Goal: Task Accomplishment & Management: Manage account settings

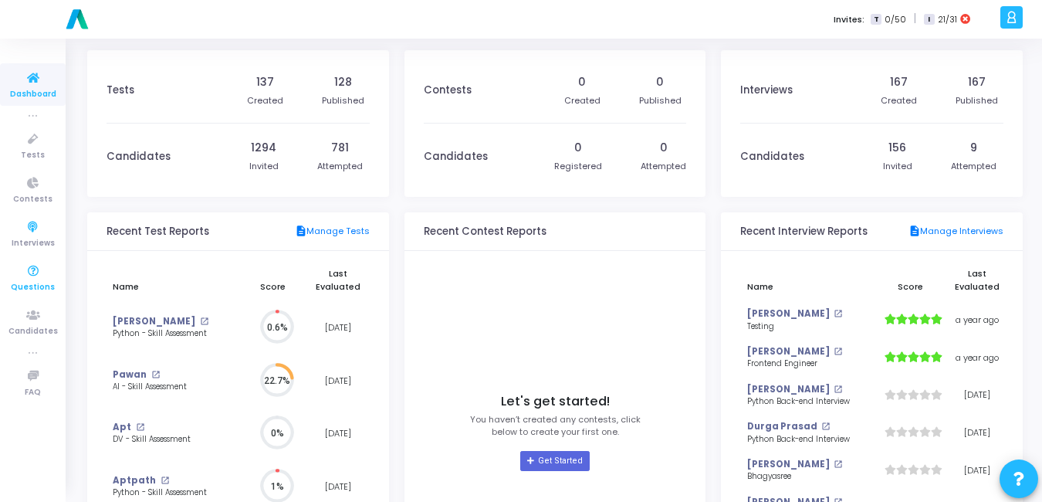
click at [22, 276] on icon at bounding box center [33, 271] width 32 height 19
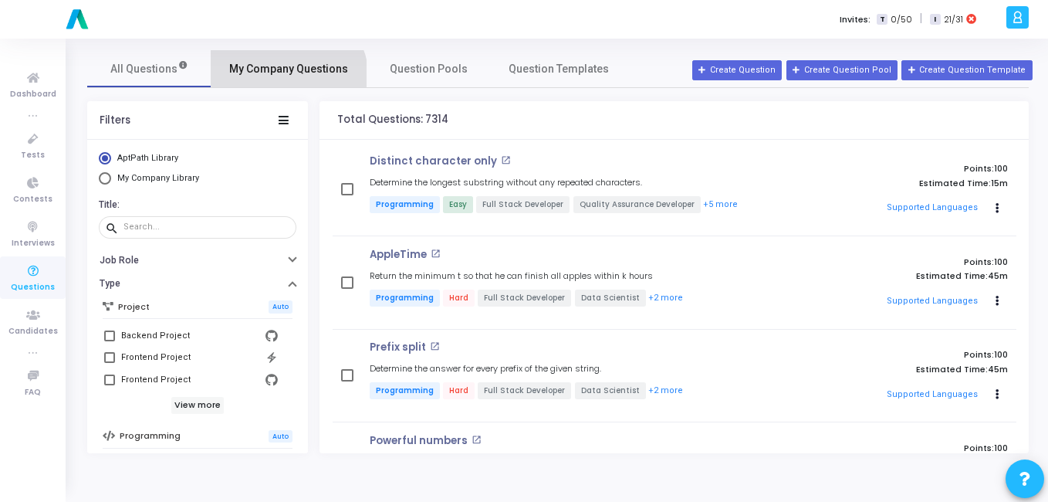
click at [287, 79] on link "My Company Questions" at bounding box center [289, 68] width 156 height 37
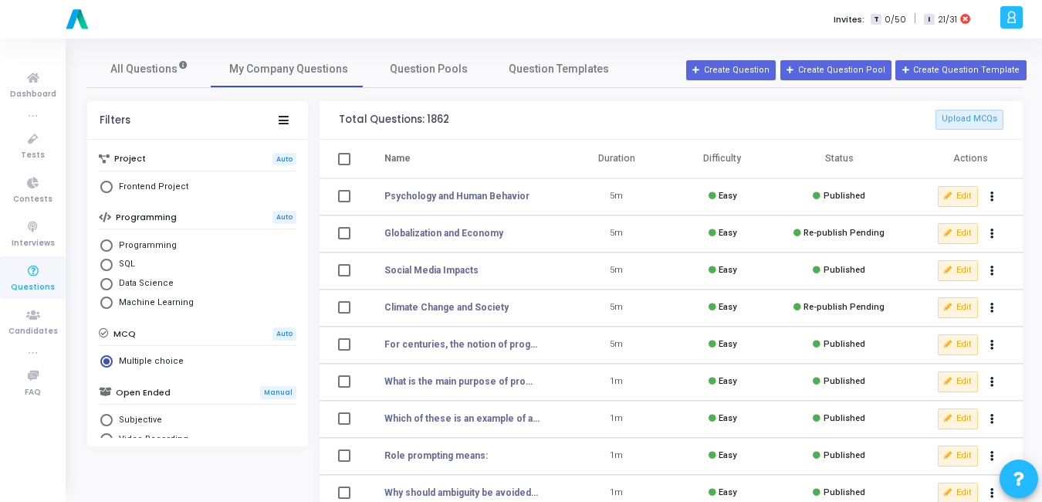
click at [161, 246] on span "Programming" at bounding box center [145, 245] width 64 height 13
click at [113, 246] on input "Programming" at bounding box center [106, 245] width 12 height 12
radio input "true"
radio input "false"
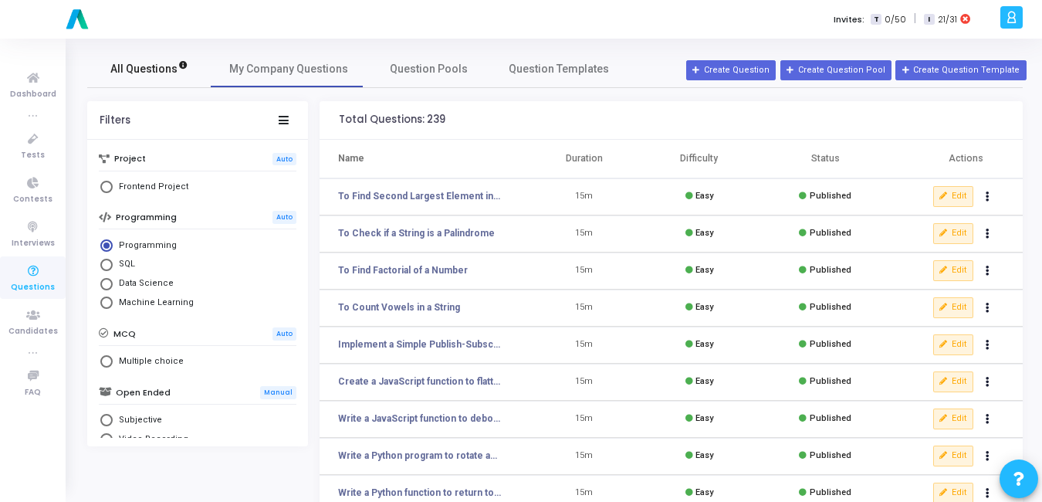
click at [160, 77] on link "All Questions" at bounding box center [148, 68] width 123 height 37
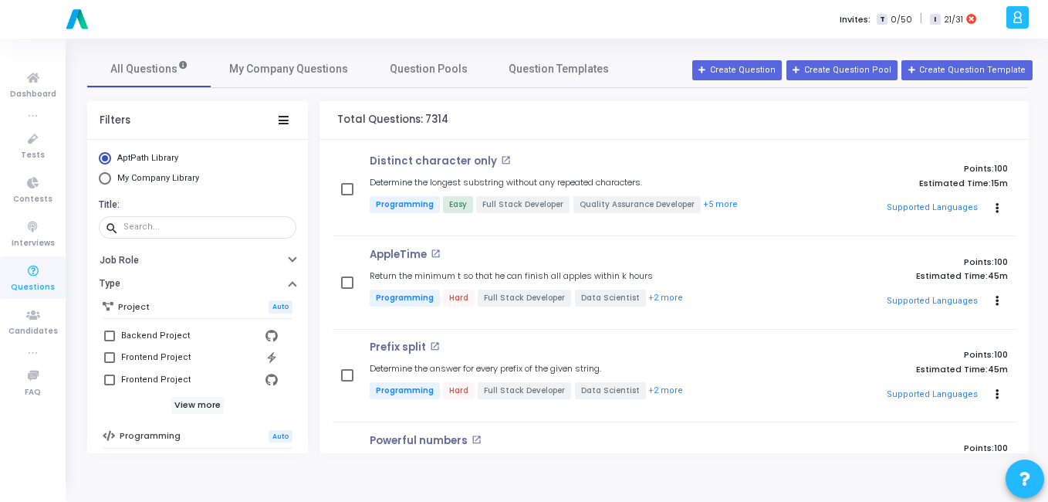
click at [110, 180] on span "Select Library" at bounding box center [105, 178] width 12 height 12
click at [110, 180] on input "My Company Library" at bounding box center [105, 178] width 12 height 12
radio input "true"
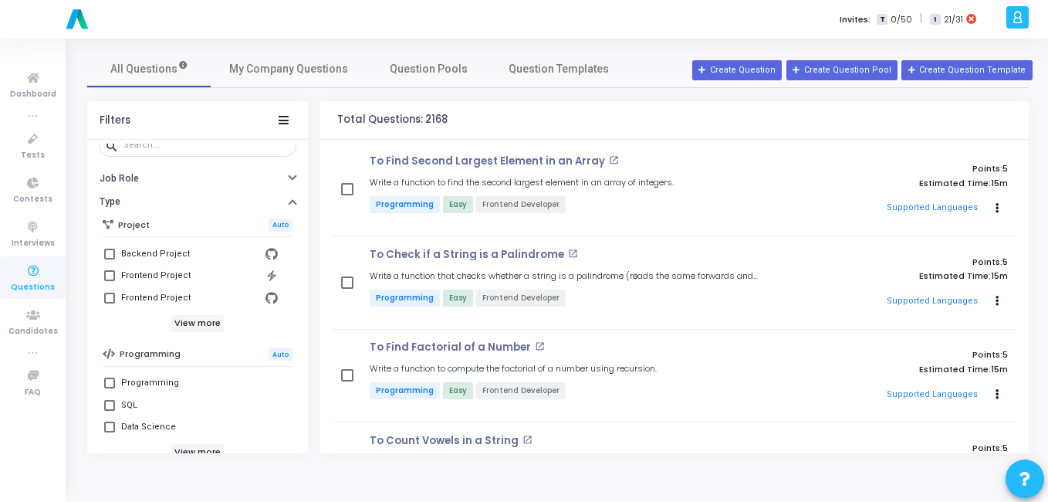
scroll to position [127, 0]
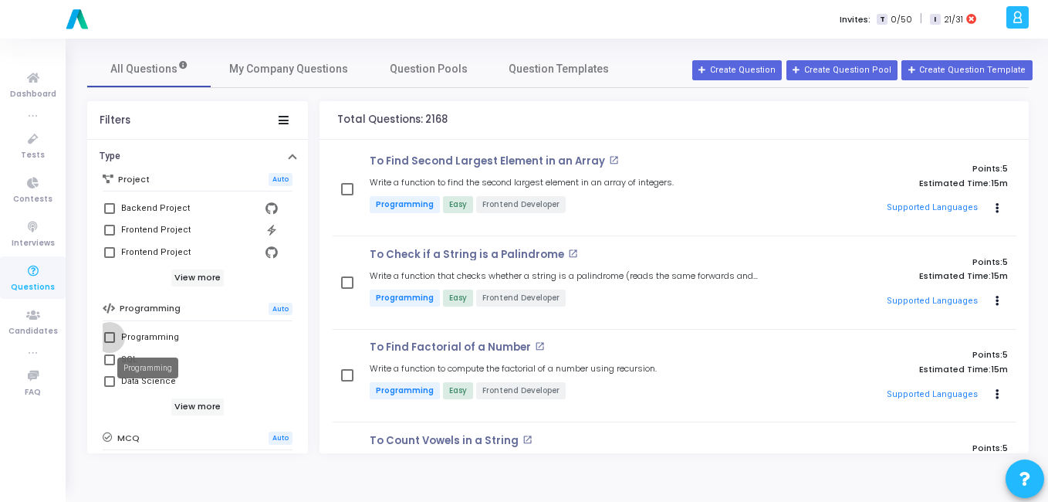
click at [131, 338] on div "Programming" at bounding box center [150, 337] width 58 height 19
click at [110, 343] on input "Programming" at bounding box center [109, 343] width 1 height 1
checkbox input "true"
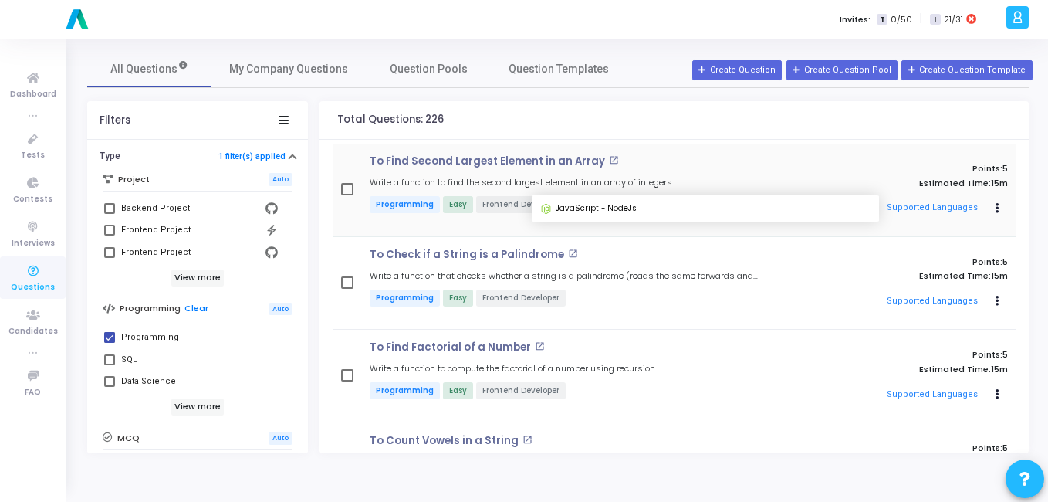
click at [953, 201] on button "Supported Languages" at bounding box center [931, 208] width 101 height 23
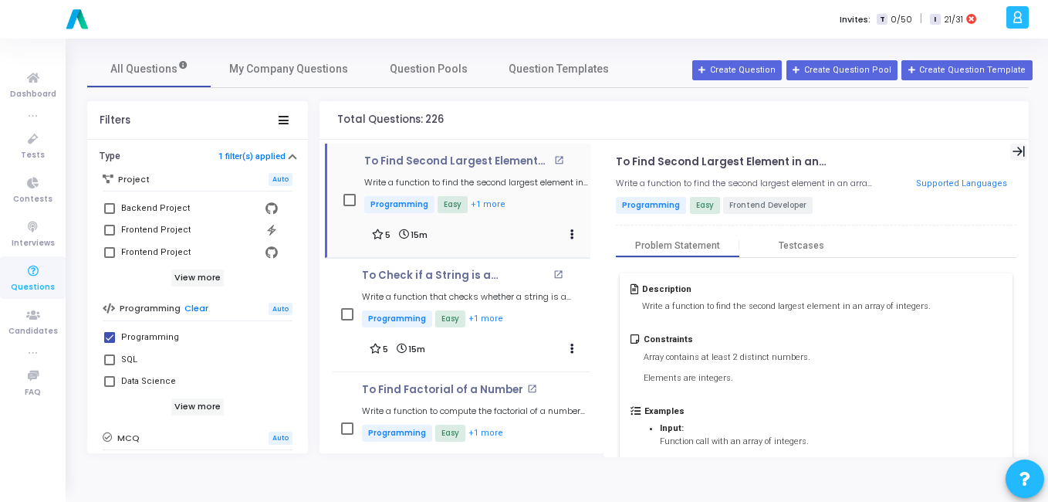
click at [1013, 150] on icon at bounding box center [1019, 151] width 13 height 13
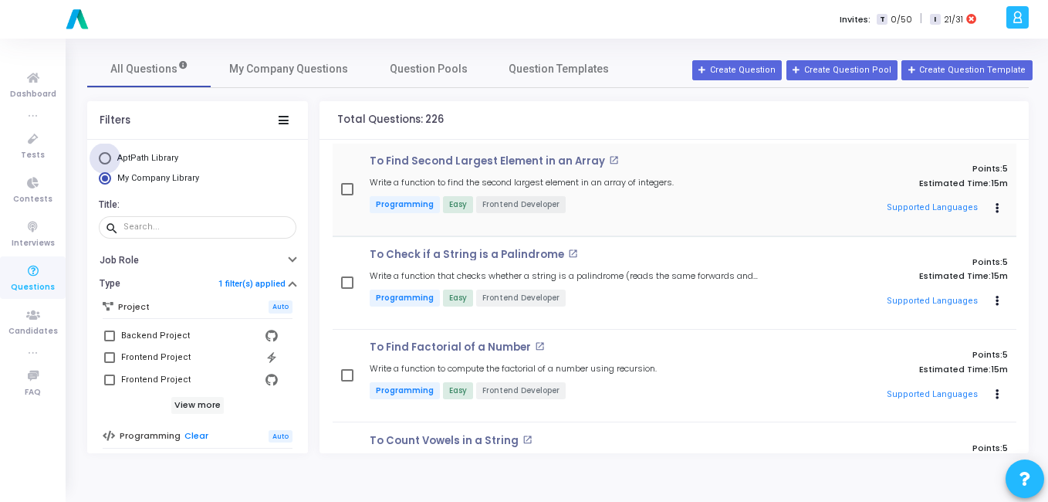
click at [107, 158] on span "Select Library" at bounding box center [105, 158] width 12 height 12
click at [107, 158] on input "AptPath Library" at bounding box center [105, 158] width 12 height 12
radio input "true"
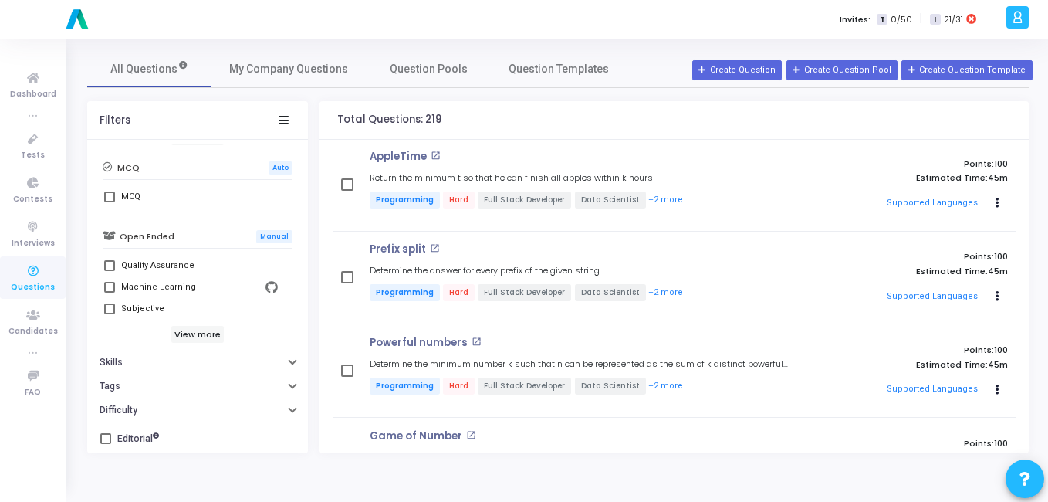
scroll to position [398, 0]
click at [289, 405] on icon "button" at bounding box center [292, 407] width 6 height 4
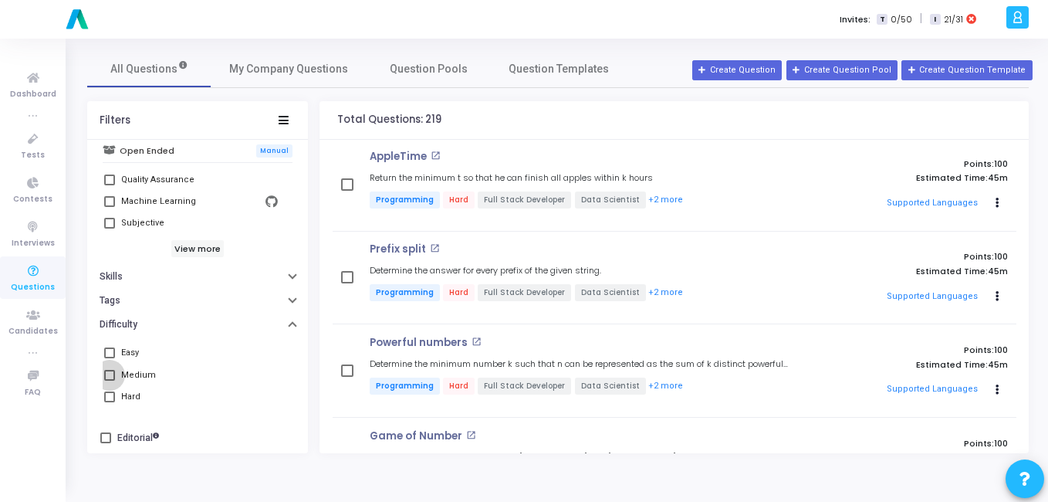
click at [113, 374] on span at bounding box center [109, 375] width 11 height 11
click at [110, 380] on input "Medium" at bounding box center [109, 380] width 1 height 1
checkbox input "true"
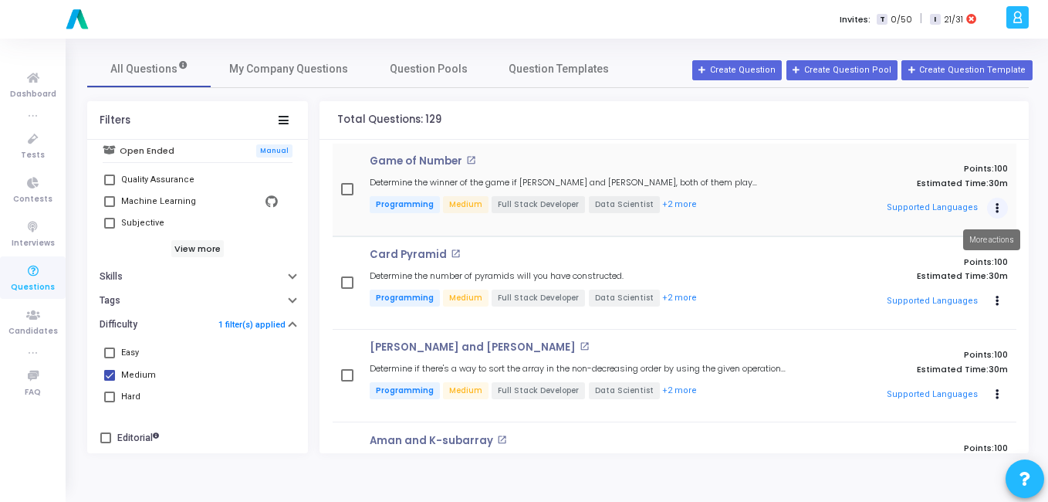
click at [997, 213] on button "Actions" at bounding box center [998, 209] width 22 height 22
click at [399, 164] on p "Game of Number" at bounding box center [416, 161] width 93 height 12
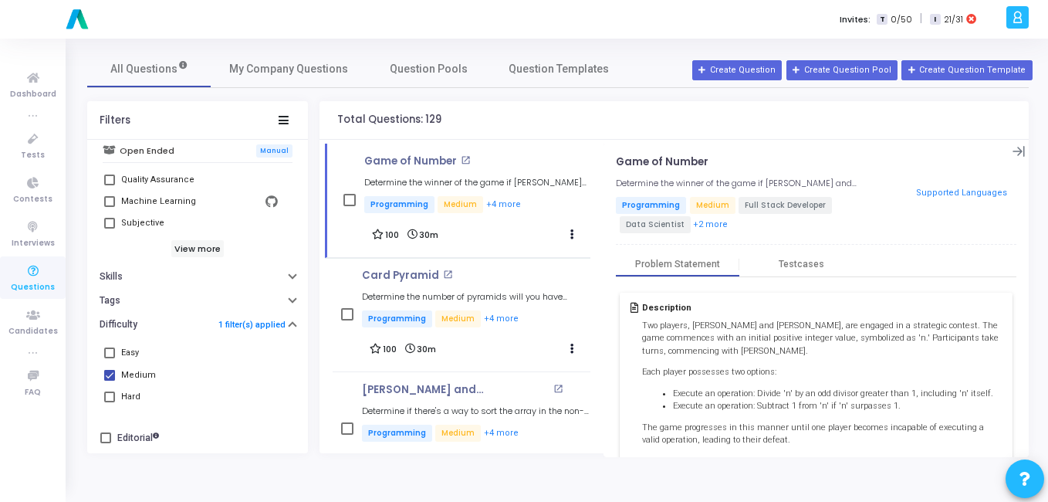
click at [943, 114] on div at bounding box center [816, 120] width 402 height 38
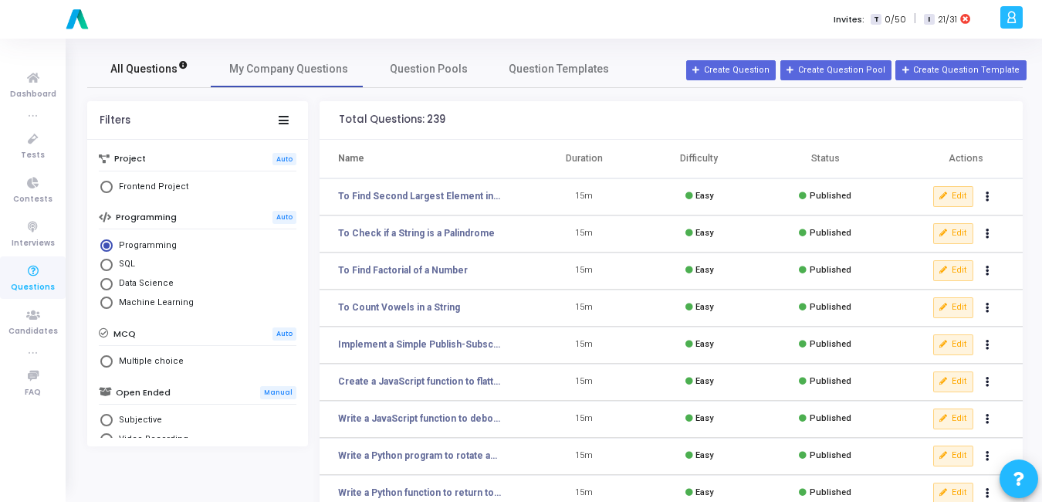
click at [136, 79] on link "All Questions" at bounding box center [148, 68] width 123 height 37
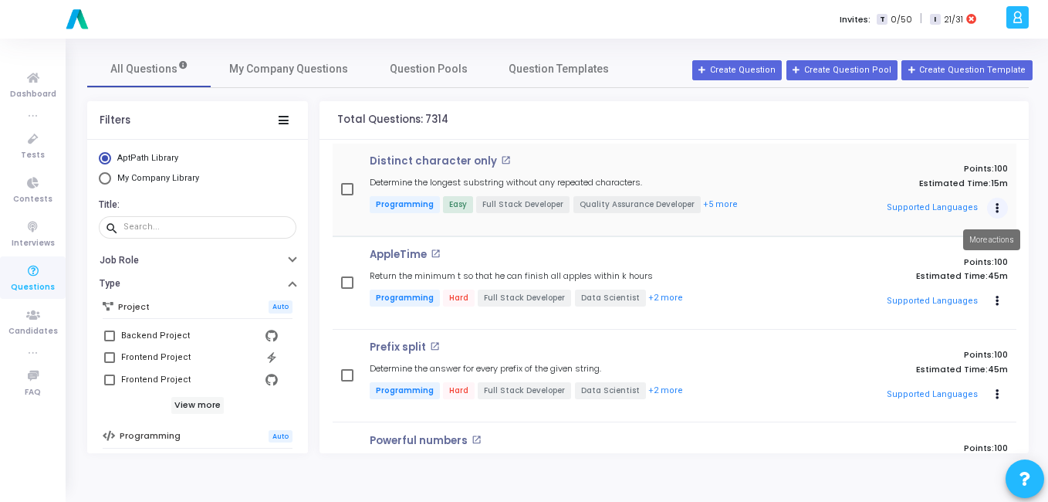
click at [987, 209] on button "Actions" at bounding box center [998, 209] width 22 height 22
click at [846, 170] on p "Points: 100" at bounding box center [907, 169] width 203 height 10
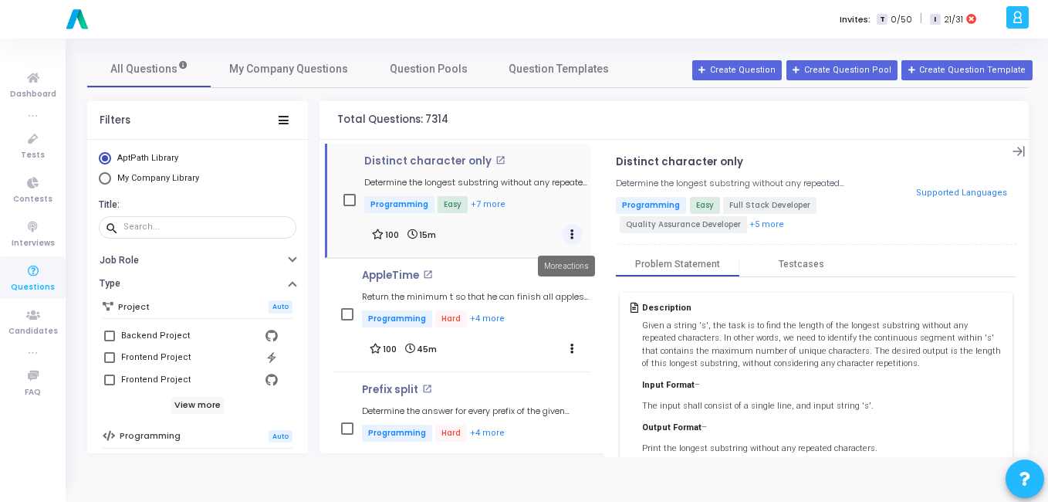
click at [573, 235] on button "Actions" at bounding box center [573, 235] width 22 height 22
click at [607, 303] on div "Clone Add To Test" at bounding box center [615, 278] width 119 height 66
click at [614, 290] on button "Add To Test" at bounding box center [615, 290] width 119 height 25
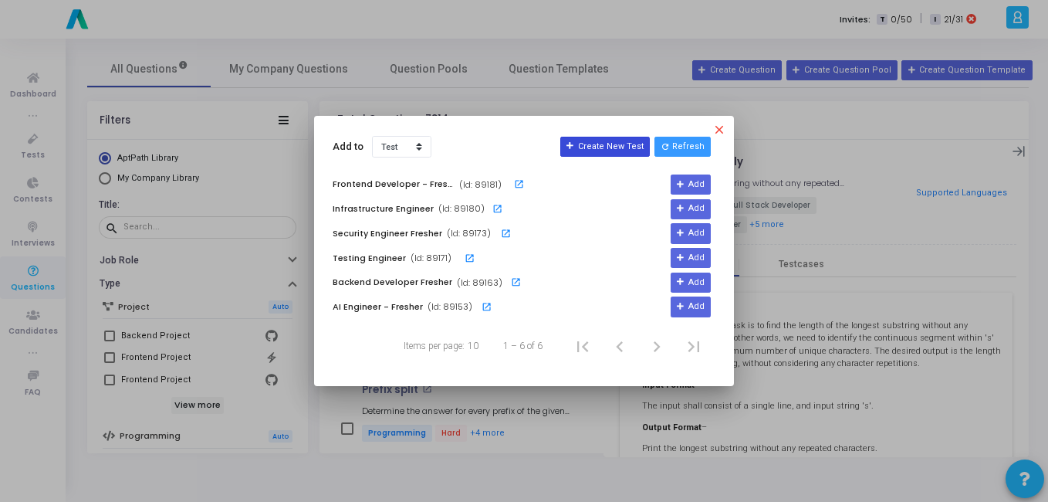
click at [613, 137] on button "Create New Test" at bounding box center [605, 147] width 90 height 20
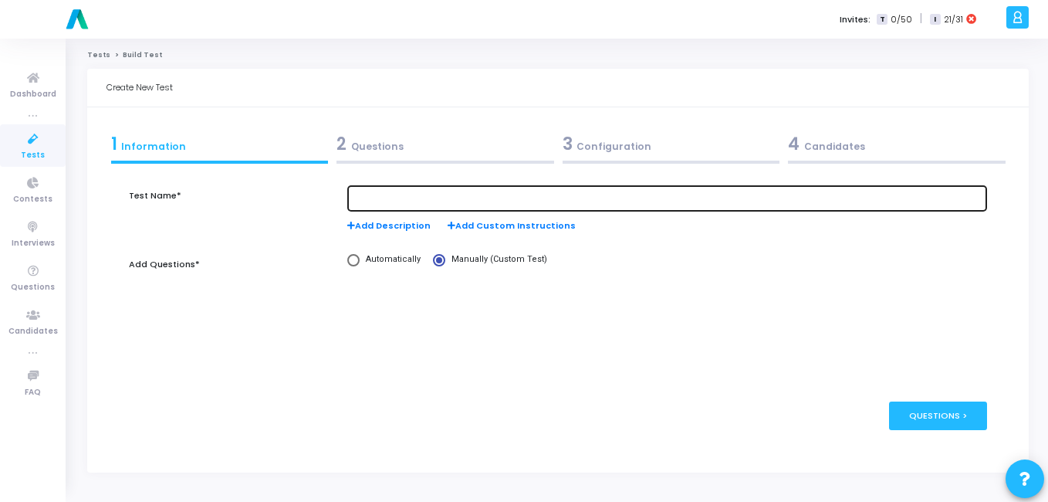
click at [499, 204] on div at bounding box center [666, 197] width 627 height 29
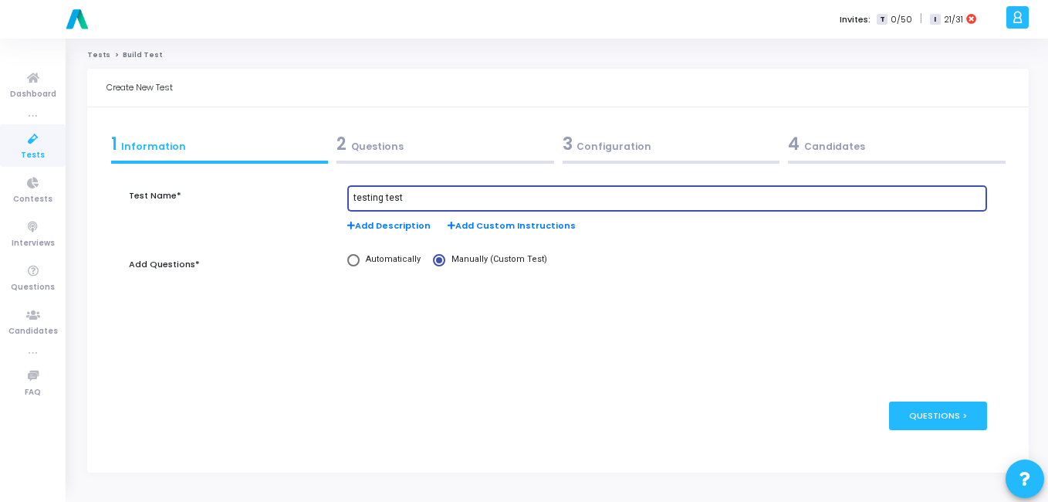
type input "testing test"
click at [448, 154] on div "2 Questions" at bounding box center [445, 143] width 218 height 25
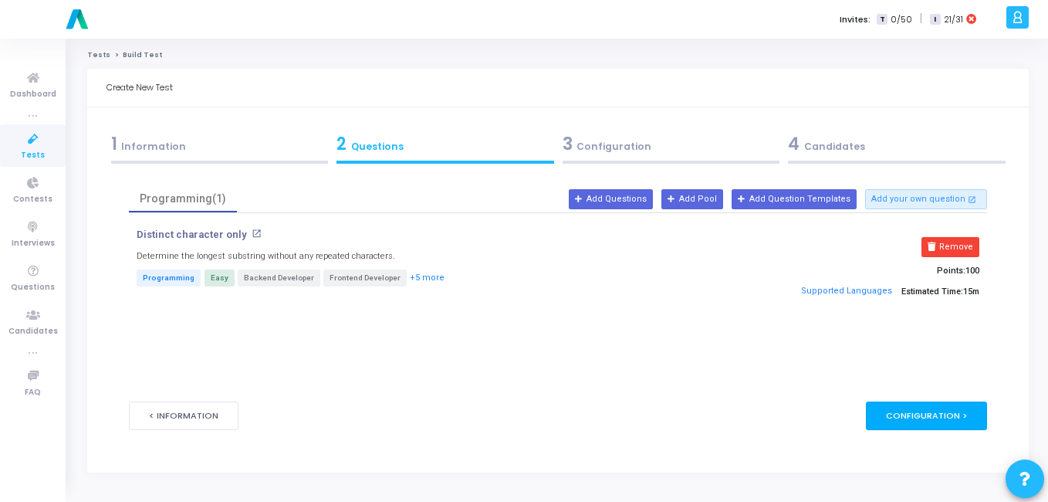
click at [932, 411] on div "Configuration >" at bounding box center [926, 415] width 121 height 29
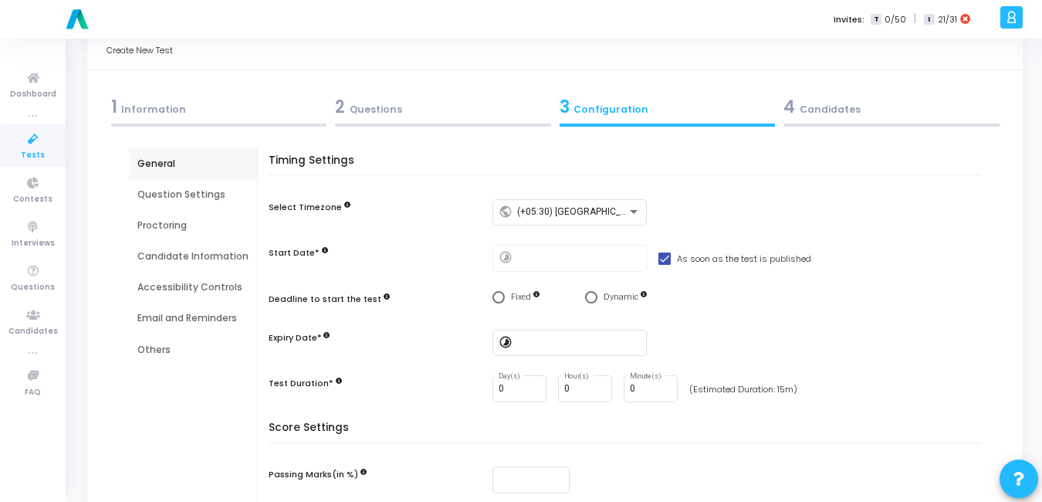
scroll to position [38, 0]
click at [529, 337] on input at bounding box center [578, 341] width 123 height 11
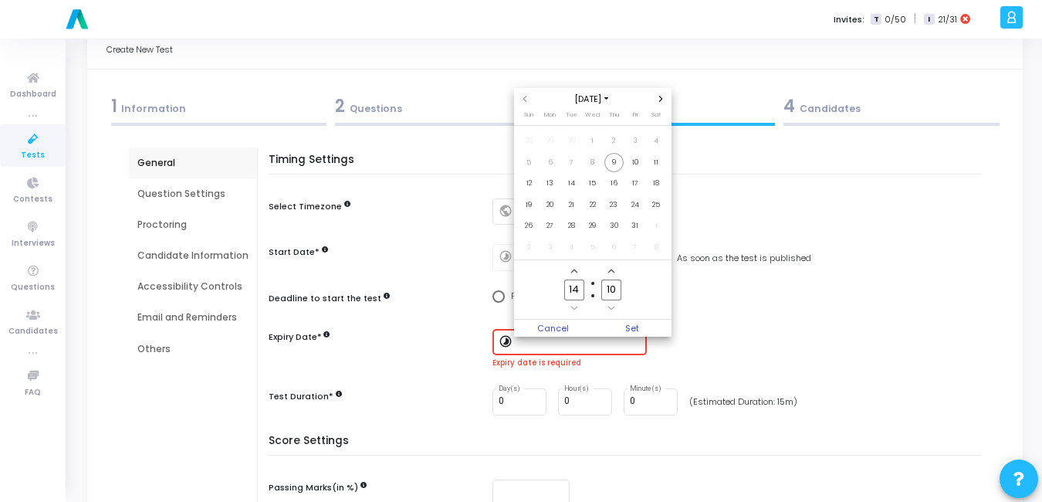
scroll to position [0, 0]
click at [578, 268] on span "Add a hour" at bounding box center [574, 271] width 13 height 13
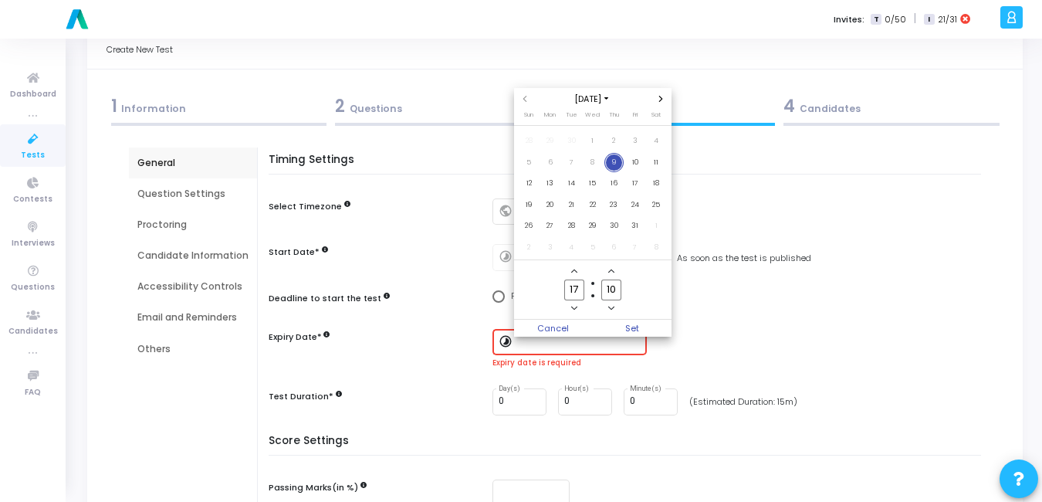
type input "18"
click at [628, 324] on span "Set" at bounding box center [632, 328] width 79 height 17
type input "[DATE] 6:10 PM"
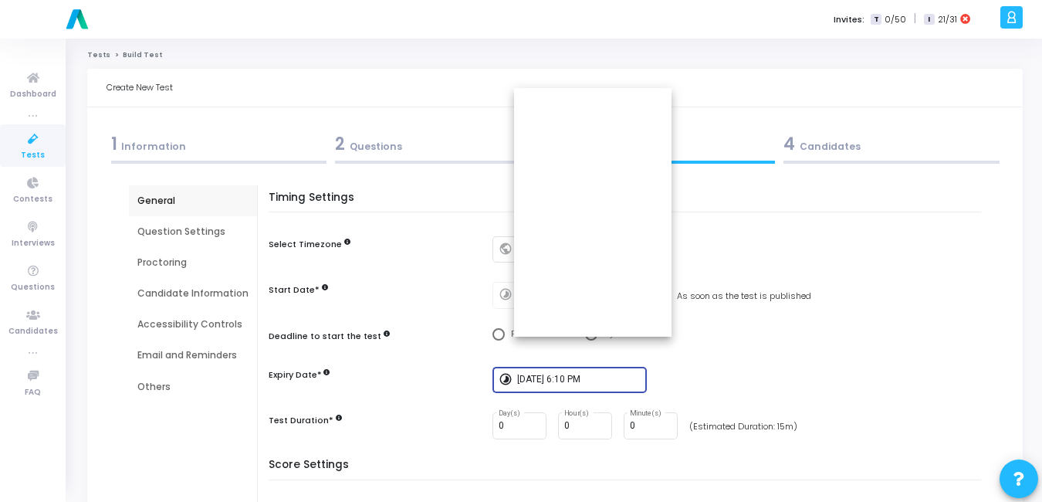
scroll to position [38, 0]
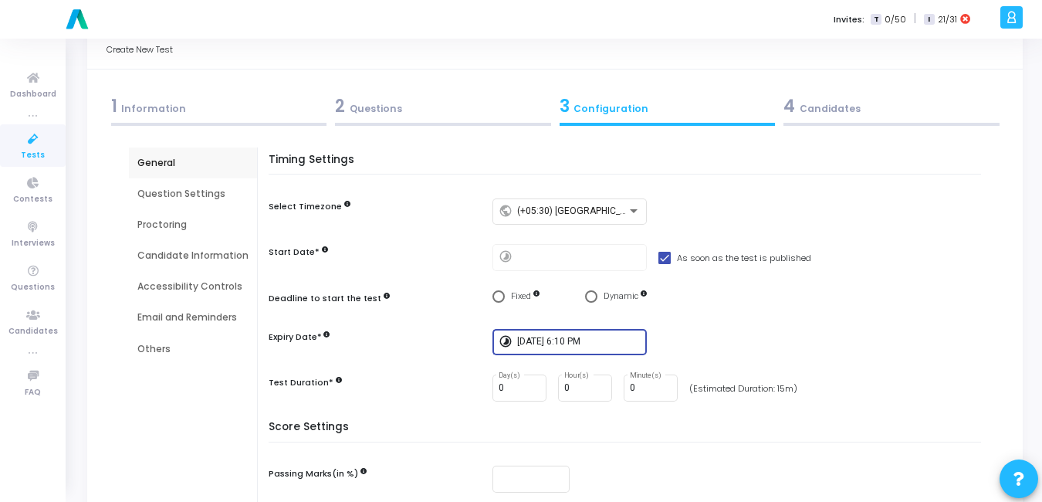
click at [830, 112] on div "4 Candidates" at bounding box center [891, 105] width 216 height 25
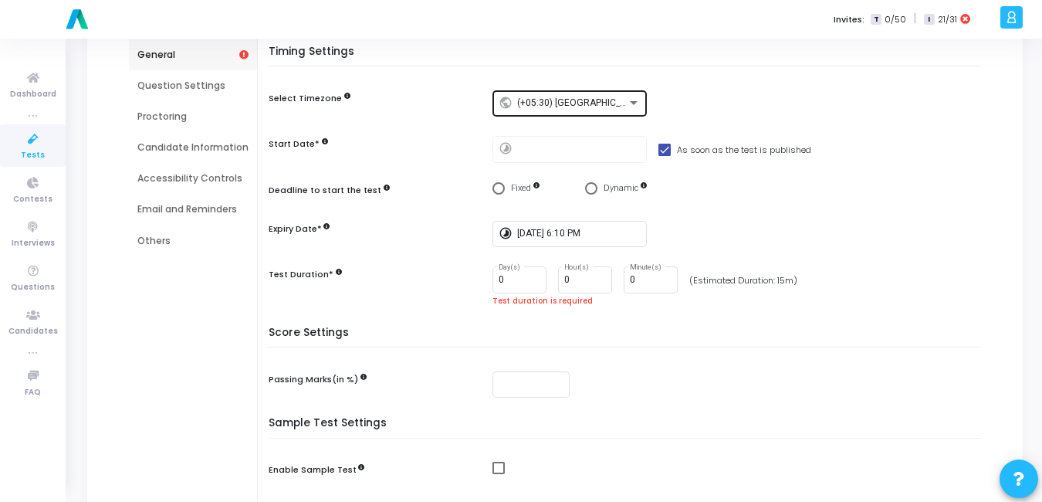
scroll to position [147, 0]
click at [640, 282] on input "0" at bounding box center [651, 279] width 42 height 11
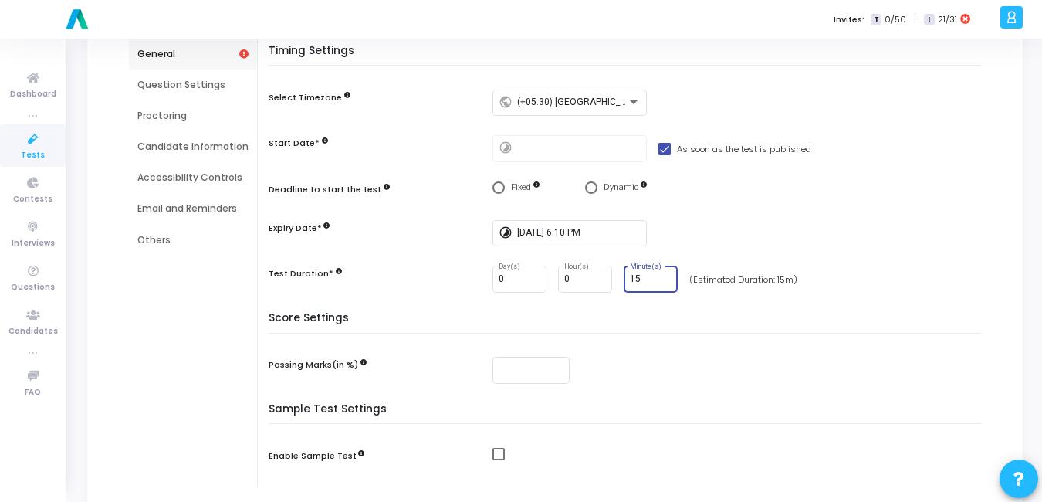
scroll to position [269, 0]
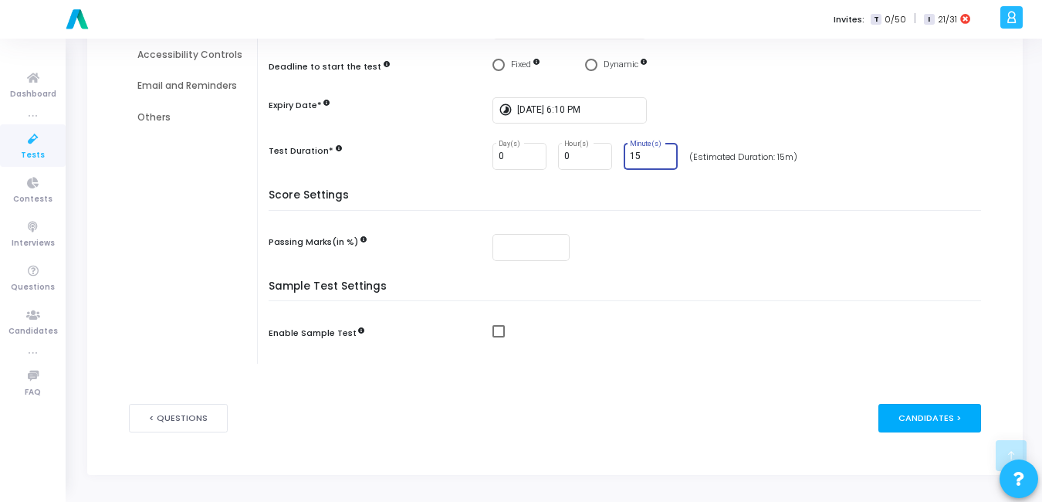
type input "15"
click at [927, 418] on div "Candidates >" at bounding box center [929, 418] width 103 height 29
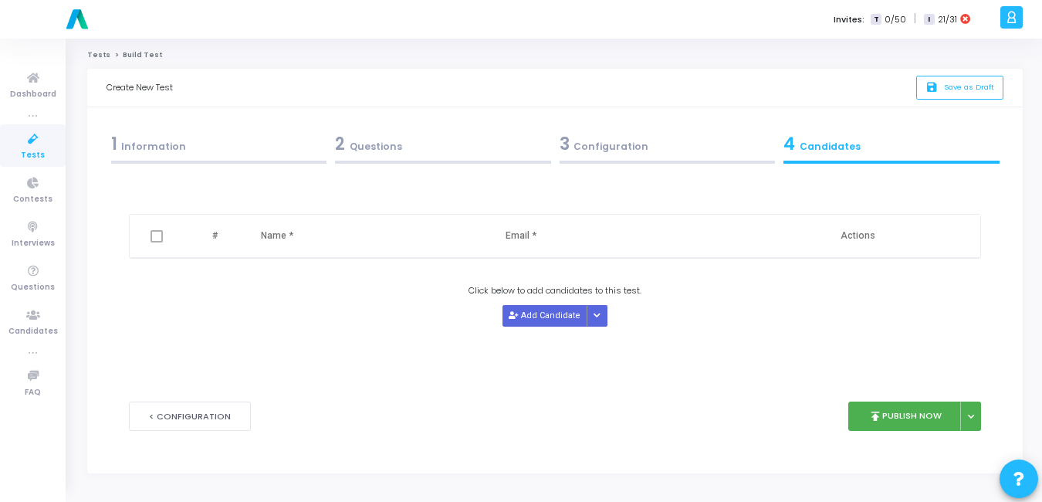
scroll to position [0, 0]
click at [533, 318] on button "Add Candidate" at bounding box center [548, 315] width 85 height 21
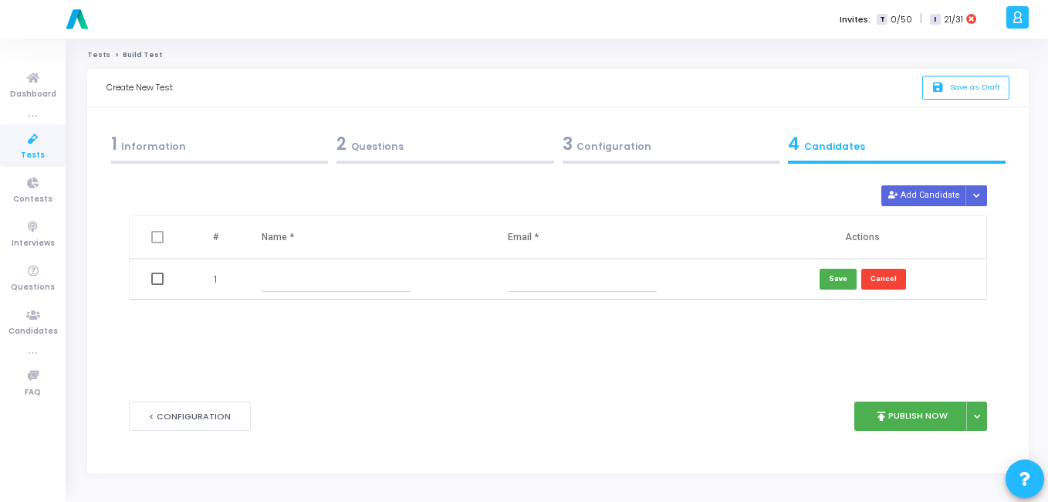
click at [533, 278] on input "text" at bounding box center [582, 278] width 149 height 25
paste input "[EMAIL_ADDRESS][DOMAIN_NAME]"
type input "[EMAIL_ADDRESS][DOMAIN_NAME]"
click at [320, 276] on input "text" at bounding box center [336, 278] width 149 height 25
type input "testing"
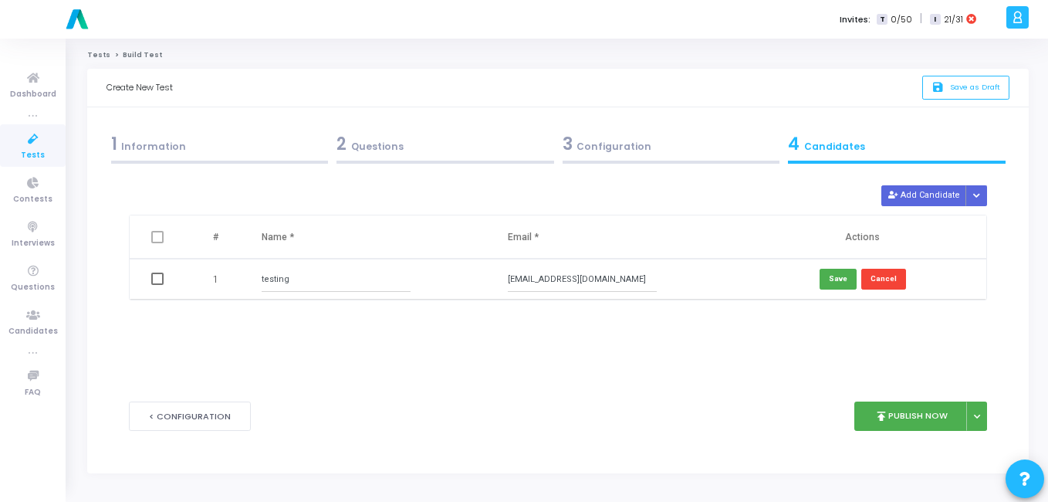
click at [160, 286] on td at bounding box center [159, 279] width 58 height 41
click at [158, 281] on span at bounding box center [157, 278] width 12 height 12
click at [157, 285] on input "checkbox" at bounding box center [157, 285] width 1 height 1
checkbox input "true"
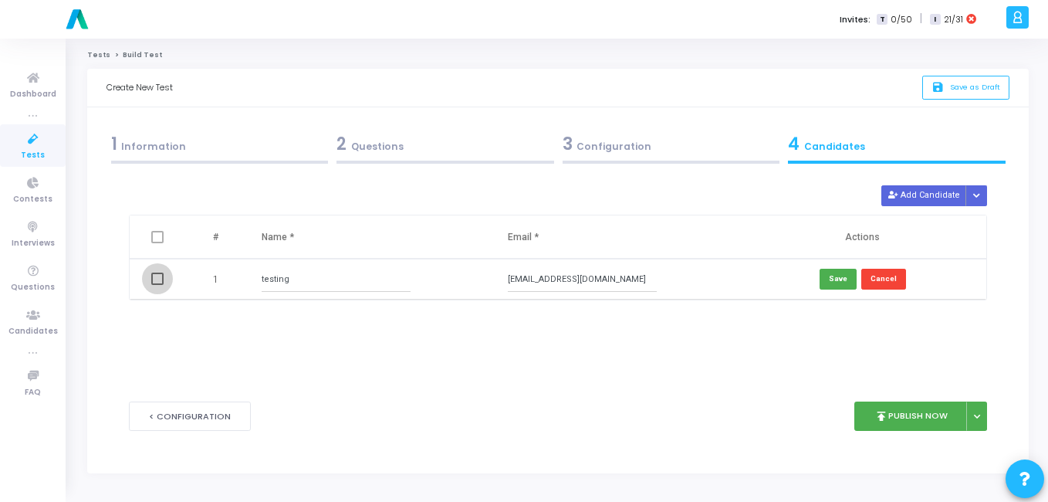
checkbox input "true"
click at [840, 282] on button "Save" at bounding box center [838, 279] width 37 height 21
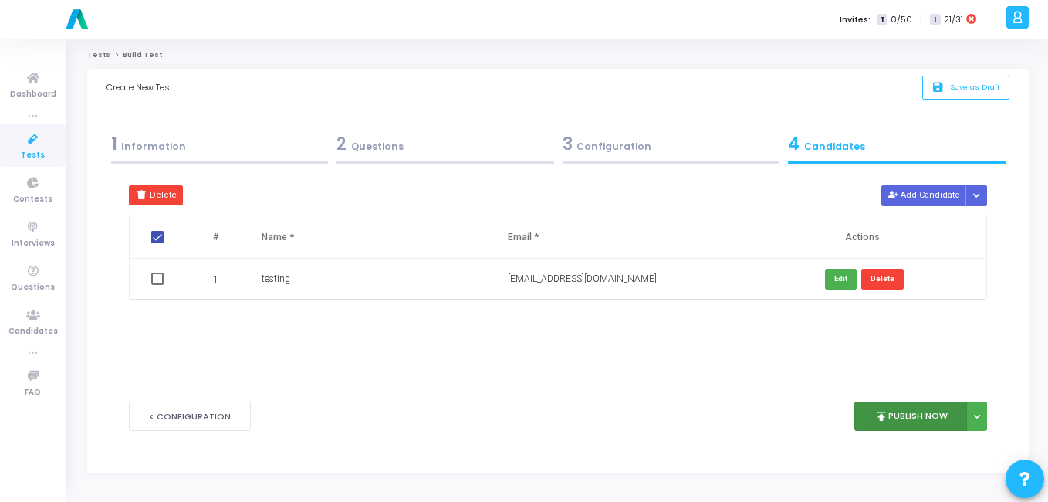
click at [925, 416] on button "publish Publish Now" at bounding box center [910, 416] width 113 height 30
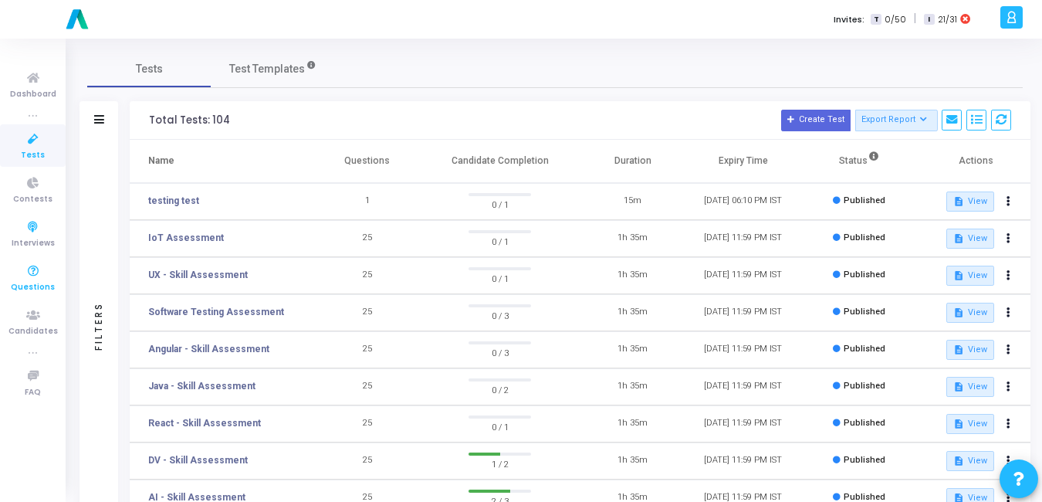
click at [21, 274] on icon at bounding box center [33, 271] width 32 height 19
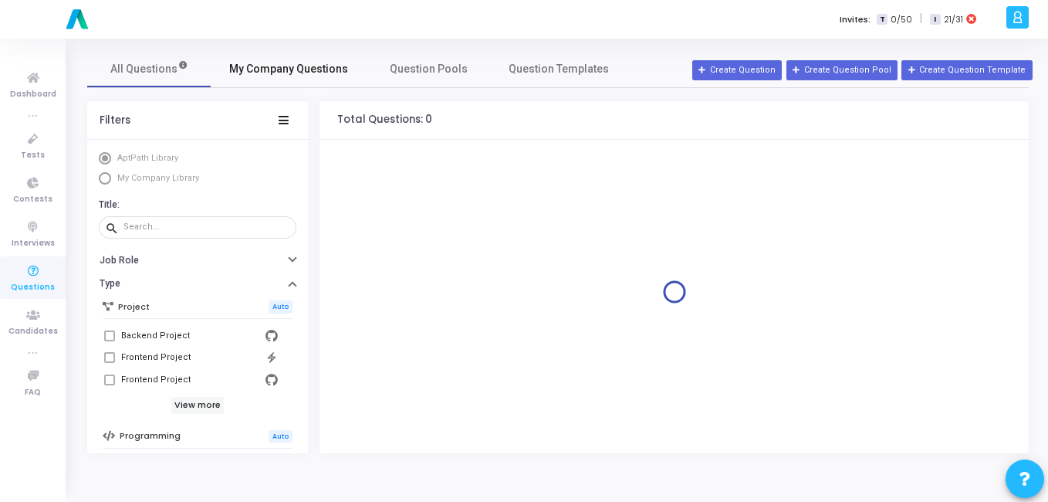
click at [295, 63] on span "My Company Questions" at bounding box center [288, 69] width 119 height 16
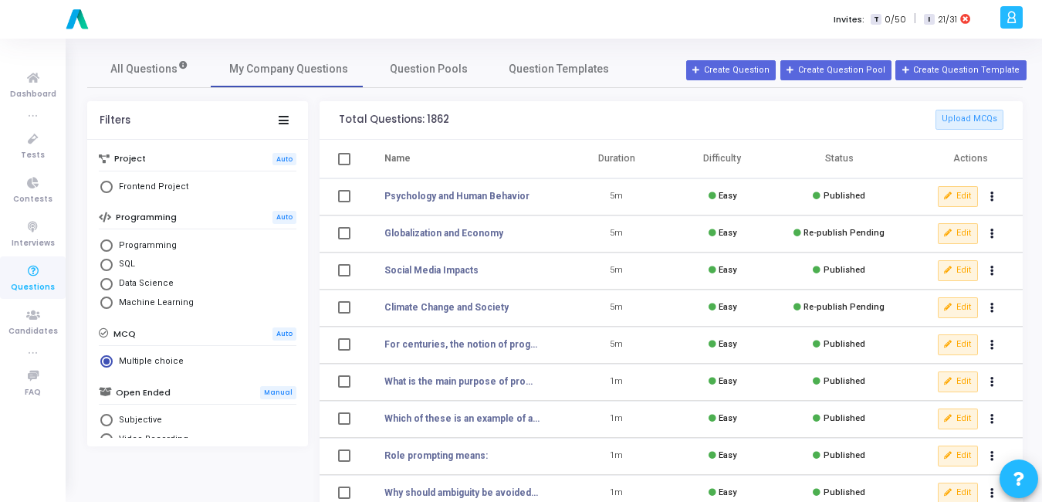
click at [108, 249] on span "Select Library" at bounding box center [106, 245] width 12 height 12
click at [108, 249] on input "Programming" at bounding box center [106, 245] width 12 height 12
radio input "true"
radio input "false"
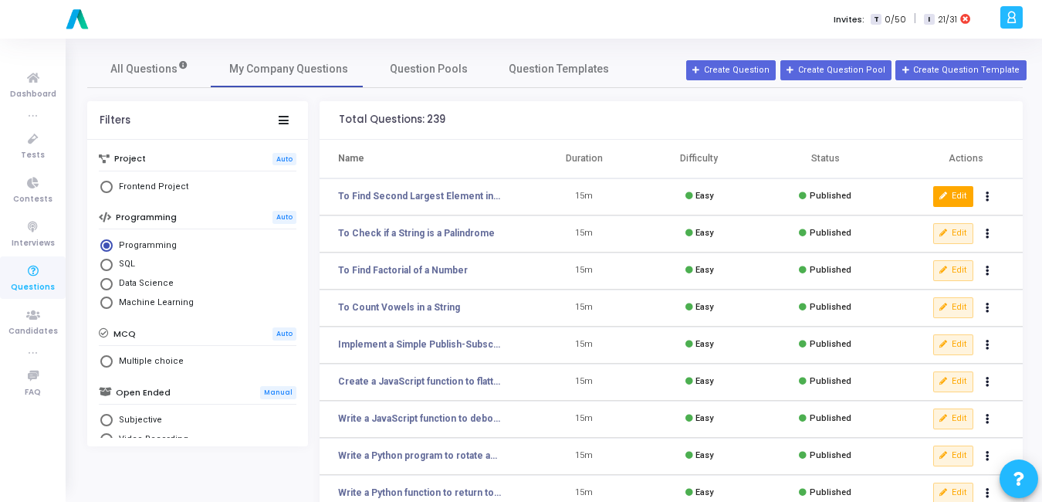
click at [957, 197] on button "Edit" at bounding box center [953, 196] width 40 height 20
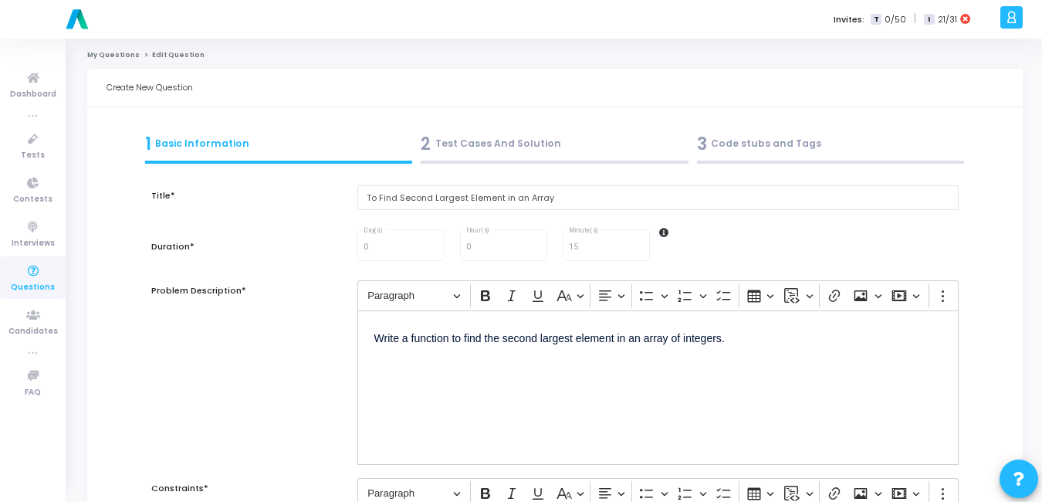
click at [765, 142] on div "3 Code stubs and Tags" at bounding box center [831, 143] width 268 height 25
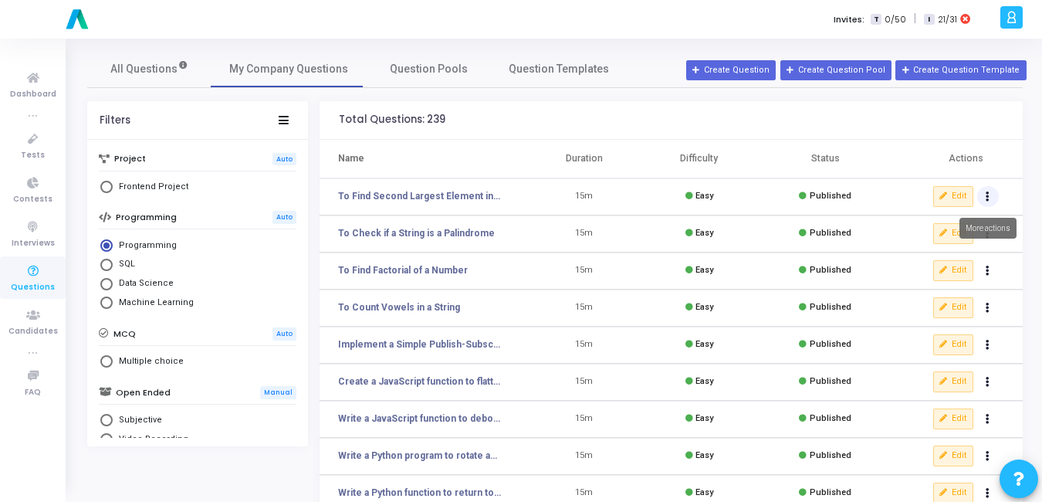
click at [990, 200] on button "Actions" at bounding box center [988, 197] width 22 height 22
click at [918, 228] on button "clear Unpublish" at bounding box center [938, 227] width 119 height 25
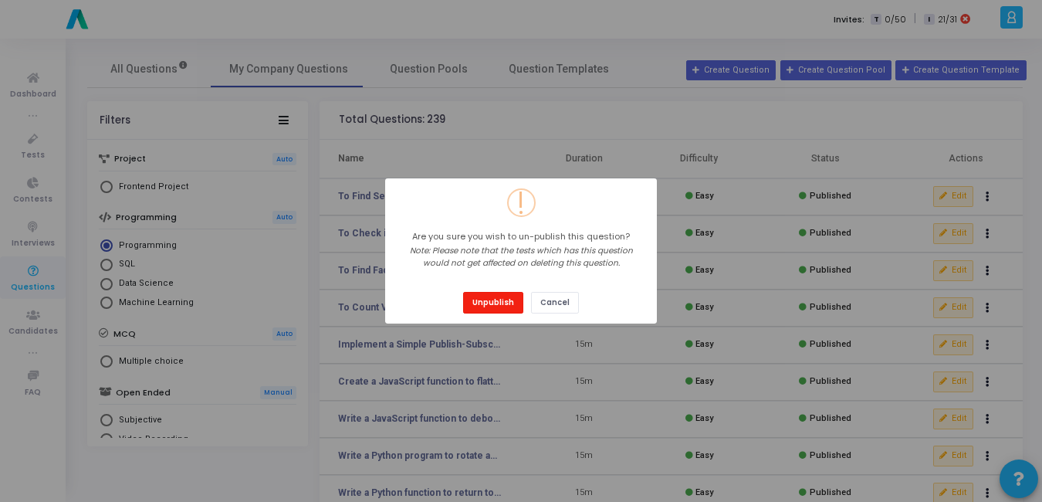
click at [478, 301] on button "Unpublish" at bounding box center [493, 302] width 60 height 21
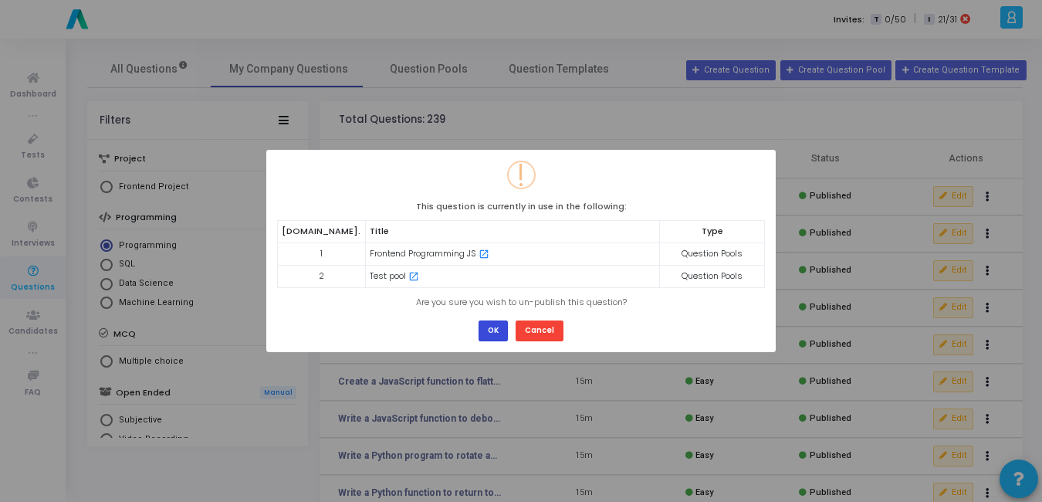
click at [497, 328] on button "OK" at bounding box center [492, 330] width 29 height 21
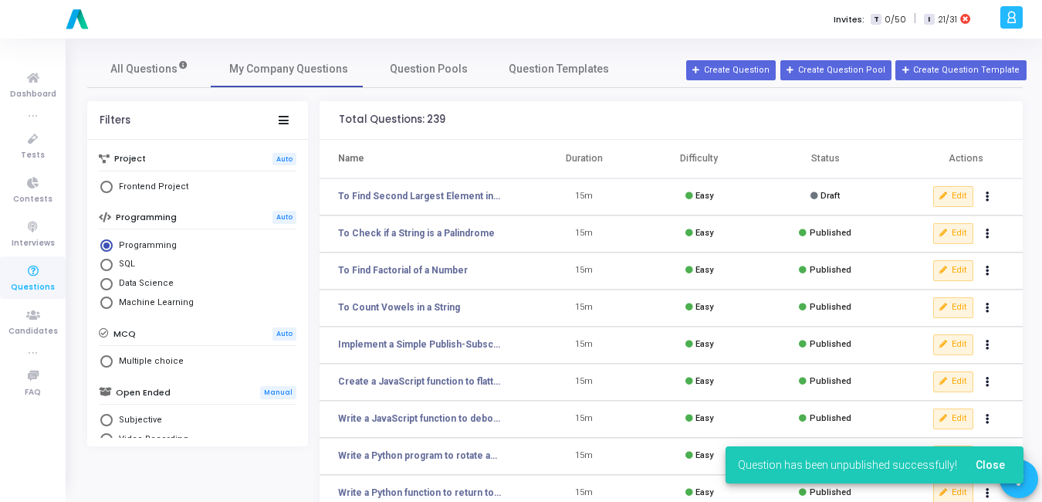
click at [944, 184] on td "Edit publish Publish delete Delete" at bounding box center [958, 196] width 130 height 37
click at [943, 188] on button "Edit" at bounding box center [953, 196] width 40 height 20
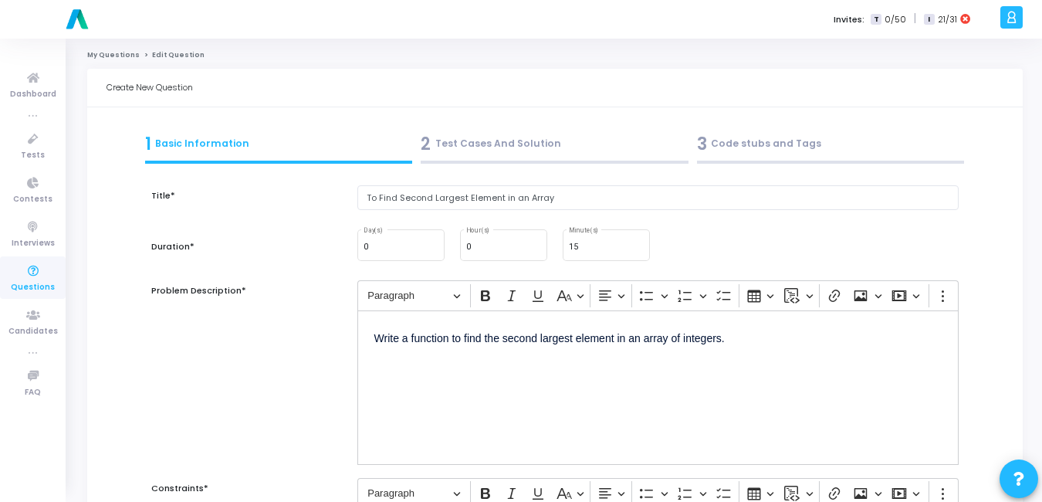
click at [483, 139] on div "2 Test Cases And Solution" at bounding box center [555, 143] width 268 height 25
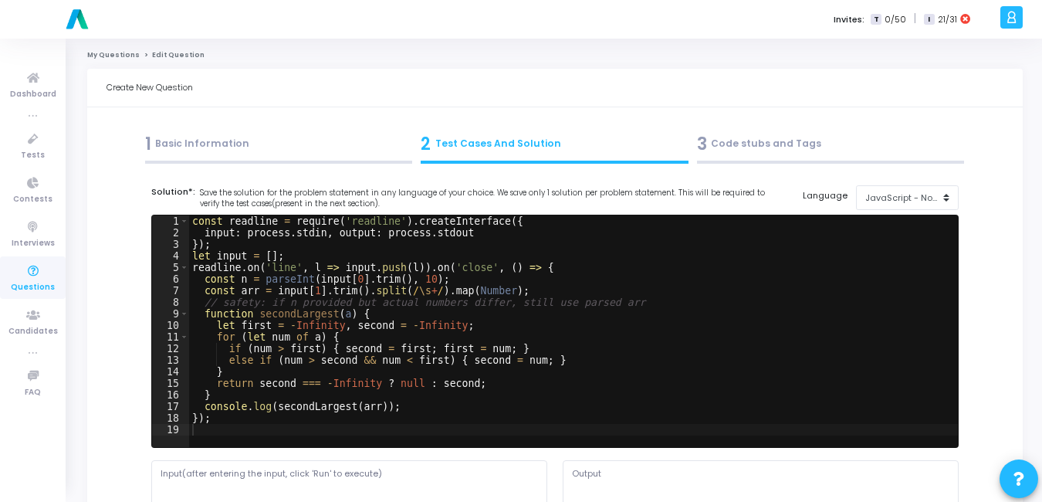
click at [722, 142] on div "3 Code stubs and Tags" at bounding box center [831, 143] width 268 height 25
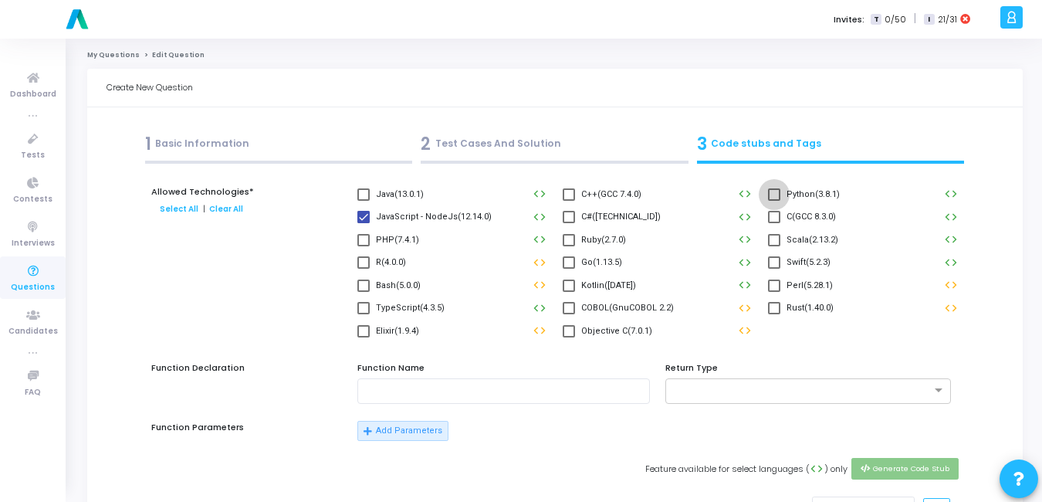
click at [779, 199] on span at bounding box center [774, 194] width 12 height 12
click at [774, 201] on input "Python(3.8.1)" at bounding box center [773, 201] width 1 height 1
checkbox input "true"
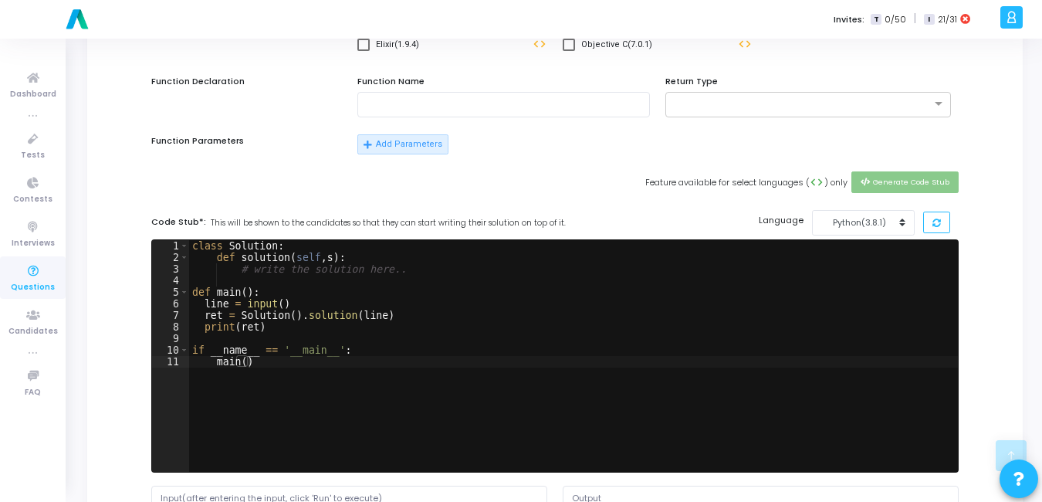
scroll to position [286, 0]
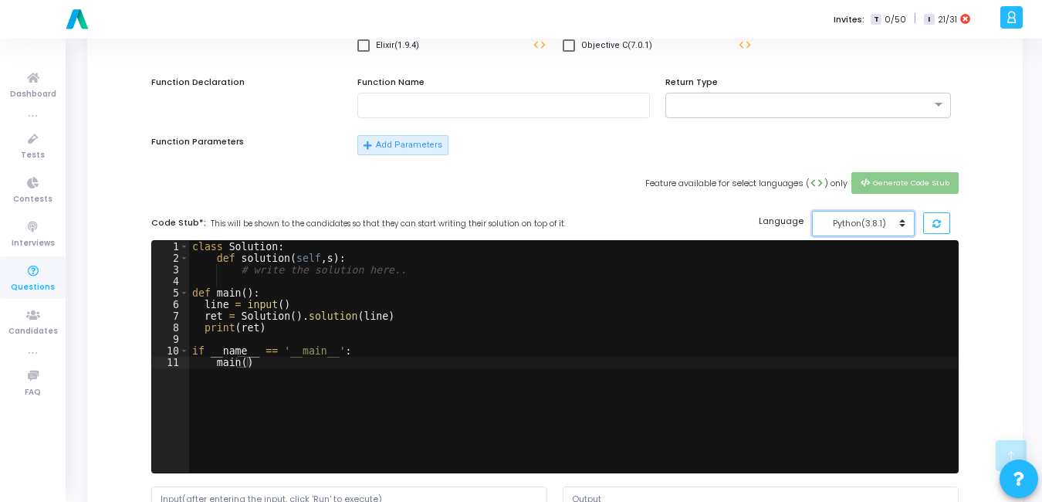
click at [877, 223] on div "Python(3.8.1)" at bounding box center [859, 223] width 76 height 13
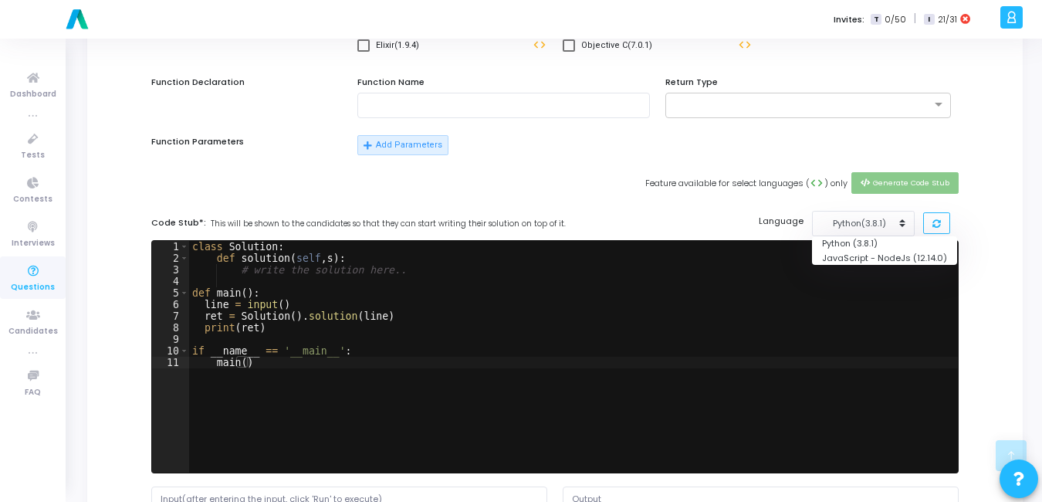
click at [725, 204] on div "Feature available for select languages ( code ) only Generate Code Stub" at bounding box center [555, 191] width 823 height 38
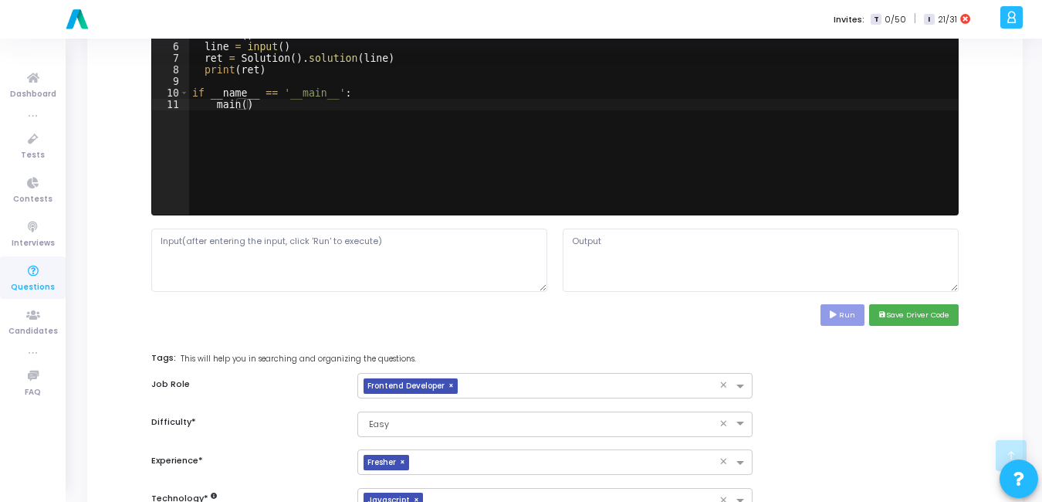
scroll to position [545, 0]
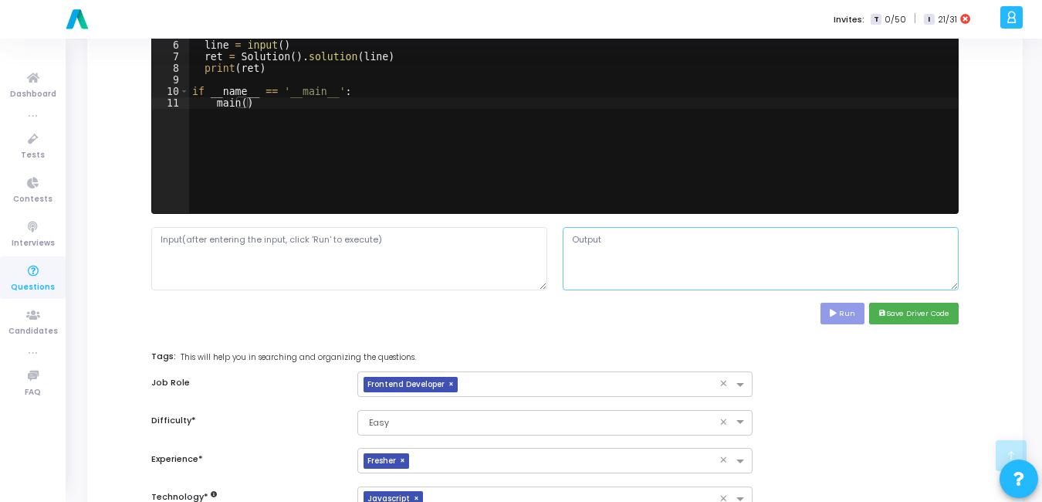
click at [798, 242] on textarea at bounding box center [761, 258] width 396 height 63
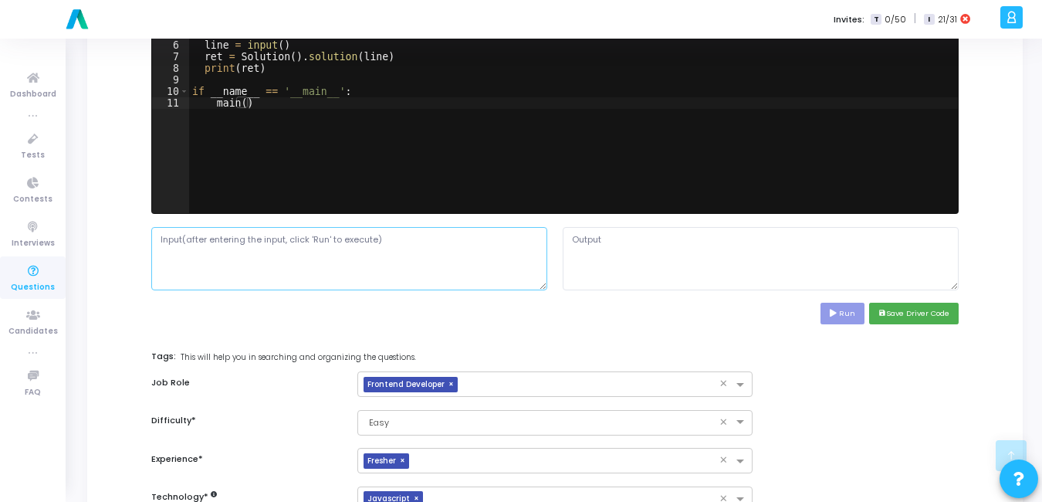
click at [388, 258] on textarea at bounding box center [349, 258] width 396 height 63
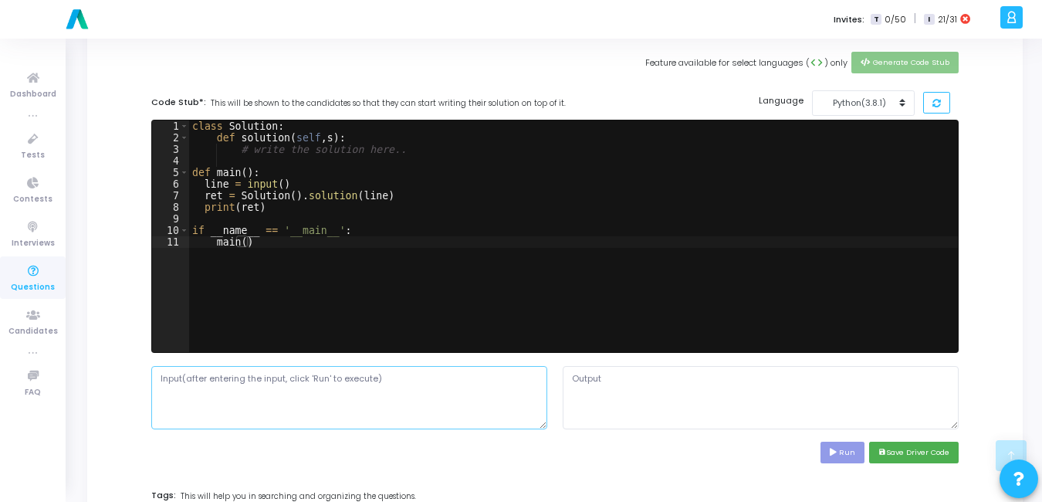
scroll to position [401, 0]
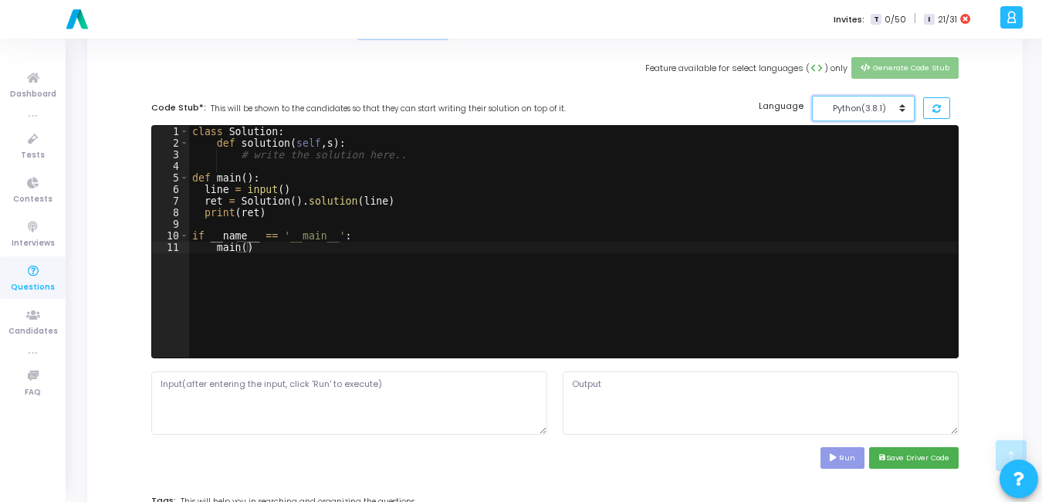
click at [896, 109] on div "Python(3.8.1)" at bounding box center [859, 108] width 76 height 13
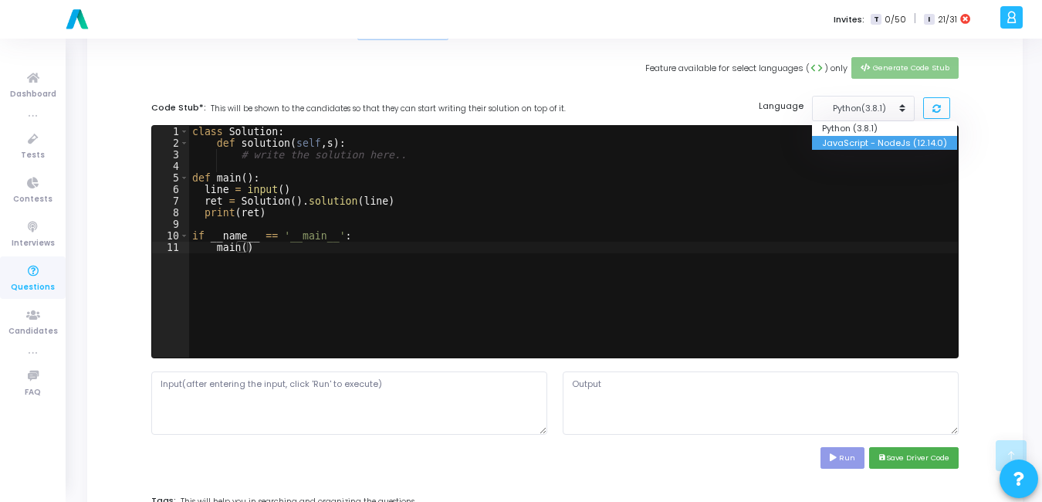
click at [838, 137] on button "JavaScript - NodeJs (12.14.0)" at bounding box center [884, 143] width 145 height 15
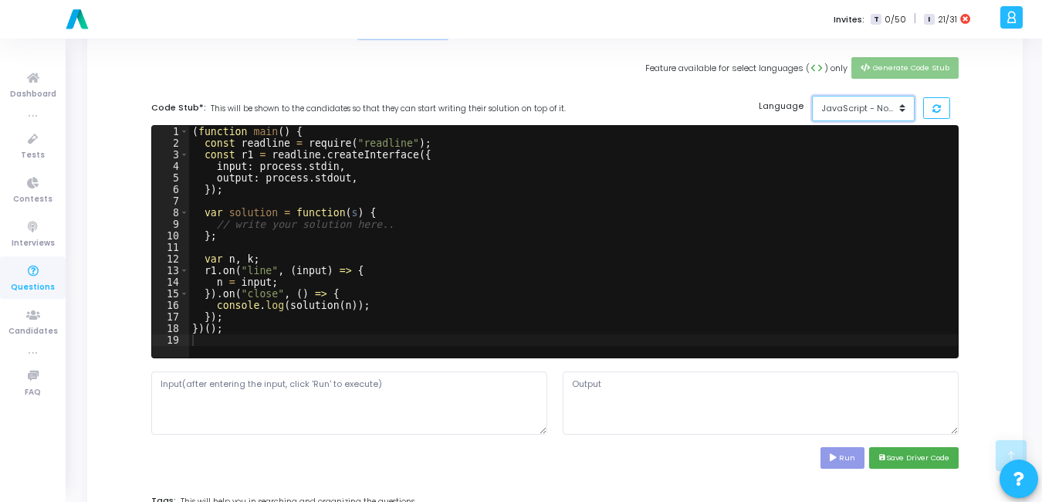
click at [869, 110] on div "JavaScript - NodeJs(12.14.0)" at bounding box center [859, 108] width 76 height 13
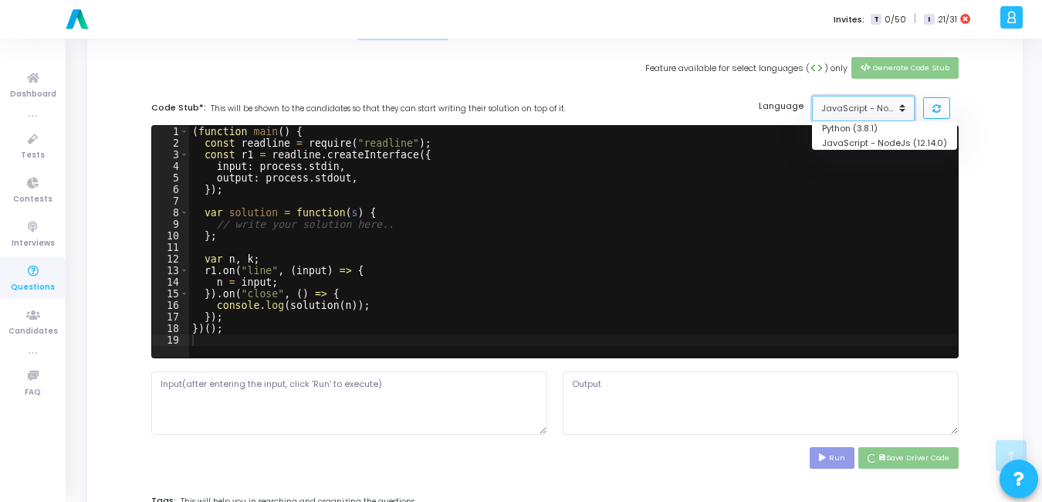
click at [850, 120] on button "JavaScript - NodeJs(12.14.0)" at bounding box center [863, 108] width 103 height 25
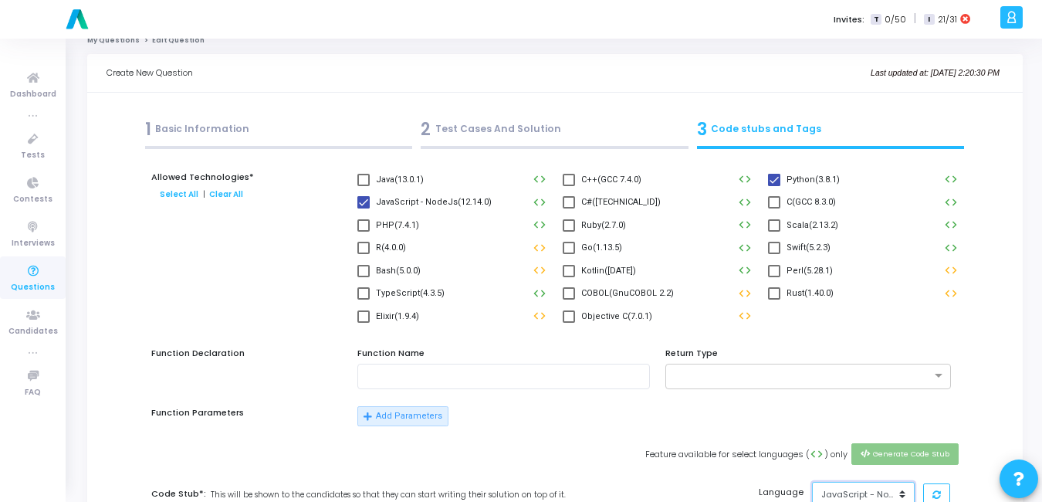
scroll to position [0, 0]
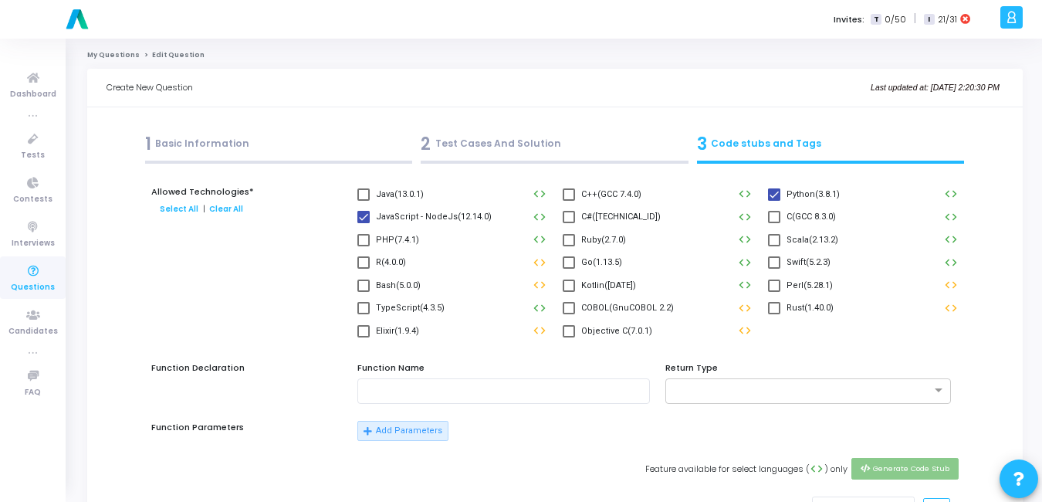
click at [490, 145] on div "2 Test Cases And Solution" at bounding box center [555, 143] width 268 height 25
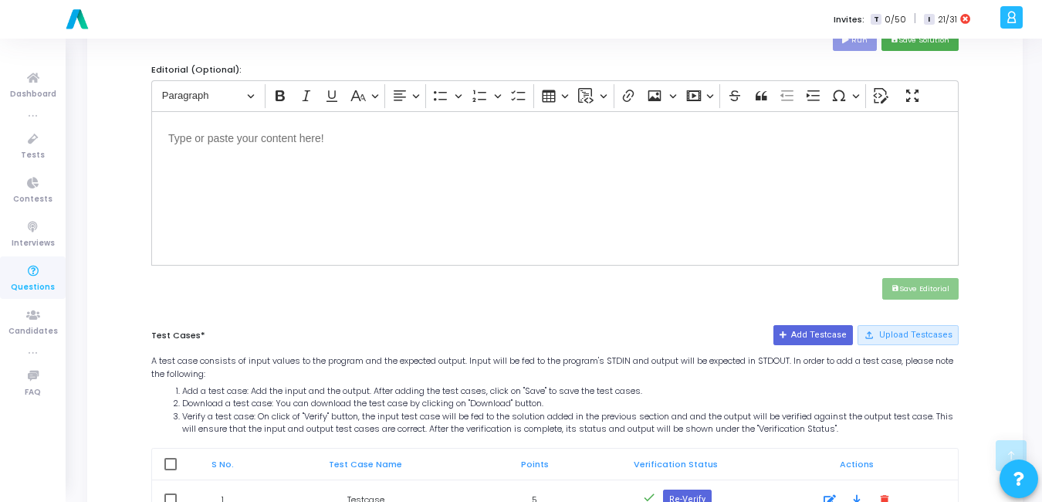
scroll to position [617, 0]
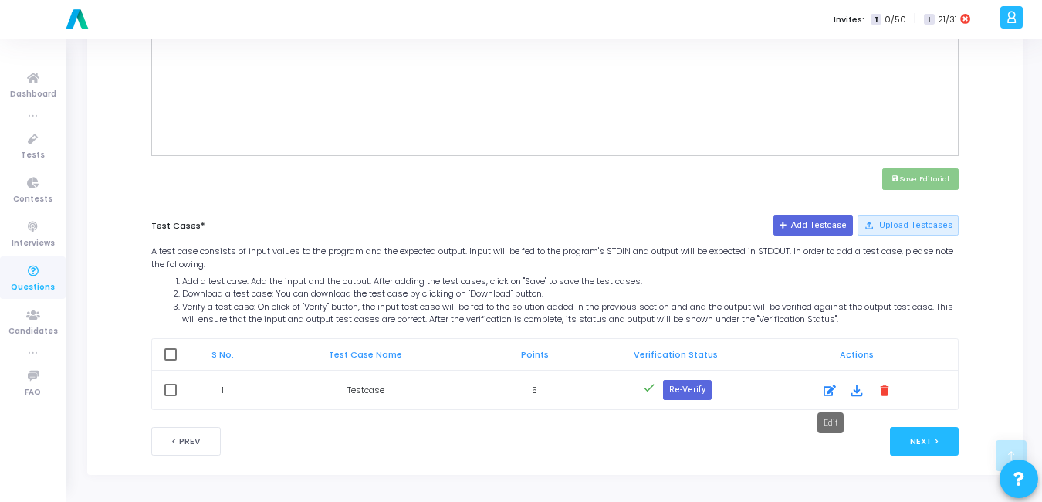
click at [830, 392] on icon at bounding box center [829, 390] width 12 height 19
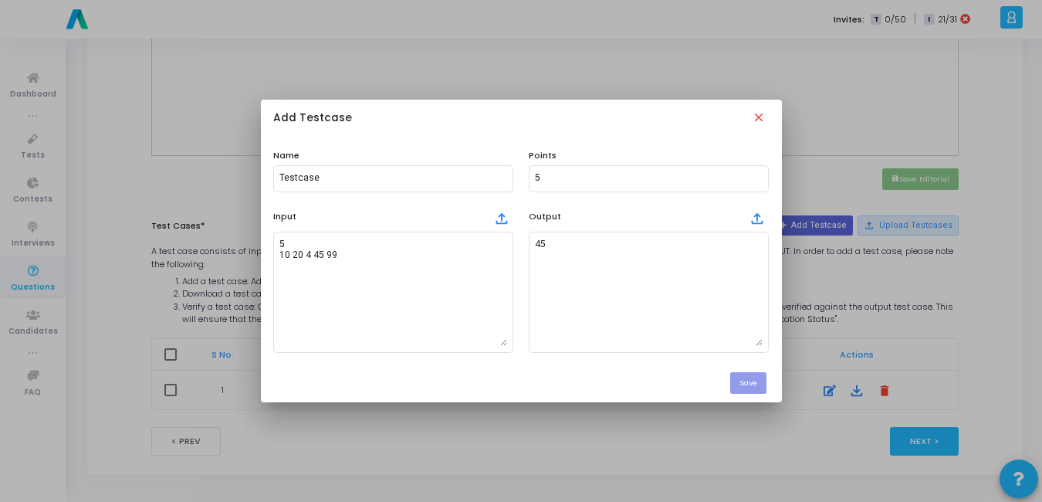
scroll to position [0, 0]
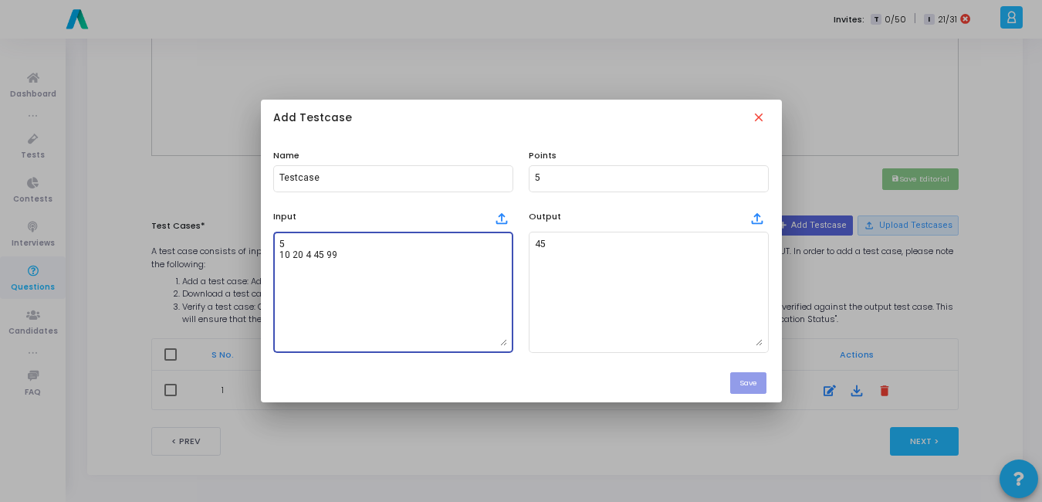
drag, startPoint x: 349, startPoint y: 254, endPoint x: 208, endPoint y: 239, distance: 141.2
click at [208, 239] on div "Add Testcase close Name Testcase Points 5 Input file_upload 5 10 20 4 45 99 Out…" at bounding box center [521, 251] width 1042 height 502
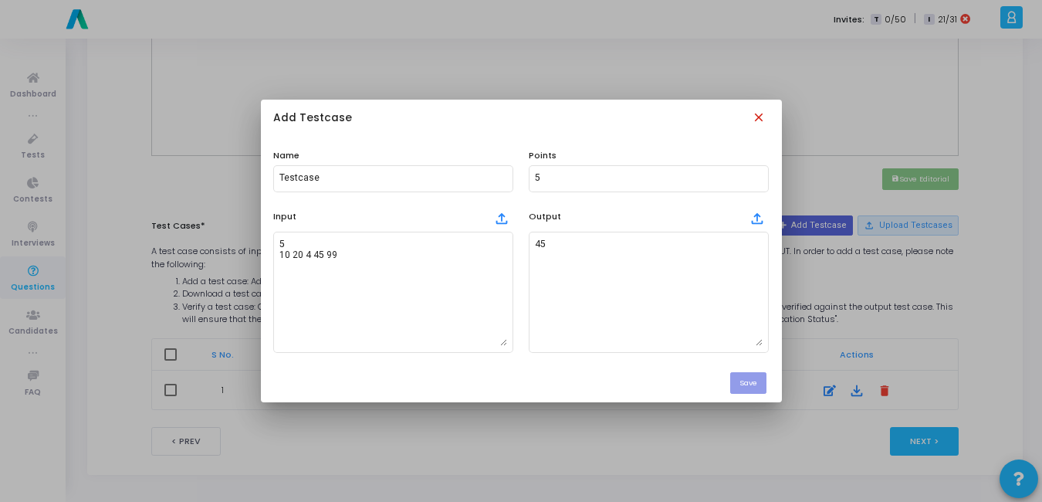
click at [757, 127] on mat-icon "close" at bounding box center [760, 118] width 17 height 17
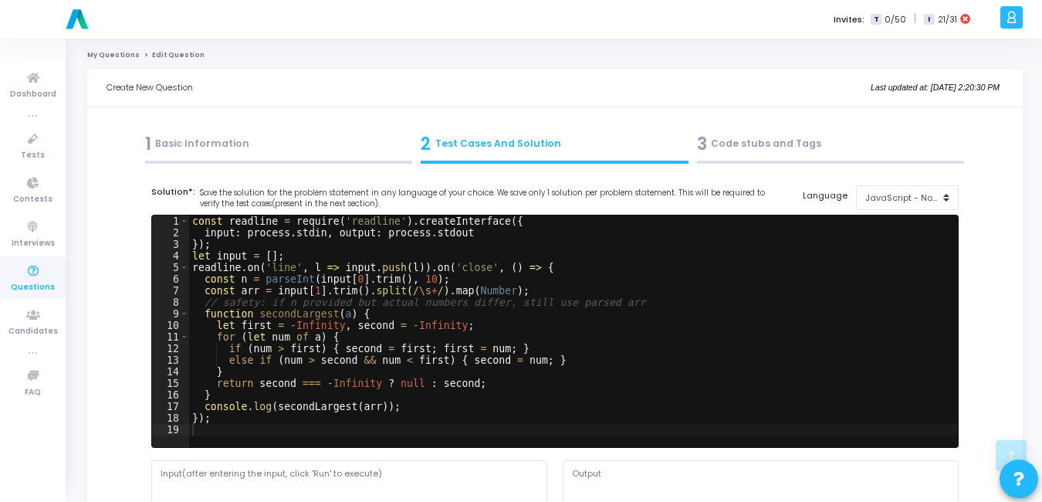
scroll to position [617, 0]
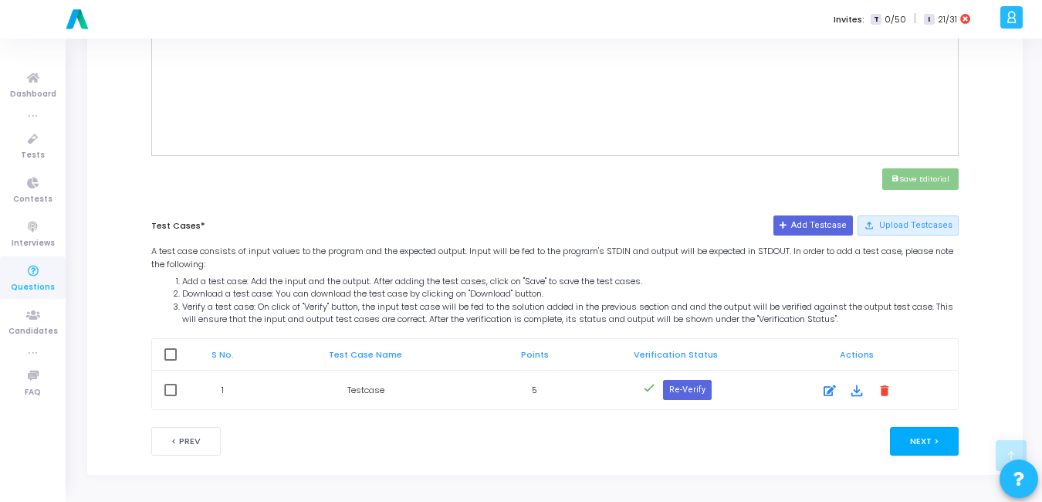
click at [928, 438] on button "Next >" at bounding box center [924, 441] width 69 height 29
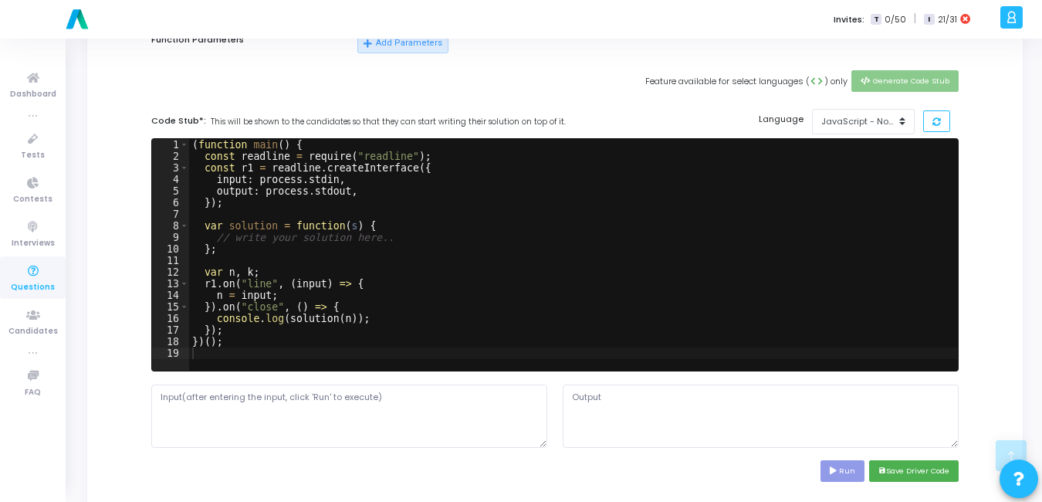
scroll to position [388, 0]
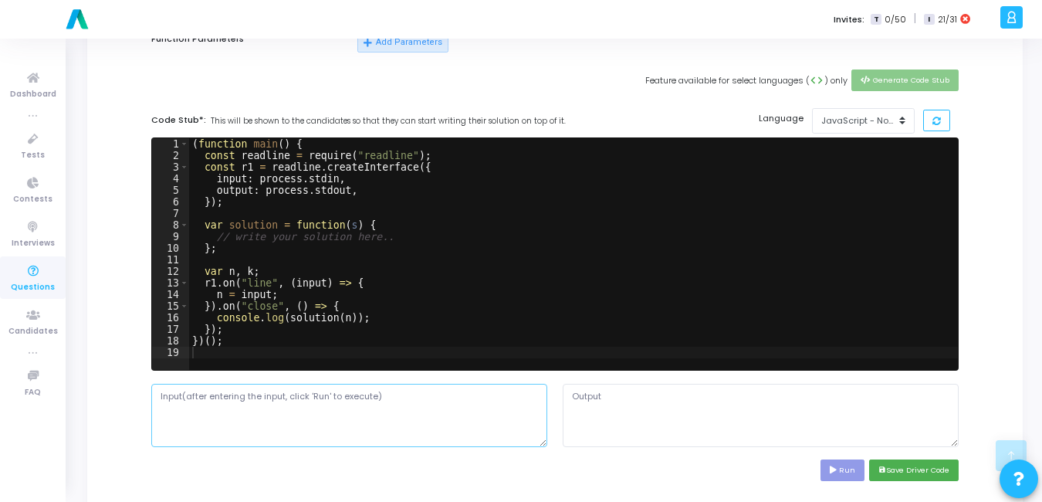
click at [387, 418] on textarea at bounding box center [349, 415] width 396 height 63
paste textarea "5 10 20 4 45 99"
type textarea "5 10 20 4 45 99"
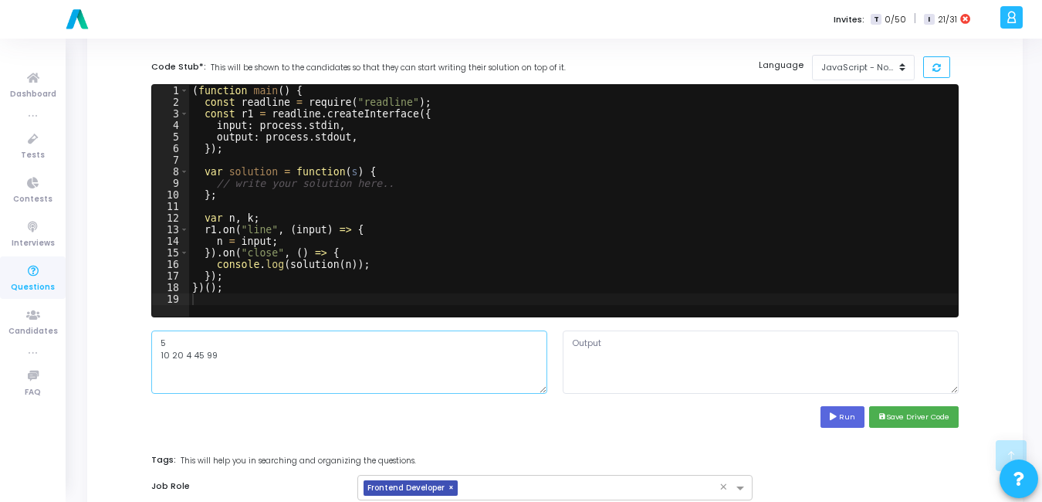
scroll to position [443, 0]
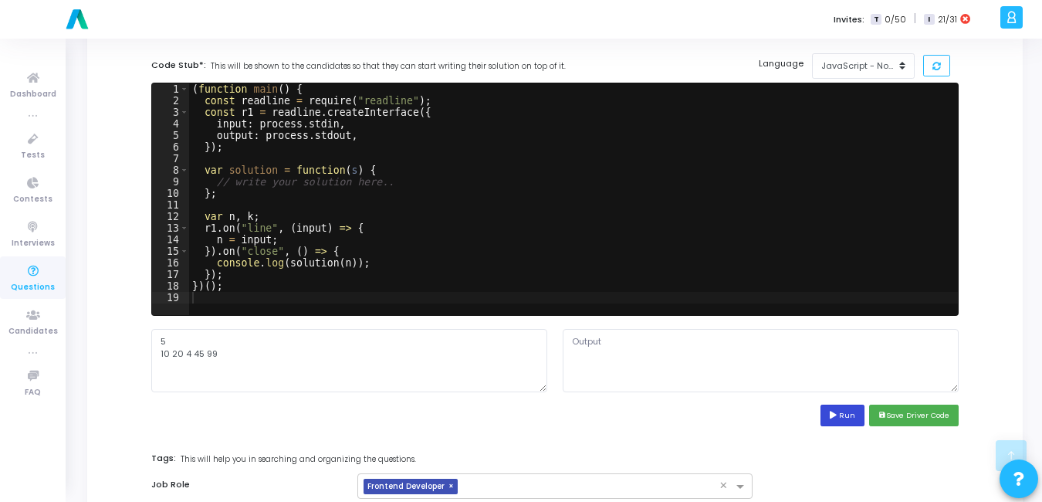
click at [835, 414] on icon at bounding box center [835, 415] width 10 height 8
click at [637, 354] on textarea "undefined" at bounding box center [761, 360] width 396 height 63
type textarea "u"
click at [923, 411] on button "save Save Driver Code" at bounding box center [914, 414] width 90 height 21
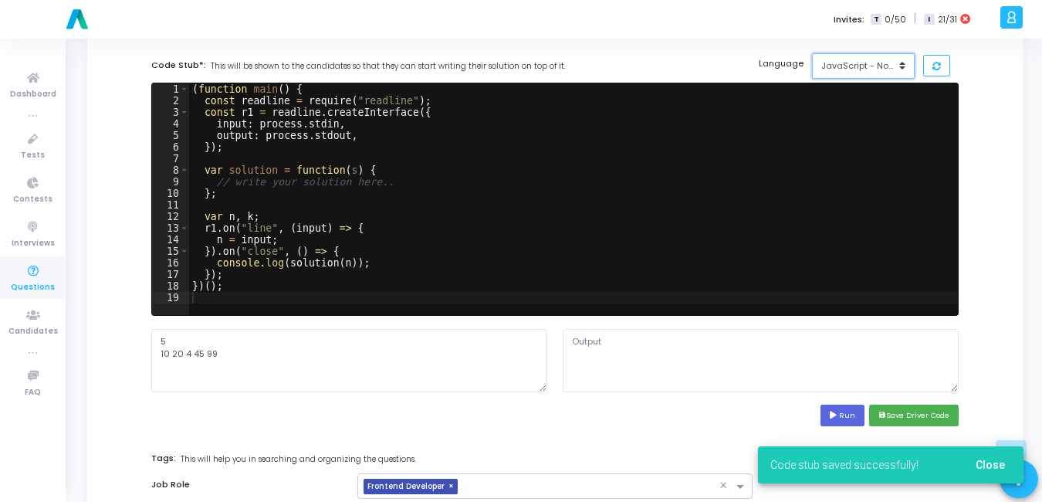
click at [890, 61] on div "JavaScript - NodeJs(12.14.0)" at bounding box center [859, 65] width 76 height 13
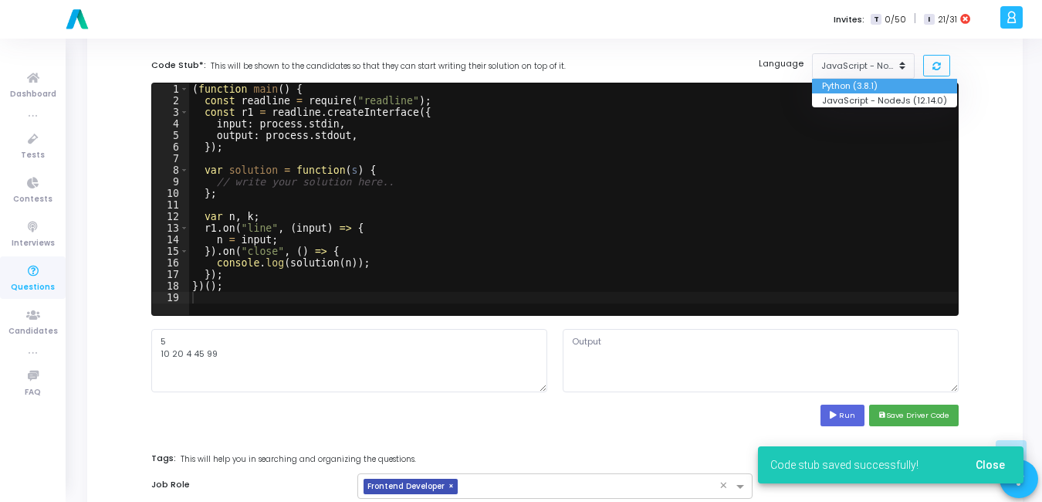
click at [867, 87] on button "Python (3.8.1)" at bounding box center [884, 86] width 145 height 15
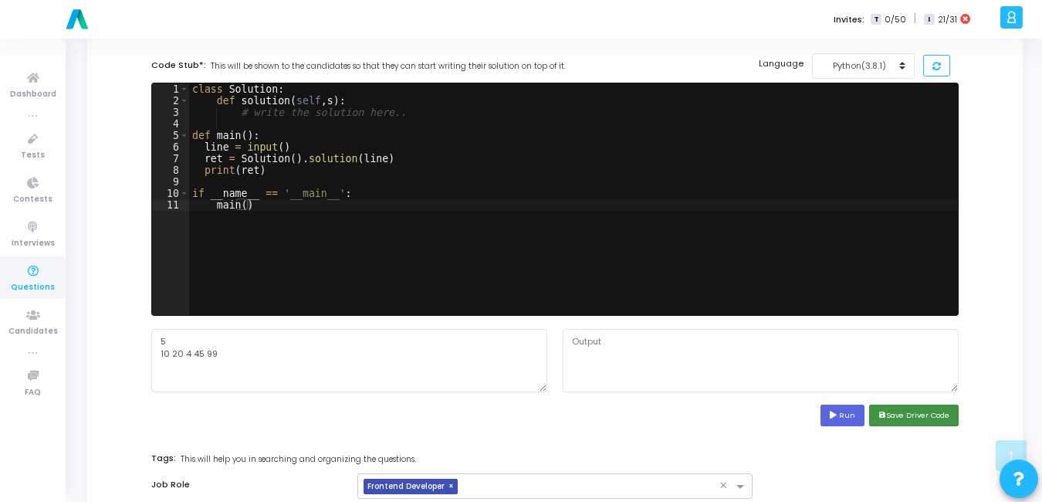
click at [923, 418] on button "save Save Driver Code" at bounding box center [914, 414] width 90 height 21
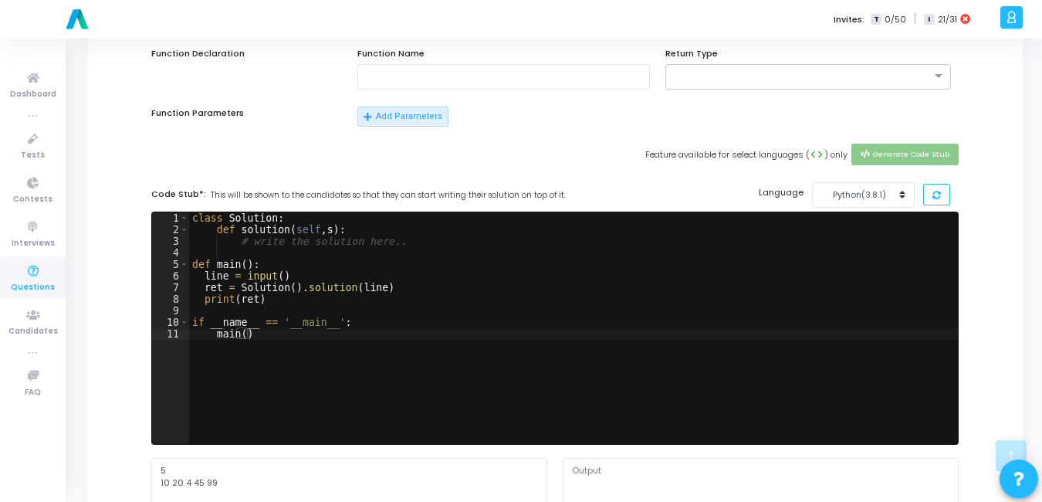
scroll to position [313, 0]
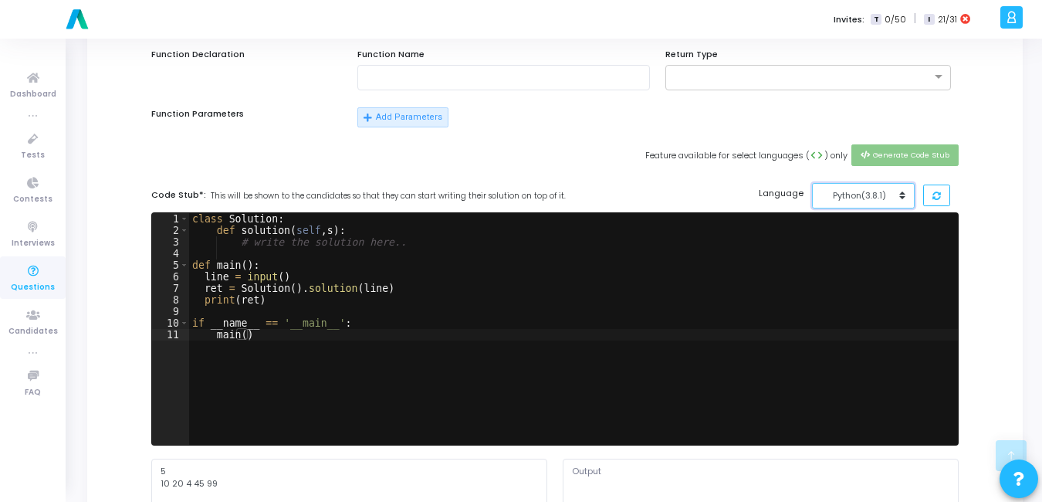
click at [882, 198] on div "Python(3.8.1)" at bounding box center [859, 195] width 76 height 13
click at [846, 236] on button "JavaScript - NodeJs (12.14.0)" at bounding box center [884, 230] width 145 height 15
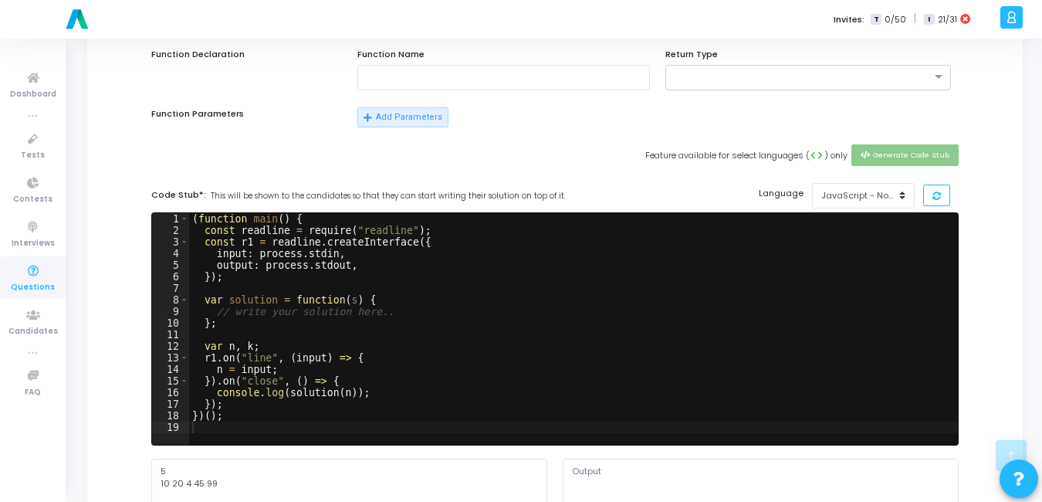
click at [358, 318] on div "( function main ( ) { const readline = require ( "readline" ) ; const r1 = read…" at bounding box center [573, 340] width 769 height 255
click at [881, 196] on div "JavaScript - NodeJs(12.14.0)" at bounding box center [859, 195] width 76 height 13
click at [855, 211] on button "Python (3.8.1)" at bounding box center [884, 215] width 145 height 15
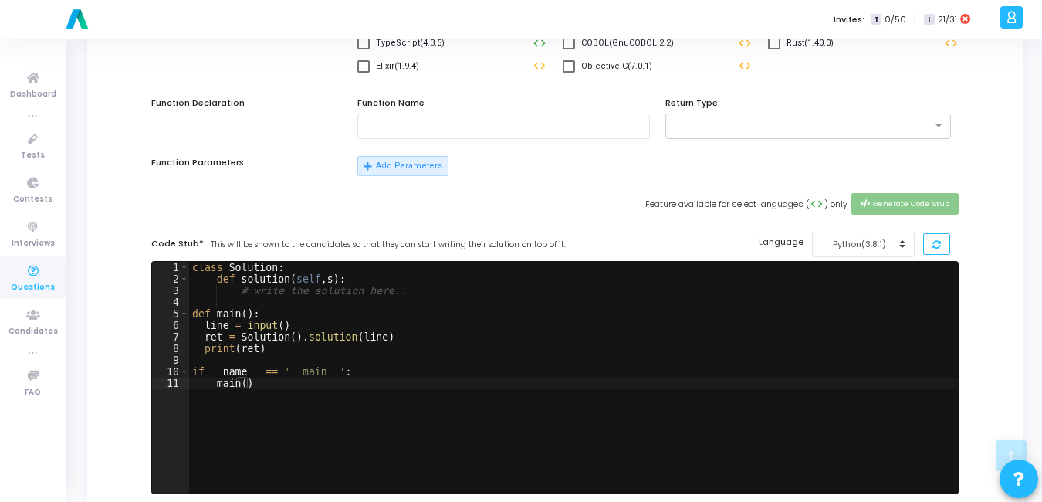
scroll to position [264, 0]
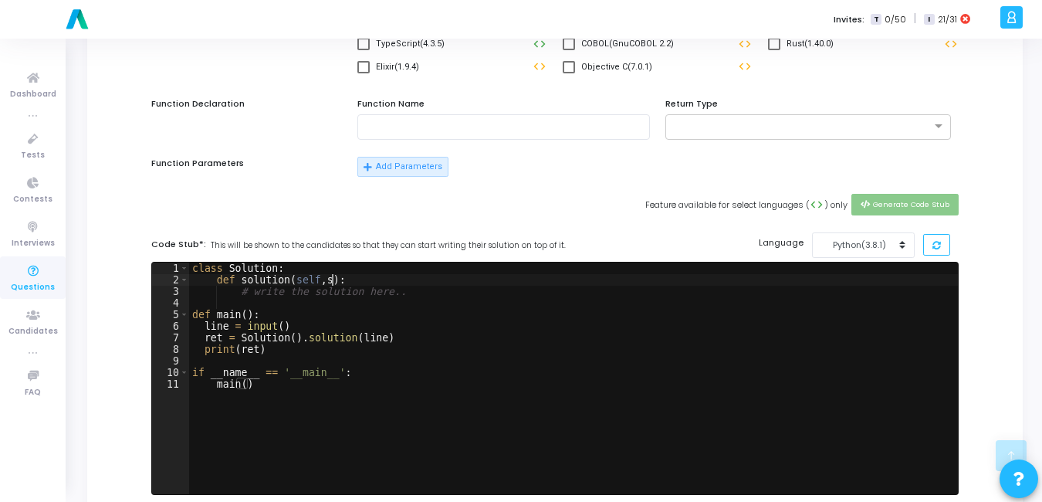
click at [343, 284] on div "class Solution : def solution ( self , s ) : # write the solution here.. def ma…" at bounding box center [573, 389] width 769 height 255
type textarea "def solution(self,s):\"
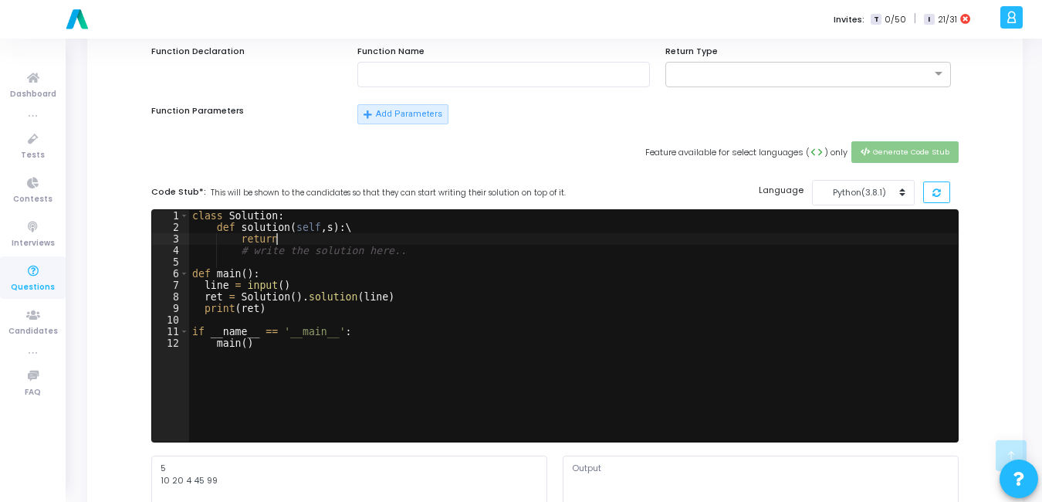
scroll to position [317, 0]
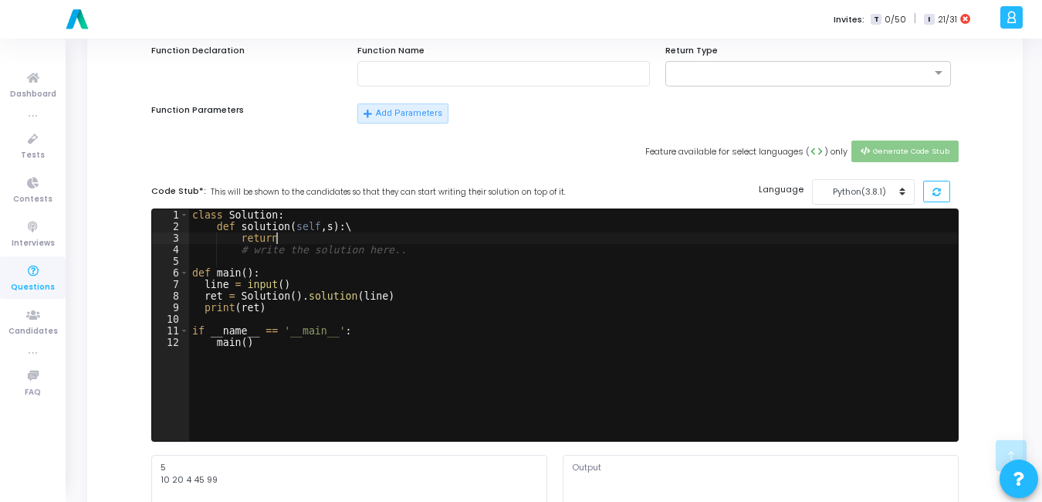
type textarea "return s"
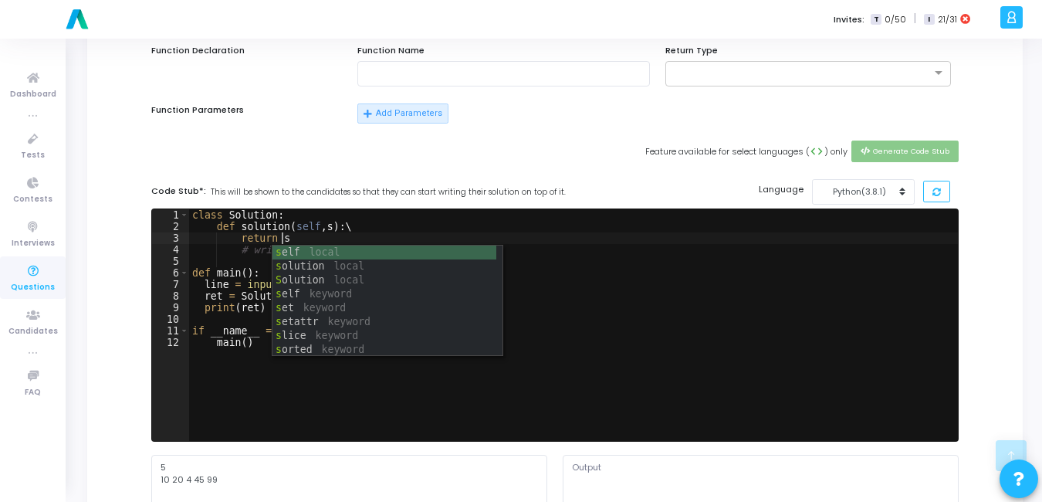
scroll to position [0, 6]
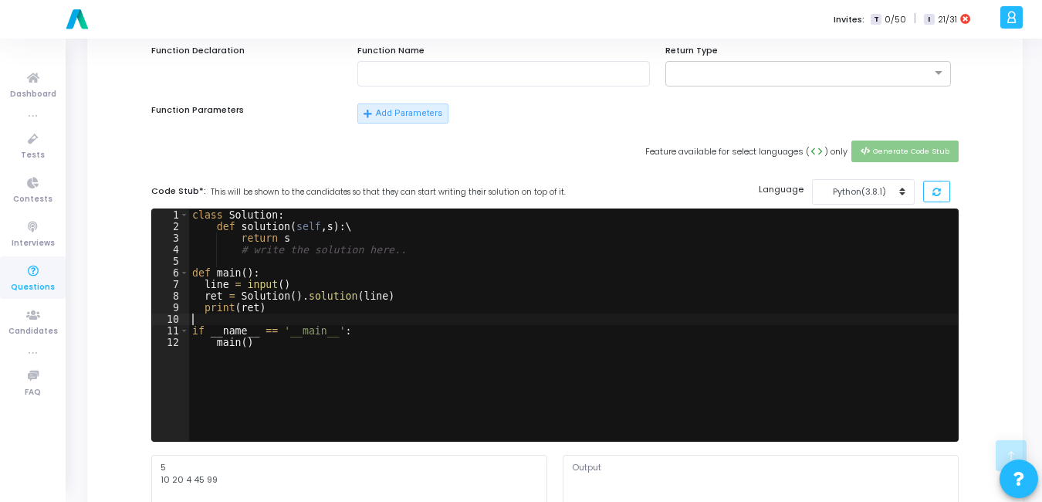
click at [571, 320] on div "class Solution : def solution ( self , s ) : \ return s # write the solution he…" at bounding box center [573, 336] width 769 height 255
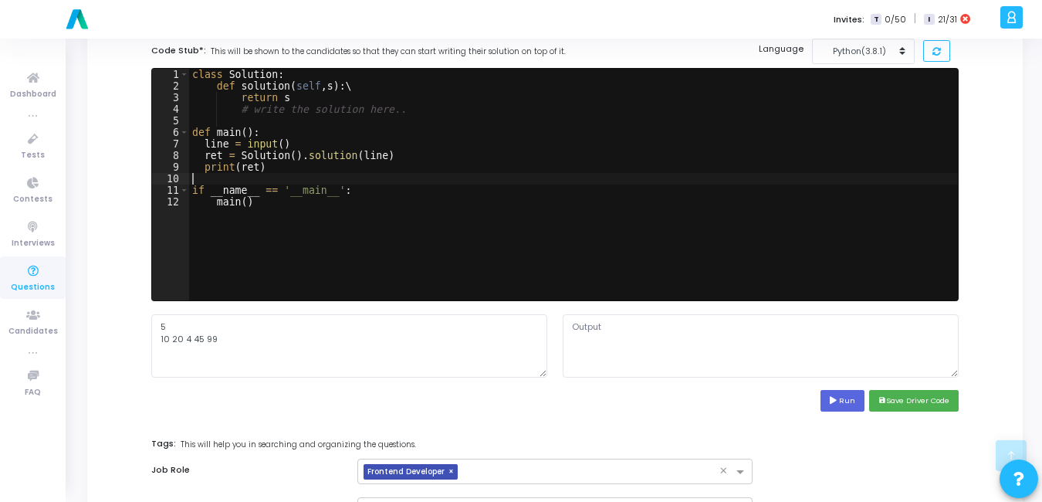
scroll to position [459, 0]
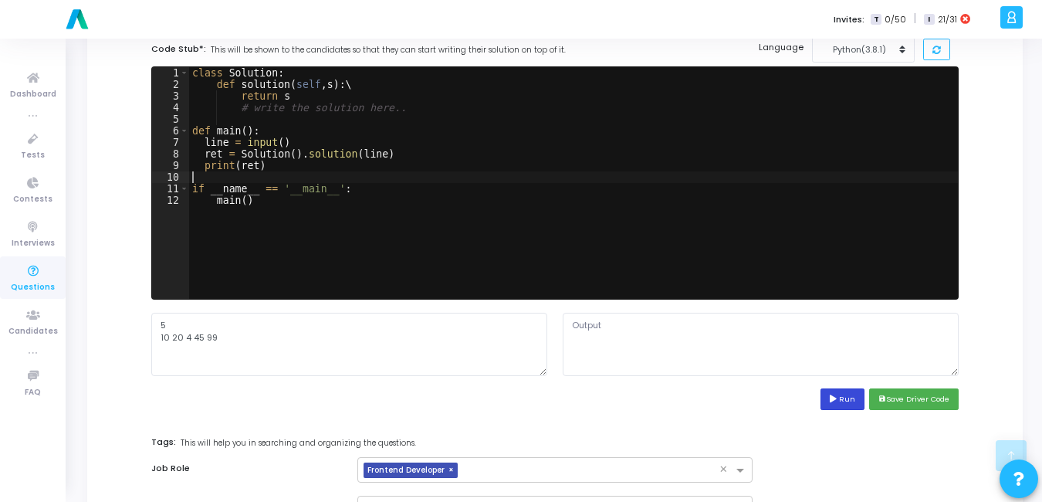
click at [848, 393] on button "Run" at bounding box center [842, 398] width 45 height 21
type textarea "5"
click at [915, 392] on button "save Save Driver Code" at bounding box center [914, 398] width 90 height 21
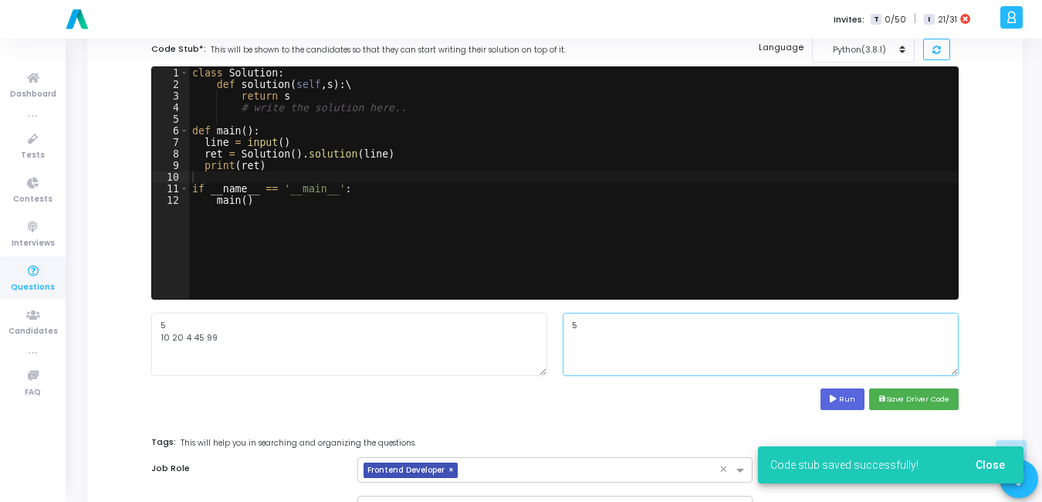
click at [616, 323] on textarea "5" at bounding box center [761, 344] width 396 height 63
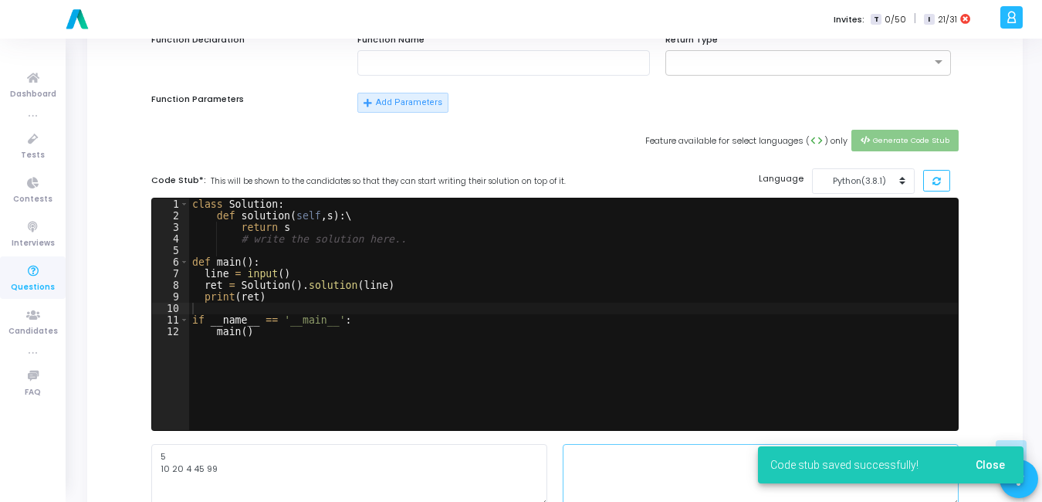
scroll to position [326, 0]
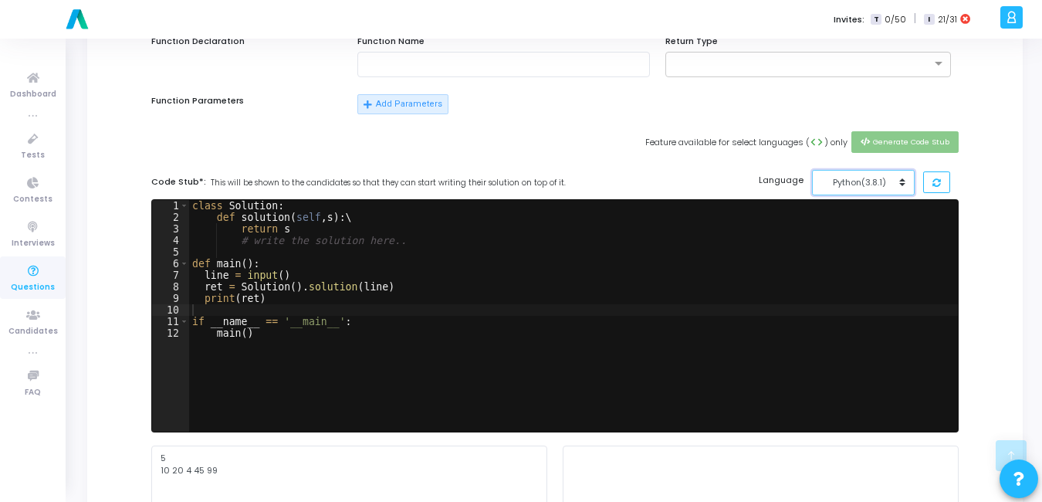
click at [881, 170] on button "Python(3.8.1)" at bounding box center [863, 182] width 103 height 25
click at [850, 212] on button "JavaScript - NodeJs (12.14.0)" at bounding box center [884, 217] width 145 height 15
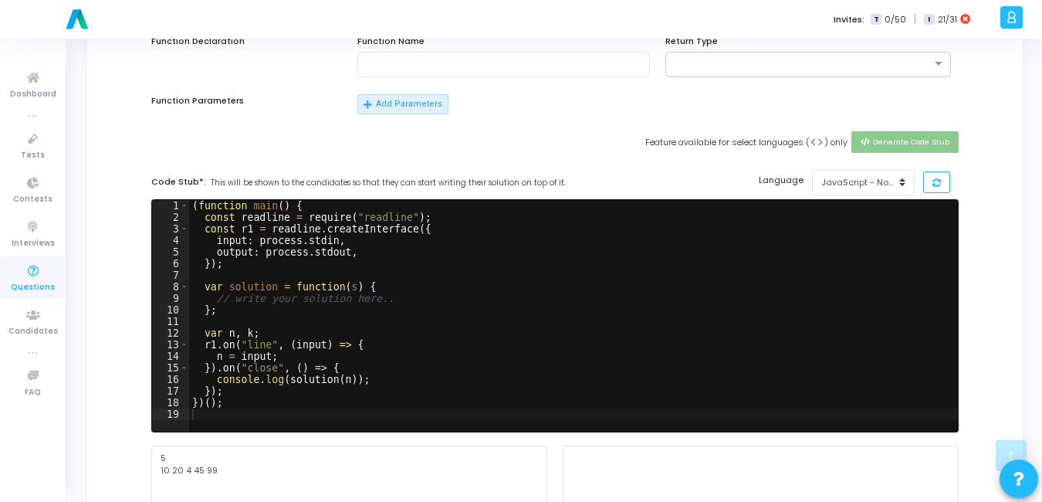
scroll to position [434, 0]
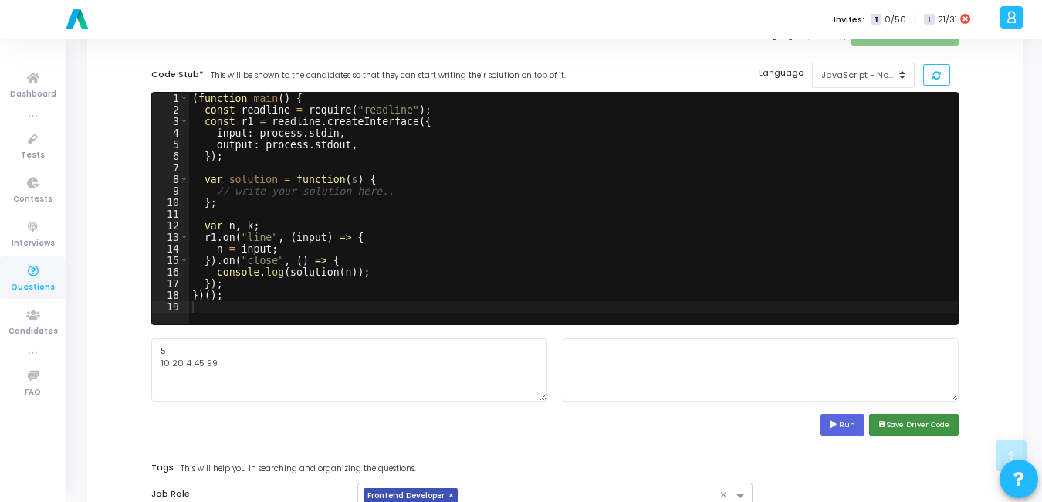
click at [900, 421] on button "save Save Driver Code" at bounding box center [914, 424] width 90 height 21
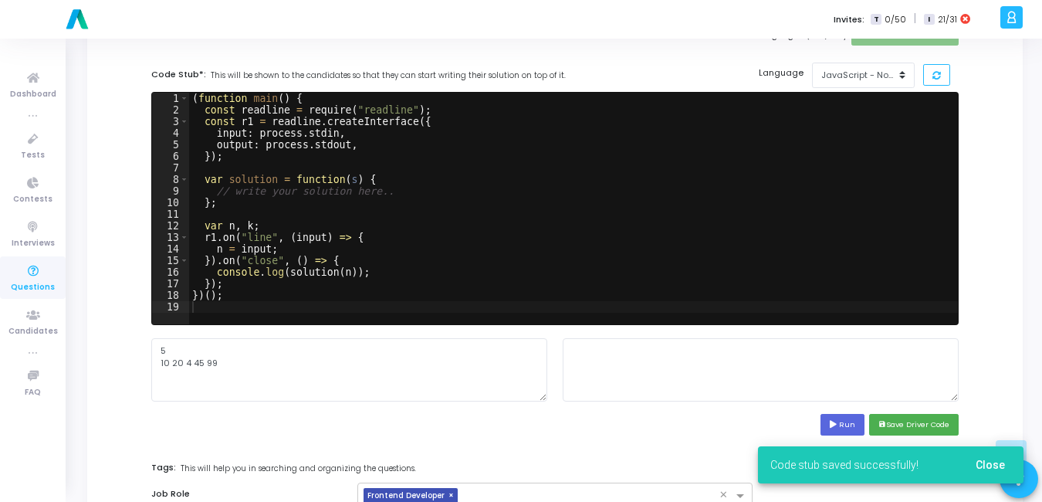
scroll to position [378, 0]
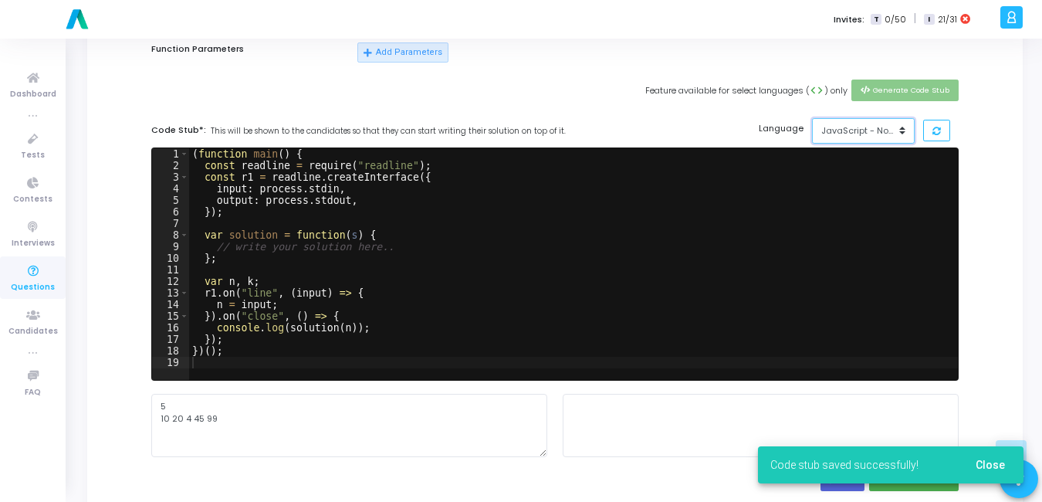
click at [884, 133] on div "JavaScript - NodeJs(12.14.0)" at bounding box center [859, 130] width 76 height 13
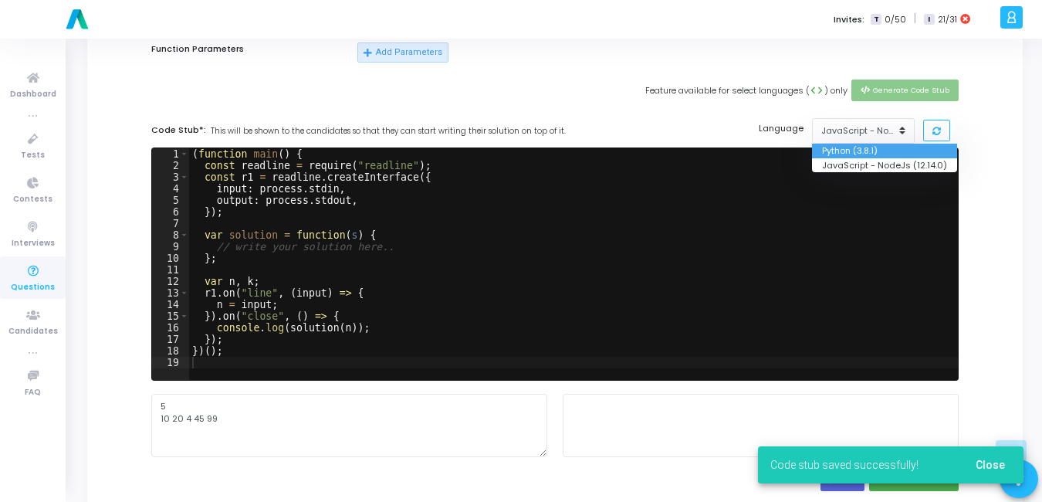
click at [863, 146] on button "Python (3.8.1)" at bounding box center [884, 151] width 145 height 15
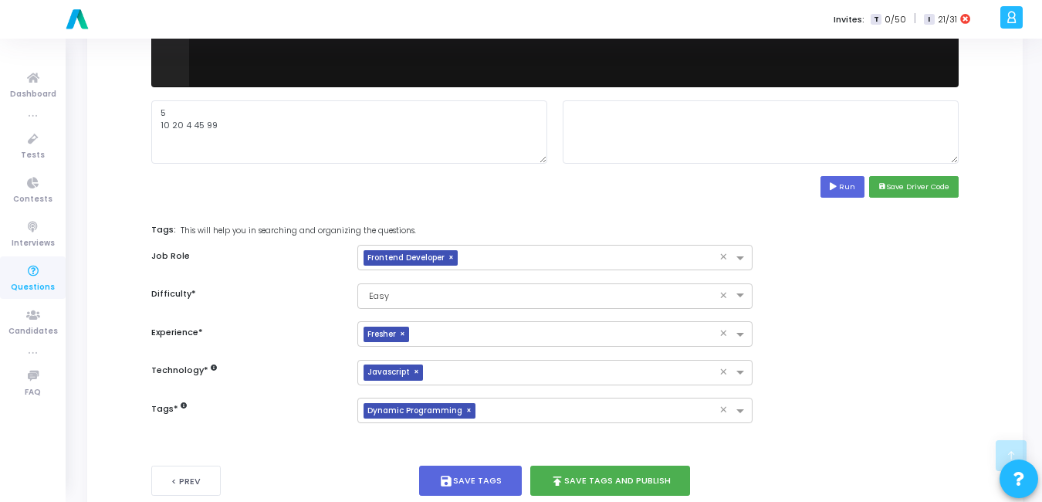
scroll to position [712, 0]
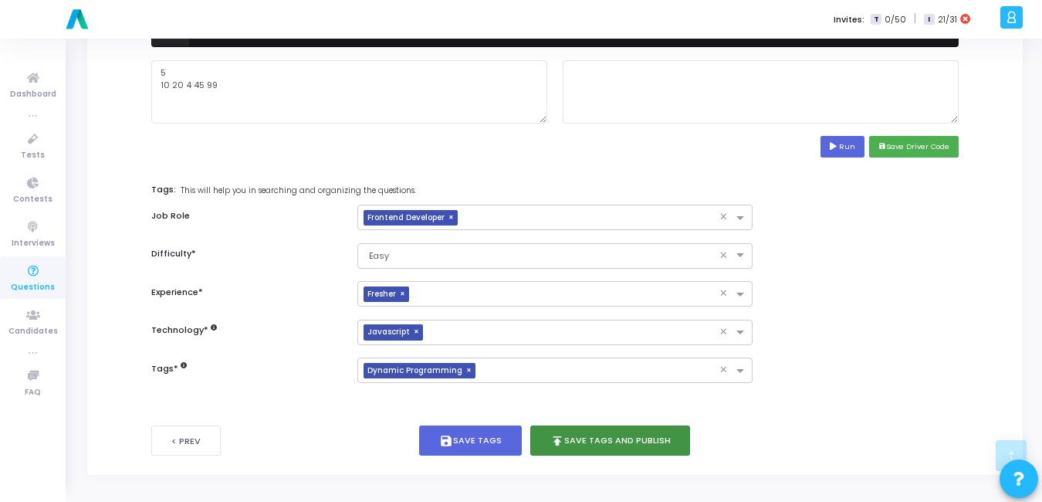
click at [590, 439] on button "publish Save Tags and Publish" at bounding box center [610, 440] width 161 height 30
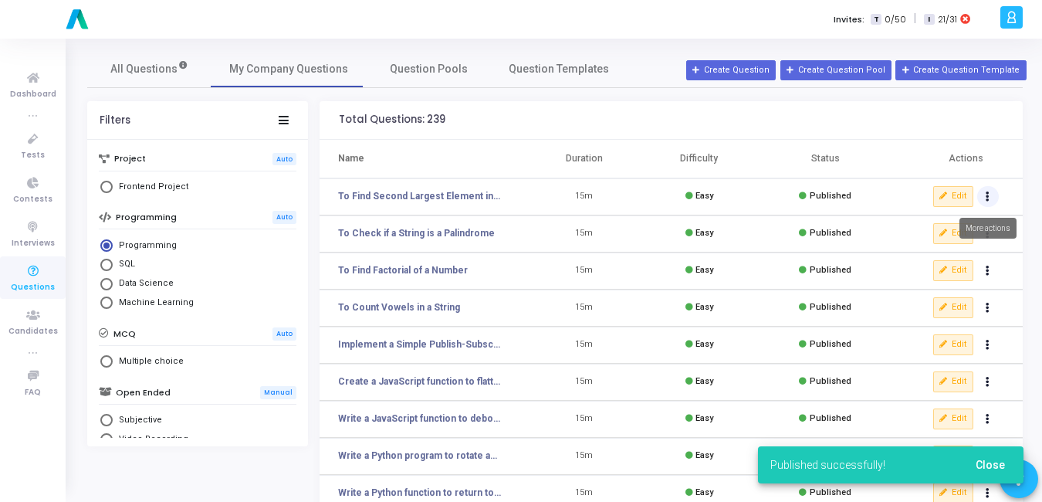
click at [993, 199] on button "Actions" at bounding box center [988, 197] width 22 height 22
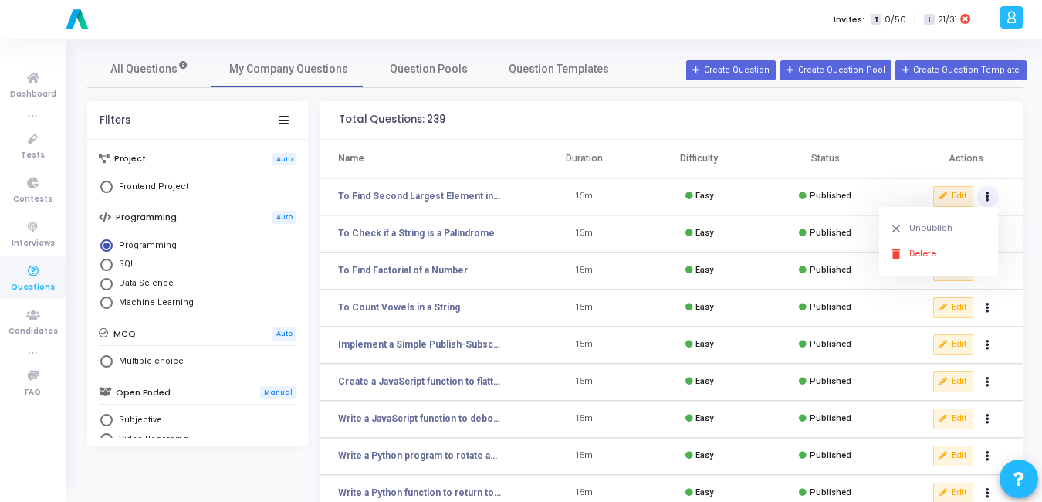
click at [898, 186] on td "Edit" at bounding box center [958, 196] width 130 height 37
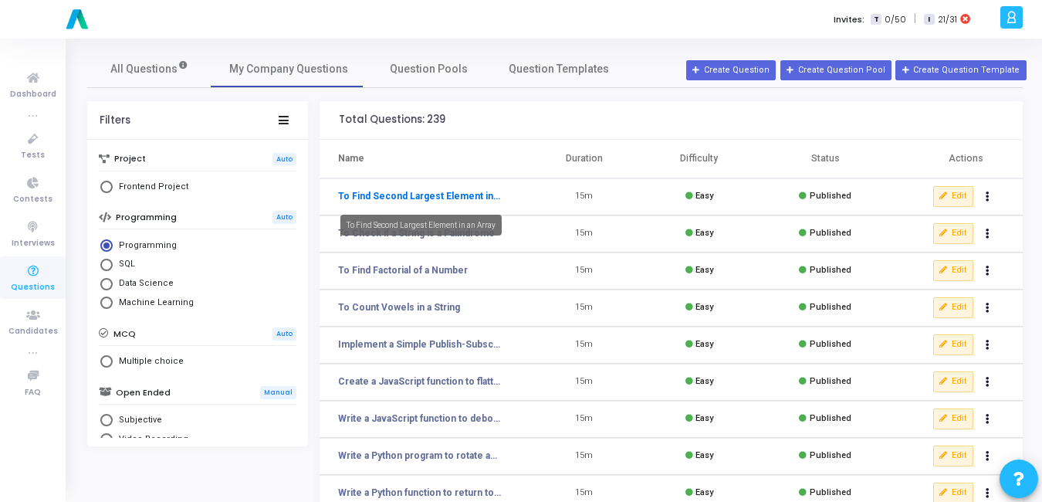
click at [371, 194] on link "To Find Second Largest Element in an Array" at bounding box center [420, 196] width 164 height 14
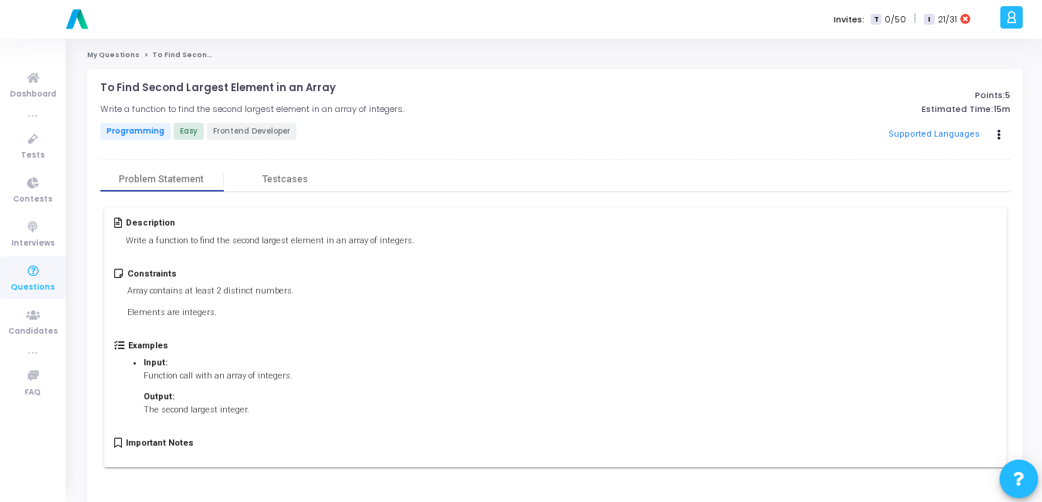
drag, startPoint x: 332, startPoint y: 79, endPoint x: 92, endPoint y: 90, distance: 240.3
click at [92, 90] on div "To Find Second Largest Element in an Array open_in_new Write a function to find…" at bounding box center [554, 288] width 935 height 438
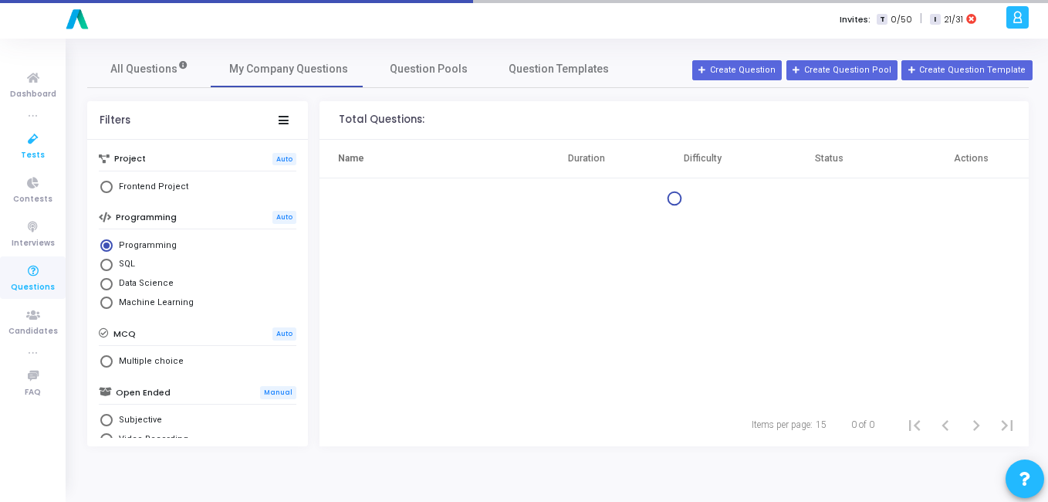
click at [20, 151] on link "Tests" at bounding box center [33, 145] width 66 height 42
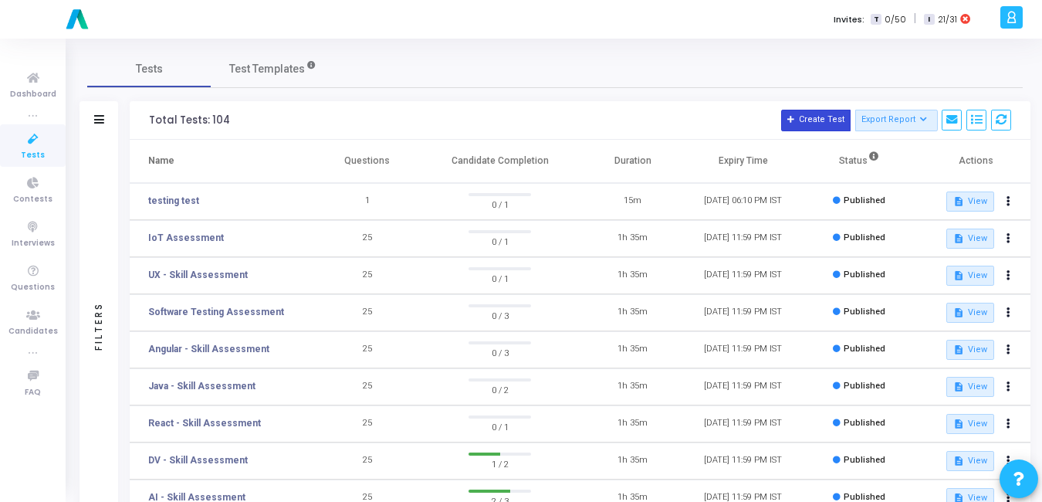
click at [813, 114] on button "Create Test" at bounding box center [815, 121] width 69 height 22
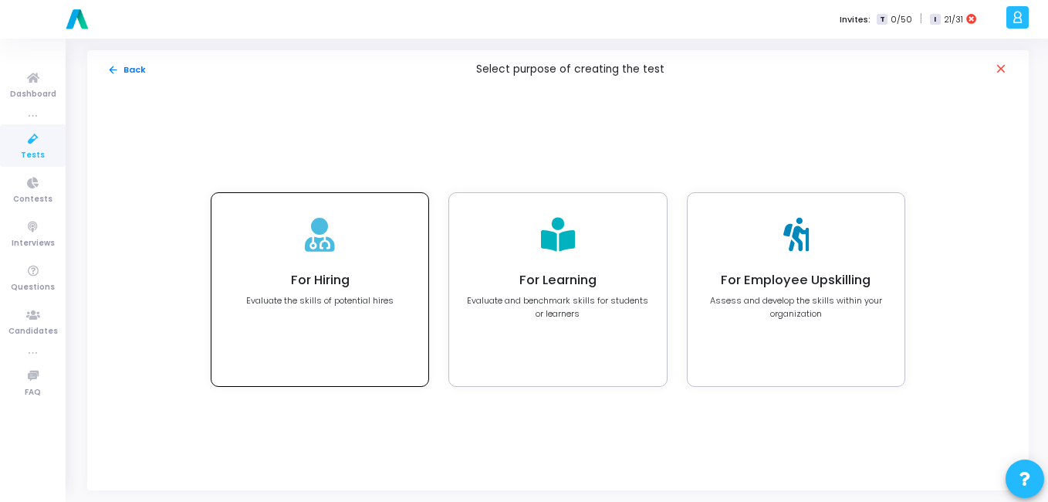
click at [366, 313] on div "For Hiring Evaluate the skills of potential hires" at bounding box center [319, 289] width 217 height 193
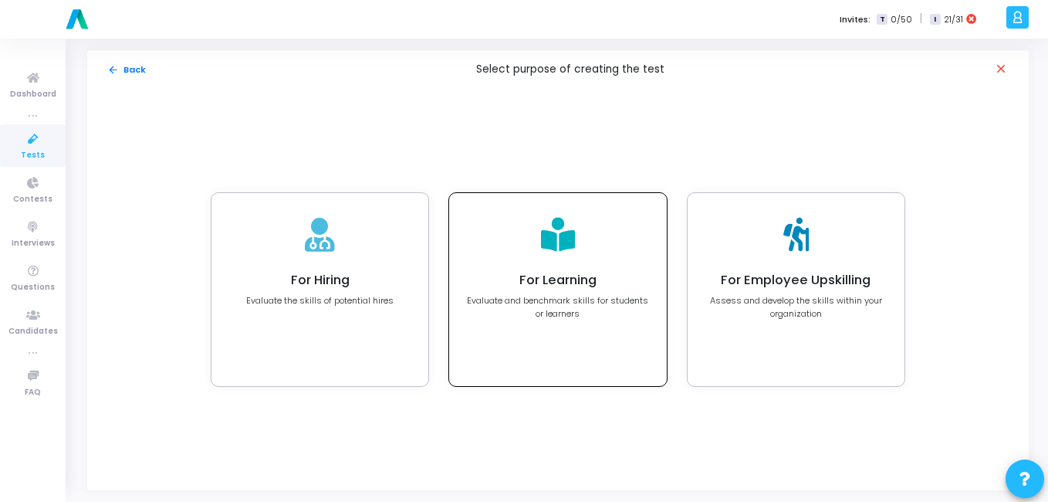
click at [543, 257] on div at bounding box center [558, 235] width 34 height 51
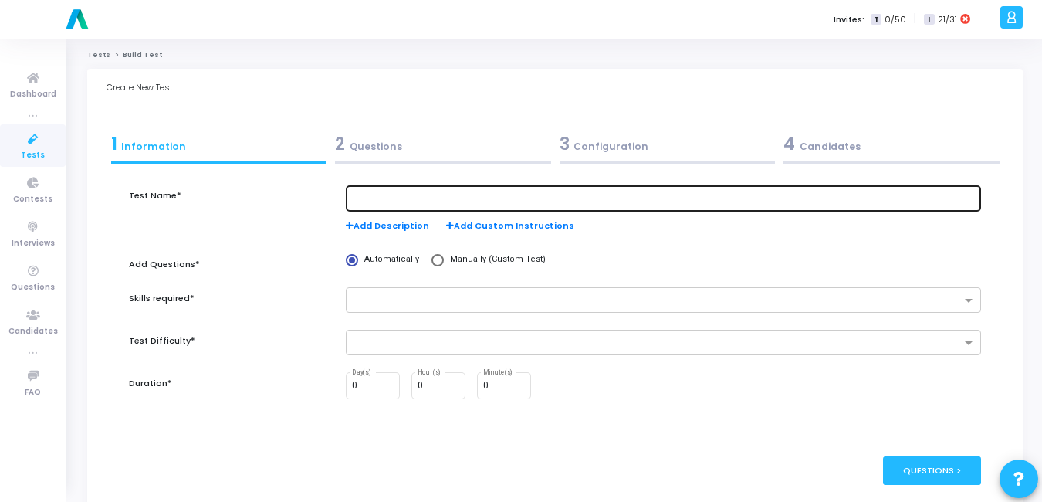
click at [369, 192] on div at bounding box center [663, 197] width 622 height 29
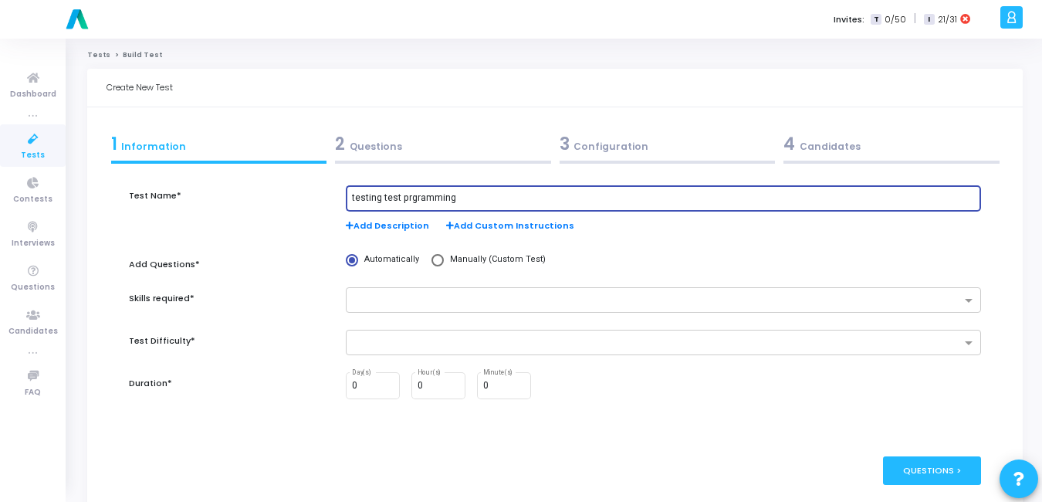
type input "testing test prgramming"
click at [435, 257] on span at bounding box center [437, 260] width 12 height 12
click at [435, 257] on input "Manually (Custom Test)" at bounding box center [437, 260] width 12 height 12
radio input "true"
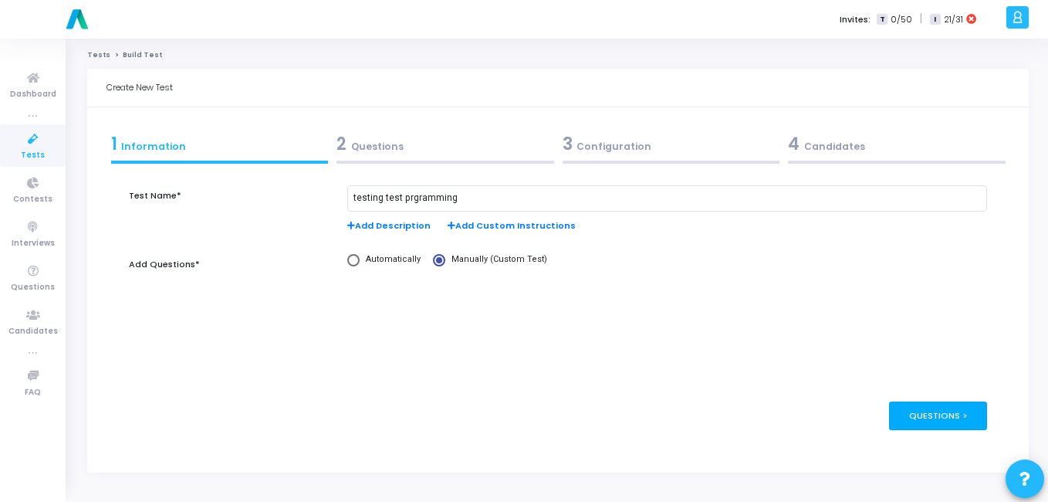
click at [946, 411] on div "Questions >" at bounding box center [938, 415] width 98 height 29
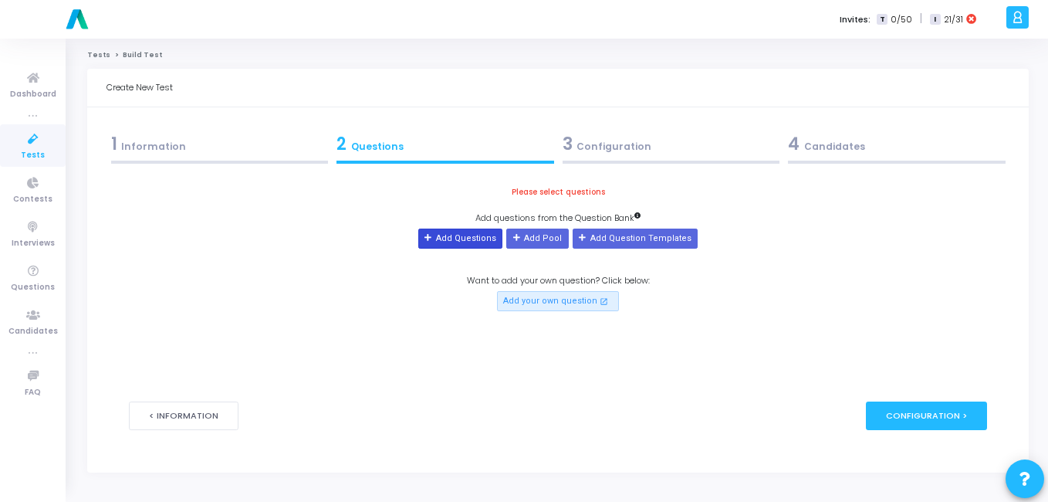
click at [478, 237] on button "Add Questions" at bounding box center [460, 238] width 84 height 20
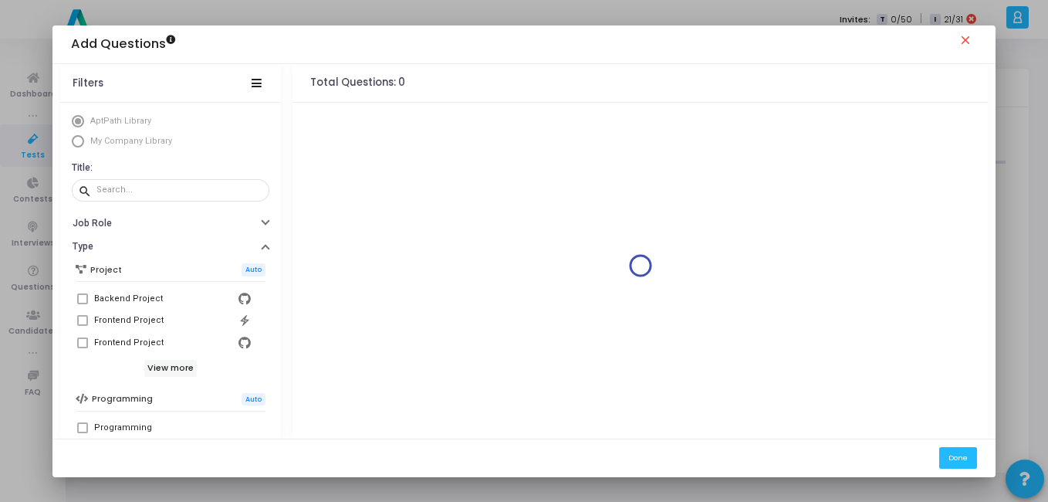
click at [103, 135] on span "My Company Library" at bounding box center [129, 141] width 90 height 13
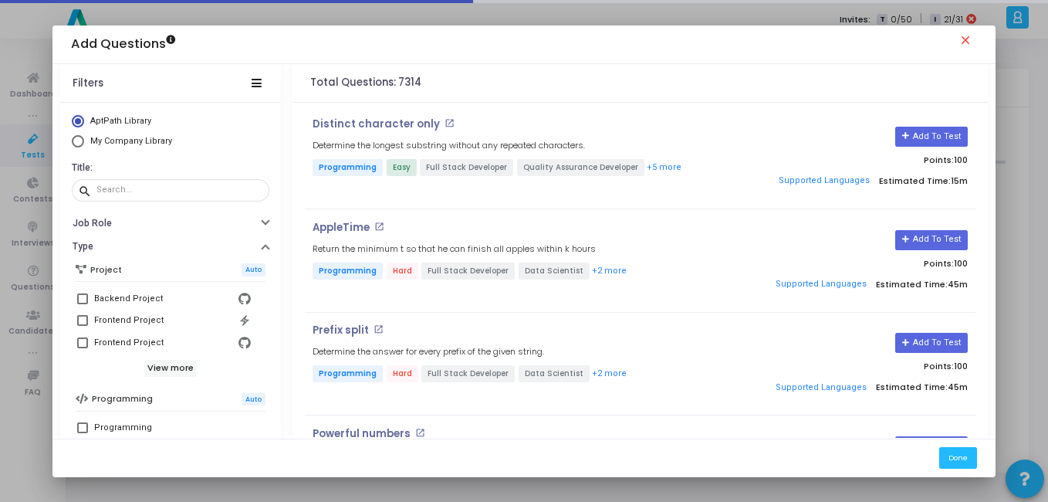
click at [83, 144] on span "Select Library" at bounding box center [78, 141] width 12 height 12
click at [83, 144] on input "My Company Library" at bounding box center [78, 141] width 12 height 12
radio input "true"
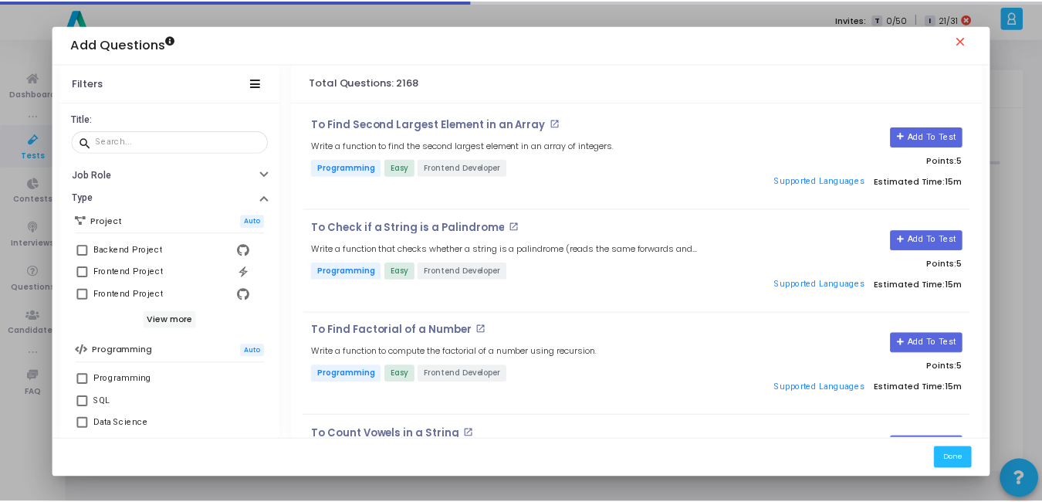
scroll to position [49, 0]
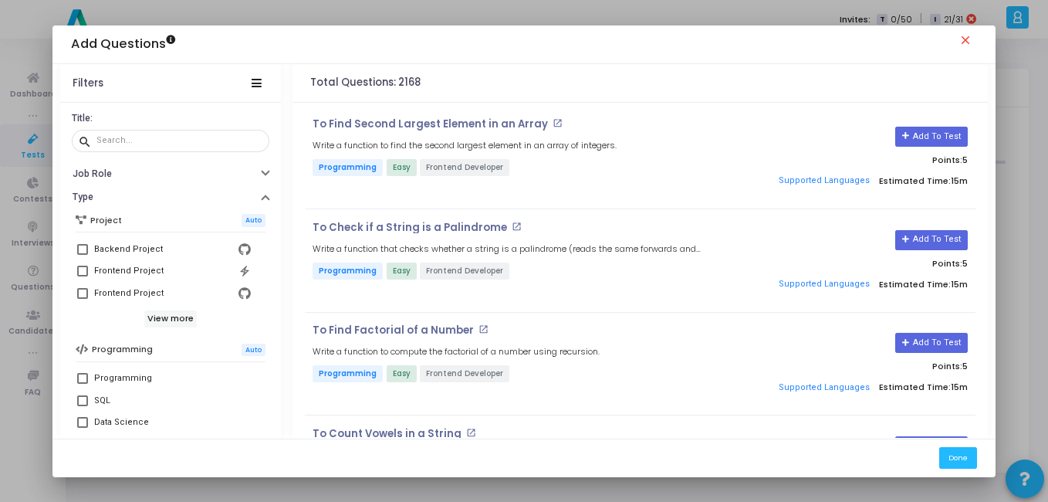
click at [76, 382] on mat-checkbox "Programming" at bounding box center [171, 378] width 190 height 22
click at [83, 381] on span at bounding box center [82, 378] width 11 height 11
click at [83, 384] on input "Programming" at bounding box center [82, 384] width 1 height 1
checkbox input "true"
click at [912, 137] on button "Add To Test" at bounding box center [931, 137] width 72 height 20
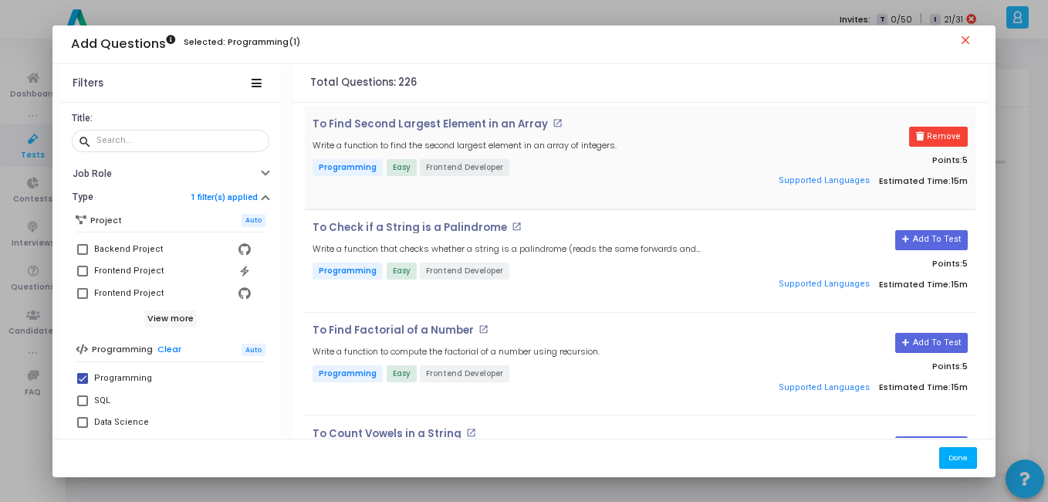
click at [961, 449] on button "Done" at bounding box center [958, 457] width 38 height 21
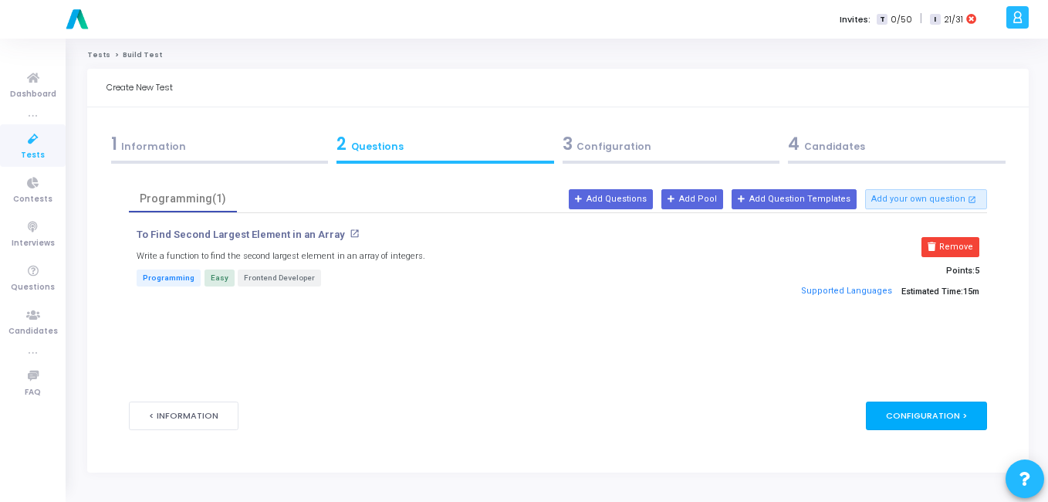
click at [947, 418] on div "Configuration >" at bounding box center [926, 415] width 121 height 29
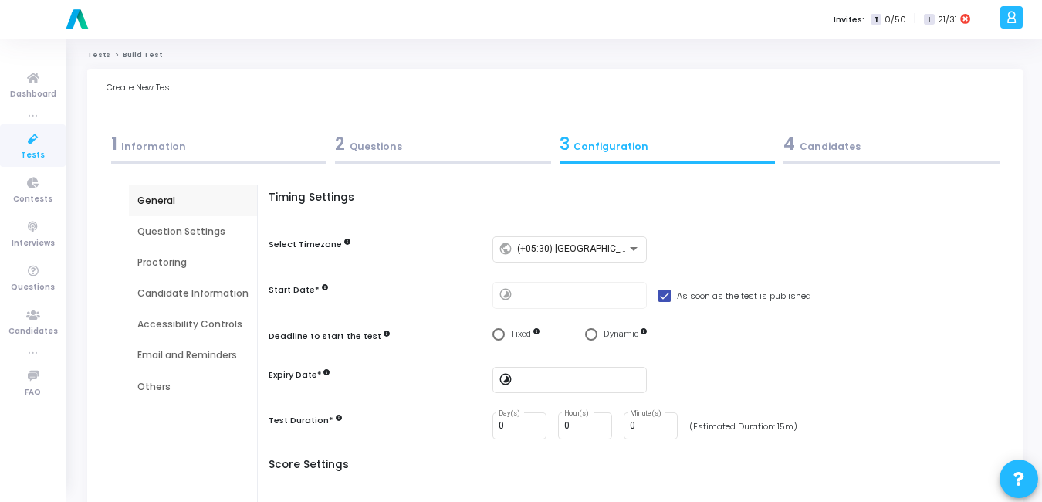
scroll to position [269, 0]
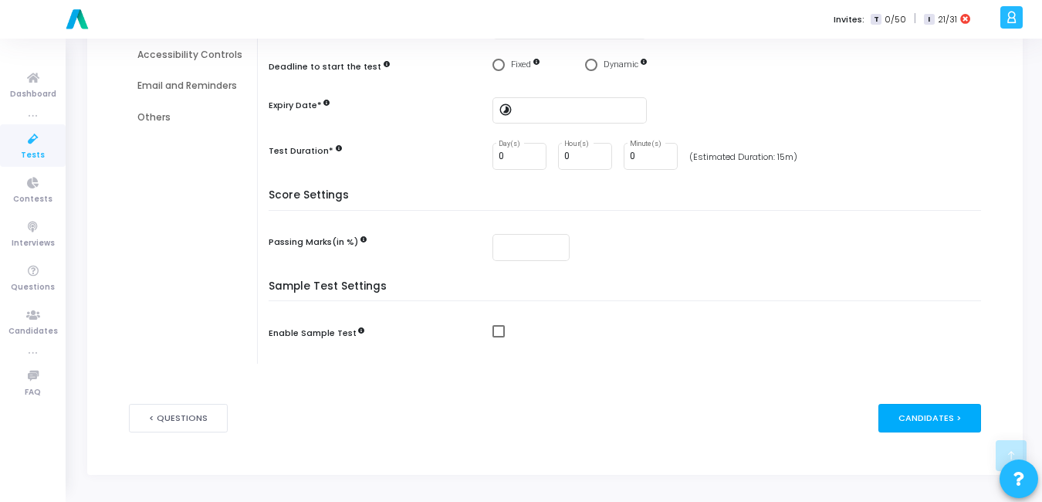
click at [964, 424] on div "Candidates >" at bounding box center [929, 418] width 103 height 29
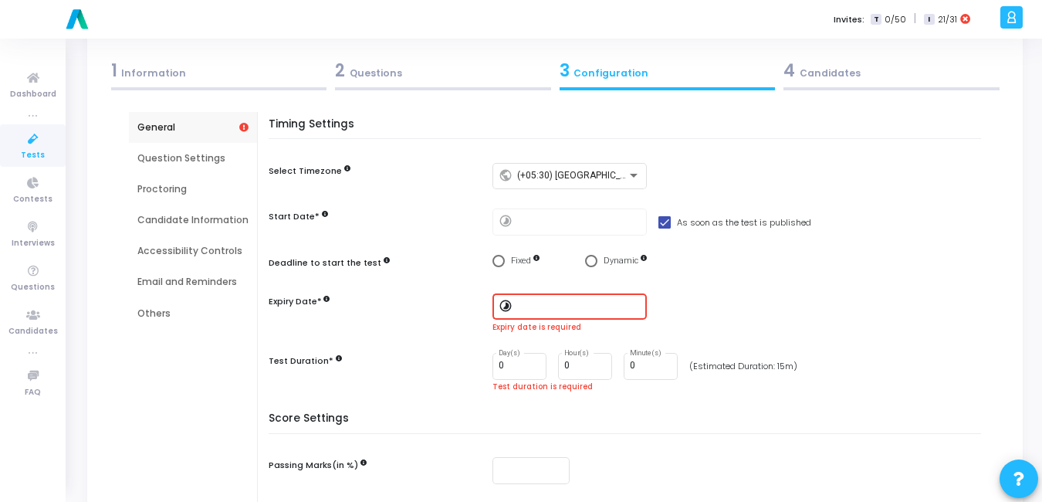
scroll to position [0, 0]
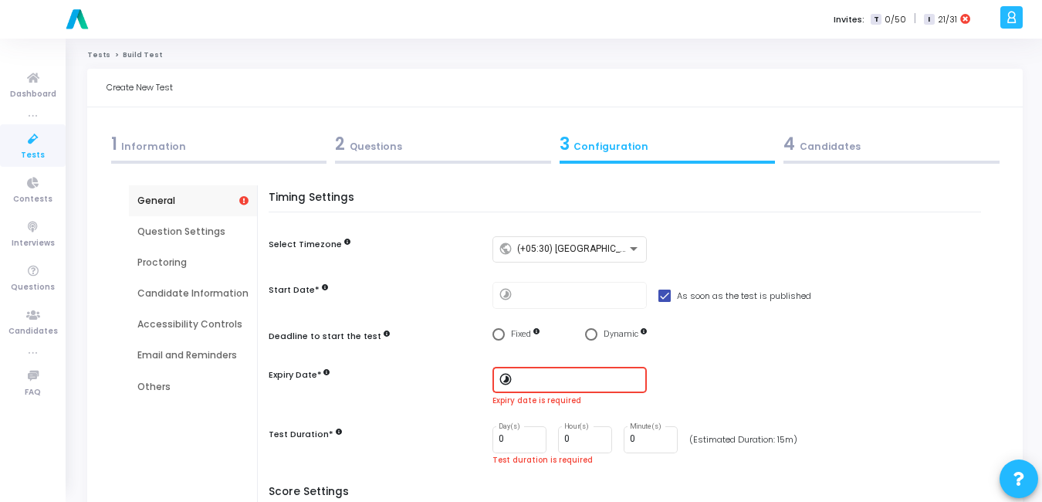
click at [522, 384] on input at bounding box center [578, 379] width 123 height 11
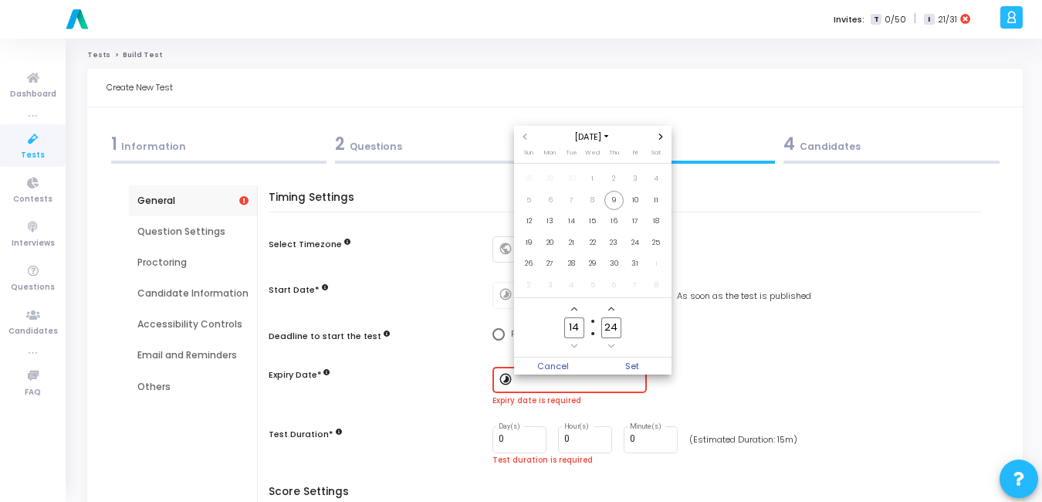
click at [577, 309] on span "Add a hour" at bounding box center [574, 309] width 13 height 13
type input "18"
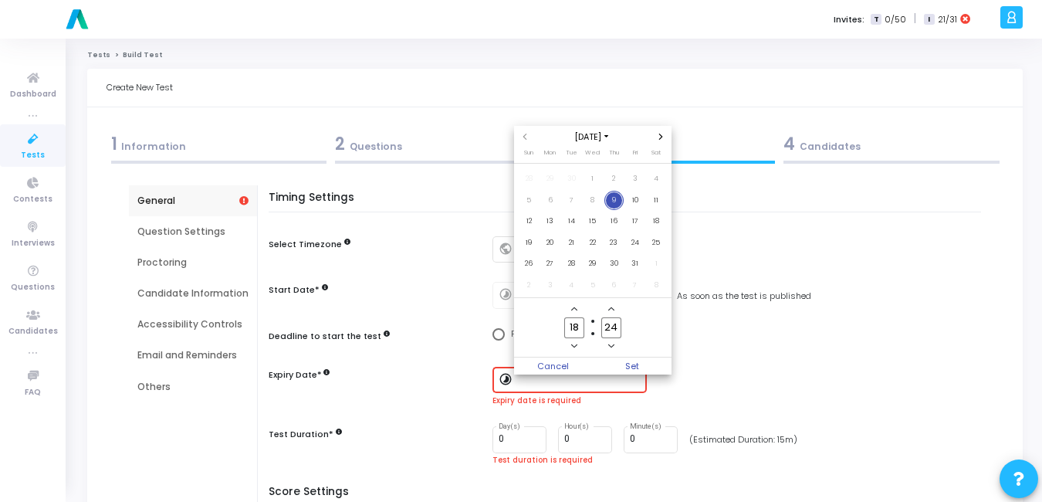
click at [614, 350] on span "Minus a minute" at bounding box center [611, 346] width 13 height 13
type input "23"
click at [617, 359] on span "Set" at bounding box center [632, 365] width 79 height 17
type input "10/9/2025, 6:23 PM"
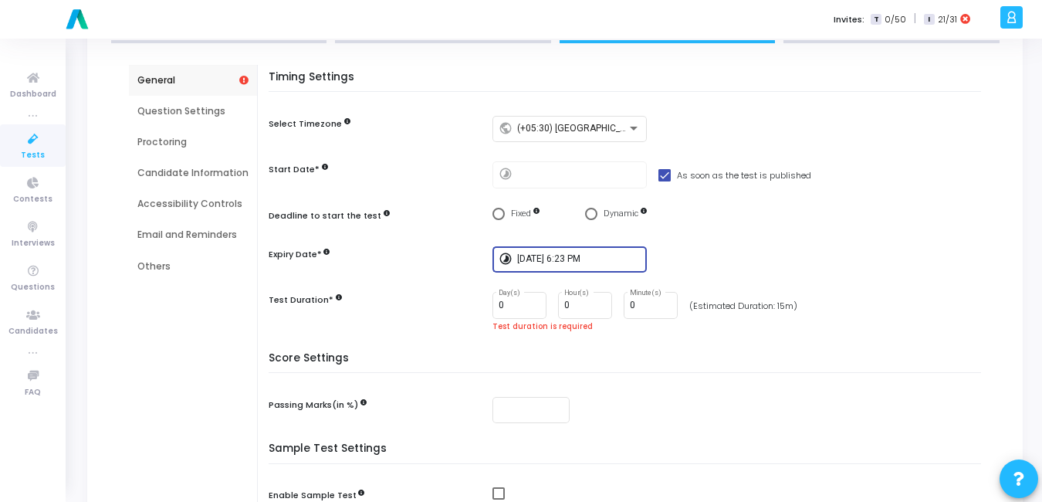
scroll to position [123, 0]
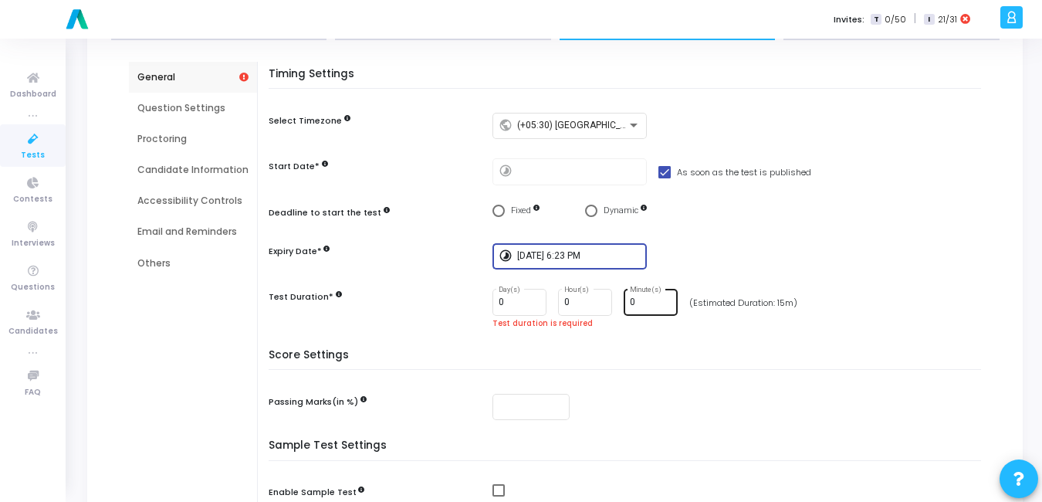
click at [637, 296] on div "0 Minute(s)" at bounding box center [651, 301] width 42 height 29
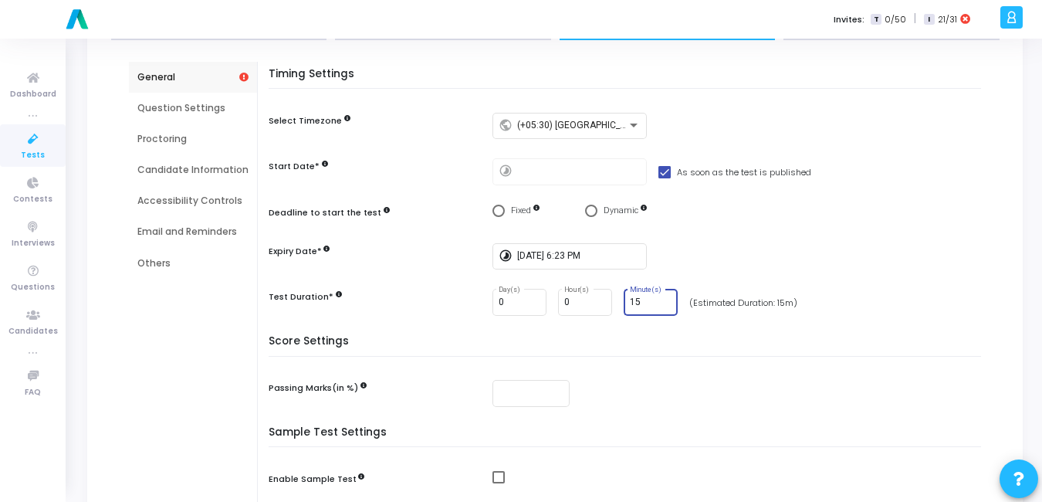
scroll to position [269, 0]
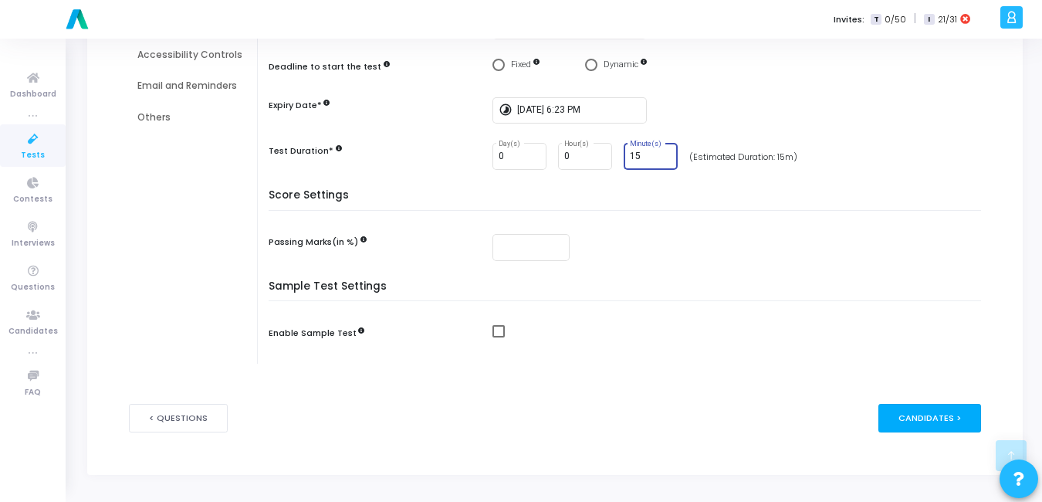
type input "15"
click at [952, 414] on div "Candidates >" at bounding box center [929, 418] width 103 height 29
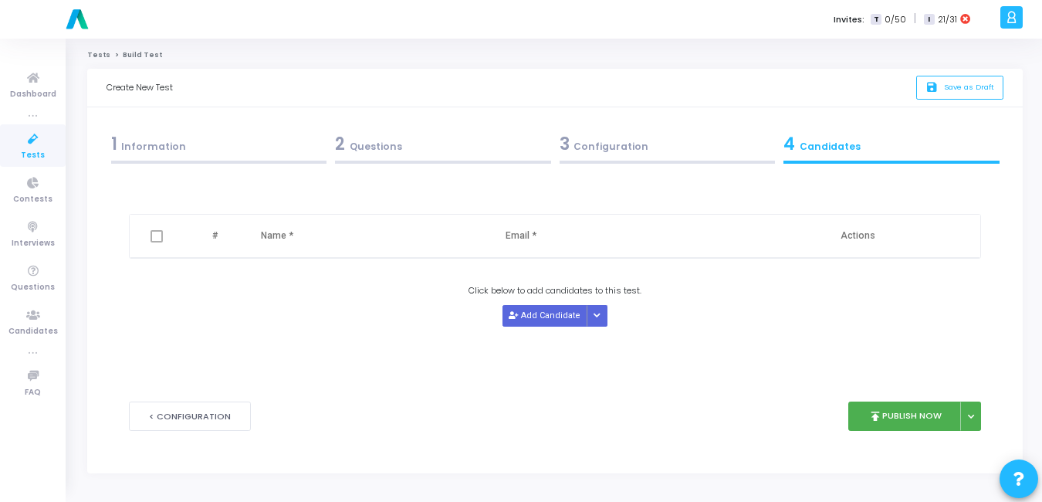
scroll to position [0, 0]
click at [540, 323] on button "Add Candidate" at bounding box center [548, 315] width 85 height 21
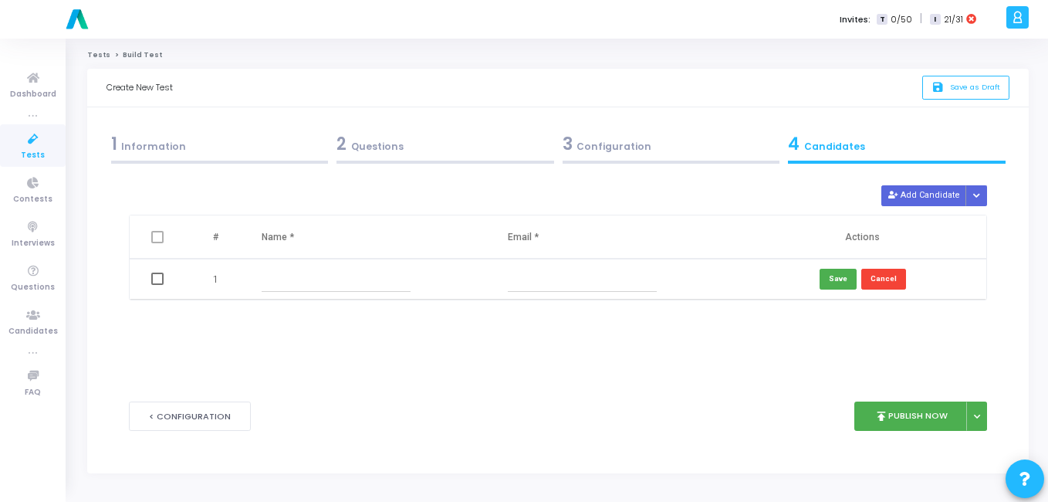
click at [305, 279] on input "text" at bounding box center [336, 278] width 149 height 25
type input "testing"
click at [536, 268] on input "text" at bounding box center [582, 278] width 149 height 25
paste input "gicap93497@bllibl.com"
type input "gicap93497@bllibl.com"
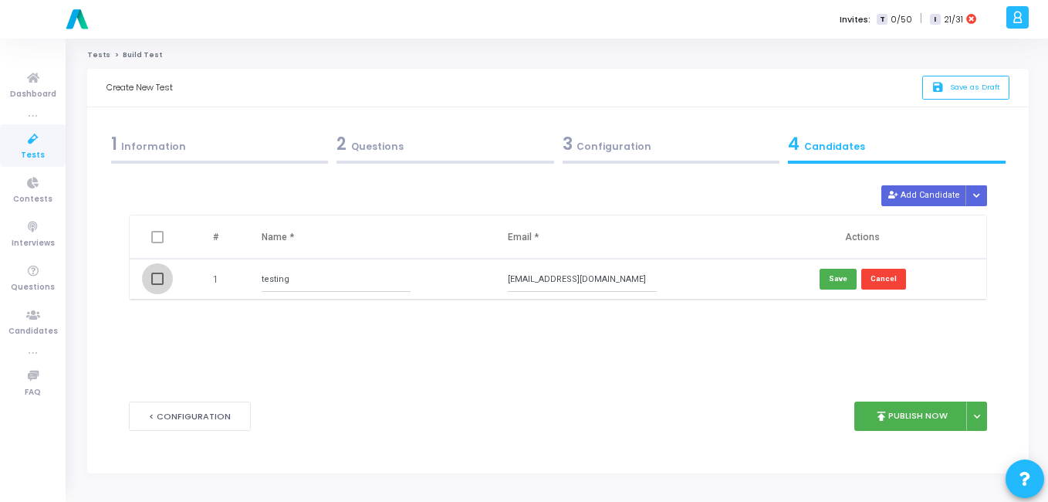
click at [152, 272] on span at bounding box center [157, 278] width 12 height 12
click at [157, 285] on input "checkbox" at bounding box center [157, 285] width 1 height 1
checkbox input "true"
click at [854, 282] on button "Save" at bounding box center [838, 279] width 37 height 21
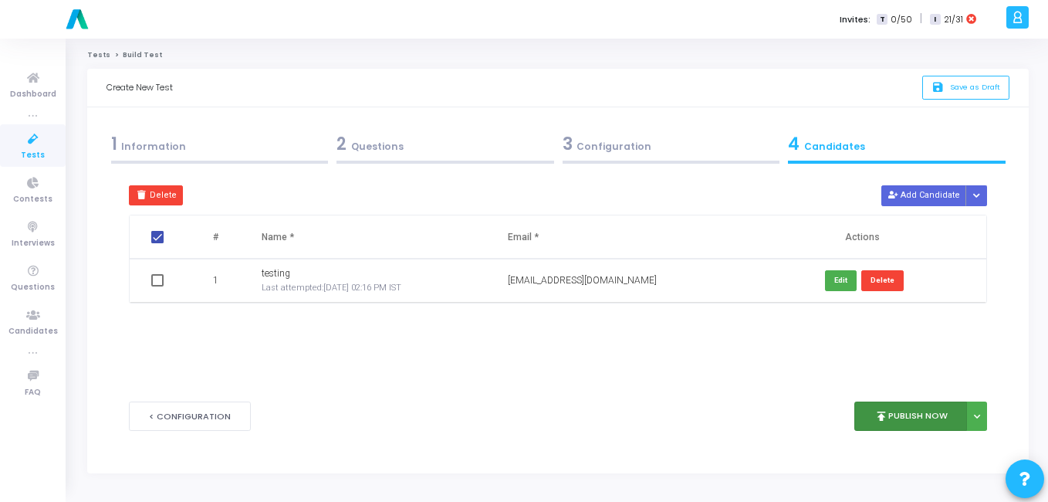
click at [928, 417] on button "publish Publish Now" at bounding box center [910, 416] width 113 height 30
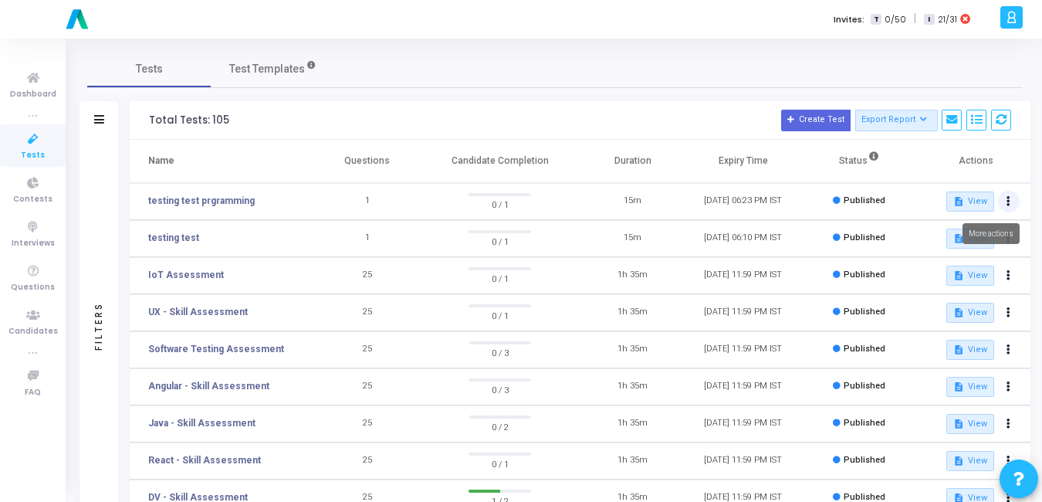
click at [1003, 202] on button at bounding box center [1009, 202] width 22 height 22
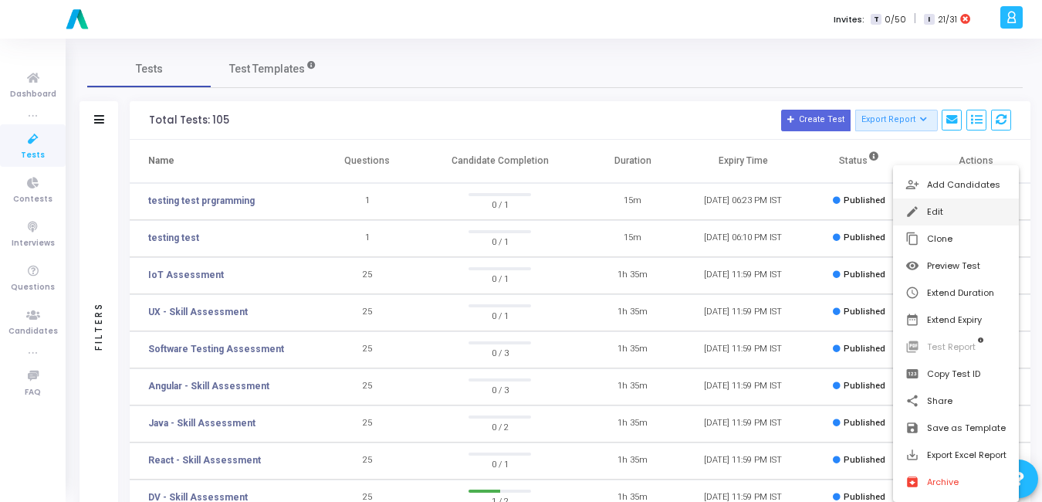
click at [948, 223] on button "edit Edit" at bounding box center [956, 211] width 126 height 27
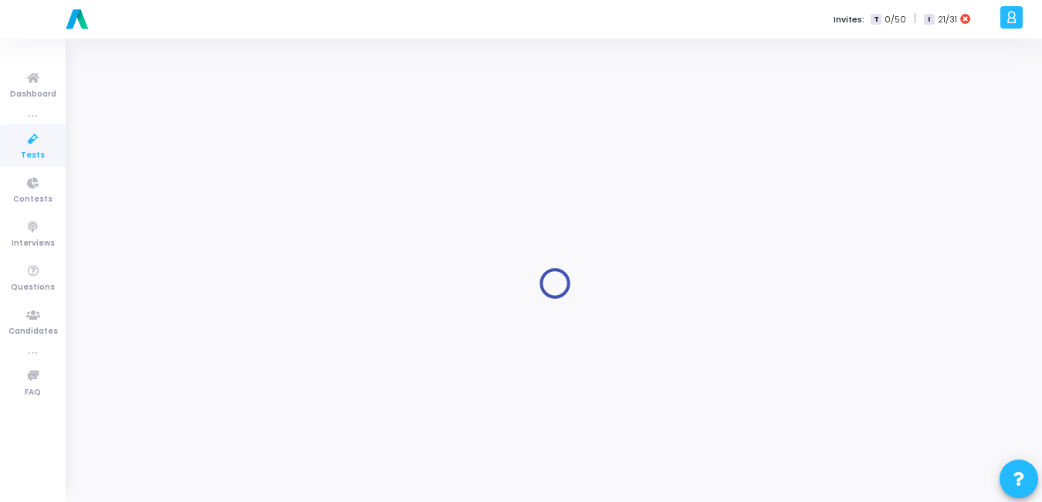
type input "testing test prgramming"
type input "10/9/2025, 6:23 PM"
type input "15"
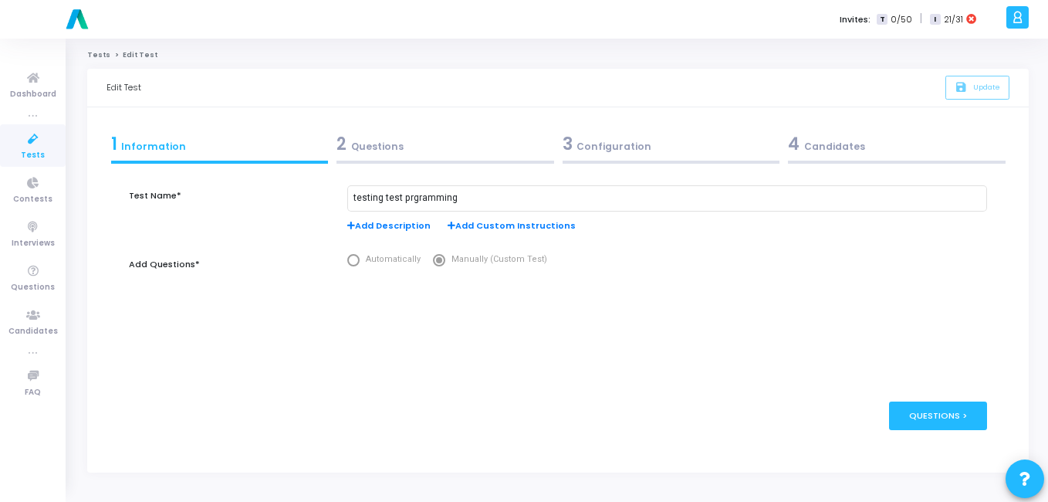
click at [619, 147] on div "3 Configuration" at bounding box center [672, 143] width 218 height 25
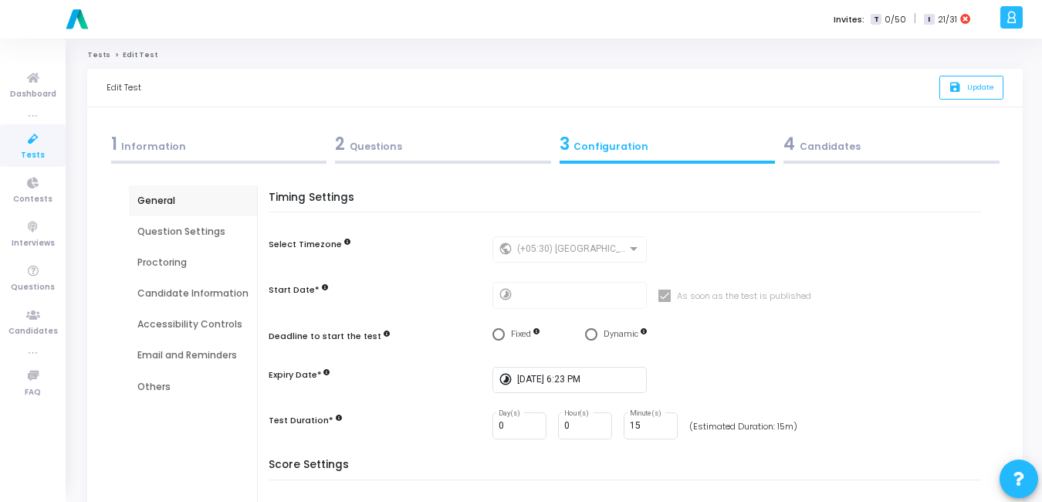
click at [157, 363] on div "Email and Reminders" at bounding box center [193, 355] width 128 height 31
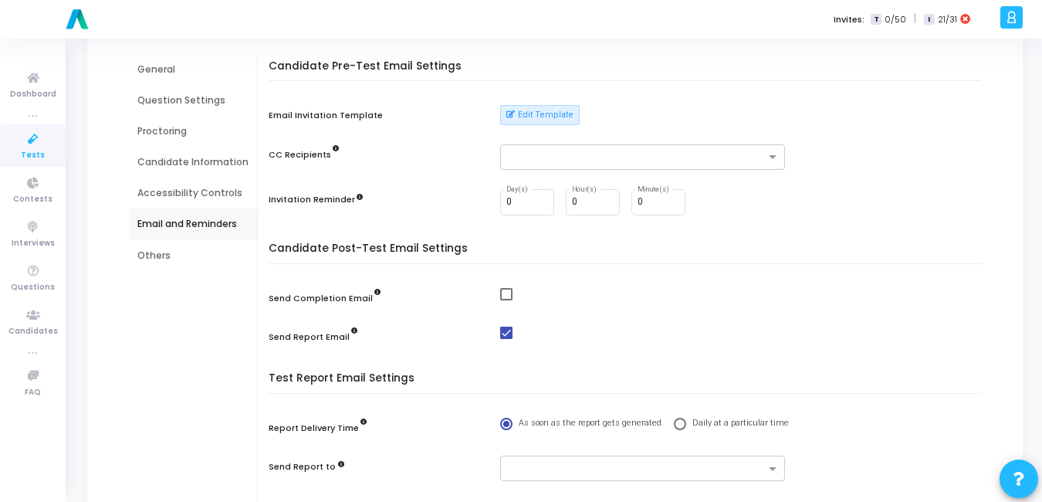
click at [173, 189] on div "Accessibility Controls" at bounding box center [192, 193] width 111 height 14
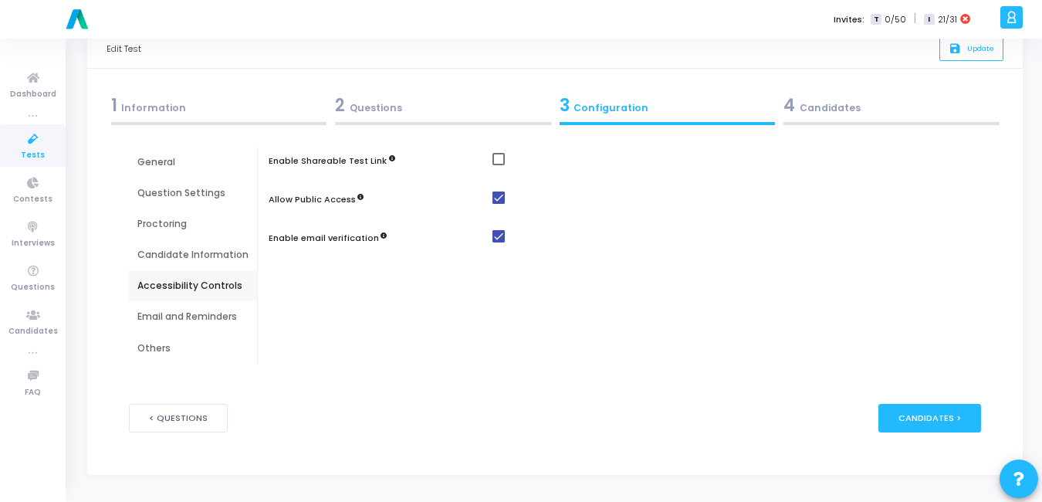
scroll to position [39, 0]
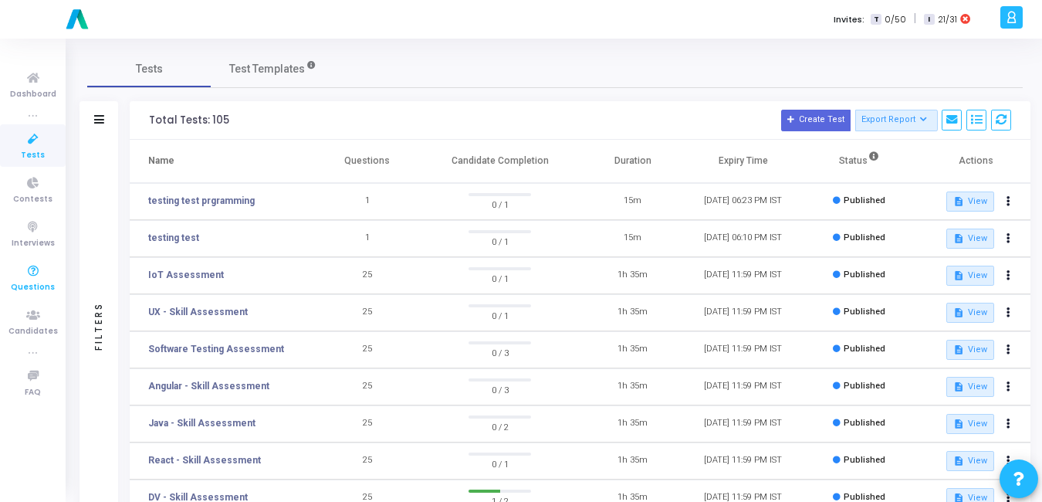
click at [33, 279] on icon at bounding box center [33, 271] width 32 height 19
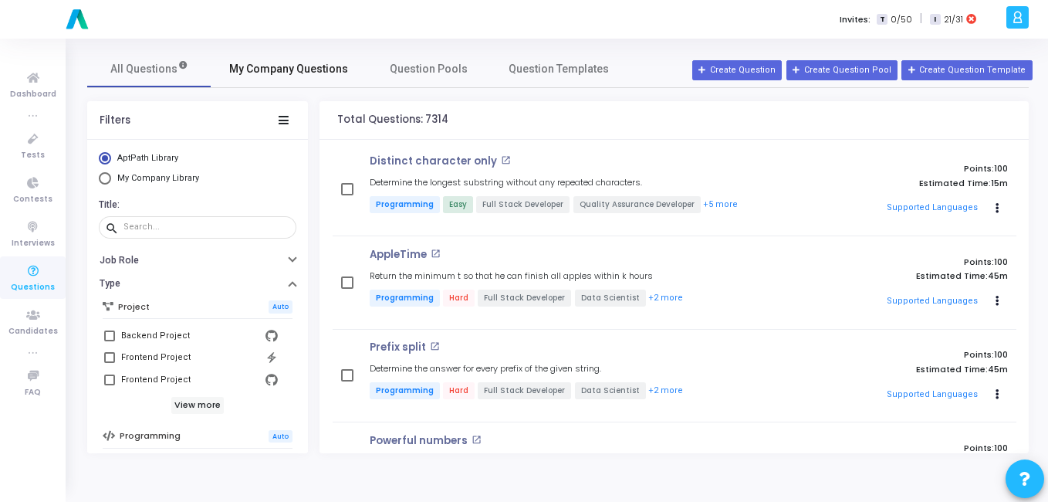
click at [299, 53] on link "My Company Questions" at bounding box center [289, 68] width 156 height 37
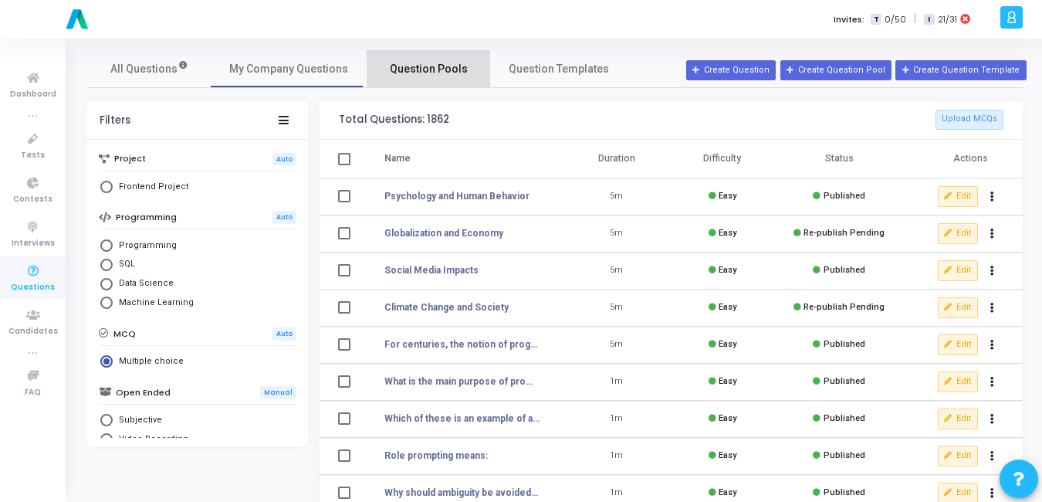
click at [414, 65] on span "Question Pools" at bounding box center [429, 69] width 78 height 16
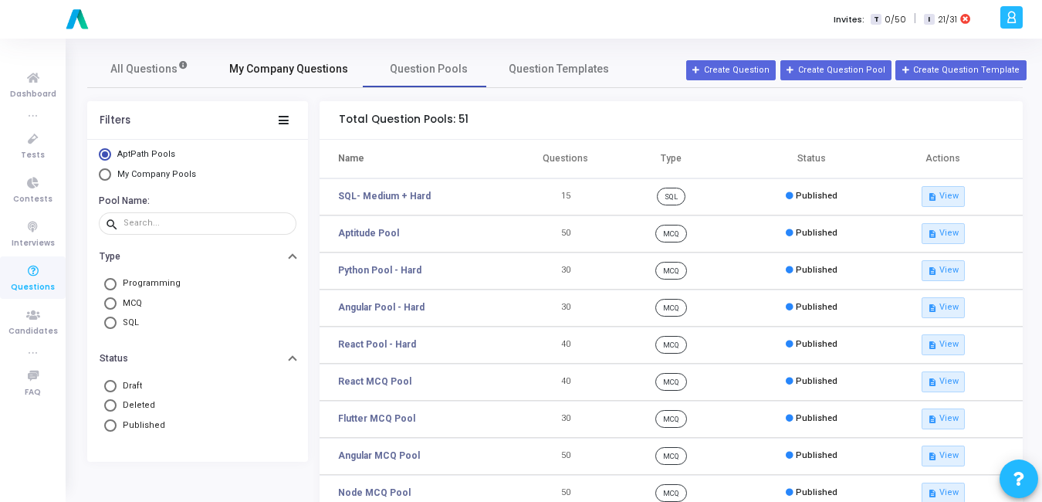
click at [249, 67] on span "My Company Questions" at bounding box center [288, 69] width 119 height 16
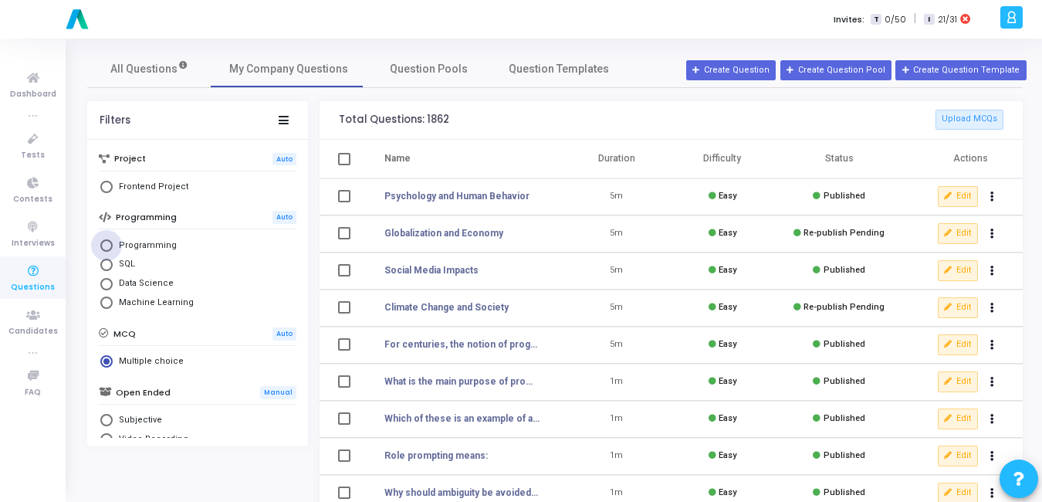
click at [157, 245] on span "Programming" at bounding box center [145, 245] width 64 height 13
click at [113, 245] on input "Programming" at bounding box center [106, 245] width 12 height 12
radio input "true"
radio input "false"
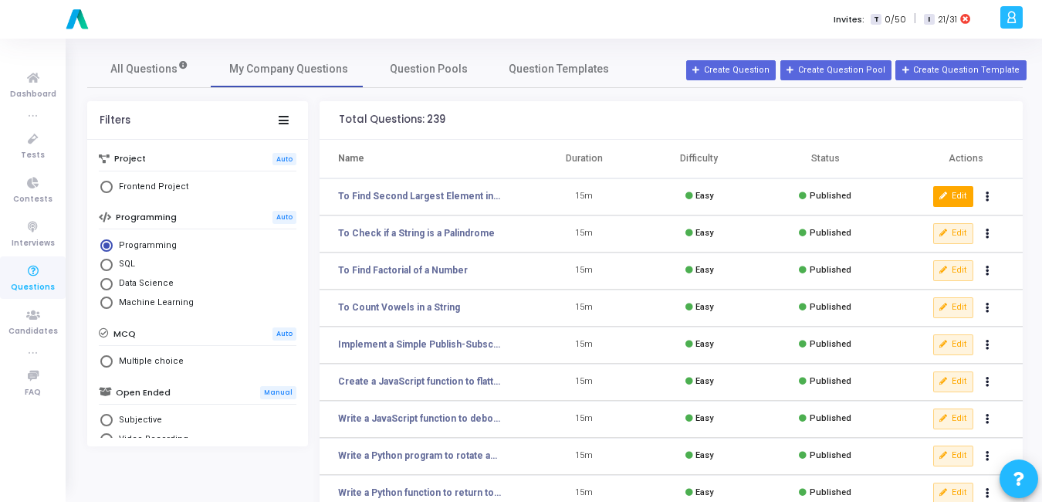
click at [959, 191] on button "Edit" at bounding box center [953, 196] width 40 height 20
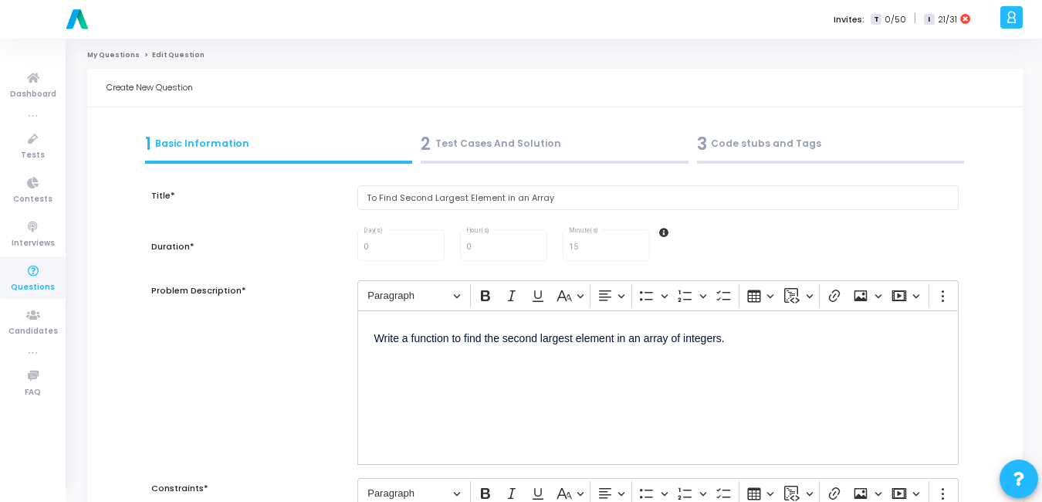
click at [730, 154] on div "3 Code stubs and Tags" at bounding box center [831, 143] width 268 height 25
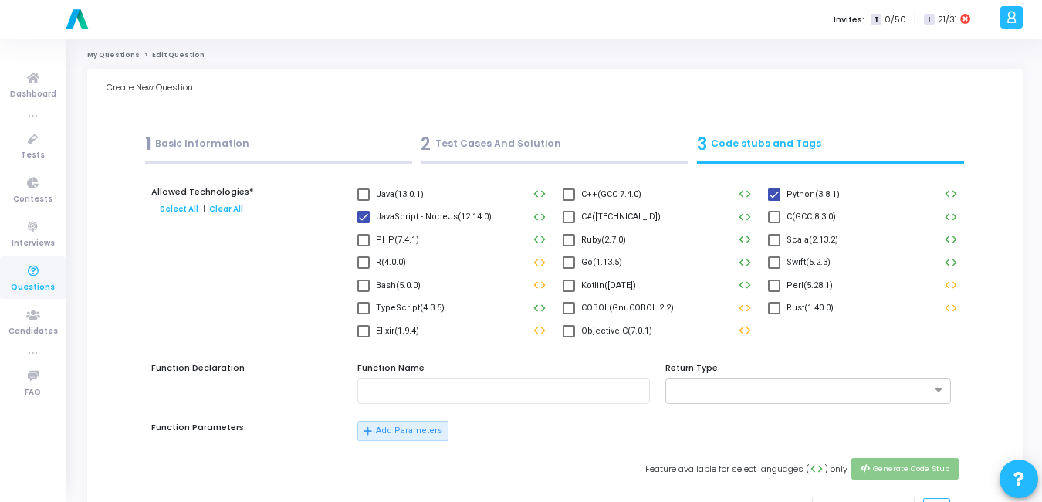
click at [161, 156] on div "1 Basic Information" at bounding box center [279, 143] width 268 height 25
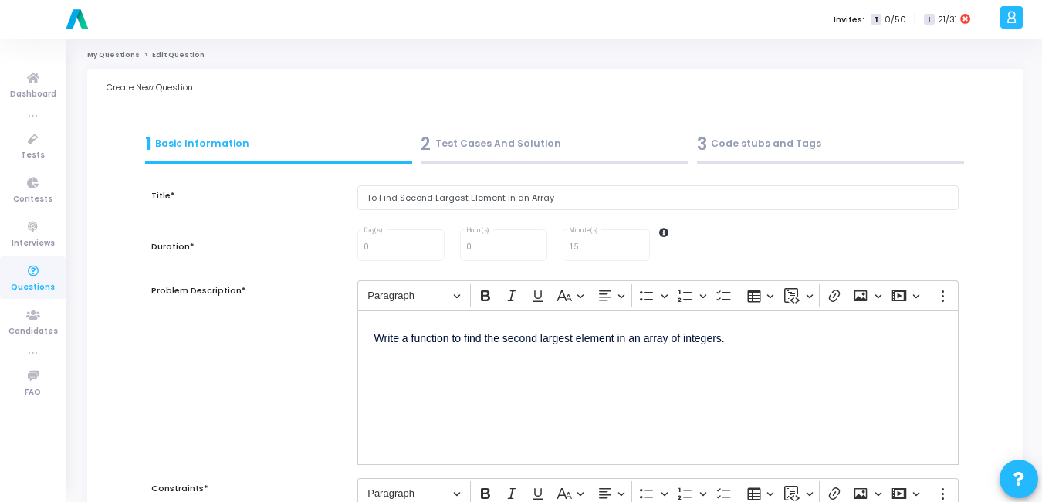
click at [374, 339] on p "Write a function to find the second largest element in an array of integers." at bounding box center [657, 336] width 567 height 19
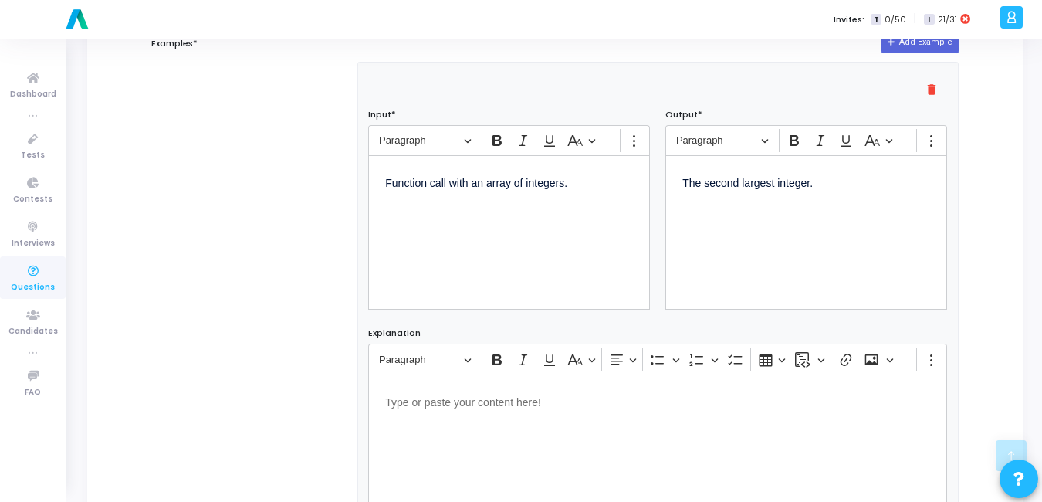
scroll to position [1009, 0]
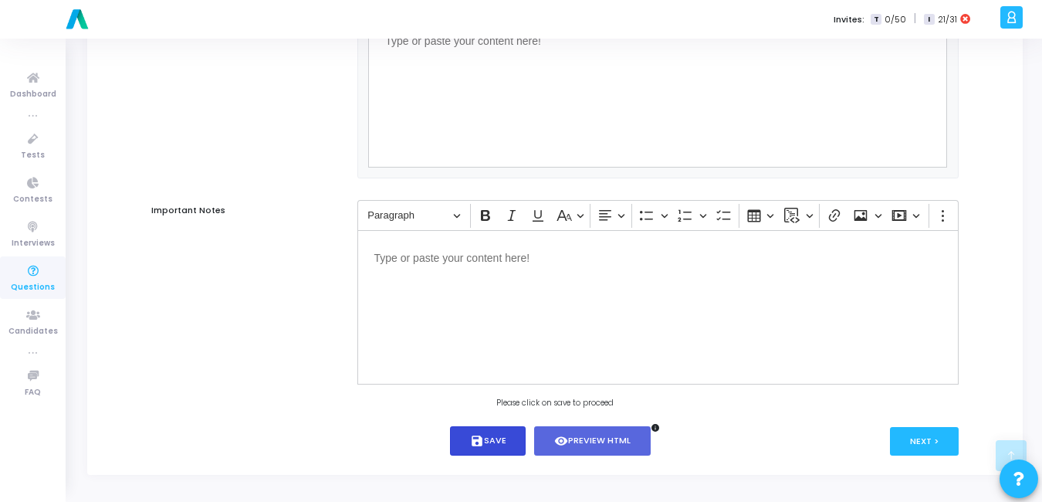
click at [495, 441] on button "save Save" at bounding box center [488, 441] width 76 height 30
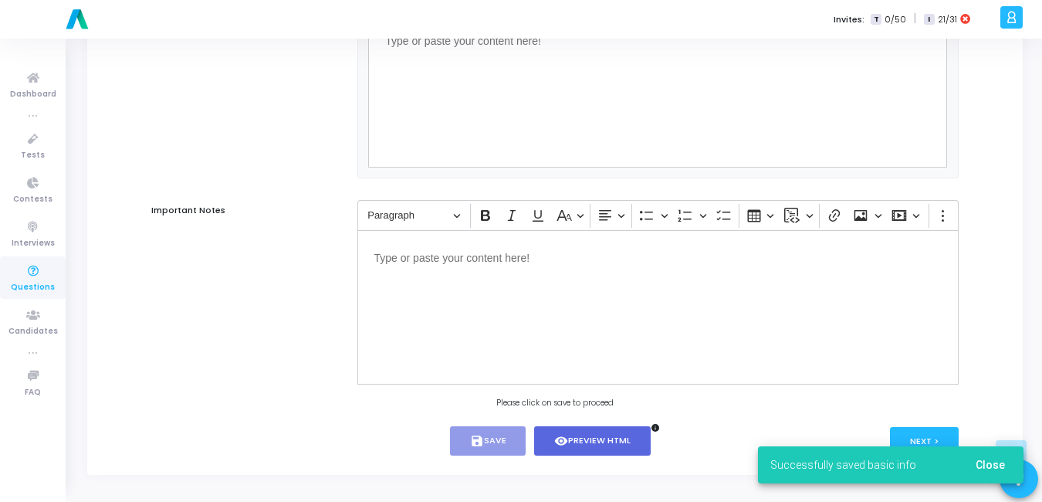
click at [1005, 459] on button "Close" at bounding box center [990, 465] width 54 height 28
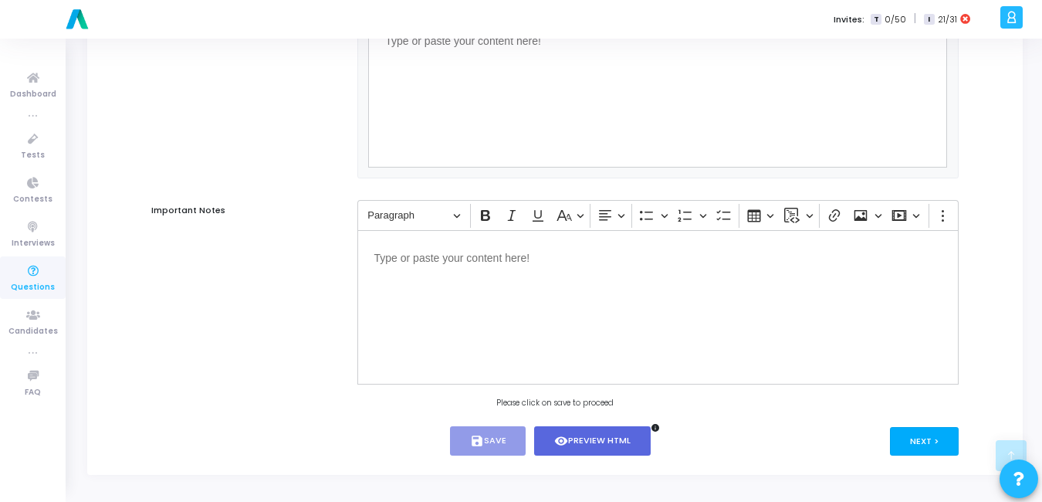
click at [925, 446] on button "Next >" at bounding box center [924, 441] width 69 height 29
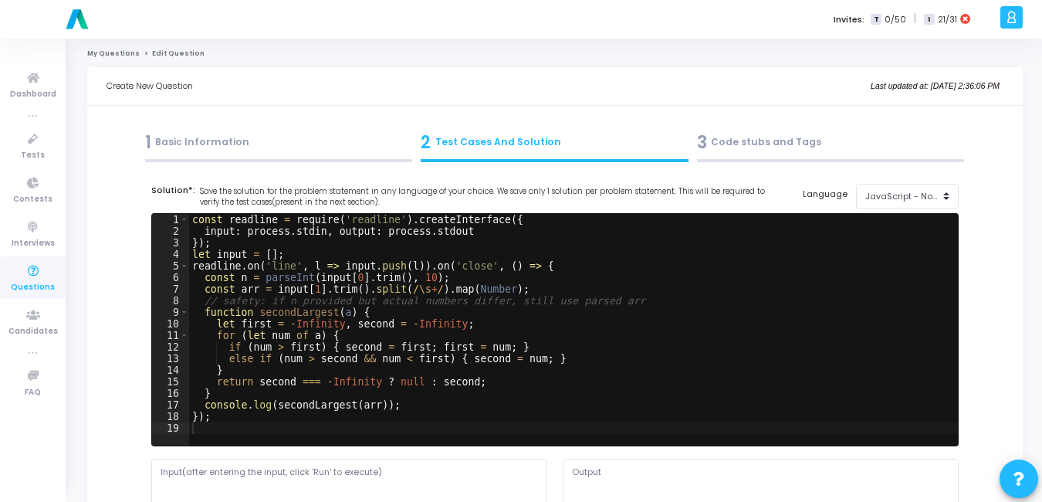
scroll to position [0, 0]
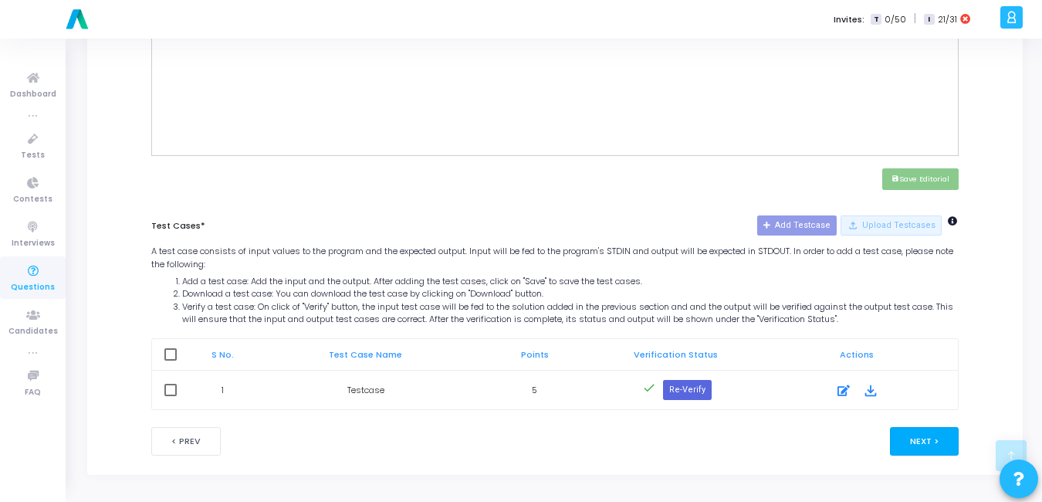
click at [922, 439] on button "Next >" at bounding box center [924, 441] width 69 height 29
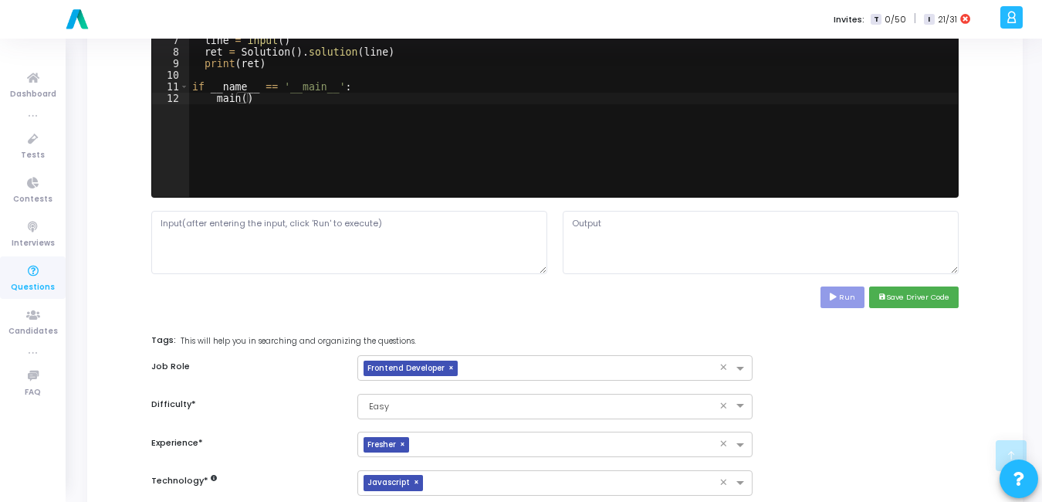
scroll to position [712, 0]
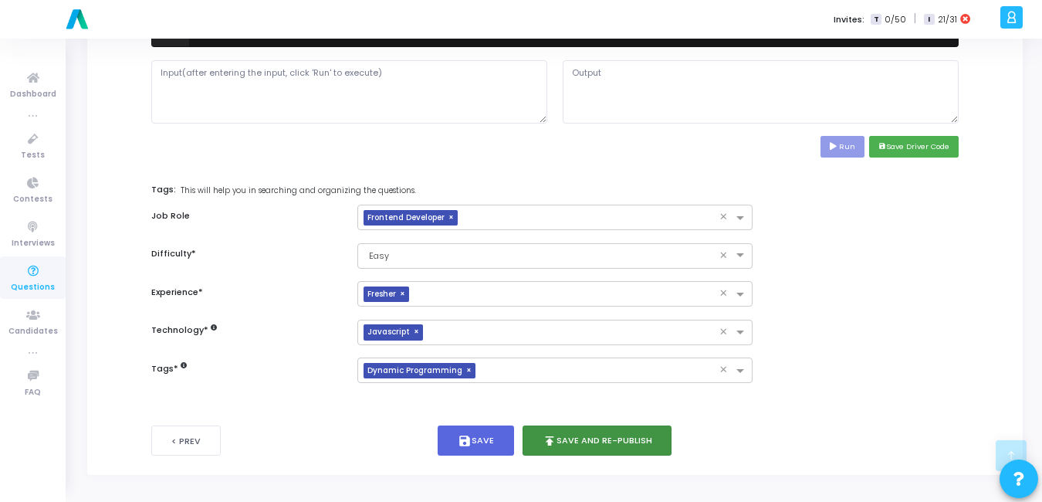
click at [562, 435] on button "publish Save and Re-publish" at bounding box center [597, 440] width 150 height 30
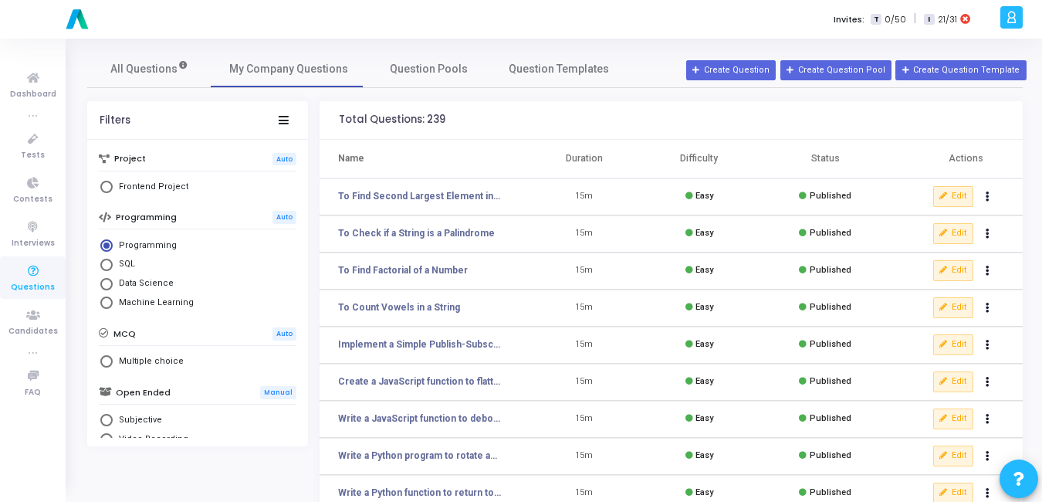
click at [868, 137] on div "Total Questions: 239" at bounding box center [671, 120] width 703 height 39
click at [955, 235] on button "Edit" at bounding box center [953, 233] width 40 height 20
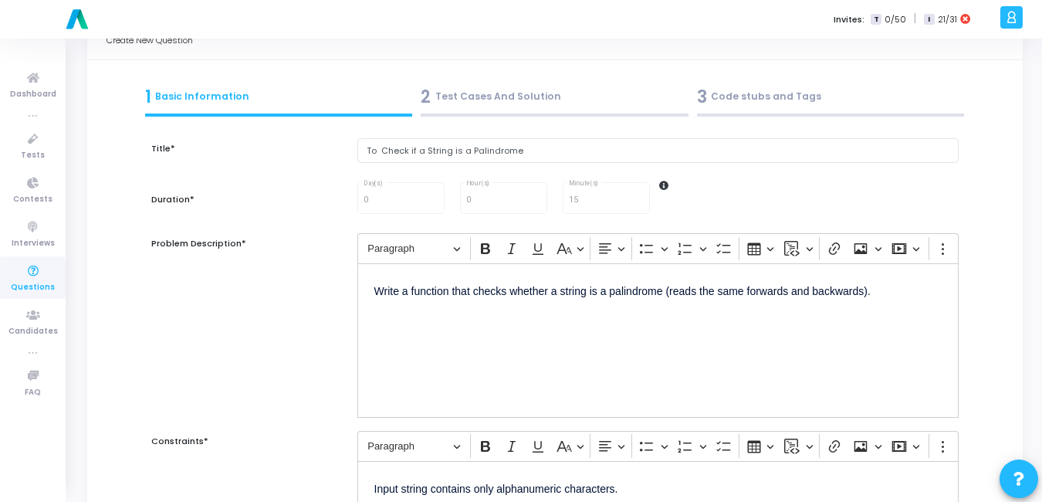
scroll to position [36, 0]
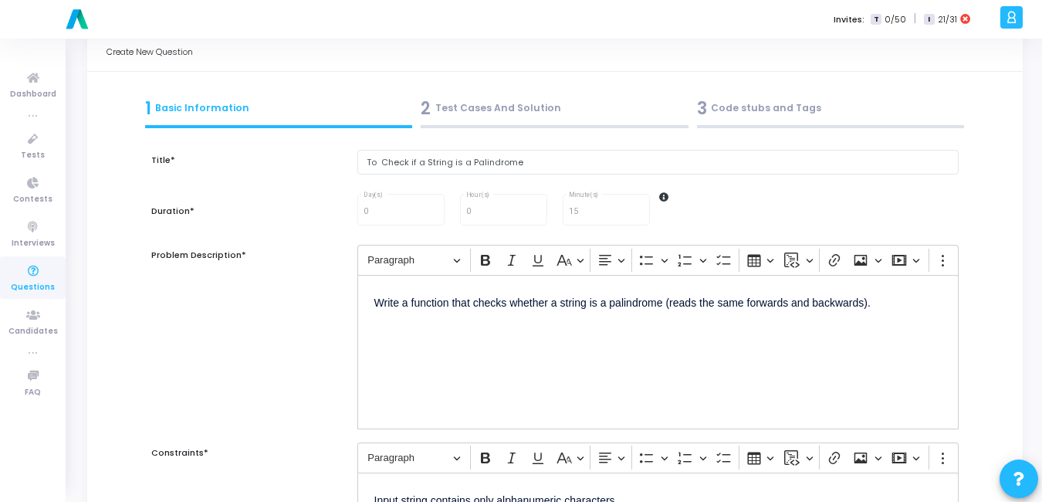
click at [377, 300] on p "Write a function that checks whether a string is a palindrome (reads the same f…" at bounding box center [657, 301] width 567 height 19
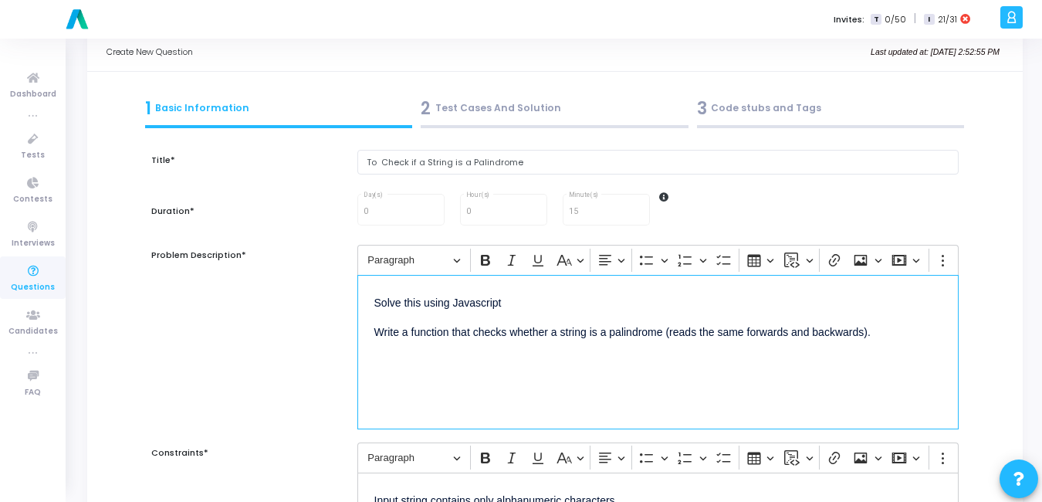
drag, startPoint x: 523, startPoint y: 310, endPoint x: 356, endPoint y: 296, distance: 168.0
click at [356, 296] on div "Rich Text Editor Paragraph Bold Italic Underline Basic styles Text alignment Bu…" at bounding box center [658, 337] width 617 height 184
copy p "Solve this using Javascript"
click at [705, 206] on div "0 Day(s) 0 Hour(s) 15 Minute(s)" at bounding box center [658, 209] width 617 height 36
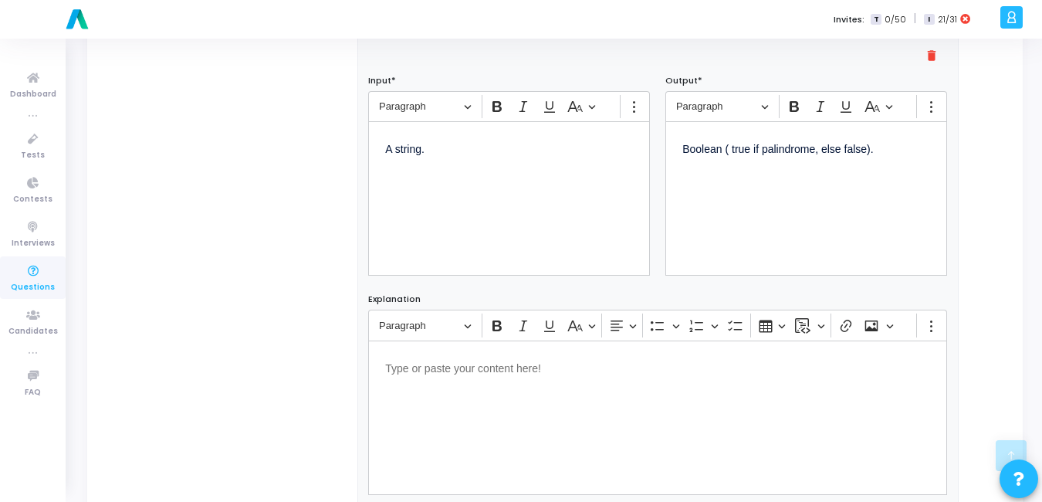
scroll to position [1009, 0]
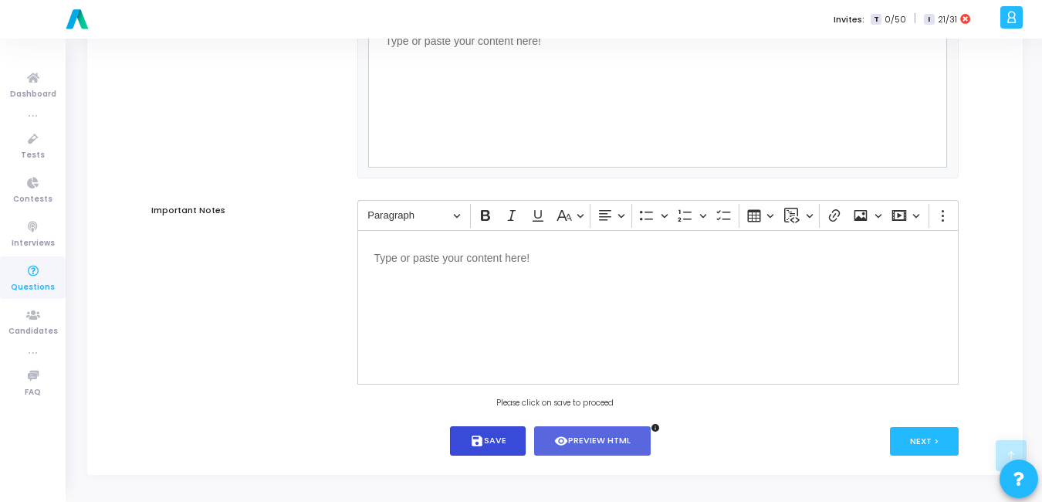
click at [502, 432] on button "save Save" at bounding box center [488, 441] width 76 height 30
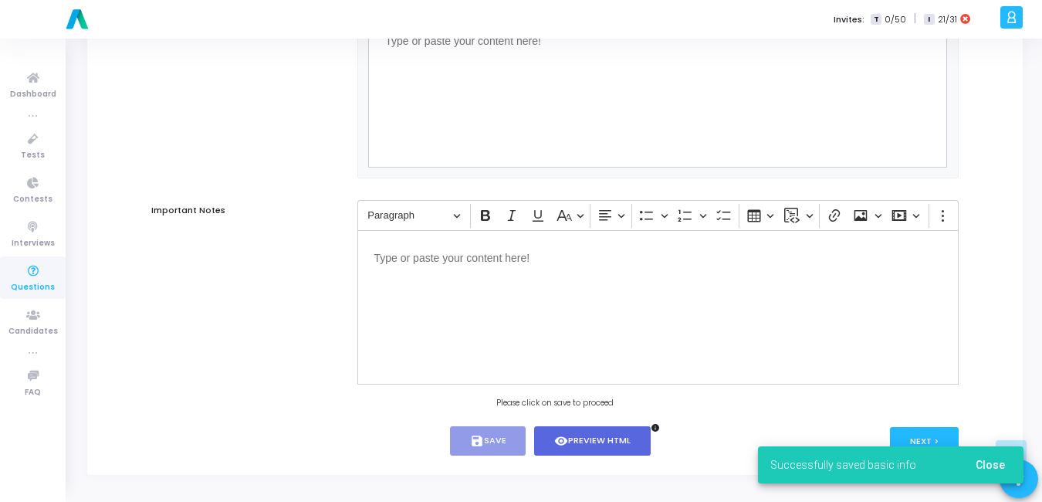
click at [996, 468] on span "Close" at bounding box center [990, 464] width 29 height 12
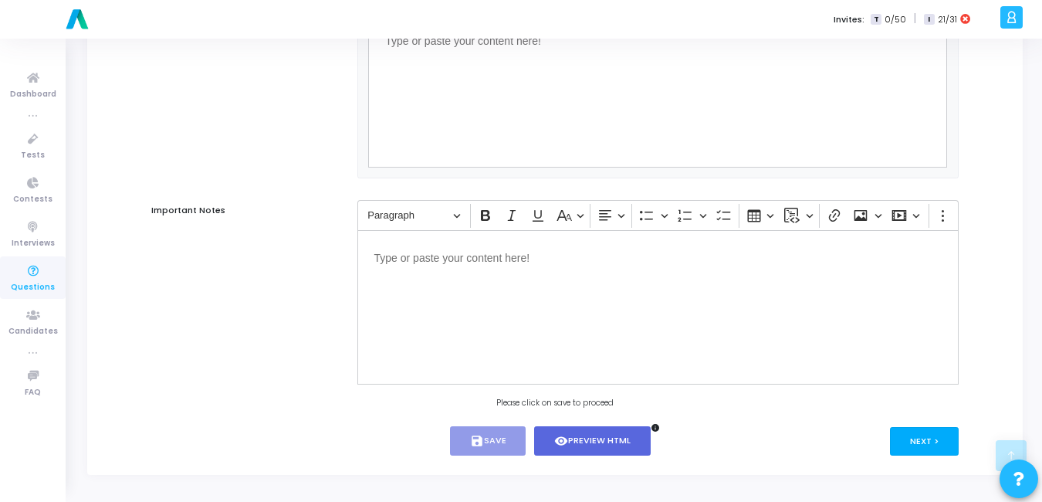
click at [921, 452] on button "Next >" at bounding box center [924, 441] width 69 height 29
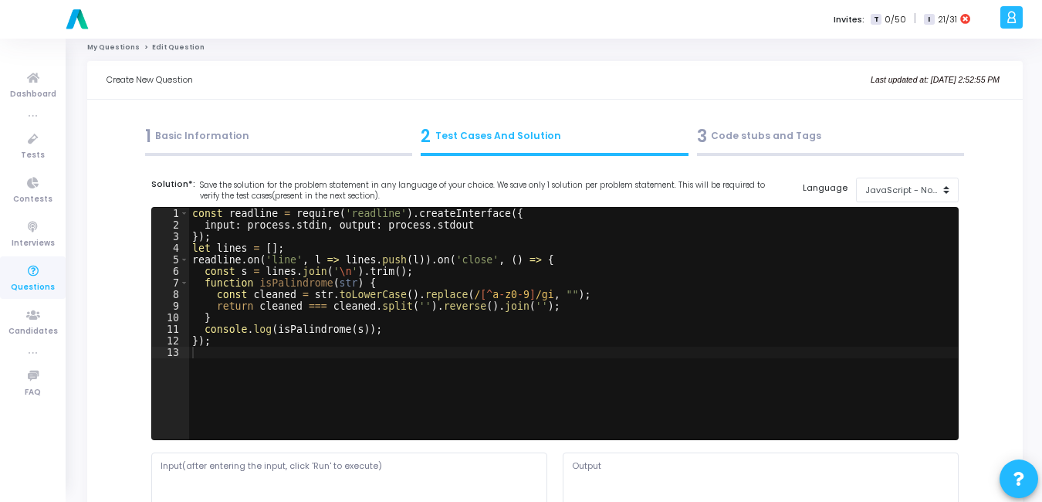
scroll to position [0, 0]
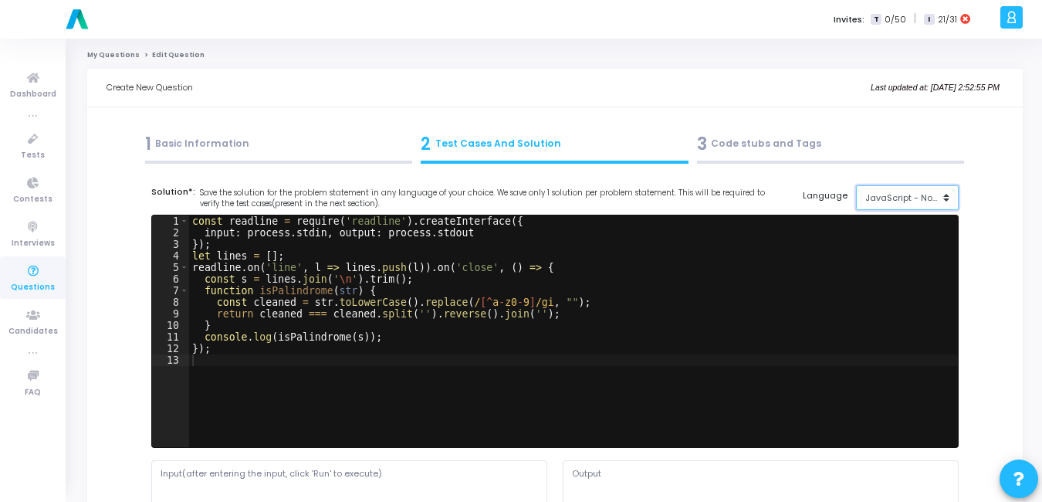
click at [937, 188] on button "JavaScript - NodeJs(12.14.0)" at bounding box center [907, 197] width 103 height 25
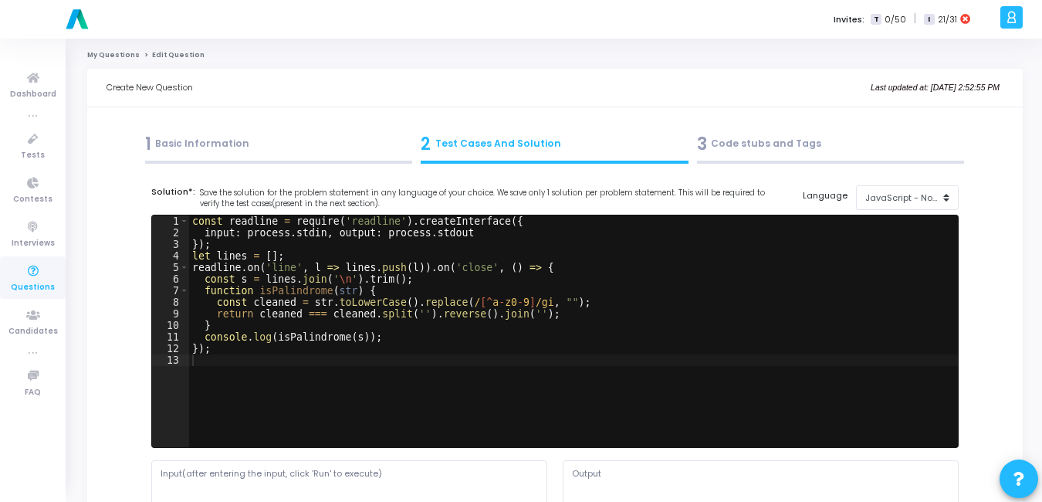
click at [742, 130] on div "3 Code stubs and Tags" at bounding box center [830, 148] width 276 height 42
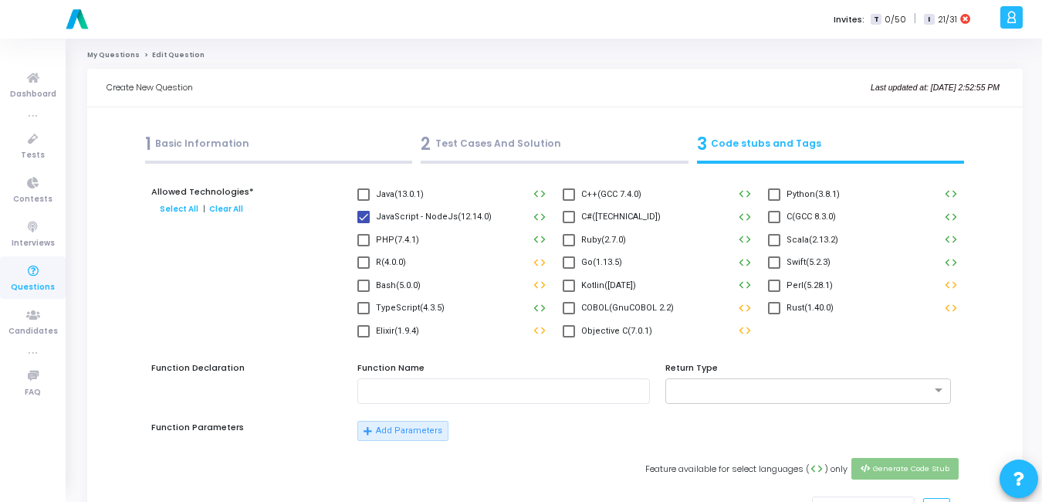
click at [767, 194] on div "Python(3.8.1) code" at bounding box center [862, 196] width 205 height 23
click at [769, 194] on span at bounding box center [774, 194] width 12 height 12
click at [773, 201] on input "Python(3.8.1)" at bounding box center [773, 201] width 1 height 1
checkbox input "true"
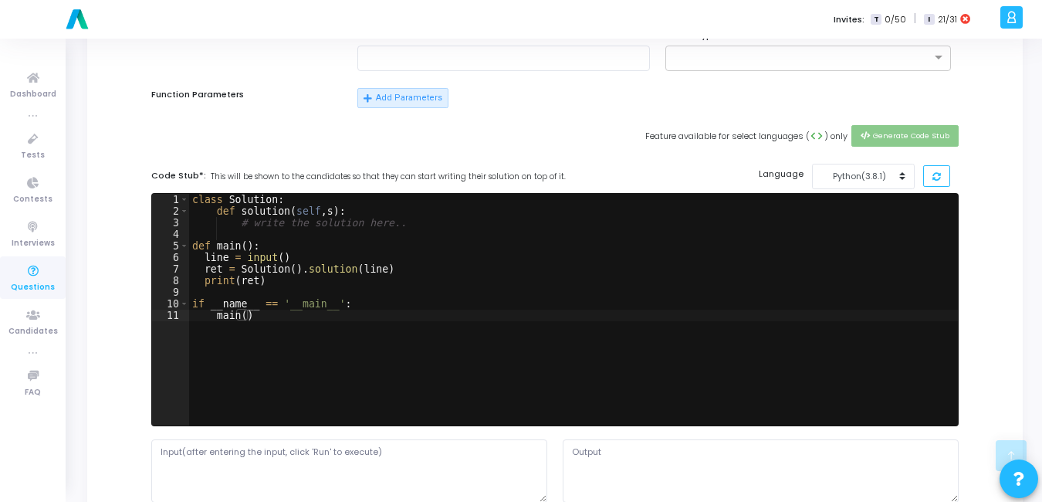
scroll to position [345, 0]
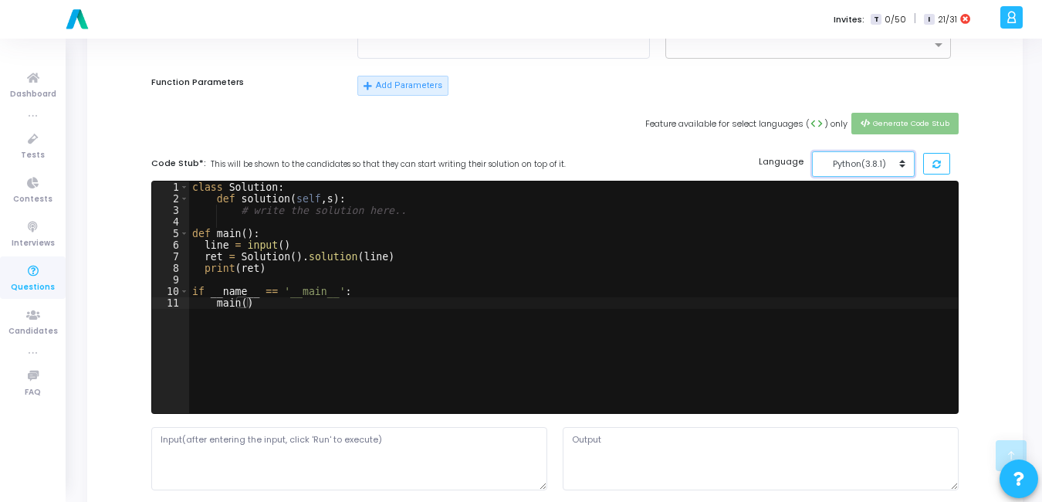
click at [891, 170] on div "Python(3.8.1)" at bounding box center [859, 163] width 76 height 13
click at [857, 196] on button "JavaScript - NodeJs (12.14.0)" at bounding box center [884, 198] width 145 height 15
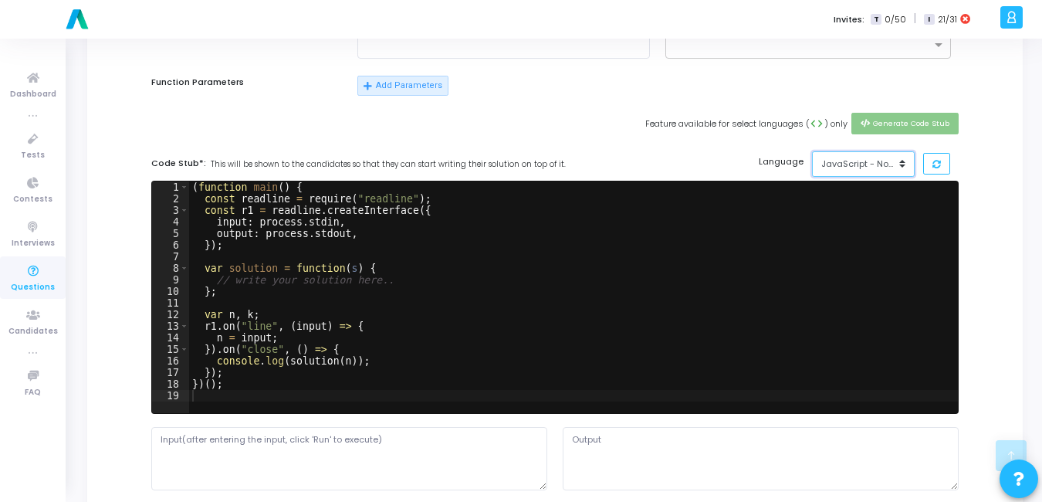
click at [878, 166] on div "JavaScript - NodeJs(12.14.0)" at bounding box center [859, 163] width 76 height 13
click at [859, 176] on button "JavaScript - NodeJs(12.14.0)" at bounding box center [863, 163] width 103 height 25
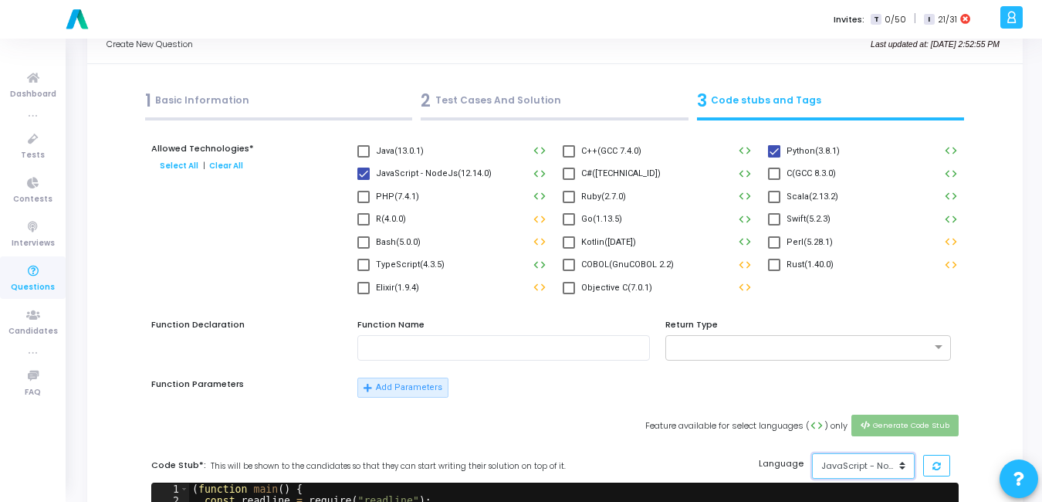
scroll to position [0, 0]
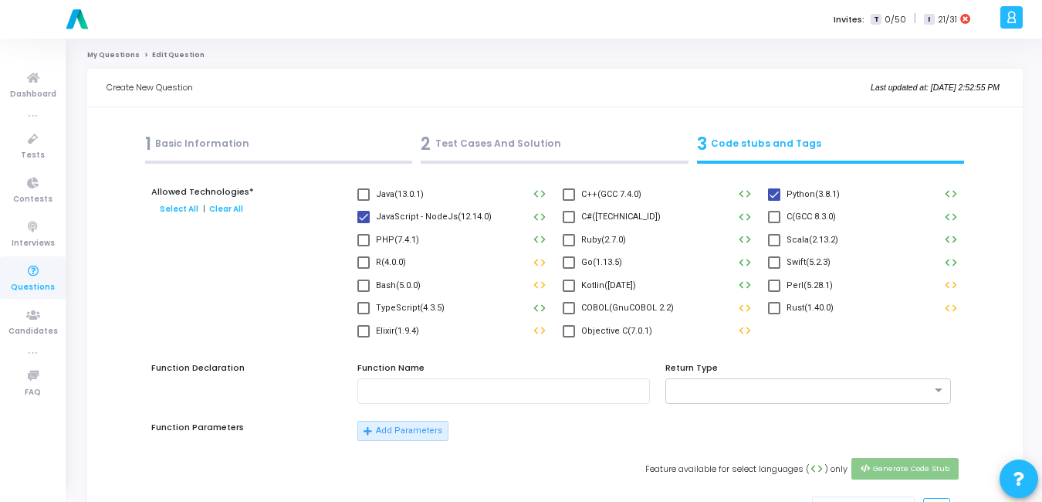
click at [482, 152] on div "2 Test Cases And Solution" at bounding box center [555, 143] width 268 height 25
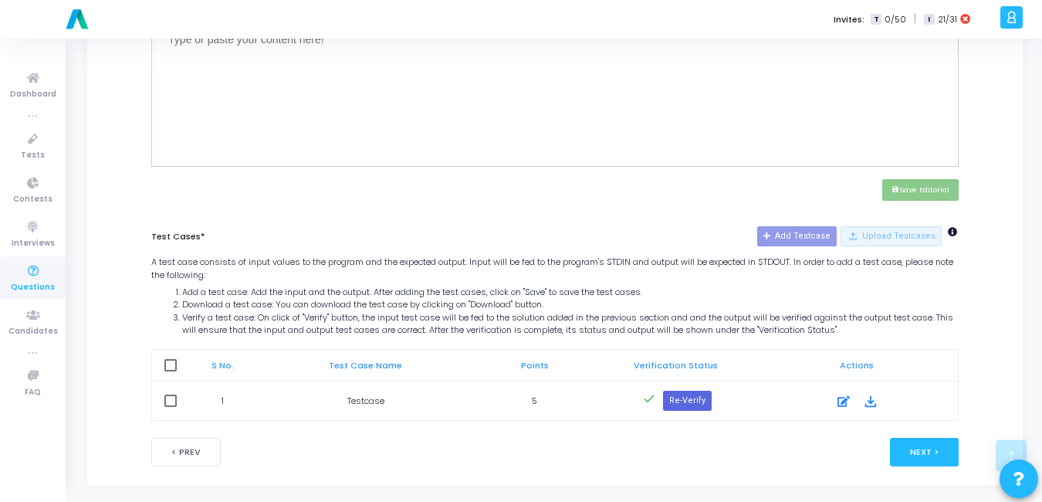
scroll to position [617, 0]
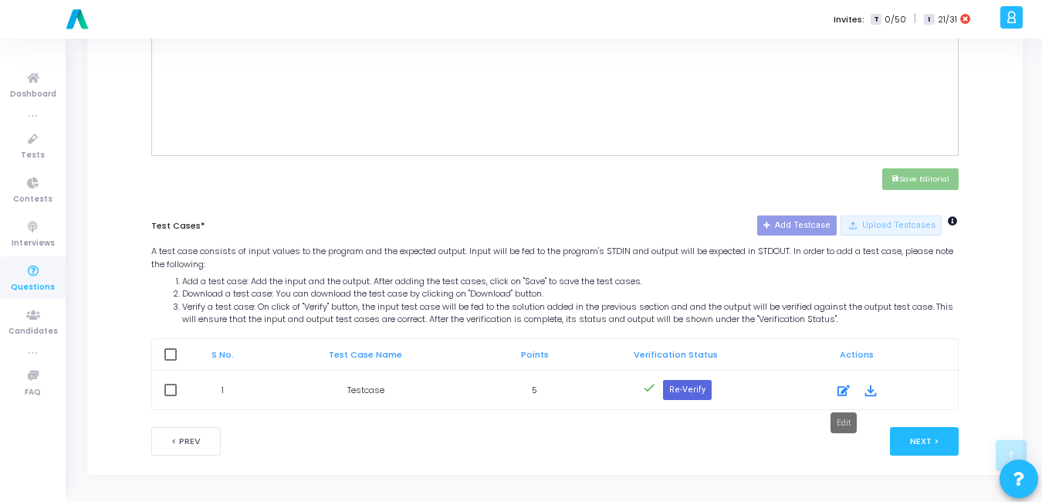
click at [843, 390] on icon at bounding box center [843, 390] width 12 height 19
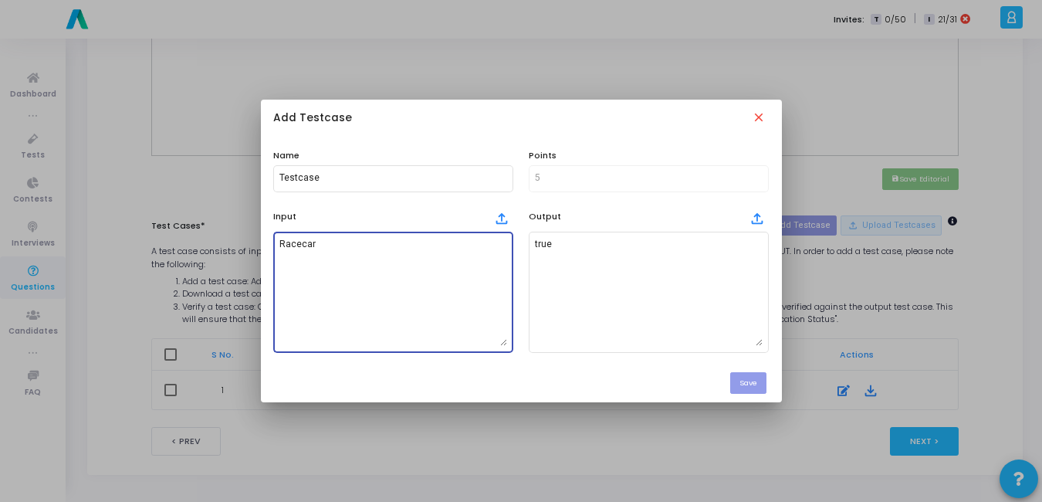
drag, startPoint x: 350, startPoint y: 248, endPoint x: 209, endPoint y: 228, distance: 141.8
click at [209, 228] on div "Add Testcase close Name Testcase Points 5 Input file_upload Racecar Output file…" at bounding box center [521, 251] width 1042 height 502
click at [761, 110] on mat-icon "close" at bounding box center [760, 118] width 17 height 17
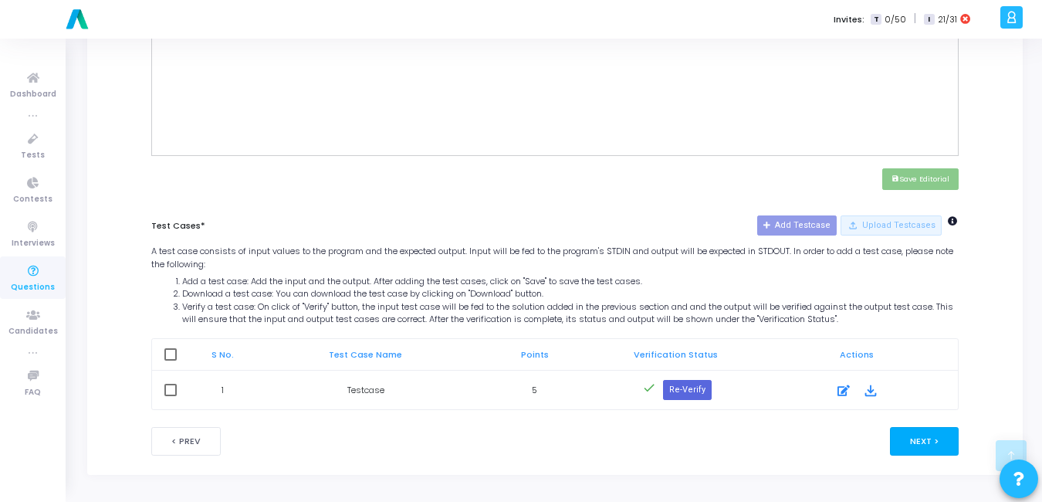
click at [906, 434] on button "Next >" at bounding box center [924, 441] width 69 height 29
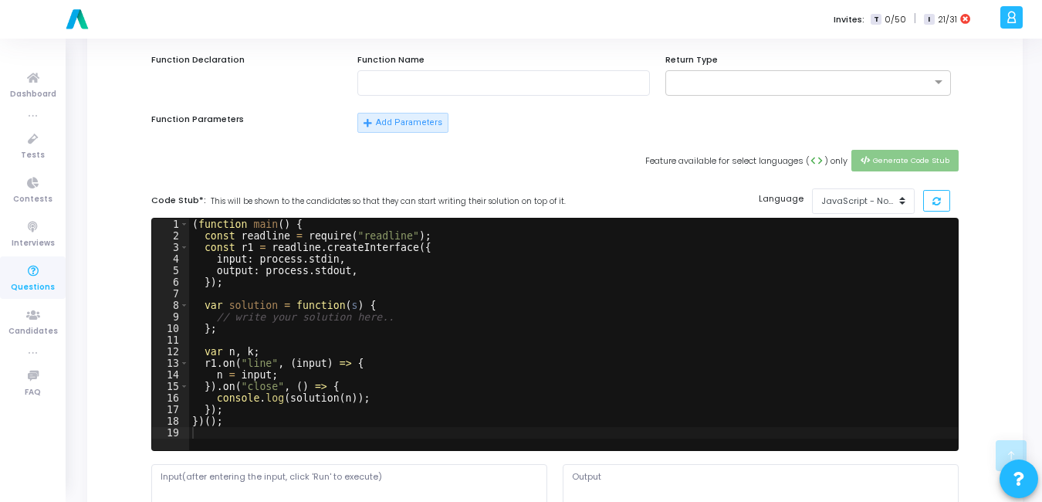
scroll to position [309, 0]
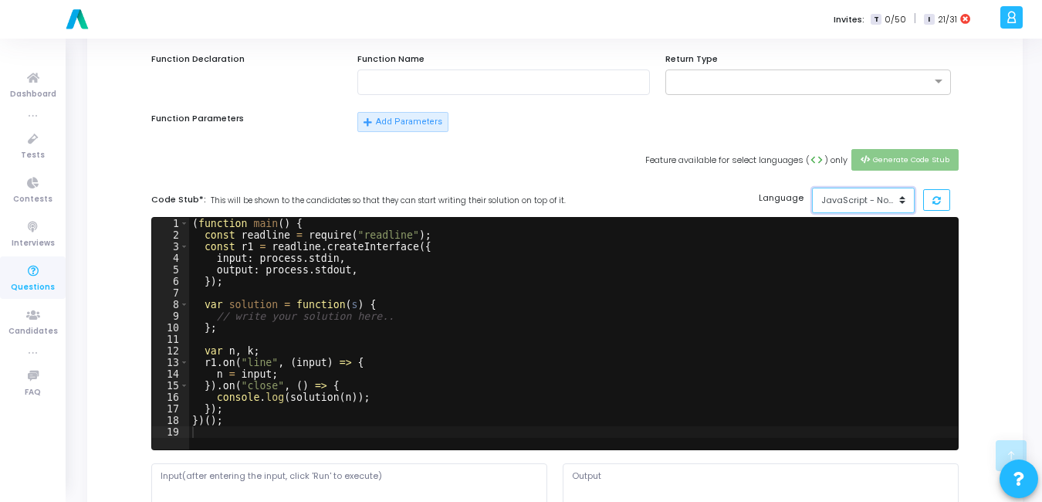
click at [863, 205] on div "JavaScript - NodeJs(12.14.0)" at bounding box center [859, 200] width 76 height 13
click at [678, 178] on div "Feature available for select languages ( code ) only Generate Code Stub" at bounding box center [555, 168] width 823 height 38
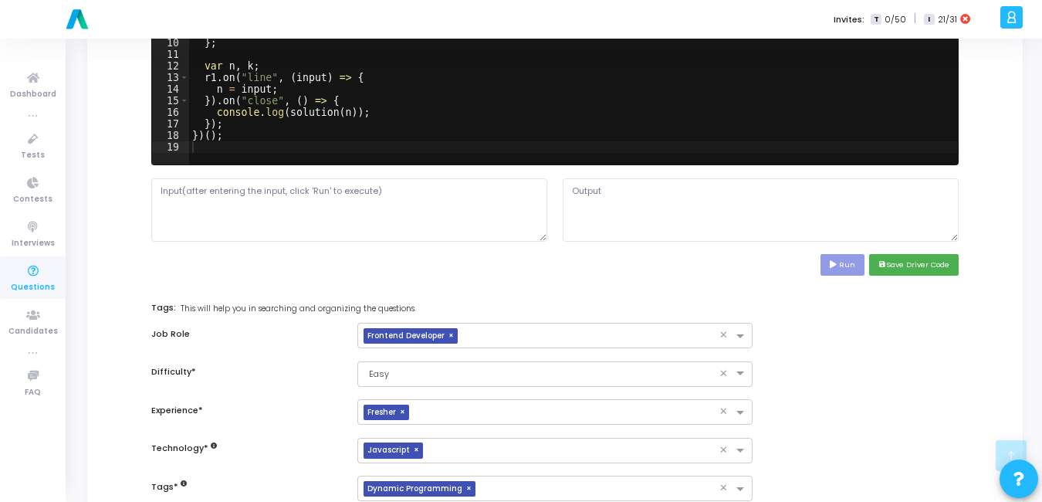
scroll to position [712, 0]
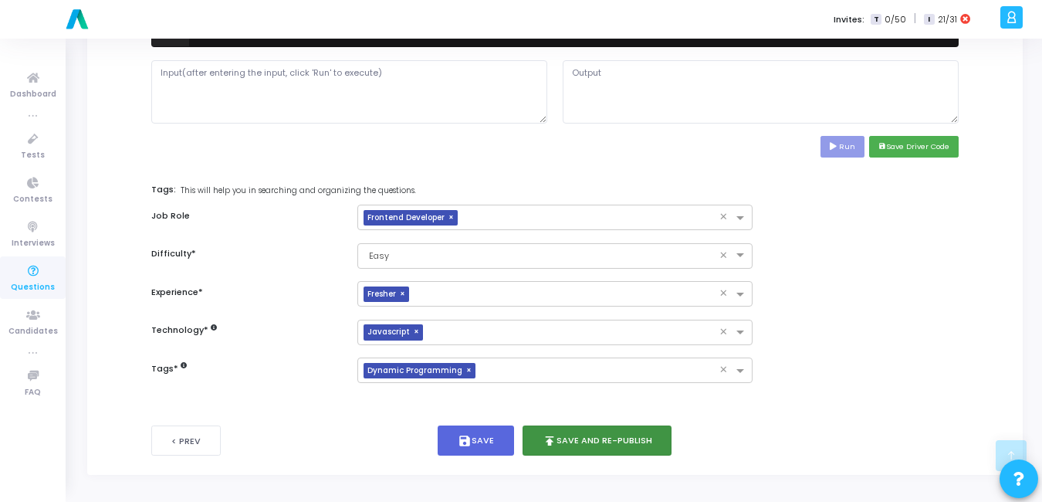
click at [577, 445] on button "publish Save and Re-publish" at bounding box center [597, 440] width 150 height 30
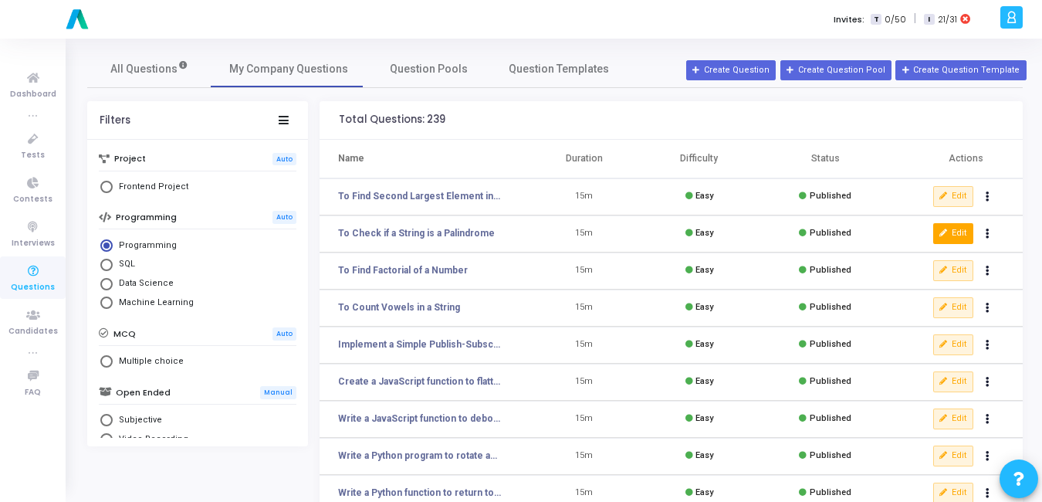
click at [951, 231] on button "Edit" at bounding box center [953, 233] width 40 height 20
click at [954, 191] on button "Edit" at bounding box center [953, 196] width 40 height 20
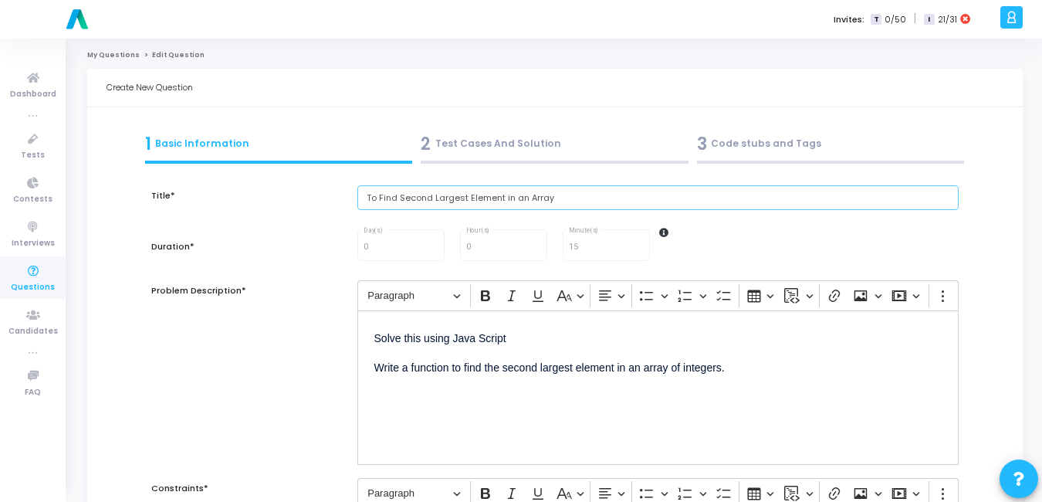
click at [605, 201] on input "To Find Second Largest Element in an Array" at bounding box center [657, 197] width 601 height 25
type input "To Find Second Largest Element in an Array - Java Script"
click at [774, 144] on div "3 Code stubs and Tags" at bounding box center [831, 143] width 268 height 25
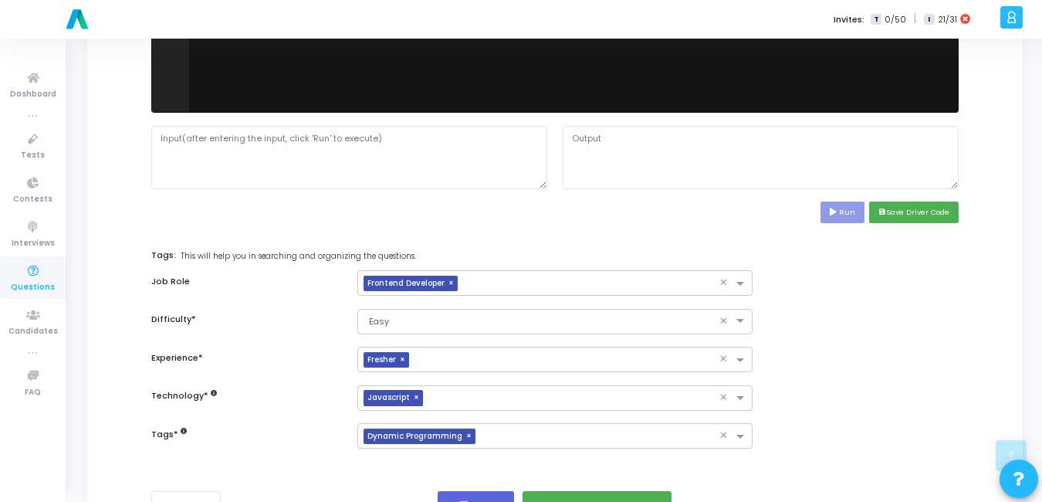
scroll to position [712, 0]
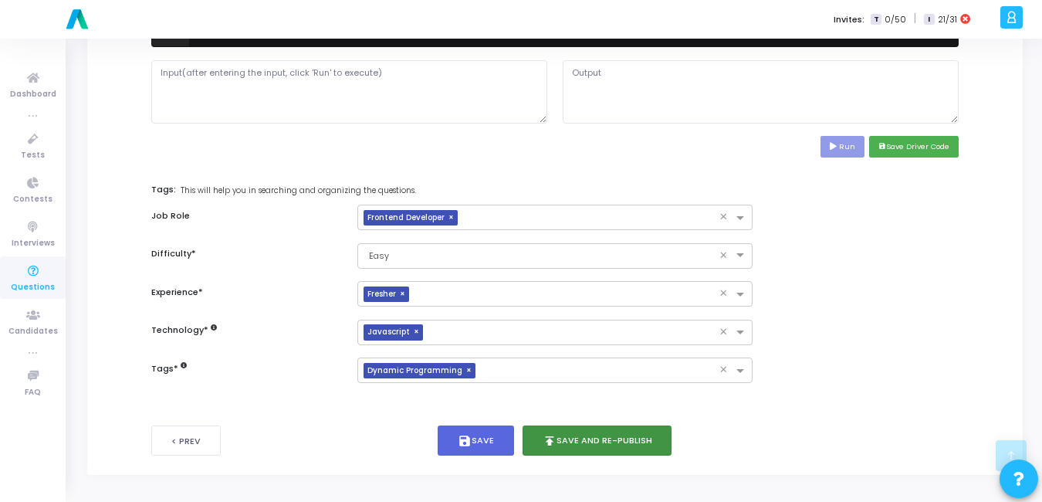
click at [587, 434] on button "publish Save and Re-publish" at bounding box center [597, 440] width 150 height 30
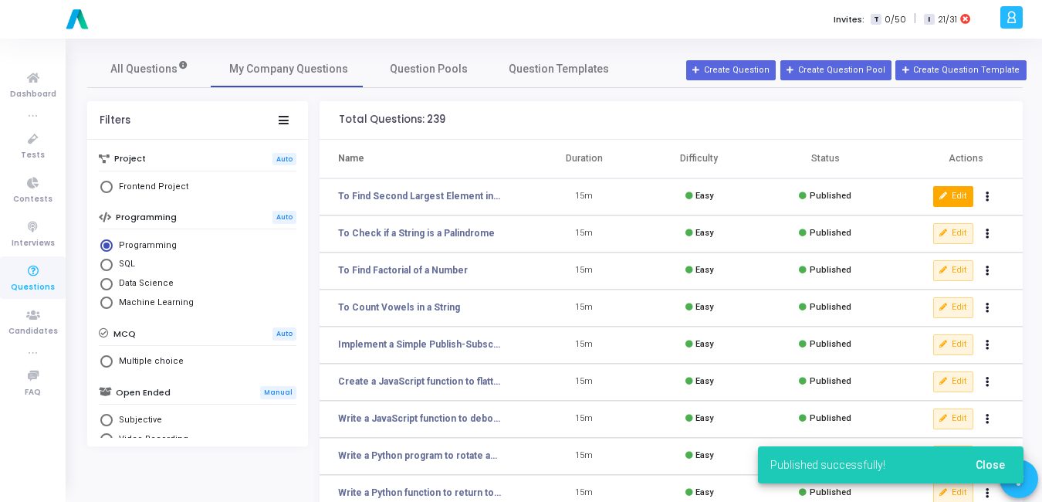
click at [945, 199] on icon at bounding box center [943, 196] width 8 height 8
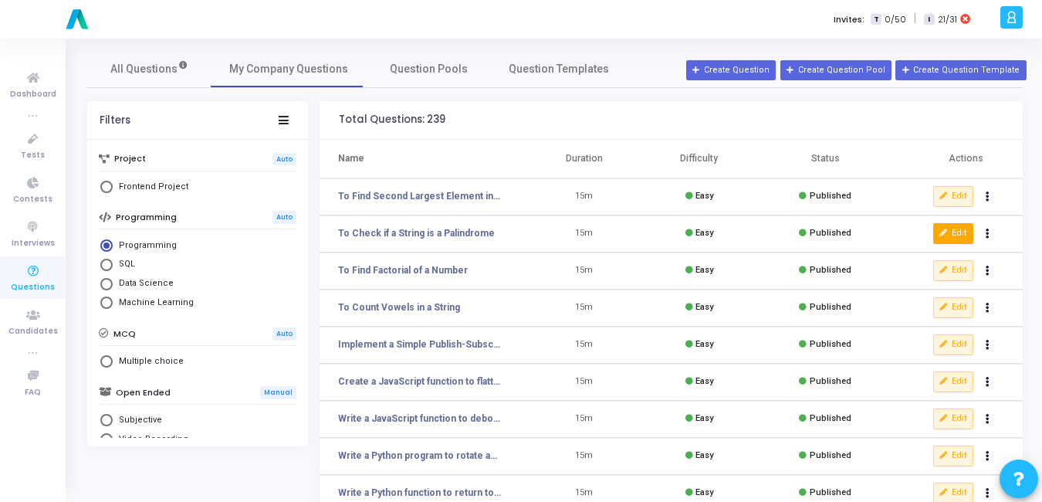
click at [947, 227] on button "Edit" at bounding box center [953, 233] width 40 height 20
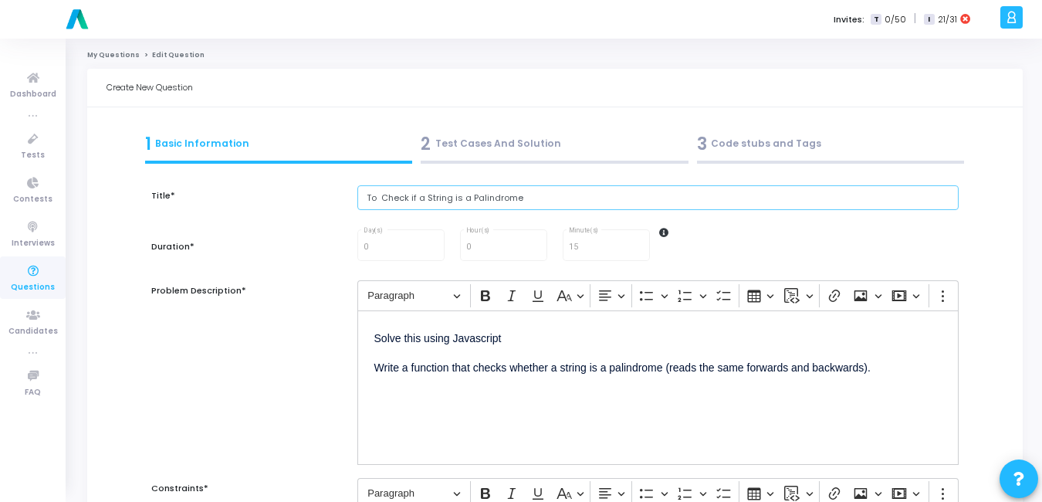
click at [525, 201] on input "To Check if a String is a Palindrome" at bounding box center [657, 197] width 601 height 25
paste input "Racecar"
click at [525, 201] on input "To Check if a String is a Palindrome - Racecar" at bounding box center [657, 197] width 601 height 25
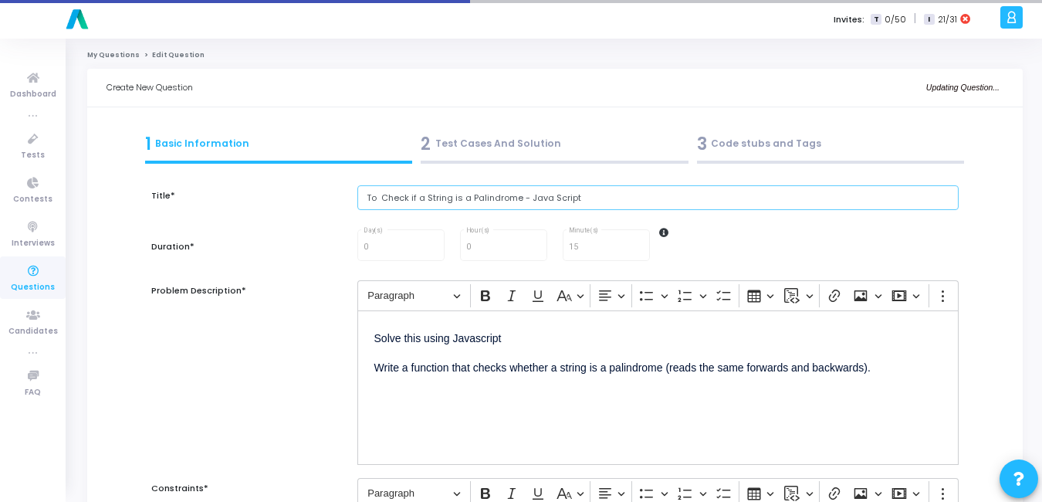
type input "To Check if a String is a Palindrome - Java Script"
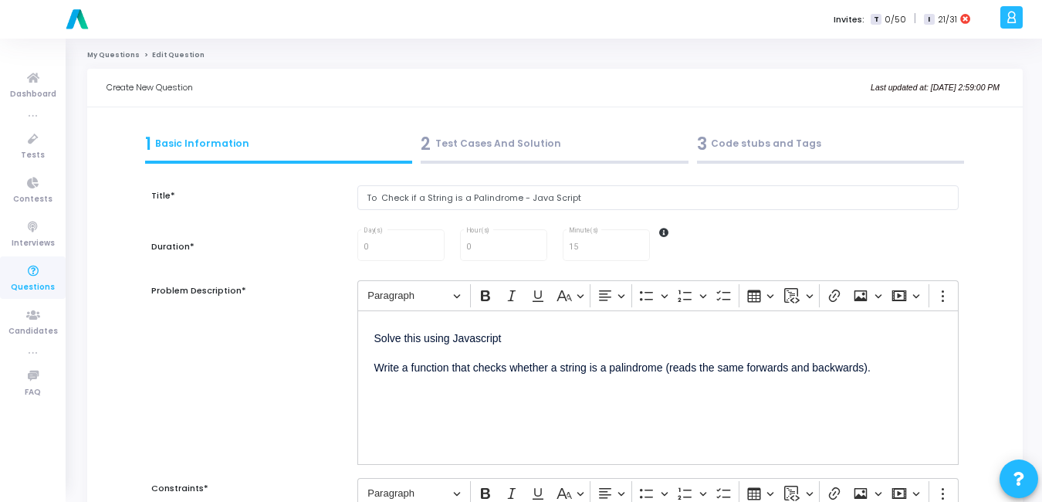
click at [765, 144] on div "3 Code stubs and Tags" at bounding box center [831, 143] width 268 height 25
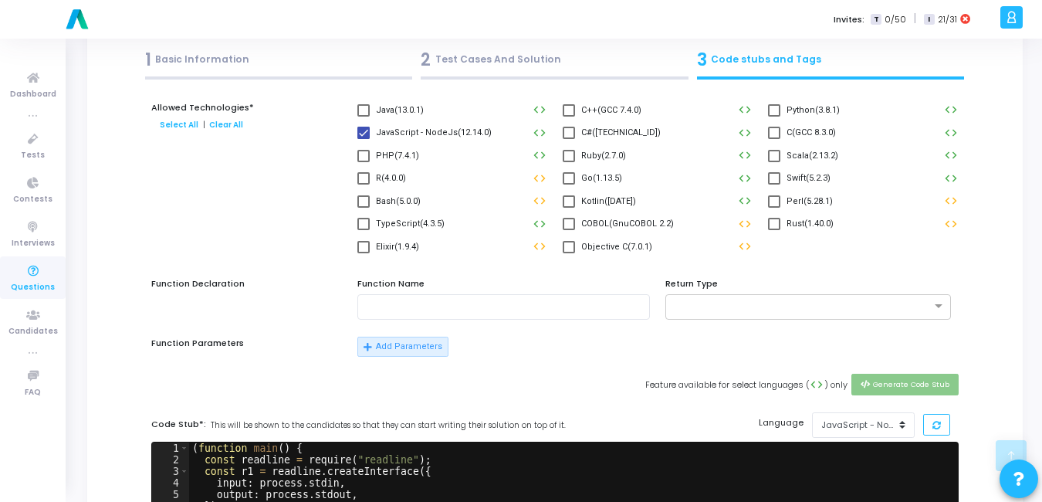
scroll to position [712, 0]
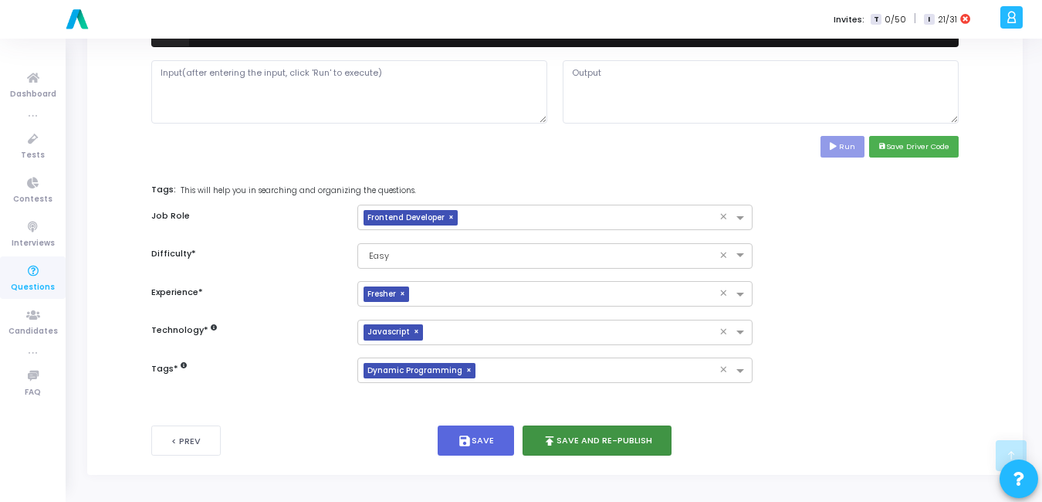
click at [635, 451] on button "publish Save and Re-publish" at bounding box center [597, 440] width 150 height 30
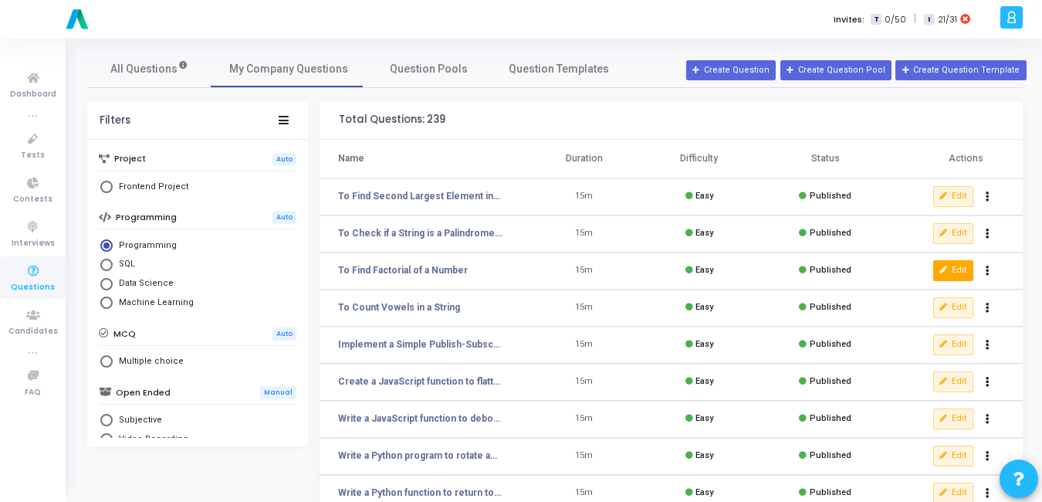
click at [959, 272] on button "Edit" at bounding box center [953, 270] width 40 height 20
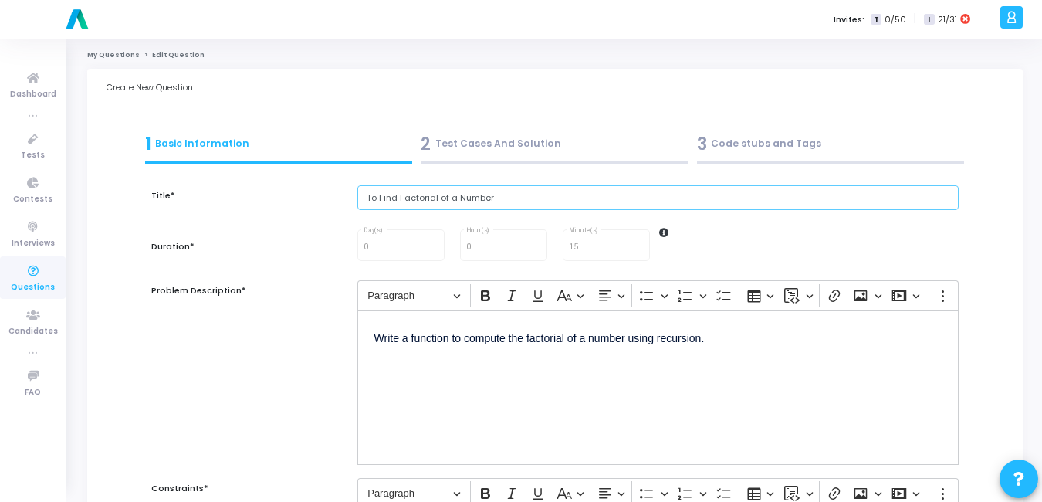
click at [541, 201] on input "To Find Factorial of a Number" at bounding box center [657, 197] width 601 height 25
click at [374, 336] on p "Write a function to compute the factorial of a number using recursion." at bounding box center [657, 336] width 567 height 19
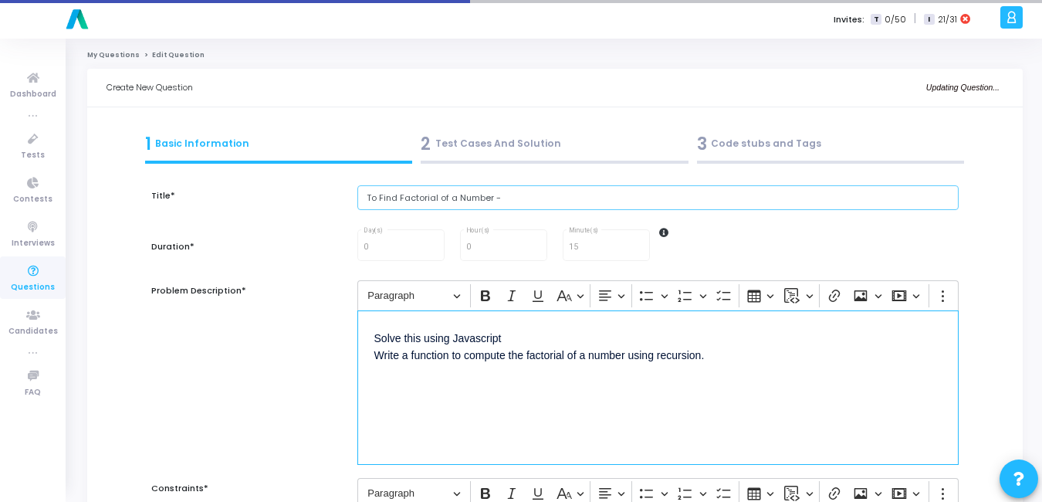
click at [558, 189] on input "To Find Factorial of a Number -" at bounding box center [657, 197] width 601 height 25
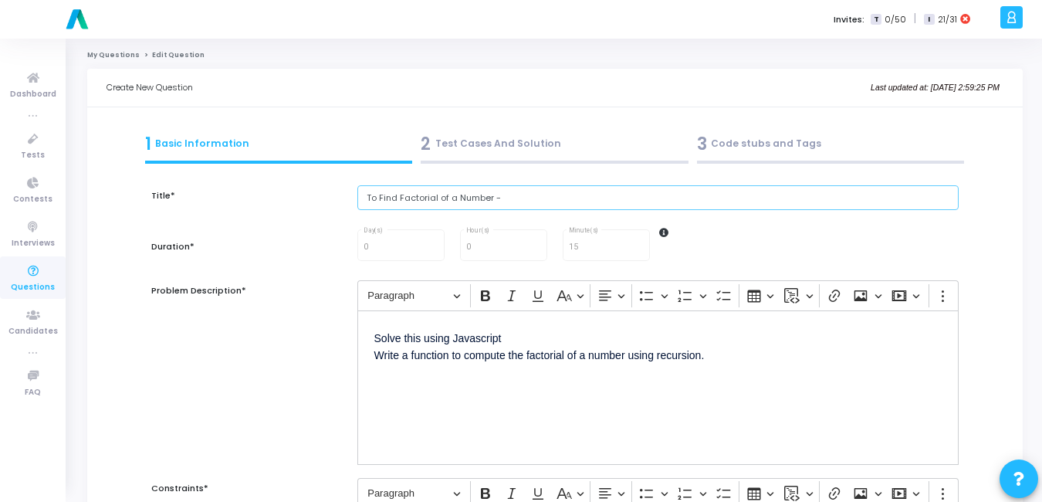
paste input "Solve this using Javascript"
click at [763, 235] on div "0 Day(s) 0 Hour(s) 15 Minute(s)" at bounding box center [658, 245] width 617 height 36
click at [570, 199] on input "To Find Factorial of a Number - Solve this using JavaScript" at bounding box center [657, 197] width 601 height 25
type input "To Find Factorial of a Number - JavaScript"
click at [786, 143] on div "3 Code stubs and Tags" at bounding box center [831, 143] width 268 height 25
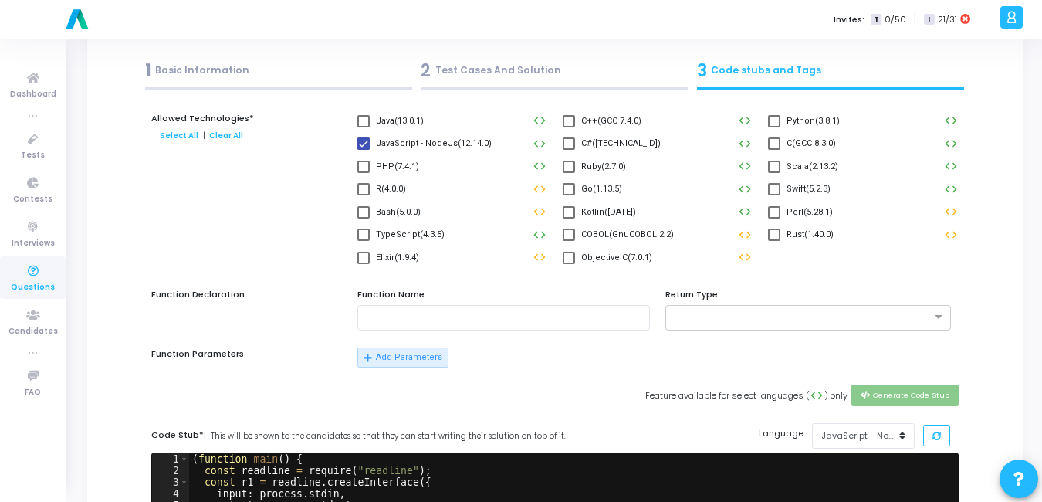
scroll to position [74, 0]
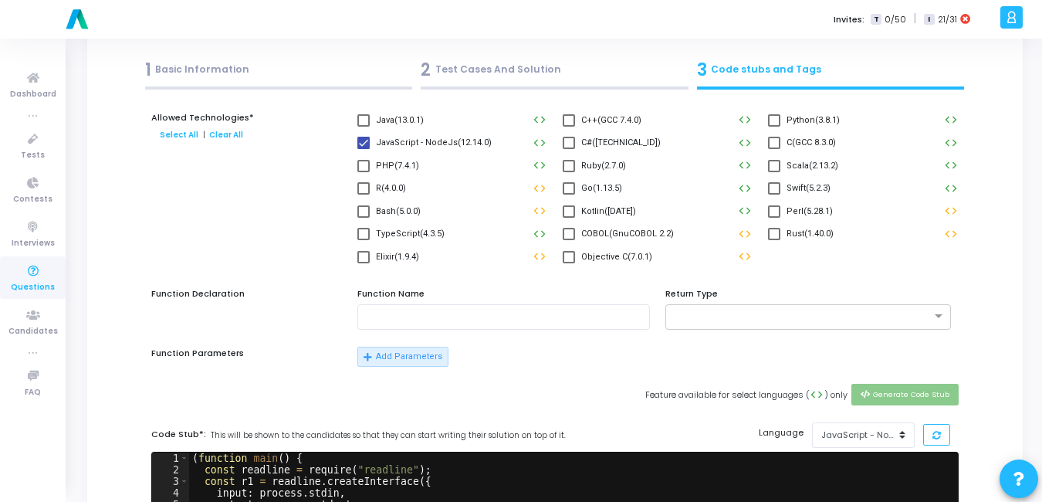
click at [779, 117] on span at bounding box center [774, 120] width 12 height 12
click at [774, 127] on input "Python(3.8.1)" at bounding box center [773, 127] width 1 height 1
checkbox input "true"
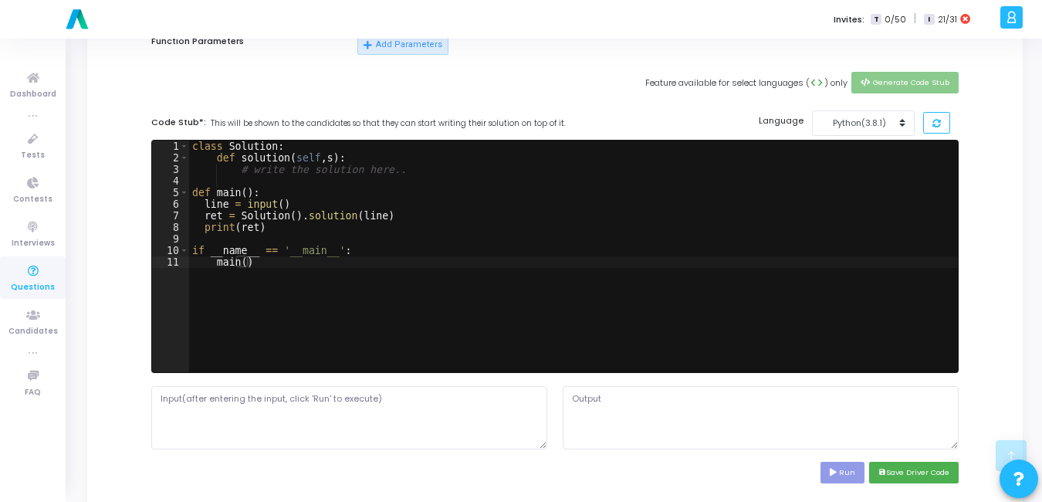
scroll to position [387, 0]
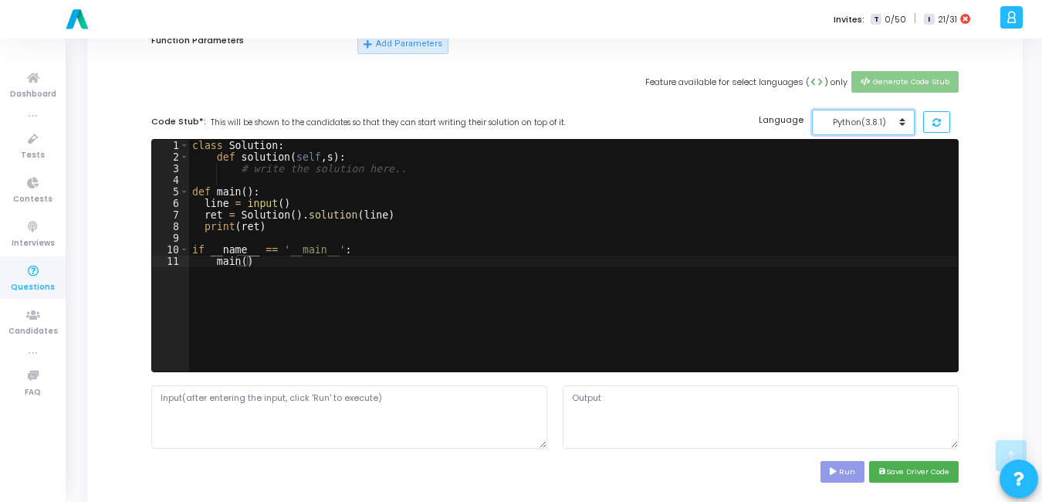
click at [853, 120] on div "Python(3.8.1)" at bounding box center [859, 122] width 76 height 13
click at [840, 142] on button "Python (3.8.1)" at bounding box center [884, 142] width 145 height 15
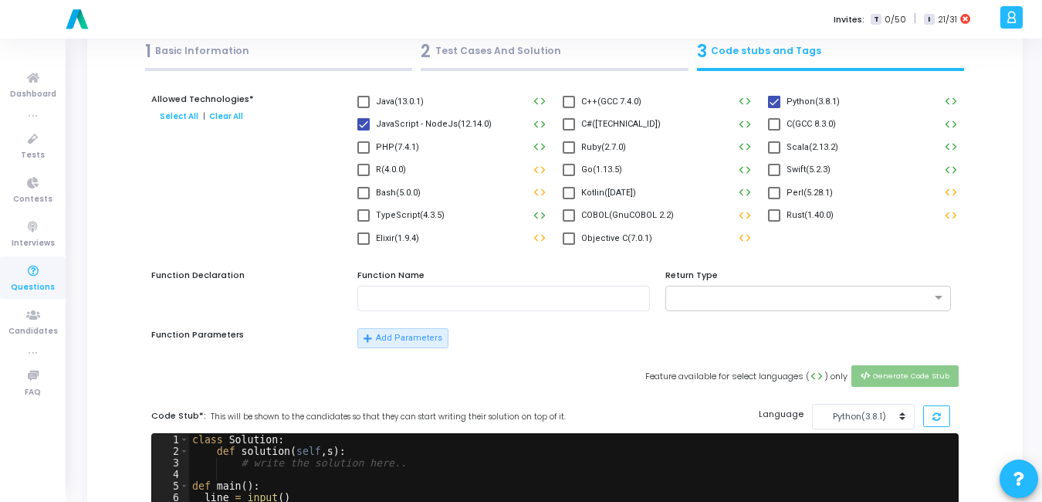
scroll to position [68, 0]
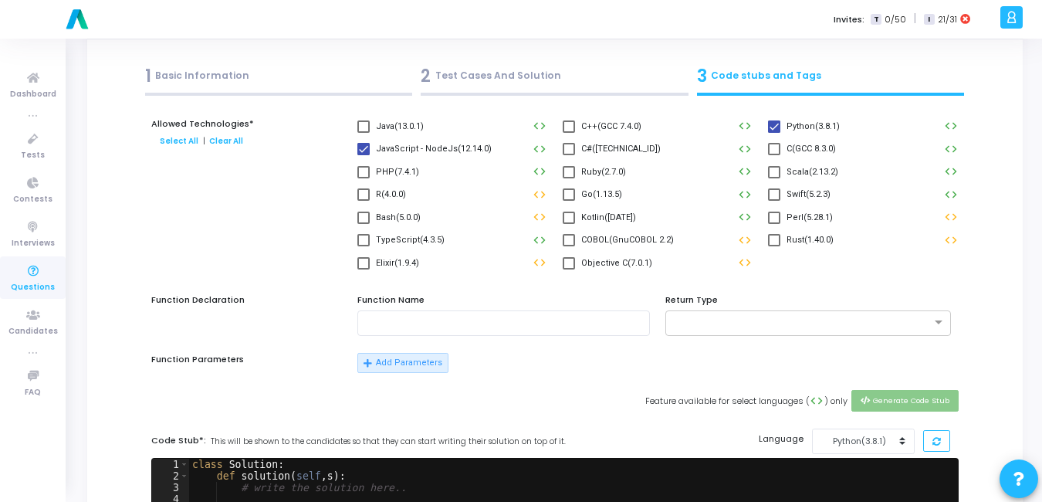
click at [520, 74] on div "2 Test Cases And Solution" at bounding box center [555, 75] width 268 height 25
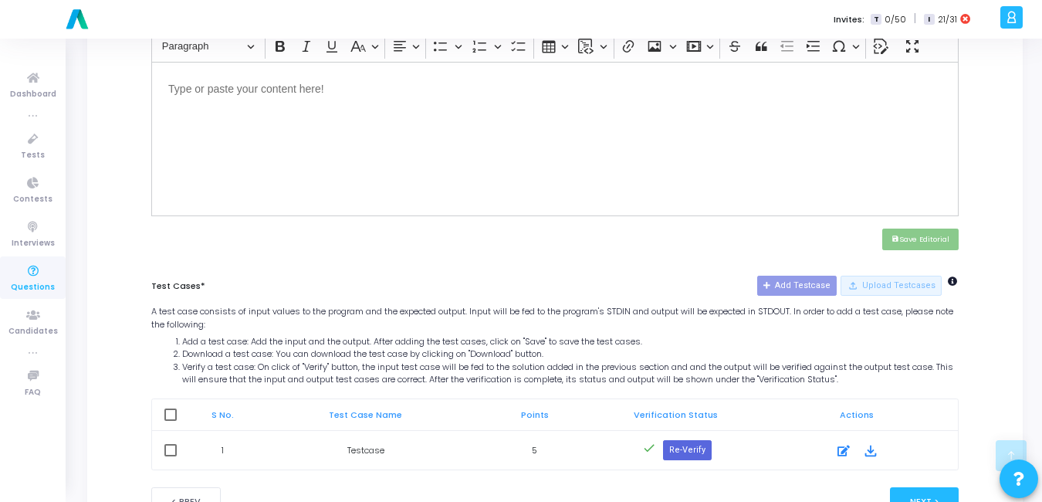
scroll to position [617, 0]
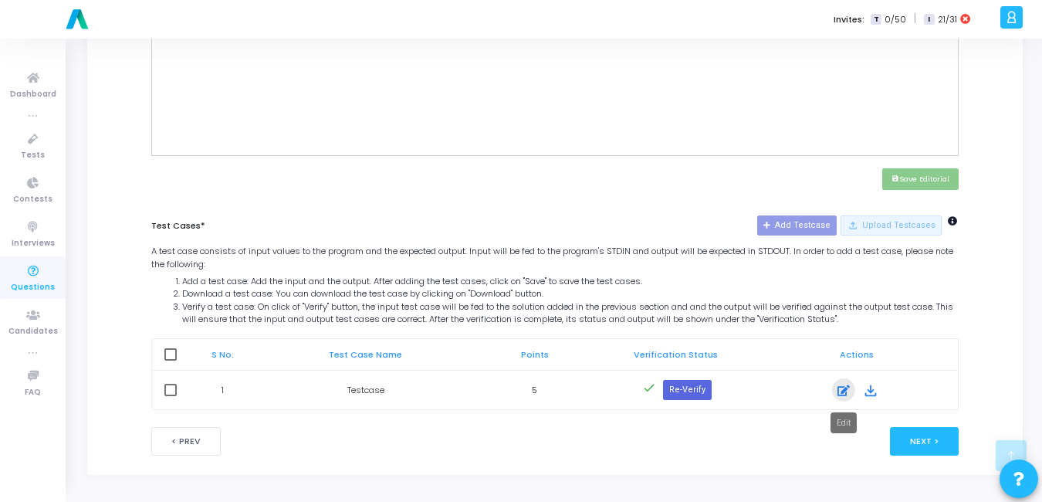
click at [844, 388] on icon at bounding box center [843, 390] width 12 height 19
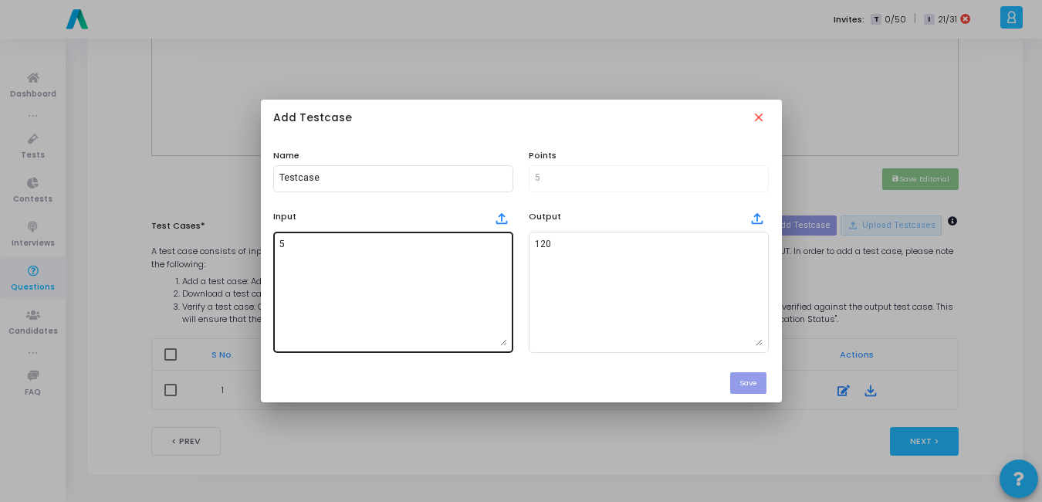
click at [292, 250] on textarea "5" at bounding box center [393, 292] width 228 height 108
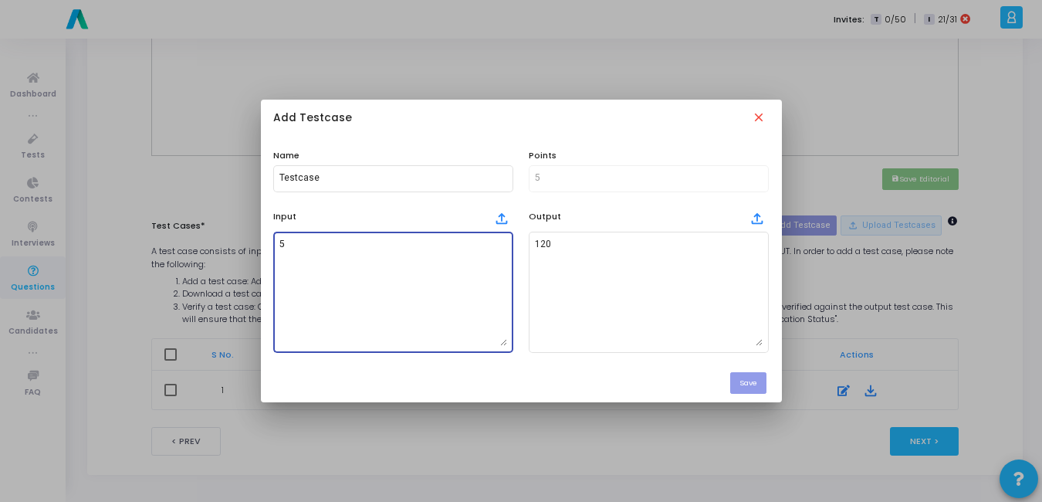
click at [292, 250] on textarea "5" at bounding box center [393, 292] width 228 height 108
click at [766, 113] on mat-icon "close" at bounding box center [760, 118] width 17 height 17
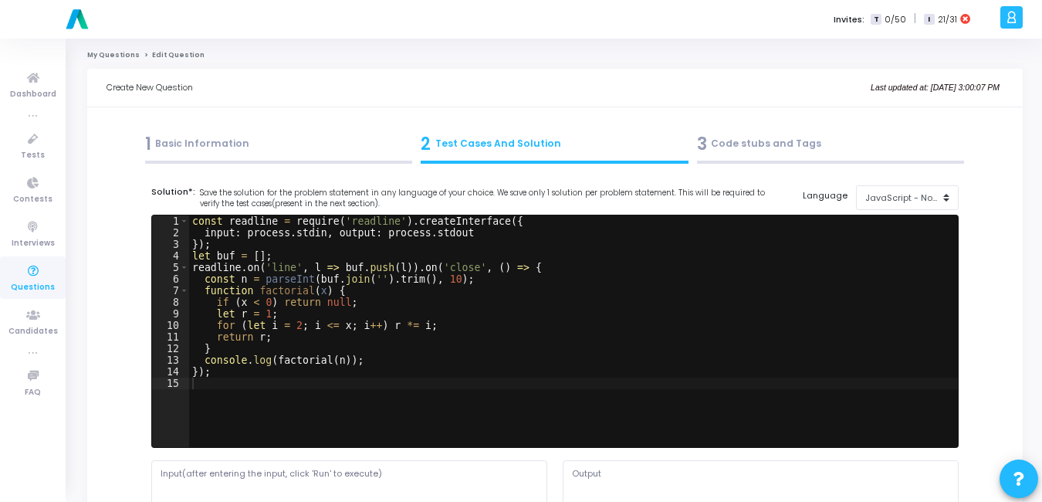
click at [766, 140] on div "3 Code stubs and Tags" at bounding box center [831, 143] width 268 height 25
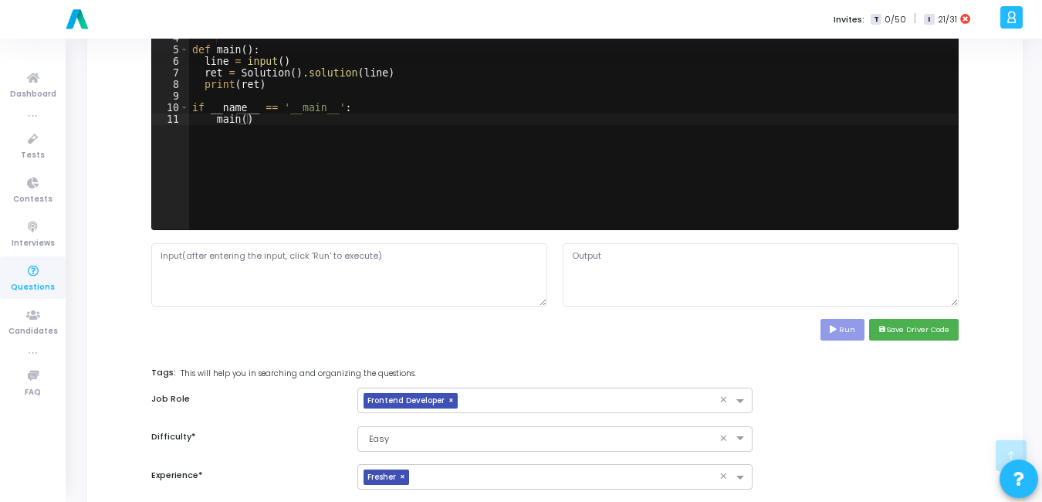
scroll to position [545, 0]
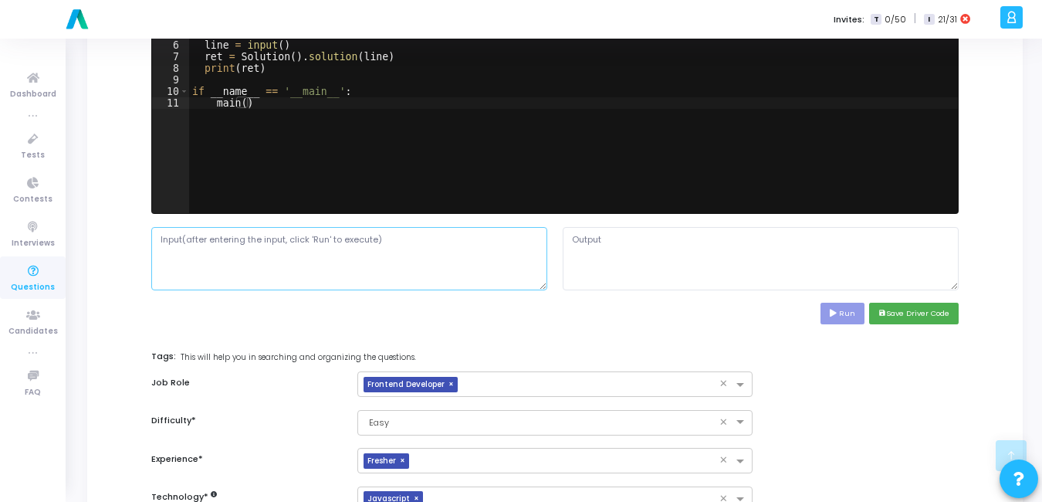
click at [406, 268] on textarea at bounding box center [349, 258] width 396 height 63
type textarea "5"
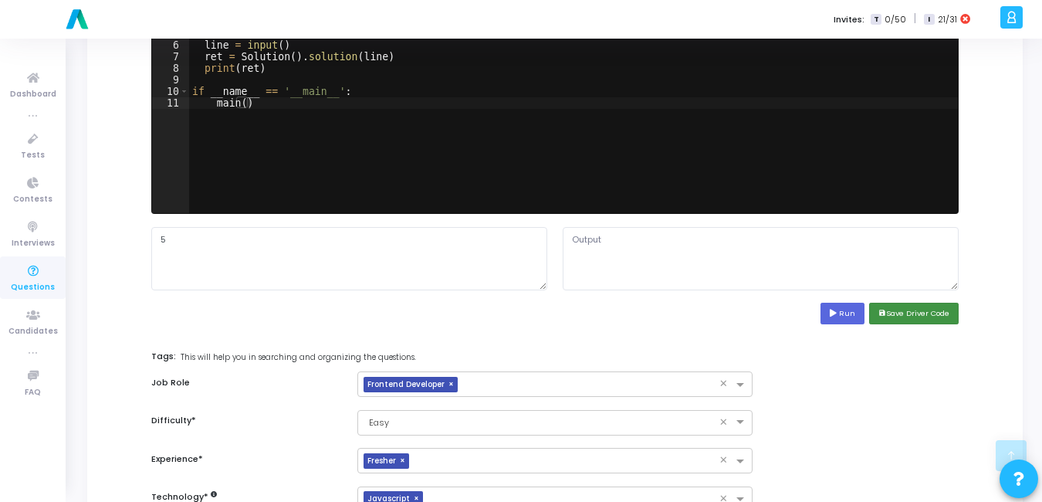
click at [917, 316] on button "save Save Driver Code" at bounding box center [914, 313] width 90 height 21
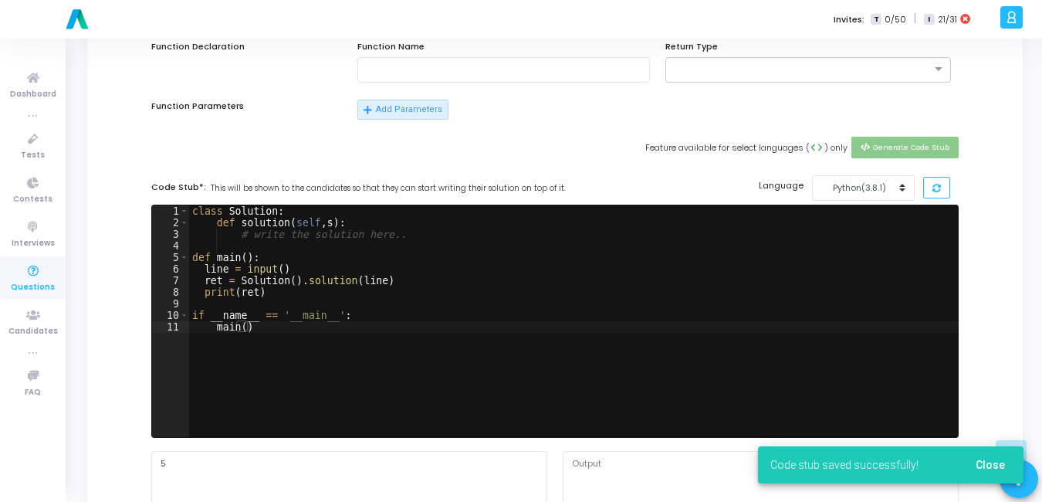
scroll to position [266, 0]
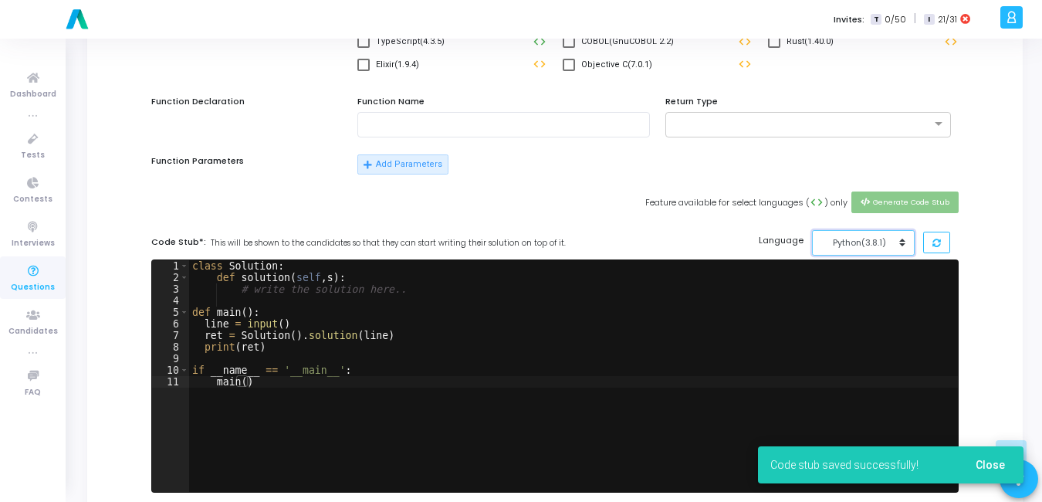
click at [895, 236] on div "Python(3.8.1)" at bounding box center [859, 242] width 76 height 13
click at [852, 272] on button "JavaScript - NodeJs (12.14.0)" at bounding box center [884, 277] width 145 height 15
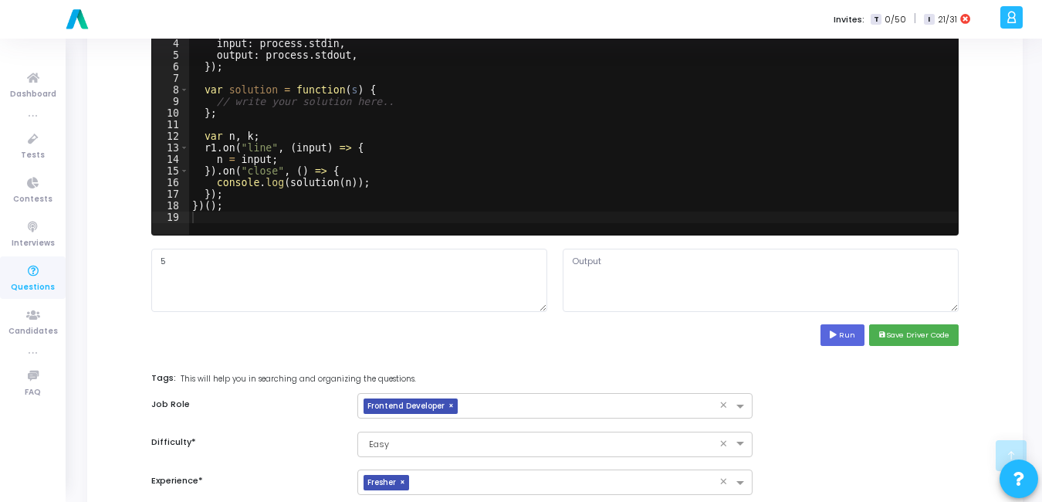
scroll to position [532, 0]
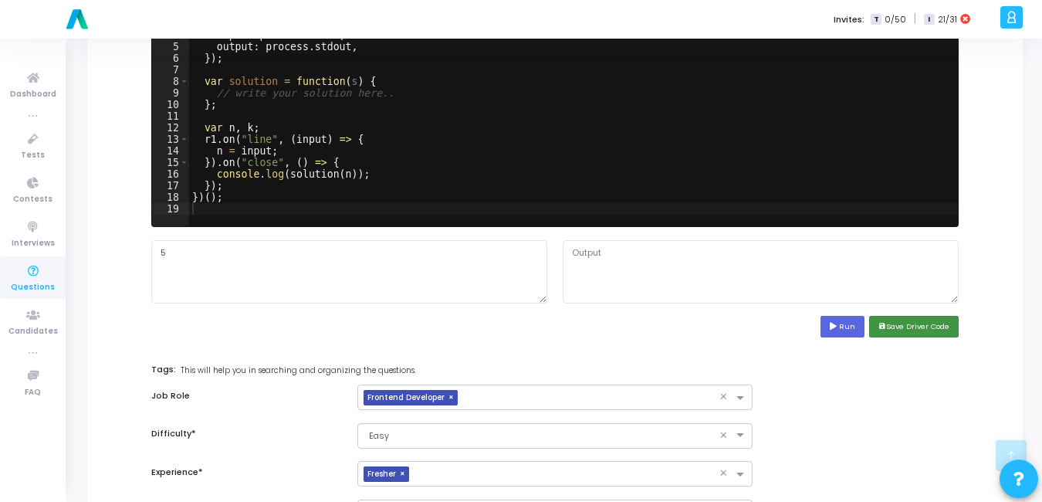
click at [882, 333] on button "save Save Driver Code" at bounding box center [914, 326] width 90 height 21
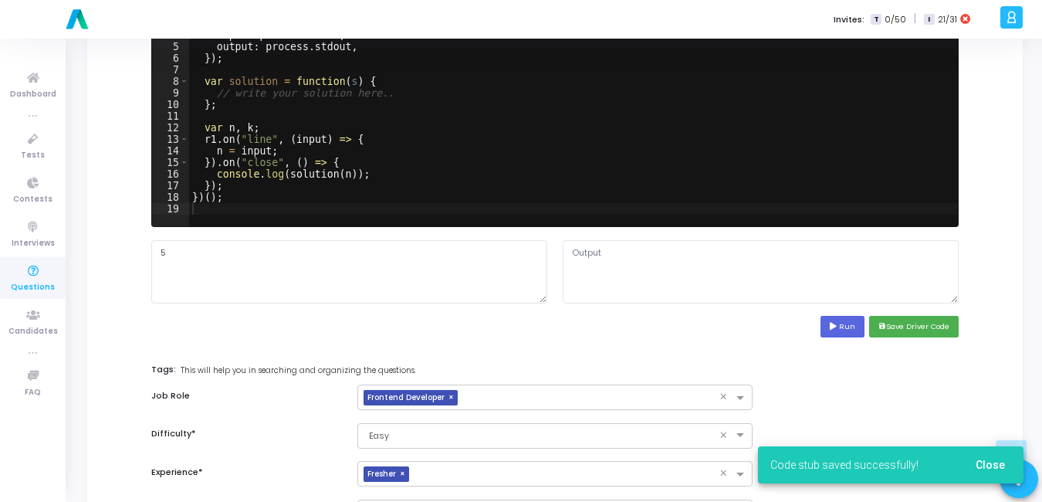
scroll to position [712, 0]
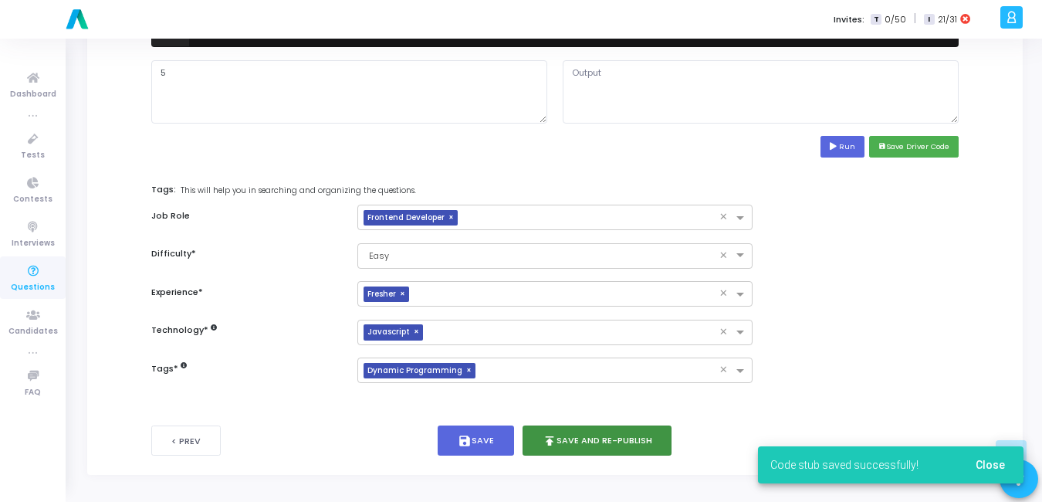
click at [624, 441] on button "publish Save and Re-publish" at bounding box center [597, 440] width 150 height 30
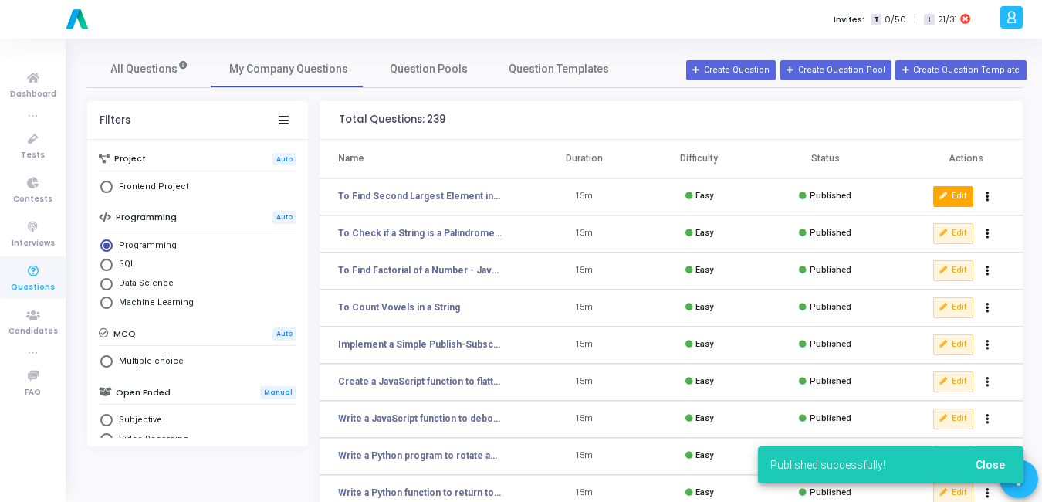
click at [963, 195] on button "Edit" at bounding box center [953, 196] width 40 height 20
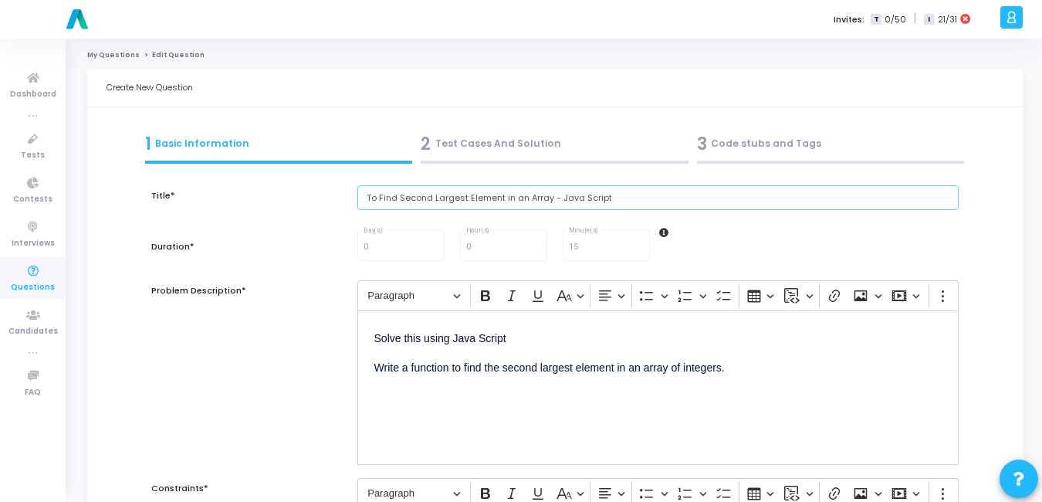
click at [679, 196] on input "To Find Second Largest Element in an Array - Java Script" at bounding box center [657, 197] width 601 height 25
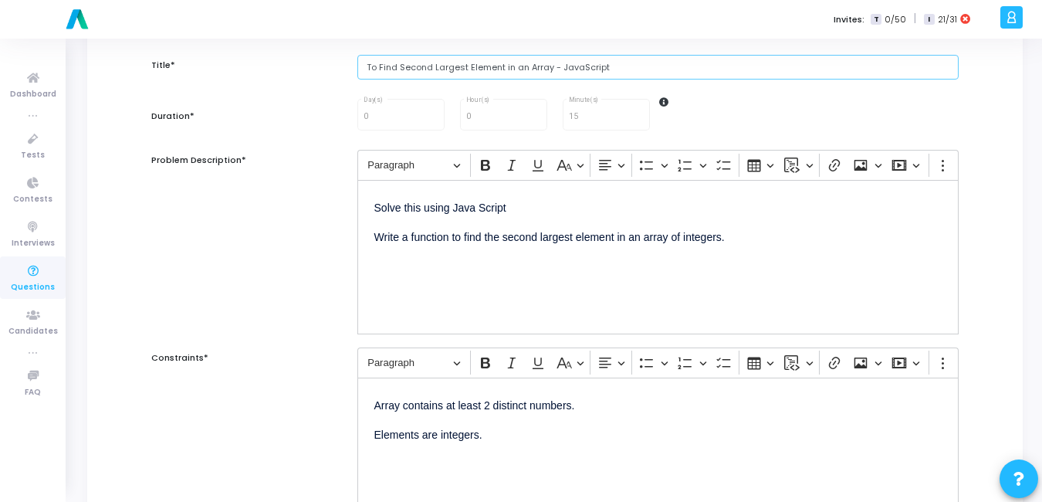
scroll to position [137, 0]
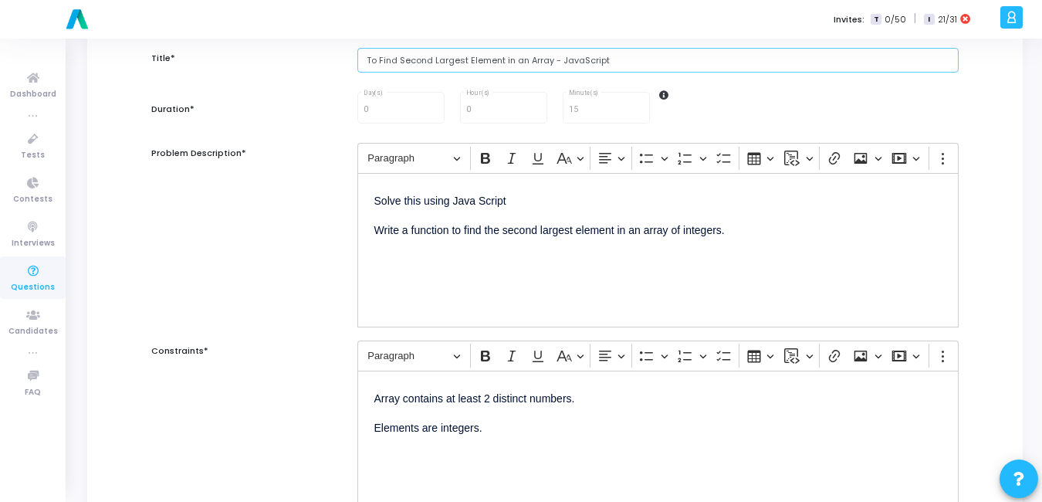
type input "To Find Second Largest Element in an Array - JavaScript"
click at [477, 200] on p "Solve this using Java Script" at bounding box center [657, 199] width 567 height 19
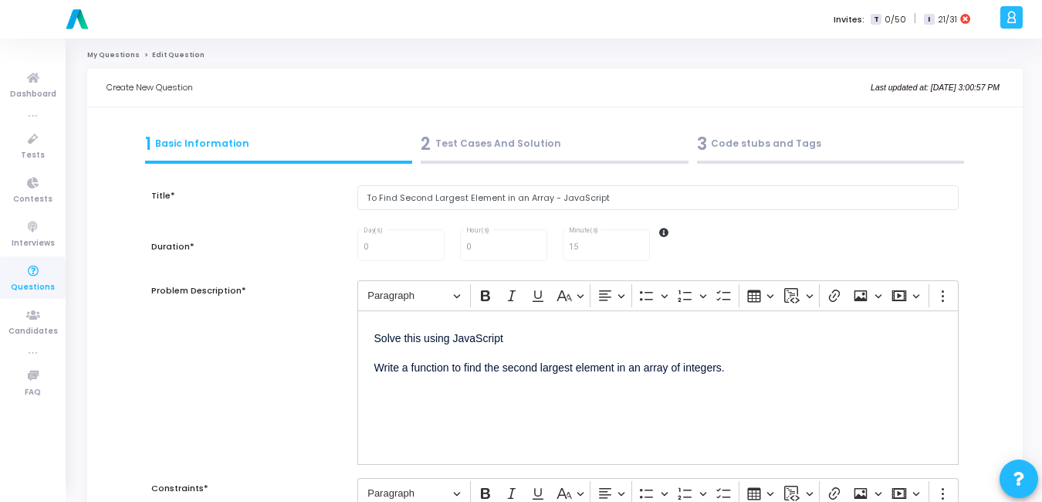
click at [545, 139] on div "2 Test Cases And Solution" at bounding box center [555, 143] width 268 height 25
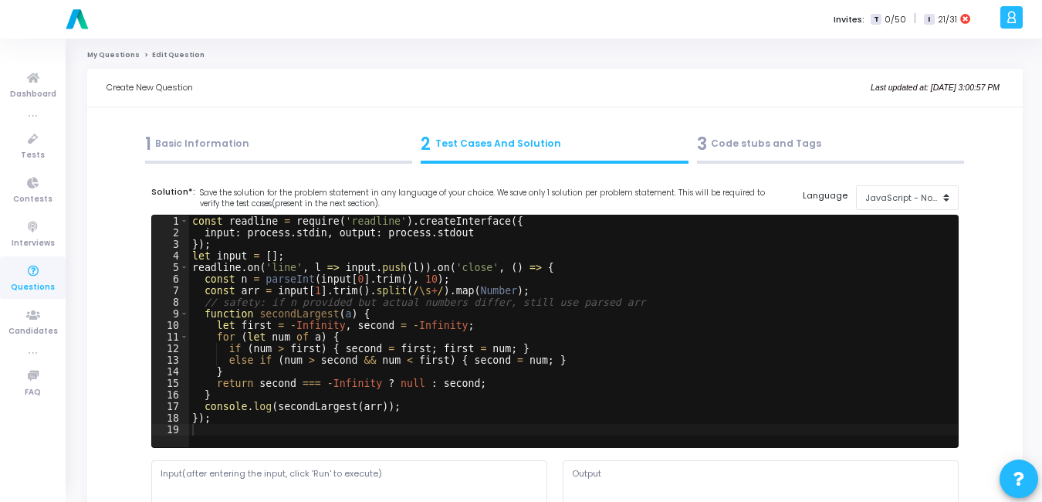
click at [756, 137] on div "3 Code stubs and Tags" at bounding box center [831, 143] width 268 height 25
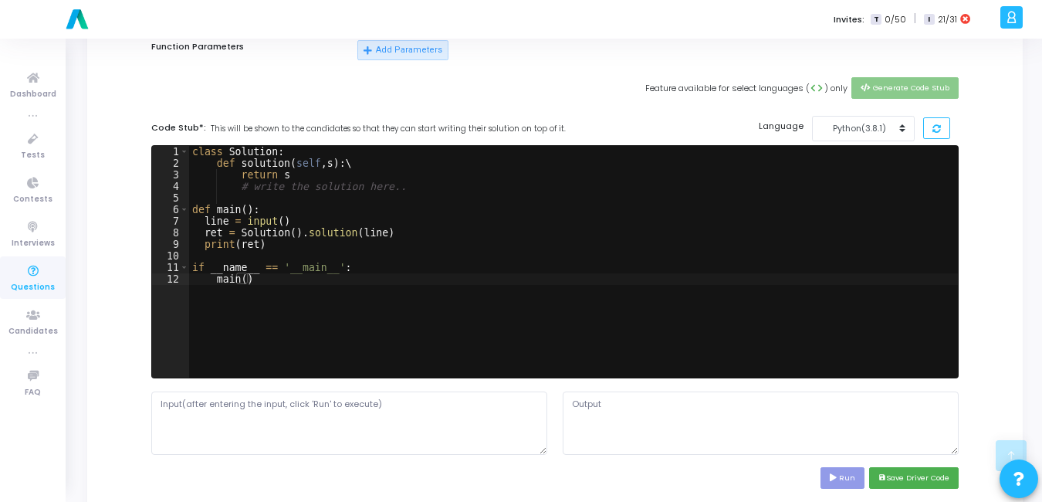
scroll to position [380, 0]
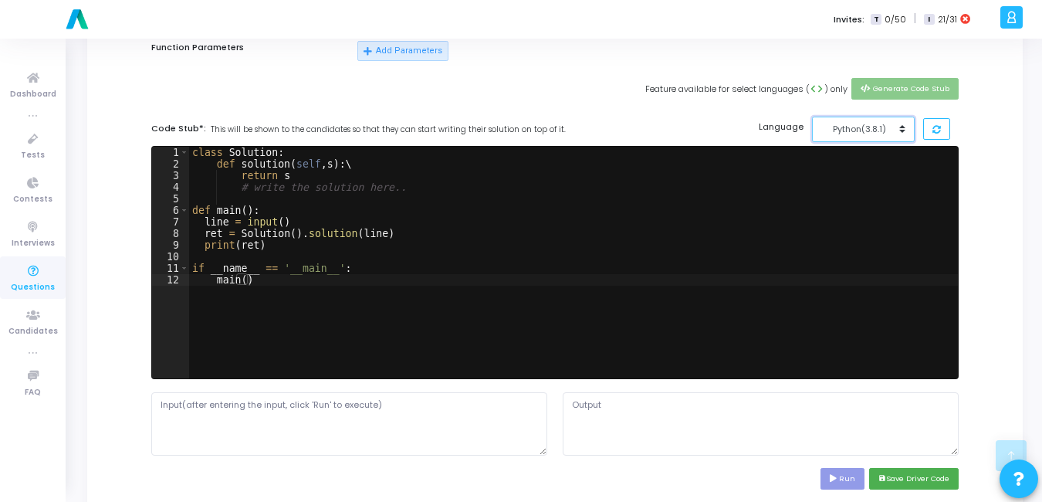
click at [901, 127] on button "Python(3.8.1)" at bounding box center [863, 129] width 103 height 25
click at [861, 161] on button "JavaScript - NodeJs (12.14.0)" at bounding box center [884, 164] width 145 height 15
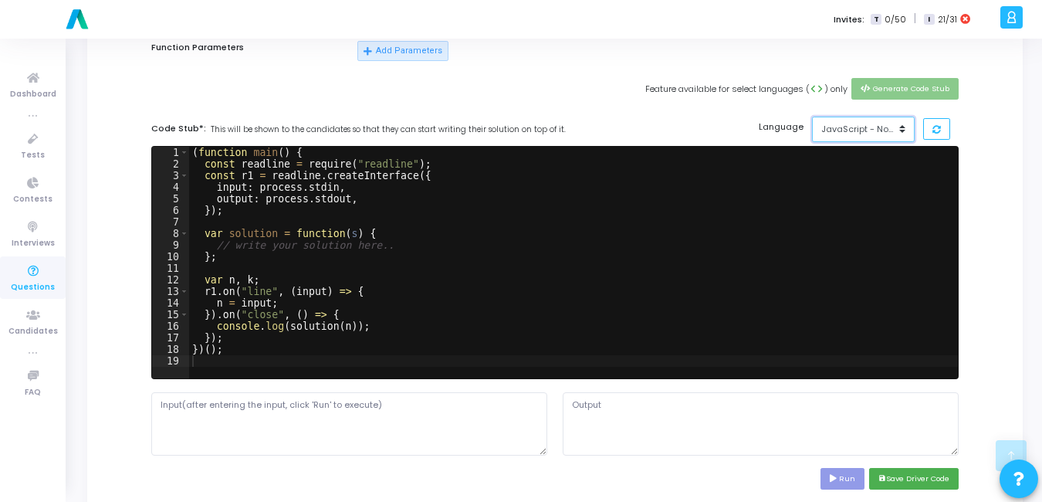
click at [867, 129] on div "JavaScript - NodeJs(12.14.0)" at bounding box center [859, 129] width 76 height 13
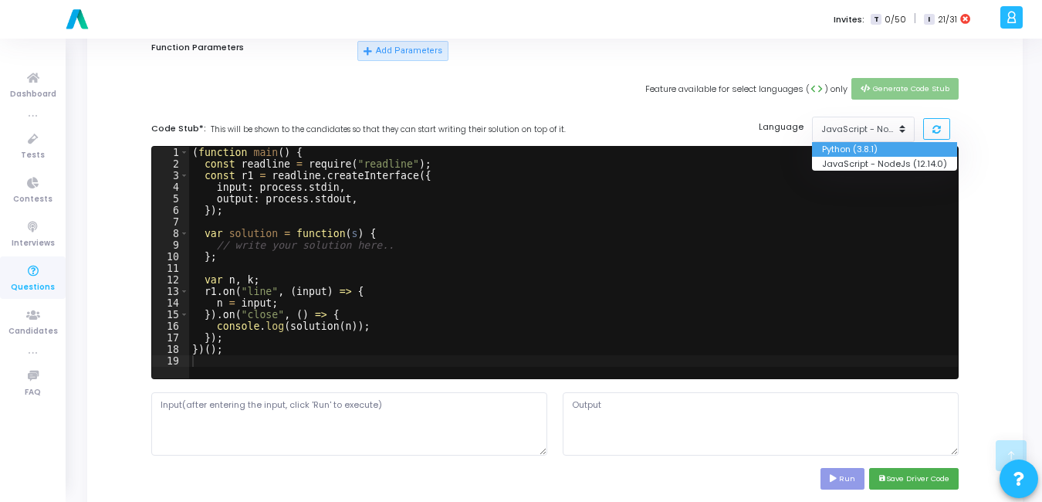
click at [858, 146] on button "Python (3.8.1)" at bounding box center [884, 149] width 145 height 15
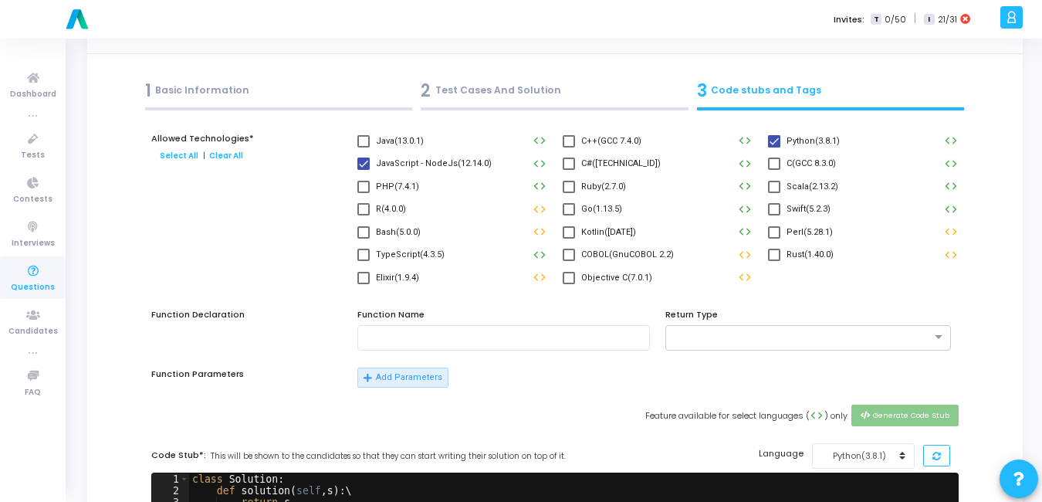
scroll to position [0, 0]
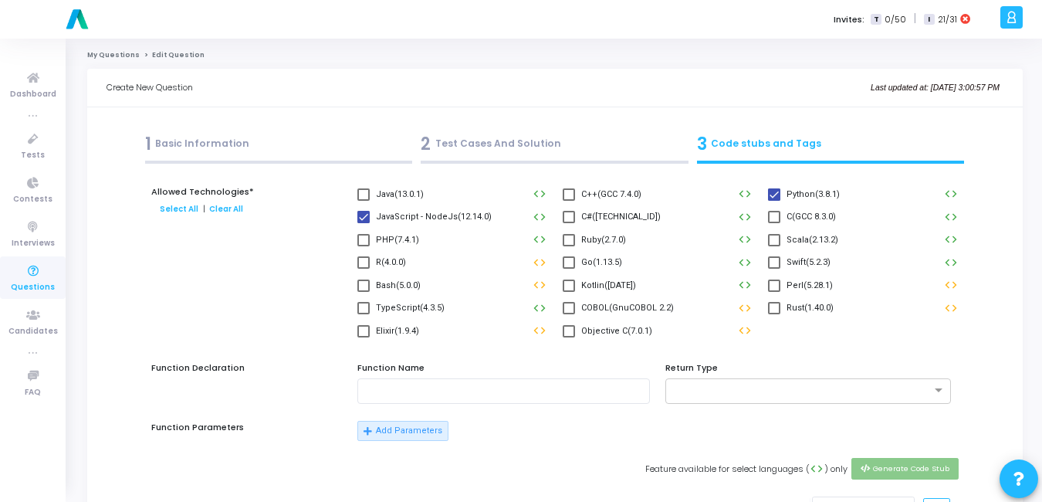
click at [492, 128] on div "2 Test Cases And Solution" at bounding box center [555, 148] width 276 height 42
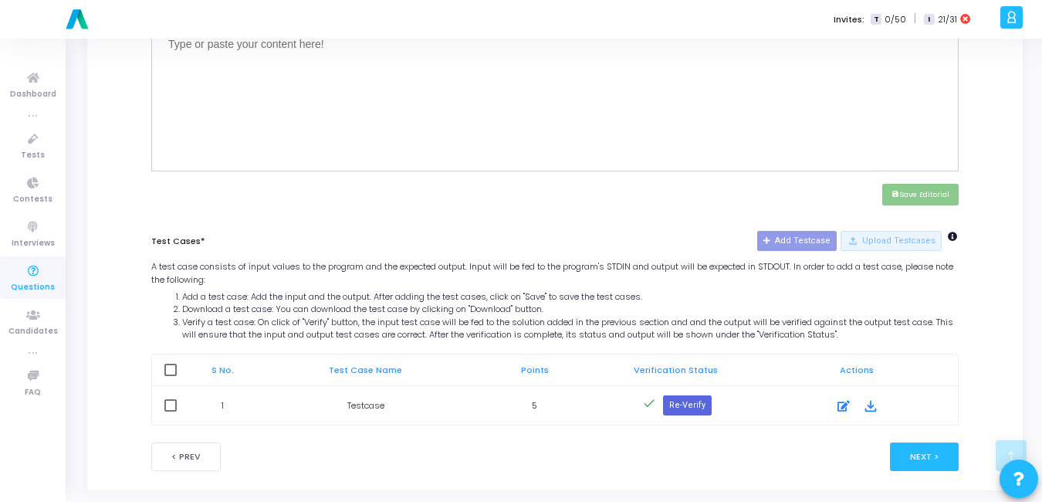
scroll to position [617, 0]
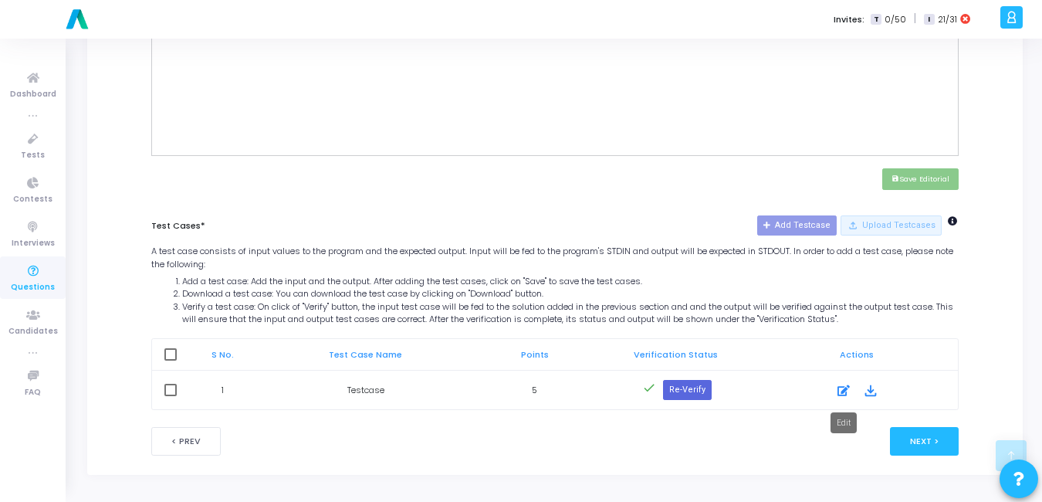
click at [840, 388] on icon at bounding box center [843, 390] width 12 height 19
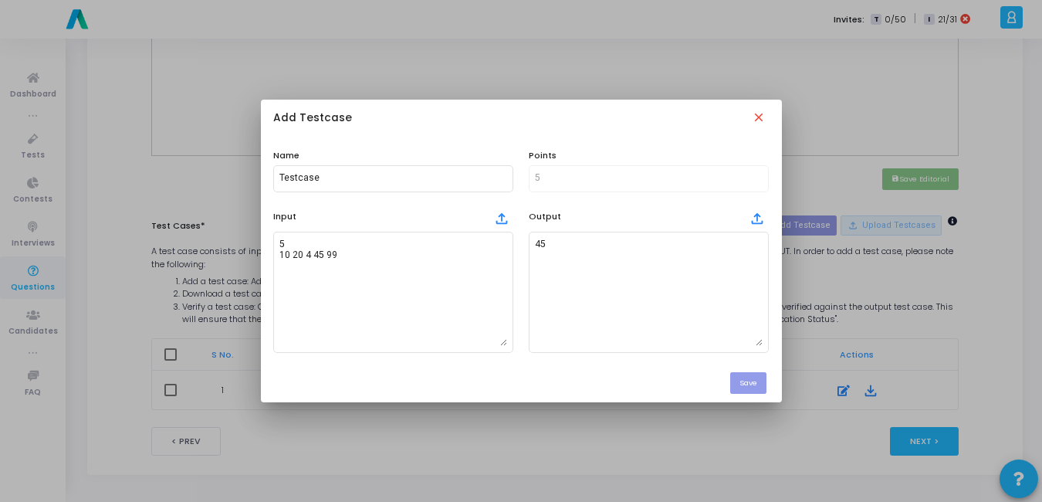
scroll to position [0, 0]
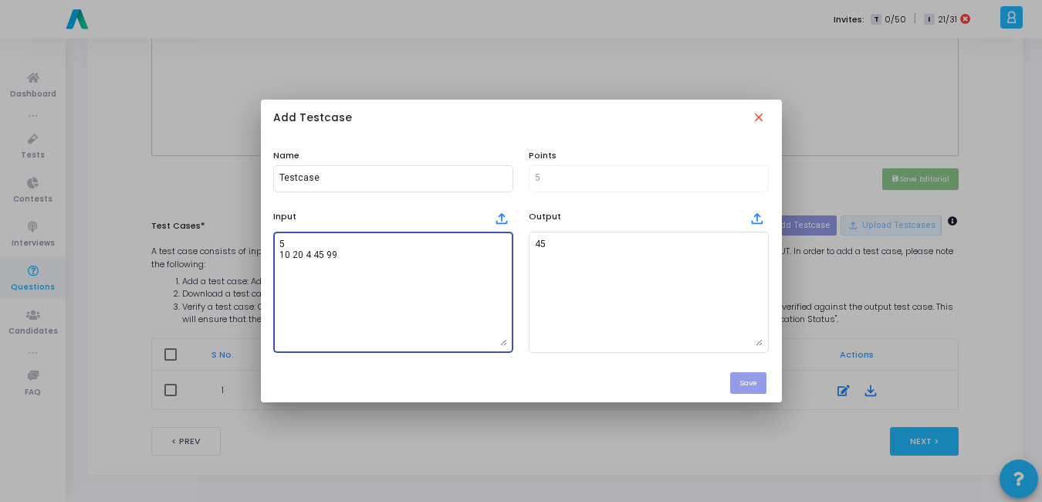
drag, startPoint x: 344, startPoint y: 255, endPoint x: 249, endPoint y: 228, distance: 99.4
click at [249, 228] on div "Add Testcase close Name Testcase Points 5 Input file_upload 5 10 20 4 45 99 Out…" at bounding box center [521, 251] width 1042 height 502
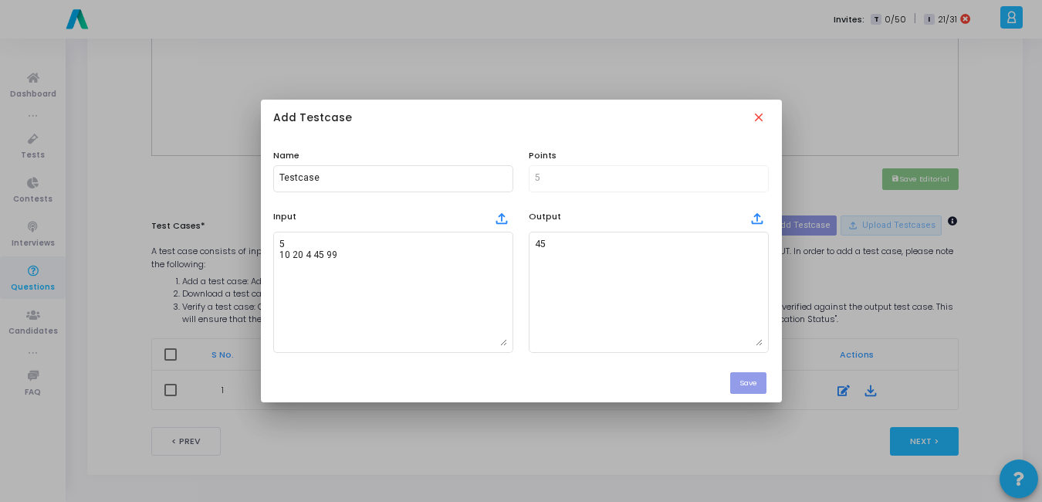
click at [787, 465] on div at bounding box center [521, 251] width 1042 height 502
click at [760, 117] on mat-icon "close" at bounding box center [760, 118] width 17 height 17
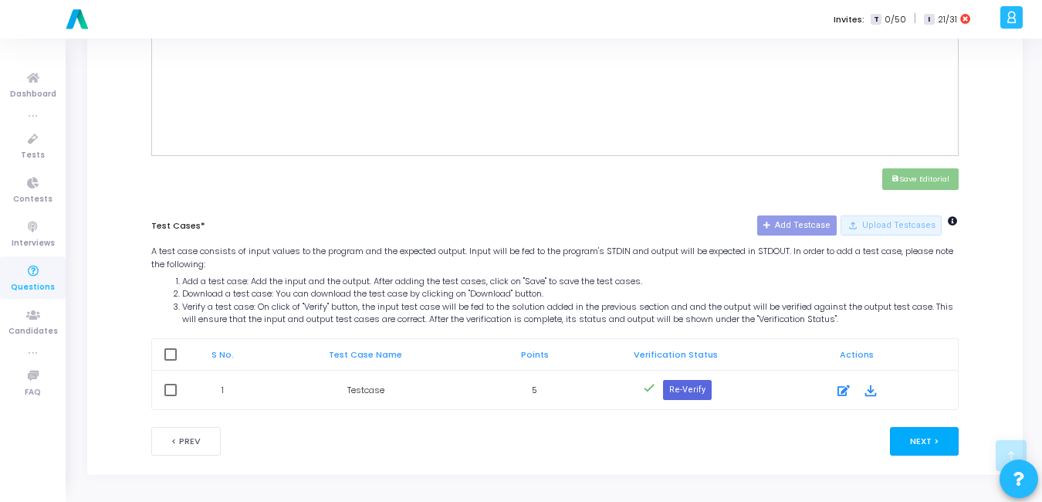
click at [905, 438] on button "Next >" at bounding box center [924, 441] width 69 height 29
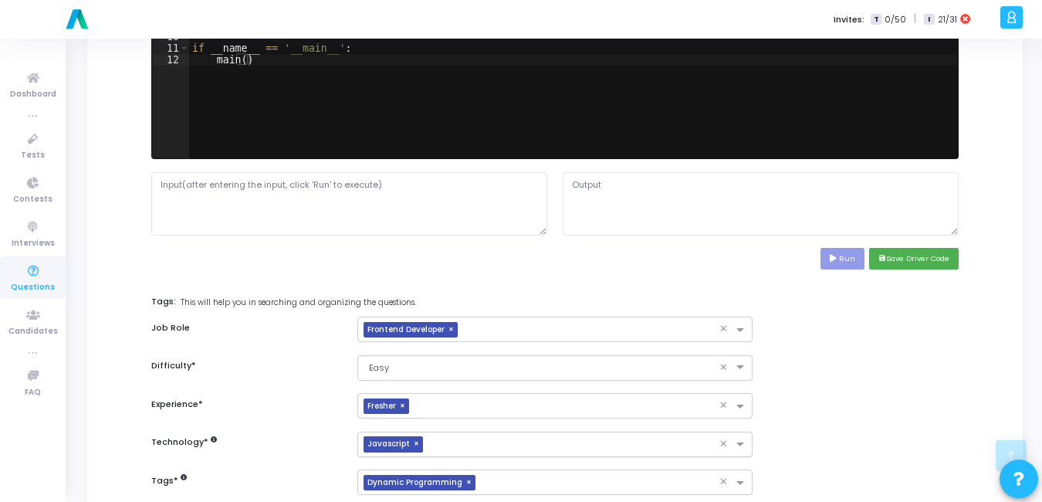
scroll to position [604, 0]
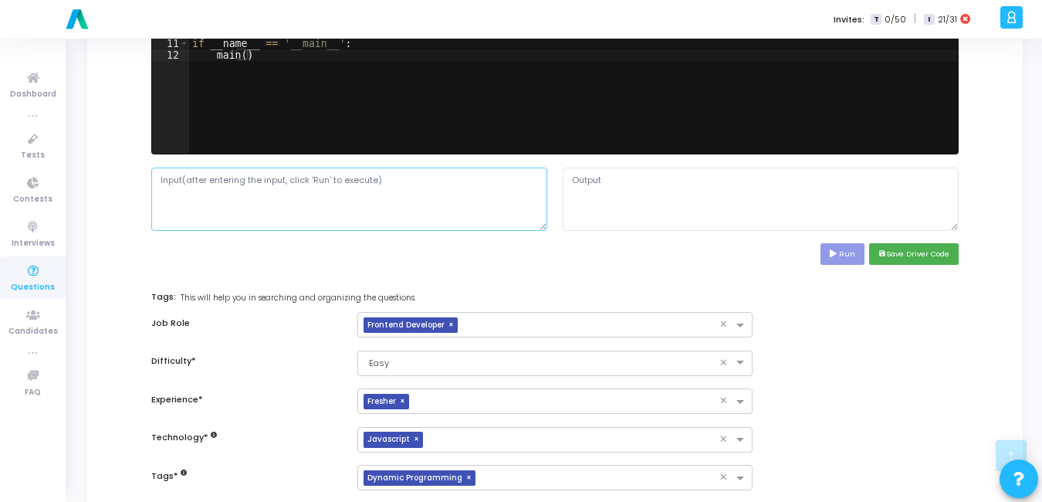
click at [326, 227] on textarea at bounding box center [349, 198] width 396 height 63
paste textarea "5 10 20 4 45 99"
type textarea "5 10 20 4 45 99"
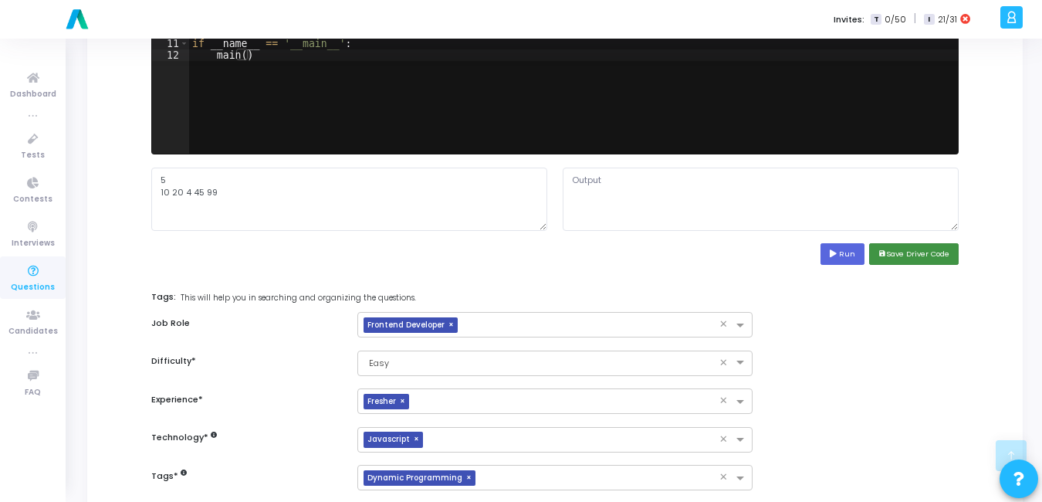
click at [921, 251] on button "save Save Driver Code" at bounding box center [914, 253] width 90 height 21
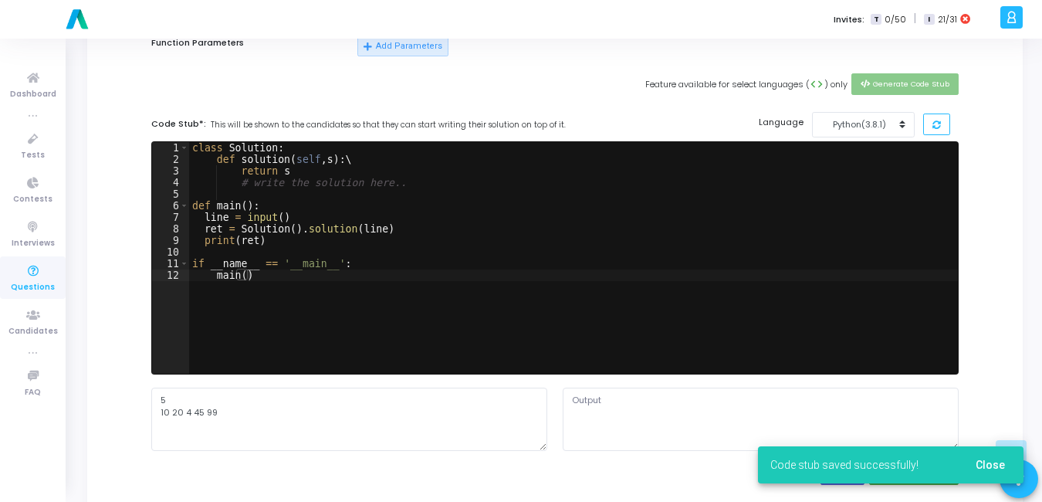
scroll to position [384, 0]
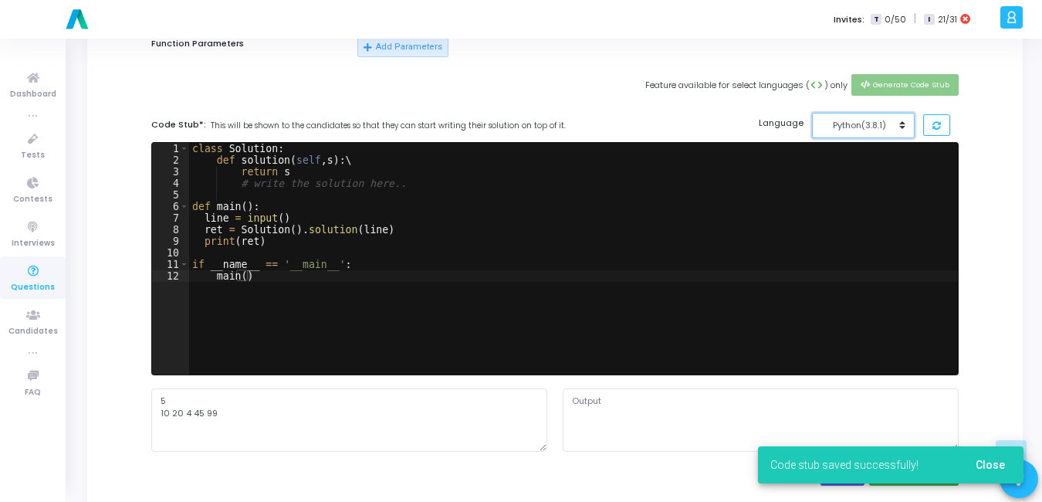
click at [908, 123] on button "Python(3.8.1)" at bounding box center [863, 125] width 103 height 25
click at [836, 162] on button "JavaScript - NodeJs (12.14.0)" at bounding box center [884, 160] width 145 height 15
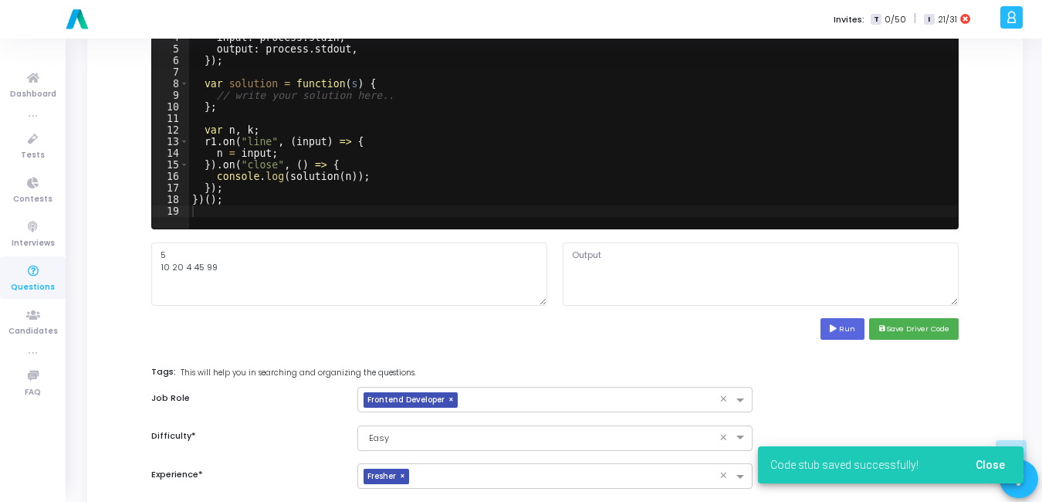
scroll to position [531, 0]
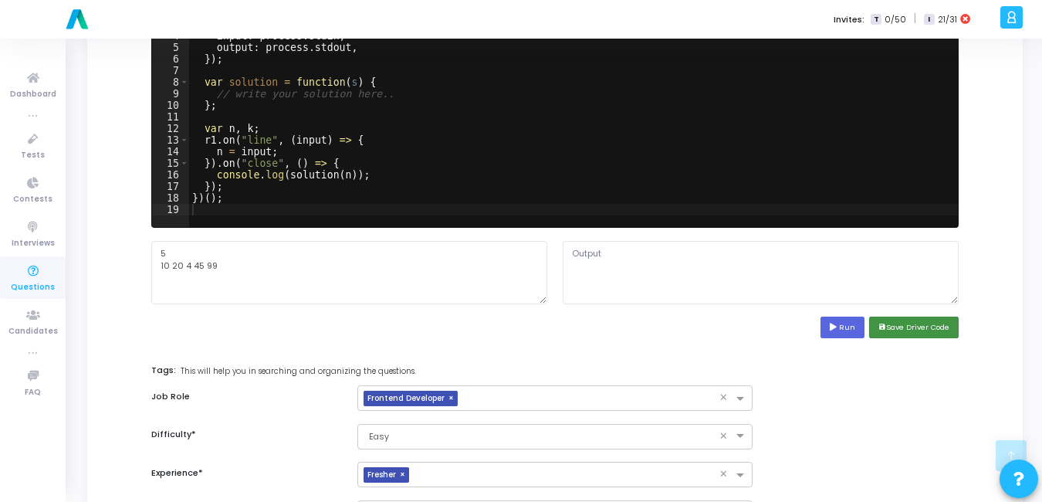
click at [943, 329] on button "save Save Driver Code" at bounding box center [914, 326] width 90 height 21
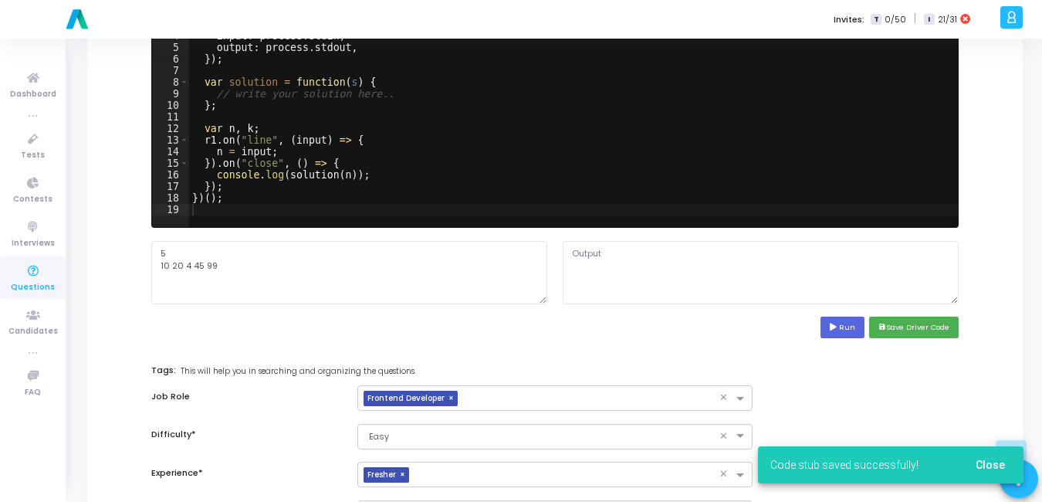
scroll to position [712, 0]
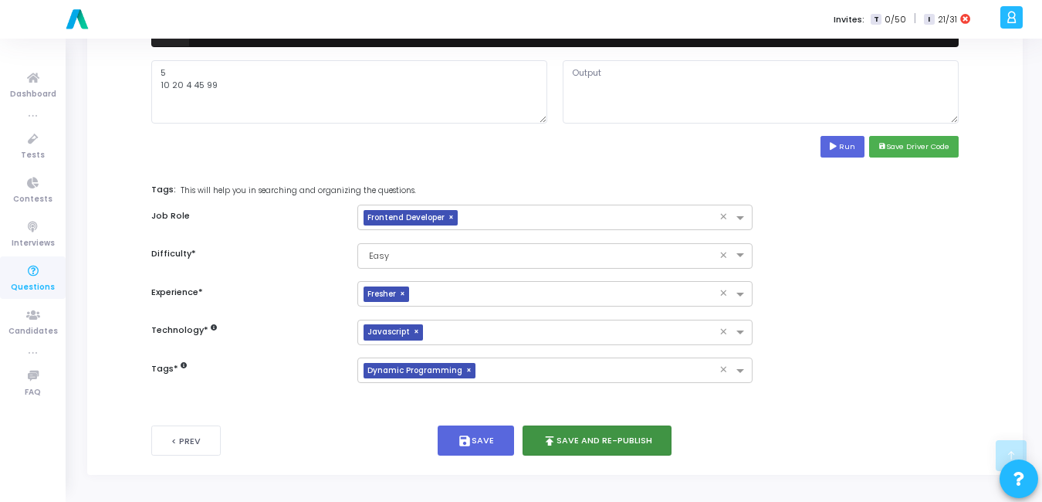
click at [626, 429] on button "publish Save and Re-publish" at bounding box center [597, 440] width 150 height 30
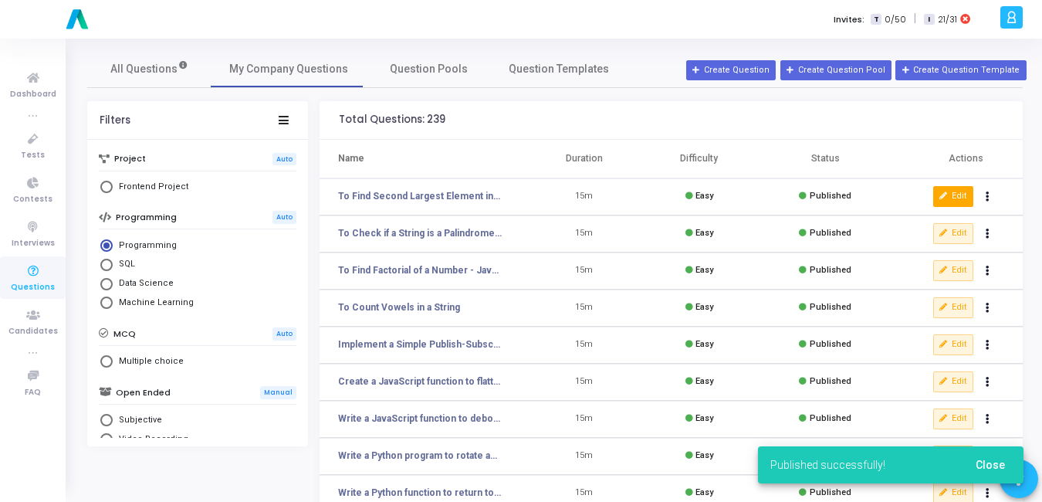
click at [938, 194] on button "Edit" at bounding box center [953, 196] width 40 height 20
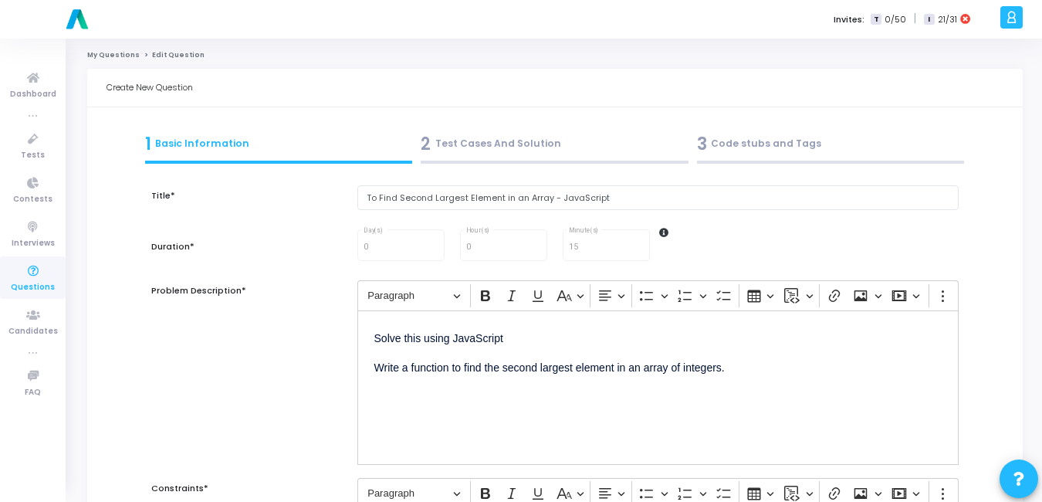
click at [767, 147] on div "3 Code stubs and Tags" at bounding box center [831, 143] width 268 height 25
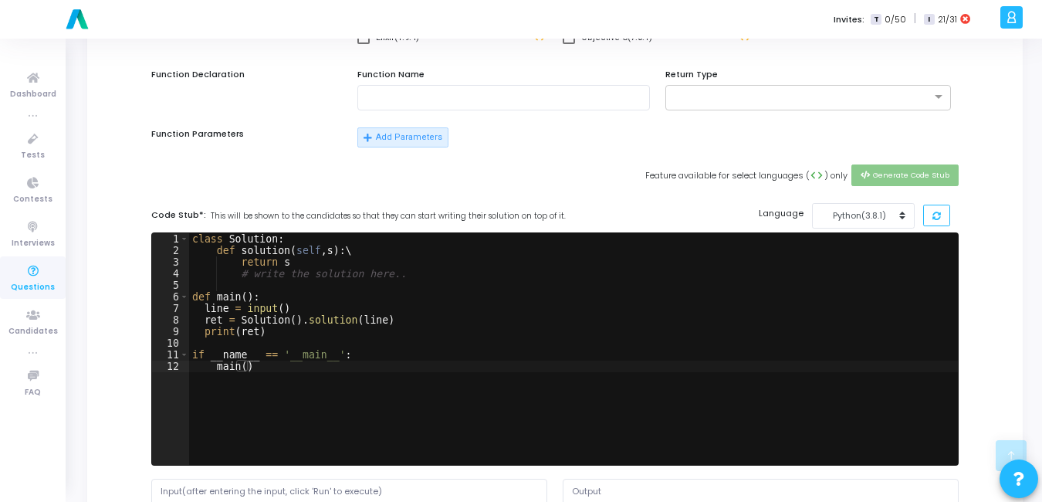
scroll to position [291, 0]
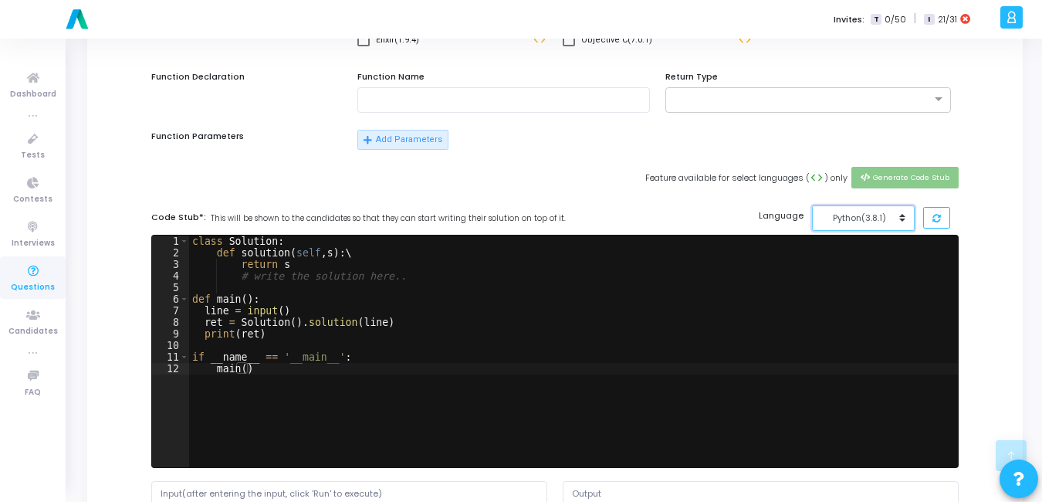
click at [855, 208] on button "Python(3.8.1)" at bounding box center [863, 217] width 103 height 25
click at [850, 254] on button "JavaScript - NodeJs (12.14.0)" at bounding box center [884, 252] width 145 height 15
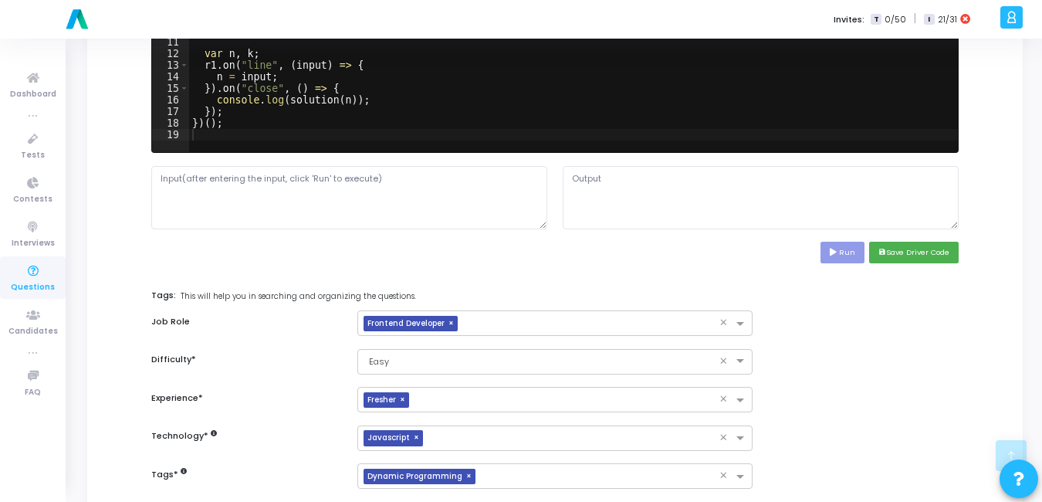
scroll to position [607, 0]
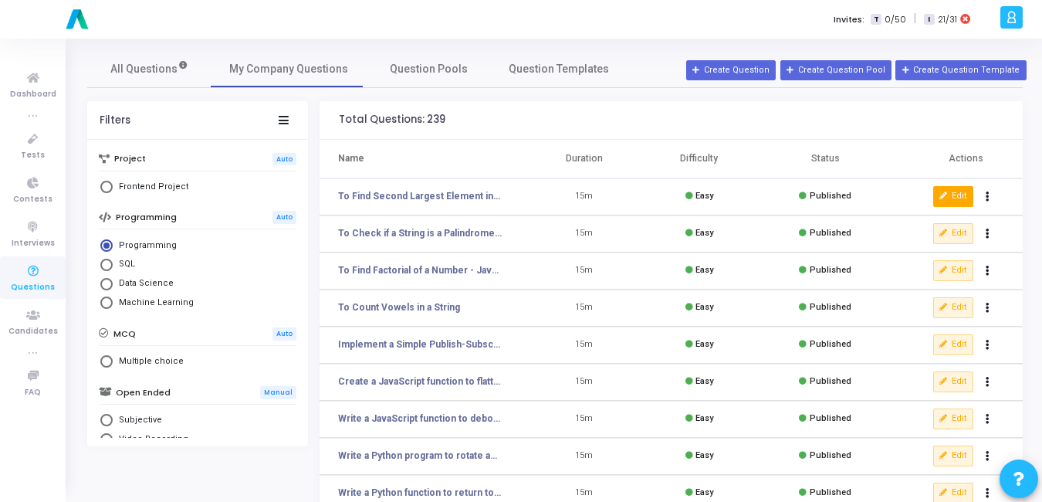
click at [953, 188] on button "Edit" at bounding box center [953, 196] width 40 height 20
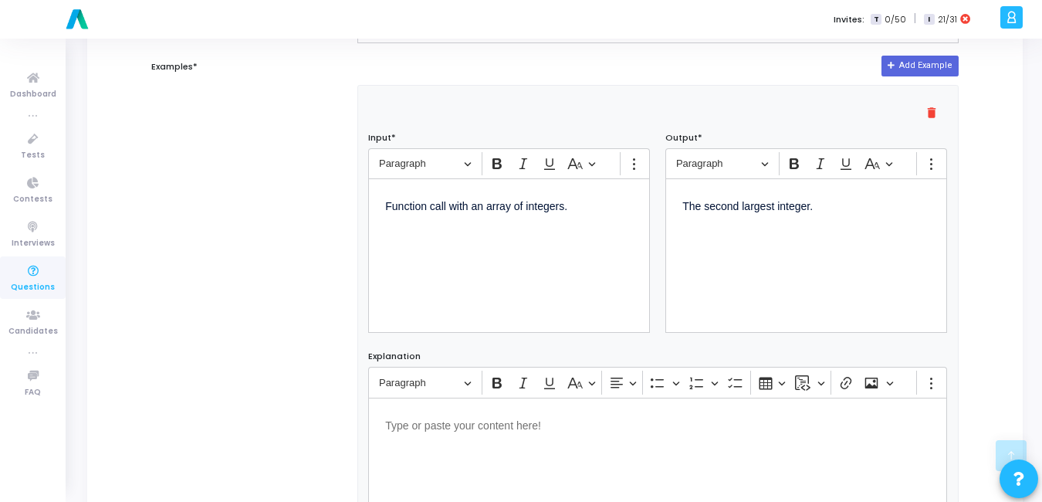
scroll to position [618, 0]
click at [582, 212] on p "Function call with an array of integers." at bounding box center [509, 205] width 248 height 19
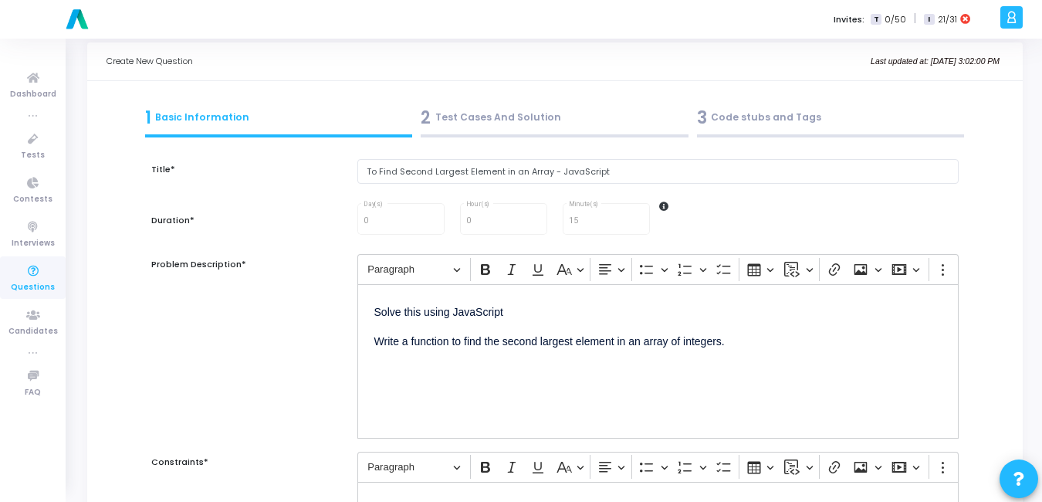
scroll to position [0, 0]
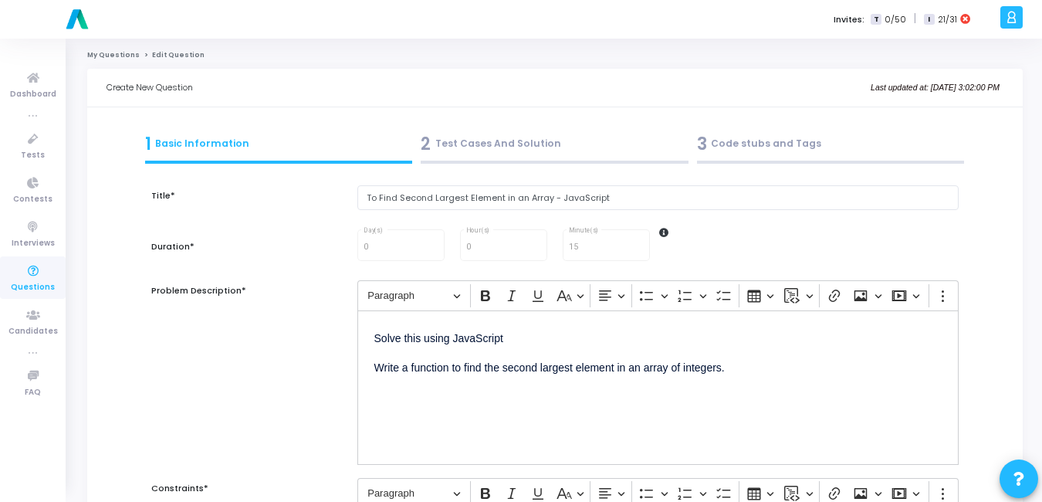
click at [506, 155] on div "2 Test Cases And Solution" at bounding box center [555, 143] width 268 height 25
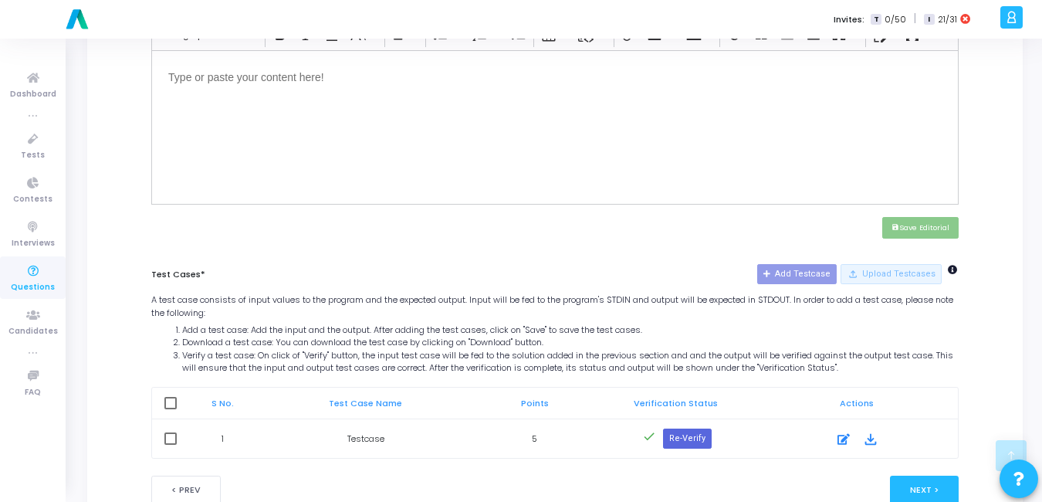
scroll to position [617, 0]
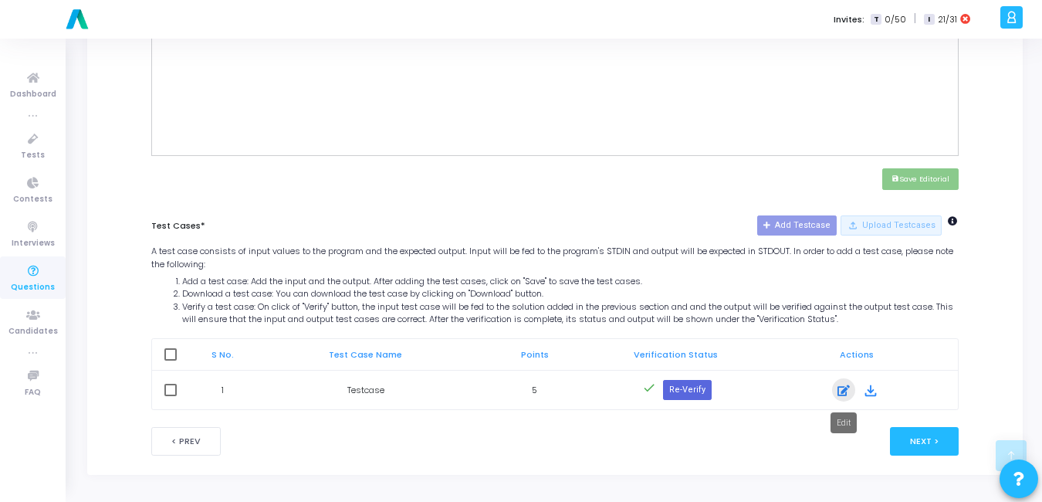
click at [848, 381] on icon at bounding box center [843, 390] width 12 height 19
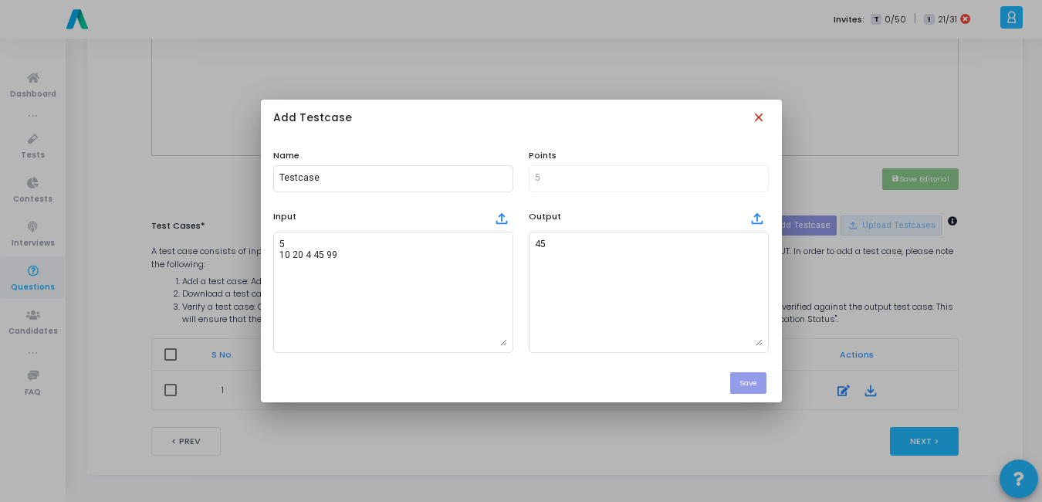
click at [756, 123] on mat-icon "close" at bounding box center [760, 118] width 17 height 17
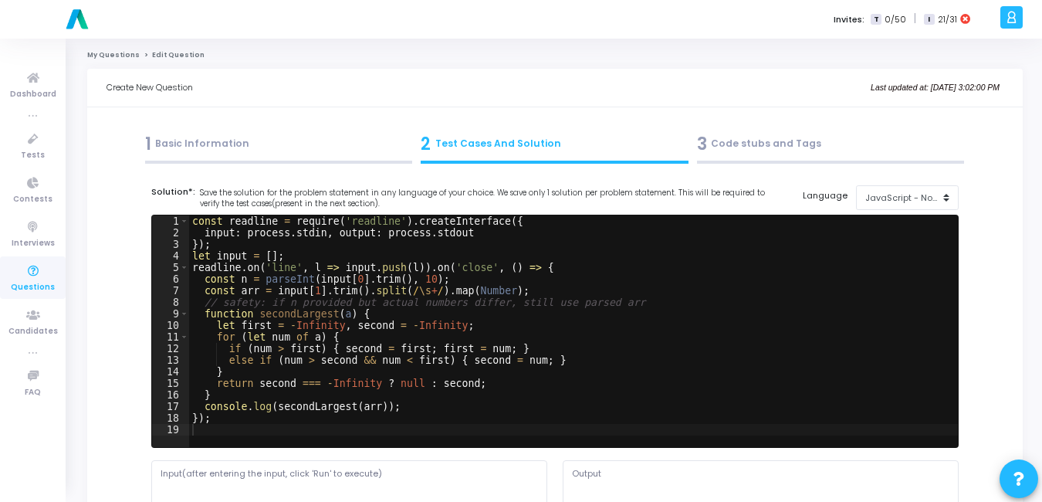
click at [820, 156] on div "3 Code stubs and Tags" at bounding box center [830, 148] width 276 height 42
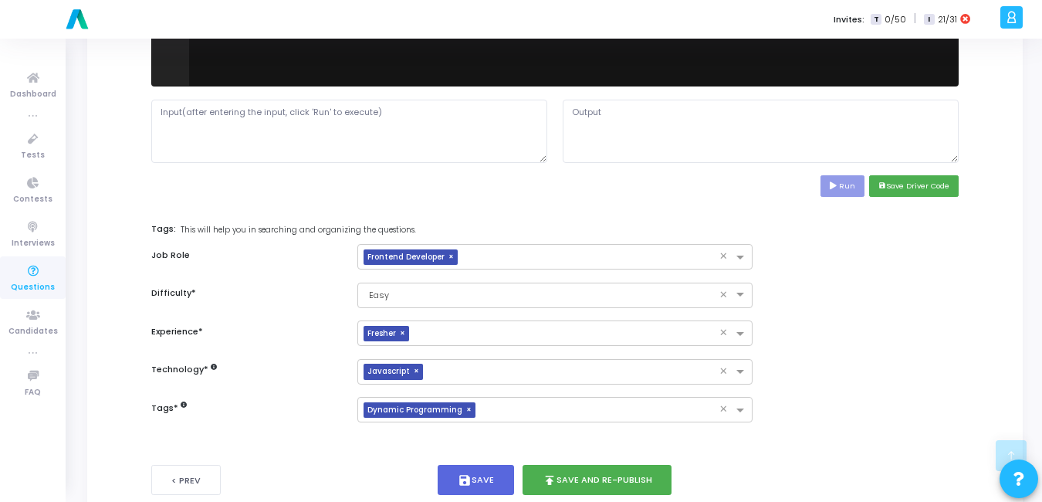
scroll to position [712, 0]
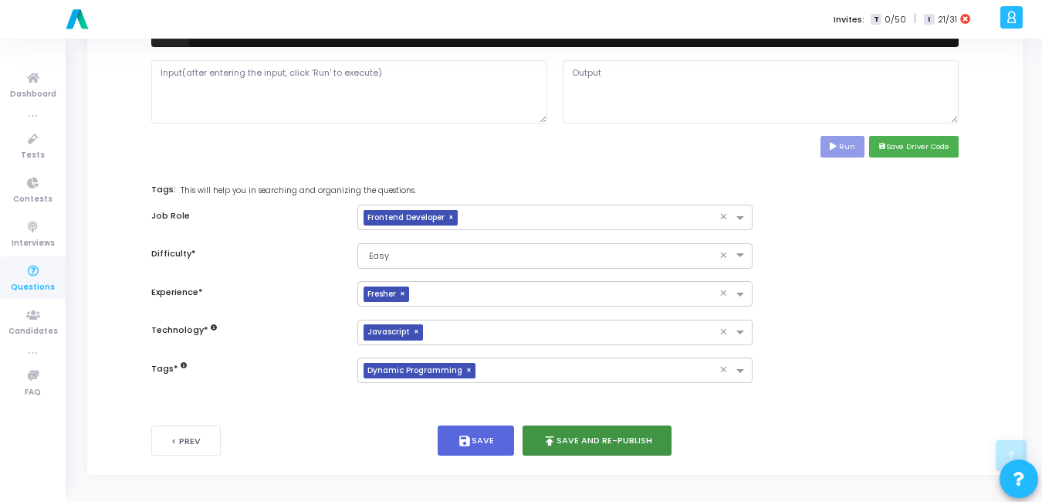
click at [644, 445] on button "publish Save and Re-publish" at bounding box center [597, 440] width 150 height 30
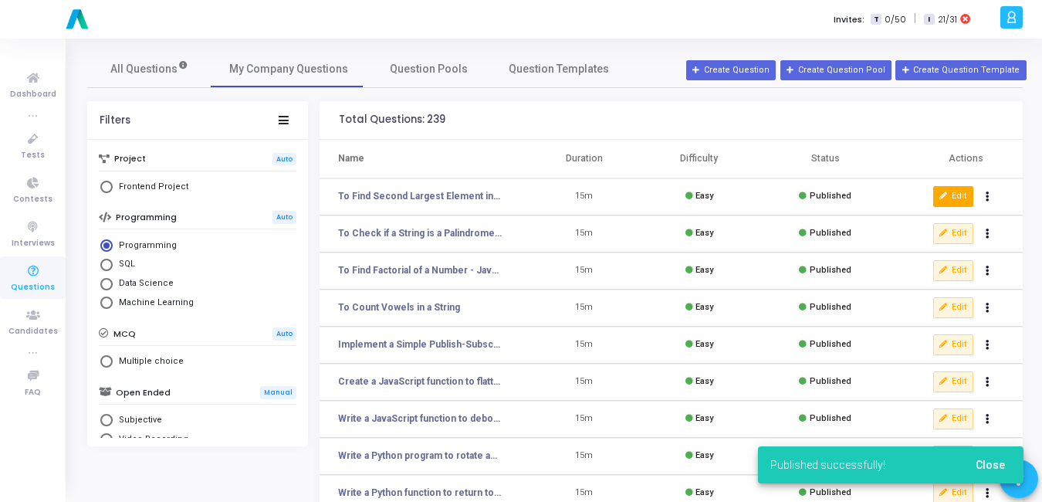
click at [941, 194] on icon at bounding box center [943, 196] width 8 height 8
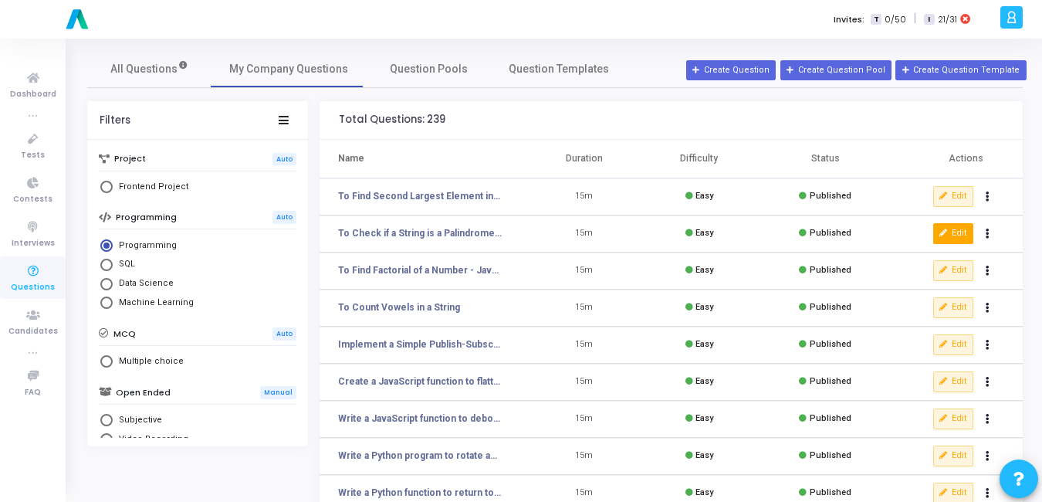
click at [953, 231] on button "Edit" at bounding box center [953, 233] width 40 height 20
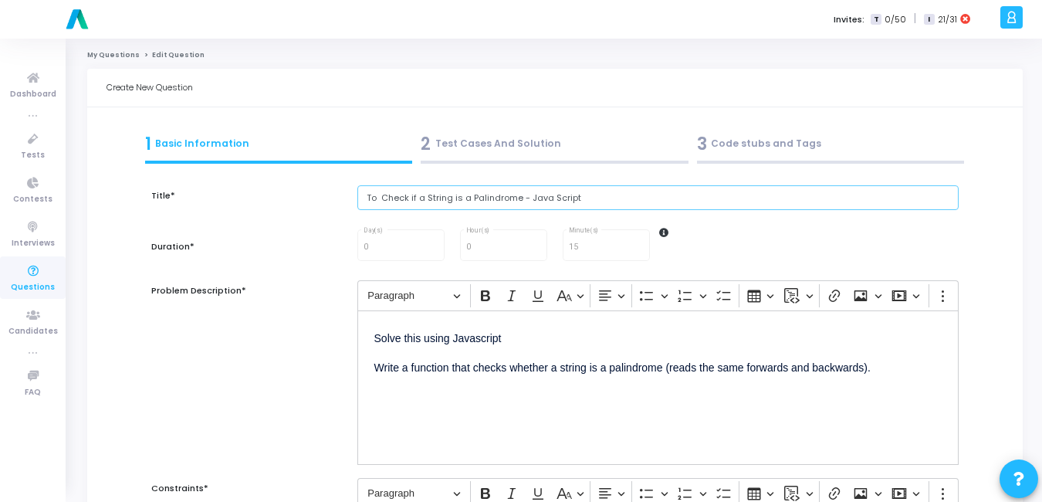
click at [556, 196] on input "To Check if a String is a Palindrome - Java Script" at bounding box center [657, 197] width 601 height 25
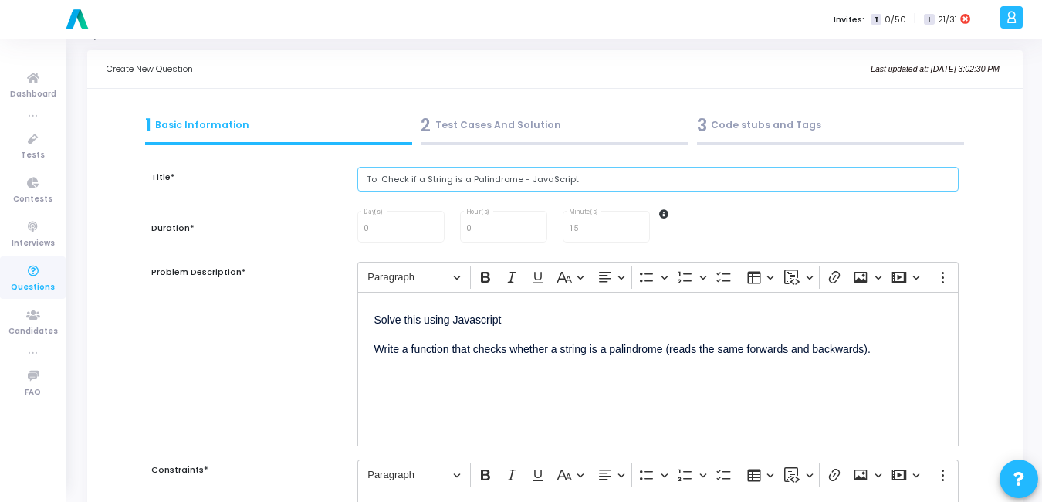
type input "To Check if a String is a Palindrome - JavaScript"
click at [478, 318] on p "Solve this using Javascript" at bounding box center [657, 318] width 567 height 19
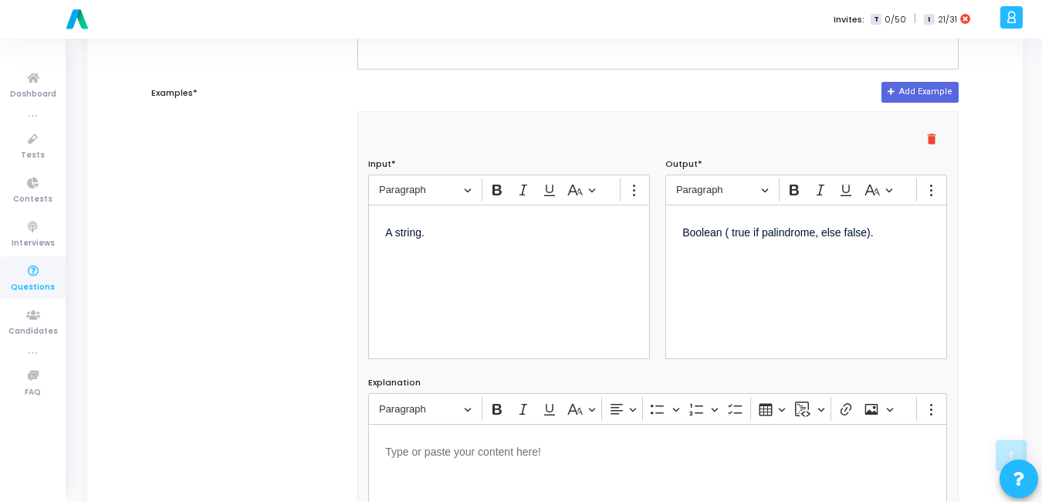
scroll to position [591, 0]
click at [441, 239] on p "A string." at bounding box center [509, 232] width 248 height 19
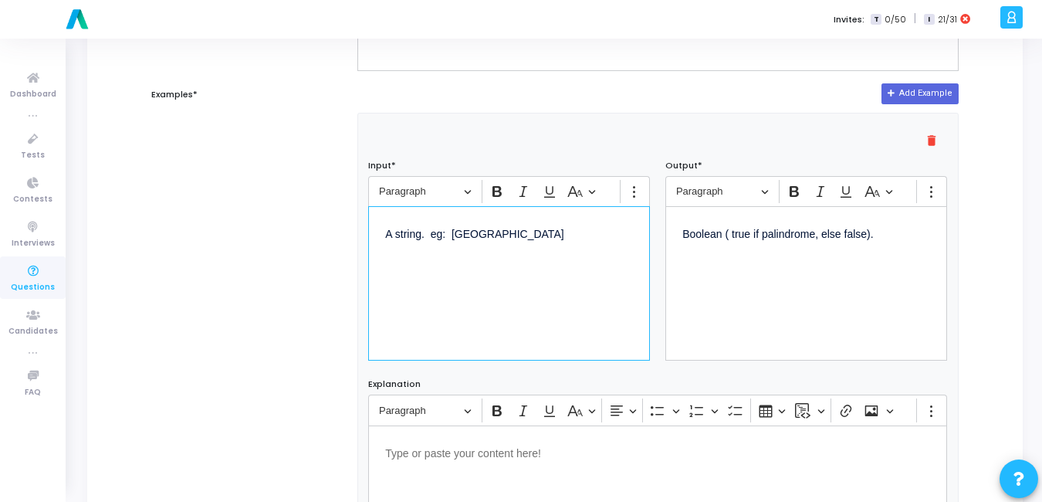
scroll to position [0, 0]
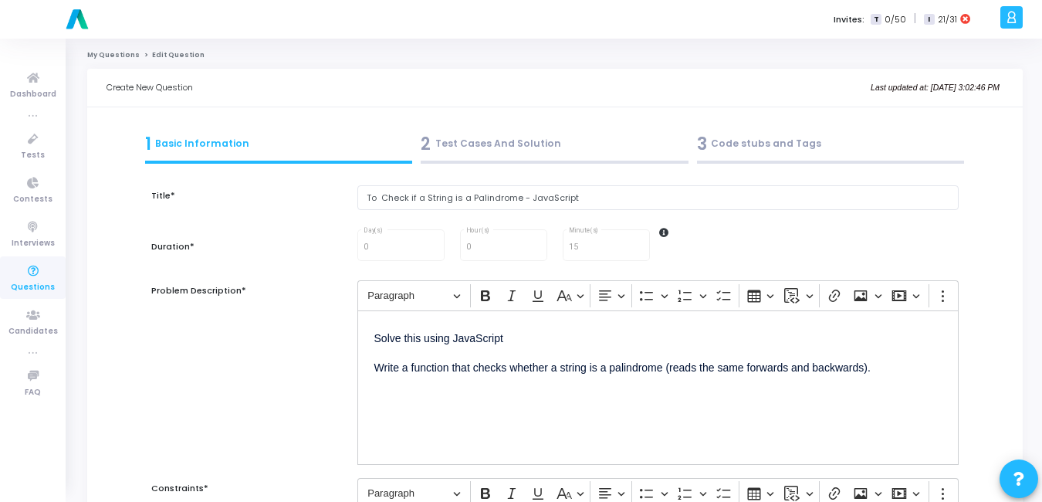
click at [520, 133] on div "2 Test Cases And Solution" at bounding box center [555, 143] width 268 height 25
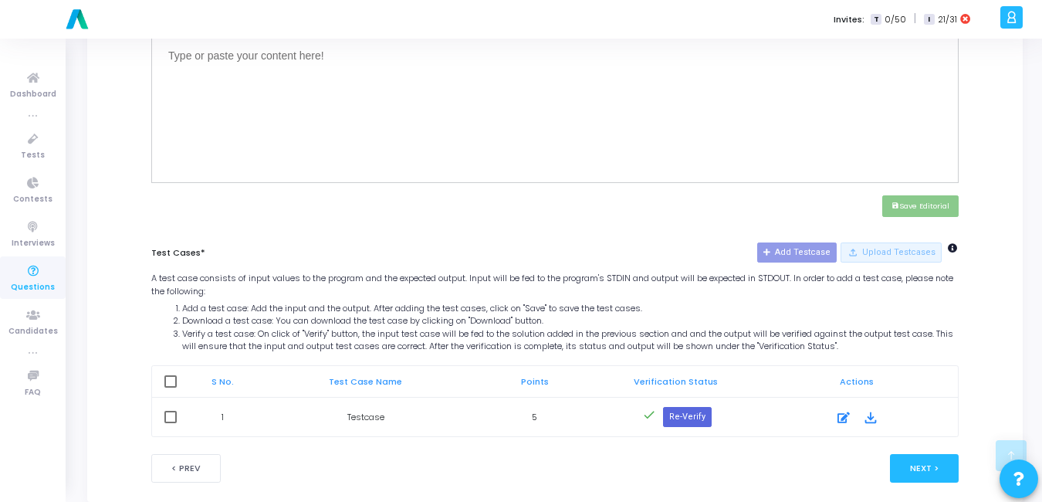
scroll to position [617, 0]
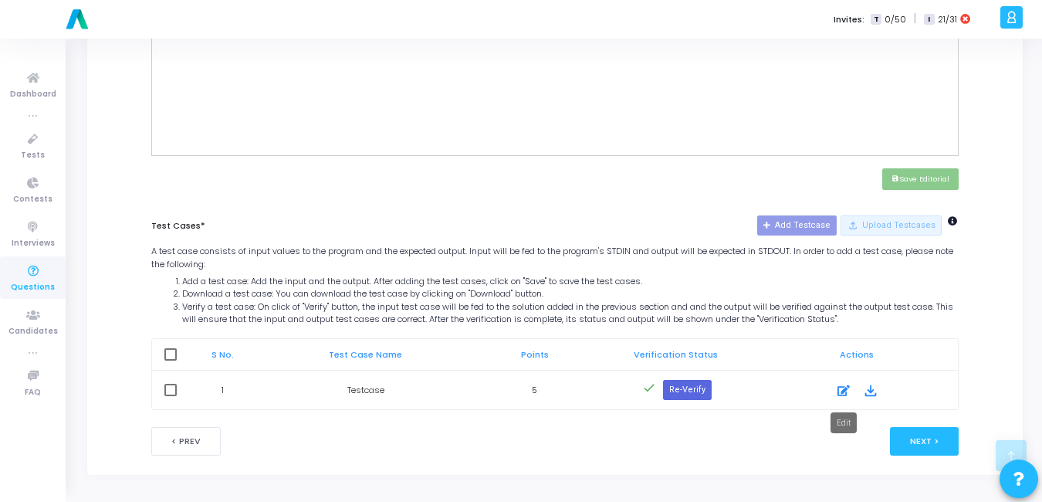
click at [849, 395] on icon at bounding box center [843, 390] width 12 height 19
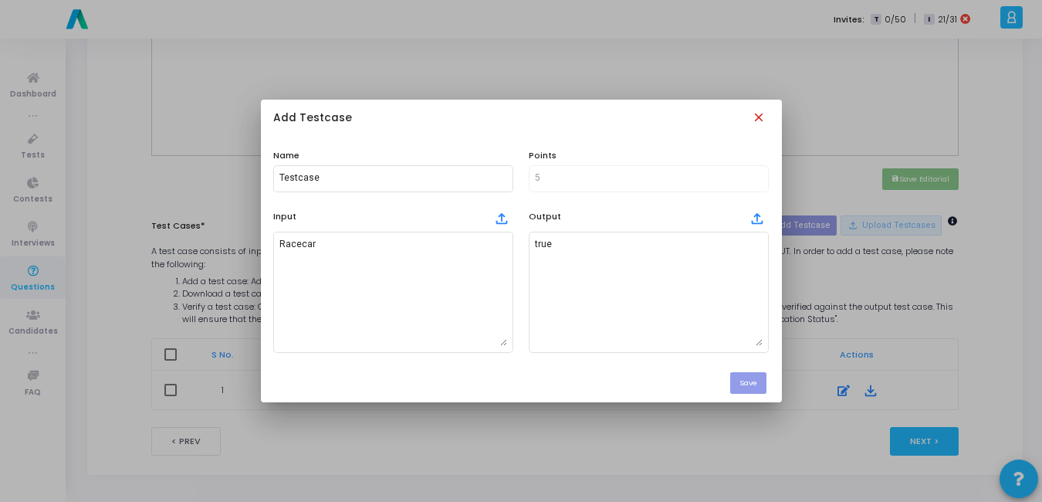
click at [764, 115] on mat-icon "close" at bounding box center [760, 118] width 17 height 17
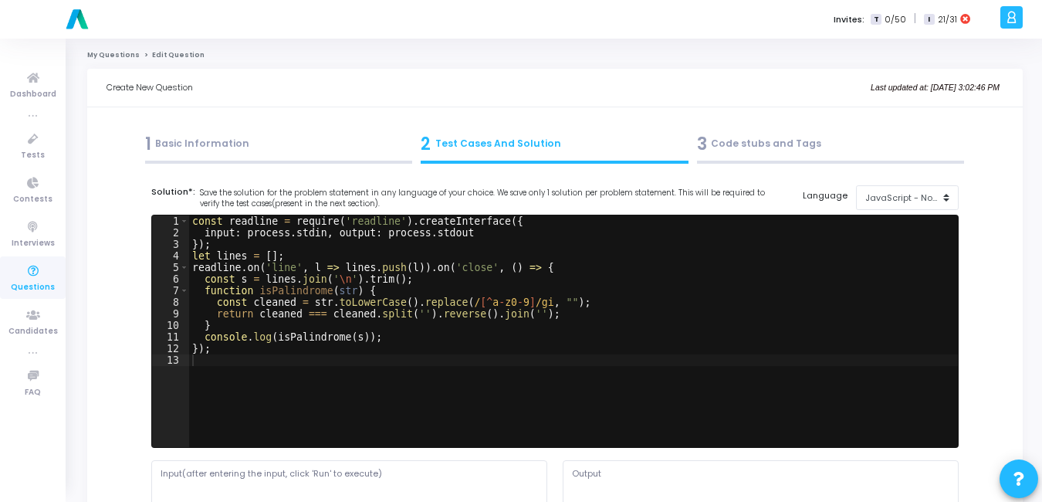
click at [734, 142] on div "3 Code stubs and Tags" at bounding box center [831, 143] width 268 height 25
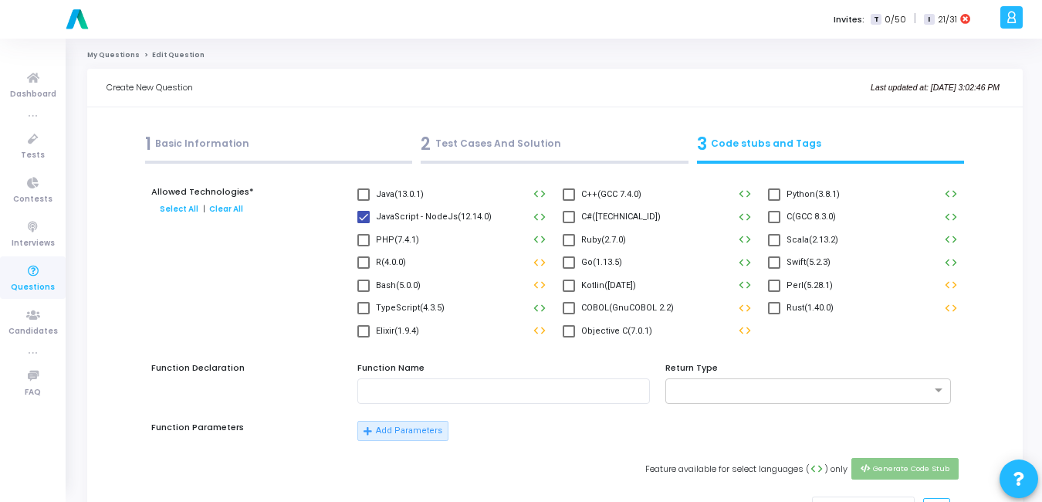
click at [772, 190] on span at bounding box center [774, 194] width 12 height 12
click at [773, 201] on input "Python(3.8.1)" at bounding box center [773, 201] width 1 height 1
checkbox input "true"
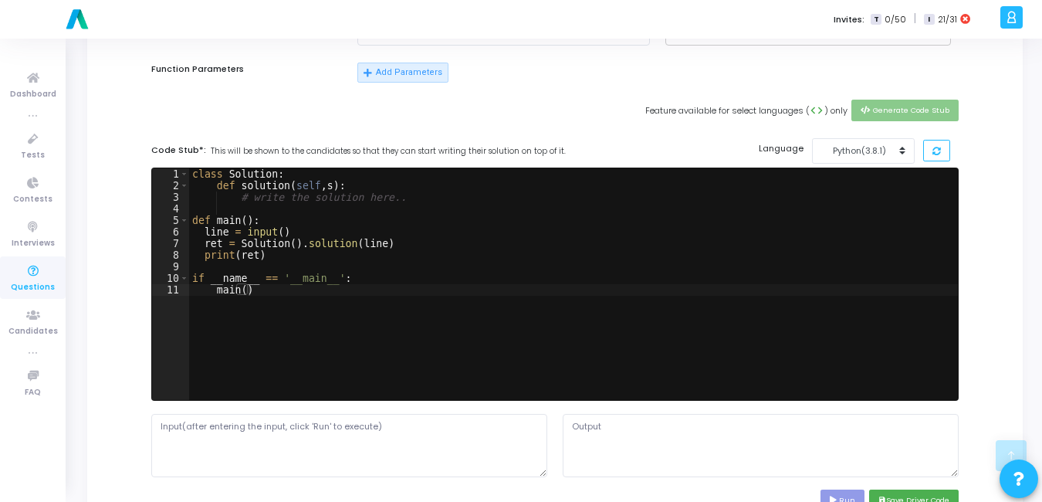
scroll to position [362, 0]
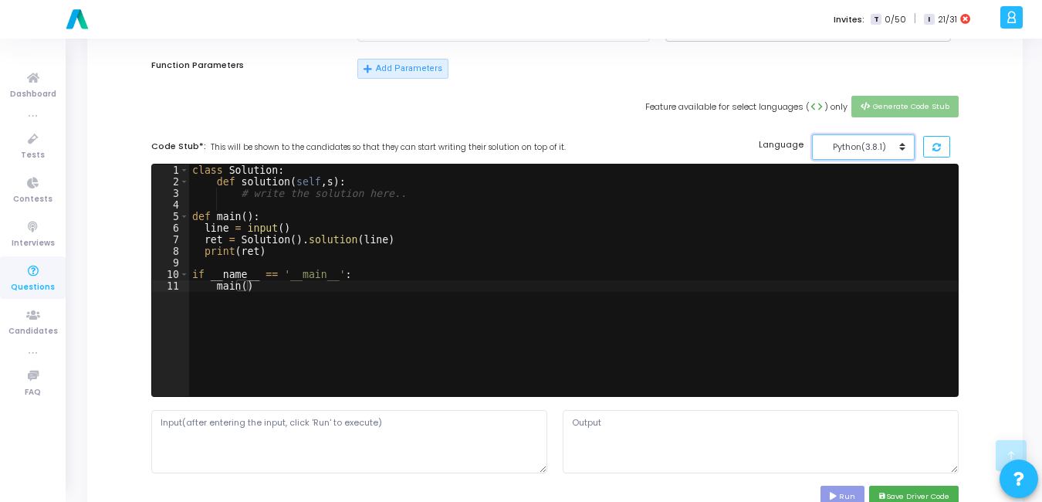
click at [885, 149] on div "Python(3.8.1)" at bounding box center [859, 146] width 76 height 13
click at [706, 137] on div "Code Stub*: This will be shown to the candidates so that they can start writing…" at bounding box center [554, 146] width 807 height 25
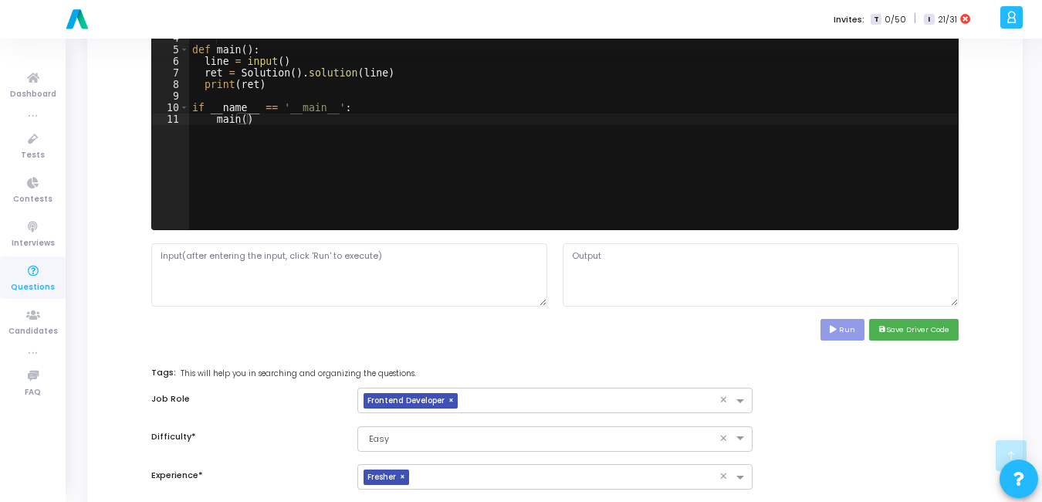
scroll to position [539, 0]
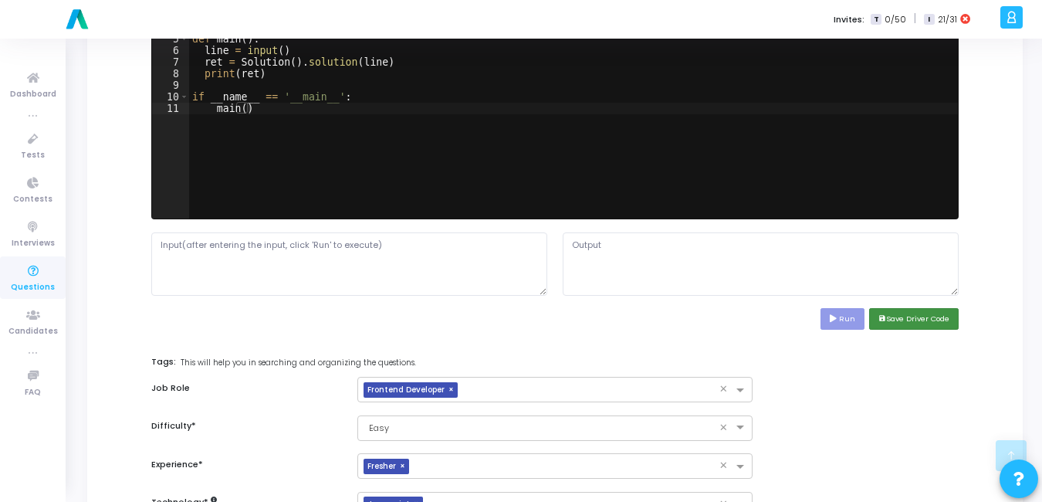
click at [925, 315] on button "save Save Driver Code" at bounding box center [914, 318] width 90 height 21
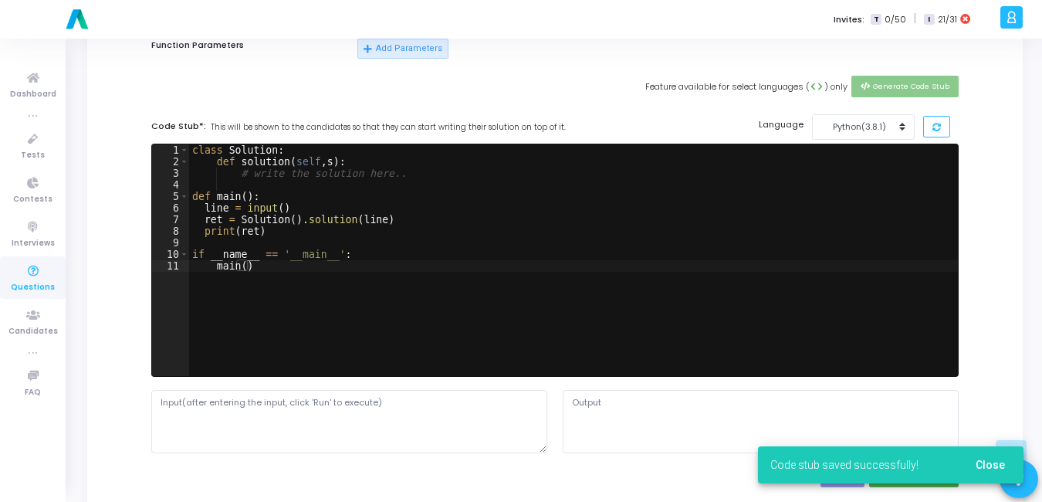
scroll to position [380, 0]
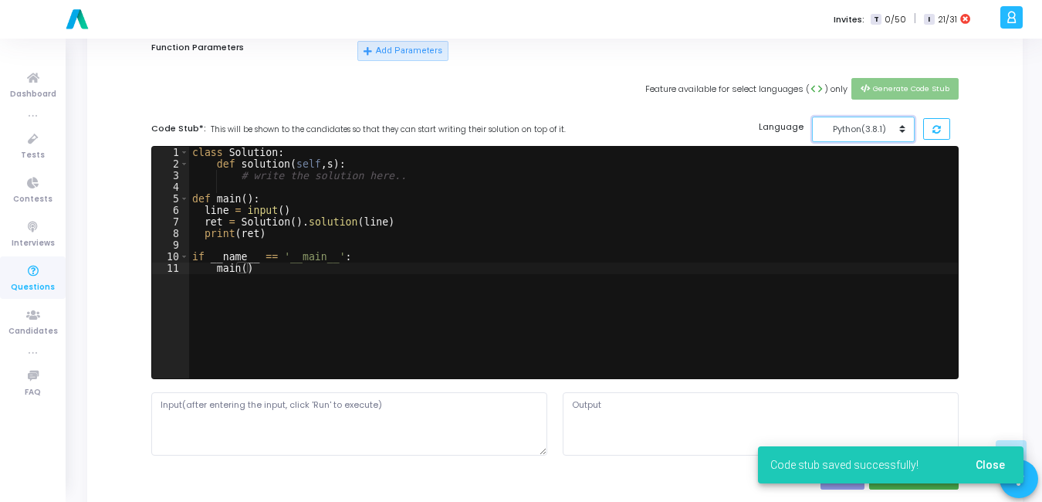
click at [861, 125] on div "Python(3.8.1)" at bounding box center [859, 129] width 76 height 13
click at [856, 162] on button "JavaScript - NodeJs (12.14.0)" at bounding box center [884, 164] width 145 height 15
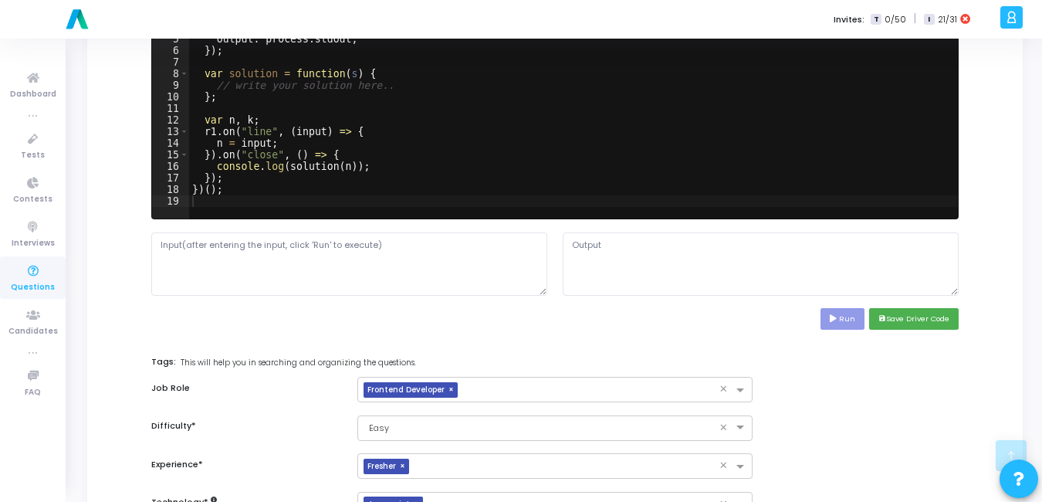
scroll to position [543, 0]
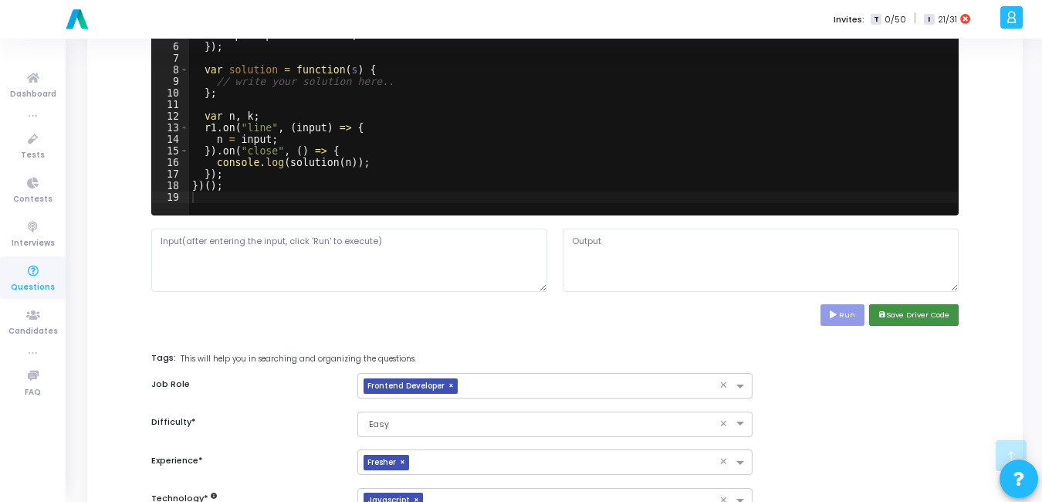
click at [911, 315] on button "save Save Driver Code" at bounding box center [914, 314] width 90 height 21
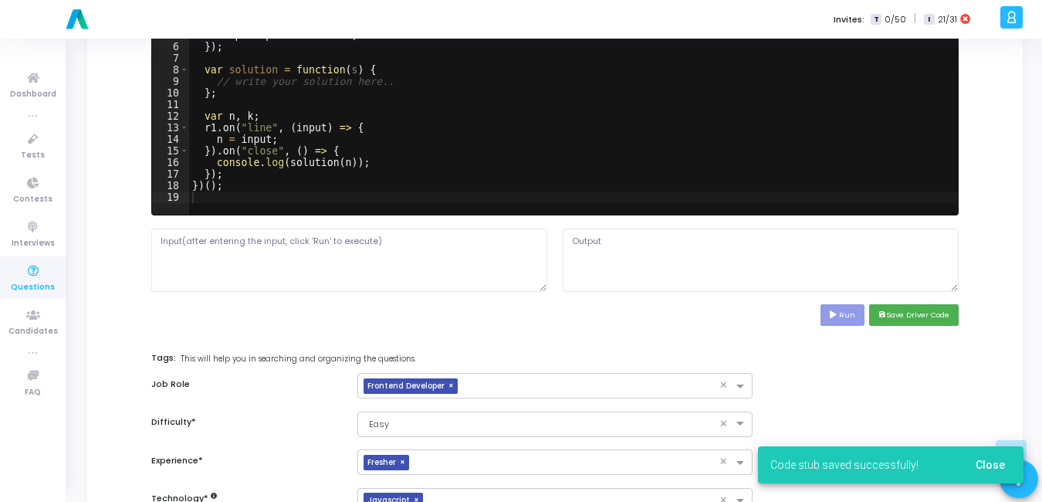
scroll to position [712, 0]
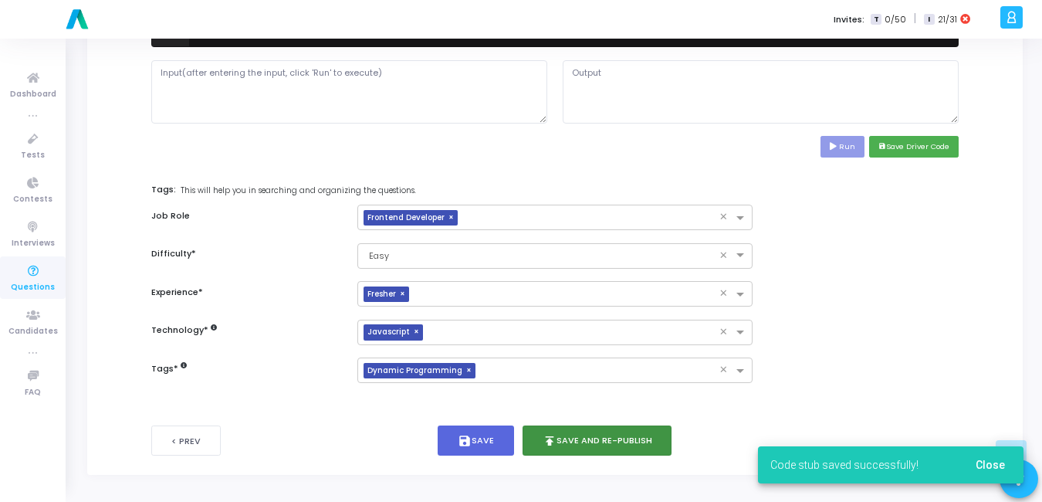
click at [641, 435] on button "publish Save and Re-publish" at bounding box center [597, 440] width 150 height 30
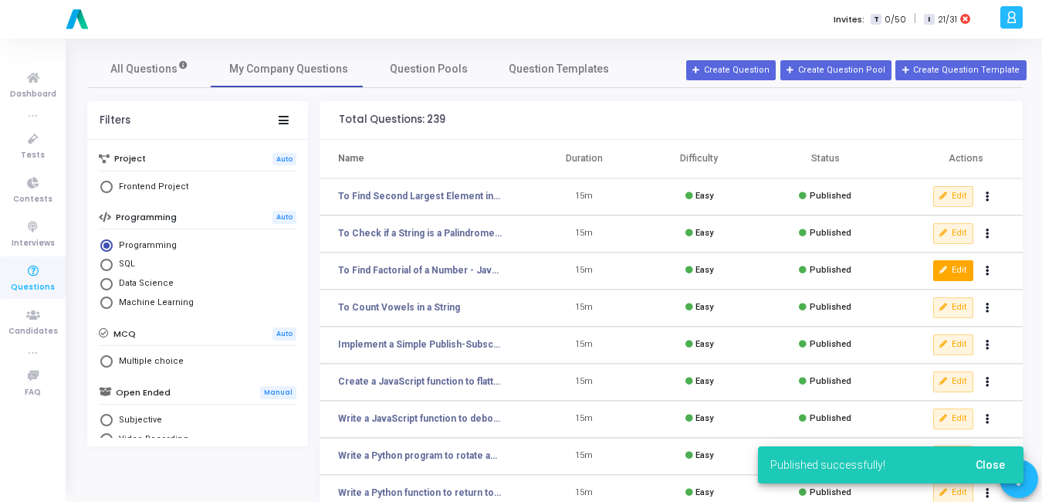
click at [950, 267] on button "Edit" at bounding box center [953, 270] width 40 height 20
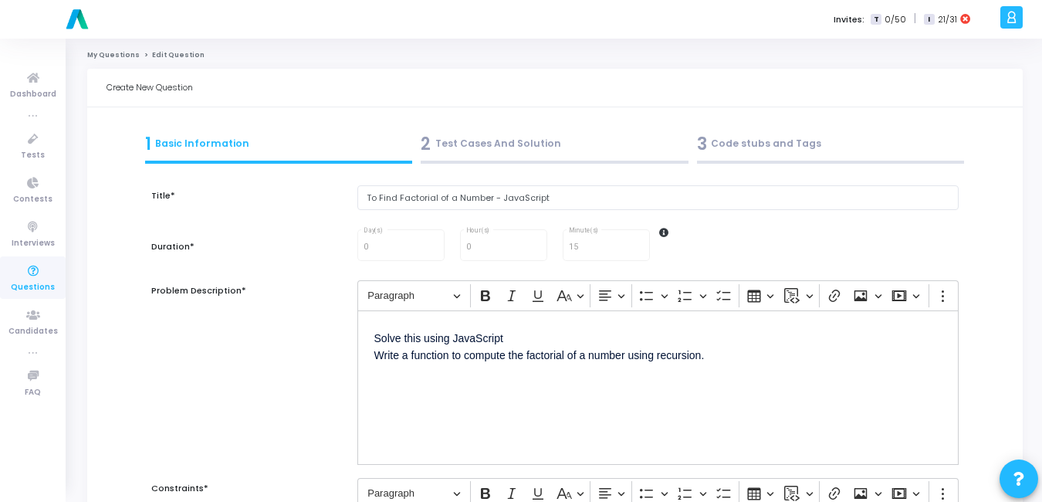
click at [577, 147] on div "2 Test Cases And Solution" at bounding box center [555, 143] width 268 height 25
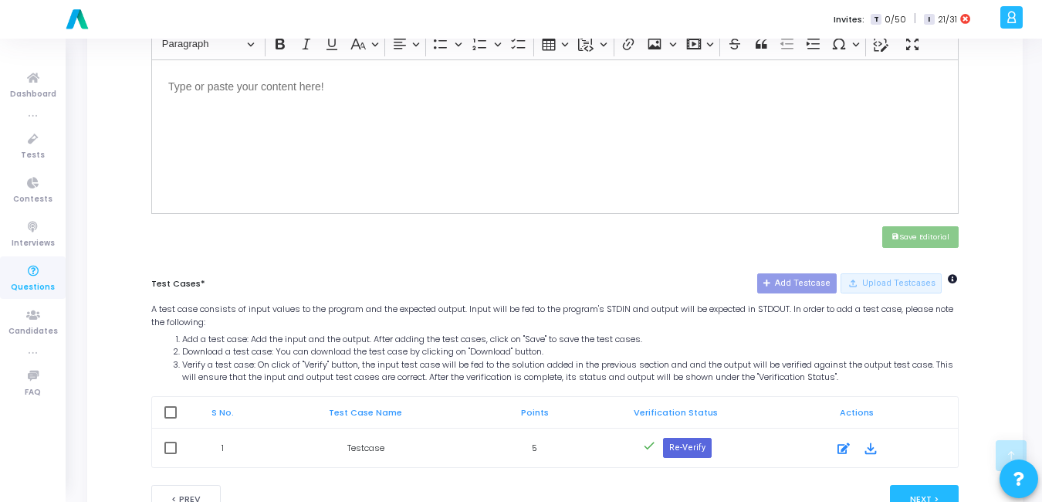
scroll to position [617, 0]
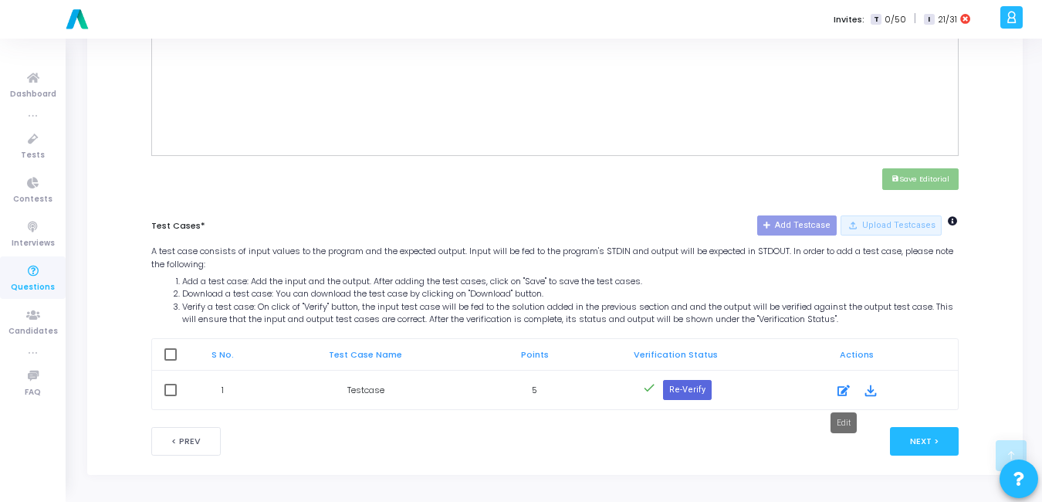
click at [844, 384] on icon at bounding box center [843, 390] width 12 height 19
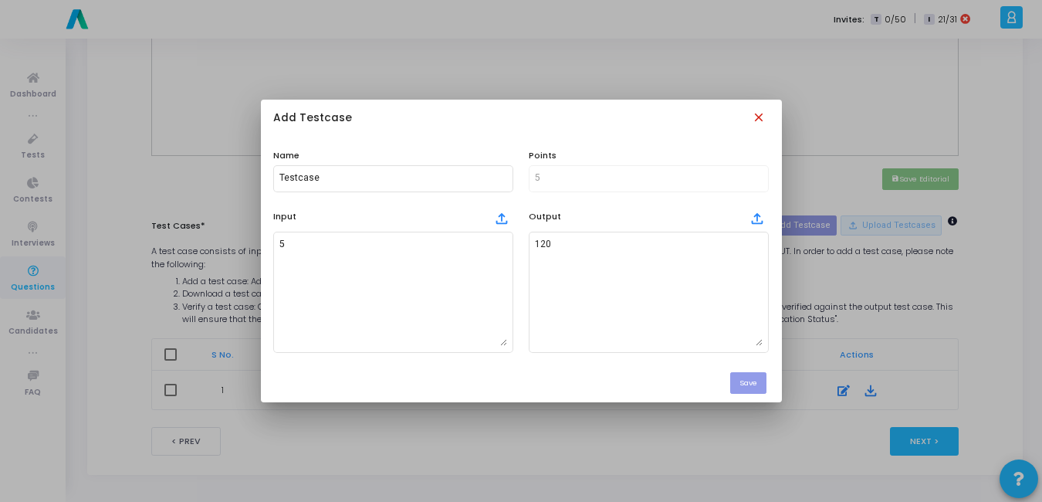
click at [758, 119] on mat-icon "close" at bounding box center [760, 118] width 17 height 17
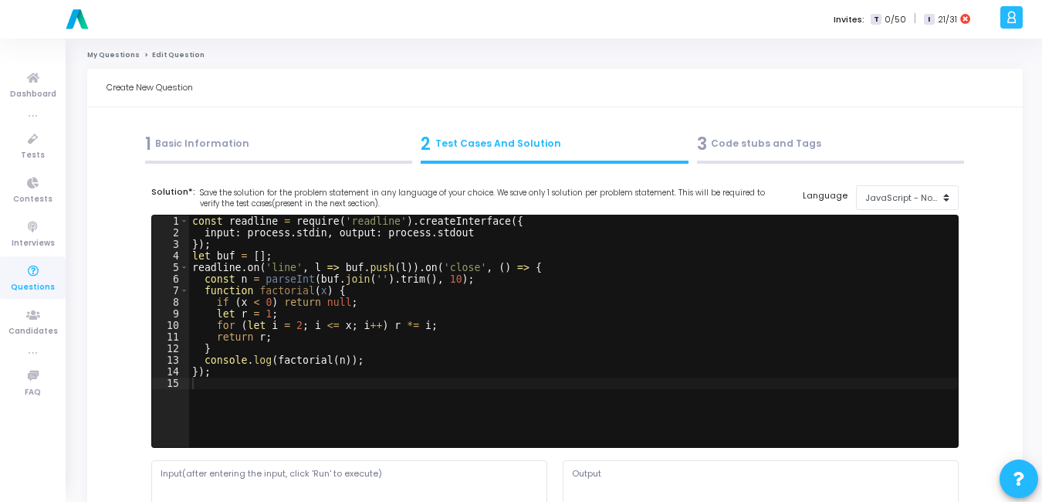
click at [296, 149] on div "1 Basic Information" at bounding box center [279, 143] width 268 height 25
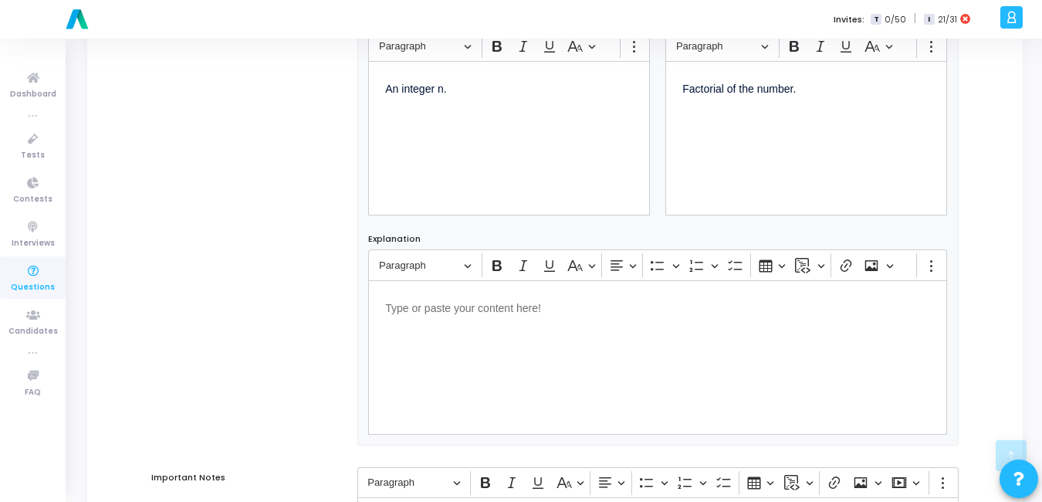
scroll to position [749, 0]
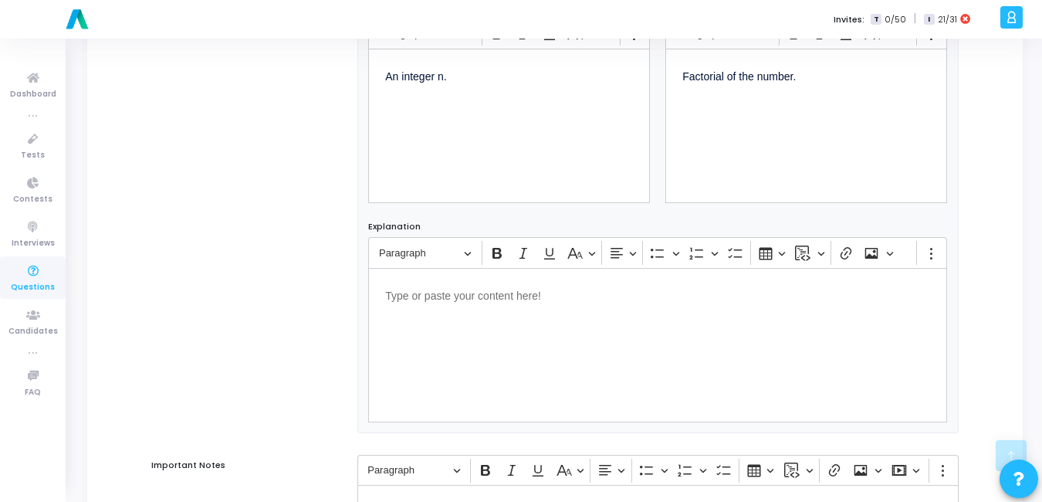
click at [467, 75] on p "An integer n." at bounding box center [509, 75] width 248 height 19
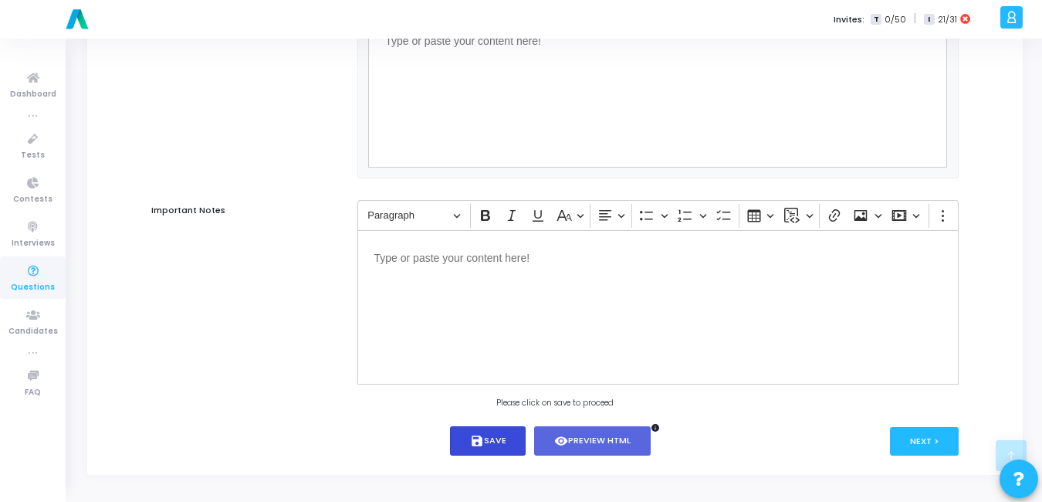
click at [502, 441] on button "save Save" at bounding box center [488, 441] width 76 height 30
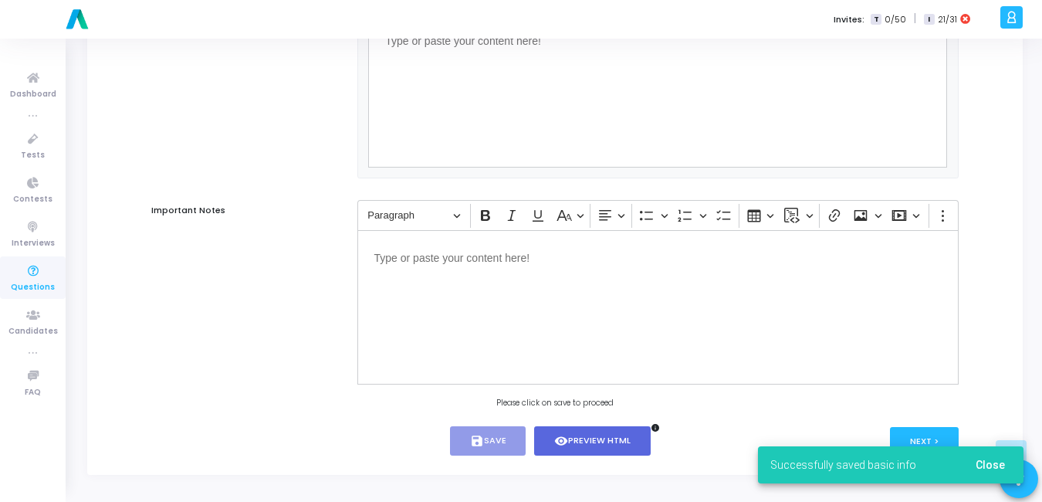
click at [915, 439] on div "Successfully saved basic info Close" at bounding box center [890, 465] width 303 height 74
click at [915, 437] on div "Successfully saved basic info Close" at bounding box center [890, 465] width 303 height 74
click at [915, 434] on div "Successfully saved basic info Close" at bounding box center [890, 465] width 303 height 74
click at [915, 429] on div "Successfully saved basic info Close" at bounding box center [890, 465] width 303 height 74
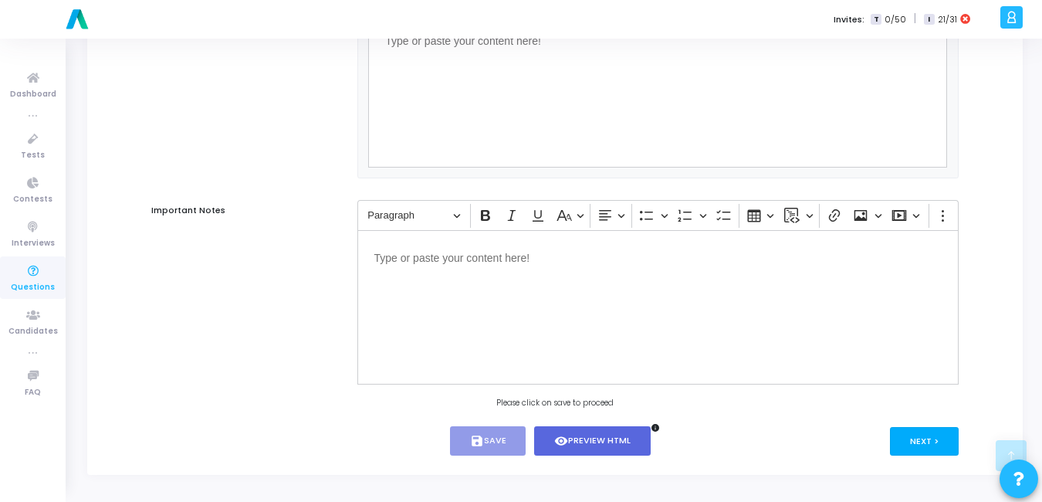
click at [915, 429] on button "Next >" at bounding box center [924, 441] width 69 height 29
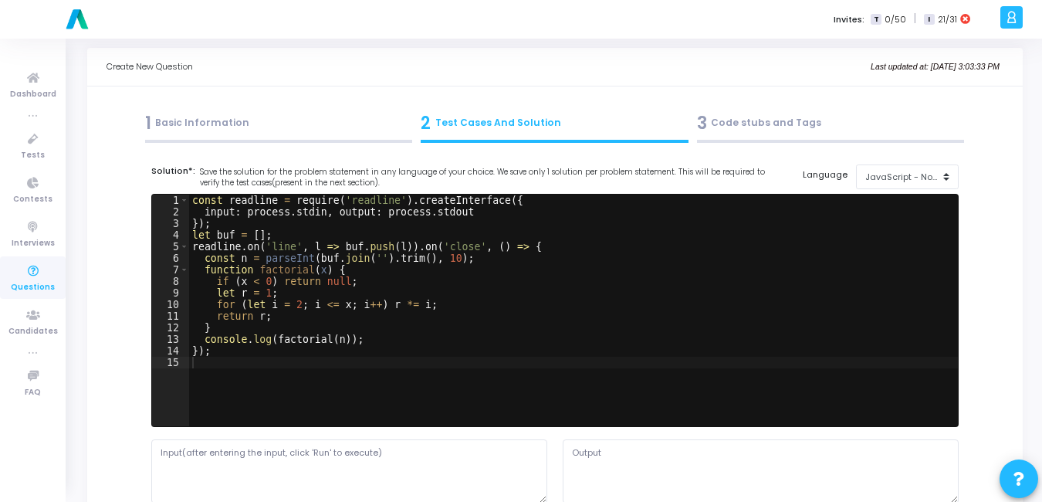
scroll to position [0, 0]
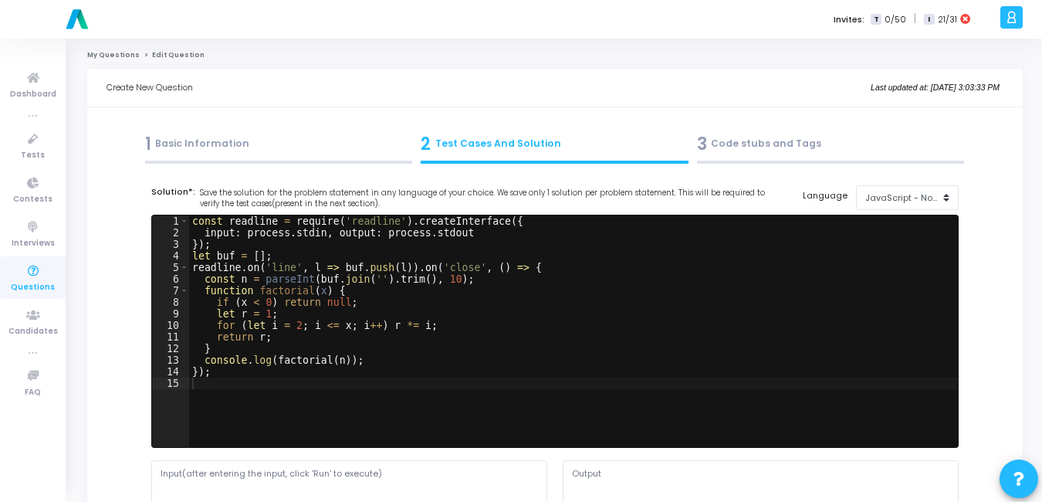
click at [720, 144] on div "3 Code stubs and Tags" at bounding box center [831, 143] width 268 height 25
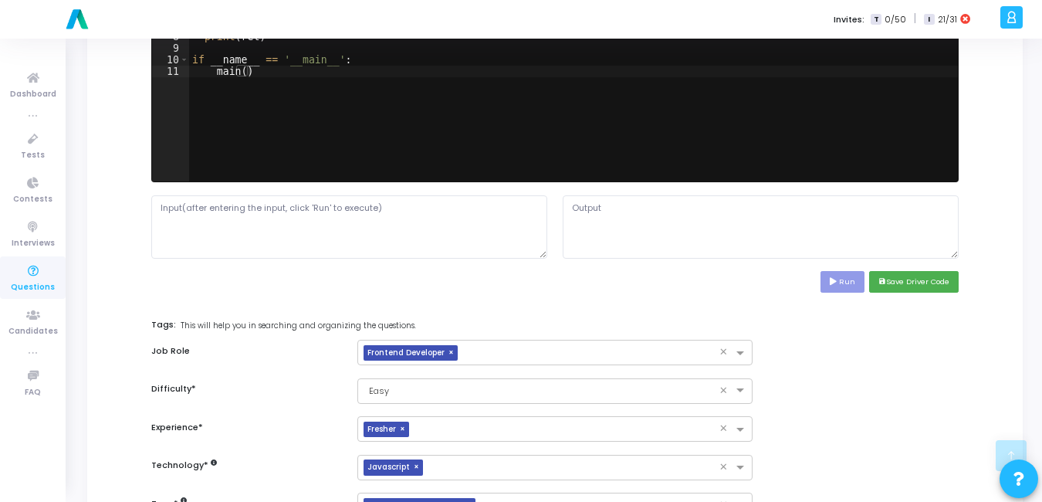
scroll to position [712, 0]
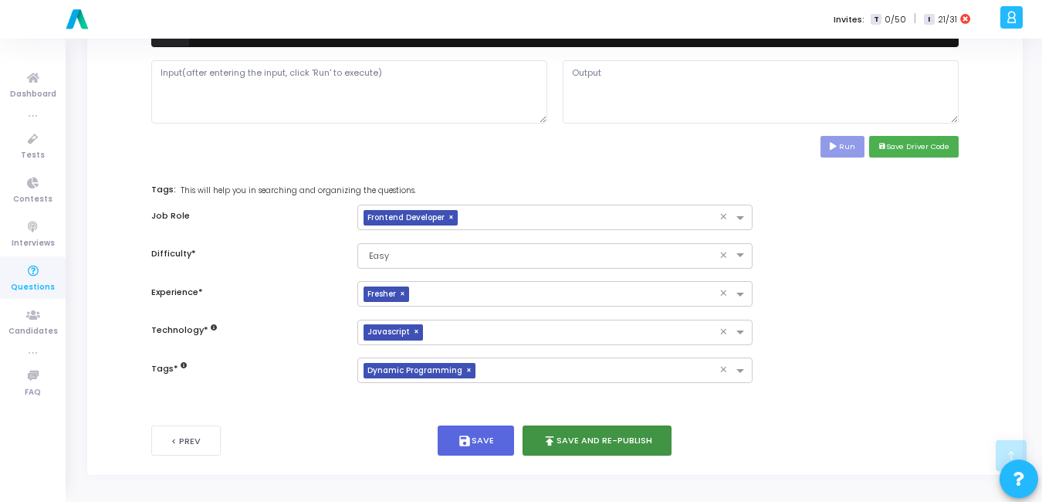
click at [602, 444] on button "publish Save and Re-publish" at bounding box center [597, 440] width 150 height 30
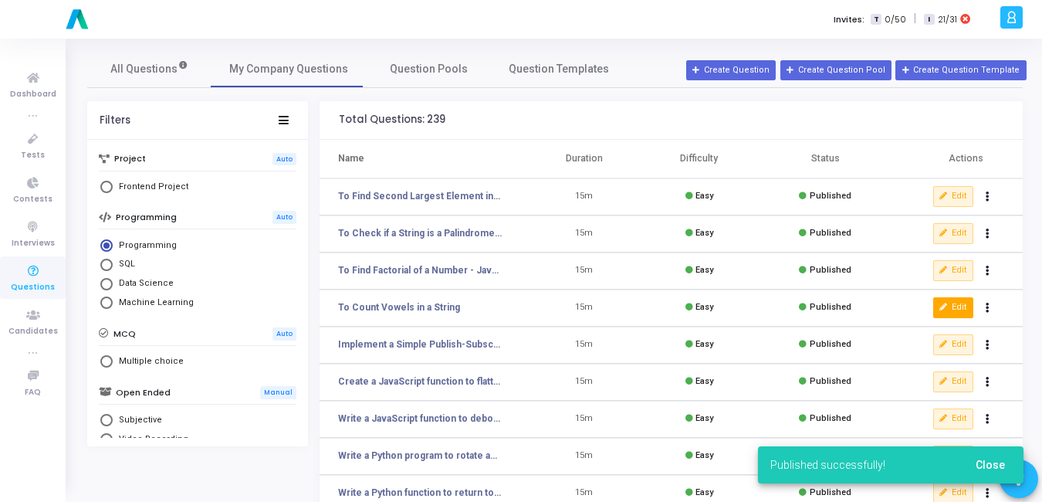
click at [958, 303] on button "Edit" at bounding box center [953, 307] width 40 height 20
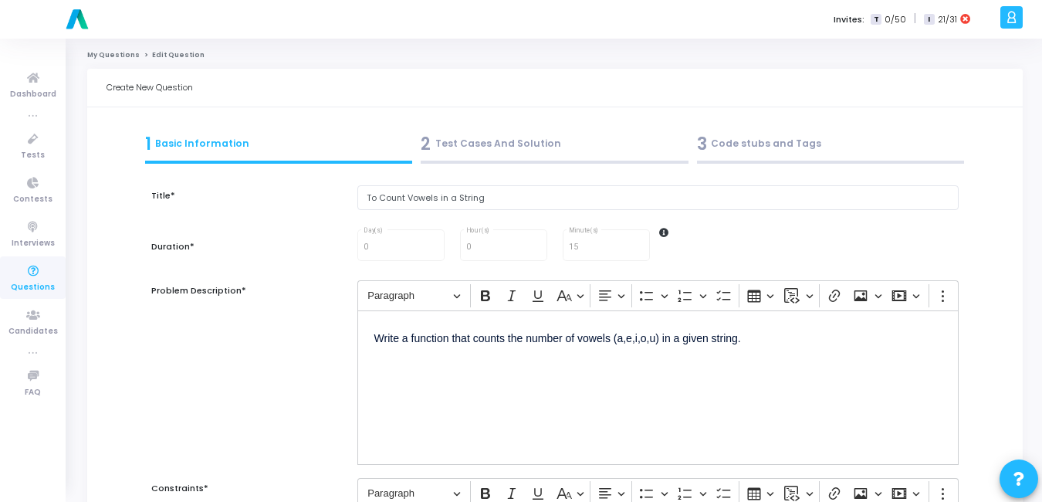
click at [549, 142] on div "2 Test Cases And Solution" at bounding box center [555, 143] width 268 height 25
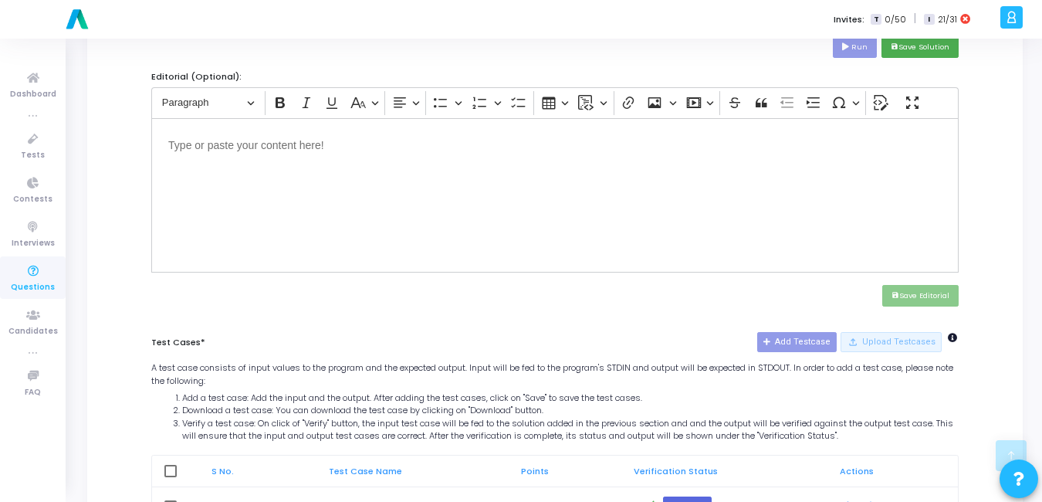
scroll to position [617, 0]
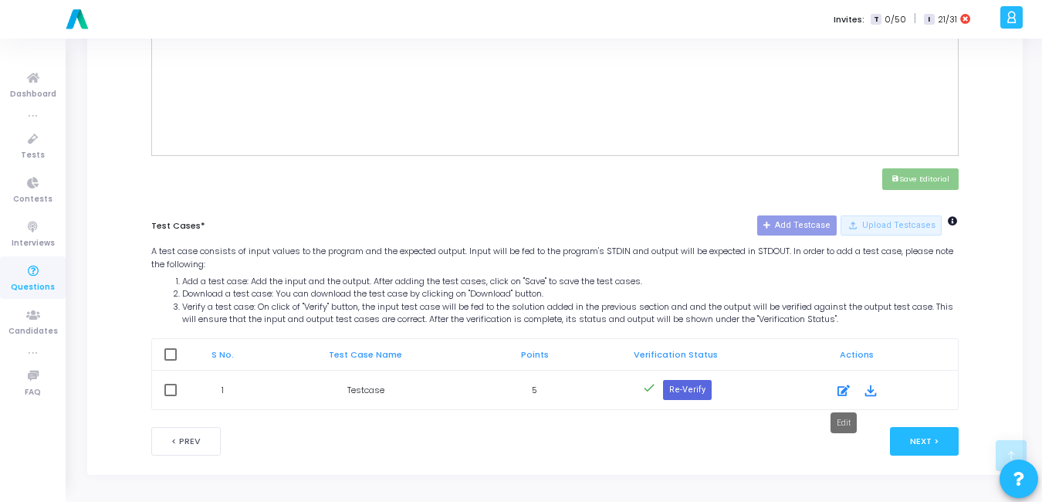
click at [838, 387] on icon at bounding box center [843, 390] width 12 height 19
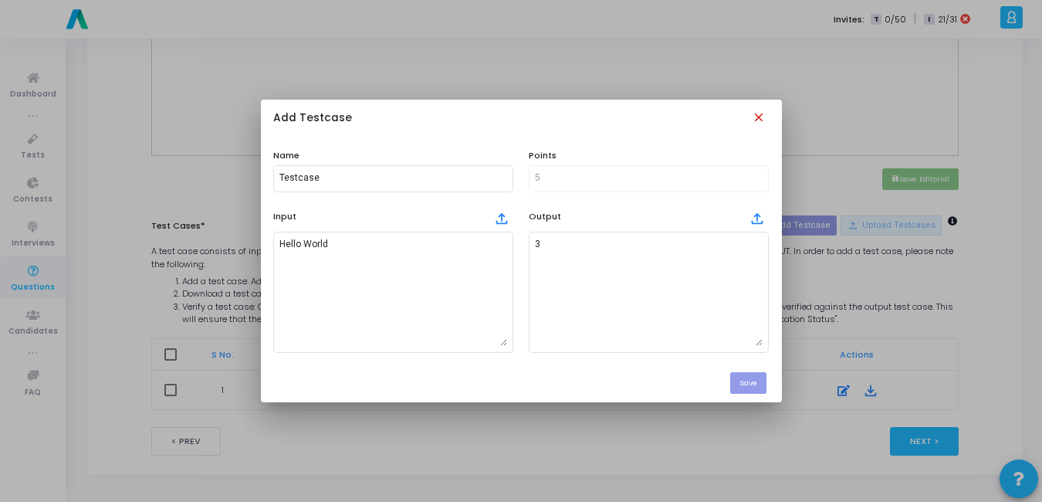
click at [757, 111] on mat-icon "close" at bounding box center [760, 118] width 17 height 17
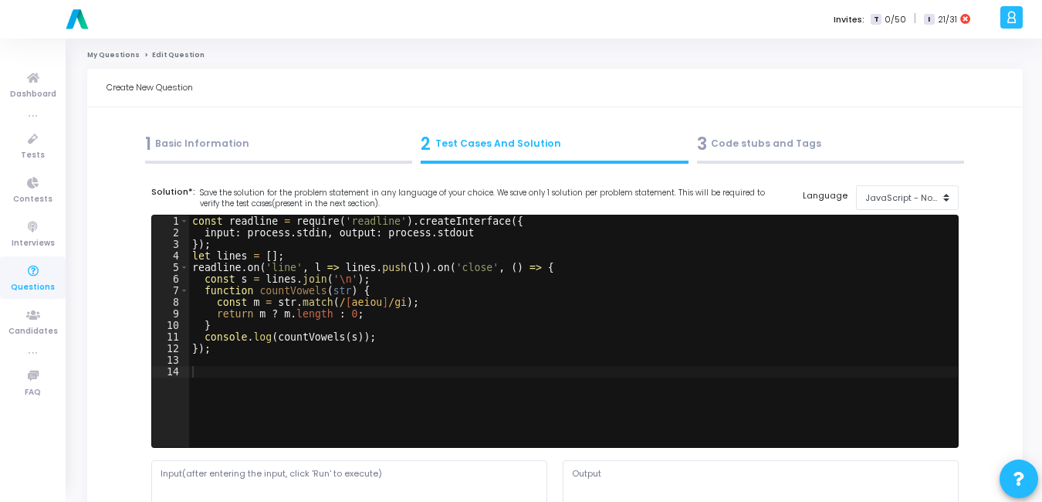
click at [221, 145] on div "1 Basic Information" at bounding box center [279, 143] width 268 height 25
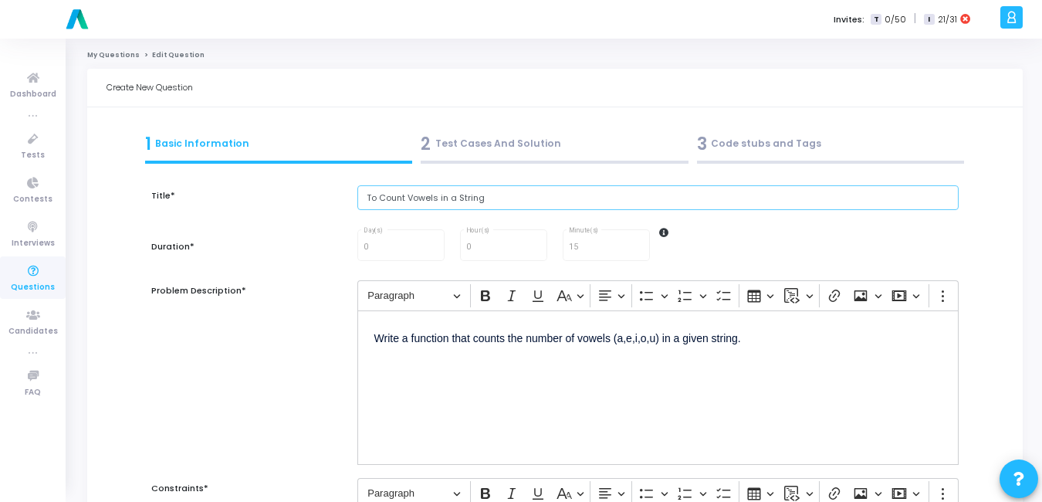
click at [566, 206] on input "To Count Vowels in a String" at bounding box center [657, 197] width 601 height 25
paste input "JavaScript"
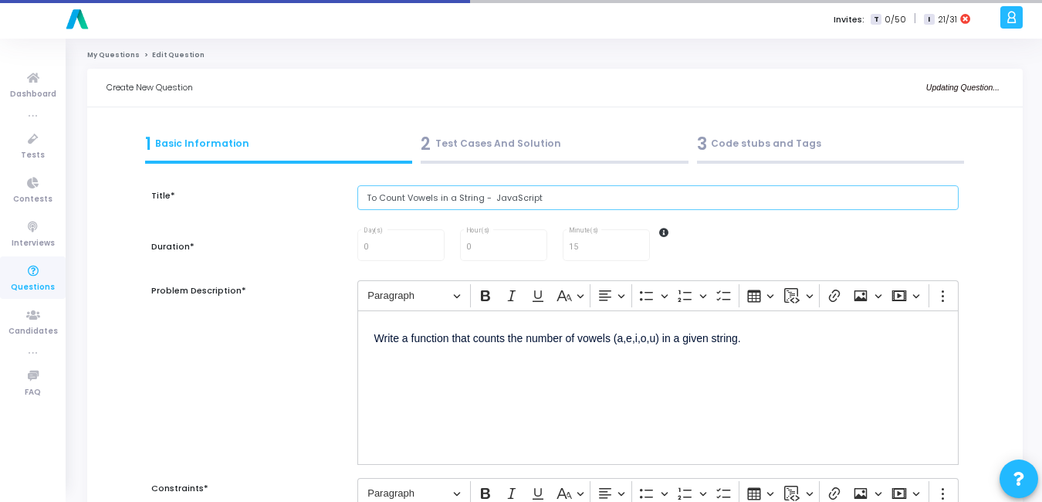
type input "To Count Vowels in a String - JavaScript"
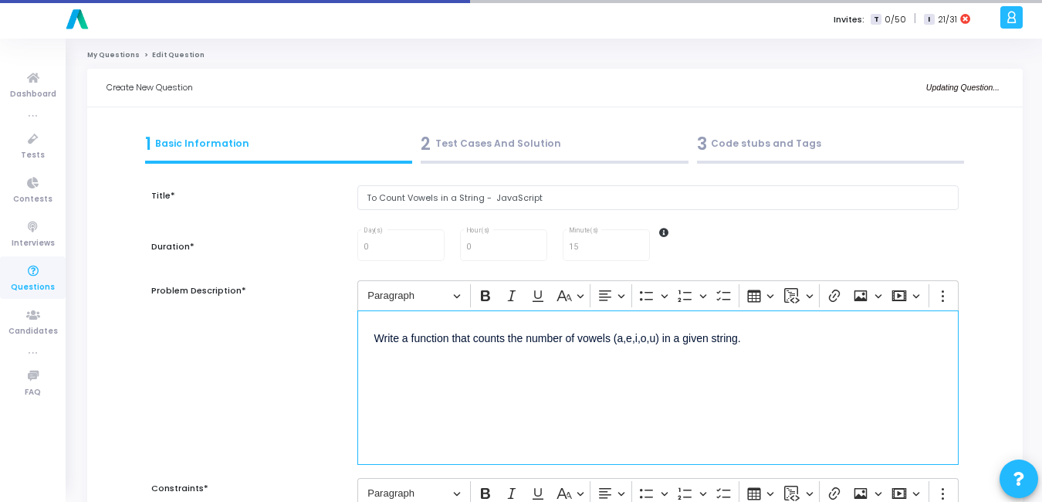
click at [374, 333] on p "Write a function that counts the number of vowels (a,e,i,o,u) in a given string." at bounding box center [657, 336] width 567 height 19
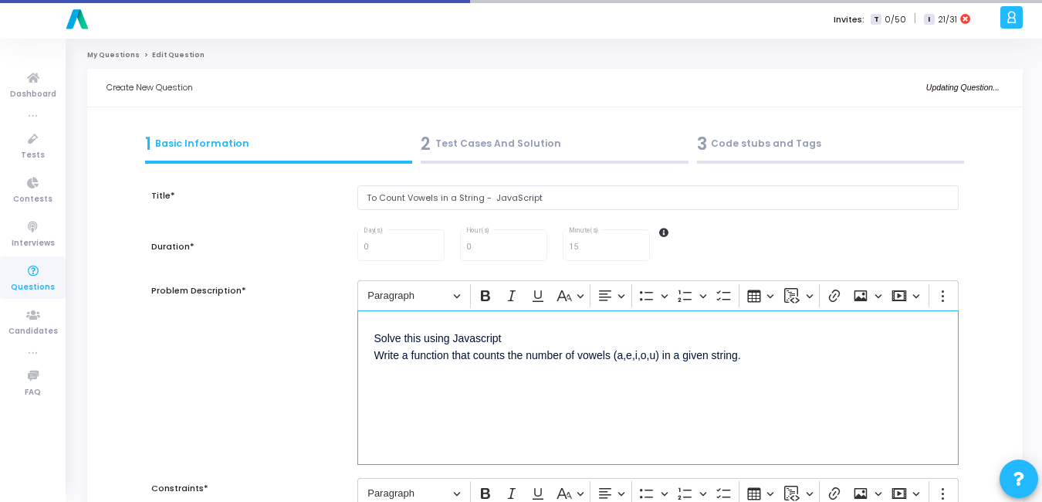
click at [479, 333] on p "⁠⁠⁠⁠⁠⁠⁠Solve this using Javascript Write a function that counts the number of v…" at bounding box center [657, 345] width 567 height 37
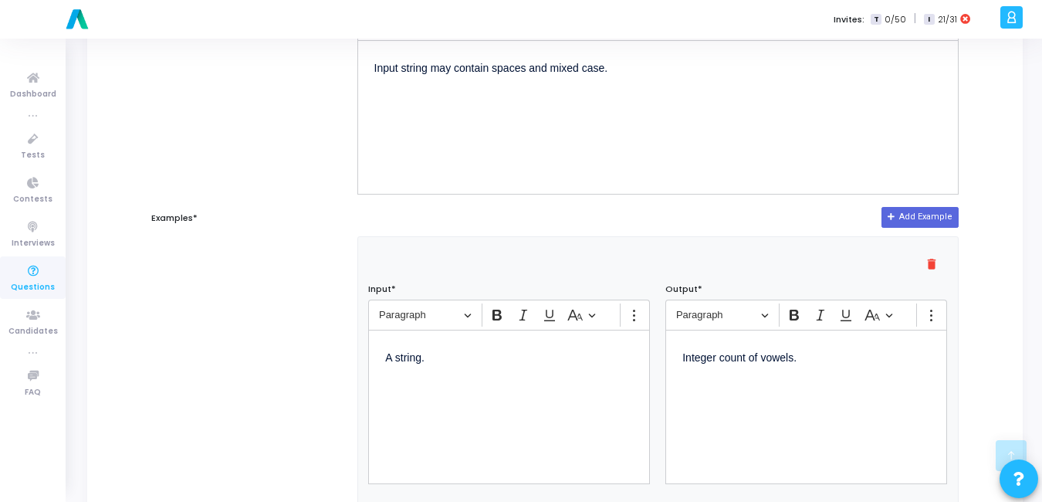
scroll to position [468, 0]
click at [484, 363] on p "A string." at bounding box center [509, 355] width 248 height 19
click at [546, 373] on div "A string." at bounding box center [509, 406] width 282 height 154
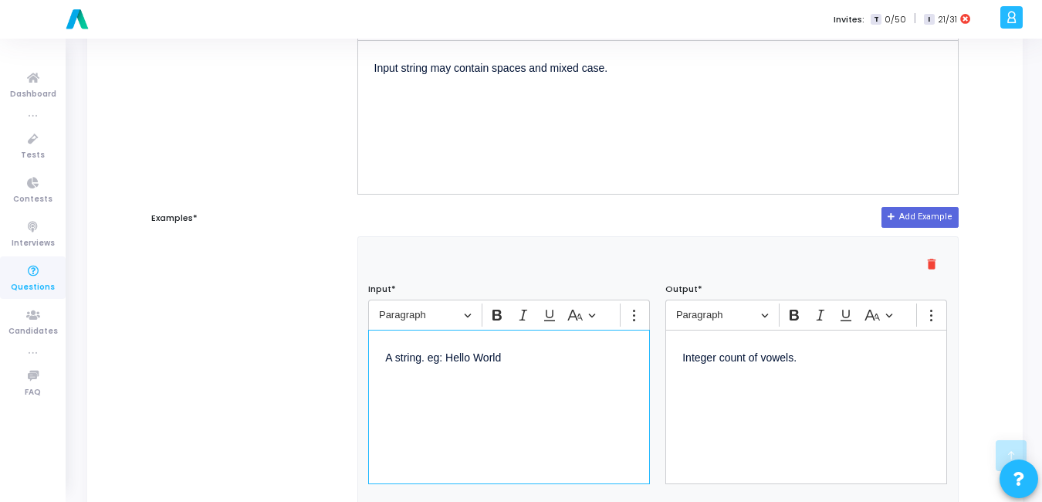
click at [549, 373] on div "A string. eg: Hello World" at bounding box center [509, 407] width 282 height 154
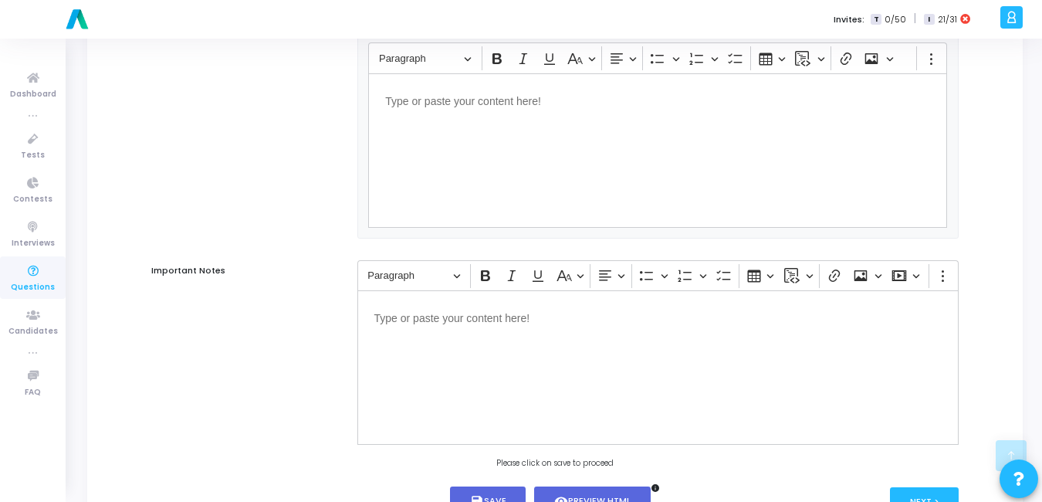
scroll to position [1009, 0]
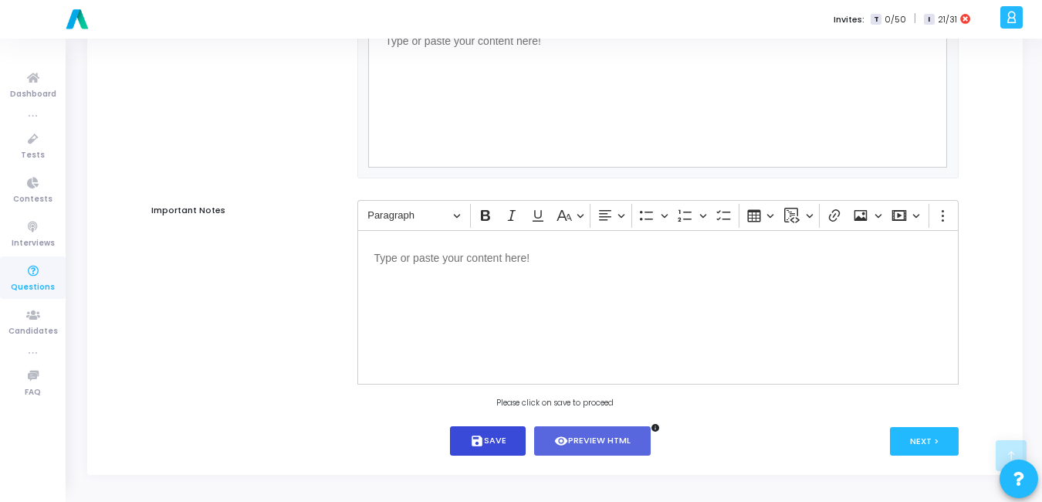
click at [505, 429] on button "save Save" at bounding box center [488, 441] width 76 height 30
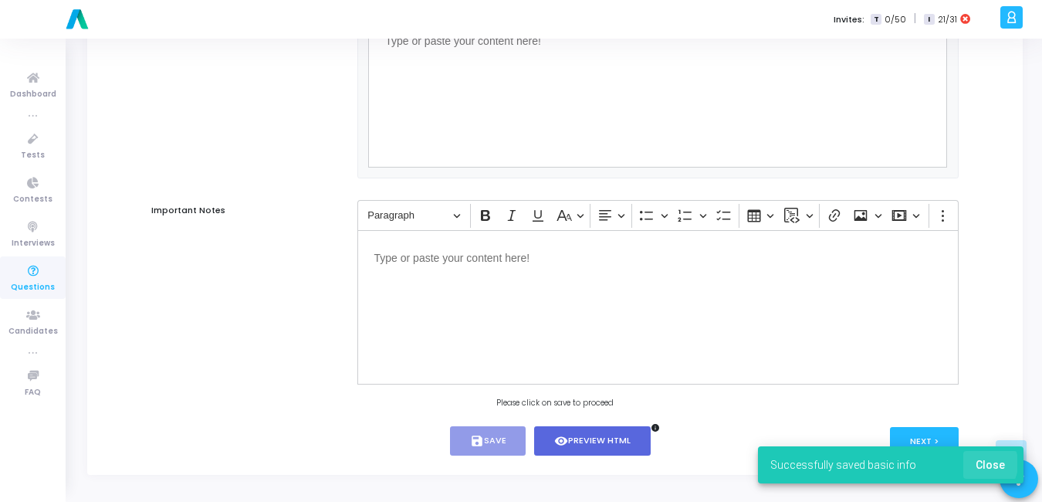
click at [978, 463] on span "Close" at bounding box center [990, 464] width 29 height 12
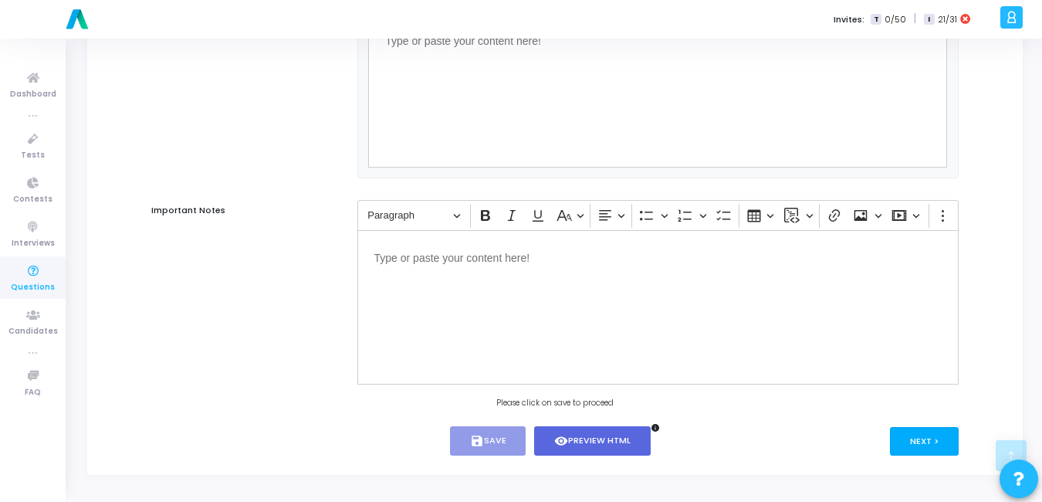
click at [906, 436] on button "Next >" at bounding box center [924, 441] width 69 height 29
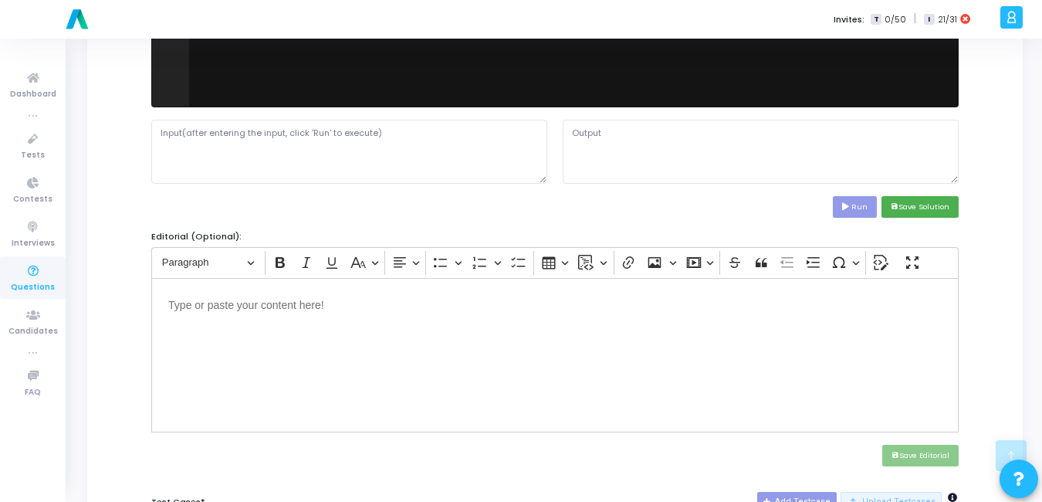
scroll to position [617, 0]
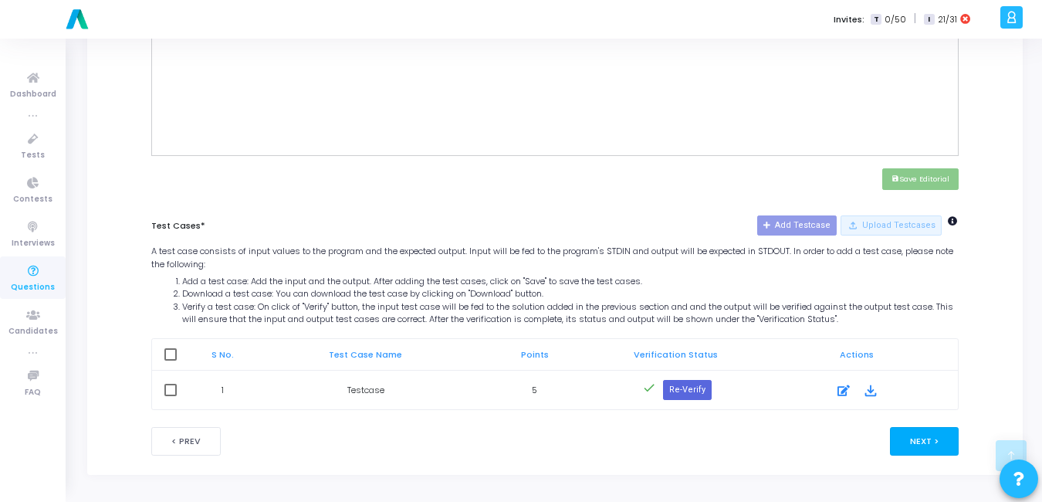
click at [920, 448] on button "Next >" at bounding box center [924, 441] width 69 height 29
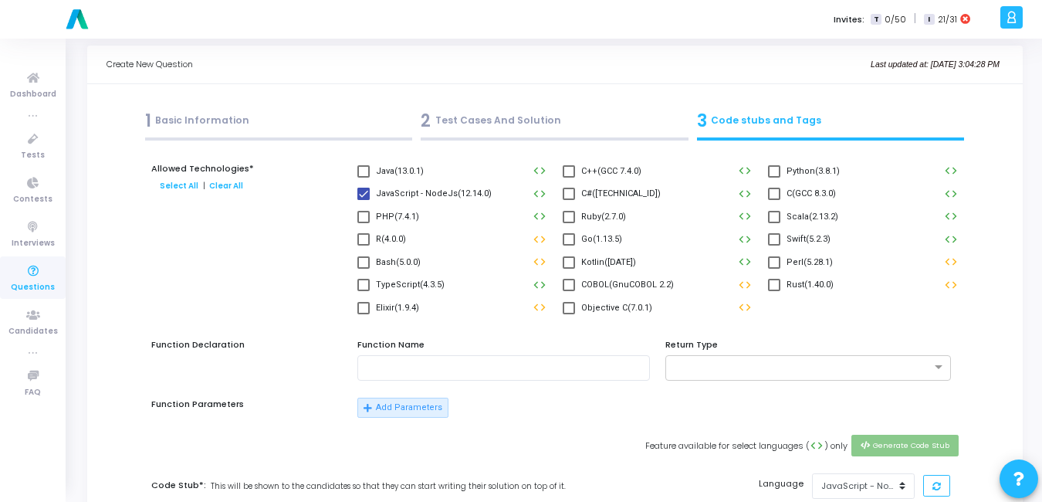
scroll to position [0, 0]
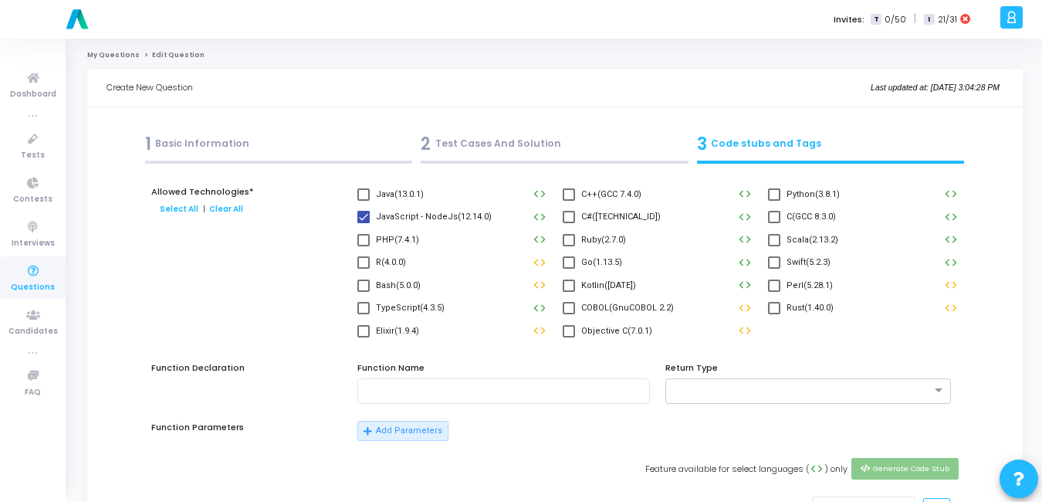
click at [779, 193] on span at bounding box center [774, 194] width 12 height 12
click at [774, 201] on input "Python(3.8.1)" at bounding box center [773, 201] width 1 height 1
checkbox input "true"
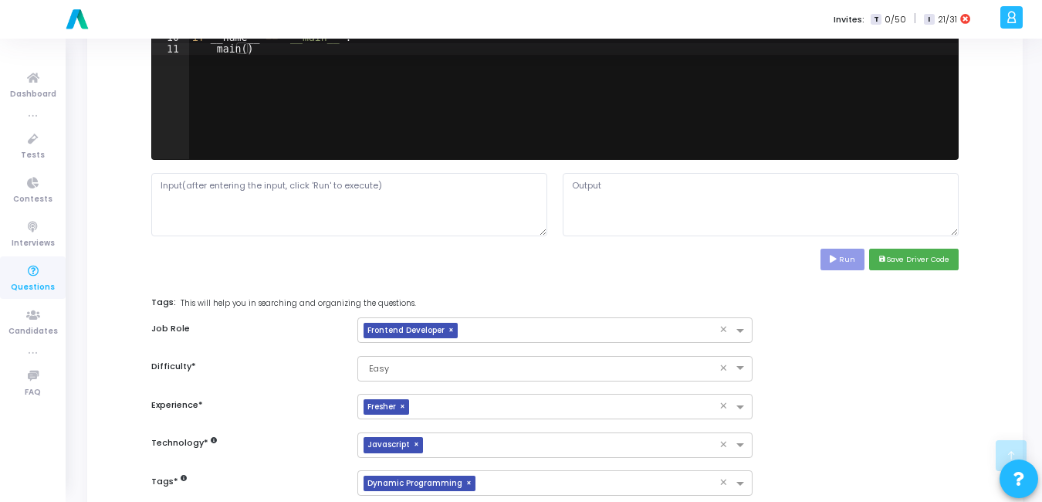
scroll to position [602, 0]
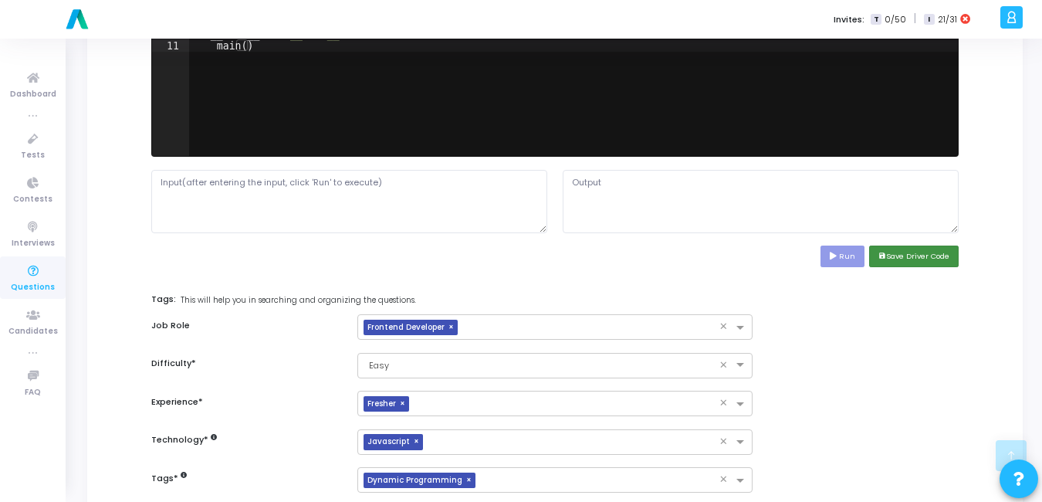
click at [934, 258] on button "save Save Driver Code" at bounding box center [914, 255] width 90 height 21
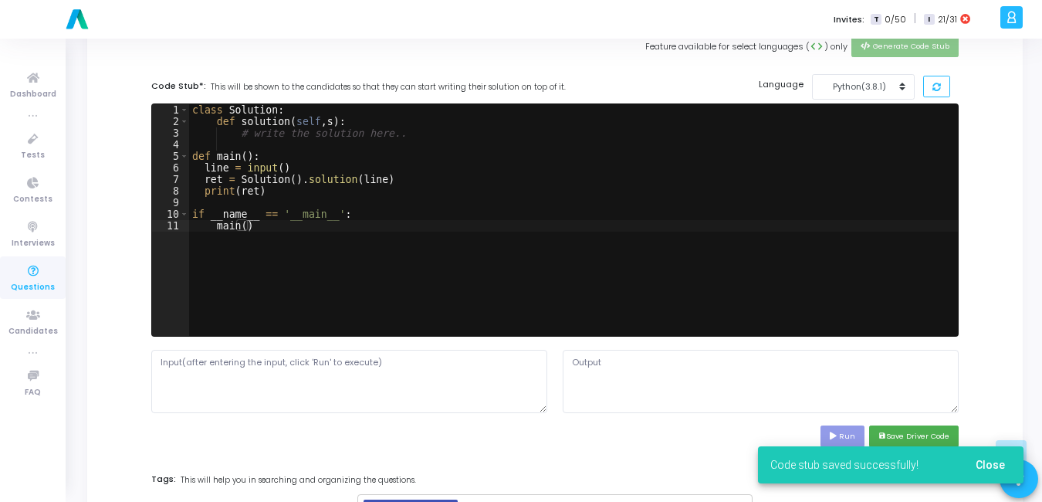
scroll to position [421, 0]
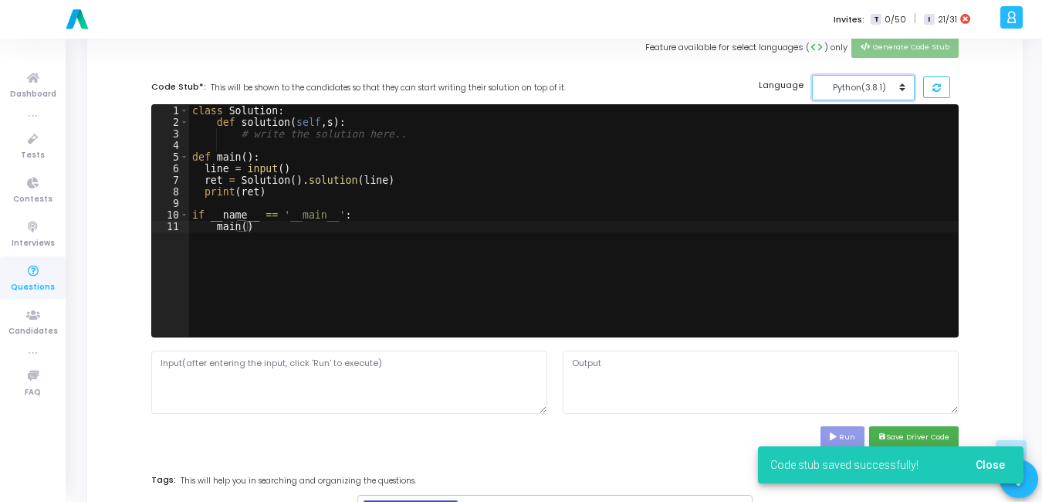
click at [878, 89] on div "Python(3.8.1)" at bounding box center [859, 87] width 76 height 13
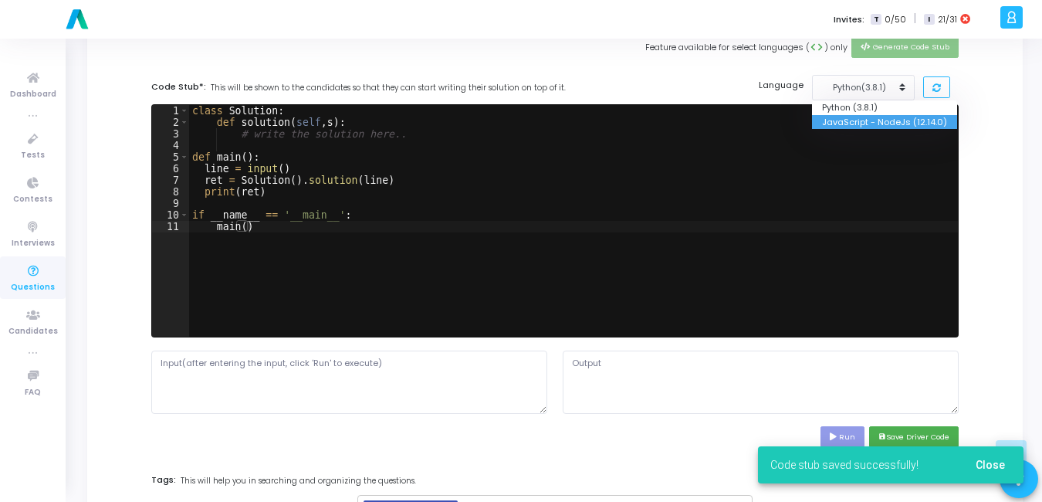
click at [877, 121] on button "JavaScript - NodeJs (12.14.0)" at bounding box center [884, 122] width 145 height 15
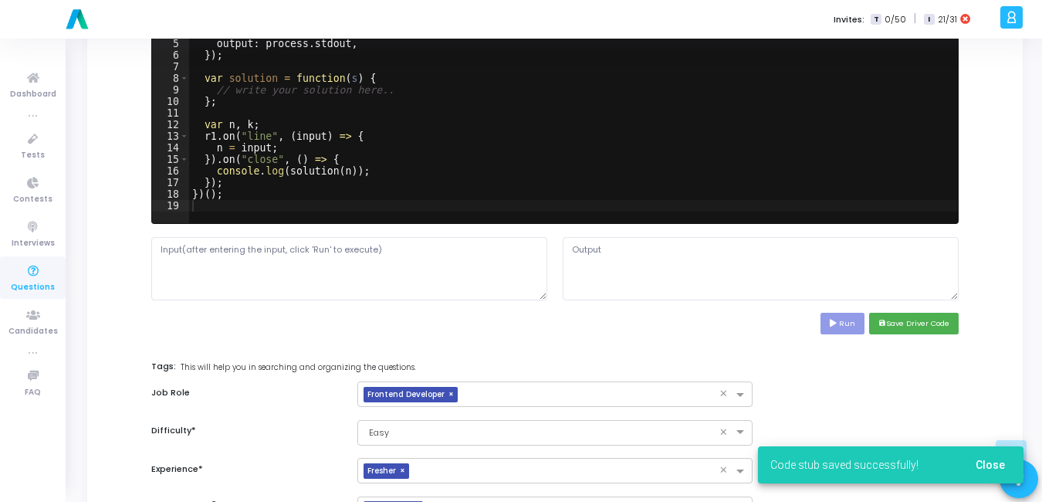
scroll to position [536, 0]
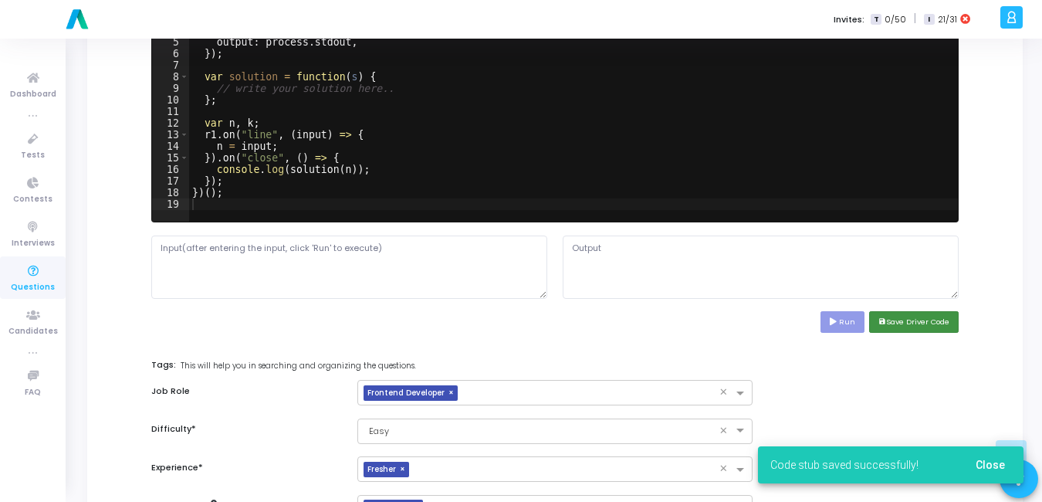
click at [915, 326] on button "save Save Driver Code" at bounding box center [914, 321] width 90 height 21
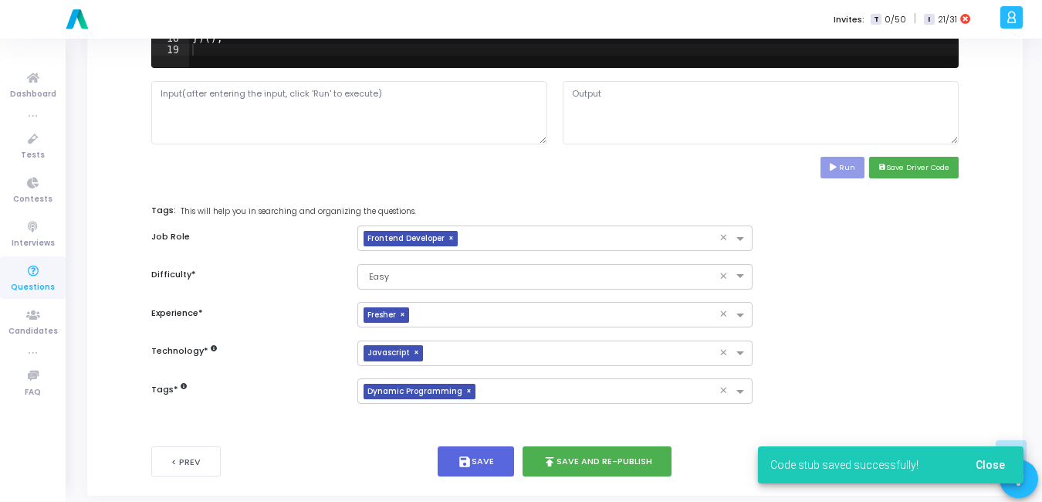
scroll to position [695, 0]
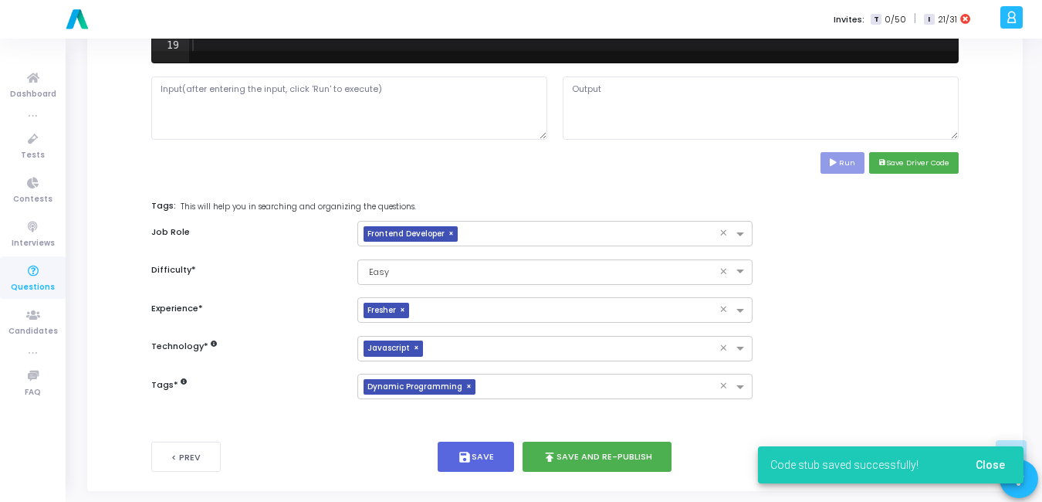
click at [989, 455] on button "Close" at bounding box center [990, 465] width 54 height 28
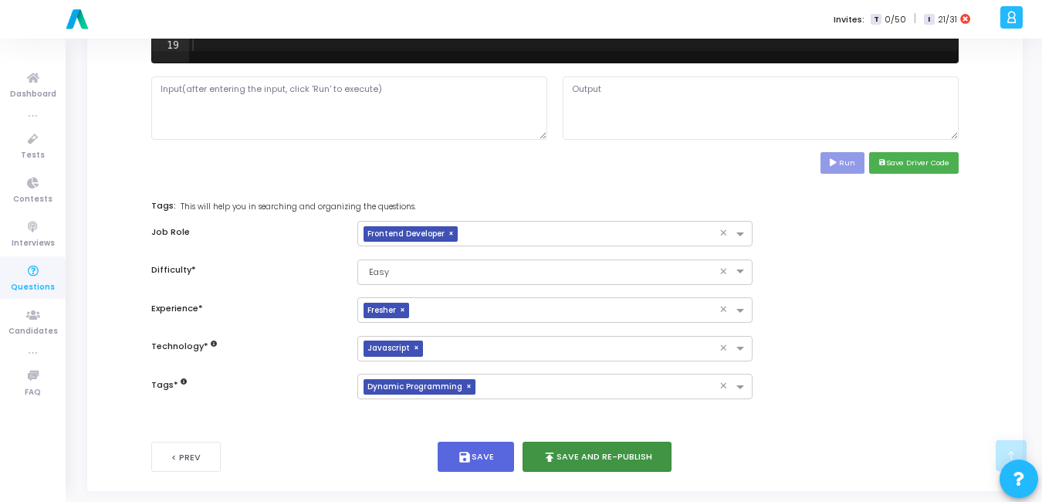
click at [621, 456] on button "publish Save and Re-publish" at bounding box center [597, 456] width 150 height 30
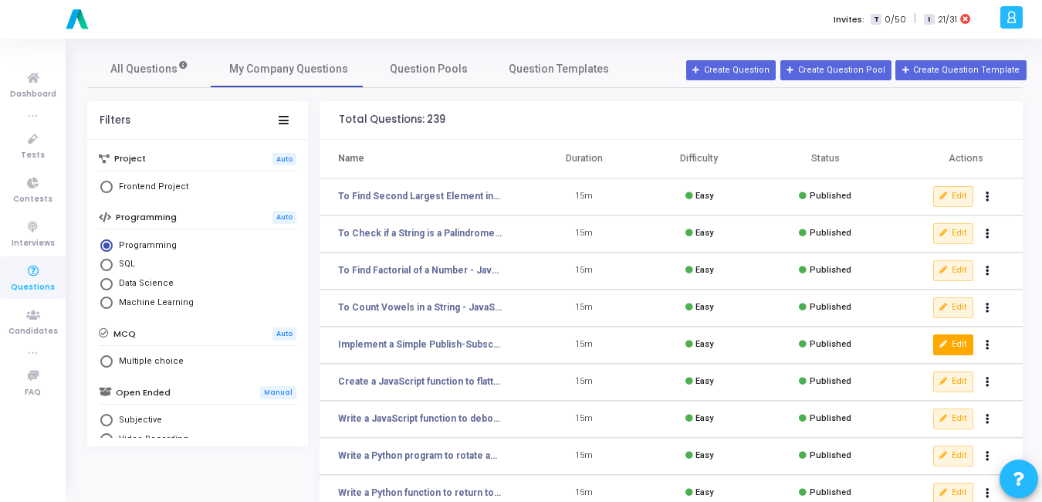
click at [952, 341] on button "Edit" at bounding box center [953, 344] width 40 height 20
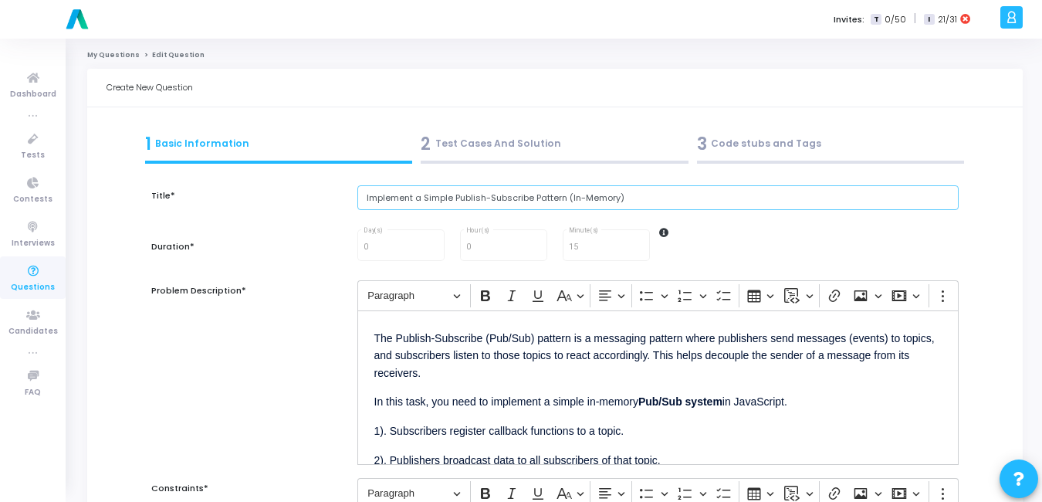
click at [639, 202] on input "Implement a Simple Publish-Subscribe Pattern (In-Memory)" at bounding box center [657, 197] width 601 height 25
click at [643, 200] on input "Implement a Simple Publish-Subscribe Pattern (In-Memory) -" at bounding box center [657, 197] width 601 height 25
paste input "JavaScript"
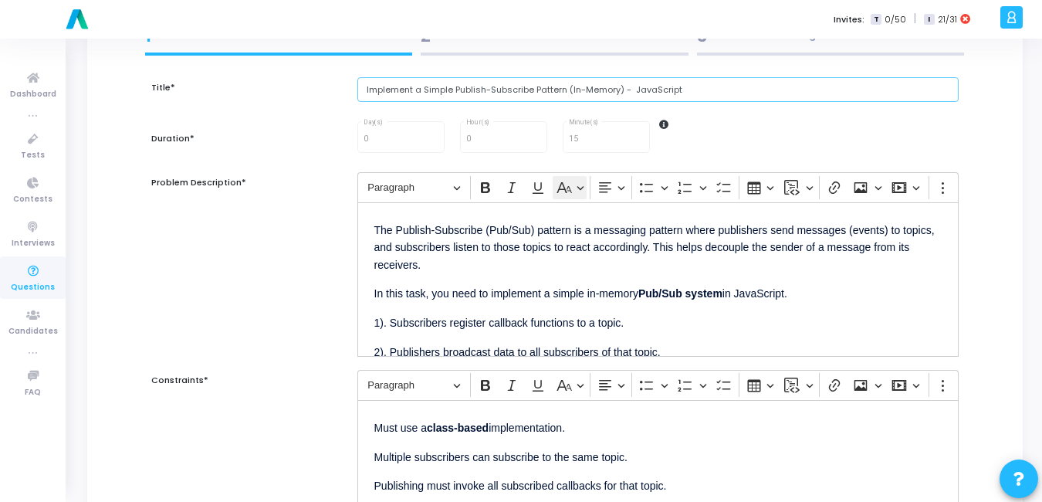
scroll to position [109, 0]
type input "Implement a Simple Publish-Subscribe Pattern (In-Memory) - JavaScript"
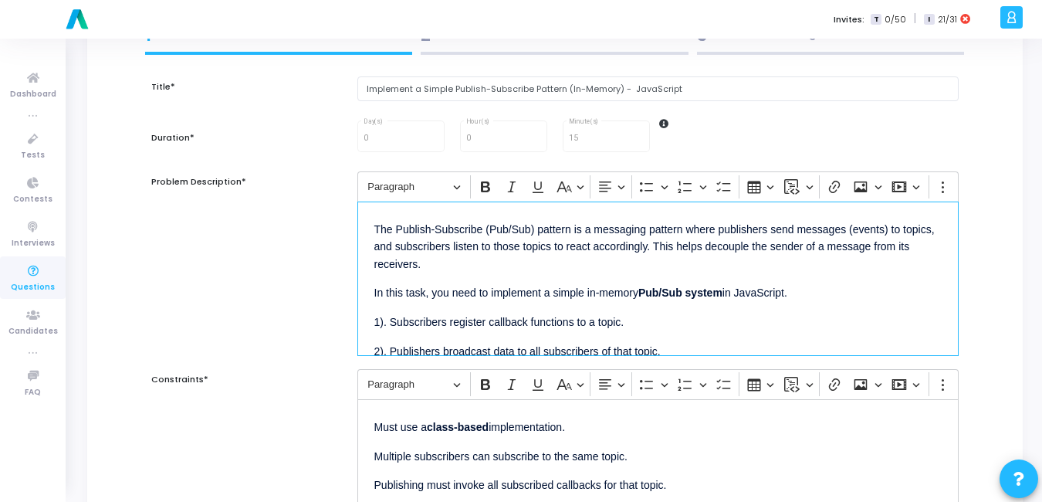
click at [380, 229] on p "The Publish-Subscribe (Pub/Sub) pattern is a messaging pattern where publishers…" at bounding box center [657, 245] width 567 height 54
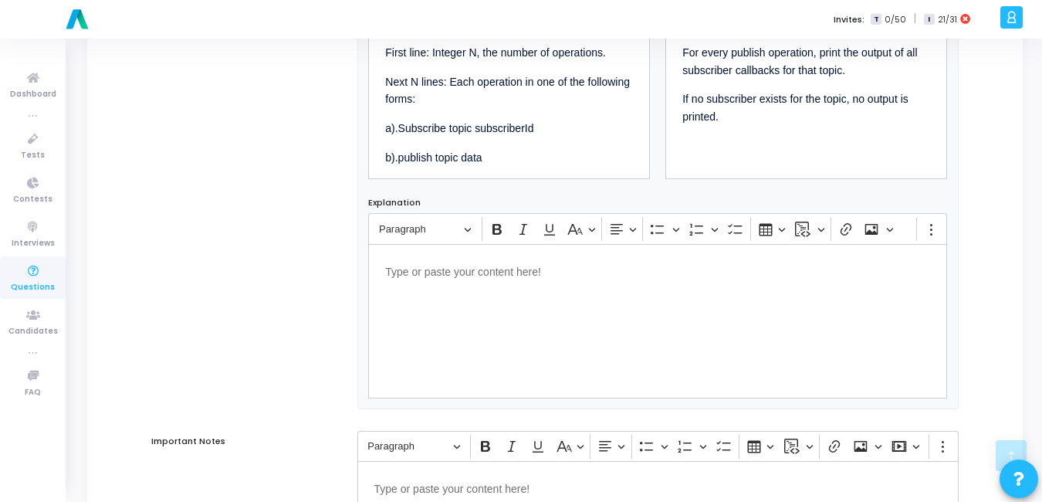
scroll to position [1009, 0]
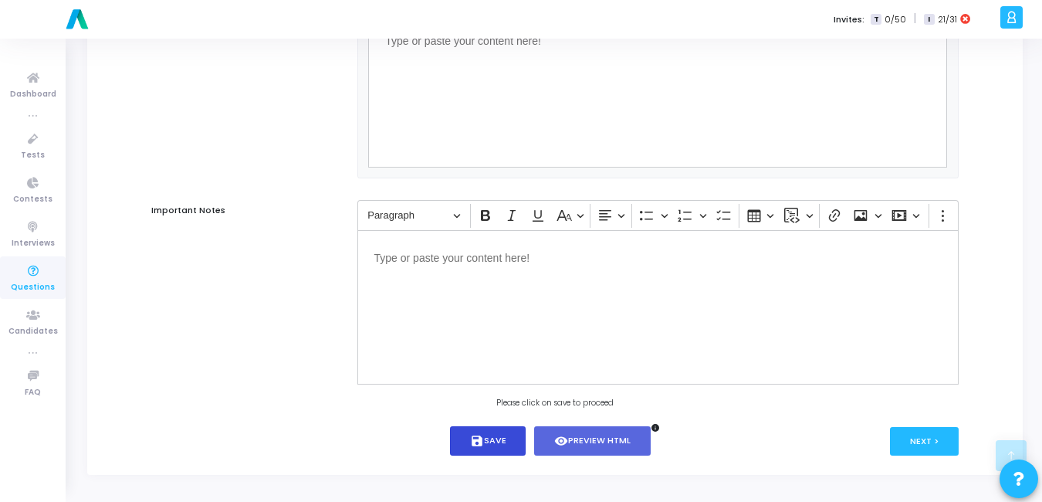
click at [493, 435] on button "save Save" at bounding box center [488, 441] width 76 height 30
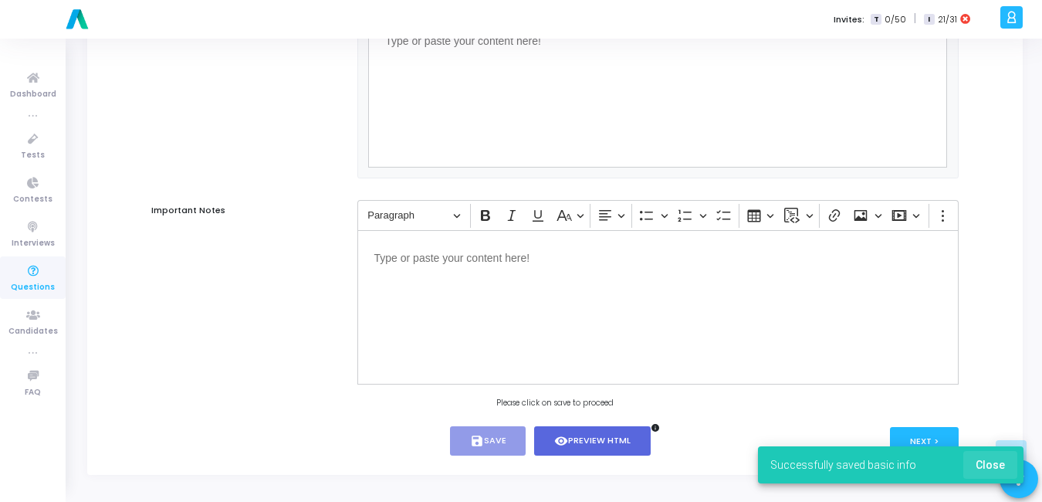
click at [1003, 465] on span "Close" at bounding box center [990, 464] width 29 height 12
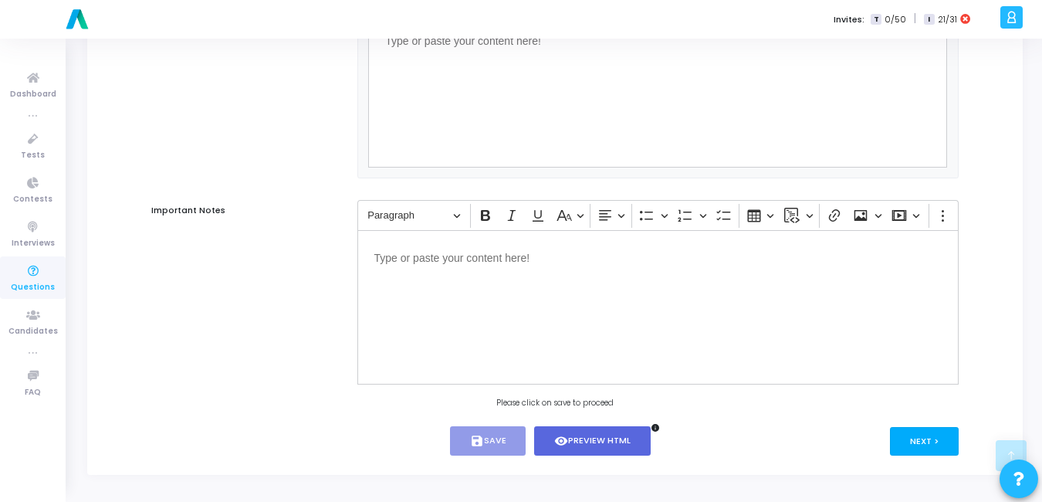
click at [927, 441] on button "Next >" at bounding box center [924, 441] width 69 height 29
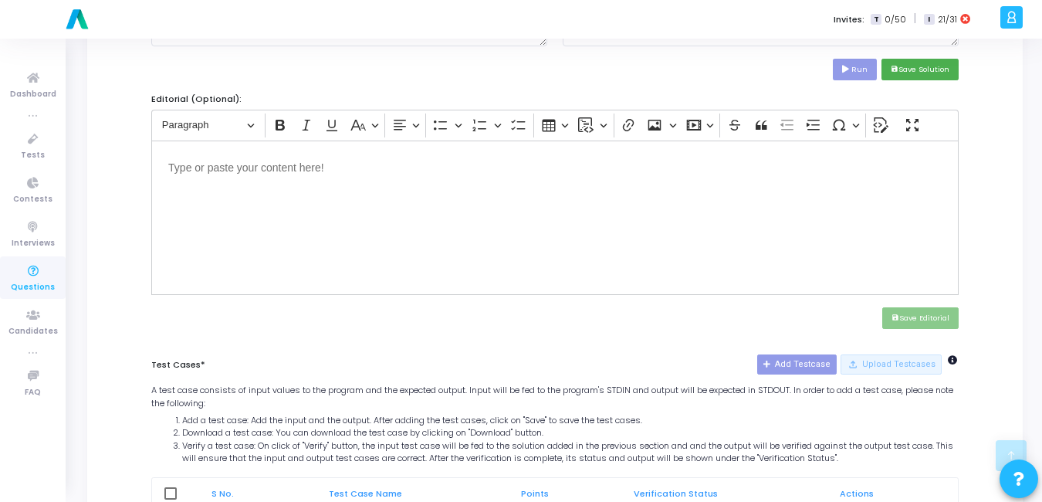
scroll to position [617, 0]
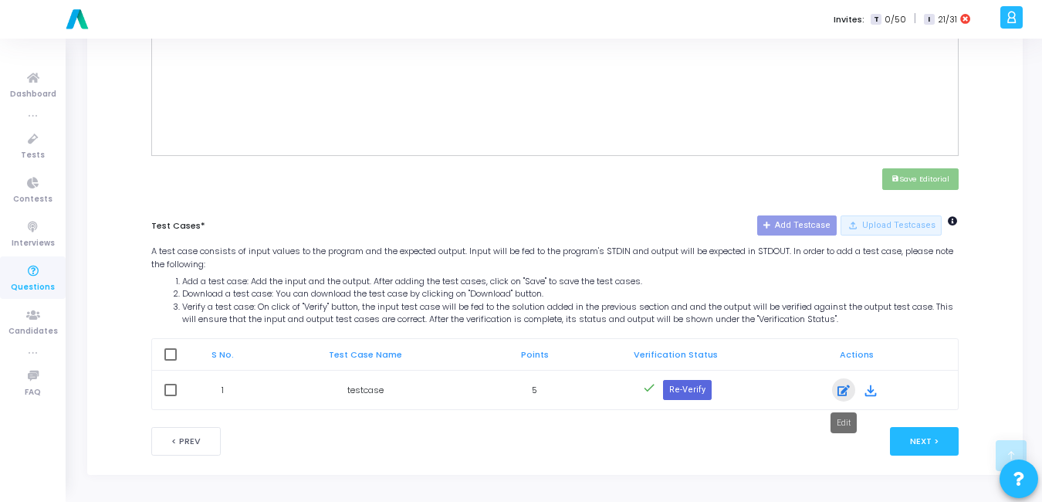
click at [848, 394] on icon at bounding box center [843, 390] width 12 height 19
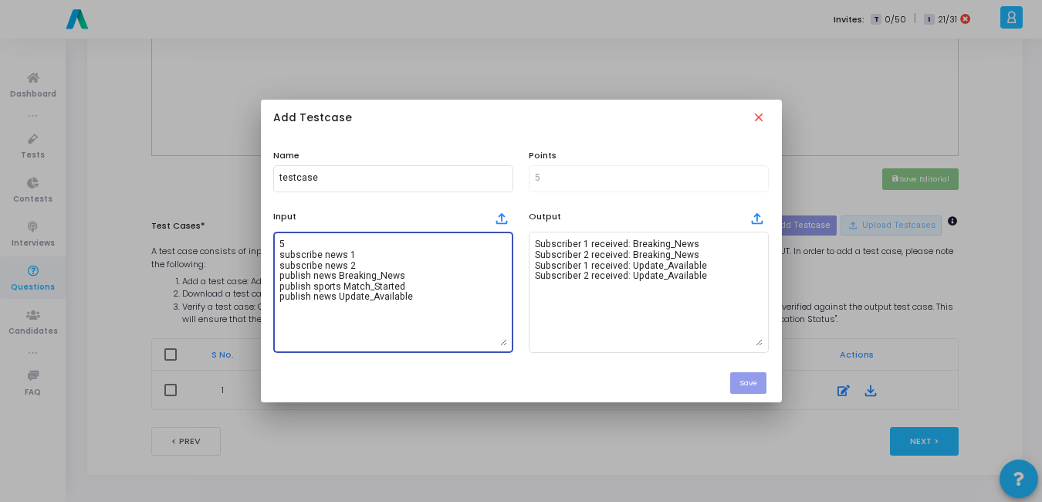
drag, startPoint x: 436, startPoint y: 299, endPoint x: 261, endPoint y: 236, distance: 186.0
click at [261, 236] on div "Name testcase Points 5 Input file_upload 5 subscribe news 1 subscribe news 2 pu…" at bounding box center [521, 250] width 521 height 225
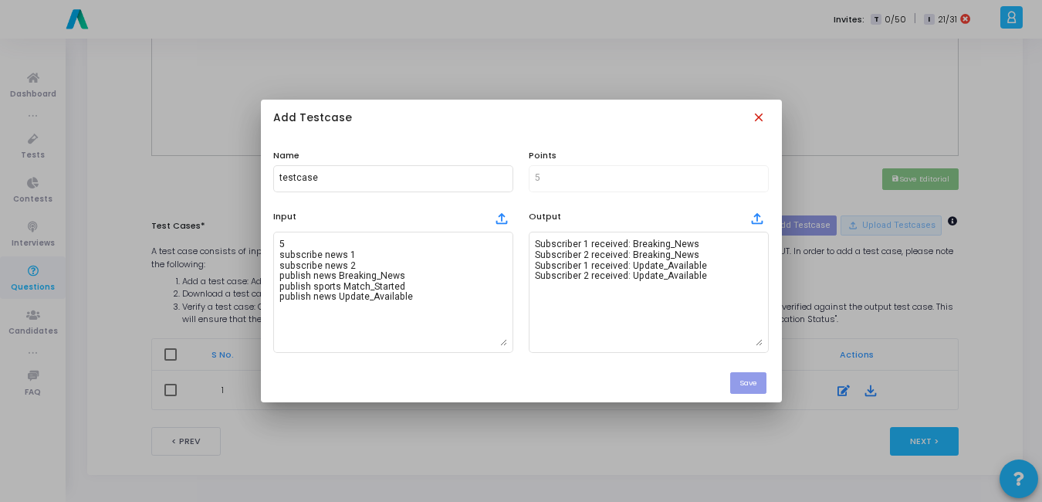
click at [764, 114] on mat-icon "close" at bounding box center [760, 118] width 17 height 17
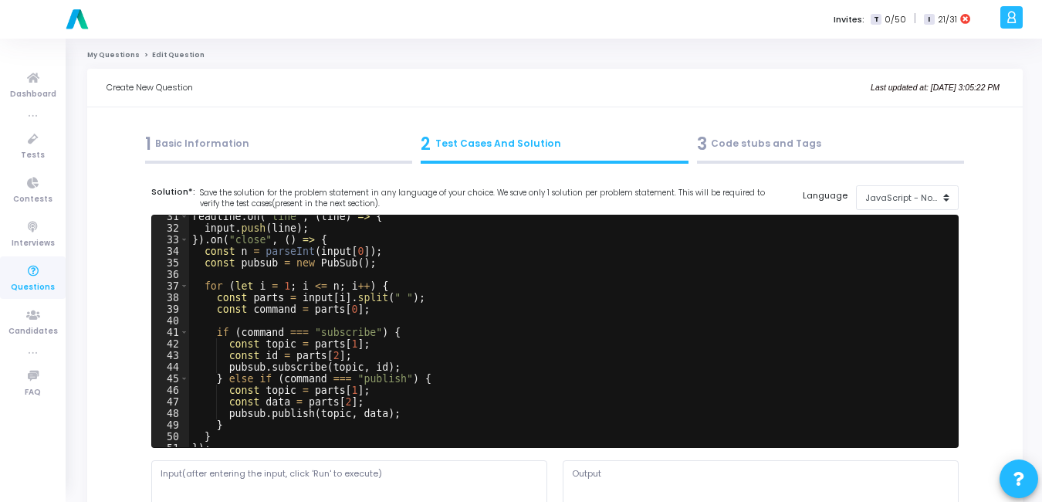
click at [239, 144] on div "1 Basic Information" at bounding box center [279, 143] width 268 height 25
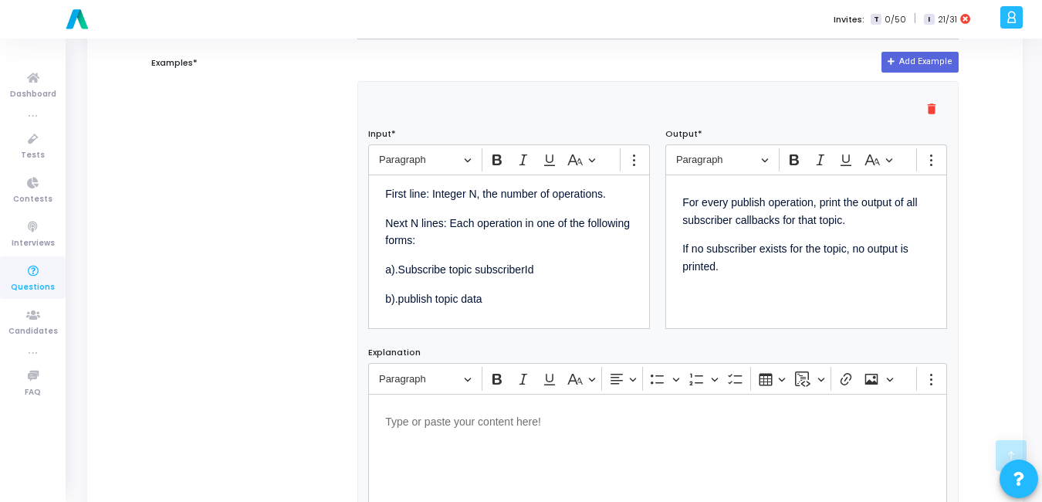
scroll to position [42, 0]
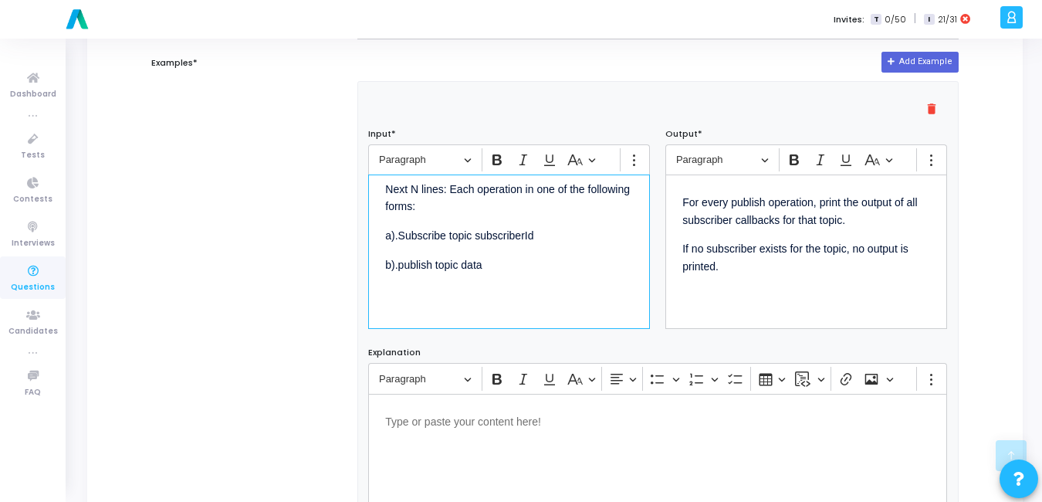
click at [560, 269] on p "b).publish topic data" at bounding box center [509, 263] width 248 height 19
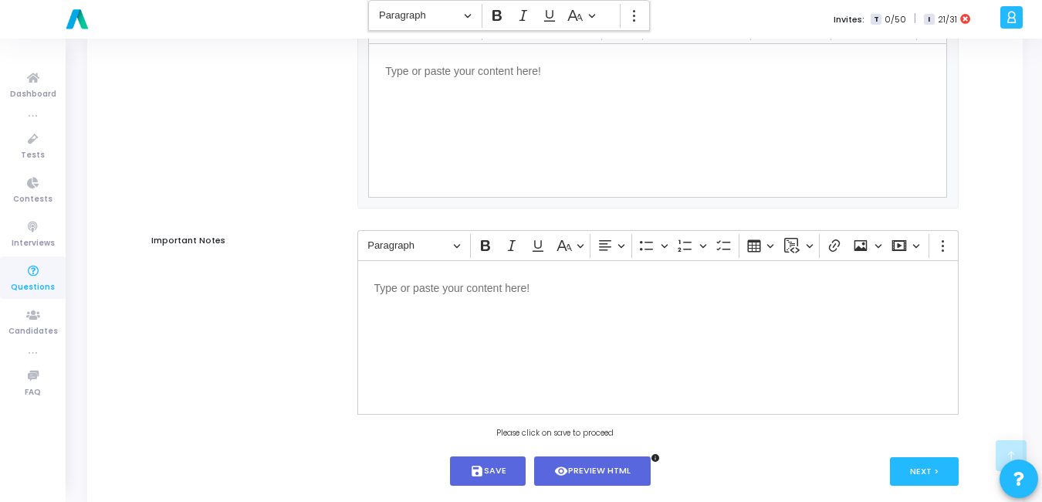
scroll to position [1009, 0]
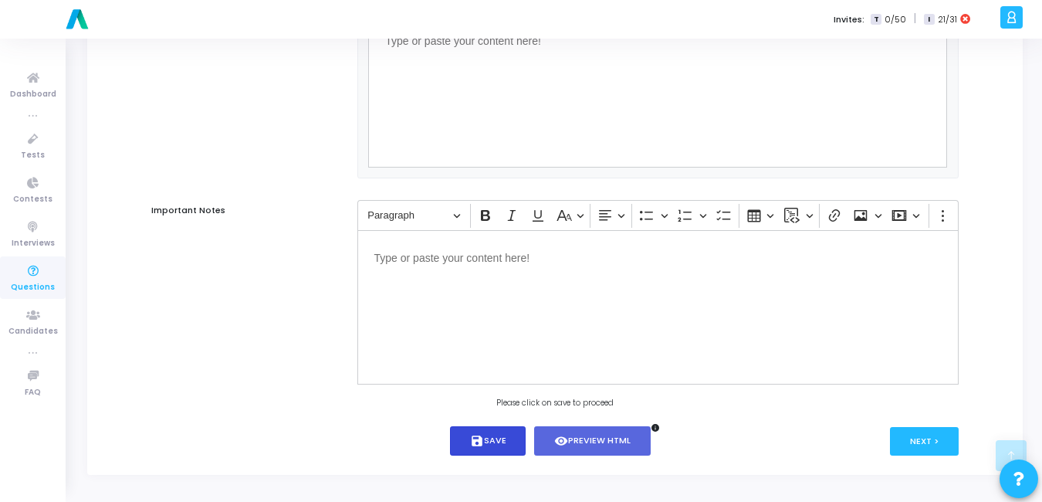
click at [473, 441] on icon "save" at bounding box center [477, 441] width 14 height 14
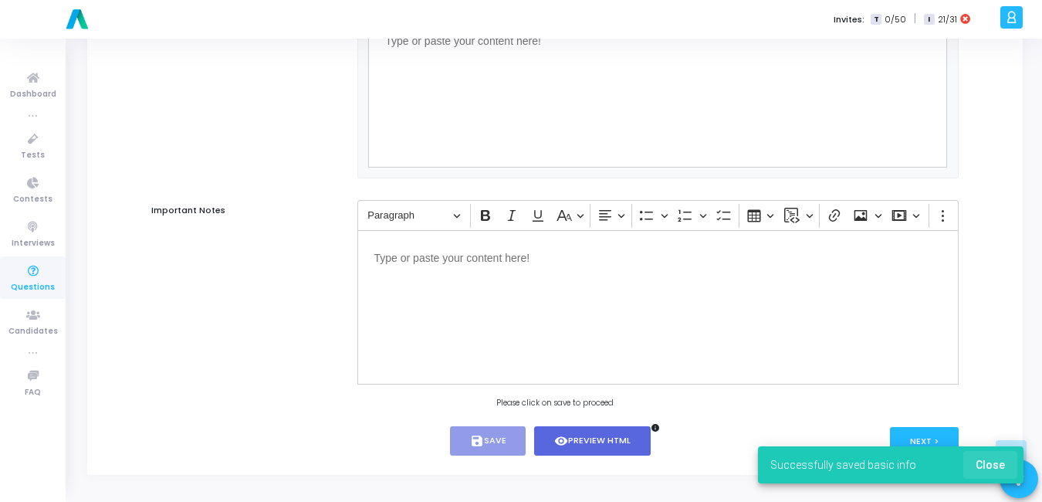
click at [998, 456] on button "Close" at bounding box center [990, 465] width 54 height 28
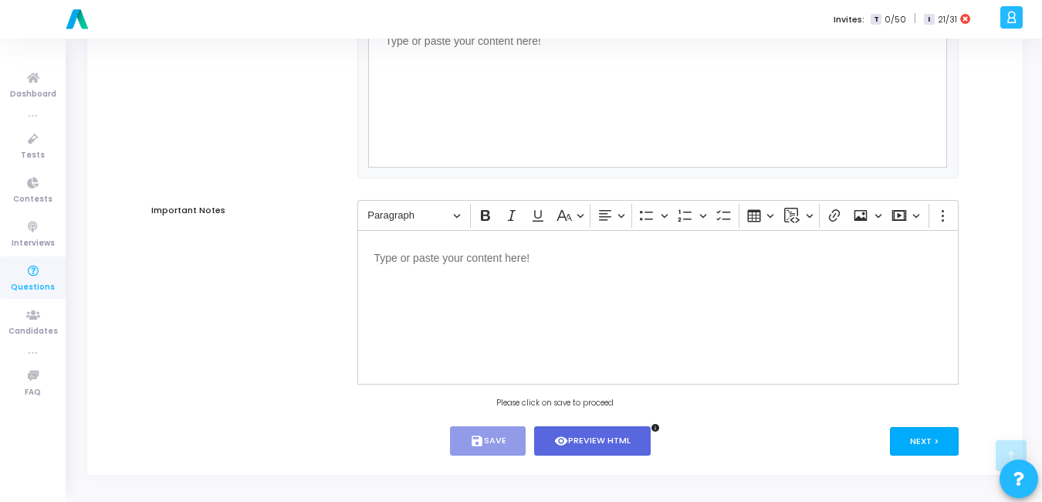
click at [934, 438] on button "Next >" at bounding box center [924, 441] width 69 height 29
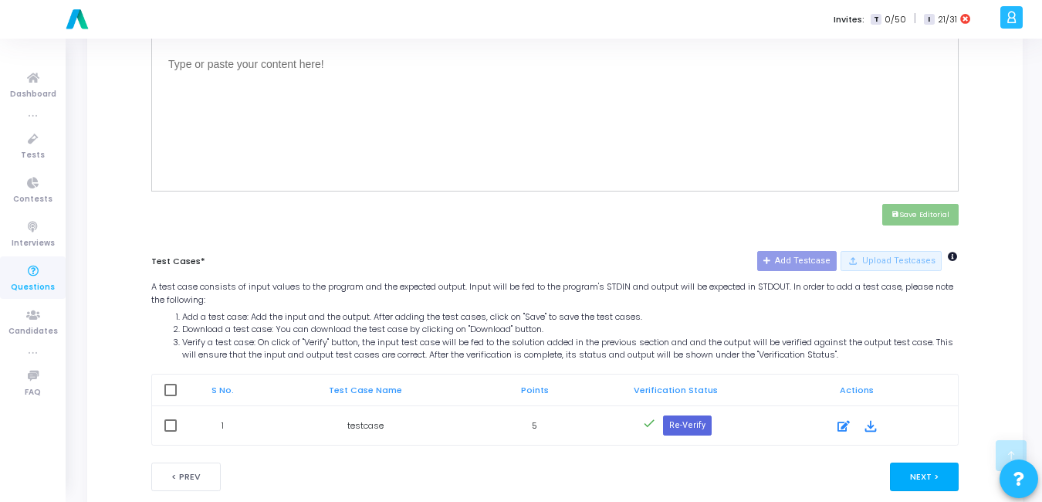
scroll to position [614, 0]
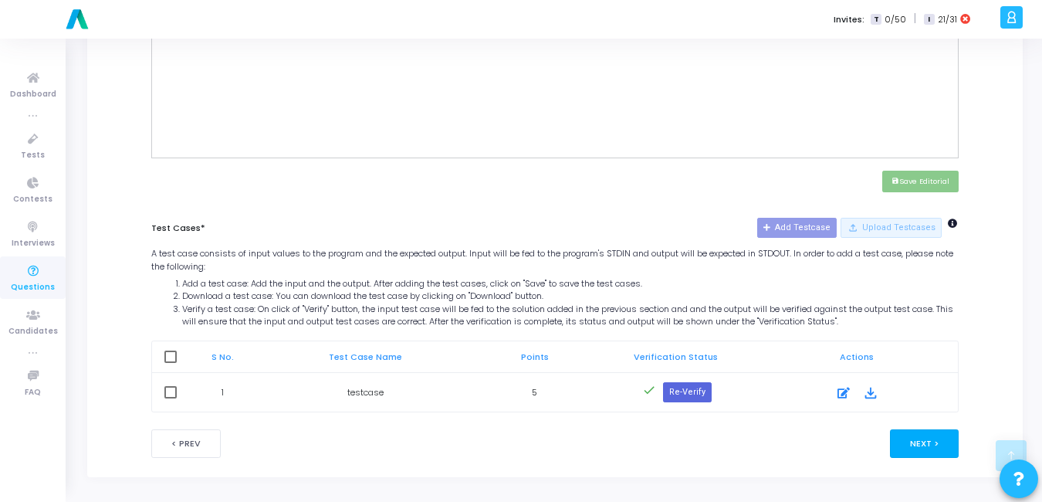
click at [921, 436] on button "Next >" at bounding box center [924, 443] width 69 height 29
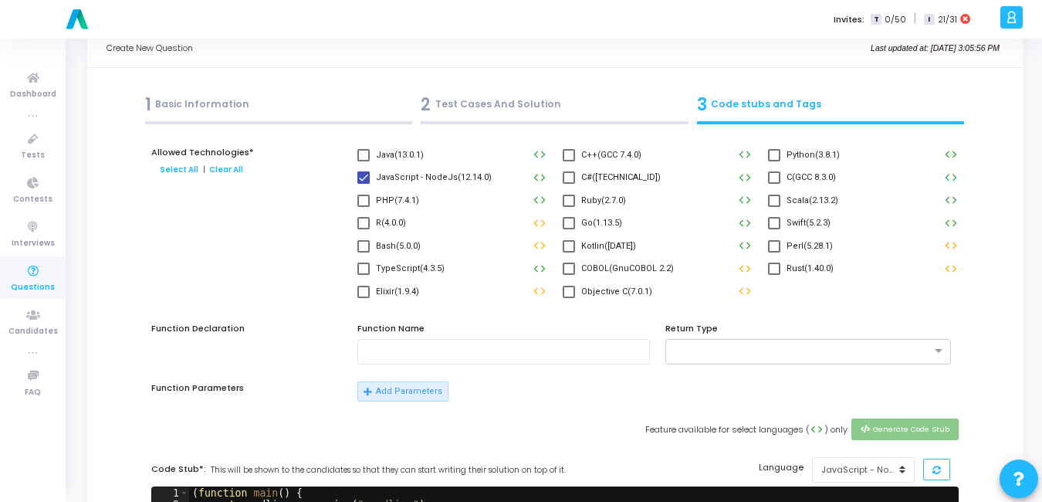
scroll to position [0, 0]
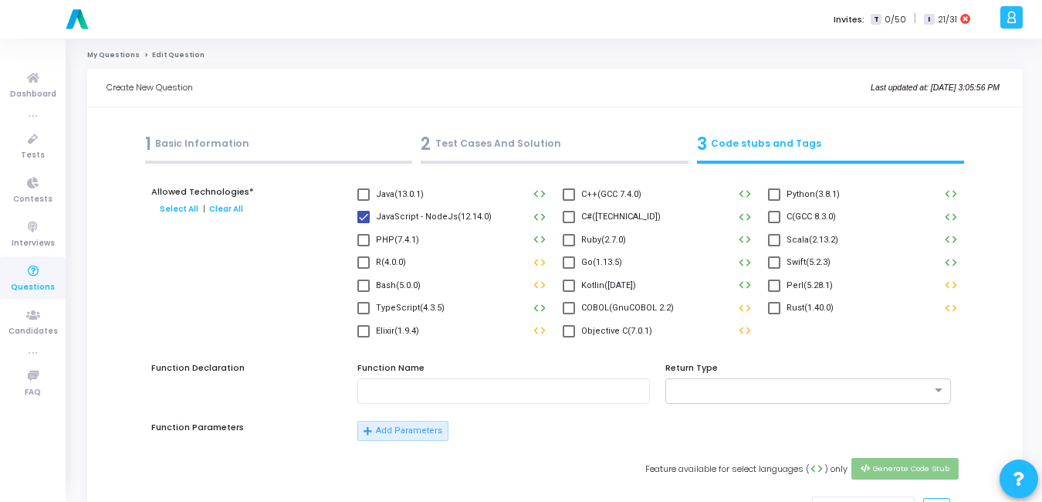
click at [781, 192] on label "Python(3.8.1)" at bounding box center [804, 194] width 72 height 19
click at [774, 201] on input "Python(3.8.1)" at bounding box center [773, 201] width 1 height 1
checkbox input "true"
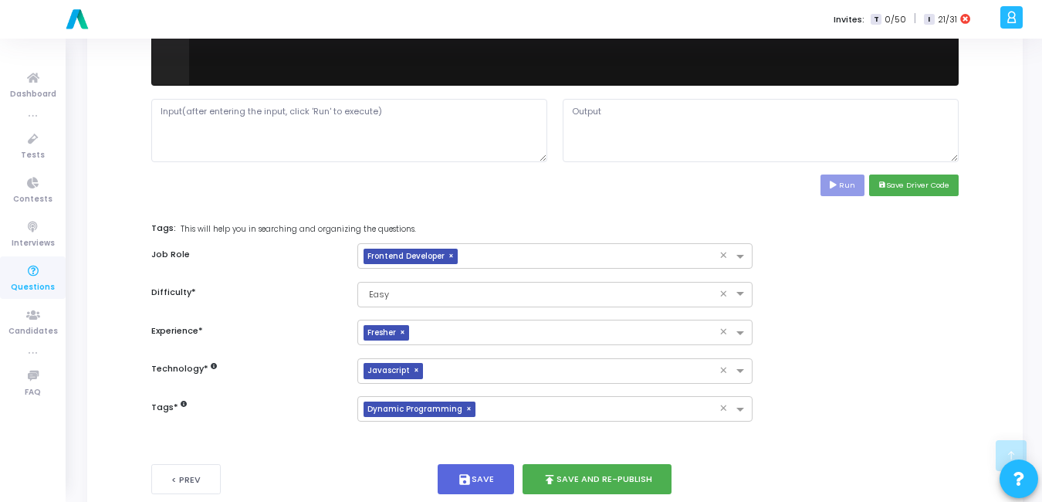
scroll to position [681, 0]
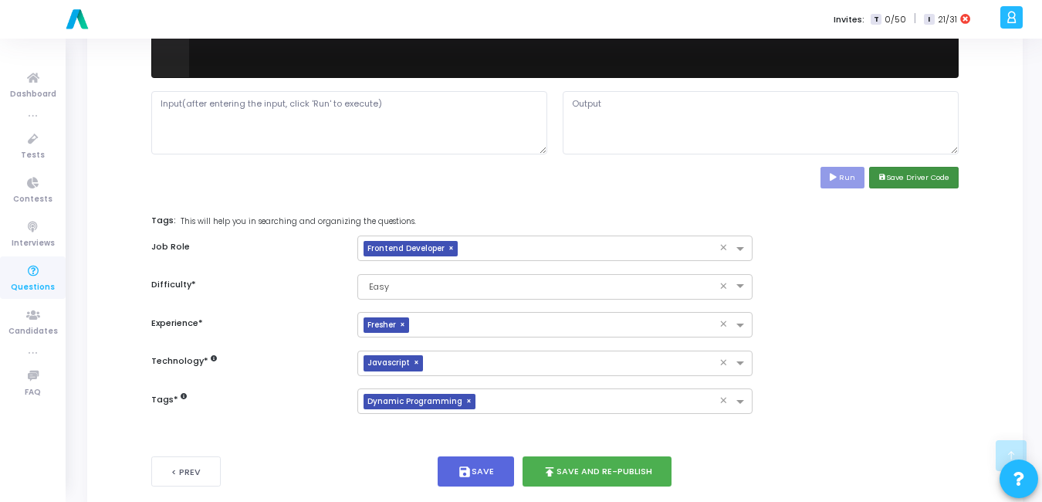
click at [928, 171] on button "save Save Driver Code" at bounding box center [914, 177] width 90 height 21
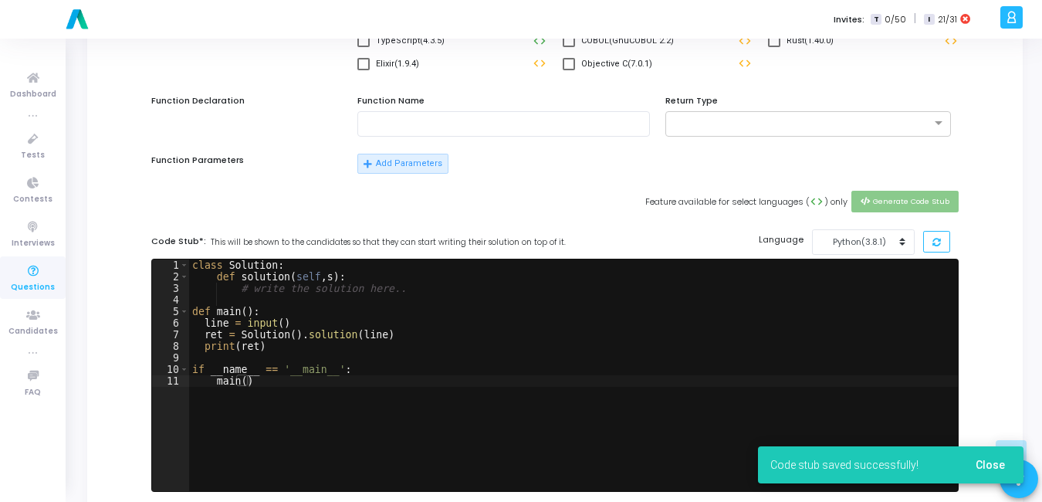
scroll to position [266, 0]
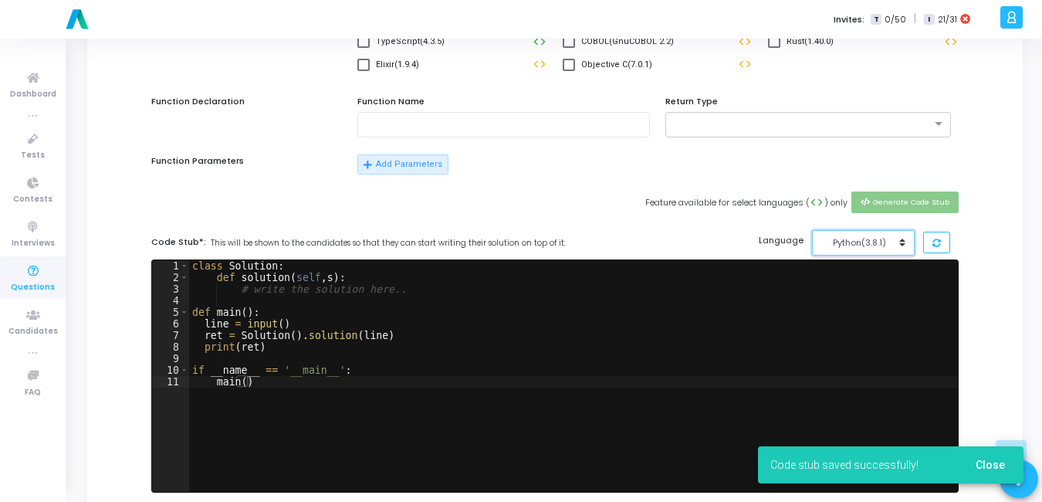
click at [903, 237] on button "Python(3.8.1)" at bounding box center [863, 242] width 103 height 25
click at [857, 272] on button "JavaScript - NodeJs (12.14.0)" at bounding box center [884, 277] width 145 height 15
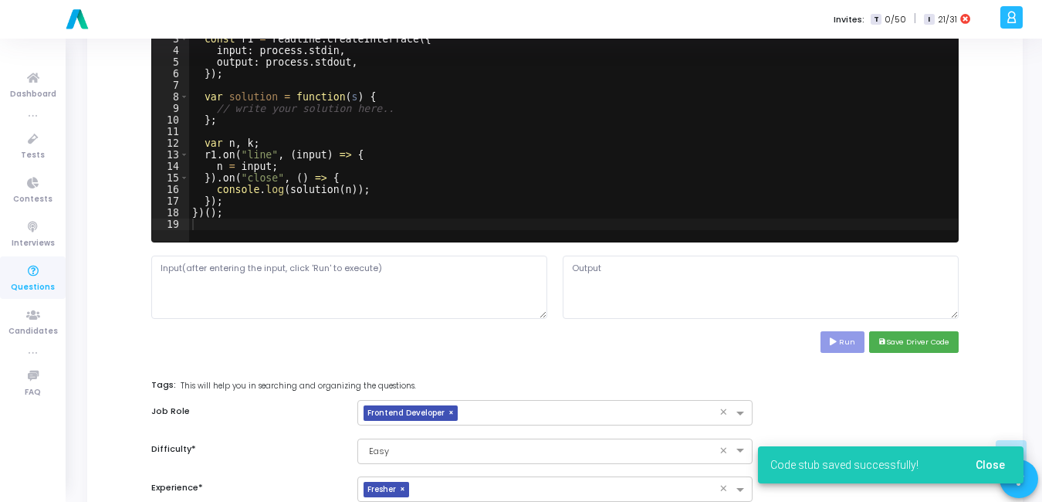
scroll to position [529, 0]
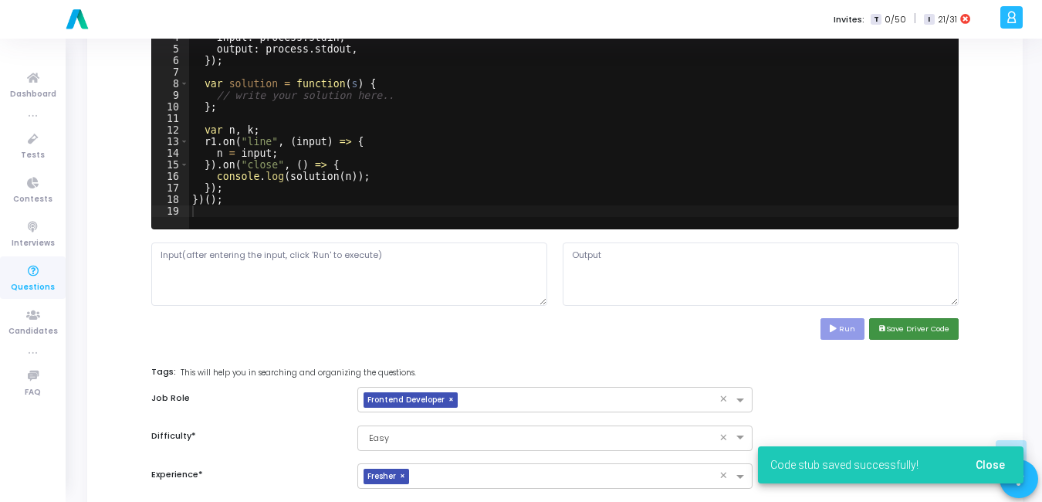
click at [894, 334] on button "save Save Driver Code" at bounding box center [914, 328] width 90 height 21
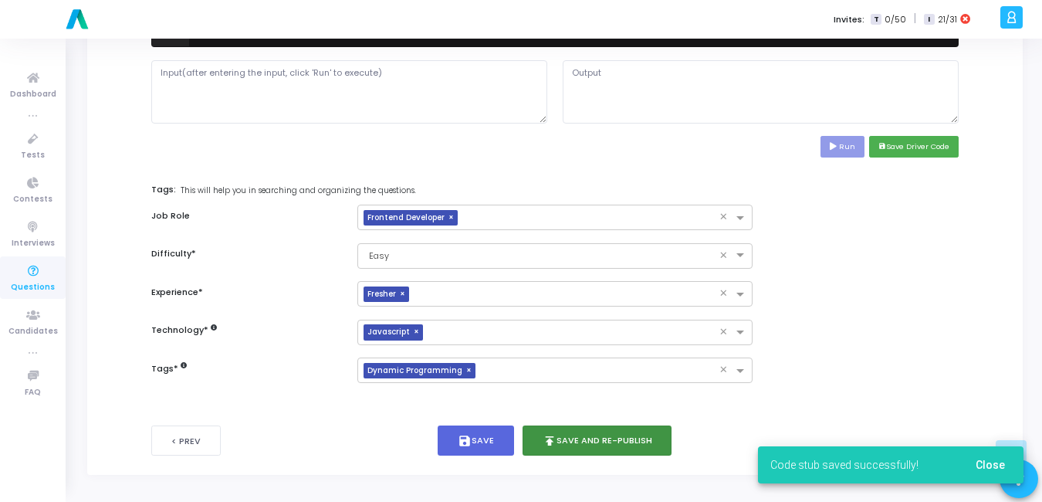
click at [614, 436] on button "publish Save and Re-publish" at bounding box center [597, 440] width 150 height 30
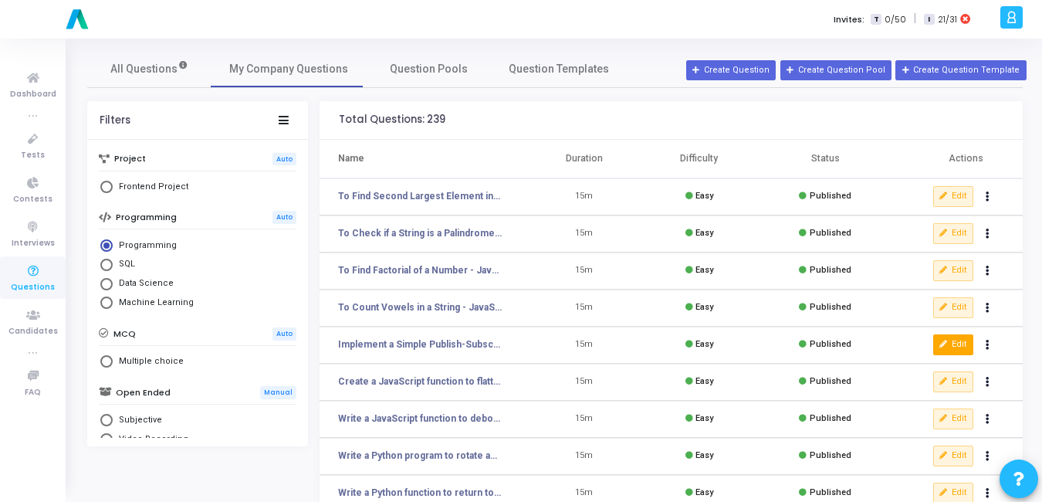
click at [961, 350] on button "Edit" at bounding box center [953, 344] width 40 height 20
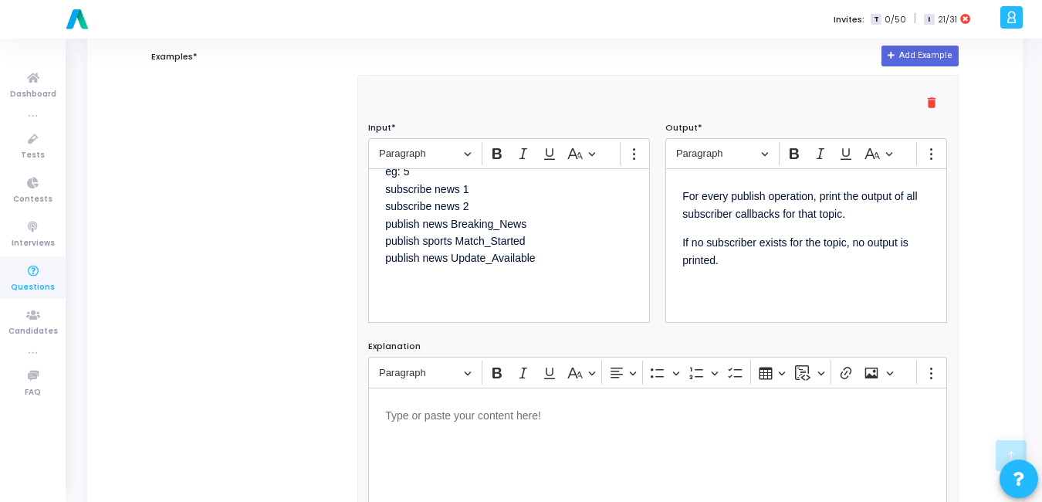
scroll to position [1009, 0]
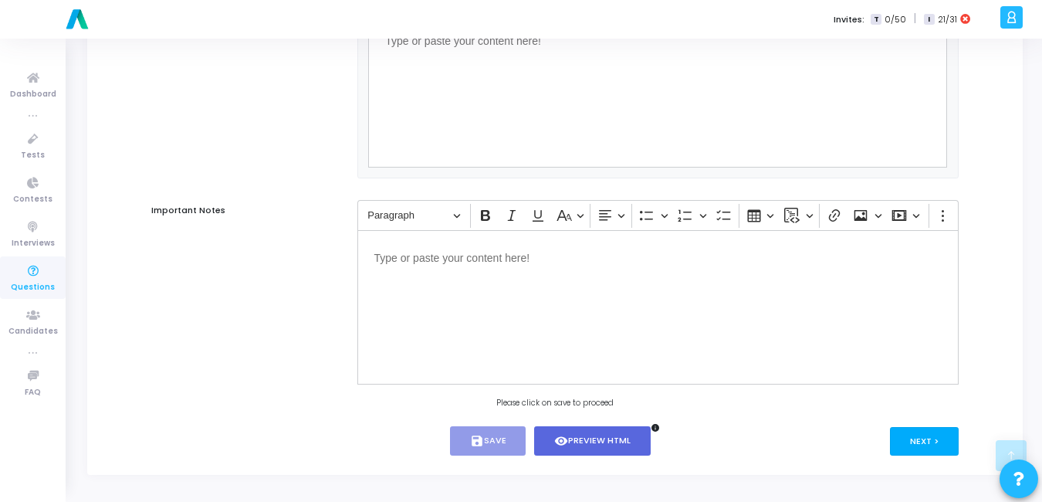
click at [921, 434] on button "Next >" at bounding box center [924, 441] width 69 height 29
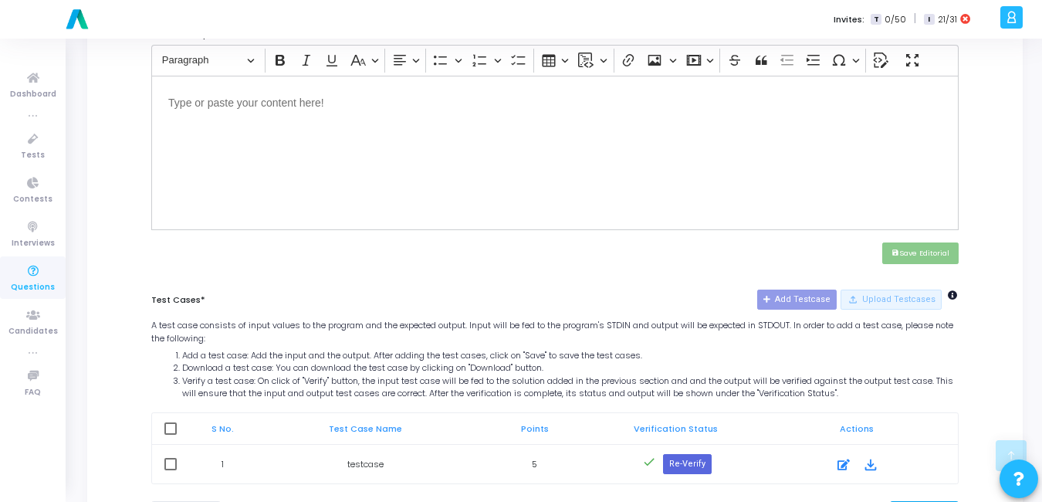
scroll to position [617, 0]
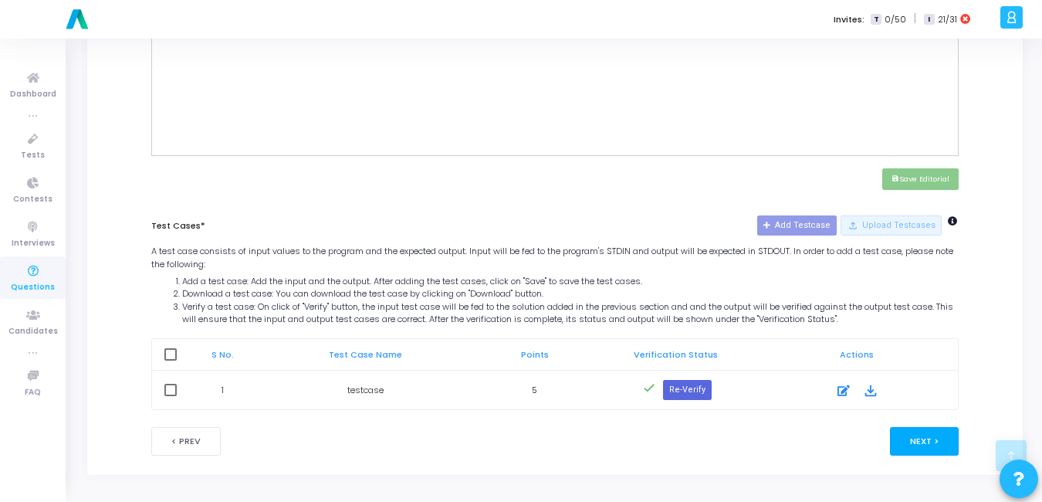
click at [949, 445] on button "Next >" at bounding box center [924, 441] width 69 height 29
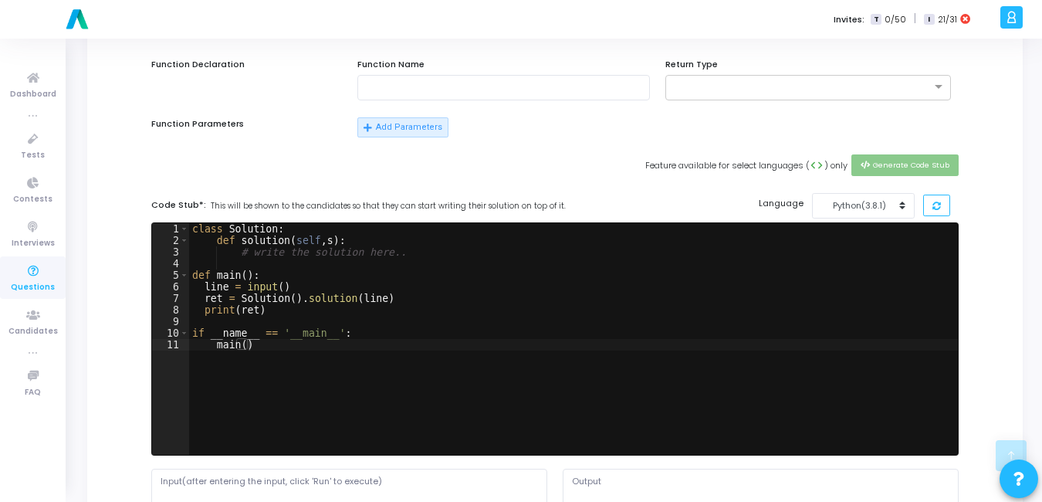
scroll to position [327, 0]
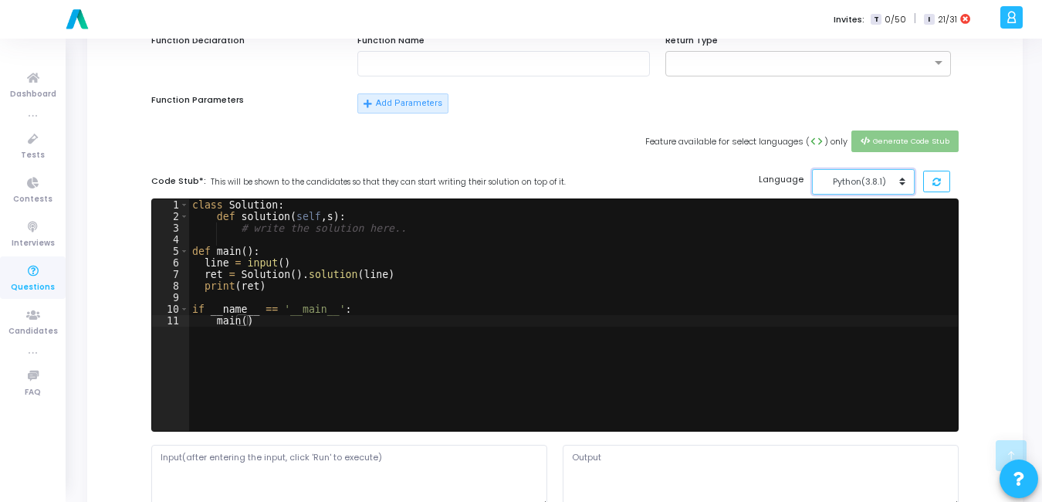
click at [873, 188] on button "Python(3.8.1)" at bounding box center [863, 181] width 103 height 25
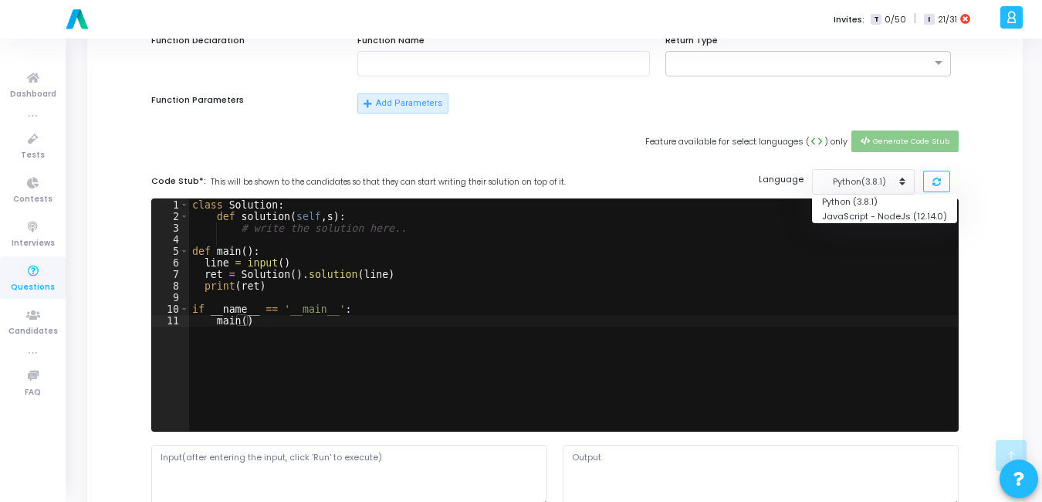
click at [708, 177] on div "Code Stub*: This will be shown to the candidates so that they can start writing…" at bounding box center [554, 181] width 807 height 25
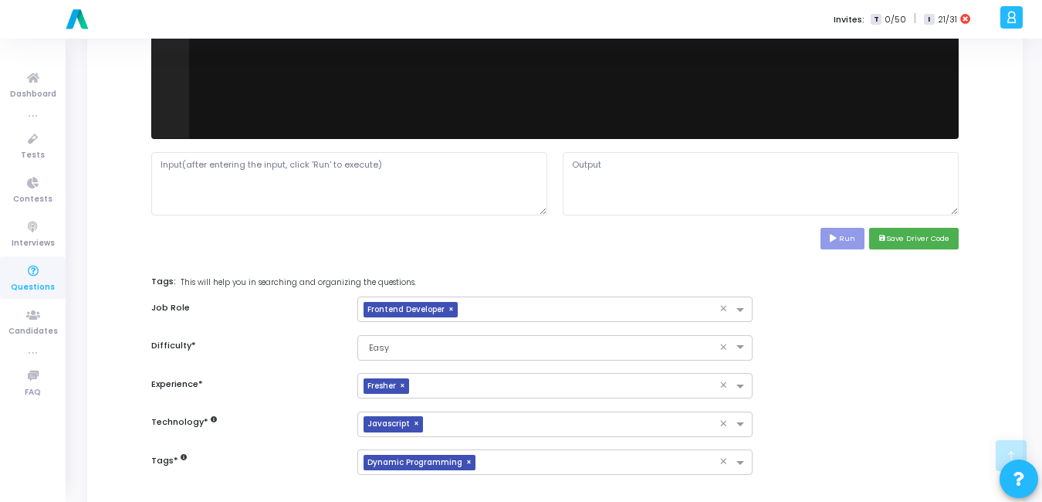
scroll to position [712, 0]
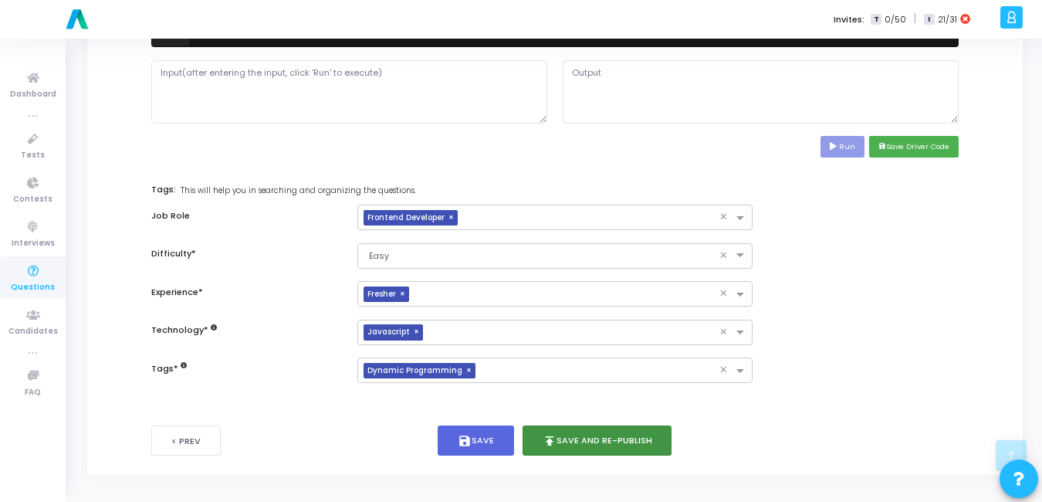
click at [610, 453] on button "publish Save and Re-publish" at bounding box center [597, 440] width 150 height 30
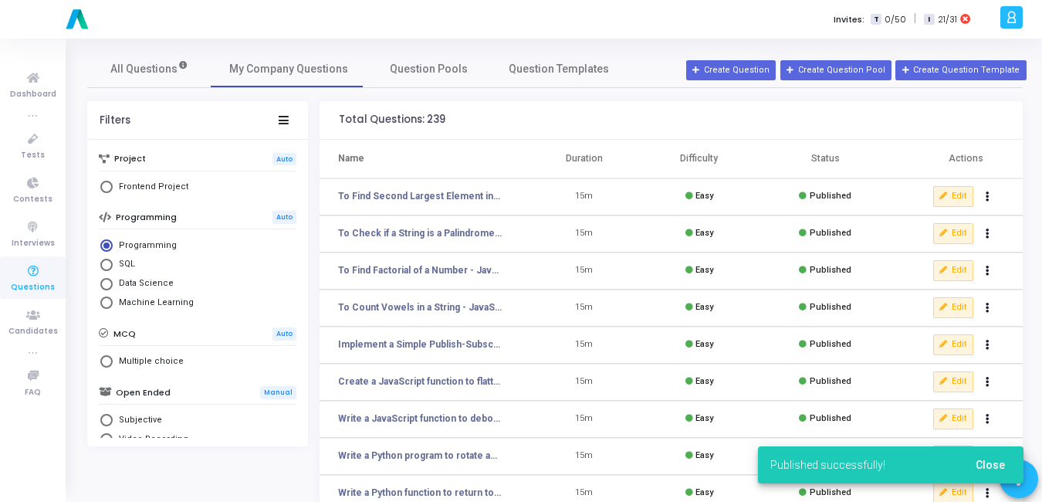
click at [1000, 458] on span "Close" at bounding box center [990, 464] width 29 height 12
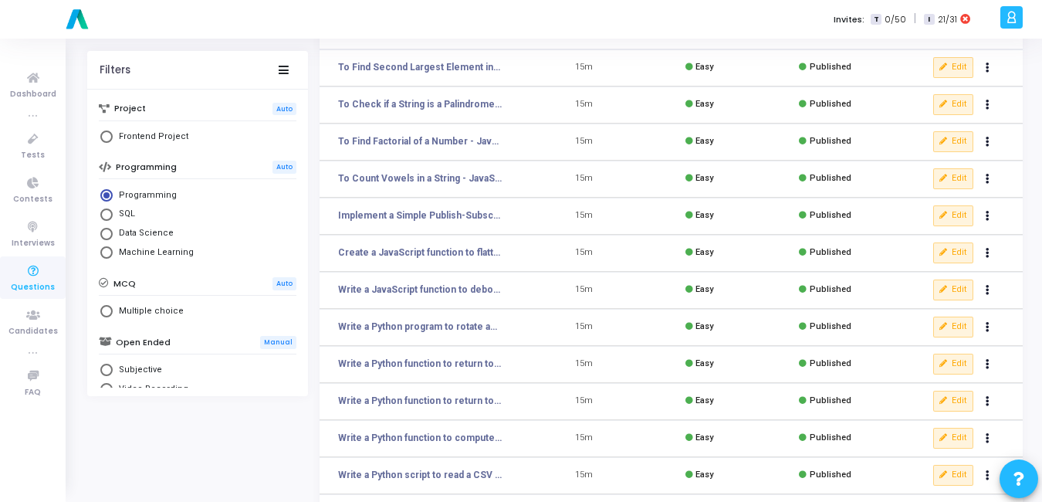
scroll to position [130, 0]
click at [958, 324] on button "Edit" at bounding box center [953, 326] width 40 height 20
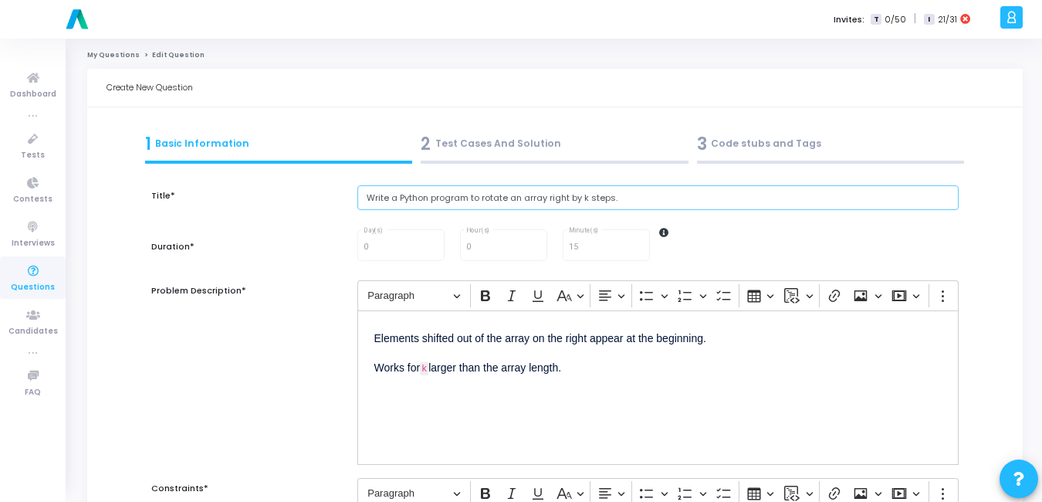
click at [650, 194] on input "Write a Python program to rotate an array right by k steps." at bounding box center [657, 197] width 601 height 25
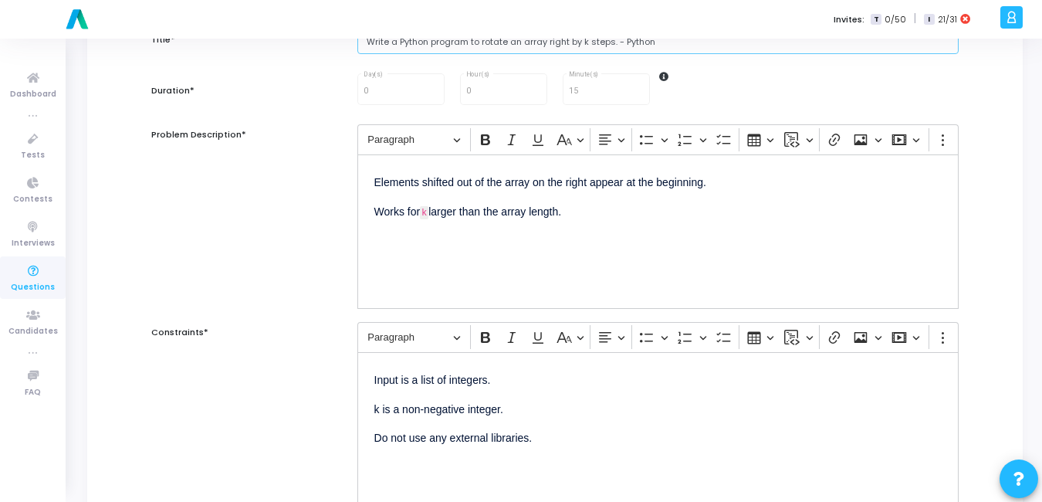
scroll to position [162, 0]
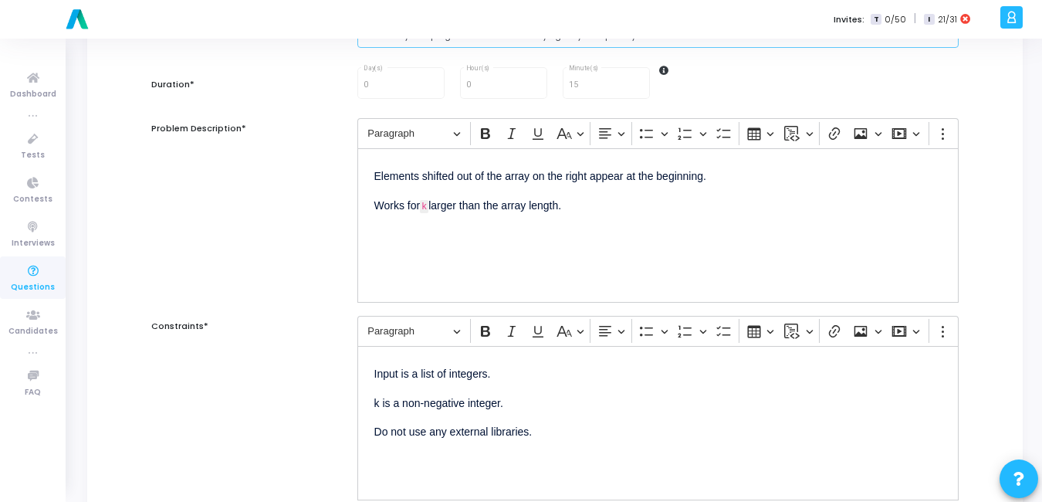
type input "Write a Python program to rotate an array right by k steps. - Python"
click at [374, 181] on p "Elements shifted out of the array on the right appear at the beginning." at bounding box center [657, 174] width 567 height 19
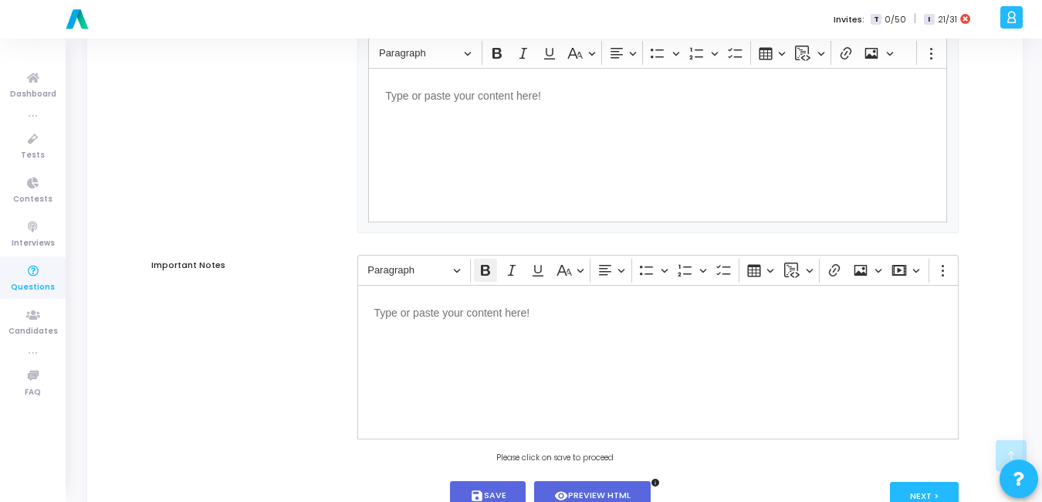
scroll to position [1009, 0]
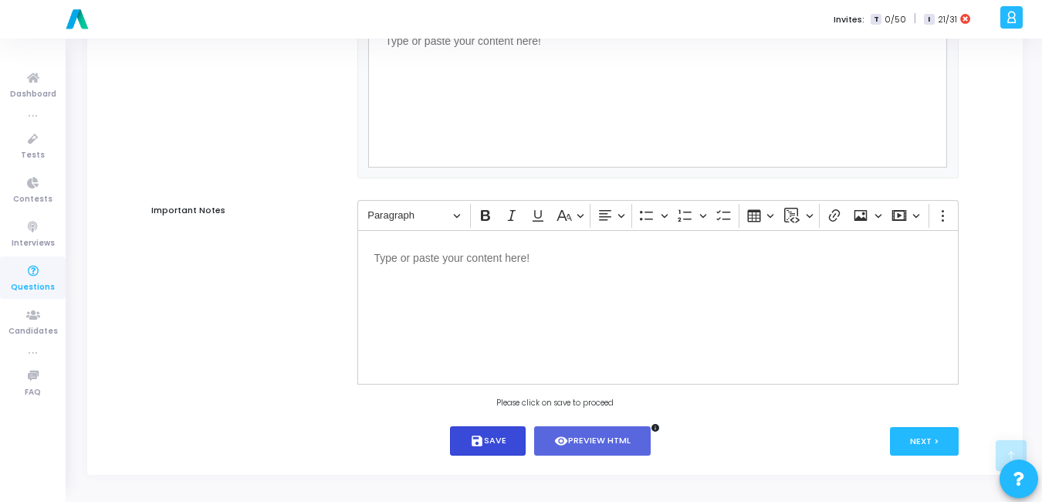
click at [504, 450] on button "save Save" at bounding box center [488, 441] width 76 height 30
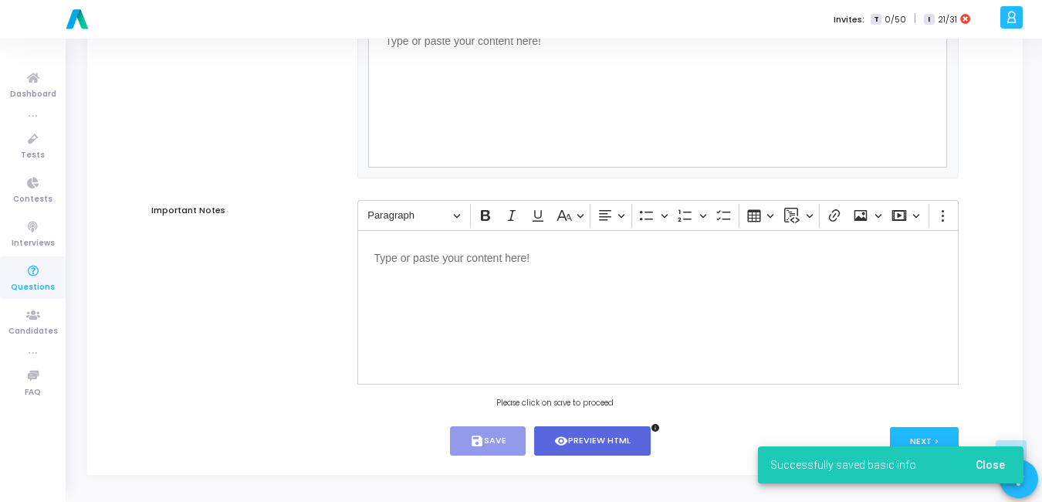
click at [990, 462] on span "Close" at bounding box center [990, 464] width 29 height 12
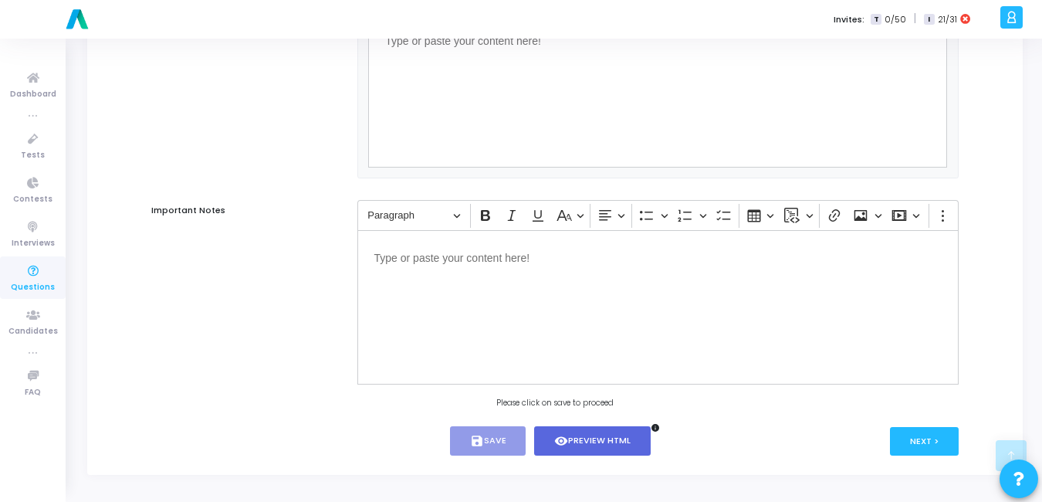
click at [901, 426] on div "Next >" at bounding box center [856, 441] width 201 height 30
click at [905, 441] on button "Next >" at bounding box center [924, 441] width 69 height 29
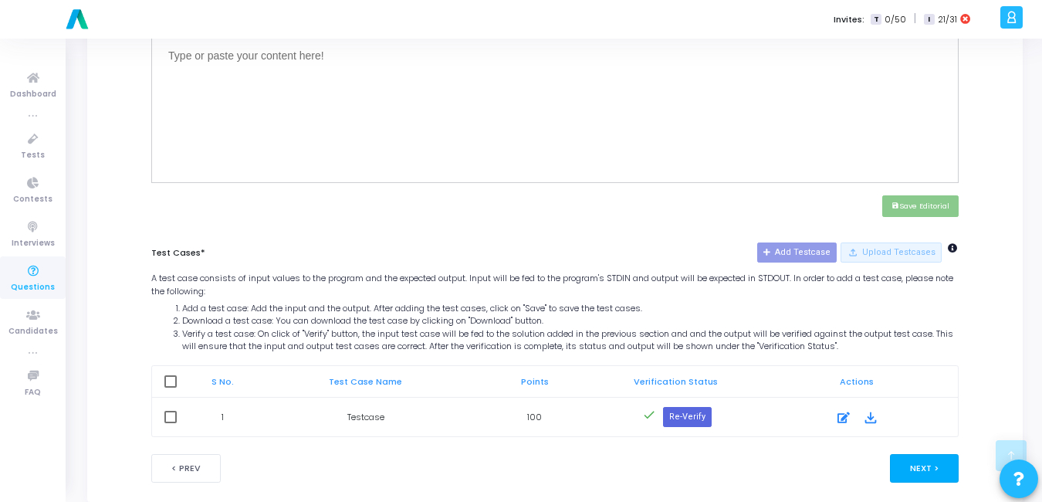
scroll to position [617, 0]
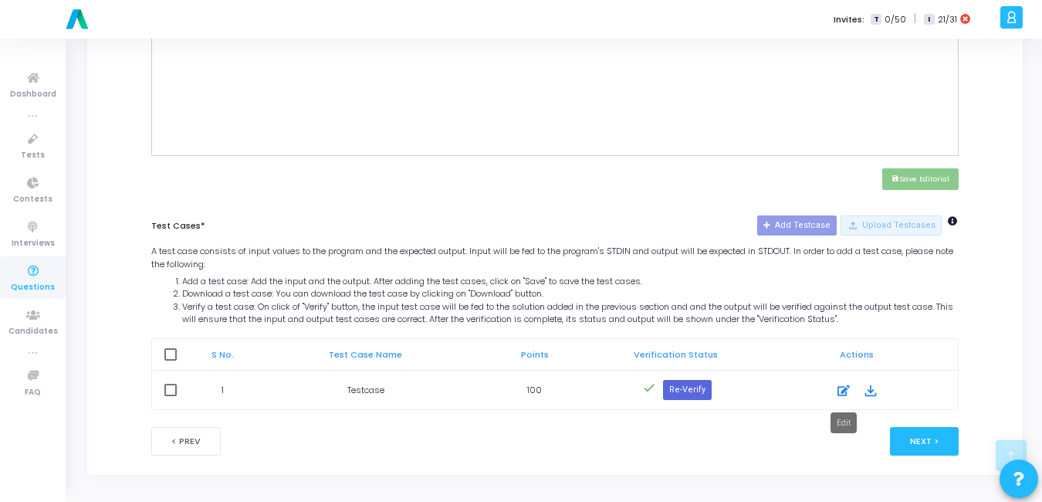
click at [846, 395] on icon at bounding box center [843, 390] width 12 height 19
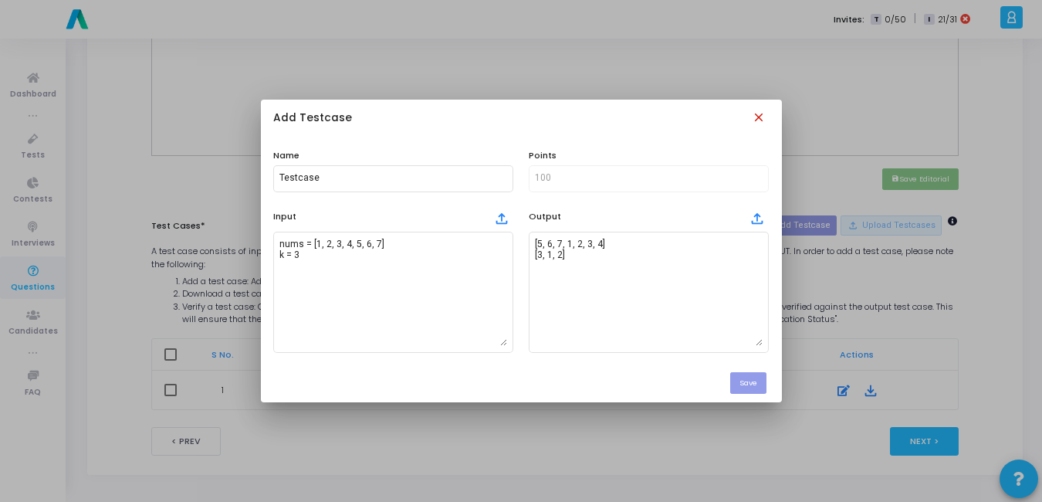
click at [766, 116] on mat-icon "close" at bounding box center [760, 118] width 17 height 17
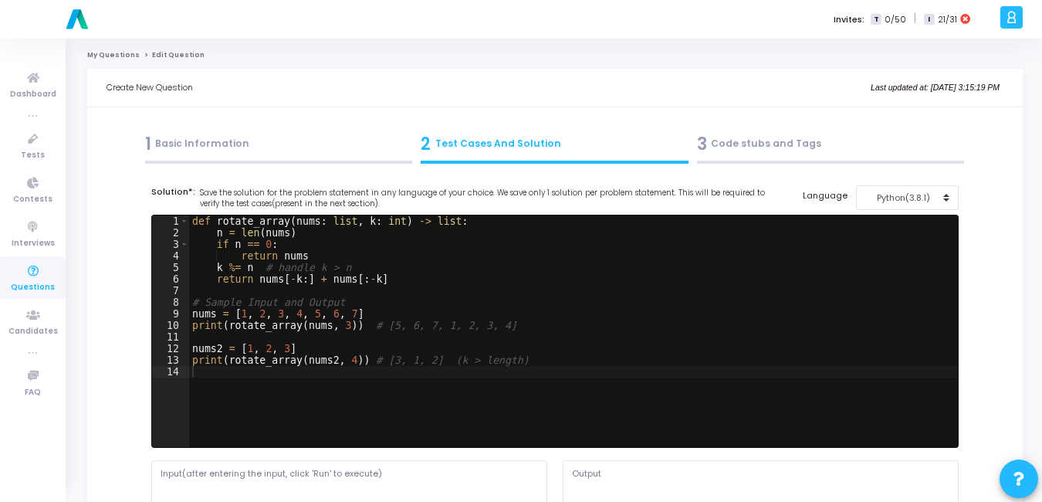
click at [241, 151] on div "1 Basic Information" at bounding box center [279, 143] width 268 height 25
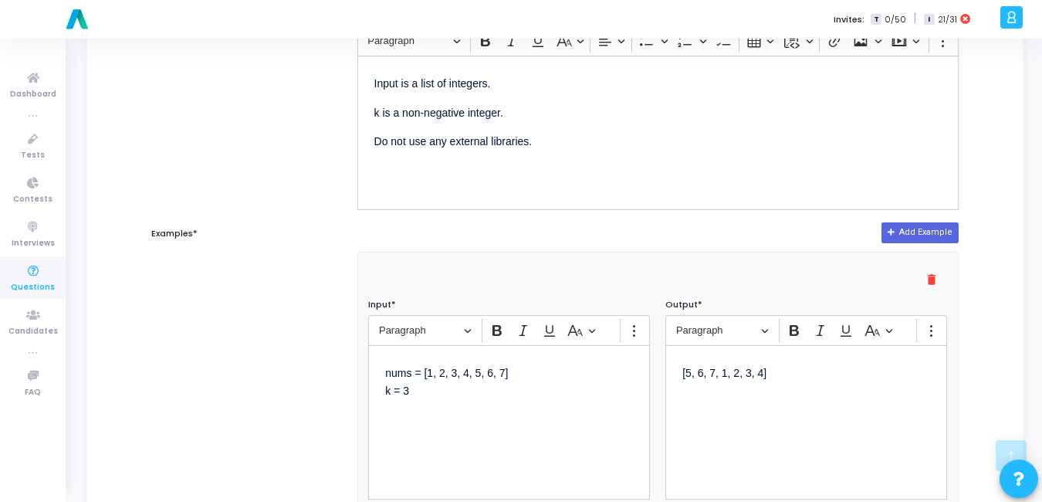
scroll to position [454, 0]
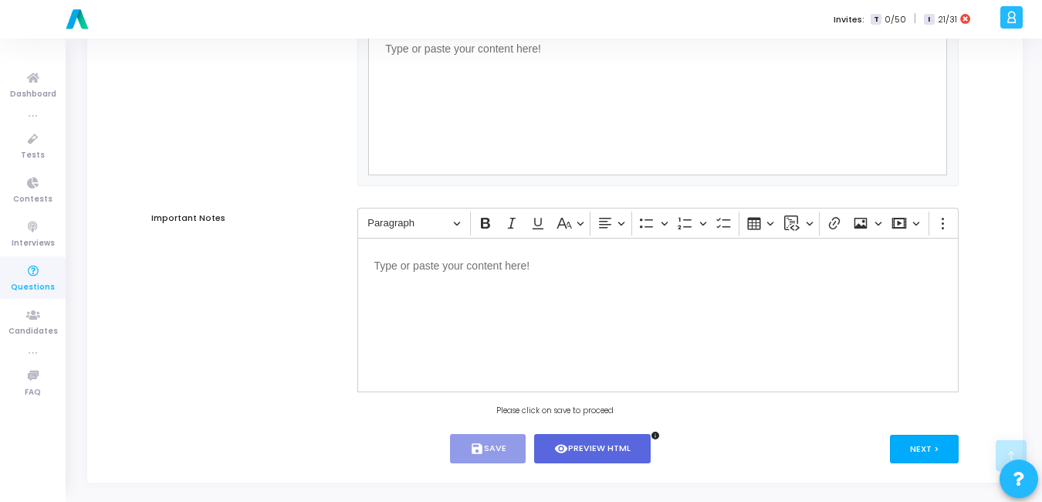
click at [891, 450] on button "Next >" at bounding box center [924, 449] width 69 height 29
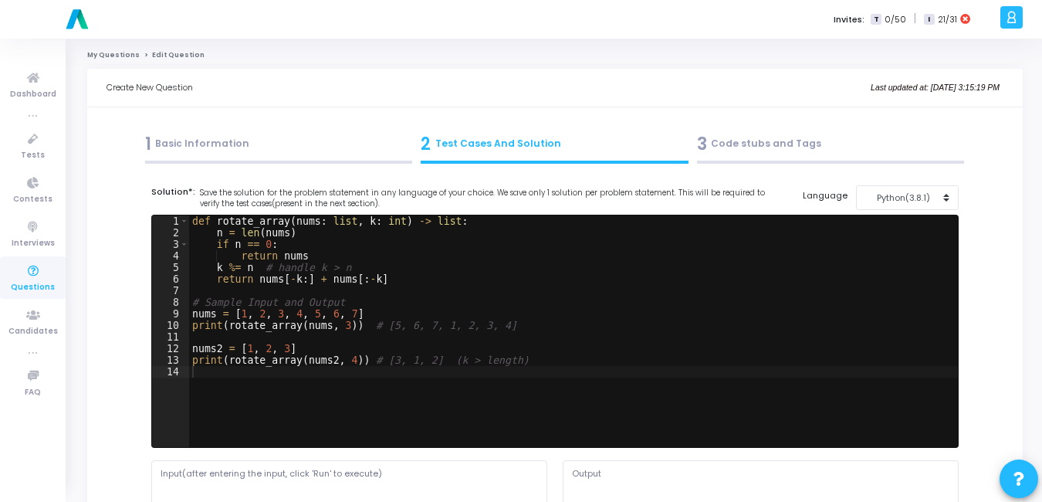
scroll to position [617, 0]
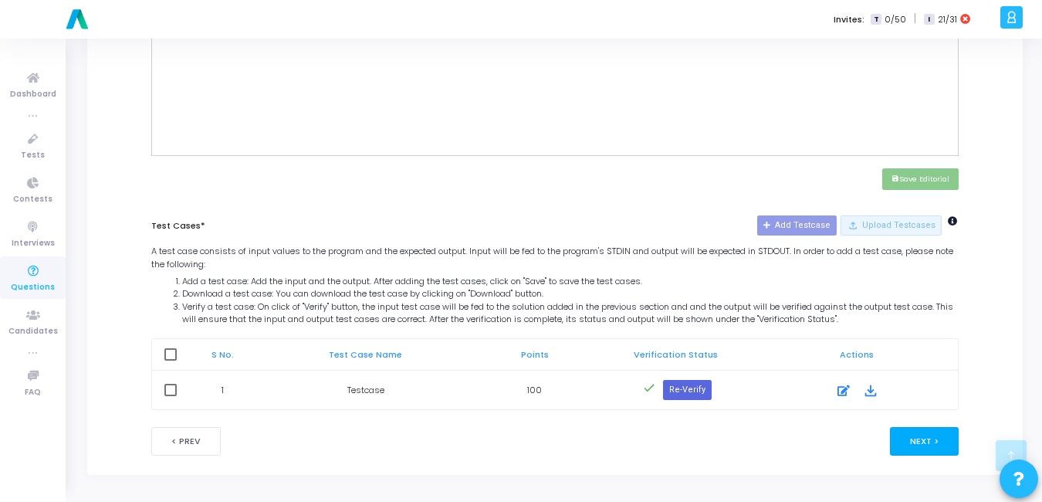
click at [925, 431] on button "Next >" at bounding box center [924, 441] width 69 height 29
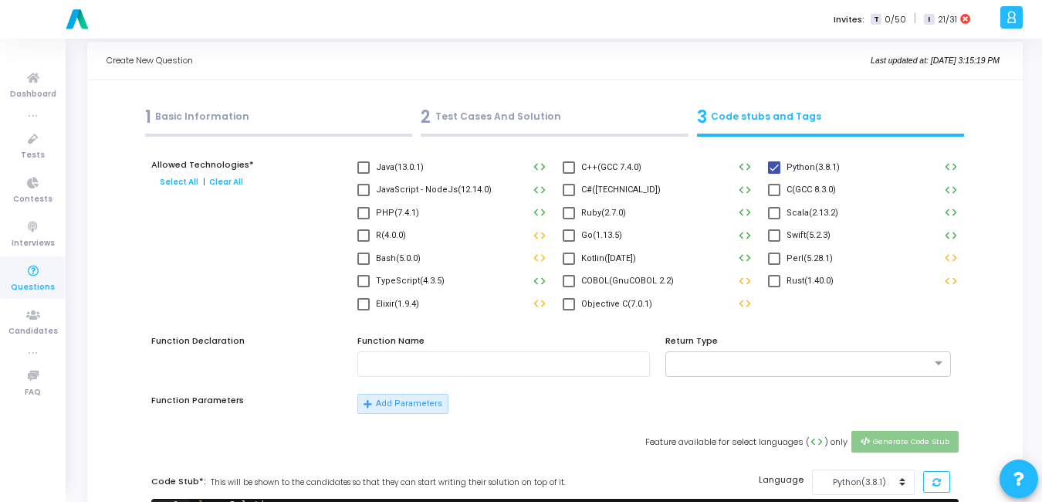
scroll to position [0, 0]
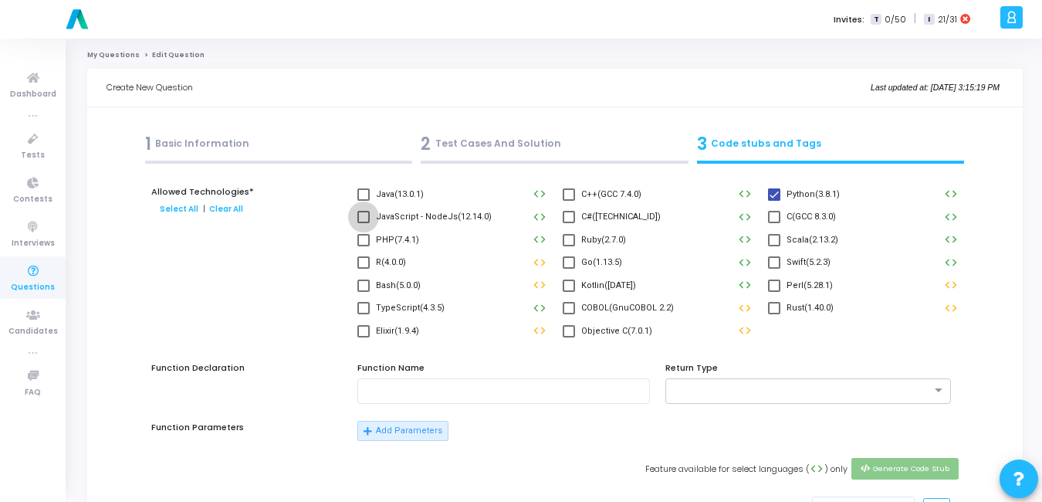
click at [367, 219] on span at bounding box center [363, 217] width 12 height 12
click at [363, 223] on input "JavaScript - NodeJs(12.14.0)" at bounding box center [363, 223] width 1 height 1
checkbox input "true"
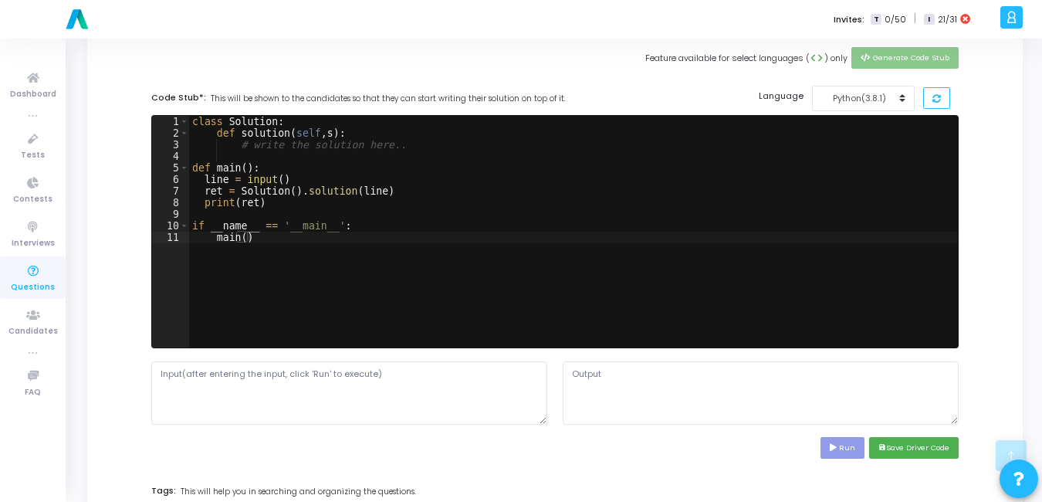
scroll to position [408, 0]
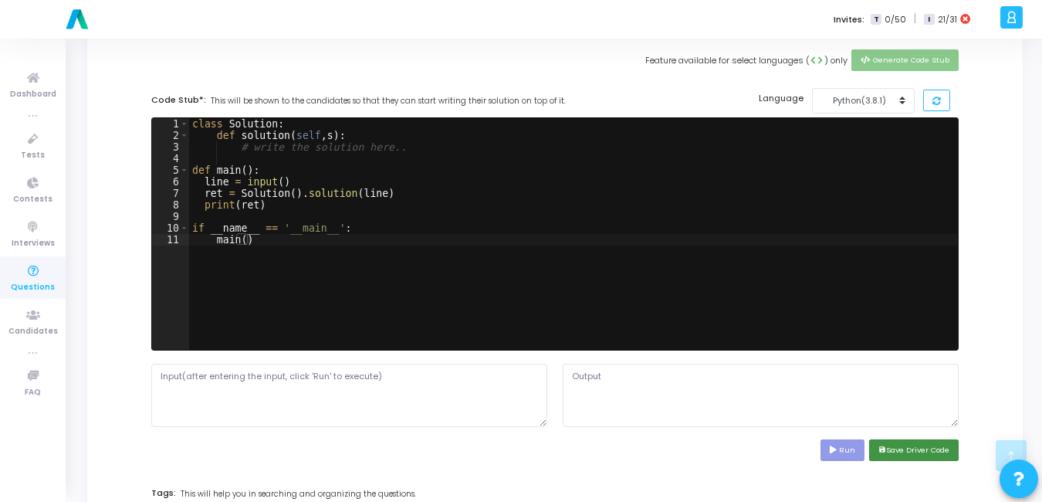
click at [899, 451] on button "save Save Driver Code" at bounding box center [914, 449] width 90 height 21
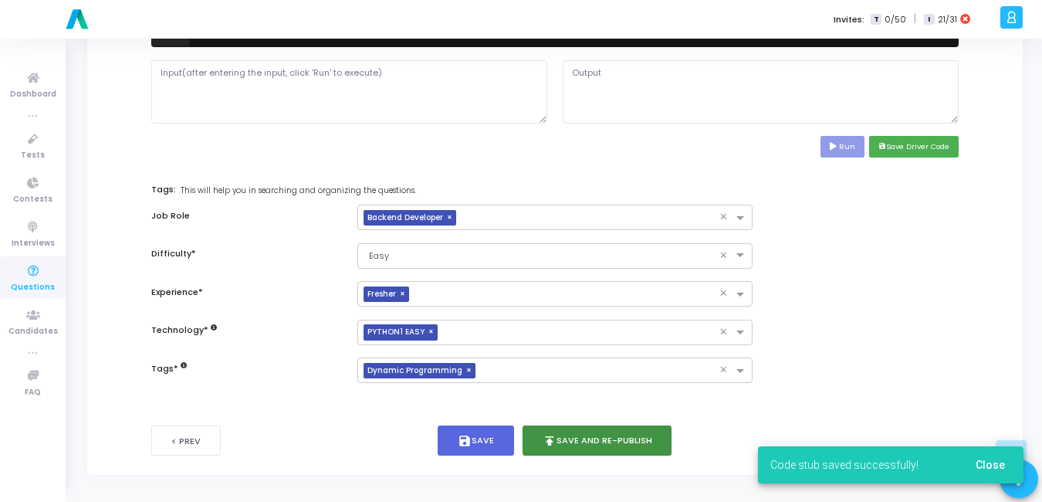
click at [626, 434] on button "publish Save and Re-publish" at bounding box center [597, 440] width 150 height 30
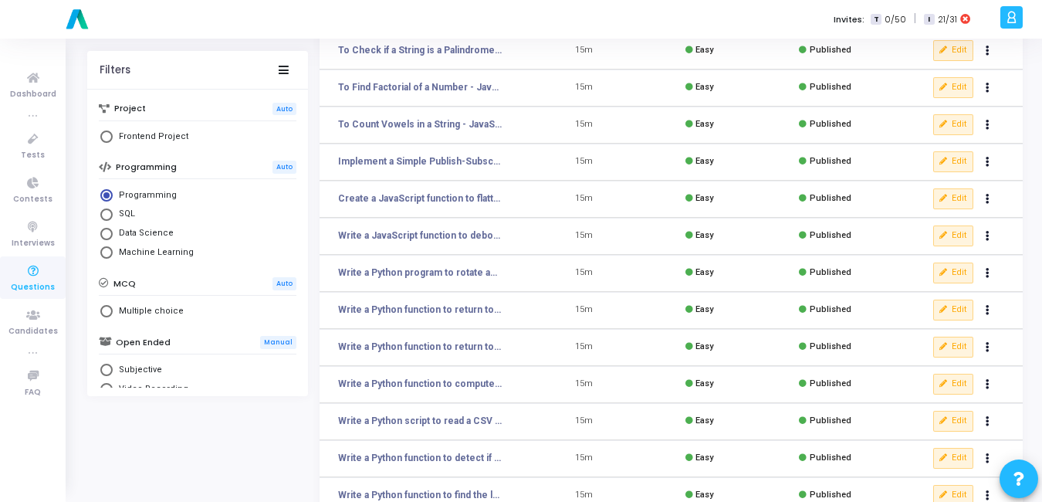
scroll to position [222, 0]
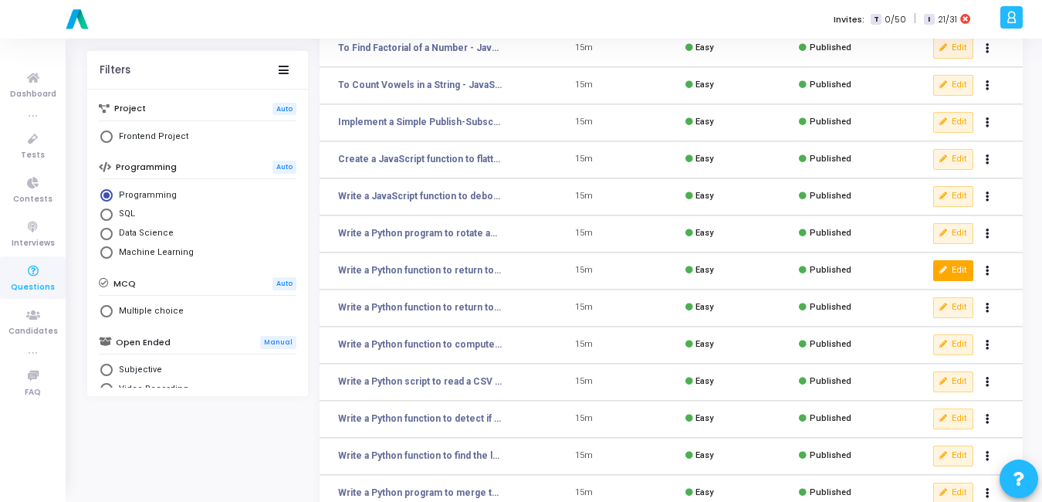
click at [945, 274] on icon at bounding box center [943, 270] width 8 height 8
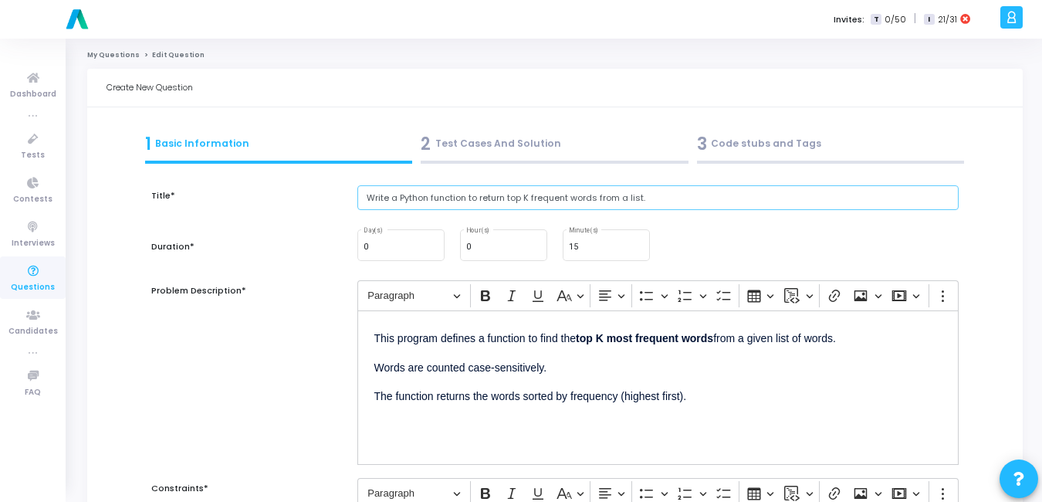
click at [667, 198] on input "Write a Python function to return top K frequent words from a list." at bounding box center [657, 197] width 601 height 25
type input "Write a Python function to return top K frequent words from a list. - Python"
click at [376, 339] on p "This program defines a function to find the top K most frequent words from a gi…" at bounding box center [657, 336] width 567 height 19
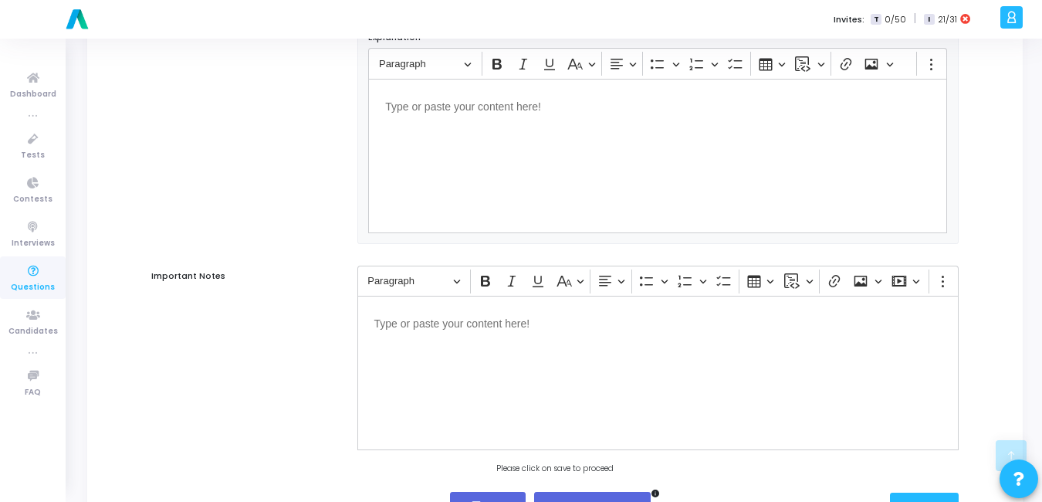
scroll to position [1009, 0]
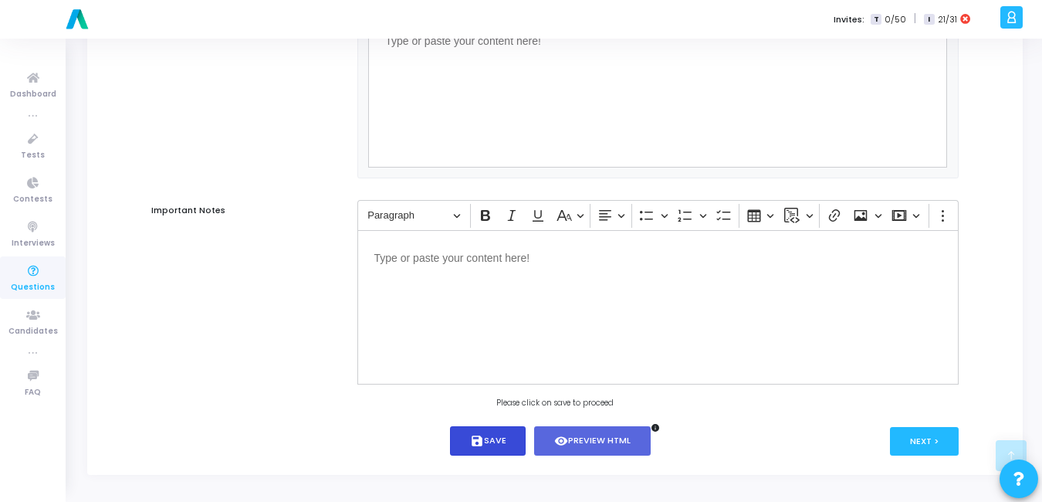
click at [489, 436] on button "save Save" at bounding box center [488, 441] width 76 height 30
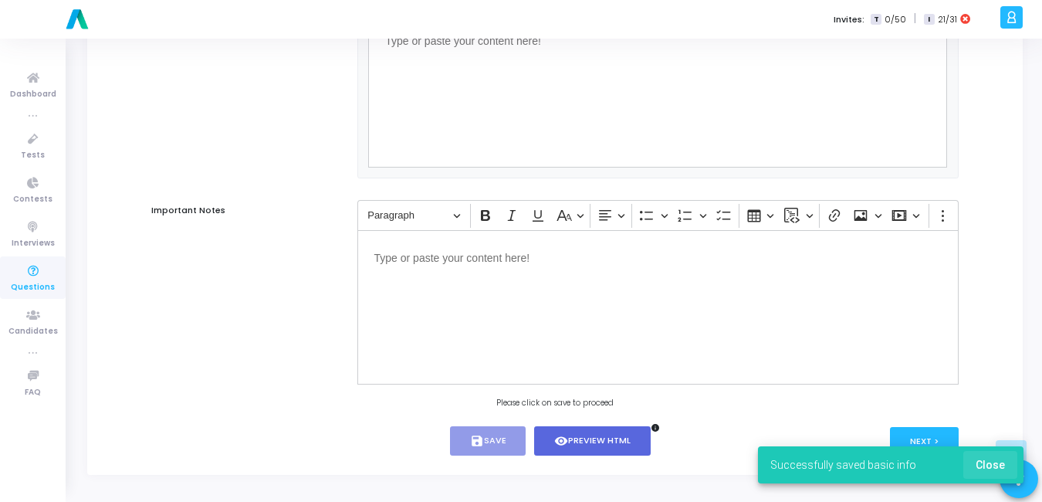
click at [995, 458] on span "Close" at bounding box center [990, 464] width 29 height 12
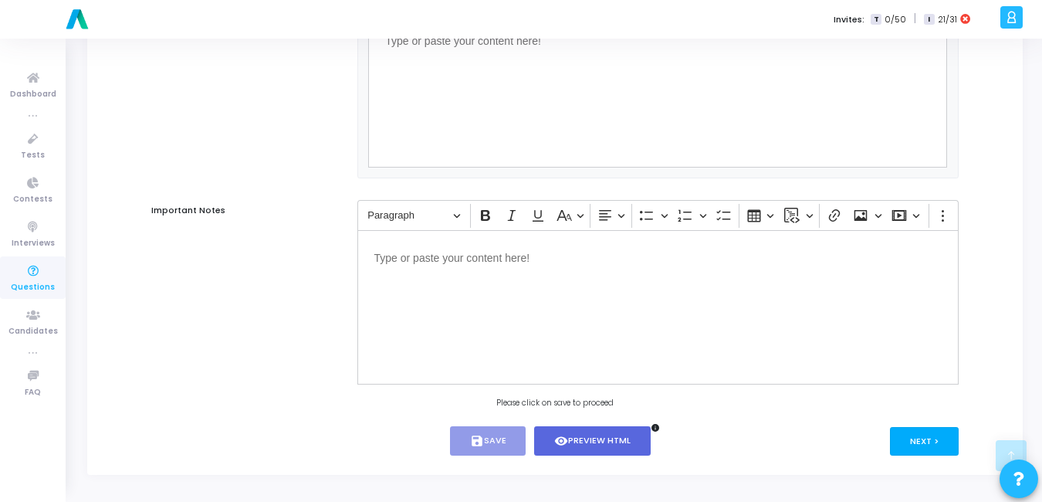
click at [907, 433] on button "Next >" at bounding box center [924, 441] width 69 height 29
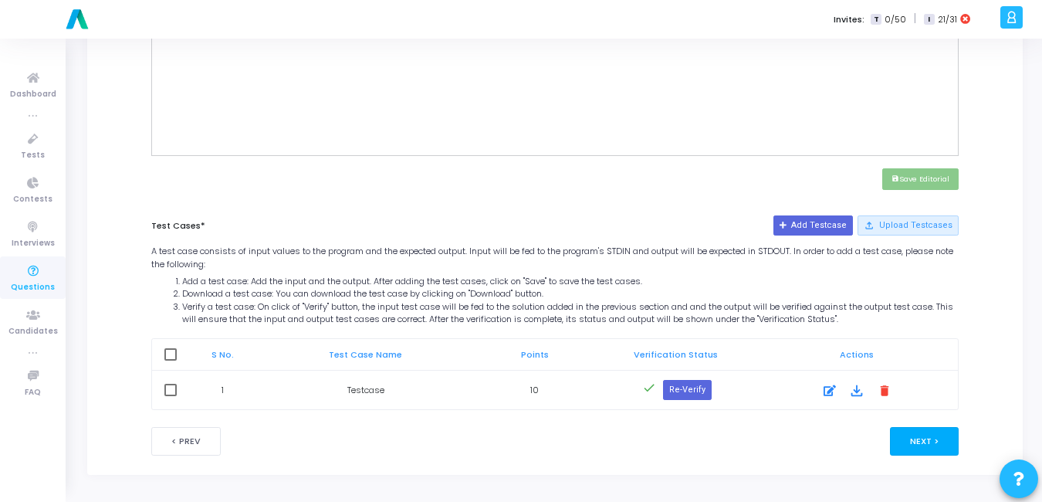
scroll to position [0, 0]
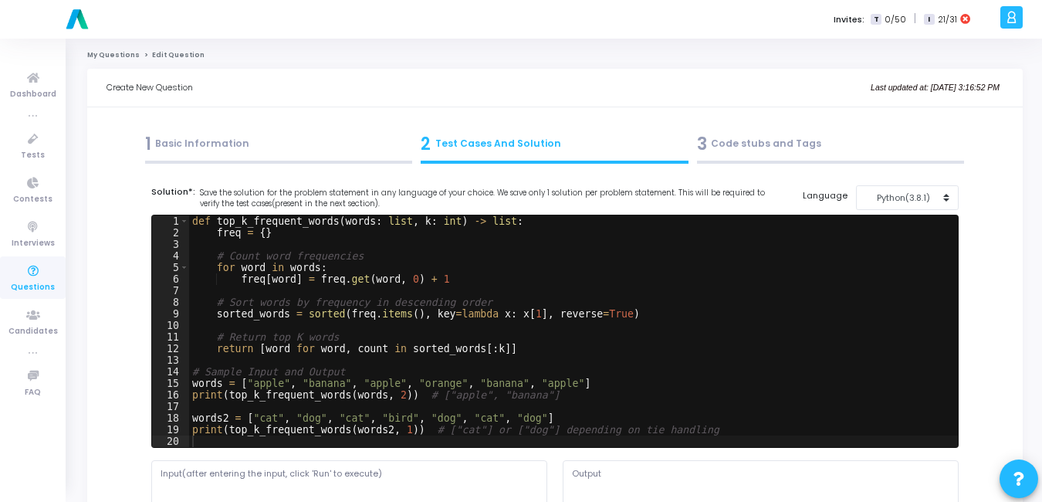
drag, startPoint x: 162, startPoint y: 121, endPoint x: 158, endPoint y: 142, distance: 21.2
click at [158, 145] on div "1 Basic Information" at bounding box center [279, 143] width 268 height 25
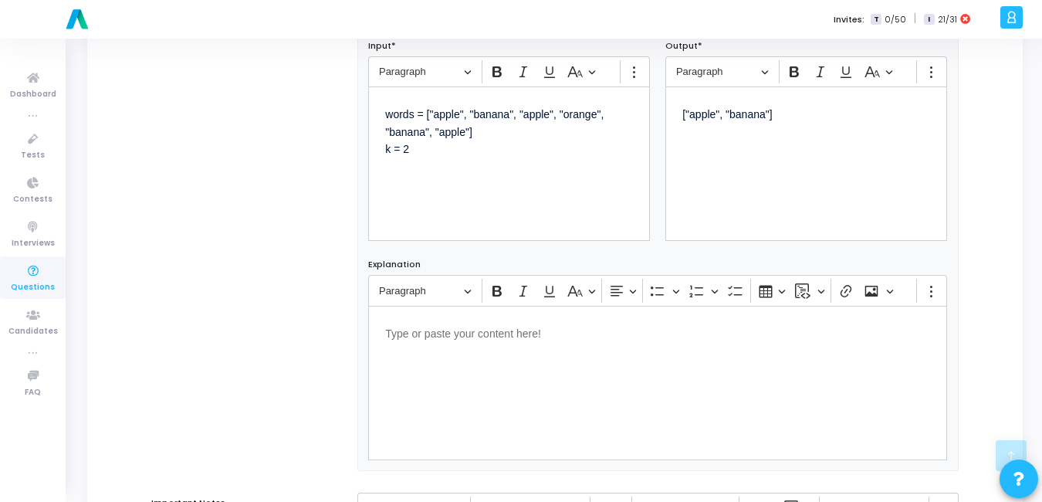
scroll to position [710, 0]
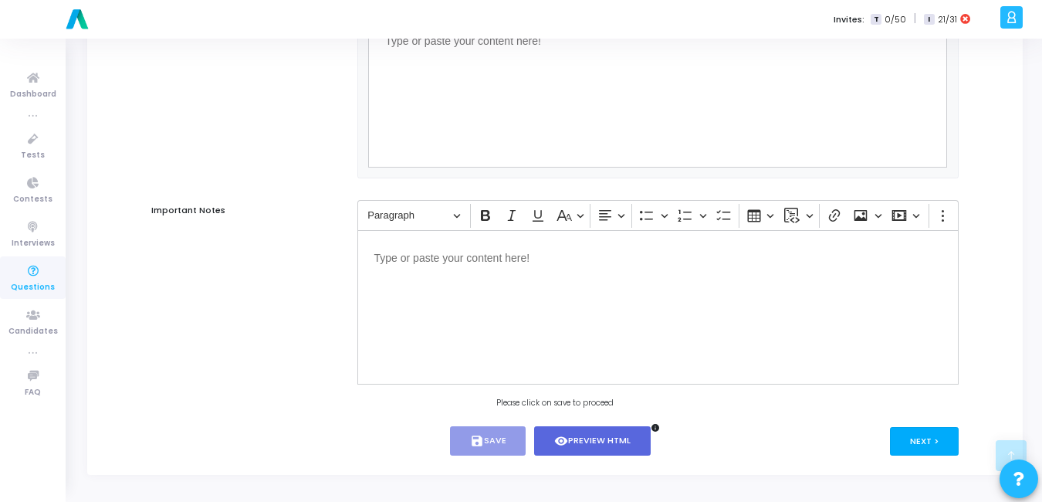
click at [932, 448] on button "Next >" at bounding box center [924, 441] width 69 height 29
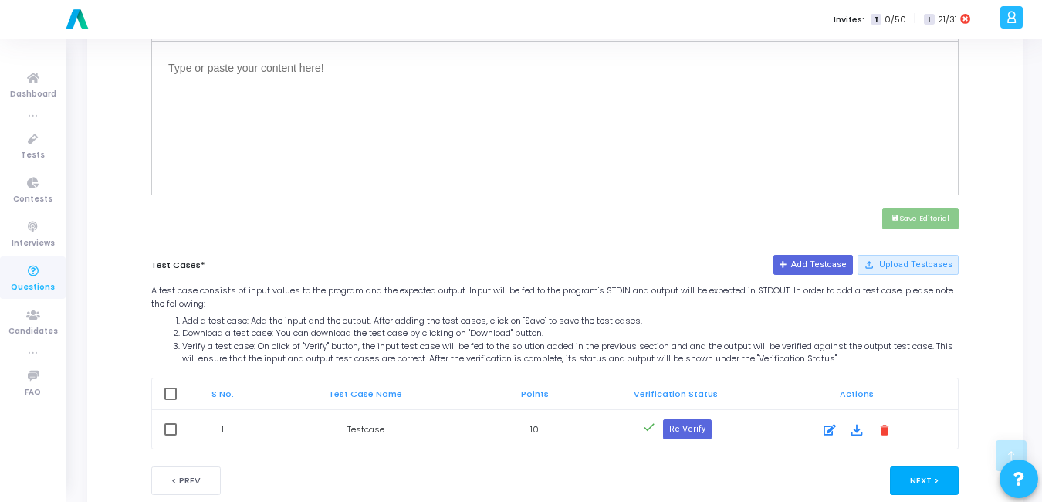
scroll to position [617, 0]
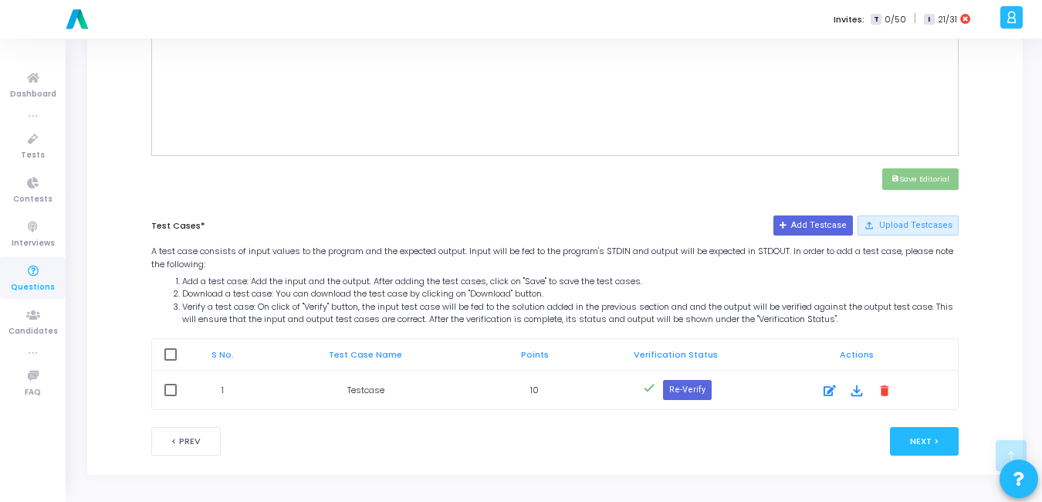
drag, startPoint x: 759, startPoint y: 430, endPoint x: 693, endPoint y: 480, distance: 82.6
click at [830, 393] on icon at bounding box center [829, 390] width 12 height 19
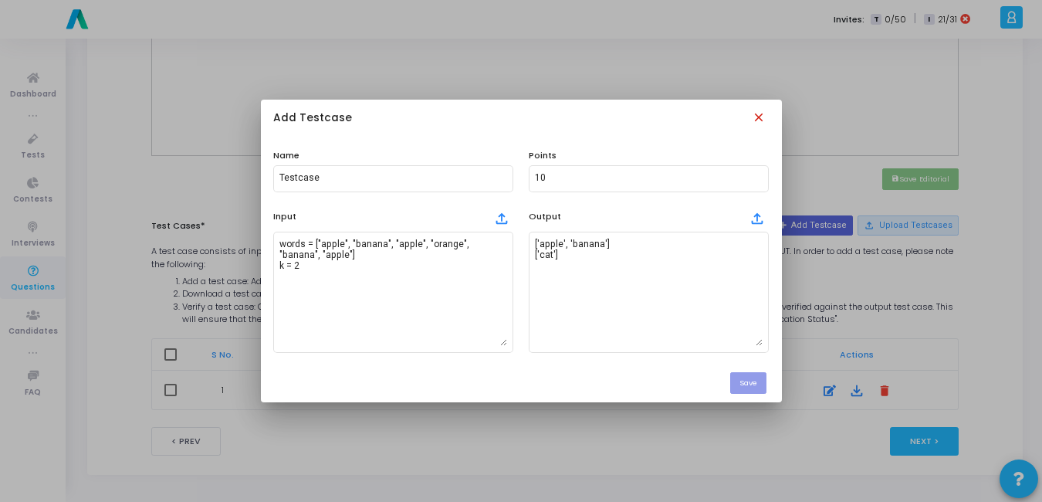
click at [761, 119] on mat-icon "close" at bounding box center [760, 118] width 17 height 17
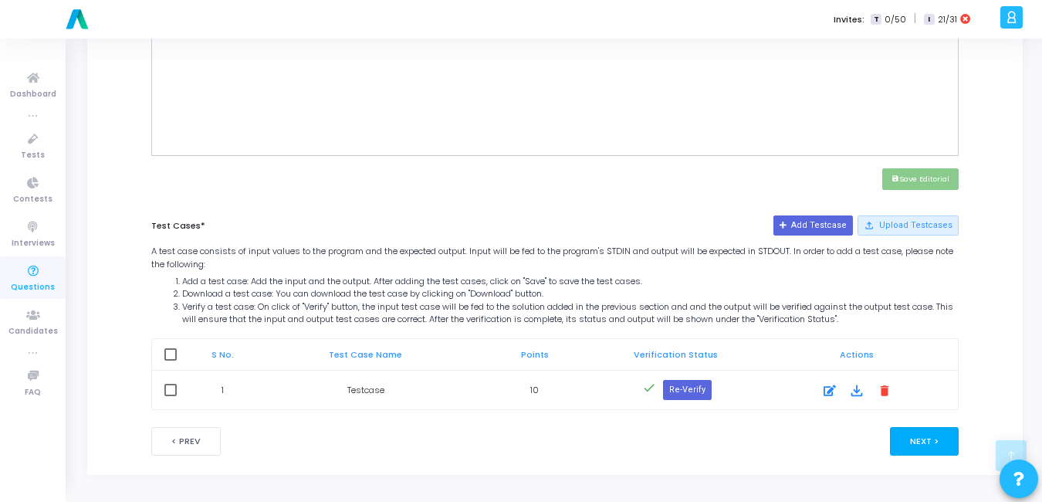
click at [915, 445] on button "Next >" at bounding box center [924, 441] width 69 height 29
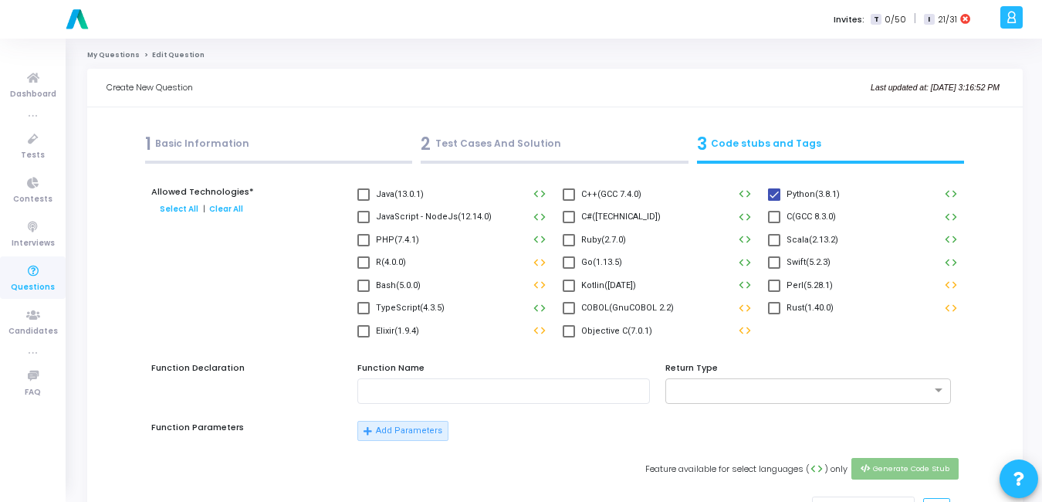
click at [369, 220] on span at bounding box center [363, 217] width 12 height 12
click at [363, 223] on input "JavaScript - NodeJs(12.14.0)" at bounding box center [363, 223] width 1 height 1
checkbox input "true"
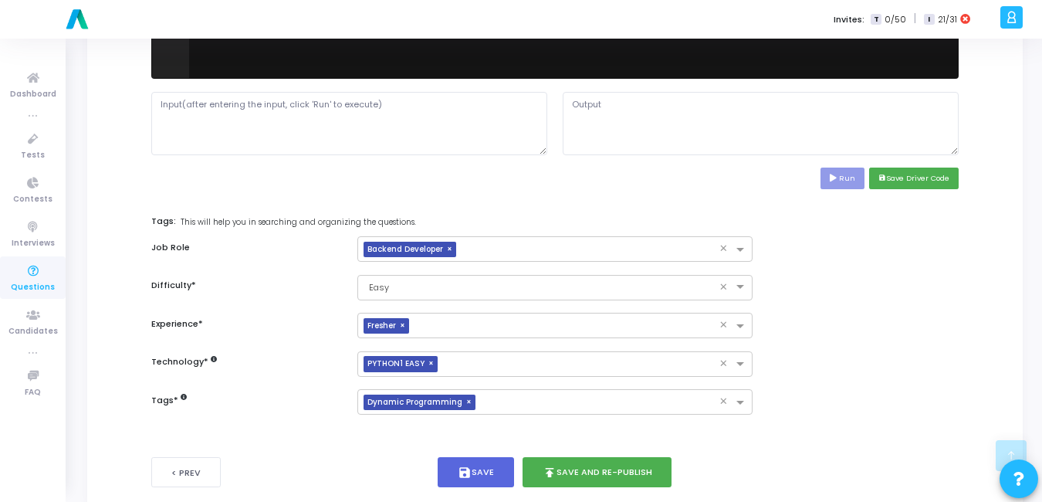
scroll to position [712, 0]
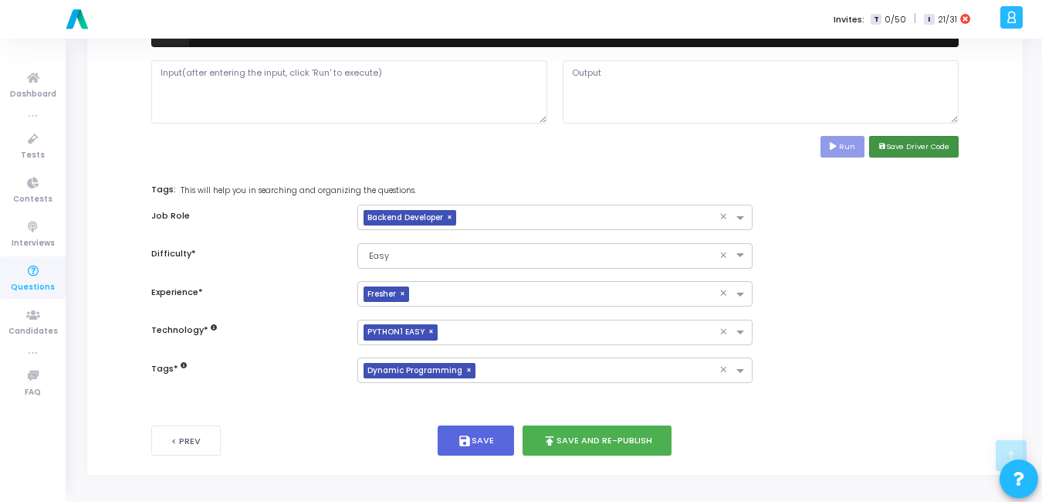
click at [955, 141] on button "save Save Driver Code" at bounding box center [914, 146] width 90 height 21
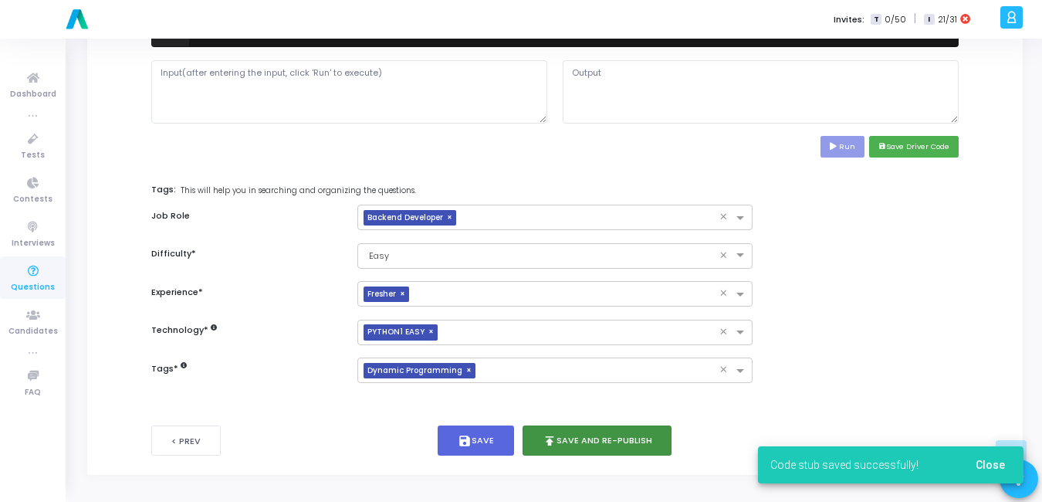
click at [585, 445] on button "publish Save and Re-publish" at bounding box center [597, 440] width 150 height 30
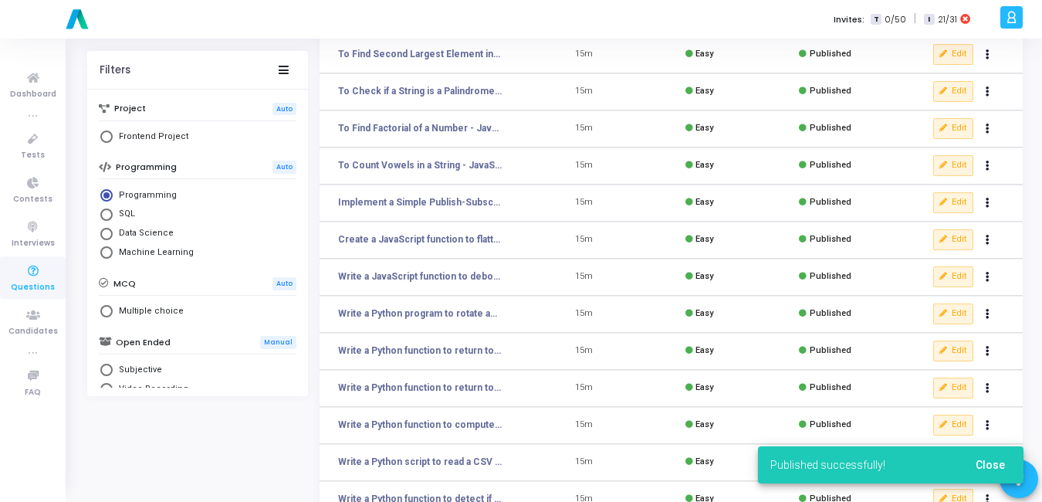
scroll to position [154, 0]
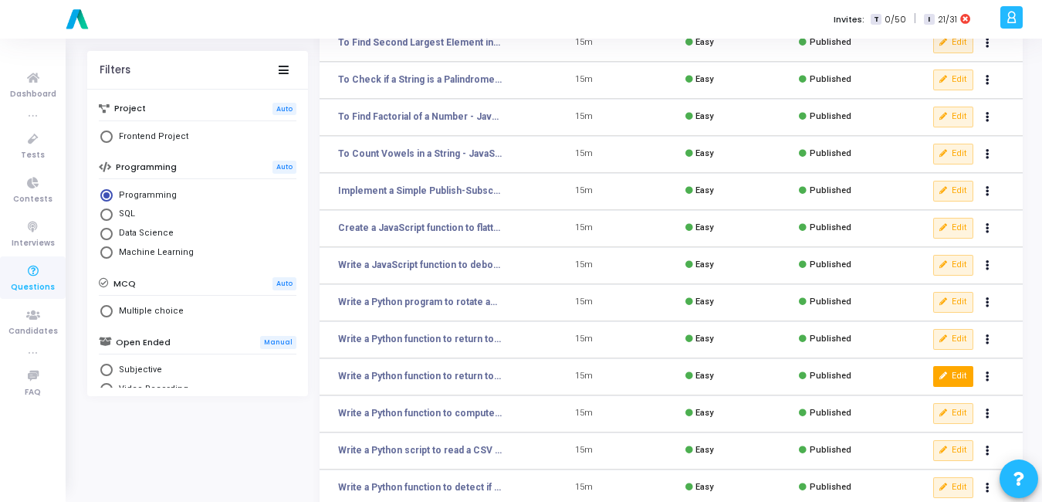
click at [945, 376] on icon at bounding box center [943, 376] width 8 height 8
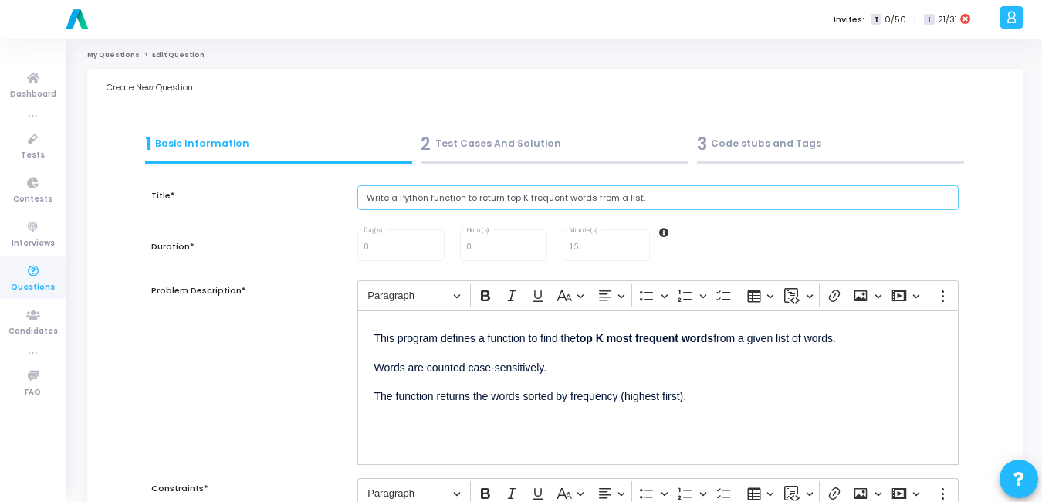
click at [661, 201] on input "Write a Python function to return top K frequent words from a list." at bounding box center [657, 197] width 601 height 25
click at [641, 201] on input "Write a Python function to return top K frequent words from a list. - Python" at bounding box center [657, 197] width 601 height 25
click at [704, 193] on input "Write a Python function to return top K frequent words from a list - Python" at bounding box center [657, 197] width 601 height 25
type input "Write a Python function to return top K frequent words from a list - Python."
click at [725, 232] on div "0 Day(s) 0 Hour(s) 15 Minute(s)" at bounding box center [658, 245] width 617 height 36
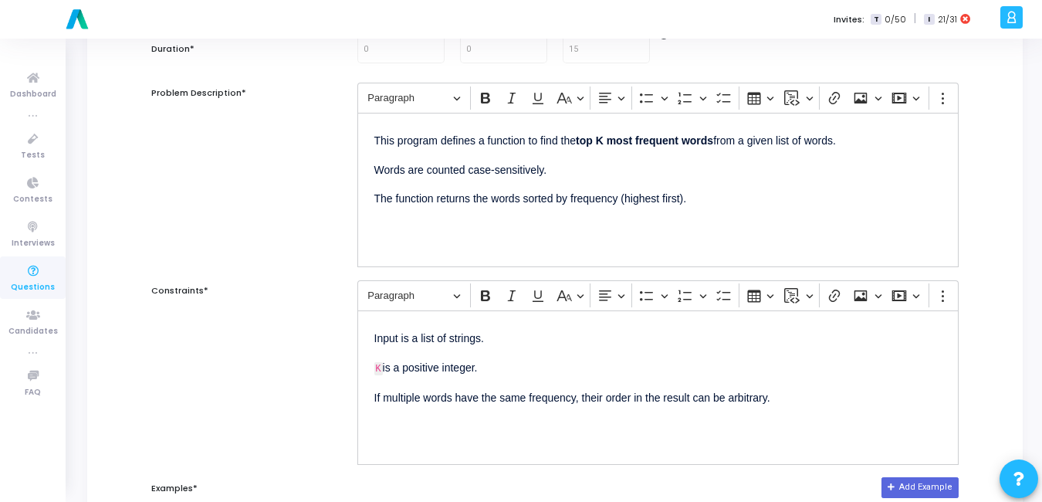
scroll to position [198, 0]
click at [377, 140] on p "This program defines a function to find the top K most frequent words from a gi…" at bounding box center [657, 138] width 567 height 19
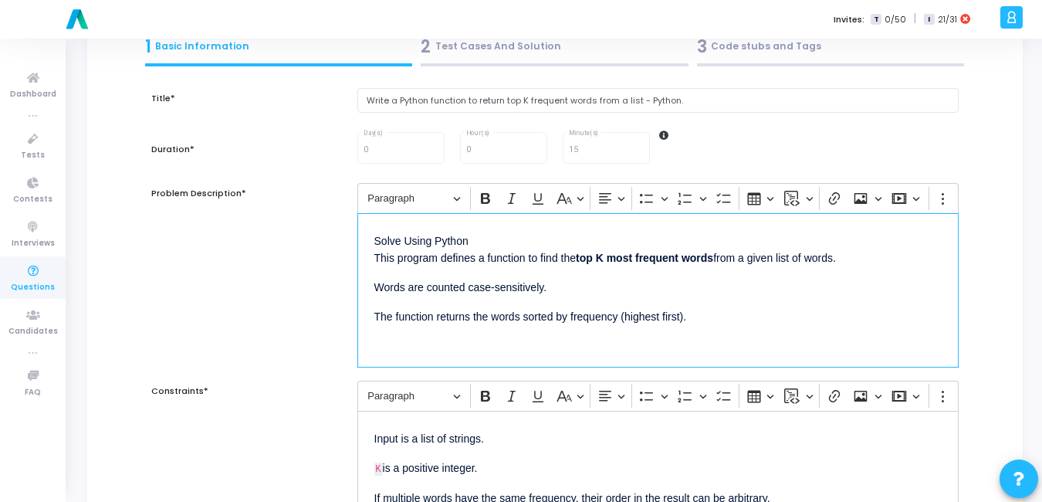
scroll to position [96, 0]
click at [402, 242] on p "⁠⁠⁠⁠⁠⁠⁠Solve Using Python This program defines a function to find the top K mos…" at bounding box center [657, 249] width 567 height 37
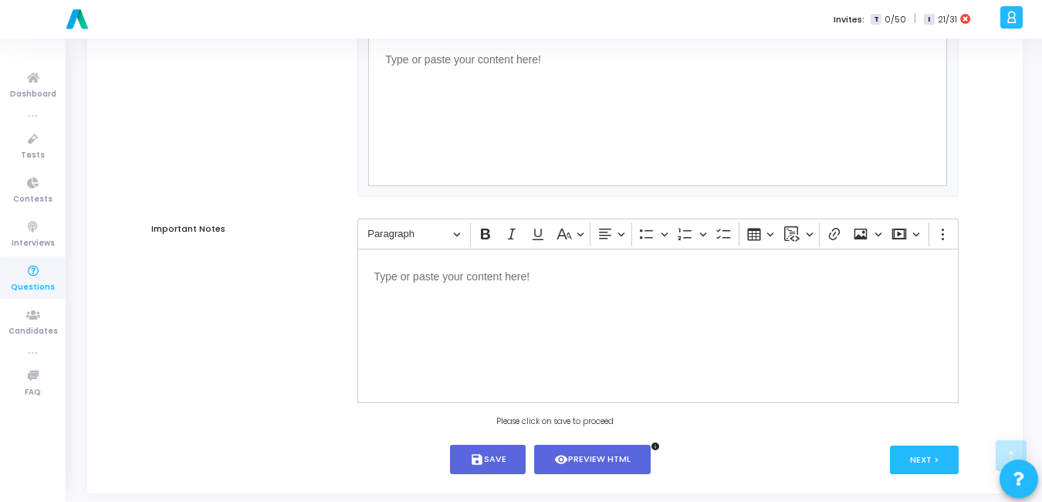
scroll to position [1009, 0]
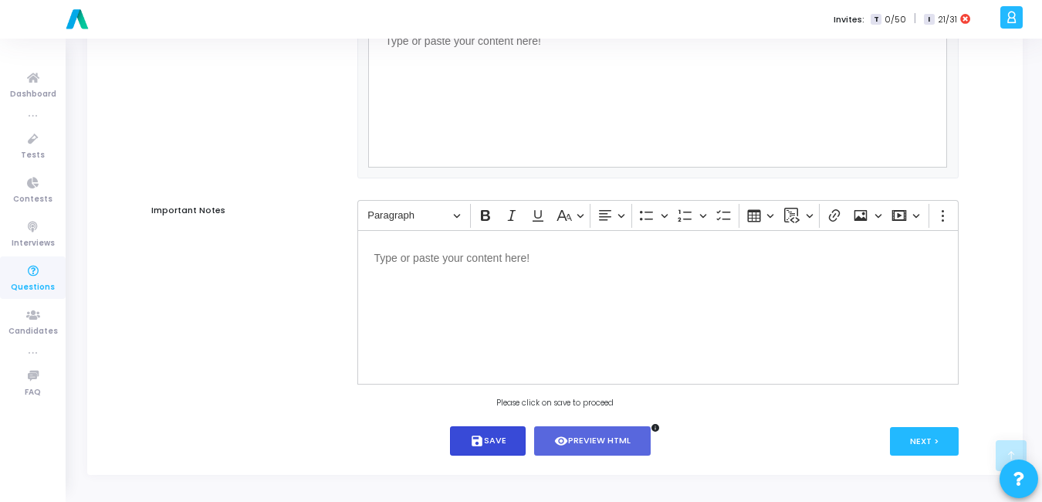
click at [482, 433] on button "save Save" at bounding box center [488, 441] width 76 height 30
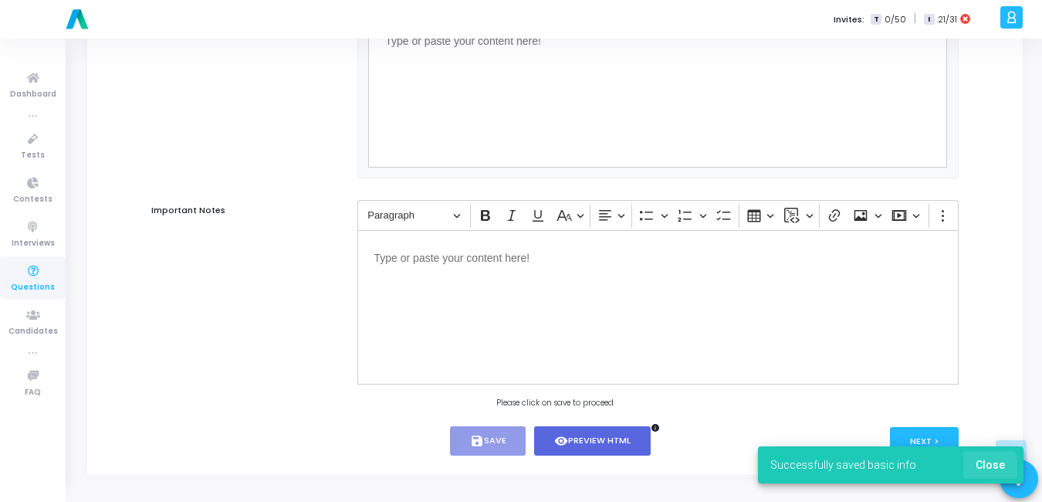
click at [989, 466] on span "Close" at bounding box center [990, 464] width 29 height 12
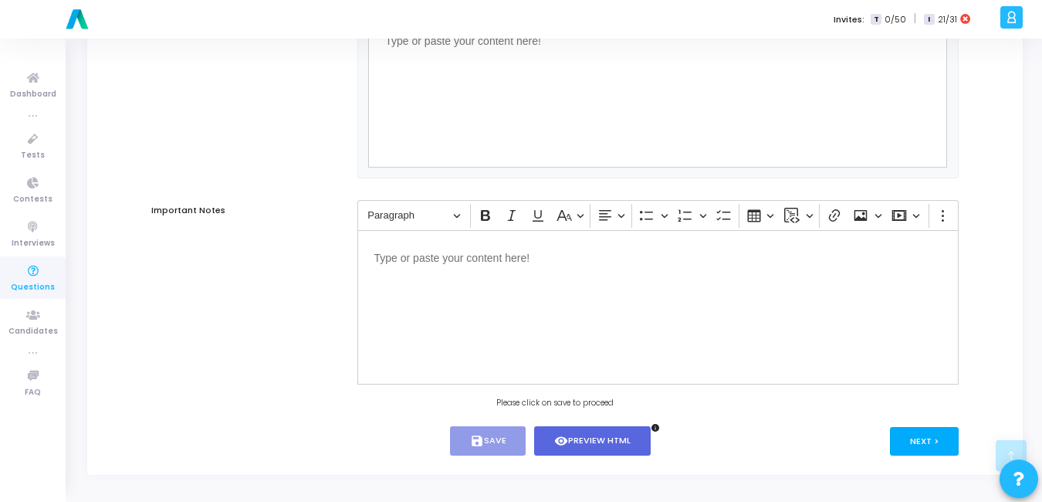
click at [952, 447] on button "Next >" at bounding box center [924, 441] width 69 height 29
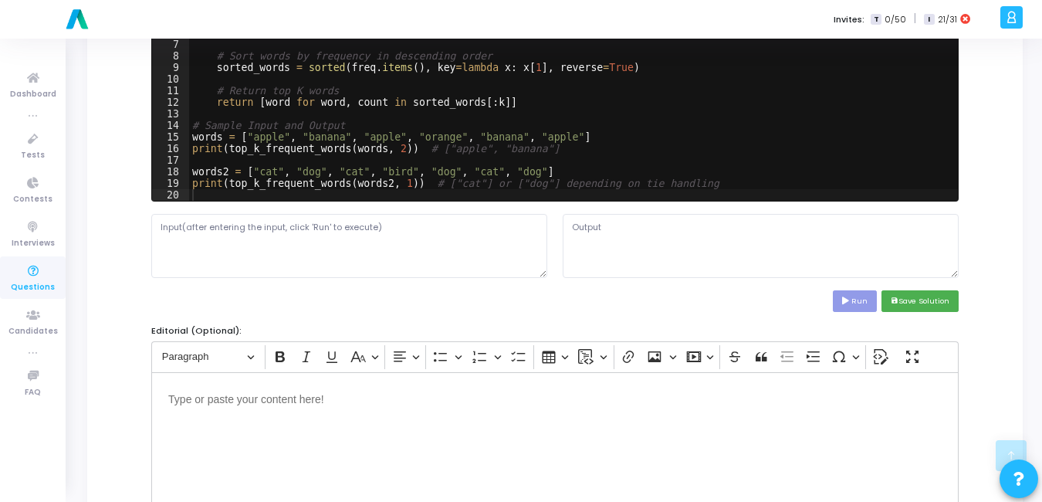
scroll to position [617, 0]
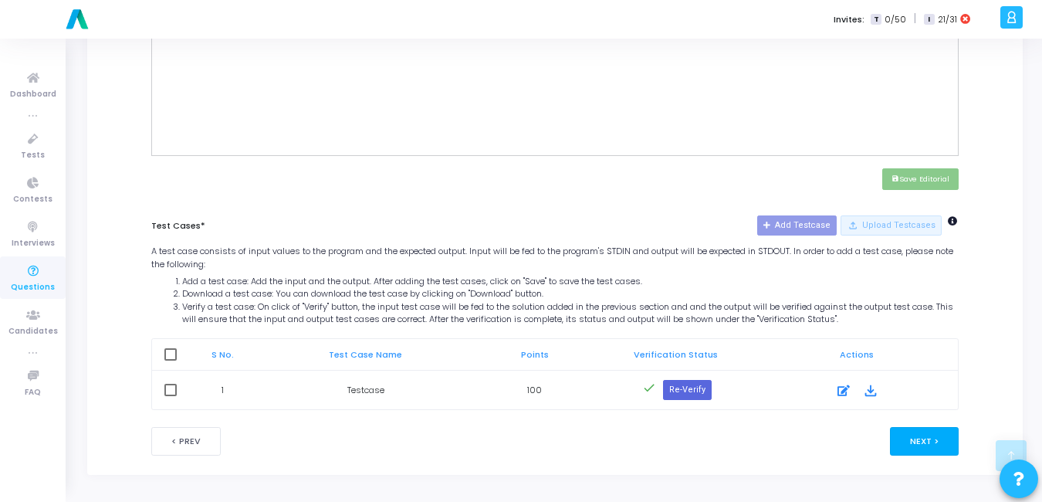
click at [919, 445] on button "Next >" at bounding box center [924, 441] width 69 height 29
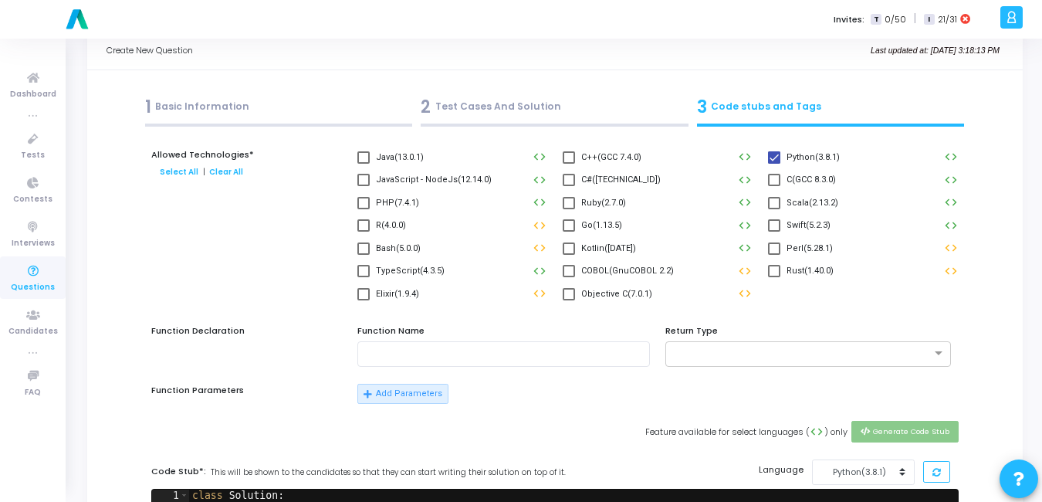
scroll to position [0, 0]
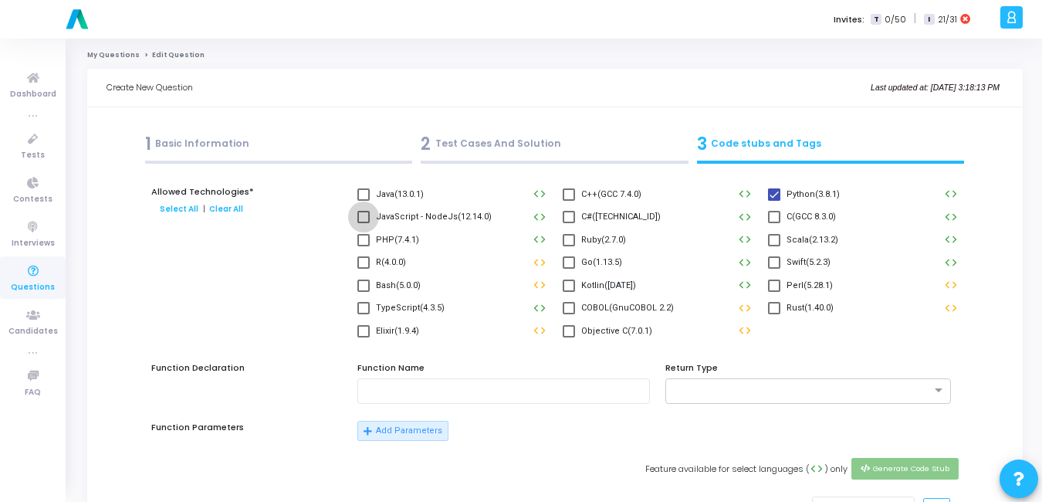
click at [397, 220] on span "JavaScript - NodeJs(12.14.0)" at bounding box center [434, 217] width 116 height 19
click at [363, 223] on input "JavaScript - NodeJs(12.14.0)" at bounding box center [363, 223] width 1 height 1
checkbox input "true"
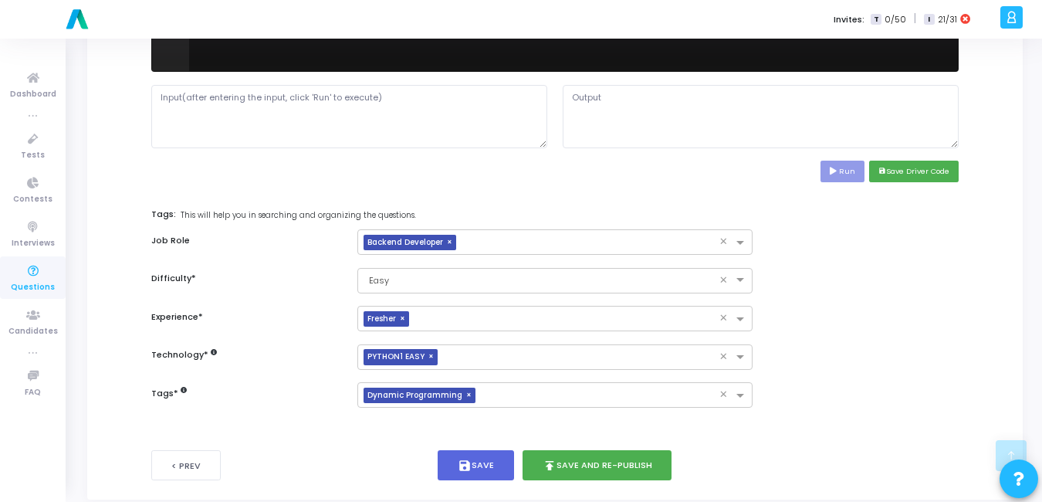
scroll to position [712, 0]
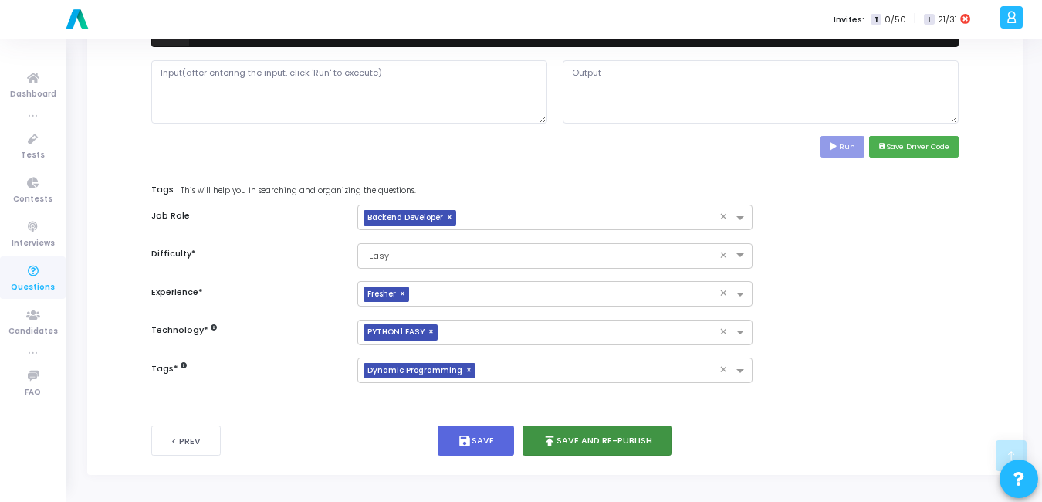
click at [625, 439] on button "publish Save and Re-publish" at bounding box center [597, 440] width 150 height 30
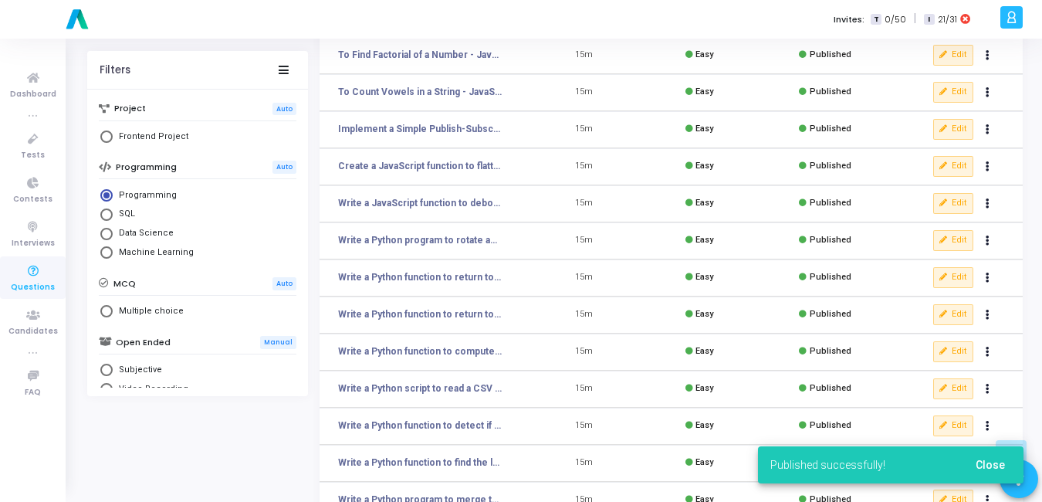
scroll to position [273, 0]
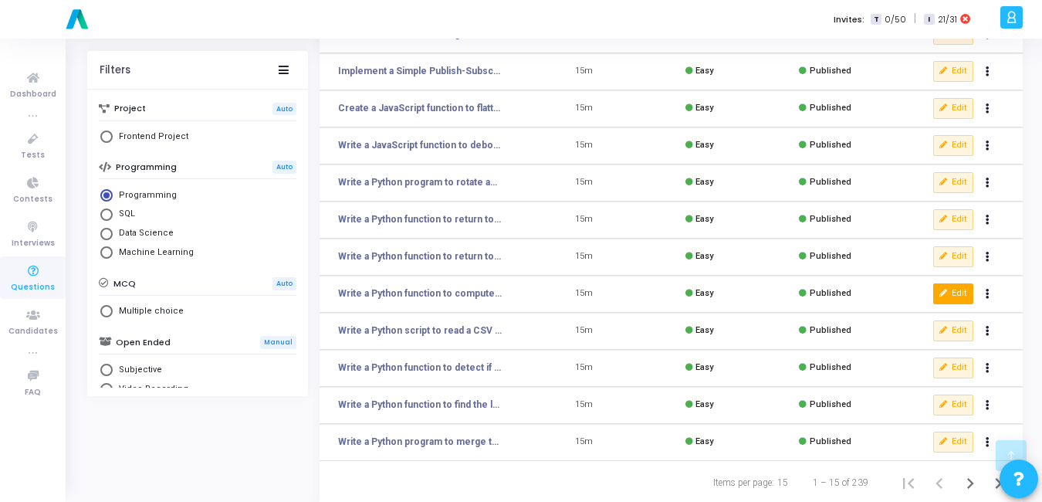
click at [946, 289] on icon at bounding box center [943, 293] width 8 height 8
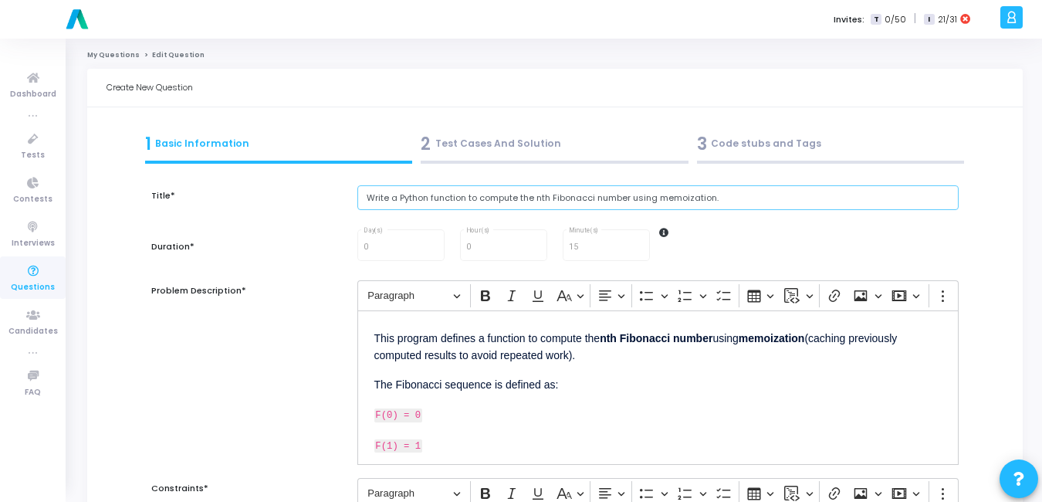
click at [766, 192] on input "Write a Python function to compute the nth Fibonacci number using memoization." at bounding box center [657, 197] width 601 height 25
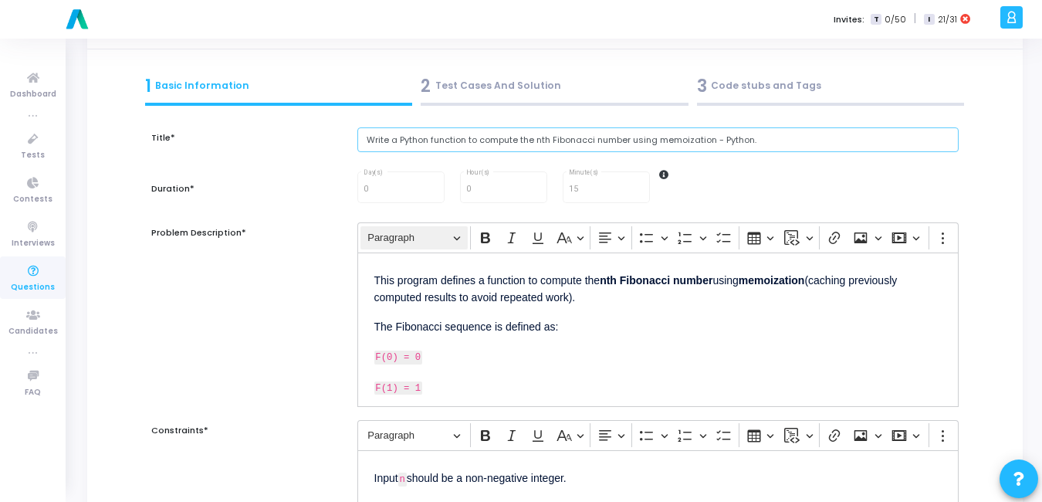
scroll to position [59, 0]
type input "Write a Python function to compute the nth Fibonacci number using memoization -…"
click at [376, 281] on p "This program defines a function to compute the nth Fibonacci number using memoi…" at bounding box center [657, 287] width 567 height 37
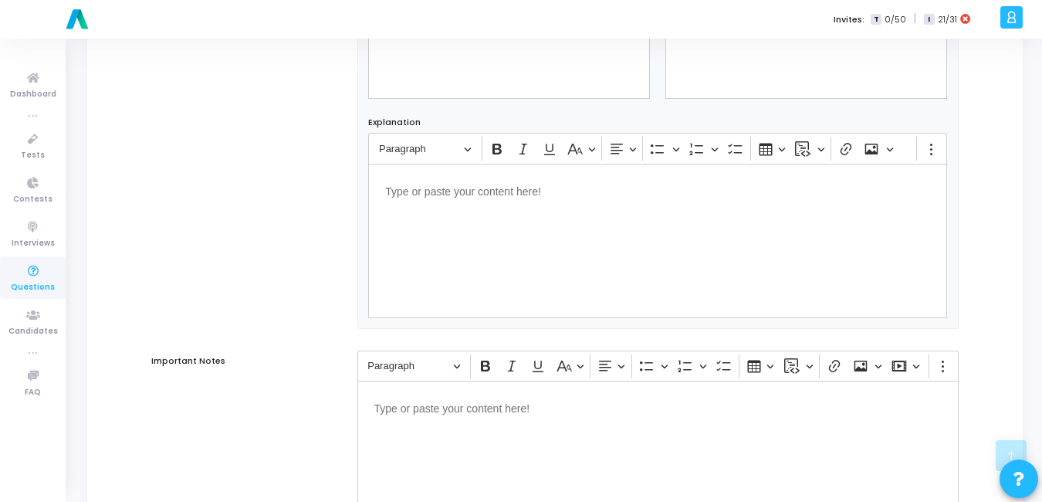
scroll to position [1009, 0]
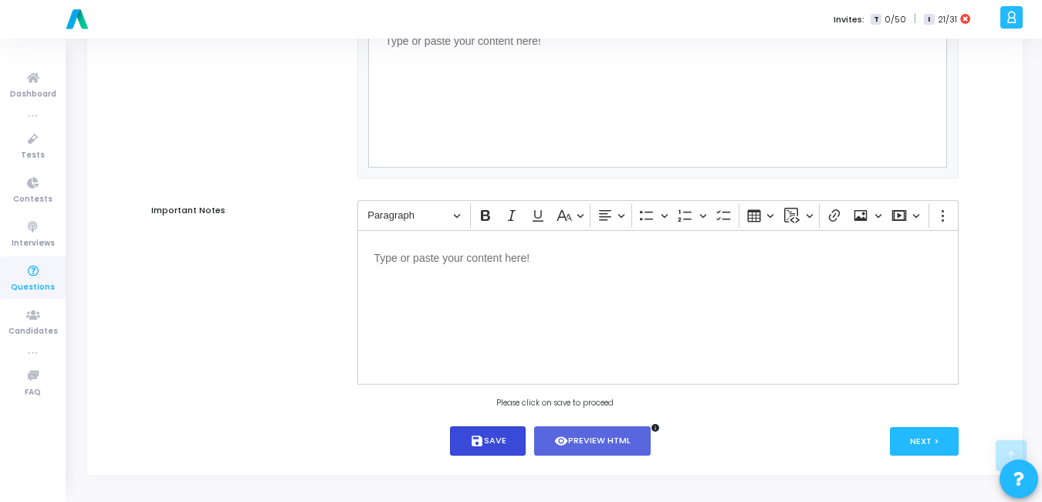
click at [506, 442] on button "save Save" at bounding box center [488, 441] width 76 height 30
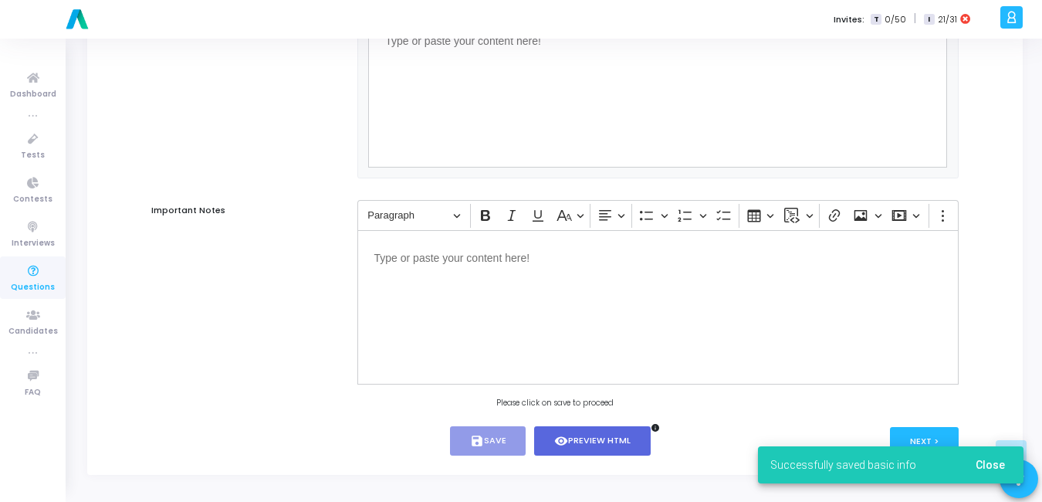
click at [979, 455] on button "Close" at bounding box center [990, 465] width 54 height 28
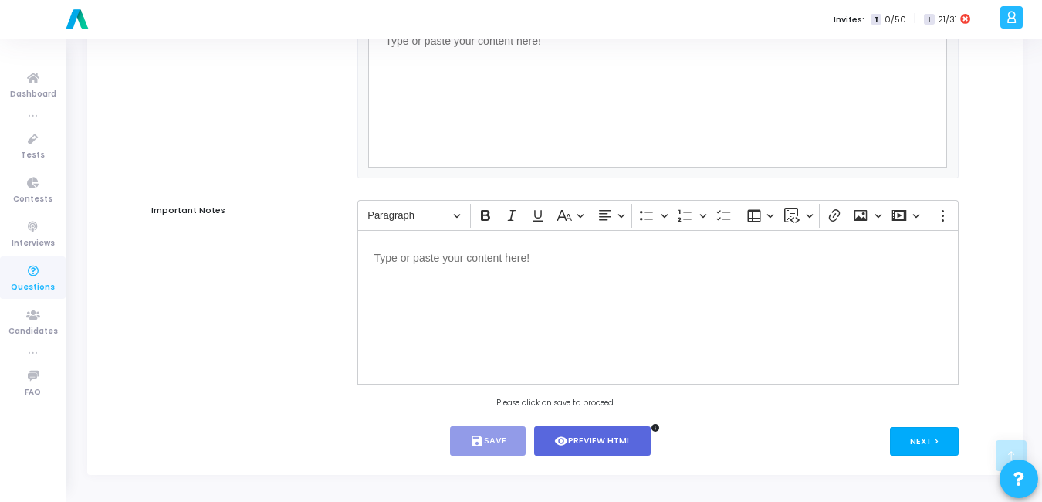
click at [935, 440] on button "Next >" at bounding box center [924, 441] width 69 height 29
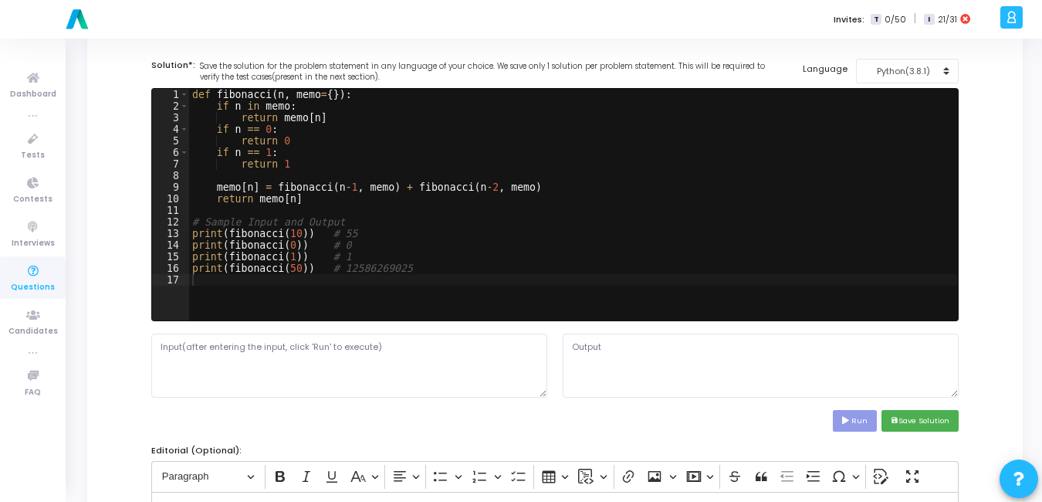
scroll to position [0, 0]
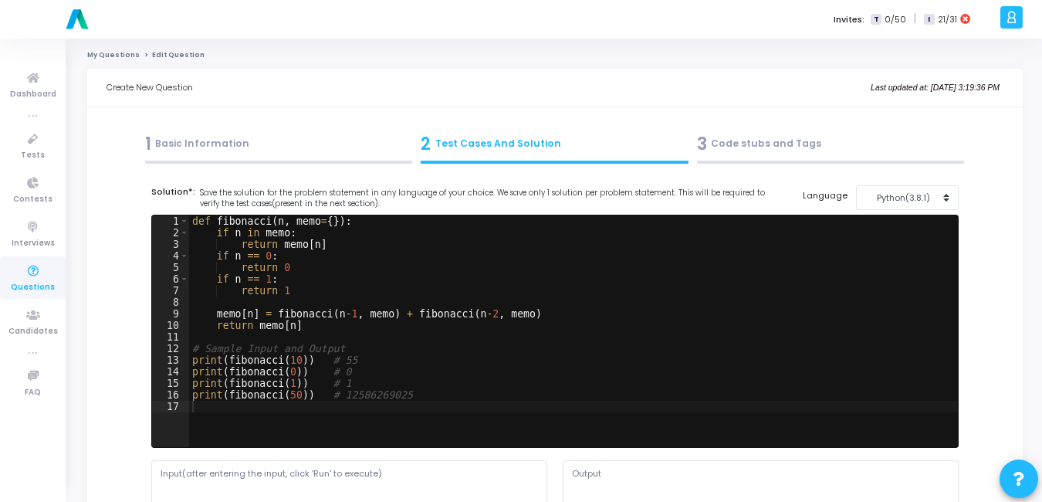
click at [293, 137] on div "1 Basic Information" at bounding box center [279, 143] width 268 height 25
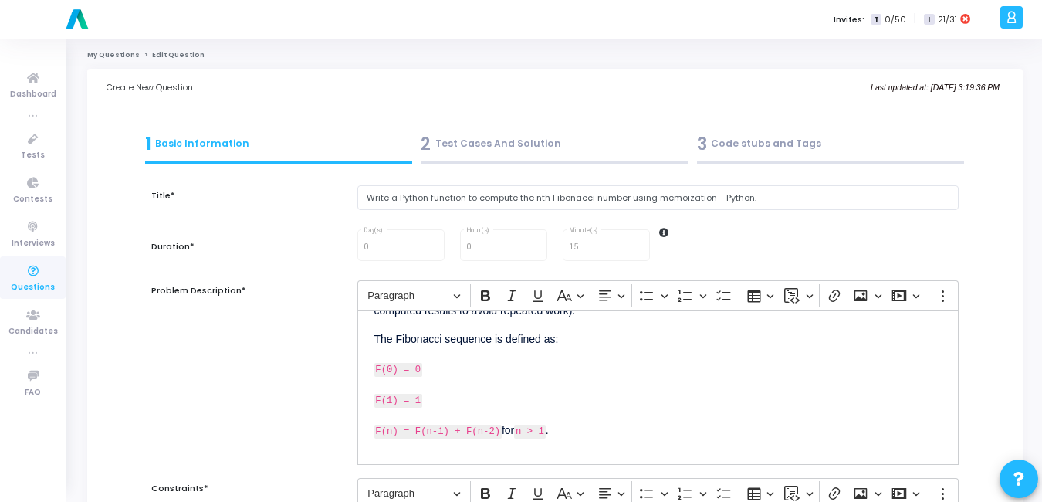
click at [482, 139] on div "2 Test Cases And Solution" at bounding box center [555, 143] width 268 height 25
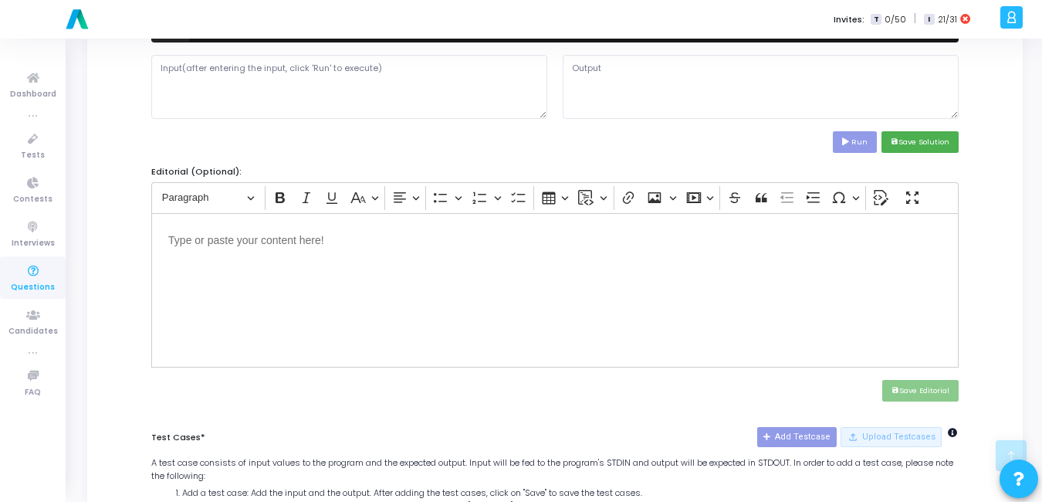
scroll to position [617, 0]
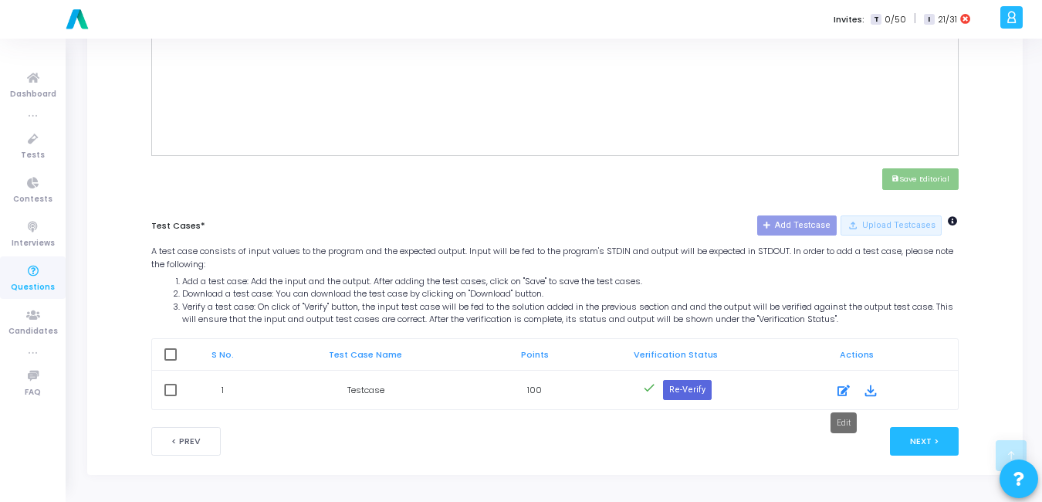
click at [846, 394] on icon at bounding box center [843, 390] width 12 height 19
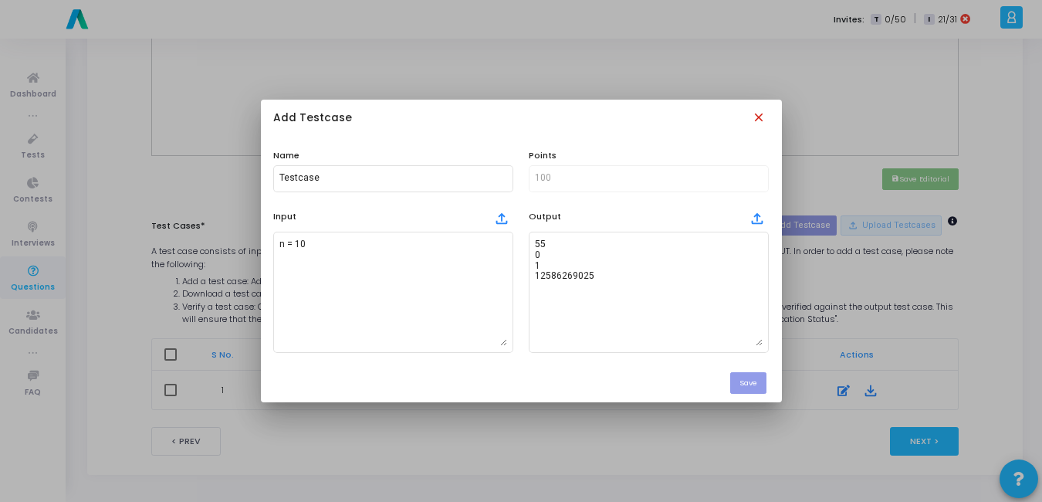
click at [762, 117] on mat-icon "close" at bounding box center [760, 118] width 17 height 17
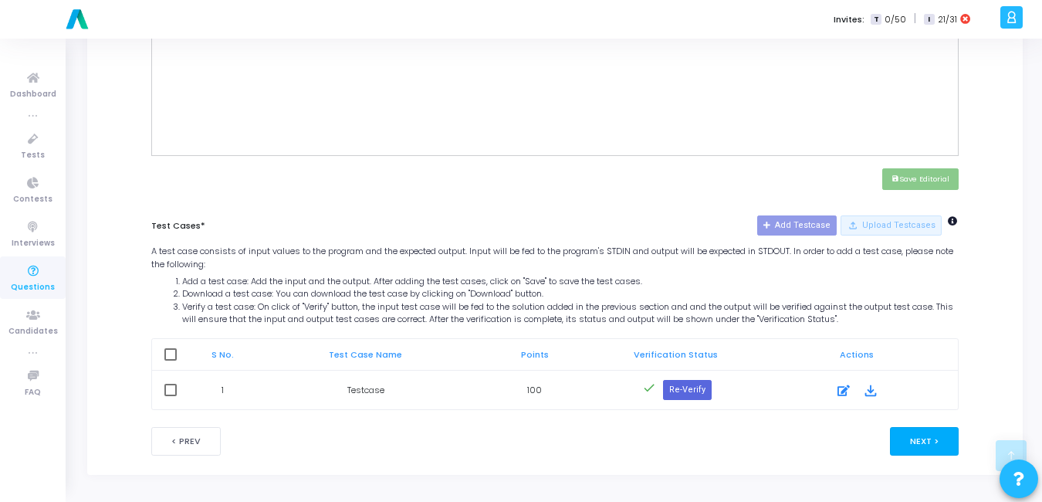
click at [927, 438] on button "Next >" at bounding box center [924, 441] width 69 height 29
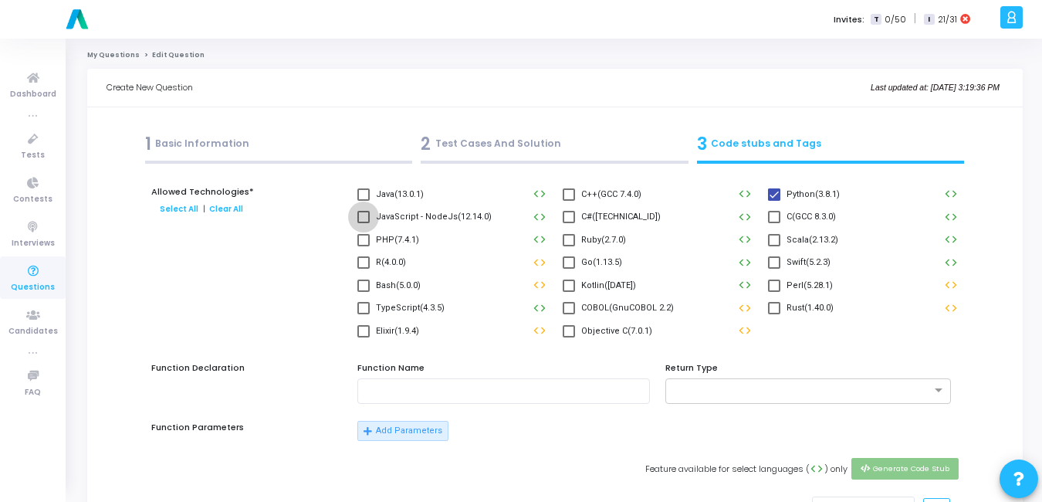
click at [370, 218] on label "JavaScript - NodeJs(12.14.0)" at bounding box center [424, 217] width 134 height 19
click at [363, 223] on input "JavaScript - NodeJs(12.14.0)" at bounding box center [363, 223] width 1 height 1
checkbox input "true"
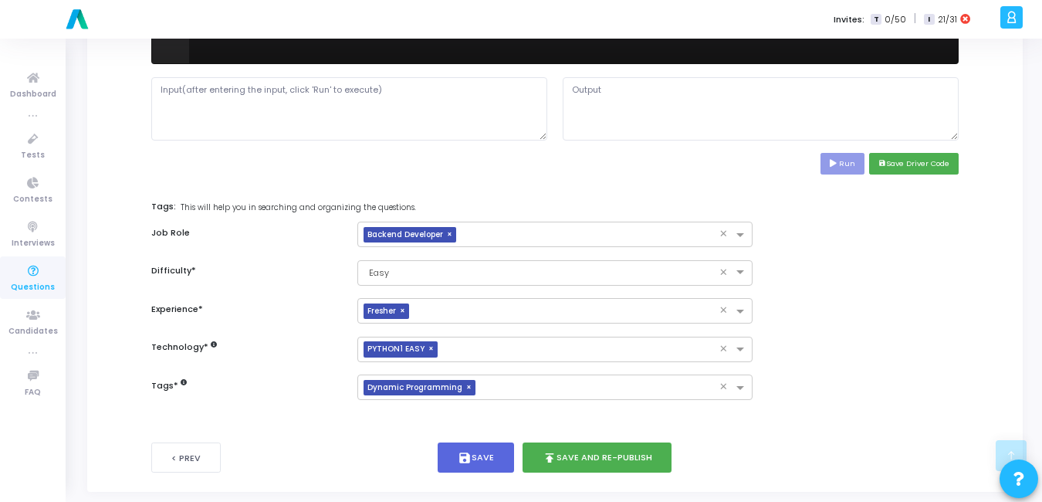
scroll to position [702, 0]
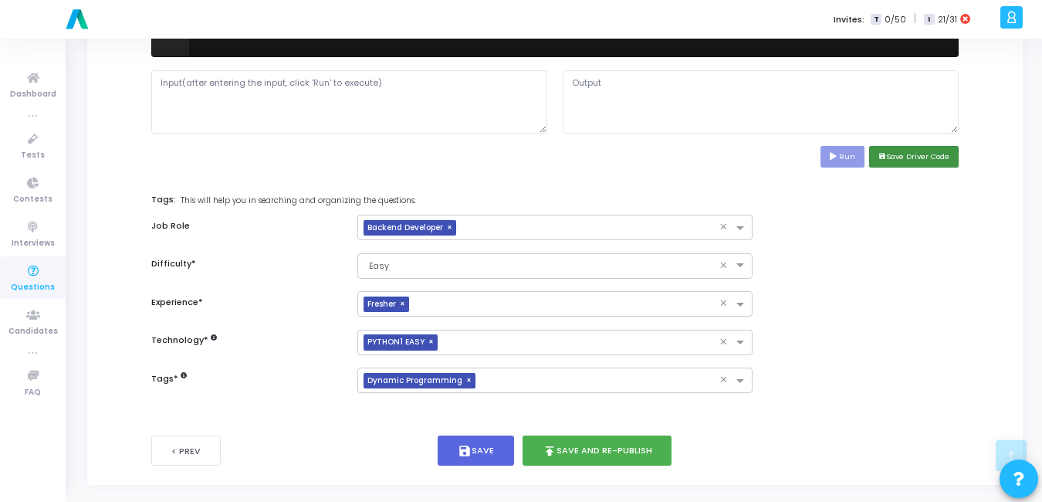
click at [945, 158] on button "save Save Driver Code" at bounding box center [914, 156] width 90 height 21
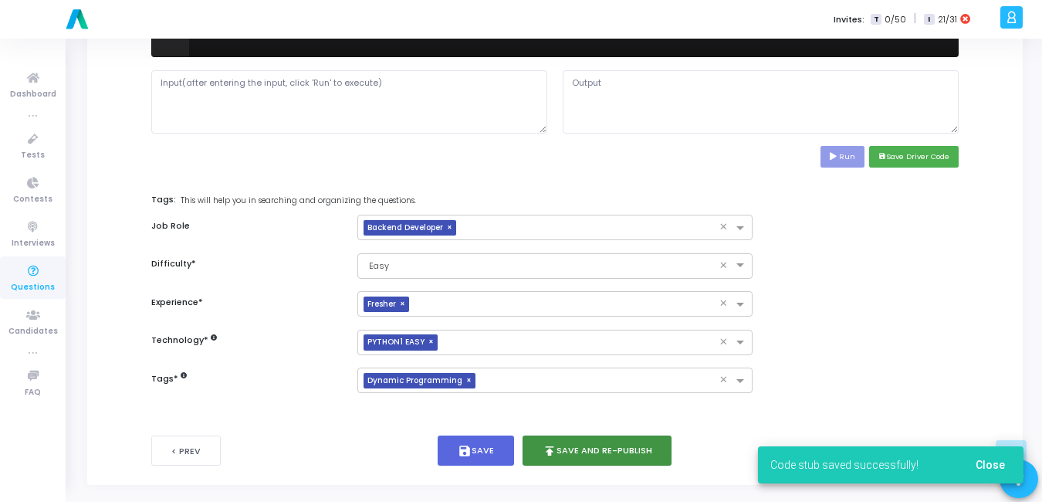
click at [601, 451] on button "publish Save and Re-publish" at bounding box center [597, 450] width 150 height 30
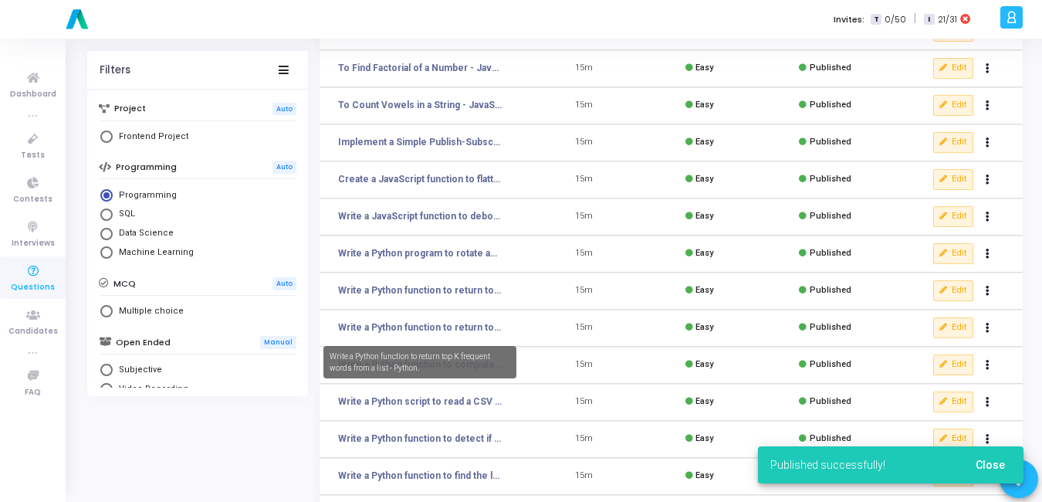
scroll to position [203, 0]
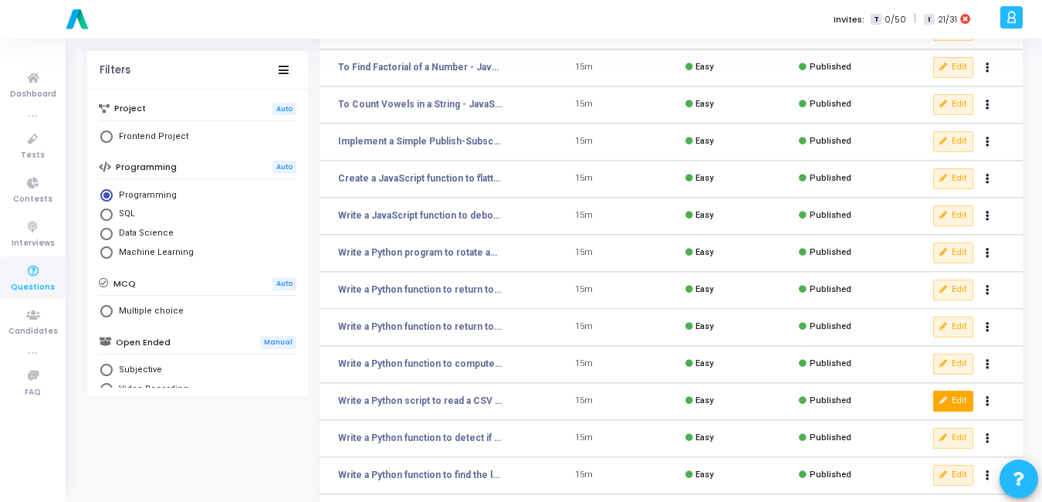
click at [942, 395] on button "Edit" at bounding box center [953, 401] width 40 height 20
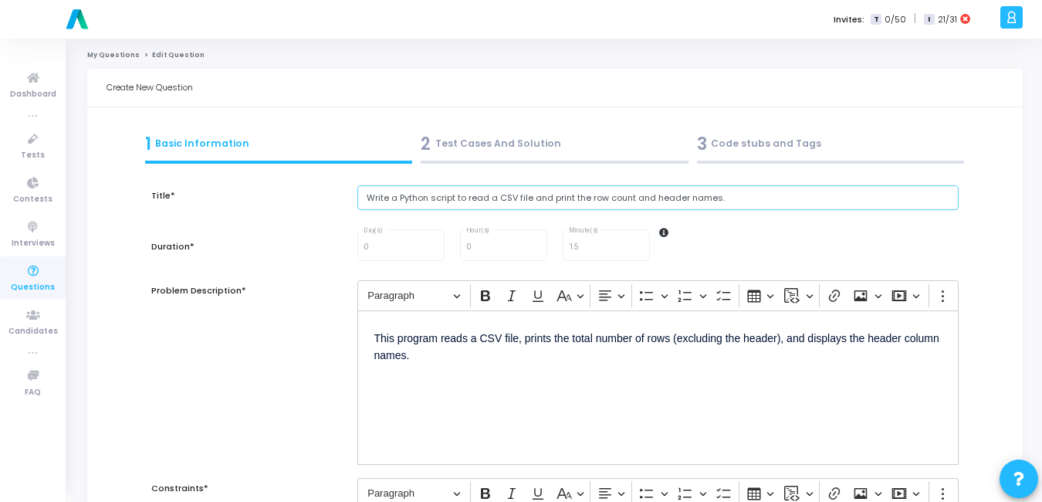
click at [754, 198] on input "Write a Python script to read a CSV file and print the row count and header nam…" at bounding box center [657, 197] width 601 height 25
click at [728, 195] on input "Write a Python script to read a CSV file and print the row count and header nam…" at bounding box center [657, 197] width 601 height 25
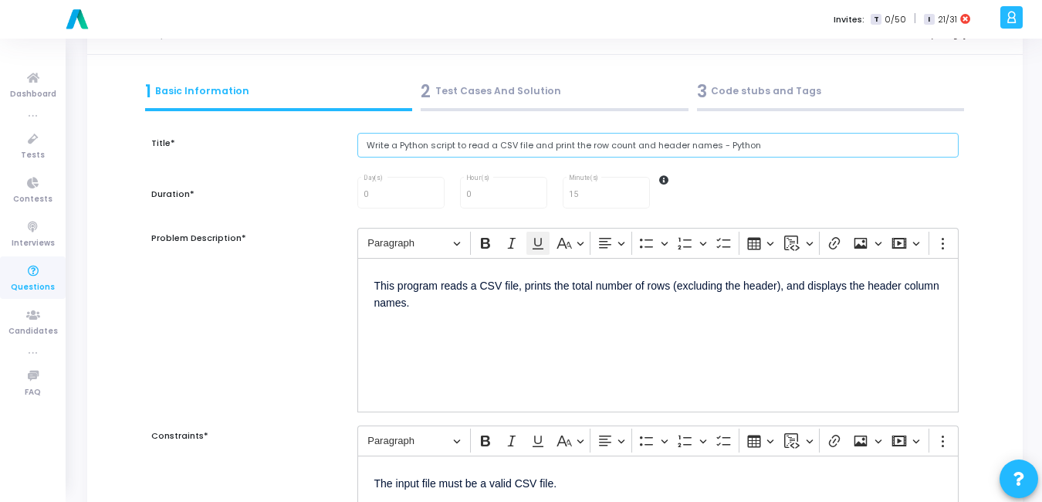
scroll to position [56, 0]
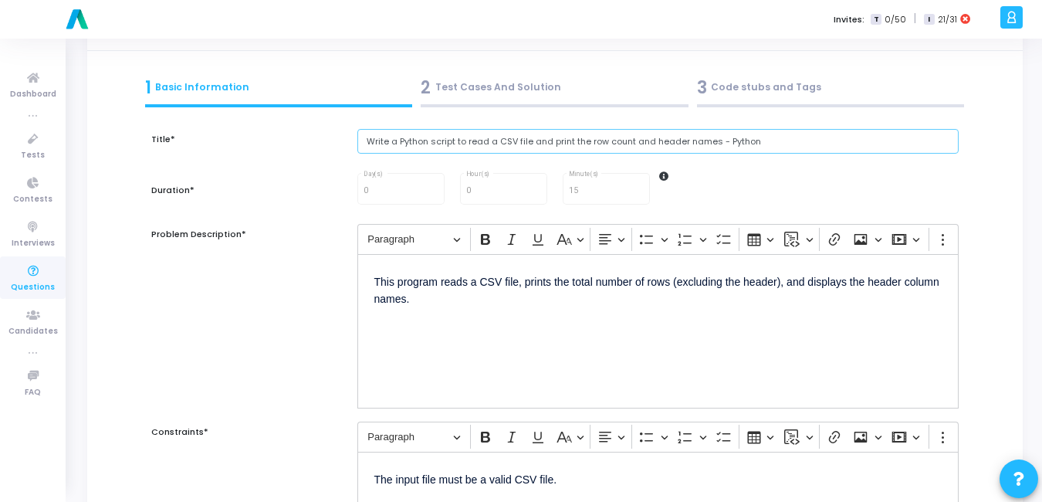
type input "Write a Python script to read a CSV file and print the row count and header nam…"
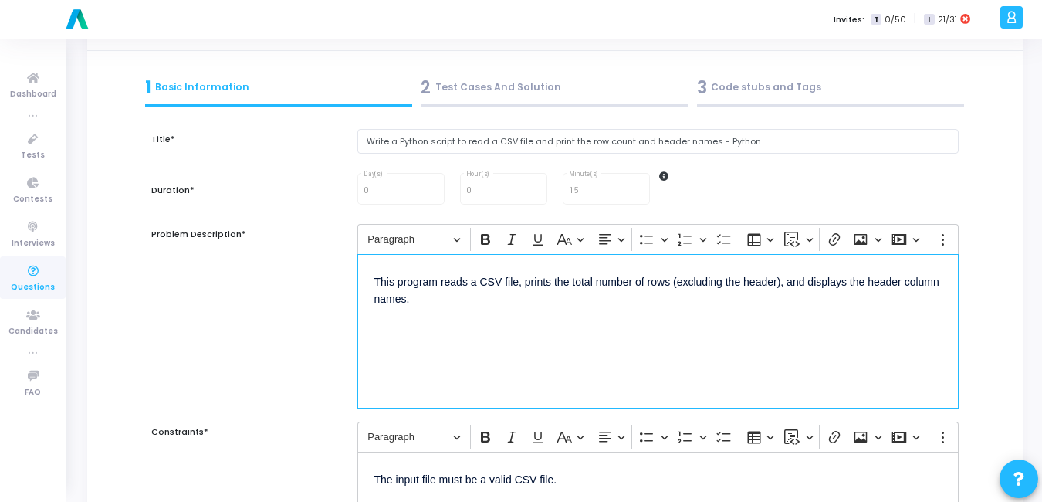
click at [377, 286] on p "This program reads a CSV file, prints the total number of rows (excluding the h…" at bounding box center [657, 289] width 567 height 37
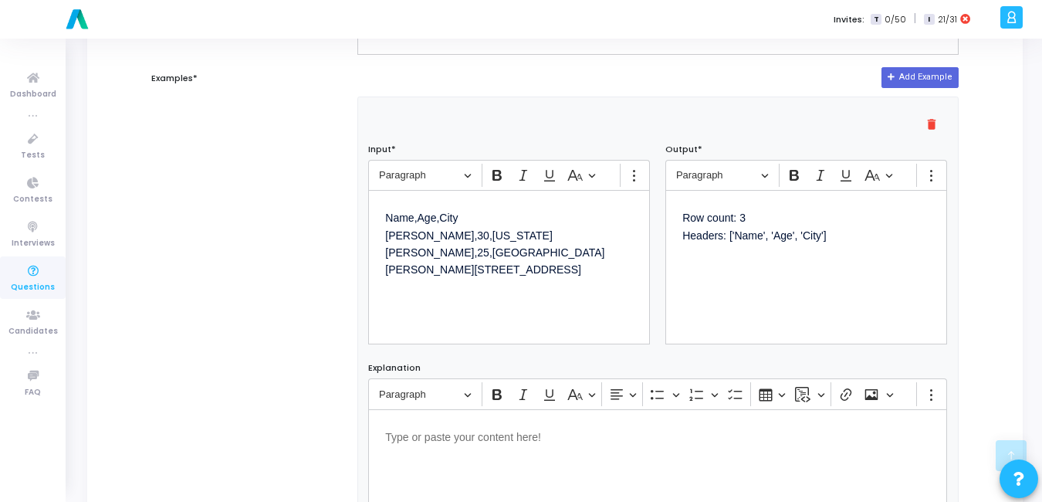
scroll to position [1009, 0]
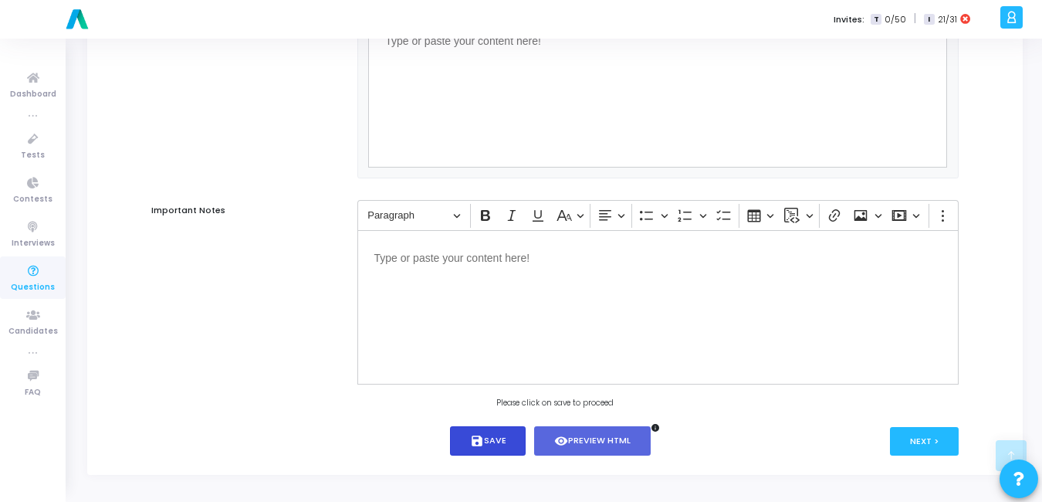
click at [499, 446] on button "save Save" at bounding box center [488, 441] width 76 height 30
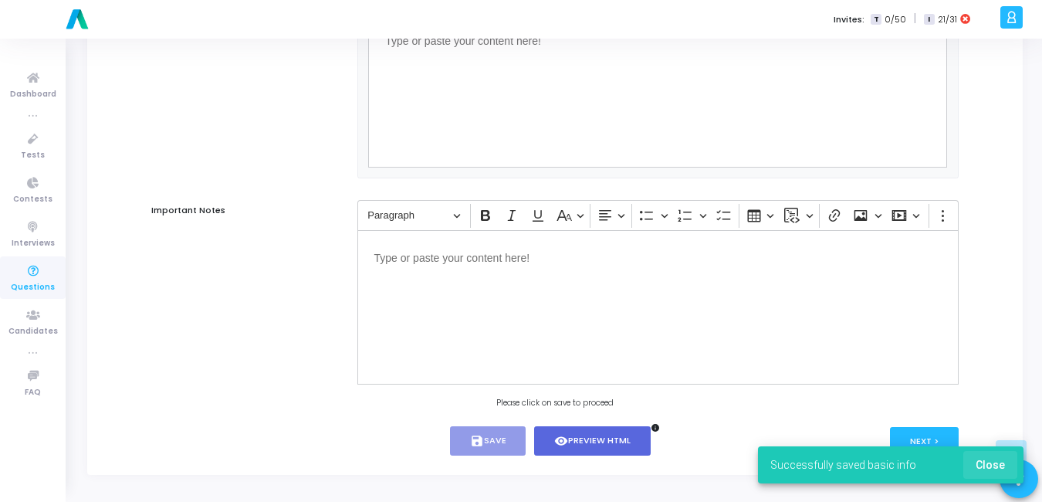
click at [997, 460] on span "Close" at bounding box center [990, 464] width 29 height 12
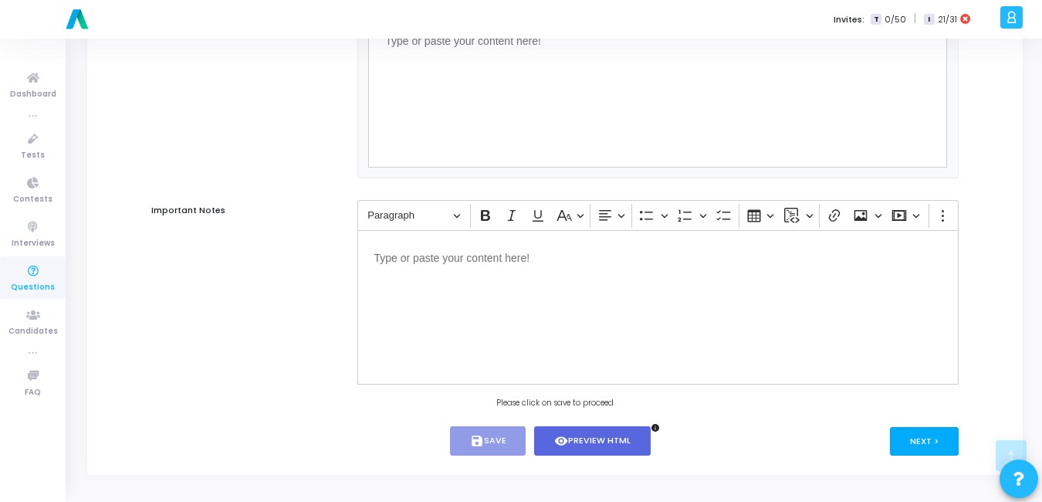
click at [947, 443] on button "Next >" at bounding box center [924, 441] width 69 height 29
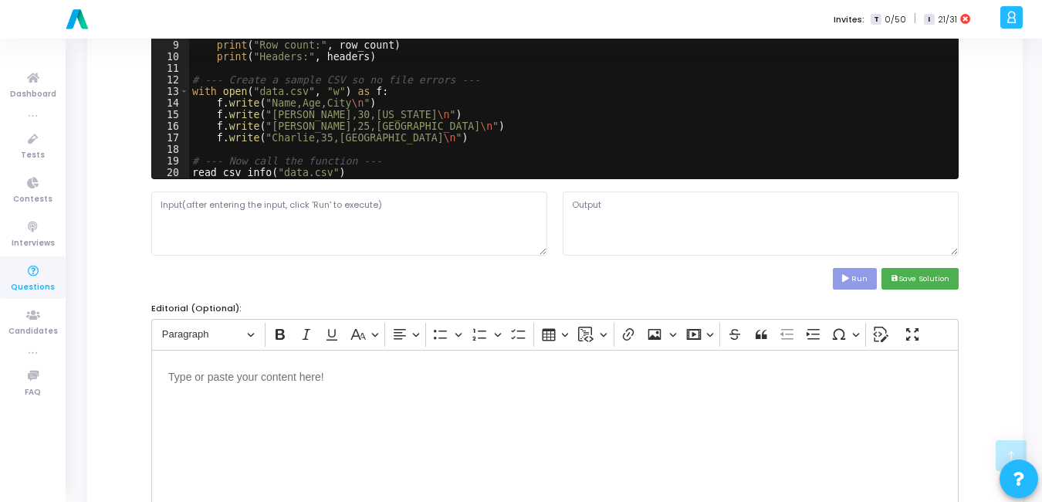
scroll to position [617, 0]
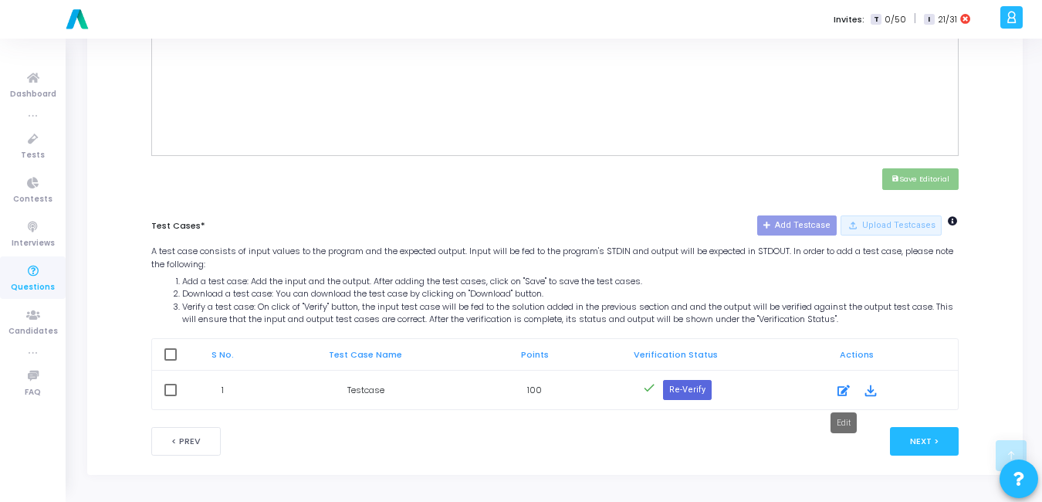
click at [841, 387] on icon at bounding box center [843, 390] width 12 height 19
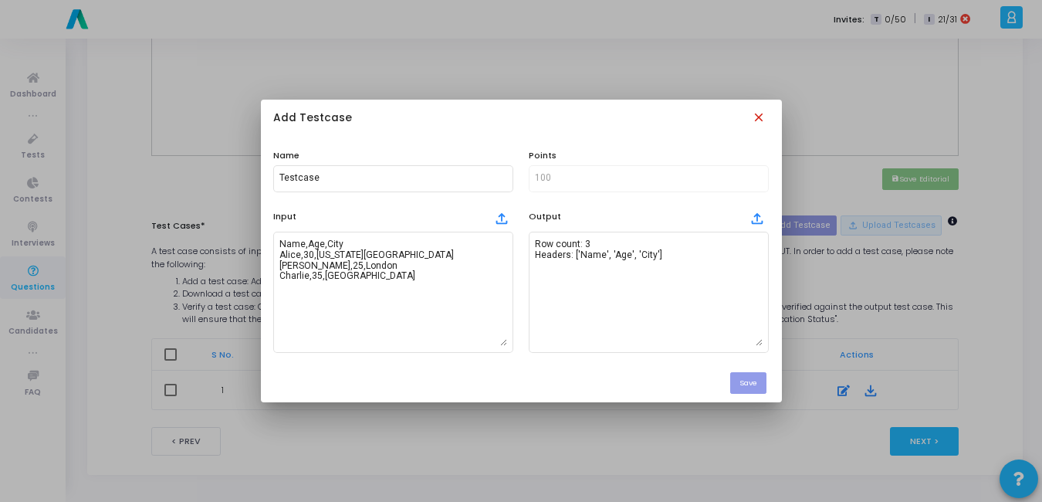
click at [762, 116] on mat-icon "close" at bounding box center [760, 118] width 17 height 17
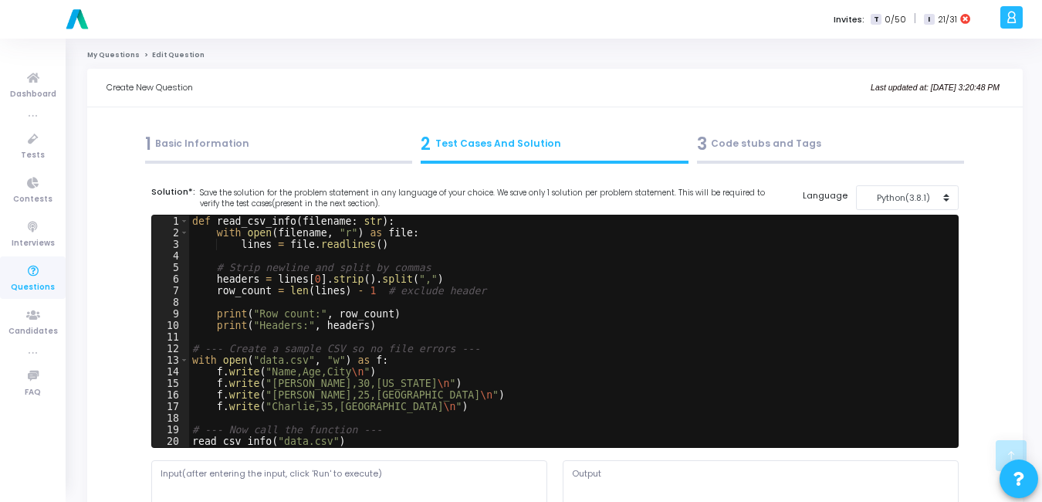
scroll to position [617, 0]
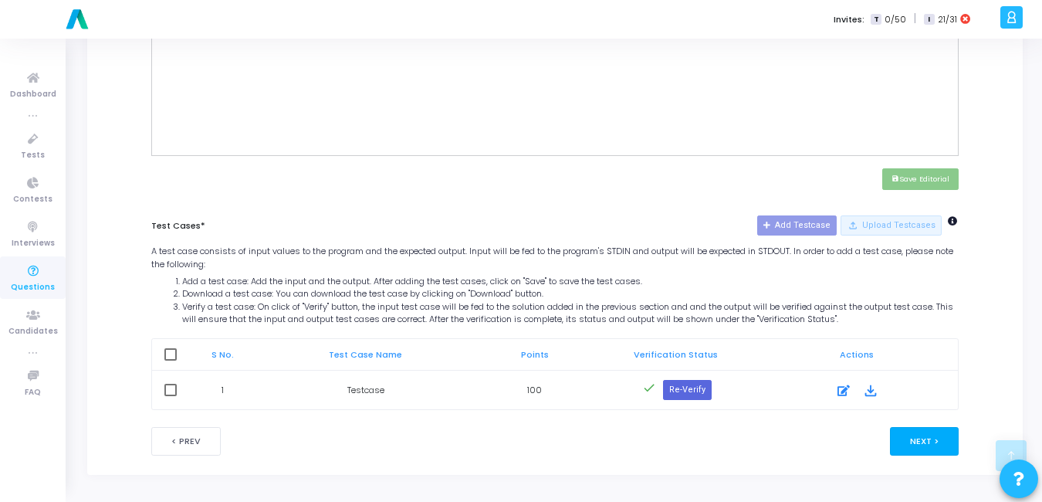
click at [952, 449] on button "Next >" at bounding box center [924, 441] width 69 height 29
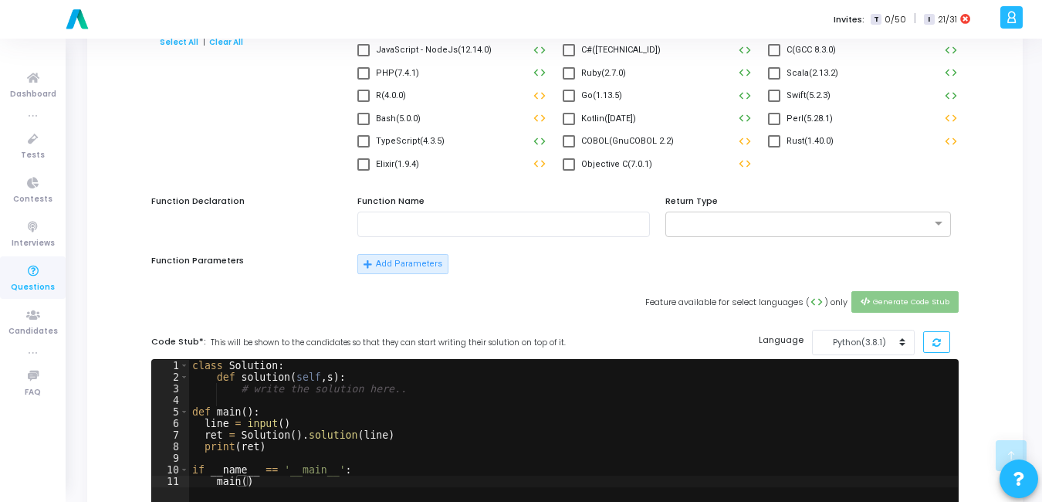
scroll to position [0, 0]
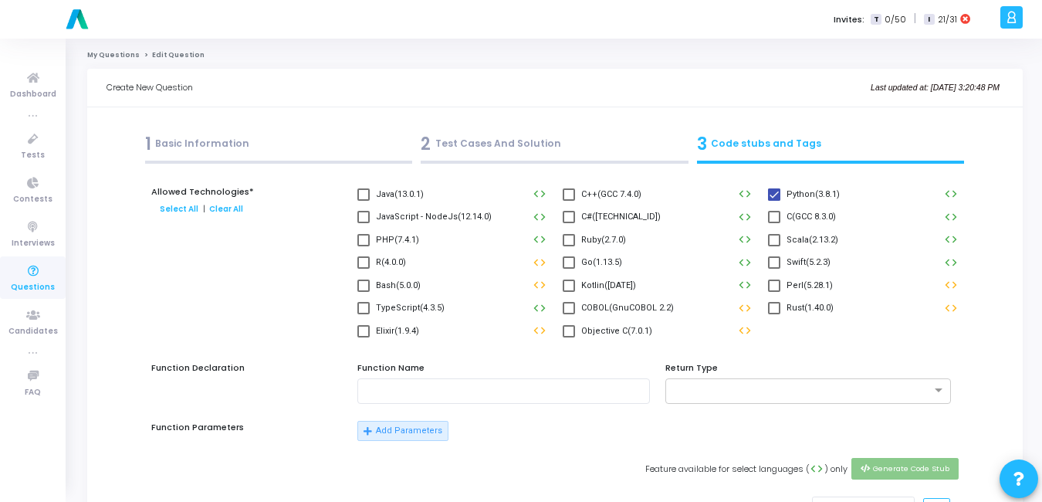
click at [393, 211] on span "JavaScript - NodeJs(12.14.0)" at bounding box center [434, 217] width 116 height 19
click at [363, 223] on input "JavaScript - NodeJs(12.14.0)" at bounding box center [363, 223] width 1 height 1
checkbox input "true"
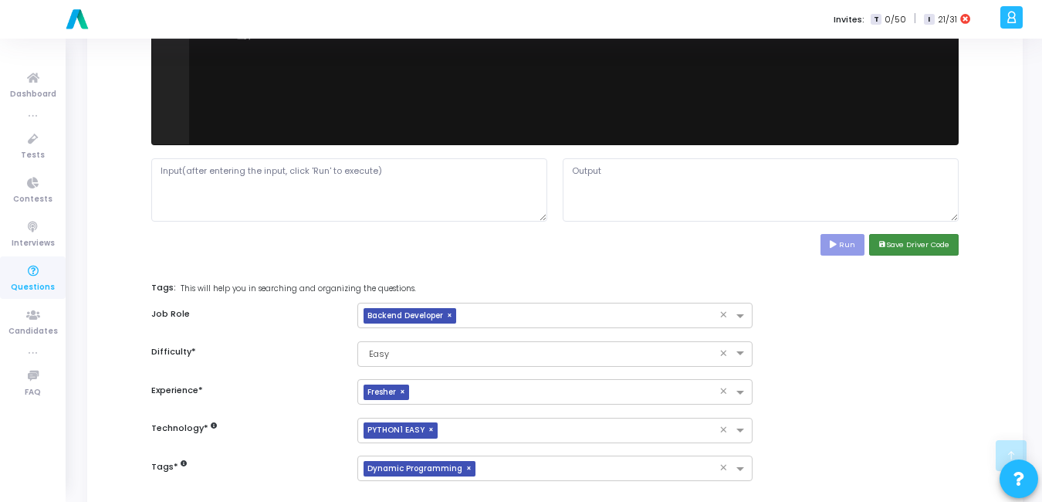
scroll to position [614, 0]
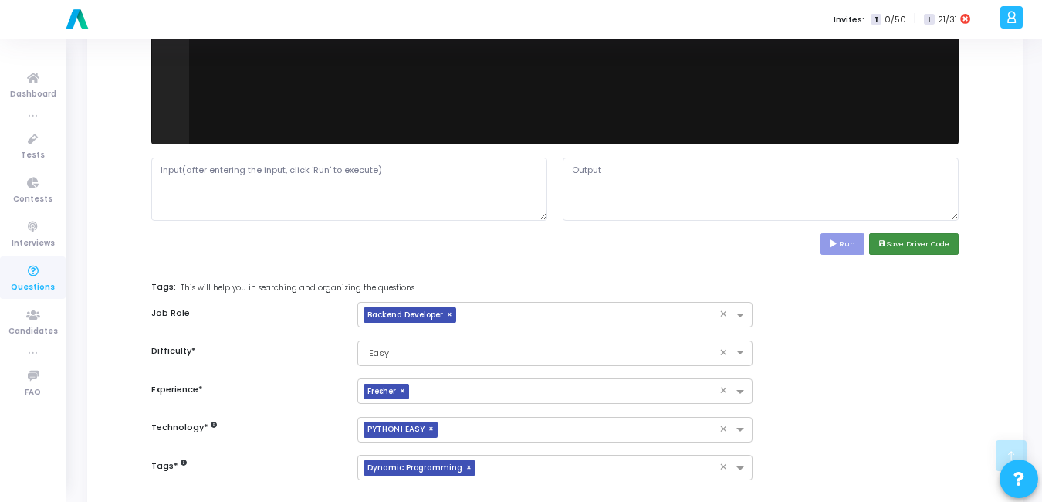
click at [923, 248] on button "save Save Driver Code" at bounding box center [914, 243] width 90 height 21
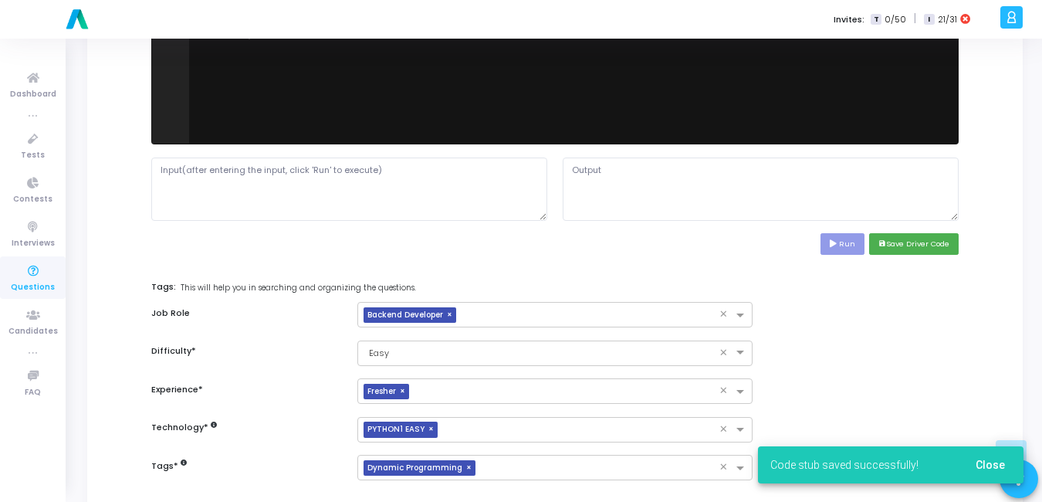
scroll to position [712, 0]
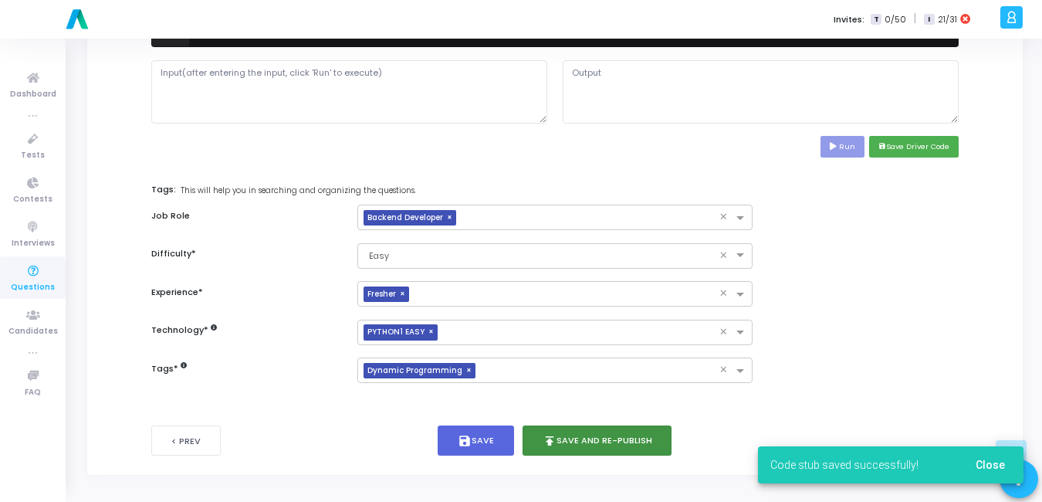
click at [599, 442] on button "publish Save and Re-publish" at bounding box center [597, 440] width 150 height 30
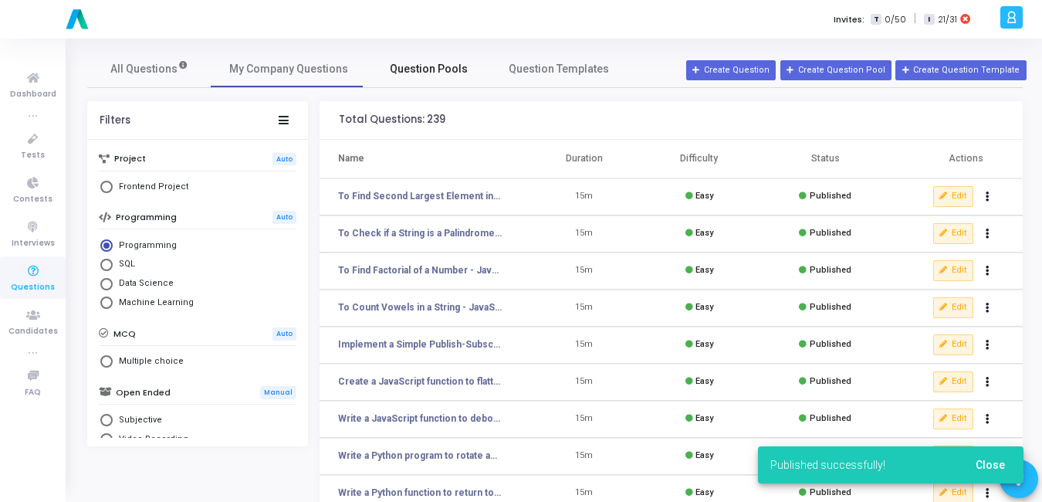
click at [444, 64] on span "Question Pools" at bounding box center [429, 69] width 78 height 16
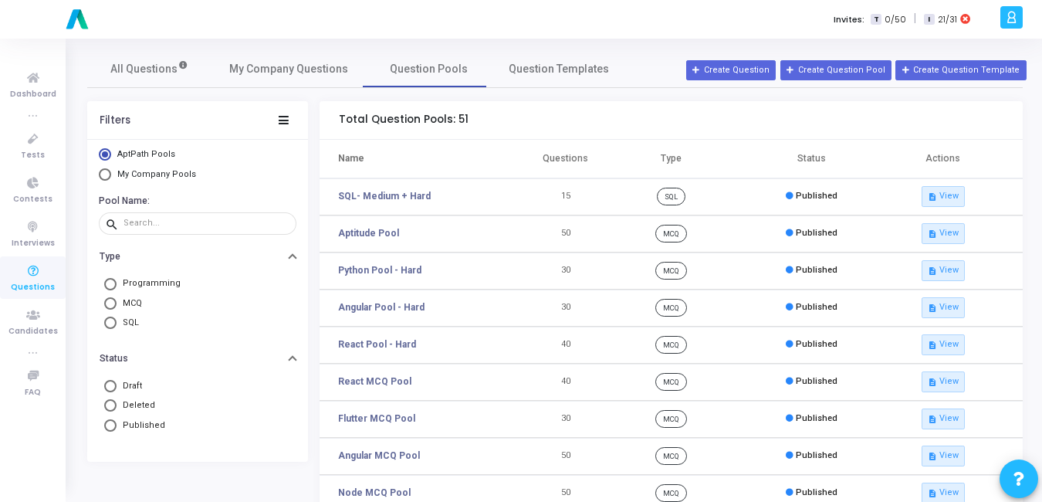
click at [136, 171] on span "My Company Pools" at bounding box center [156, 174] width 79 height 10
click at [111, 171] on input "My Company Pools" at bounding box center [105, 174] width 12 height 12
radio input "true"
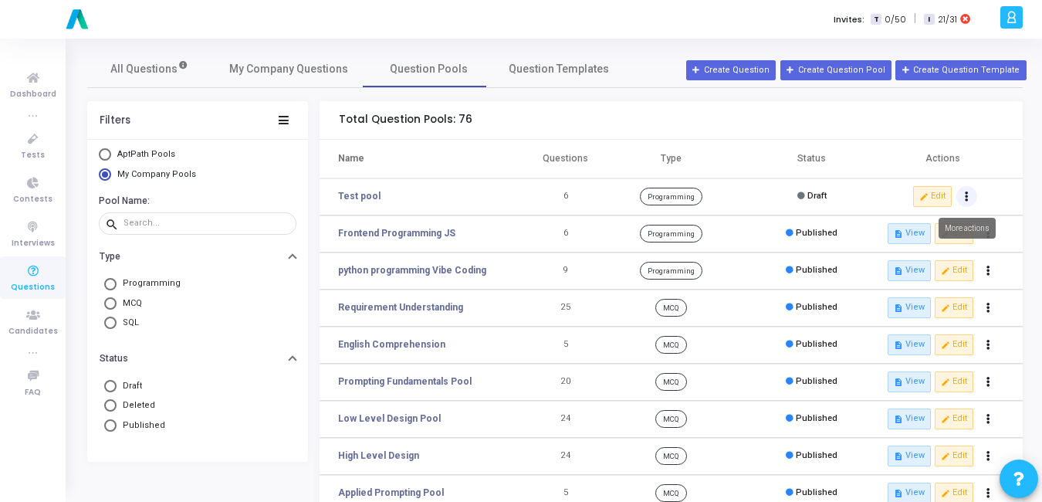
click at [968, 198] on icon "Actions" at bounding box center [967, 197] width 4 height 8
click at [908, 255] on button "delete Delete" at bounding box center [917, 253] width 119 height 25
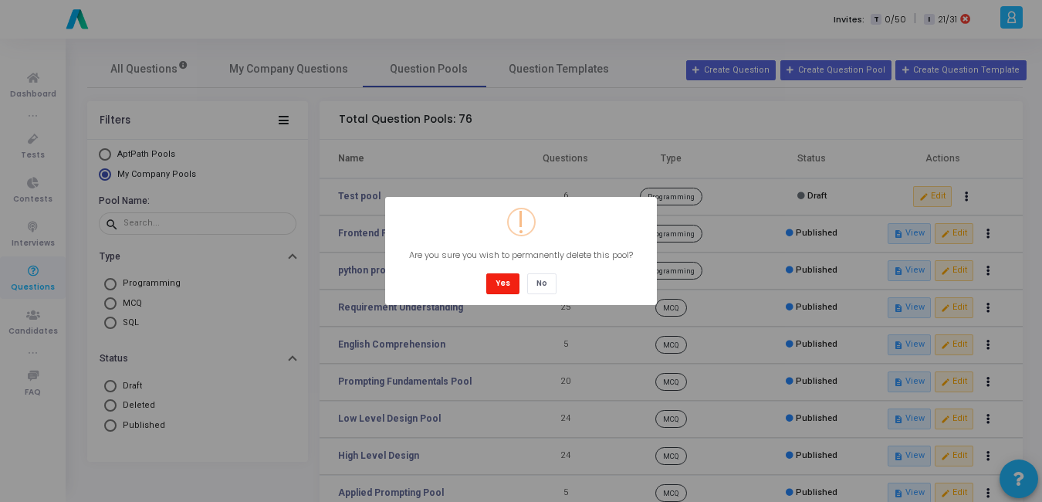
click at [513, 284] on button "Yes" at bounding box center [502, 283] width 33 height 21
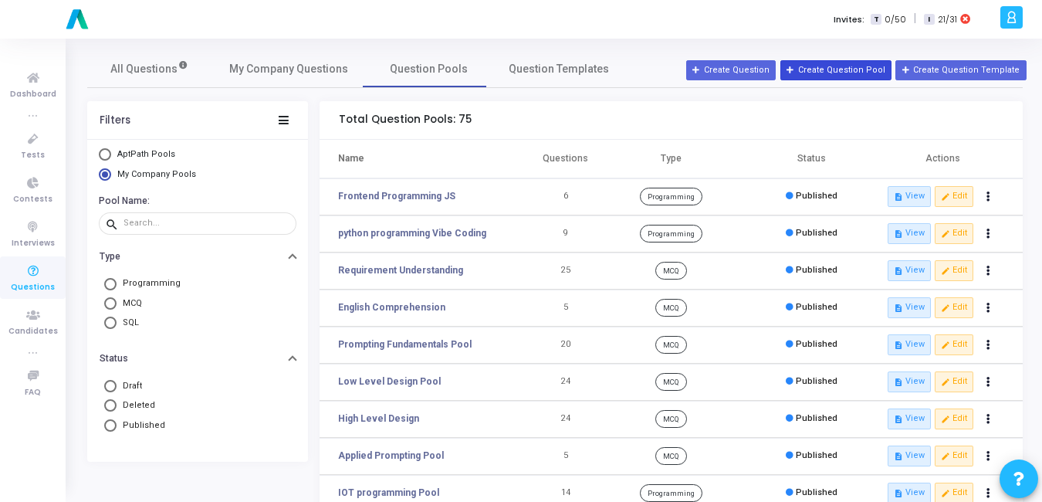
click at [854, 70] on button "Create Question Pool" at bounding box center [835, 70] width 111 height 20
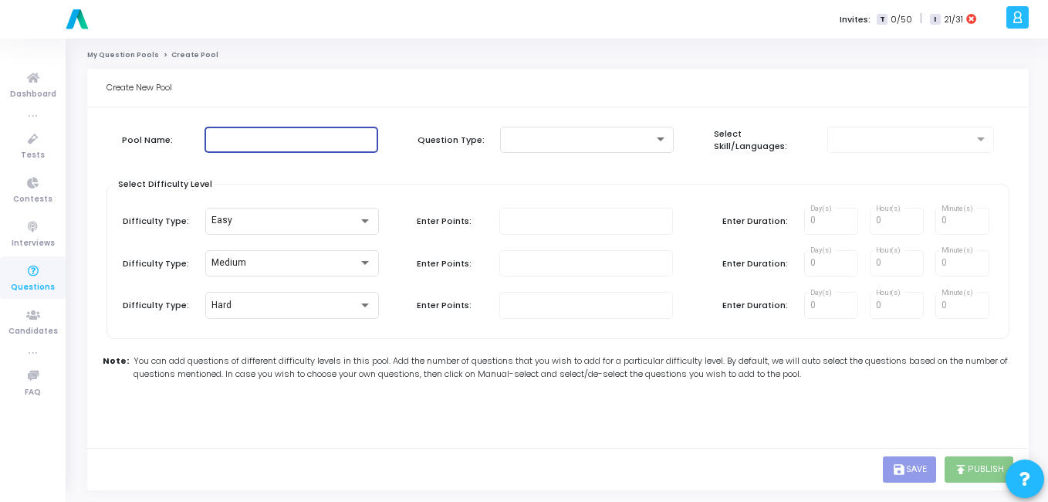
click at [330, 139] on input "text" at bounding box center [291, 139] width 161 height 11
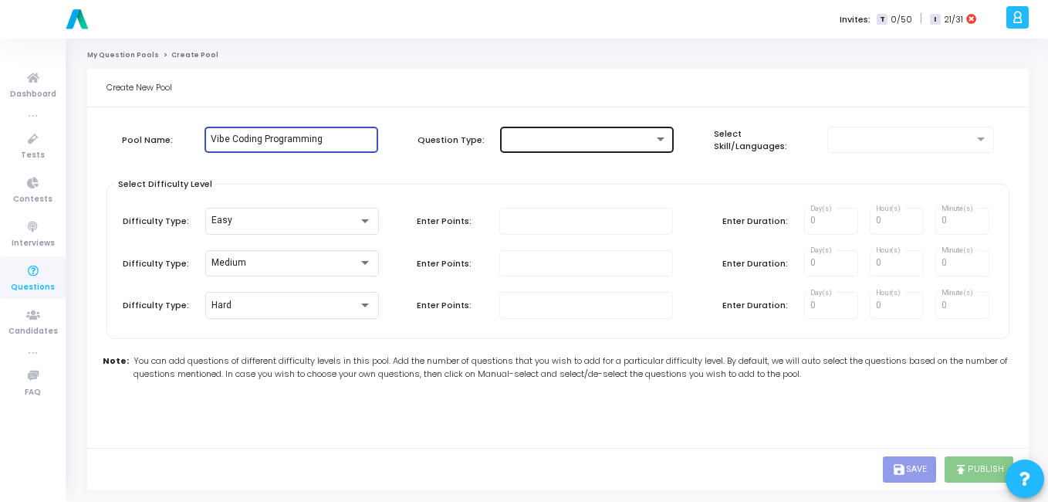
type input "Vibe Coding Programming"
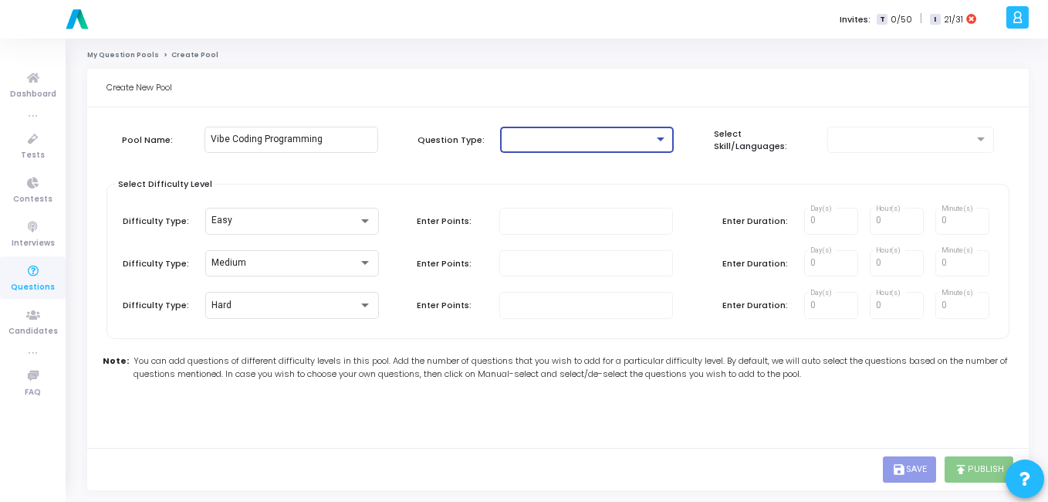
click at [568, 144] on div at bounding box center [579, 139] width 147 height 11
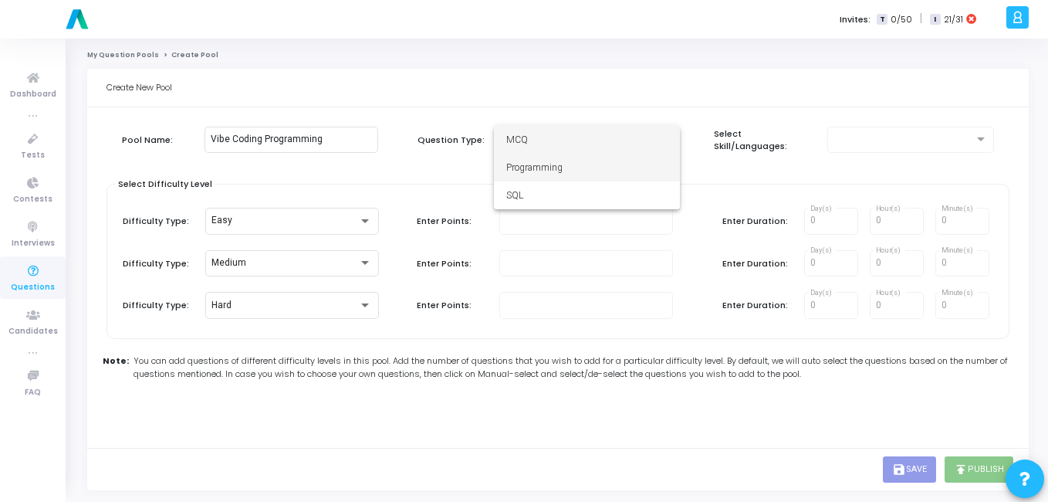
click at [567, 162] on span "Programming" at bounding box center [586, 168] width 161 height 28
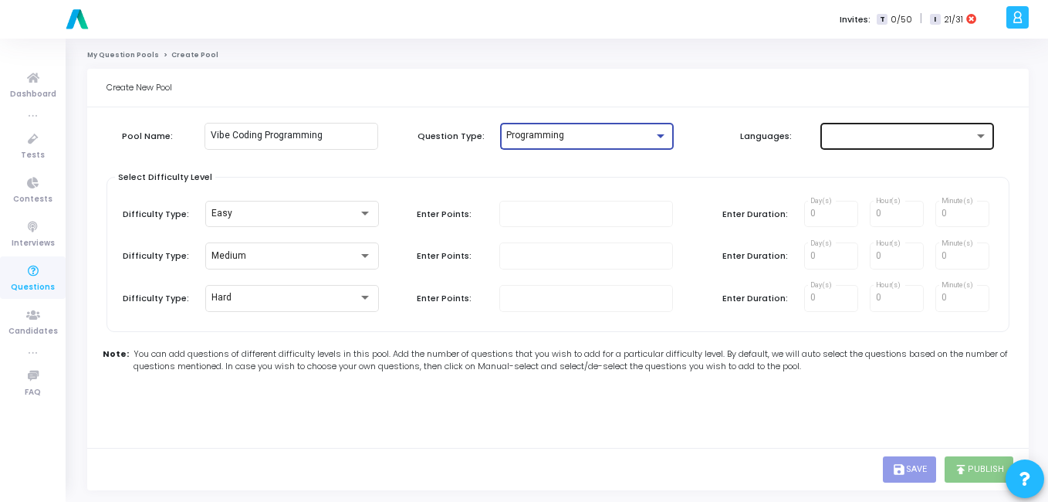
click at [858, 137] on div at bounding box center [900, 135] width 147 height 11
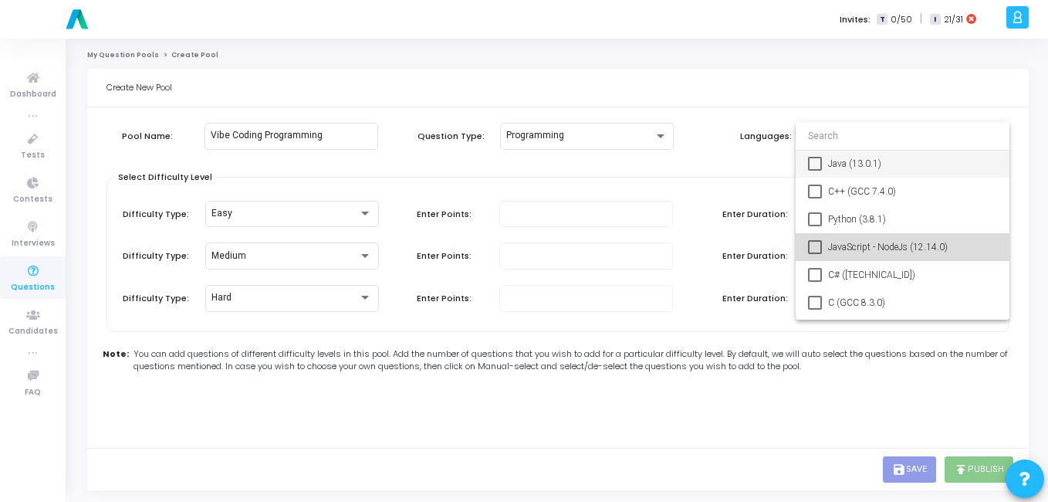
click at [837, 242] on span "JavaScript - NodeJs (12.14.0)" at bounding box center [912, 247] width 169 height 28
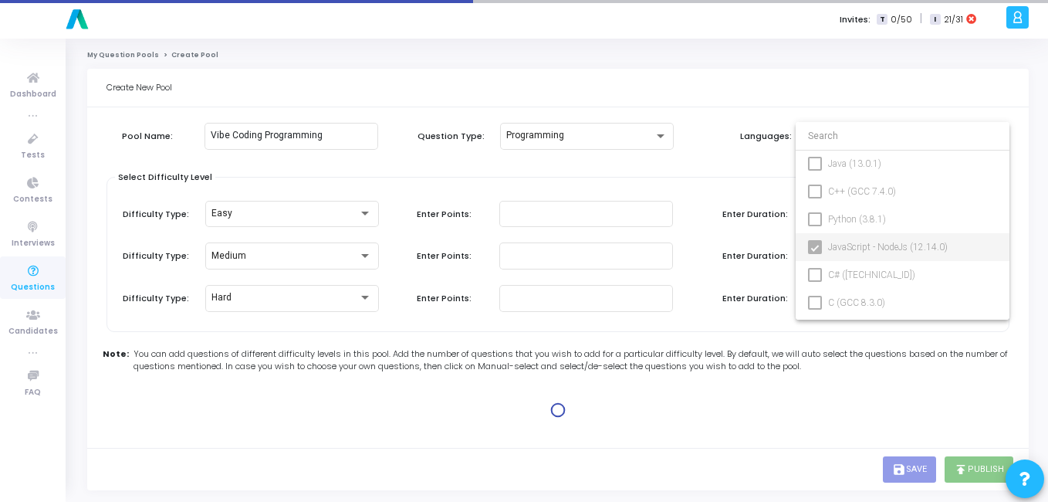
type input "100"
type input "15"
type input "100"
type input "30"
type input "100"
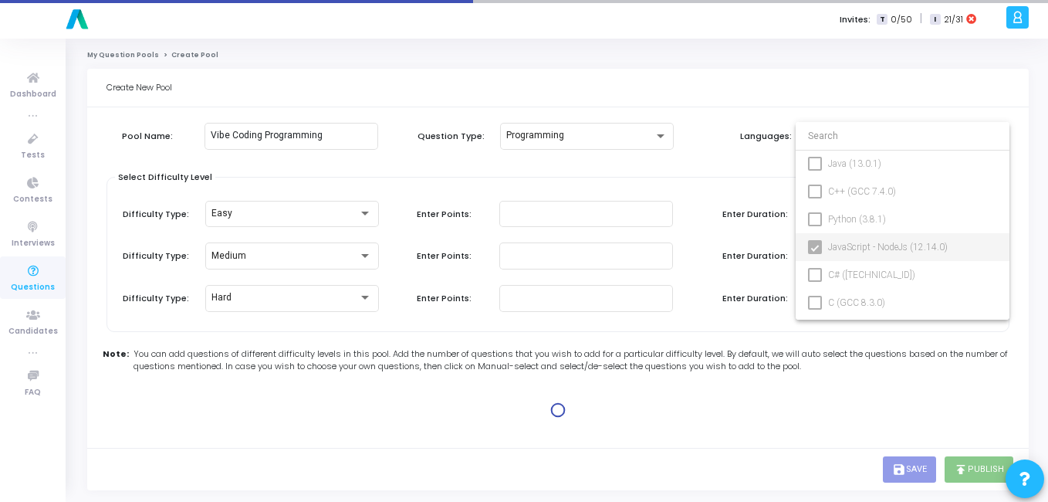
type input "45"
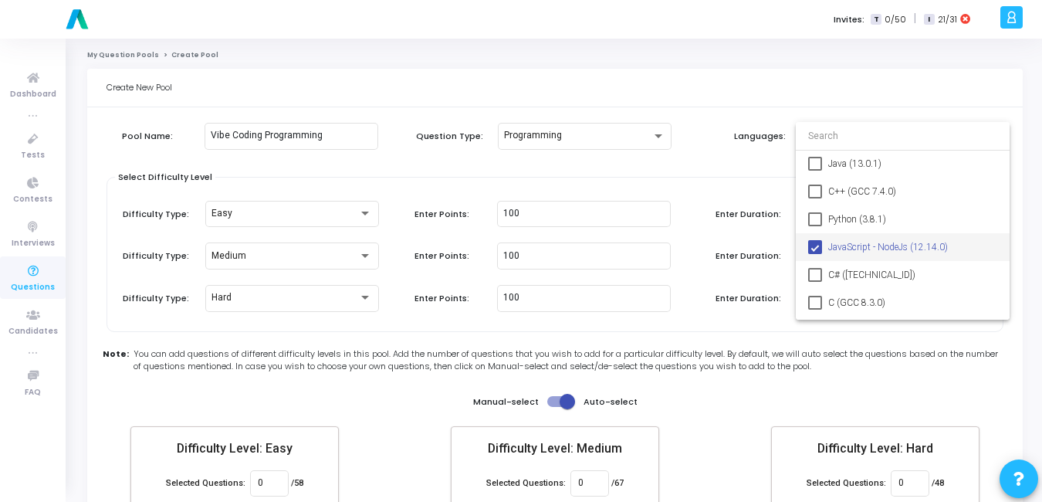
click at [604, 167] on div at bounding box center [521, 251] width 1042 height 502
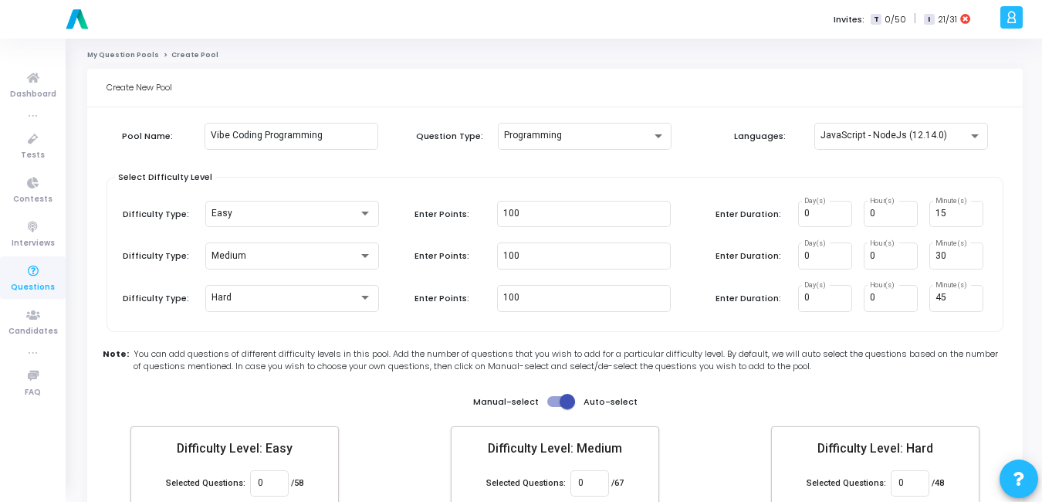
scroll to position [90, 0]
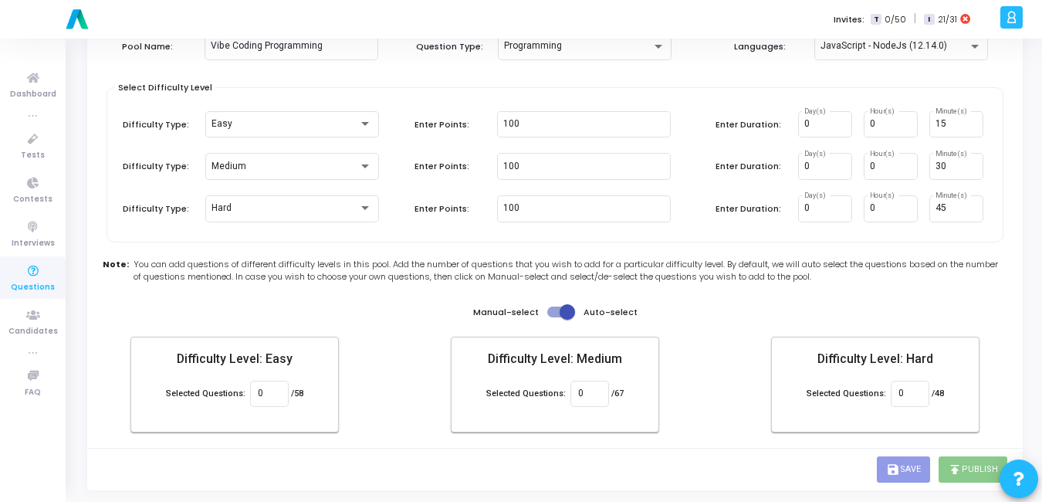
click at [570, 311] on span at bounding box center [567, 311] width 15 height 15
click at [555, 317] on input "checkbox" at bounding box center [554, 317] width 1 height 1
checkbox input "false"
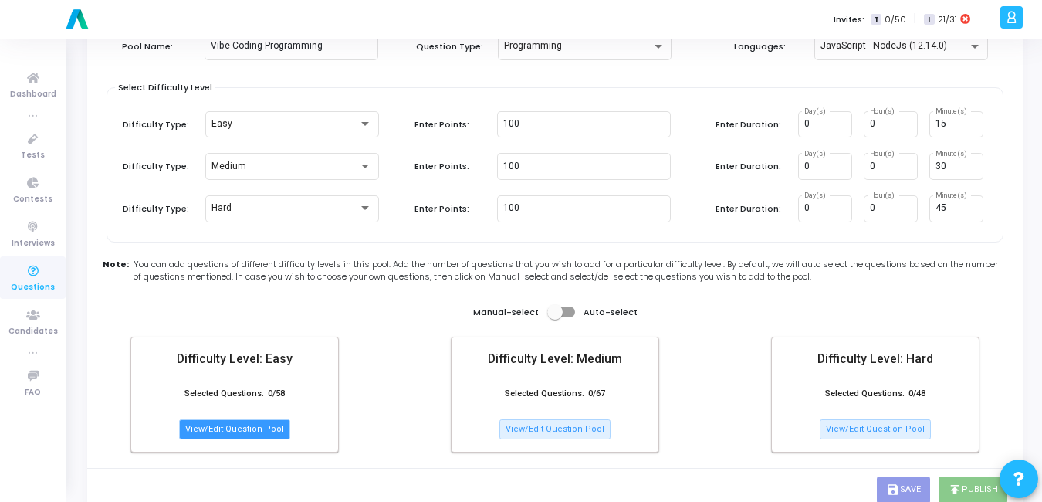
click at [211, 428] on button "View/Edit Question Pool" at bounding box center [234, 429] width 111 height 20
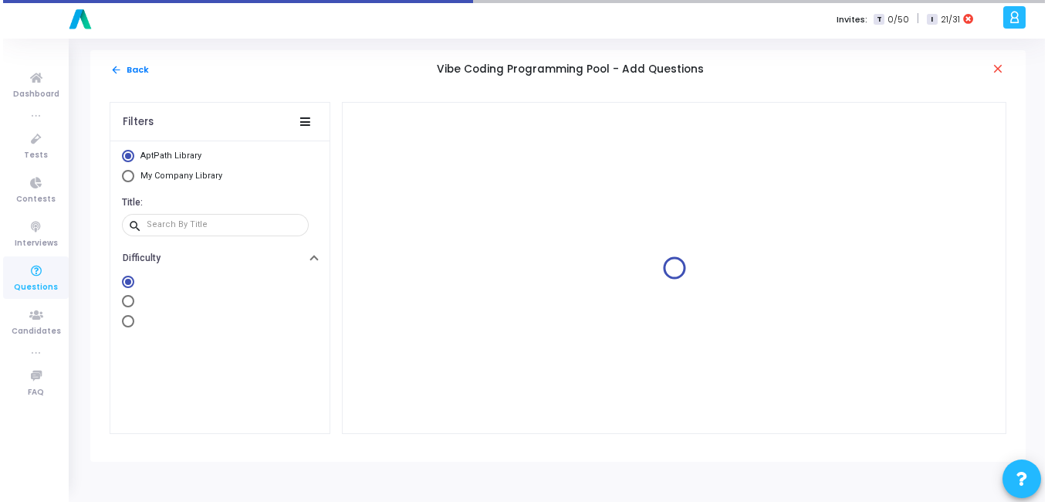
scroll to position [0, 0]
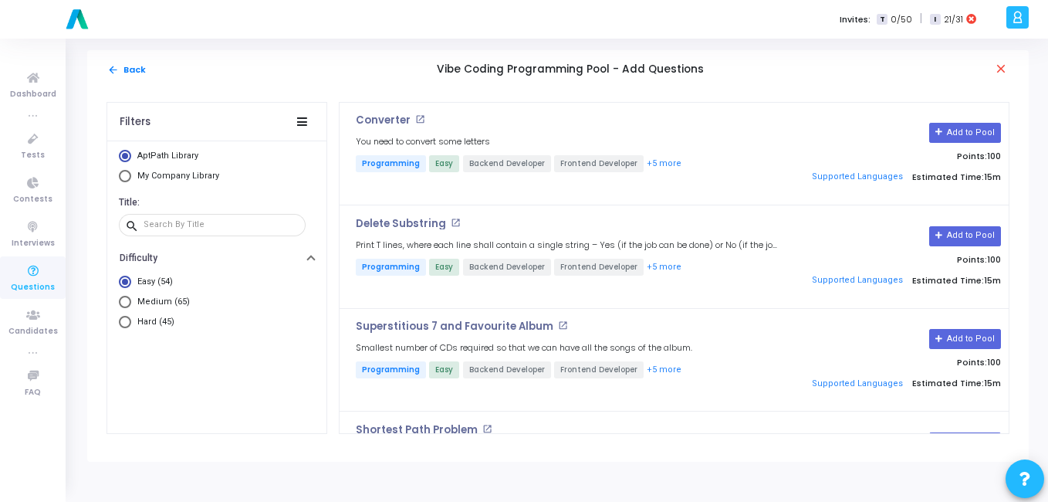
click at [130, 178] on span "Select Library" at bounding box center [125, 176] width 12 height 12
click at [130, 178] on input "My Company Library" at bounding box center [125, 176] width 12 height 12
radio input "true"
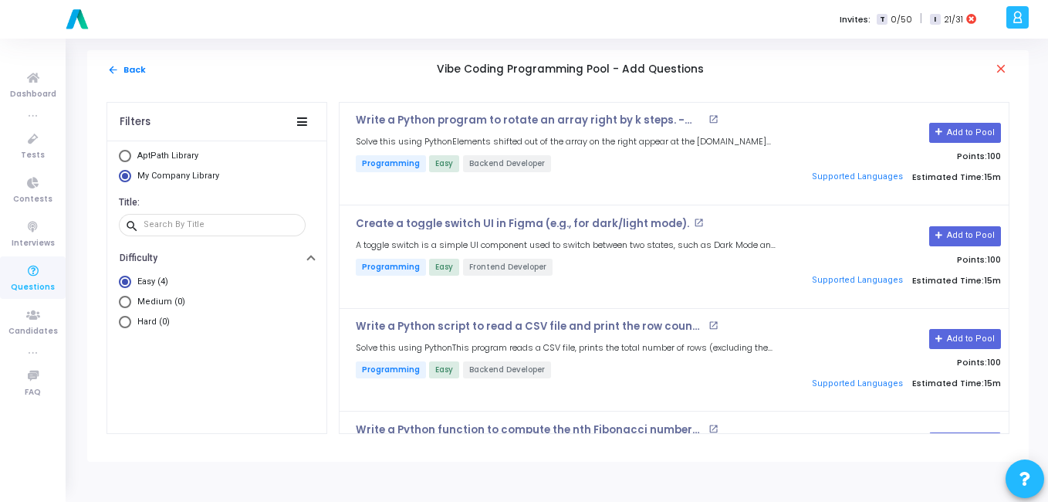
click at [103, 69] on div "arrow_back Back Vibe Coding Programming Pool - Add Questions close" at bounding box center [558, 69] width 942 height 39
click at [112, 69] on mat-icon "arrow_back" at bounding box center [113, 70] width 12 height 12
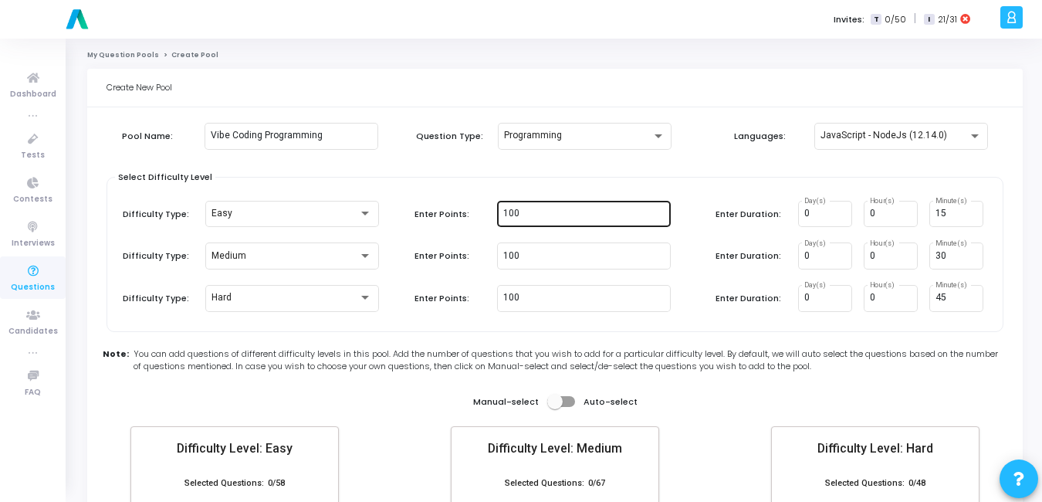
click at [577, 213] on input "100" at bounding box center [583, 213] width 161 height 11
type input "1"
type input "5"
click at [683, 181] on div "Select Difficulty Level Difficulty Type: Easy Enter Points: 5 Enter Duration: 0…" at bounding box center [555, 254] width 897 height 155
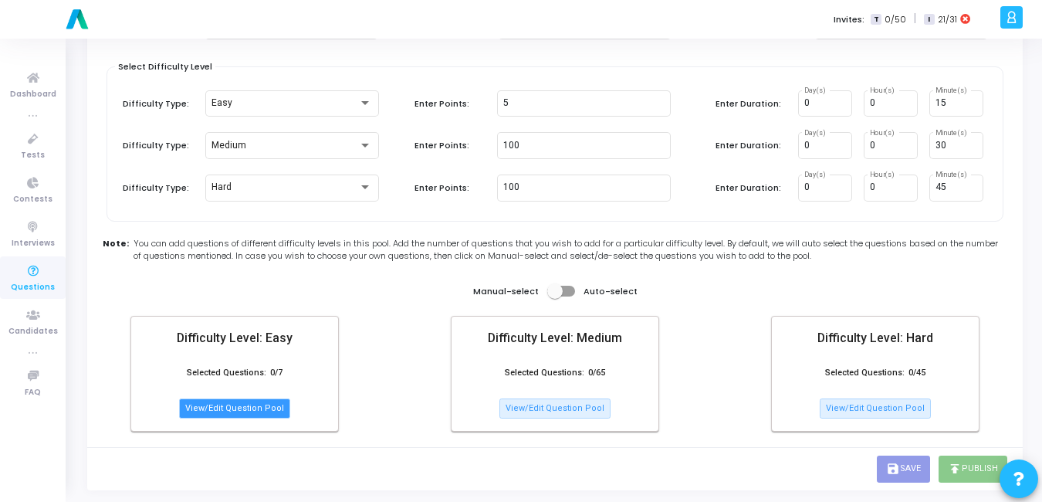
click at [259, 403] on button "View/Edit Question Pool" at bounding box center [234, 408] width 111 height 20
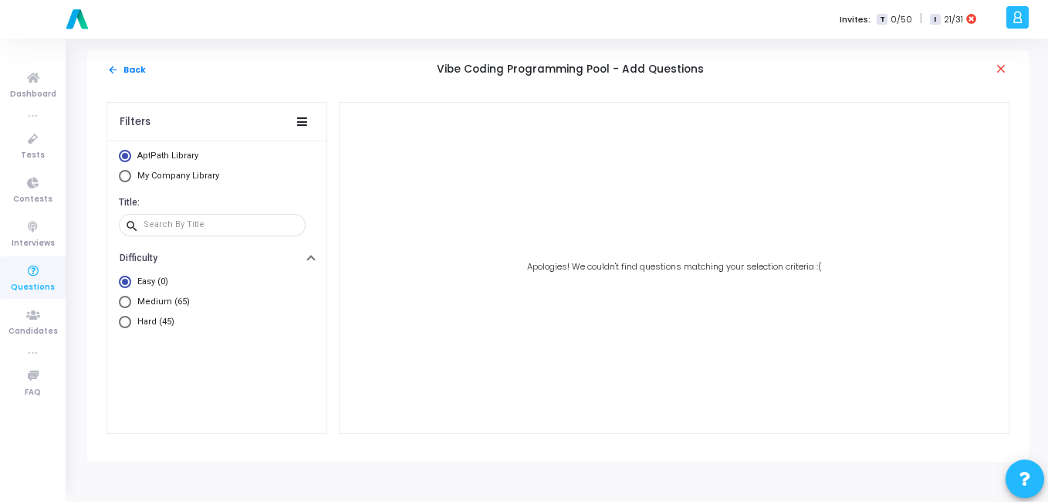
click at [144, 168] on mat-radio-group "AptPath Library My Company Library" at bounding box center [217, 168] width 196 height 36
click at [143, 174] on span "My Company Library" at bounding box center [178, 176] width 82 height 10
click at [131, 174] on input "My Company Library" at bounding box center [125, 176] width 12 height 12
radio input "true"
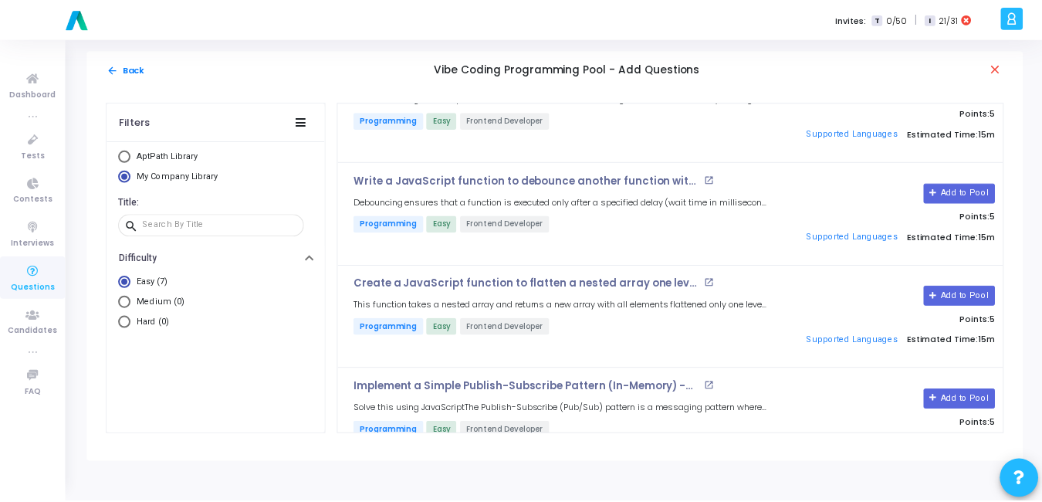
scroll to position [391, 0]
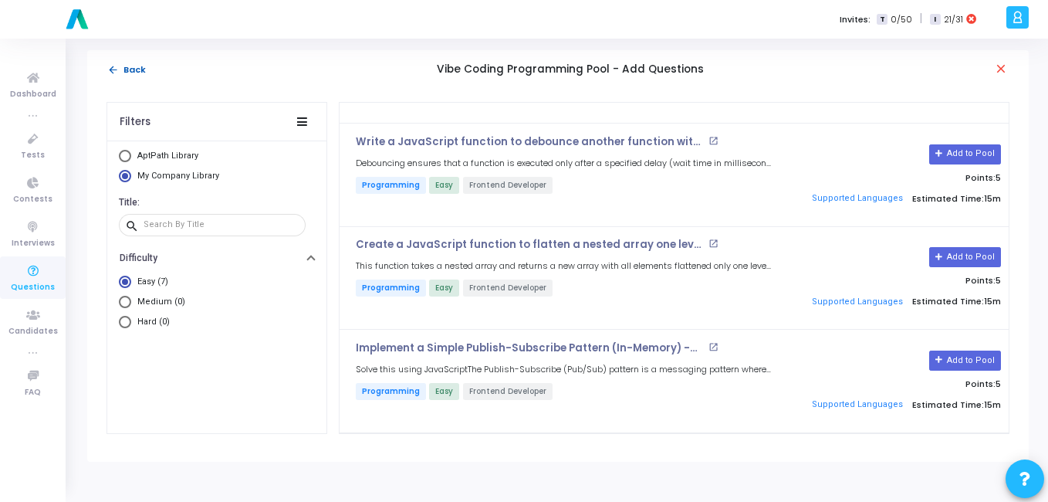
click at [123, 70] on button "arrow_back Back" at bounding box center [127, 70] width 40 height 15
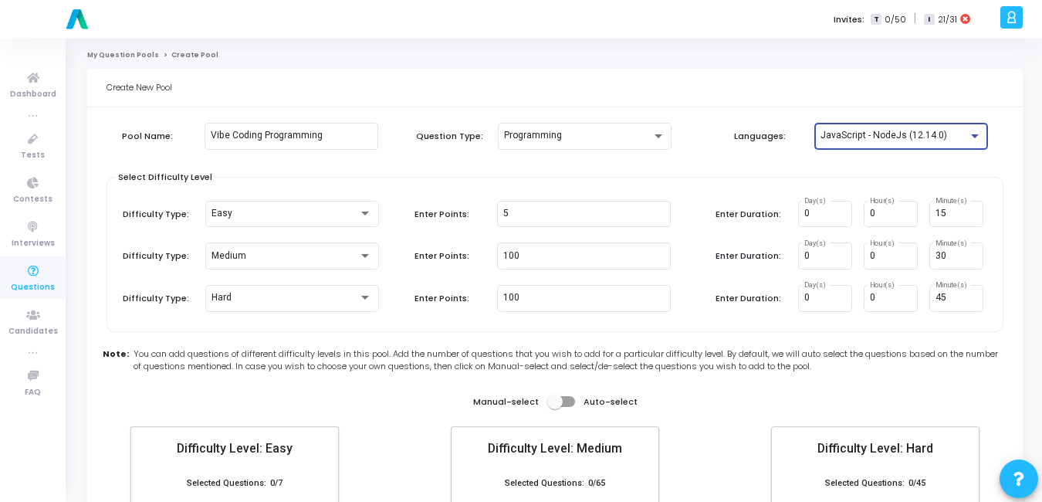
click at [962, 134] on div "JavaScript - NodeJs (12.14.0)" at bounding box center [893, 135] width 147 height 11
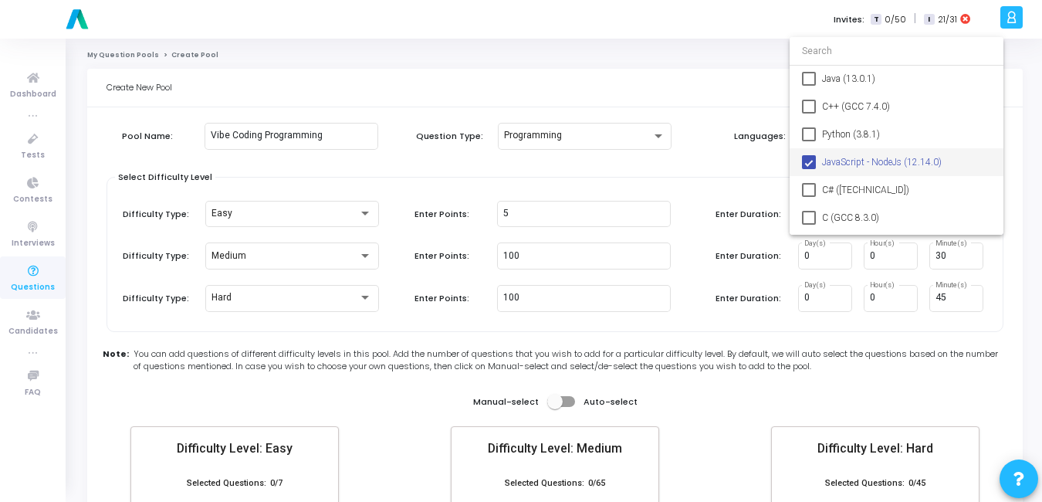
scroll to position [26, 0]
click at [817, 139] on mat-option "JavaScript - NodeJs (12.14.0)" at bounding box center [897, 136] width 214 height 28
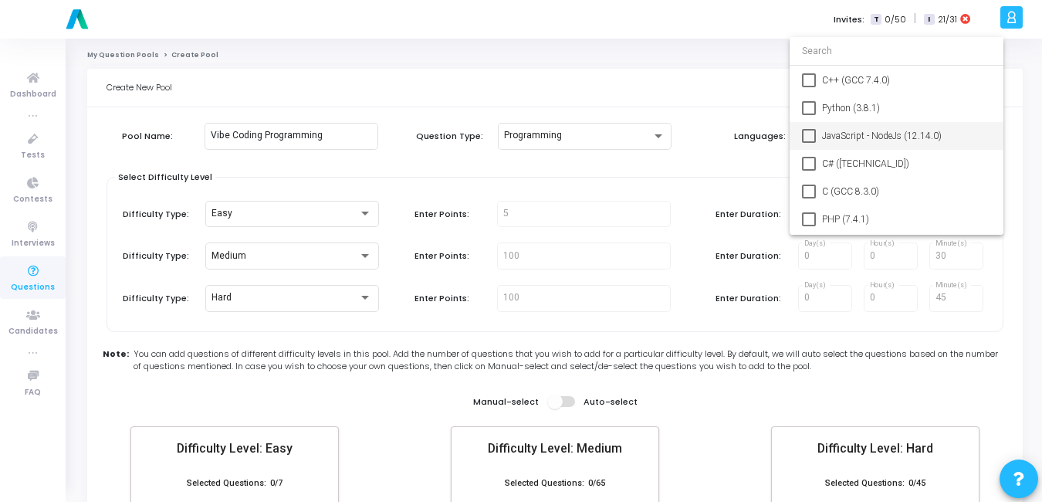
click at [817, 139] on mat-option "JavaScript - NodeJs (12.14.0)" at bounding box center [897, 136] width 214 height 28
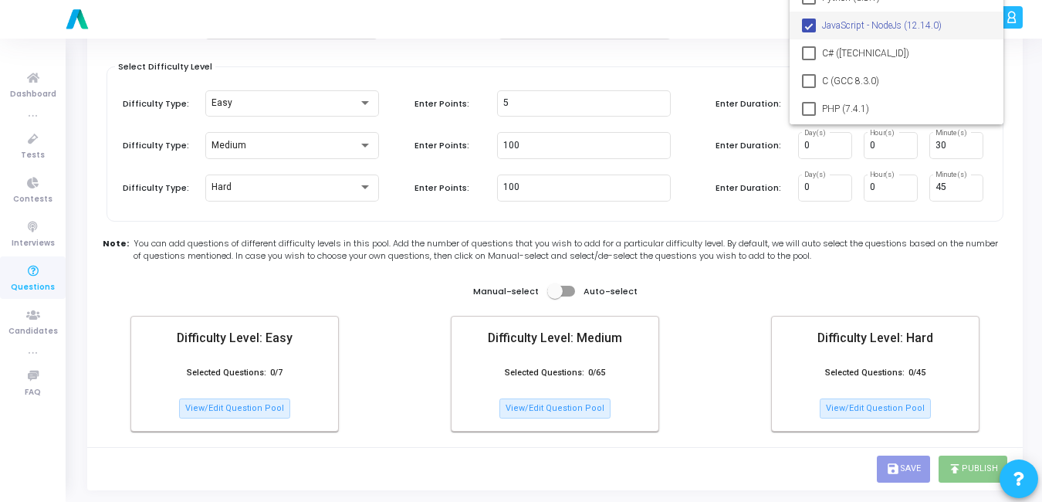
scroll to position [0, 0]
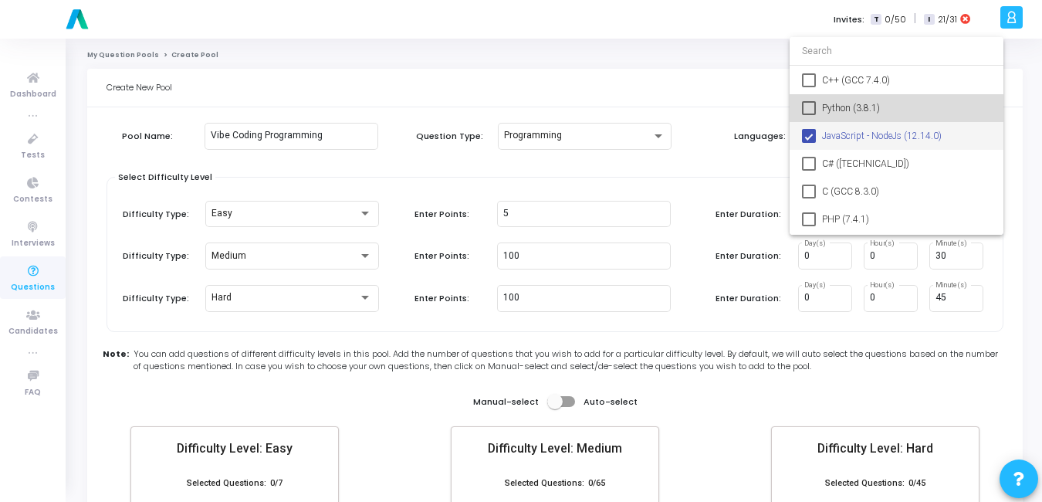
click at [855, 112] on span "Python (3.8.1)" at bounding box center [906, 108] width 169 height 28
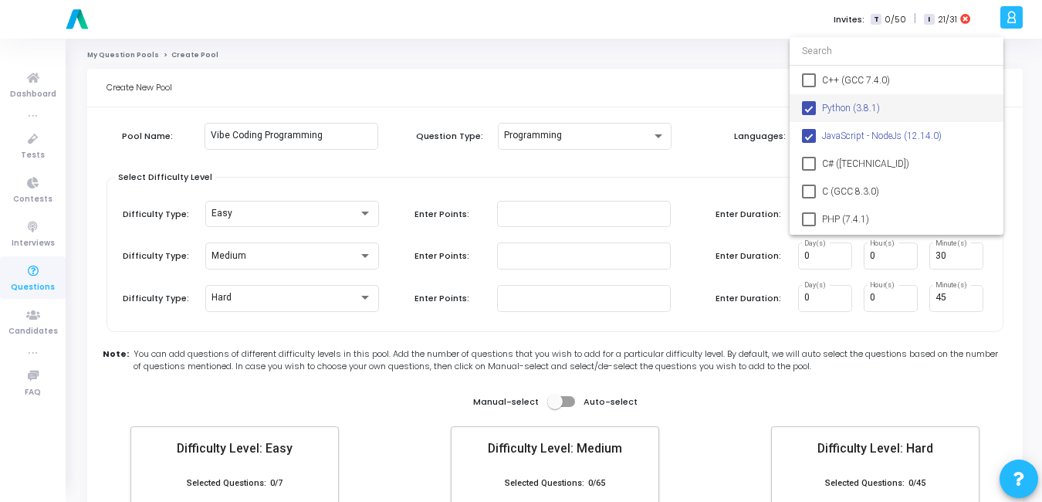
type input "0"
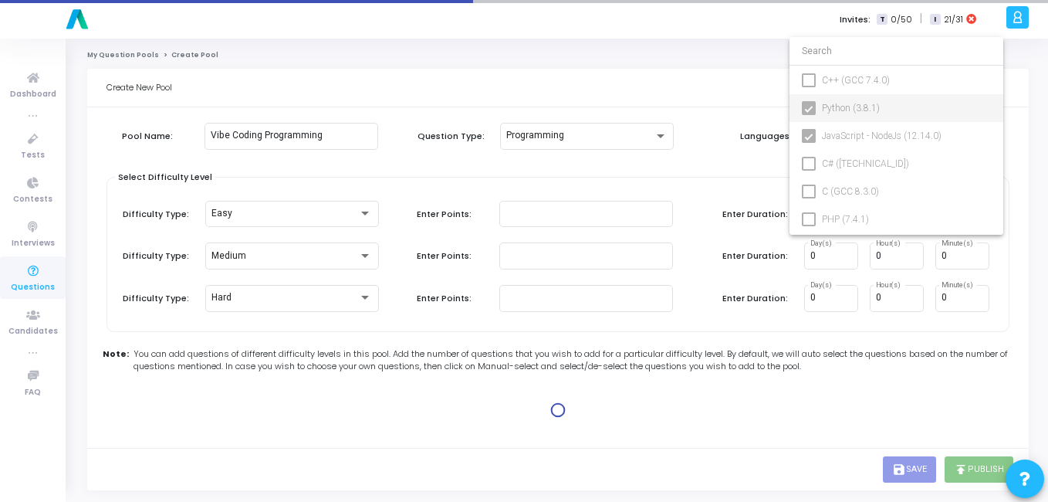
type input "100"
type input "15"
type input "100"
type input "30"
type input "100"
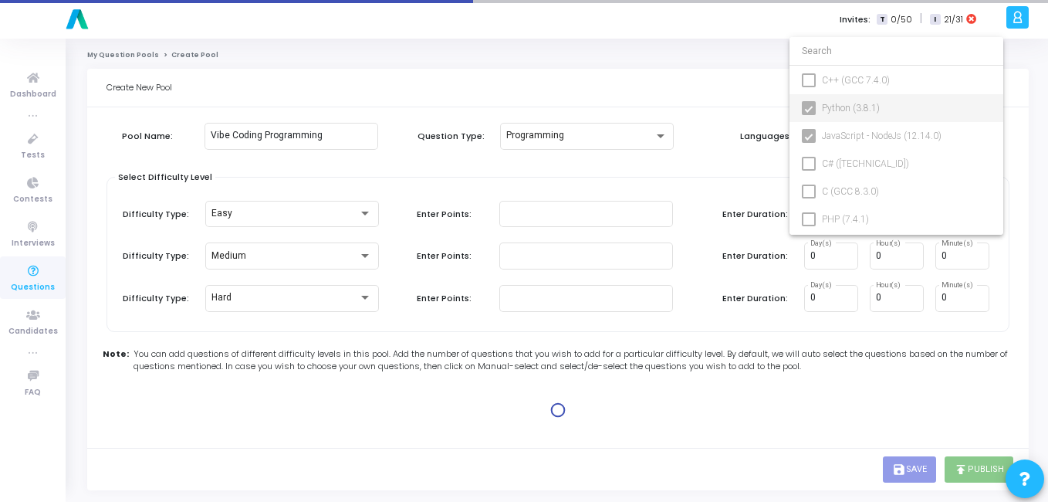
type input "45"
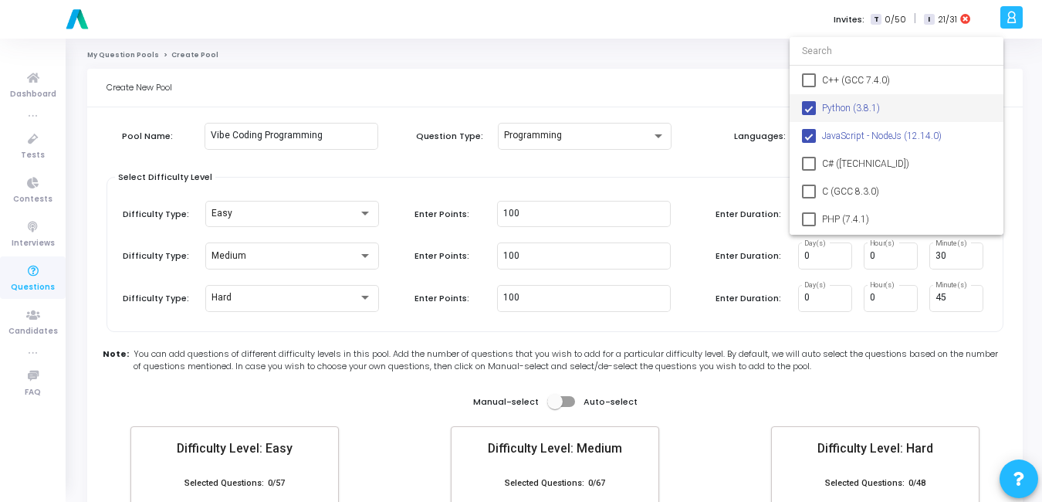
click at [556, 208] on div at bounding box center [521, 251] width 1042 height 502
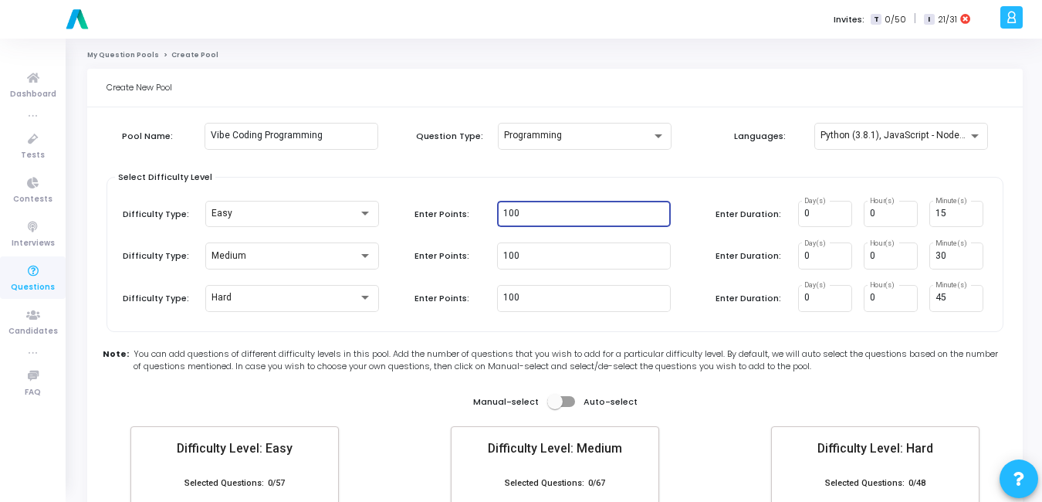
click at [556, 208] on input "100" at bounding box center [583, 213] width 161 height 11
type input "1"
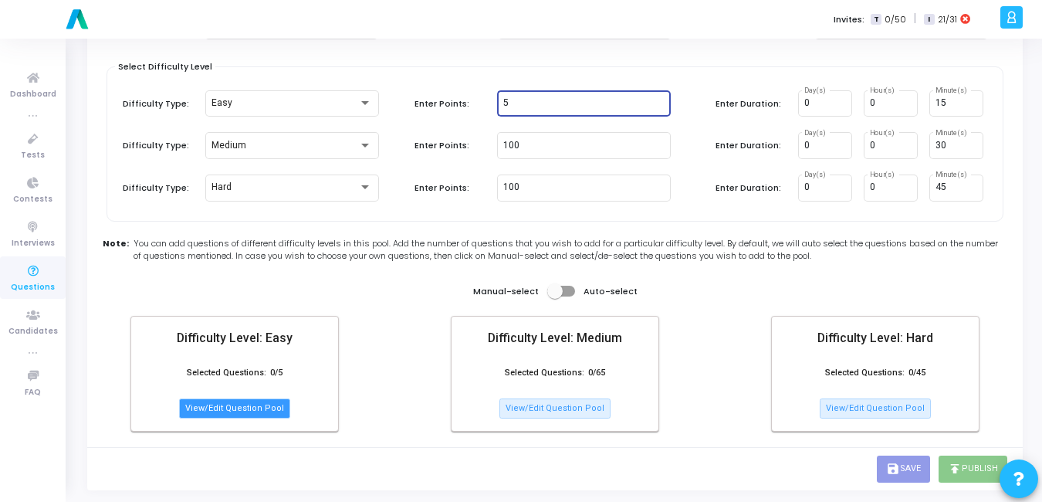
type input "5"
click at [233, 408] on button "View/Edit Question Pool" at bounding box center [234, 408] width 111 height 20
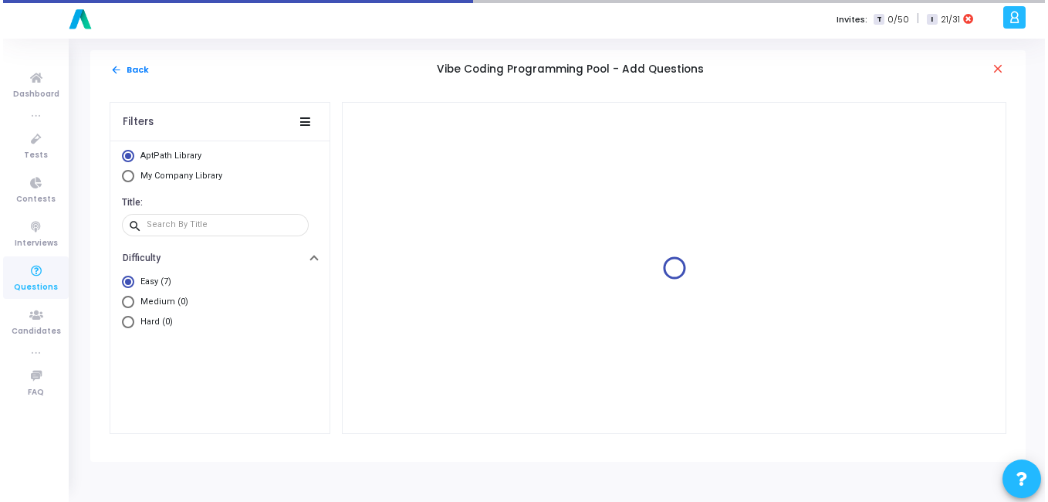
scroll to position [0, 0]
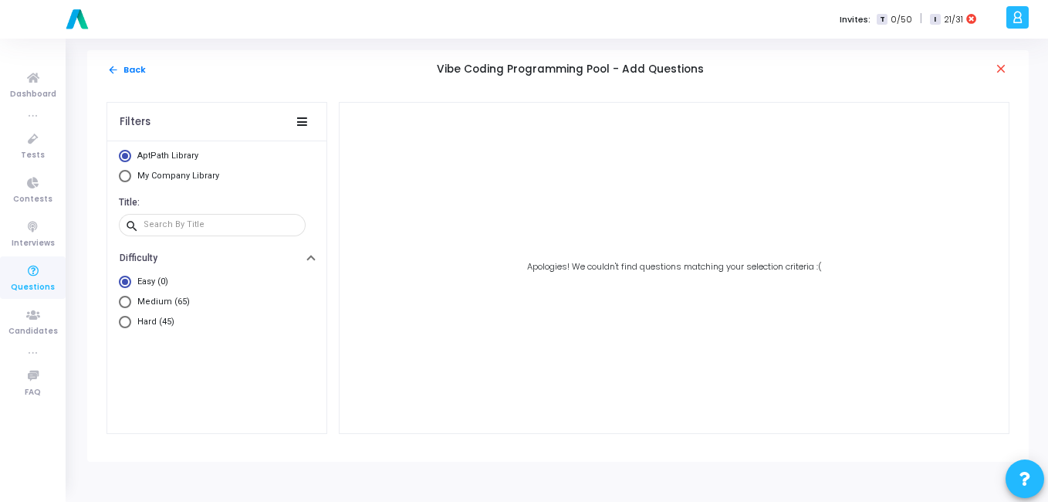
click at [120, 175] on span "Select Library" at bounding box center [125, 176] width 12 height 12
click at [120, 175] on input "My Company Library" at bounding box center [125, 176] width 12 height 12
radio input "true"
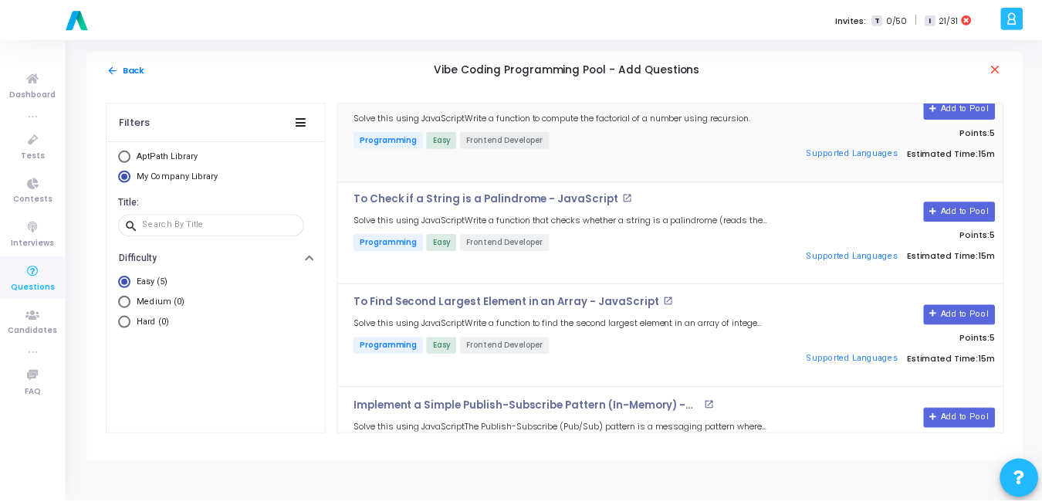
scroll to position [185, 0]
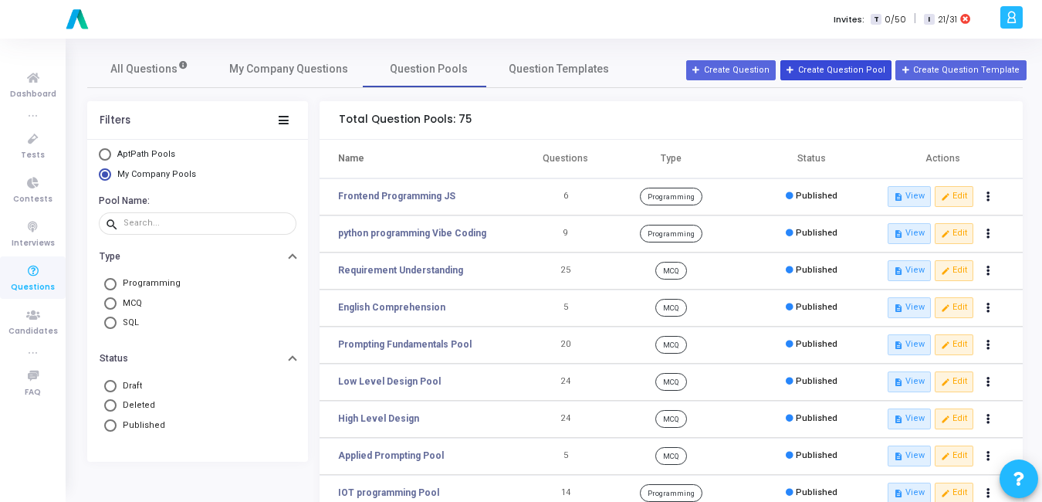
click at [876, 61] on button "Create Question Pool" at bounding box center [835, 70] width 111 height 20
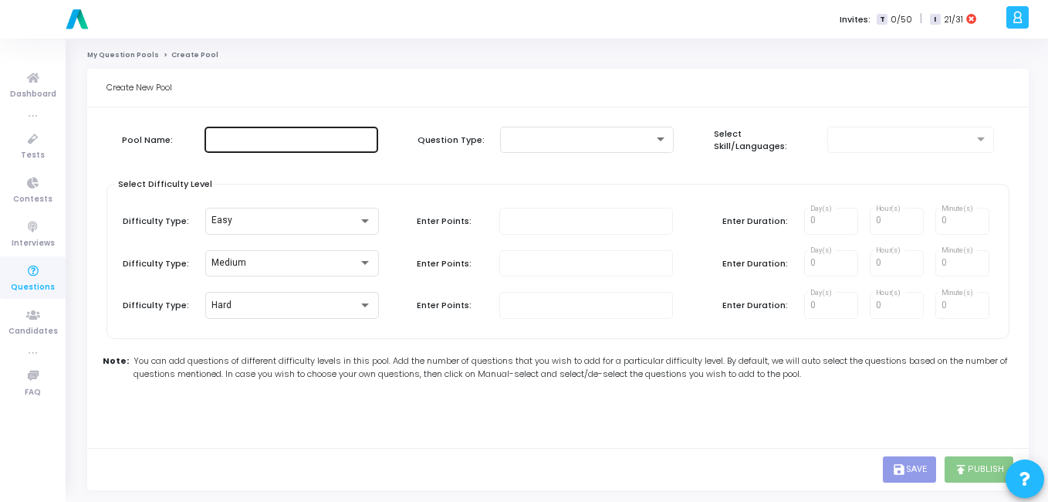
click at [357, 130] on div at bounding box center [291, 138] width 161 height 29
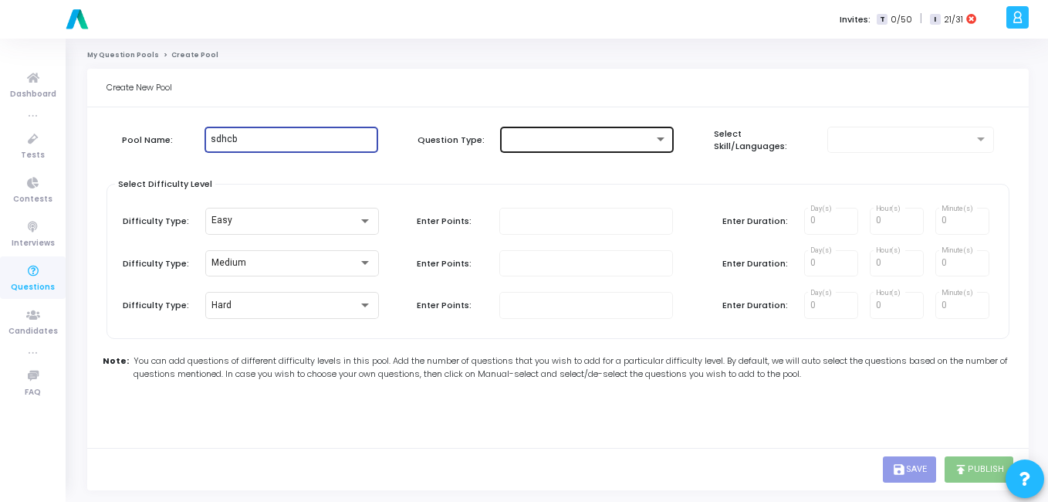
type input "sdhcb"
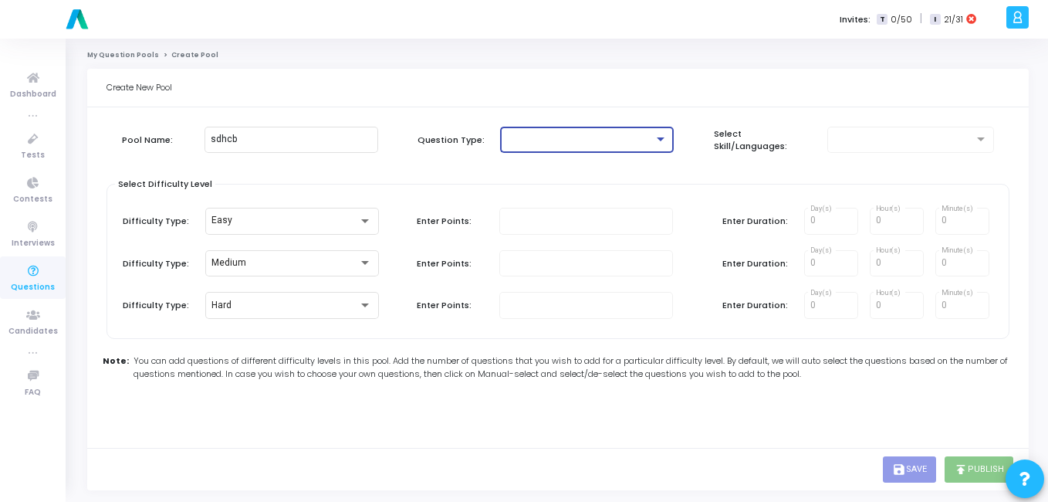
click at [651, 135] on div at bounding box center [579, 139] width 147 height 11
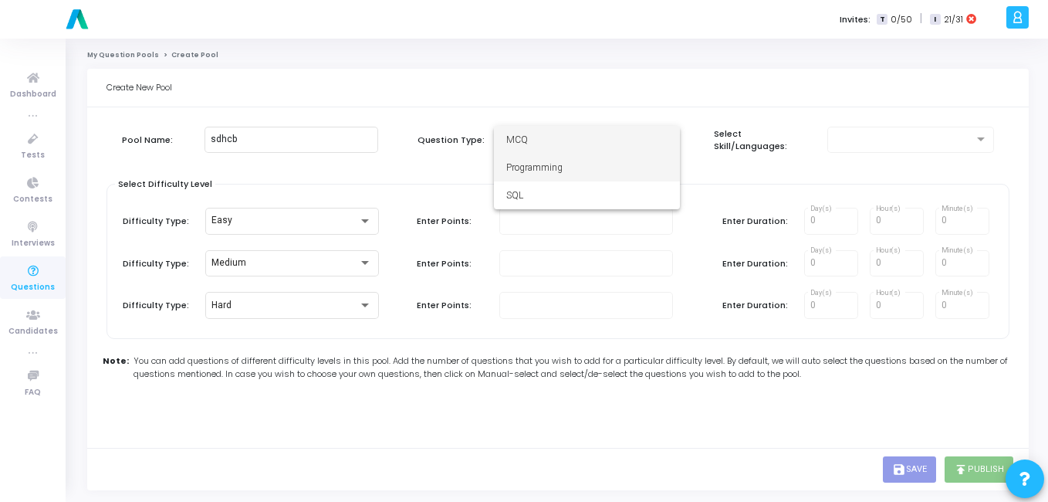
click at [564, 169] on span "Programming" at bounding box center [586, 168] width 161 height 28
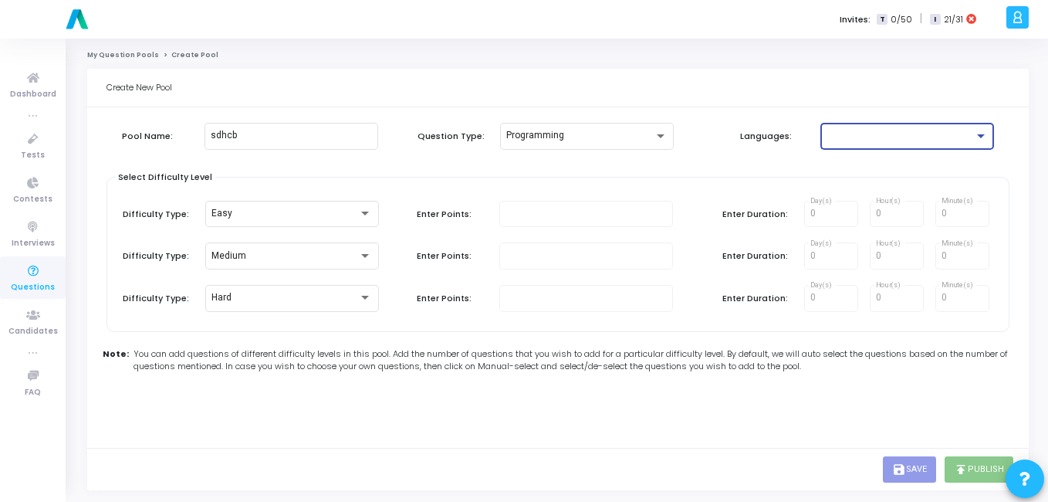
click at [850, 133] on div at bounding box center [900, 135] width 147 height 11
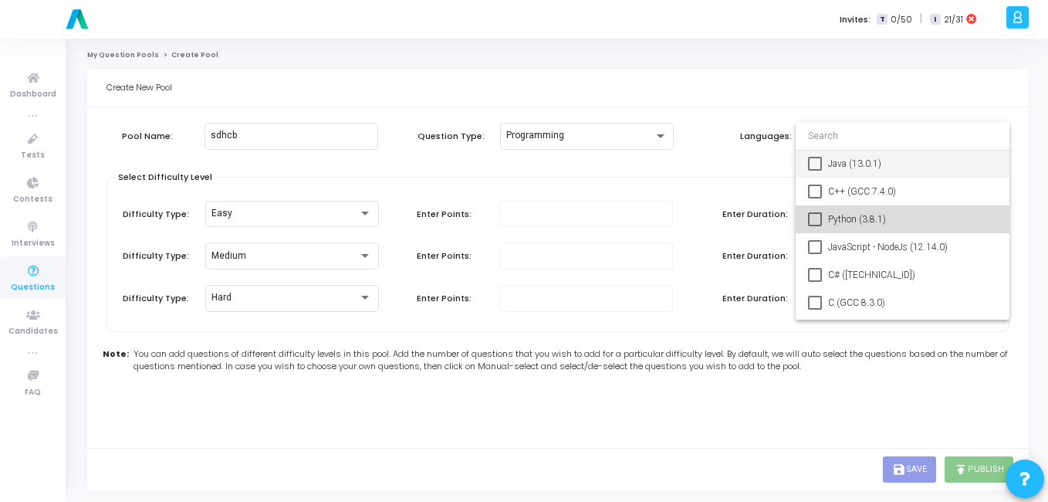
click at [836, 217] on span "Python (3.8.1)" at bounding box center [912, 219] width 169 height 28
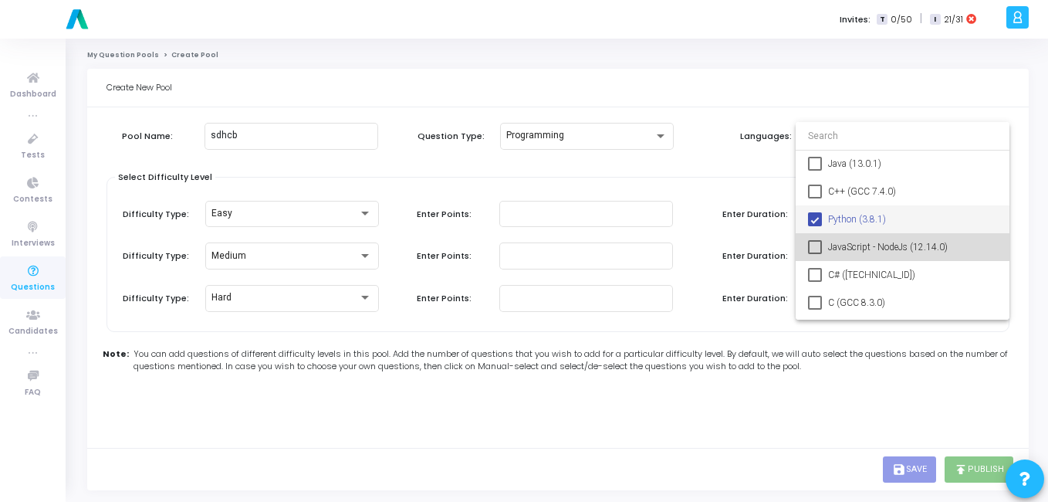
click at [824, 246] on mat-option "JavaScript - NodeJs (12.14.0)" at bounding box center [903, 247] width 214 height 28
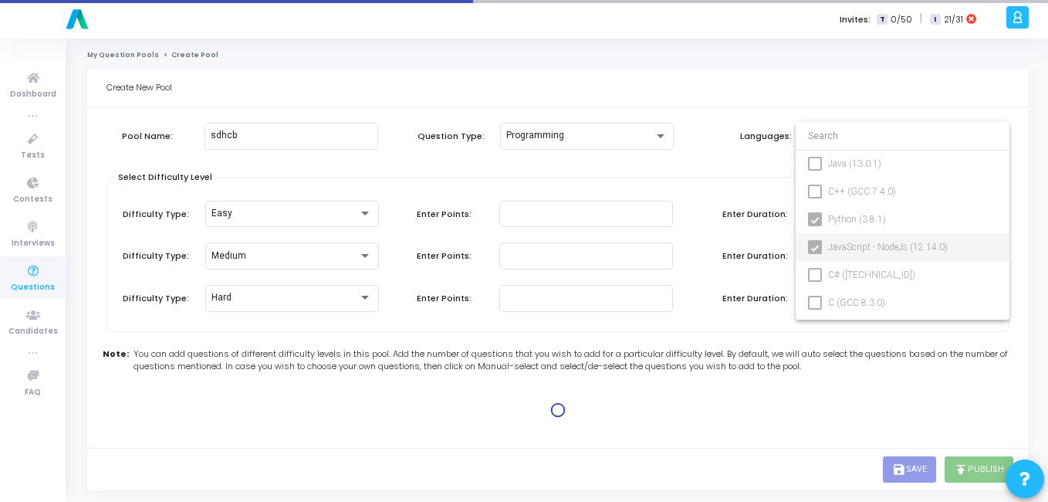
type input "100"
type input "15"
type input "100"
type input "30"
type input "100"
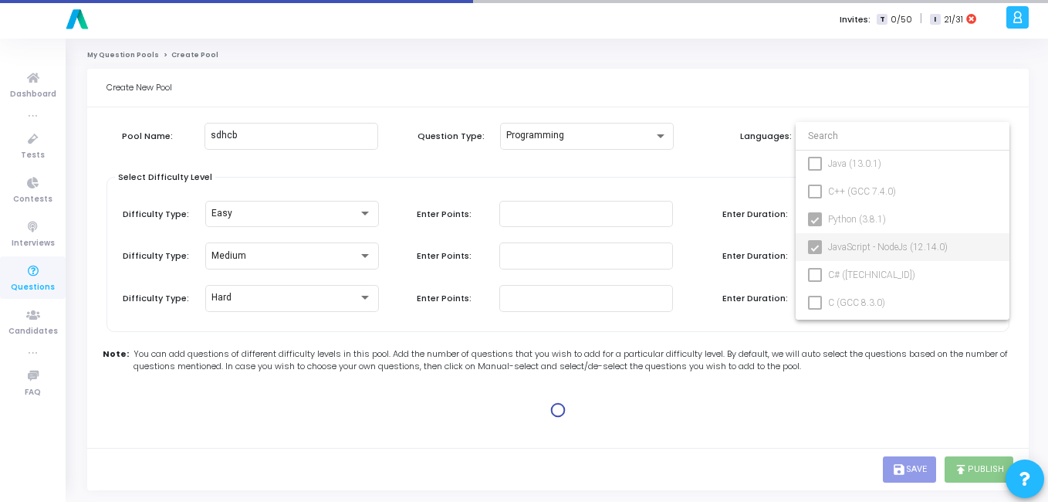
type input "45"
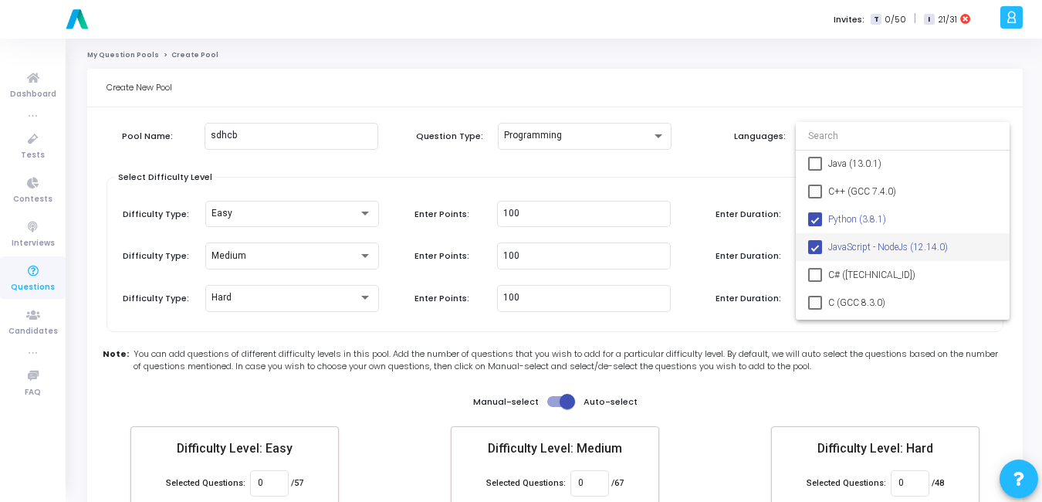
click at [573, 217] on div at bounding box center [521, 251] width 1042 height 502
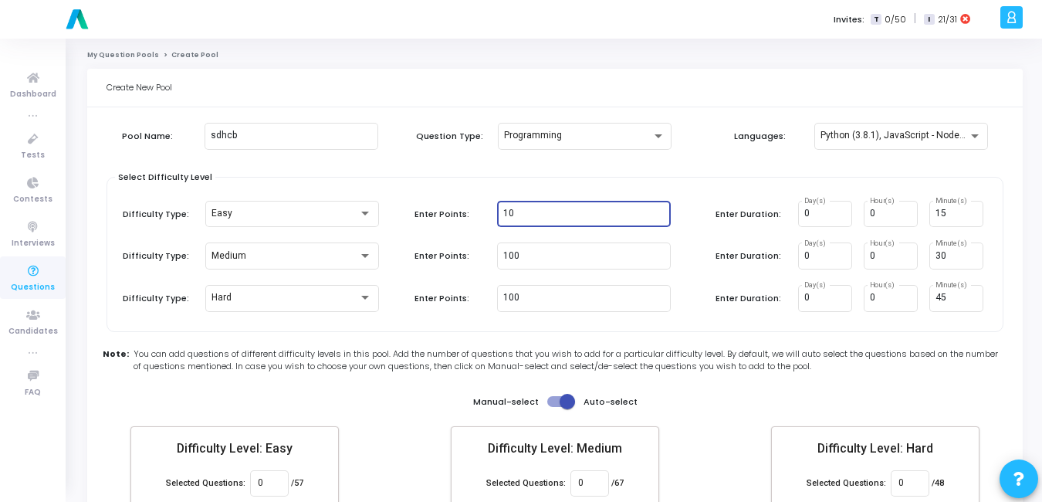
click at [573, 217] on input "10" at bounding box center [583, 213] width 161 height 11
type input "1"
type input "5"
click at [668, 173] on div "Pool Name: sdhcb Question Type: Programming Languages: Python (3.8.1), JavaScri…" at bounding box center [555, 150] width 897 height 54
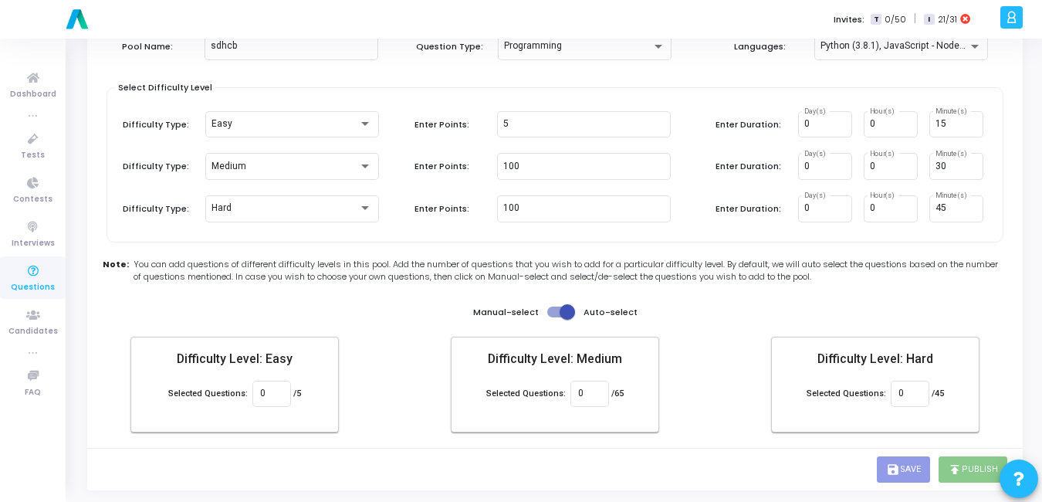
click at [567, 312] on span at bounding box center [567, 311] width 15 height 15
click at [555, 317] on input "checkbox" at bounding box center [554, 317] width 1 height 1
checkbox input "false"
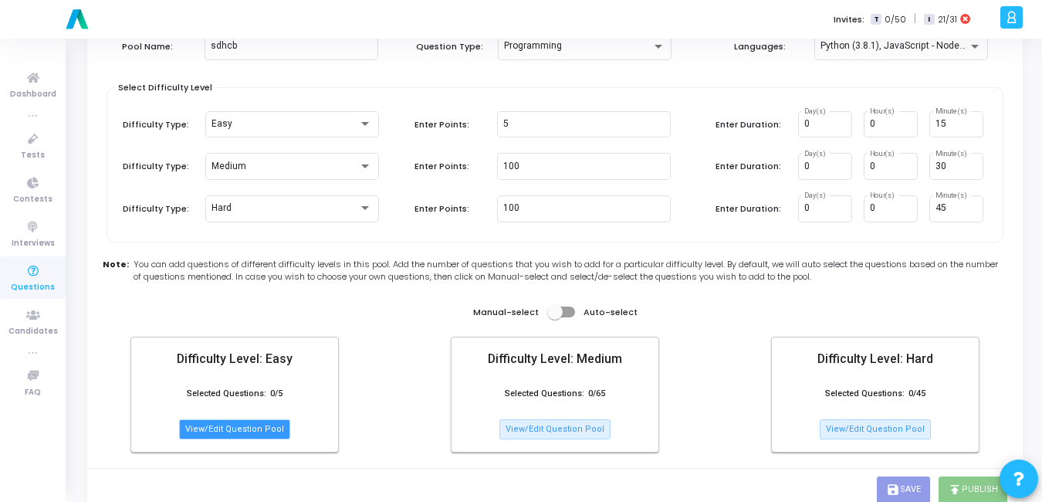
click at [250, 421] on button "View/Edit Question Pool" at bounding box center [234, 429] width 111 height 20
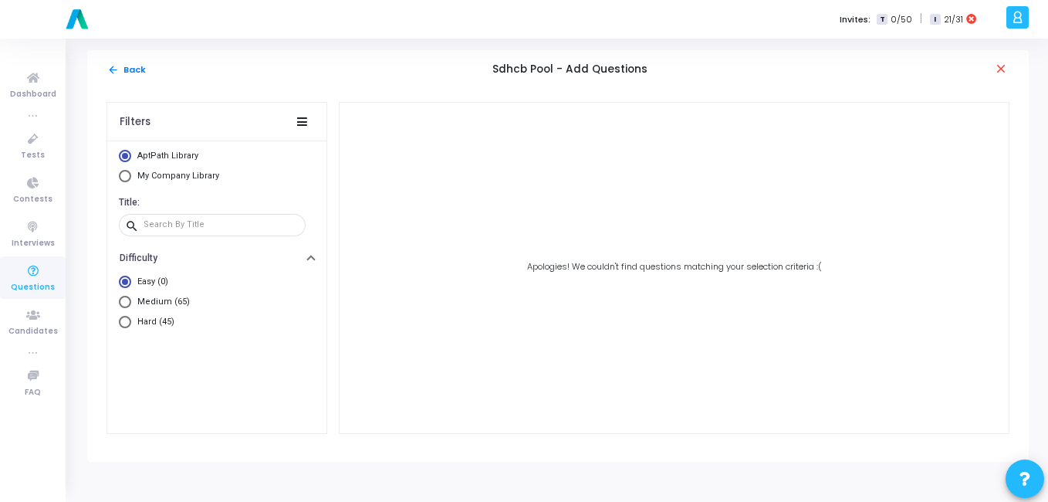
click at [134, 182] on mat-radio-button "My Company Library" at bounding box center [217, 178] width 196 height 16
click at [133, 176] on span "My Company Library" at bounding box center [176, 176] width 90 height 13
click at [131, 176] on input "My Company Library" at bounding box center [125, 176] width 12 height 12
radio input "true"
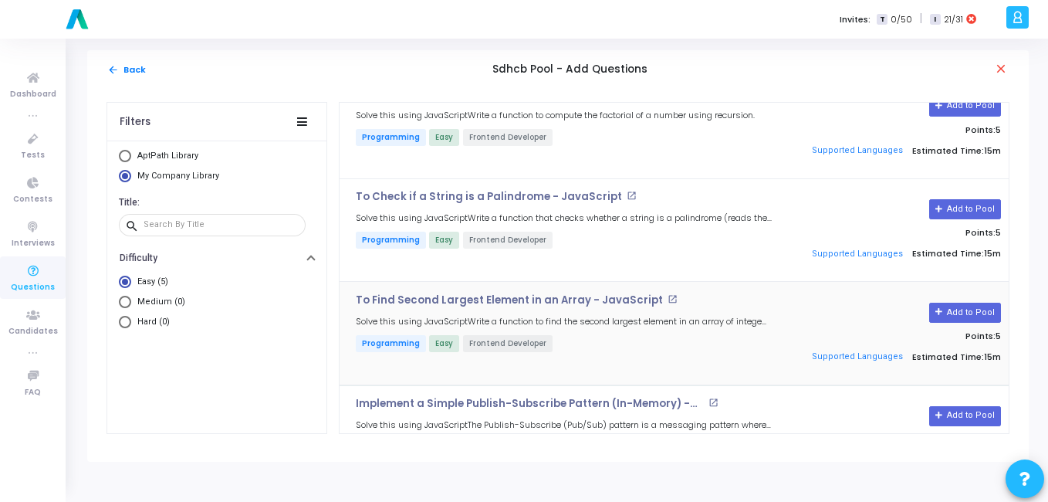
scroll to position [185, 0]
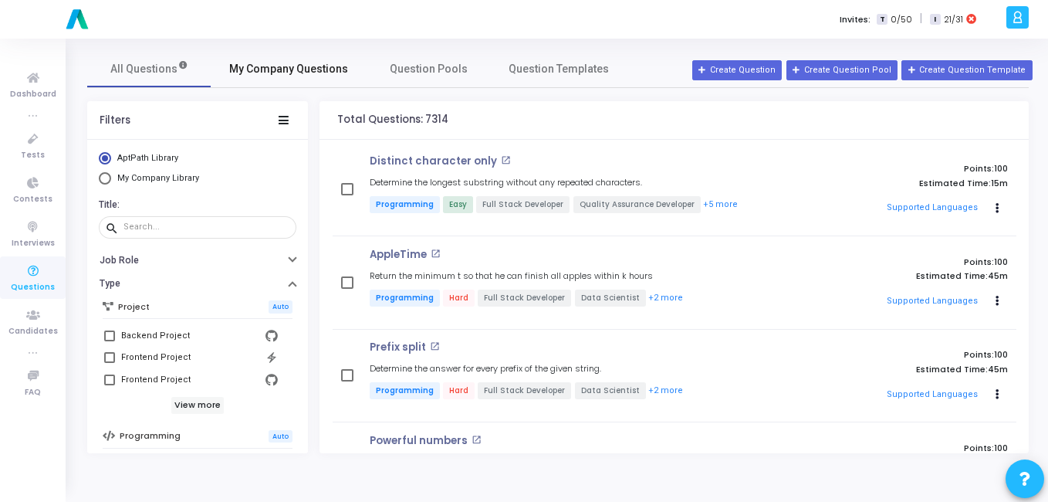
click at [325, 70] on span "My Company Questions" at bounding box center [288, 69] width 119 height 16
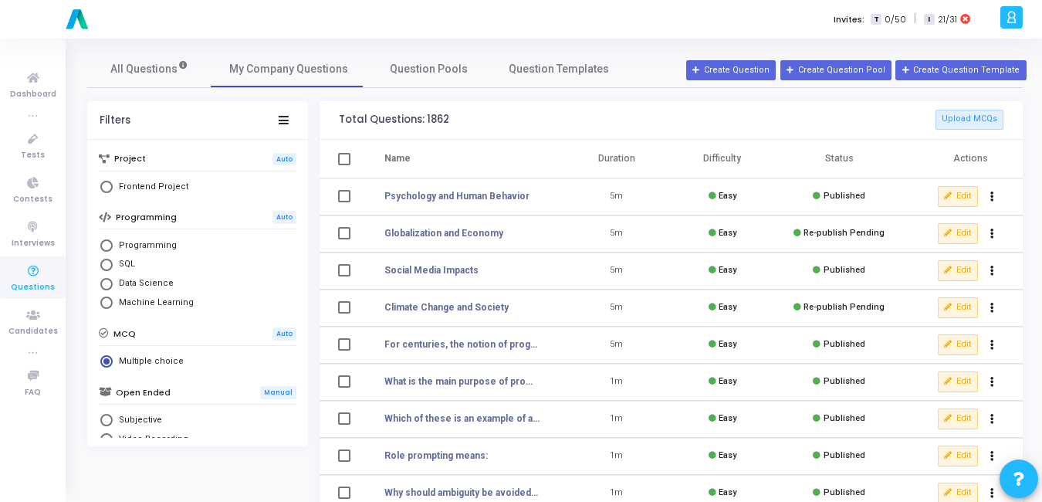
click at [121, 252] on mat-radio-button "Programming" at bounding box center [198, 246] width 198 height 19
click at [110, 246] on span "Select Library" at bounding box center [106, 245] width 12 height 12
click at [110, 246] on input "Programming" at bounding box center [106, 245] width 12 height 12
radio input "true"
radio input "false"
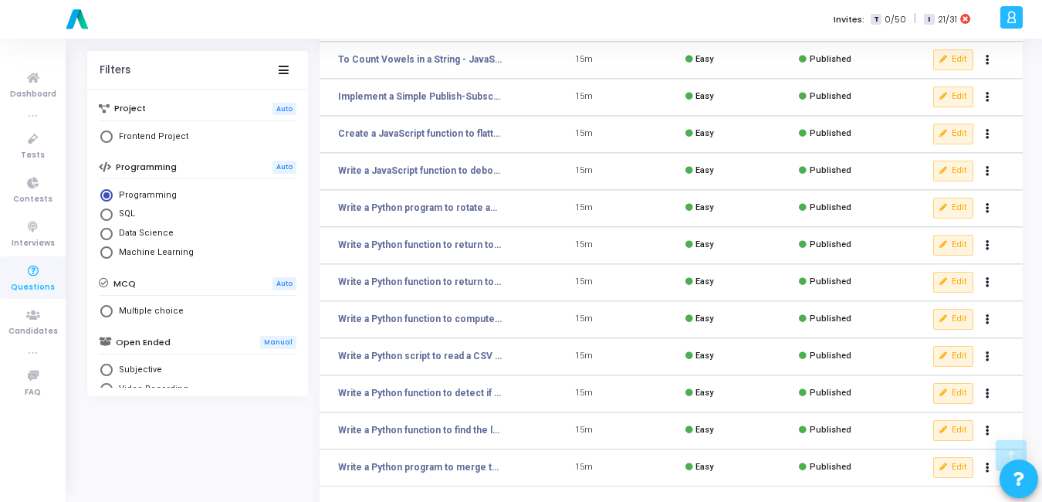
scroll to position [276, 0]
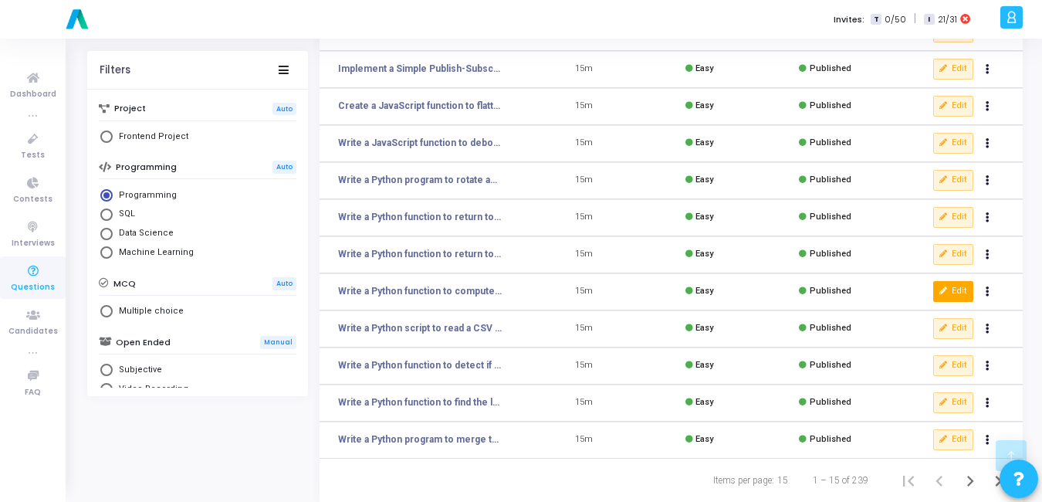
click at [956, 292] on button "Edit" at bounding box center [953, 291] width 40 height 20
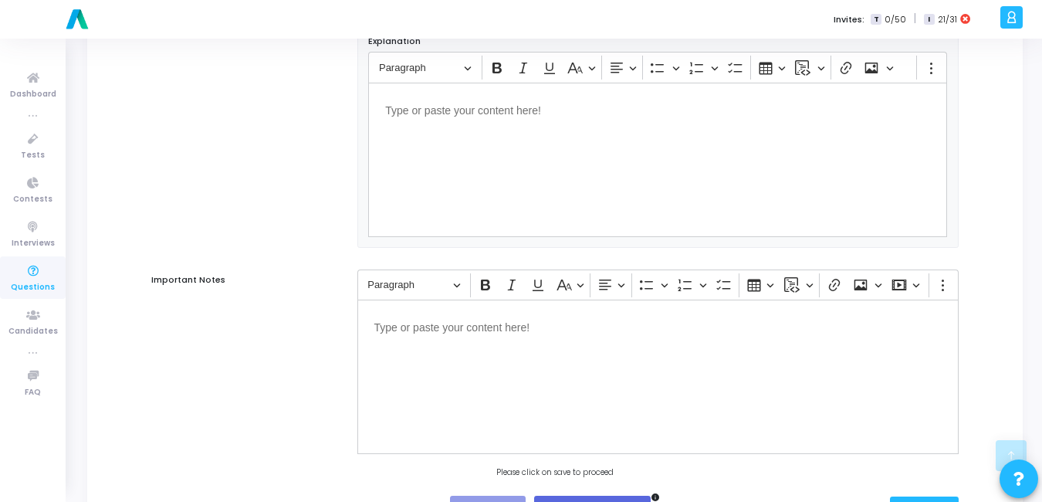
scroll to position [1009, 0]
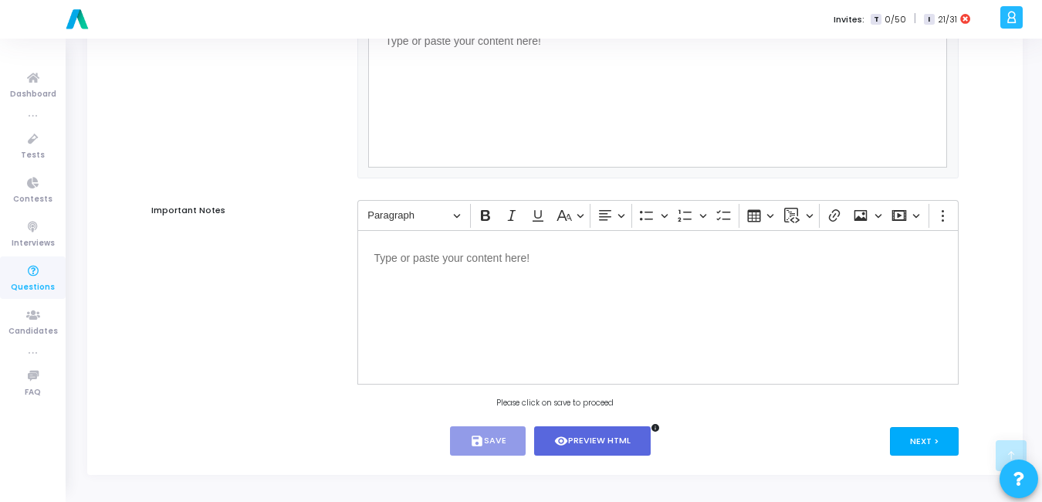
click at [935, 440] on button "Next >" at bounding box center [924, 441] width 69 height 29
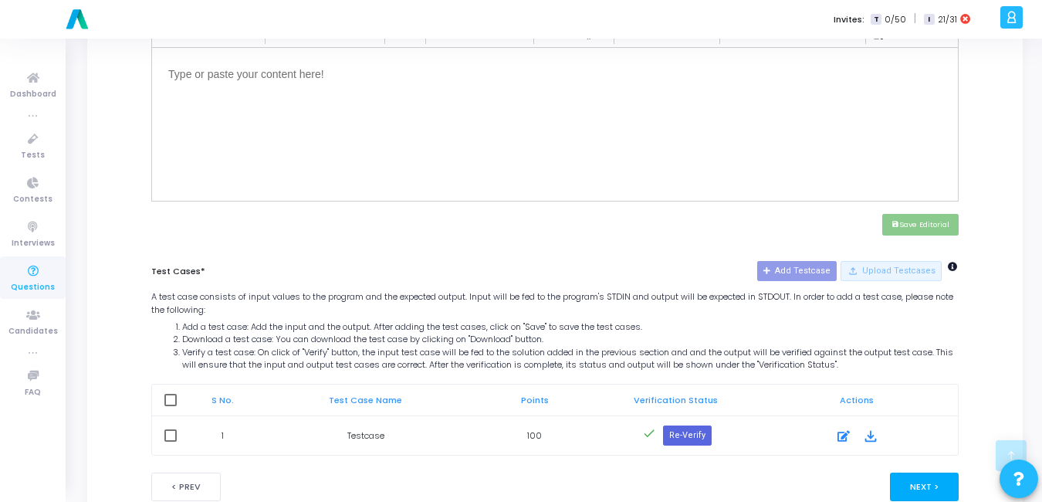
scroll to position [617, 0]
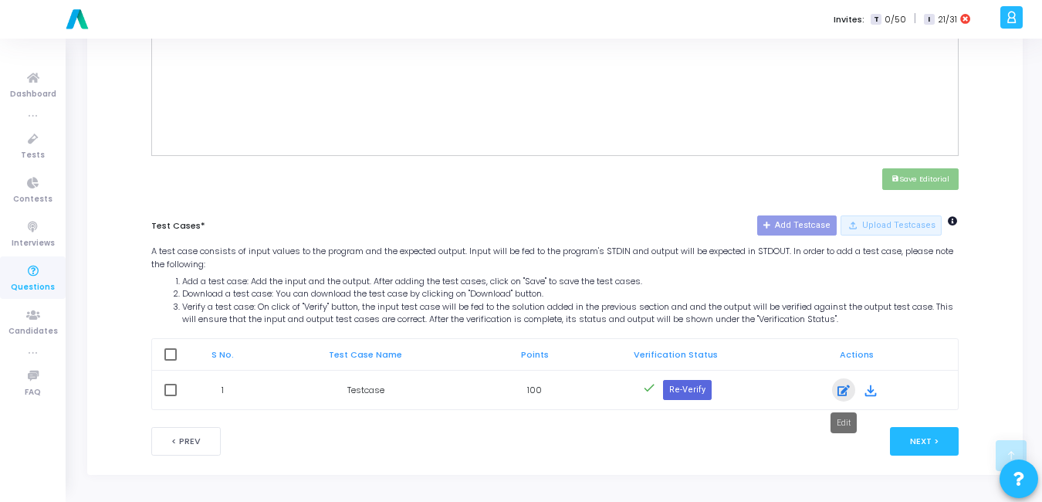
click at [837, 387] on icon at bounding box center [843, 390] width 12 height 19
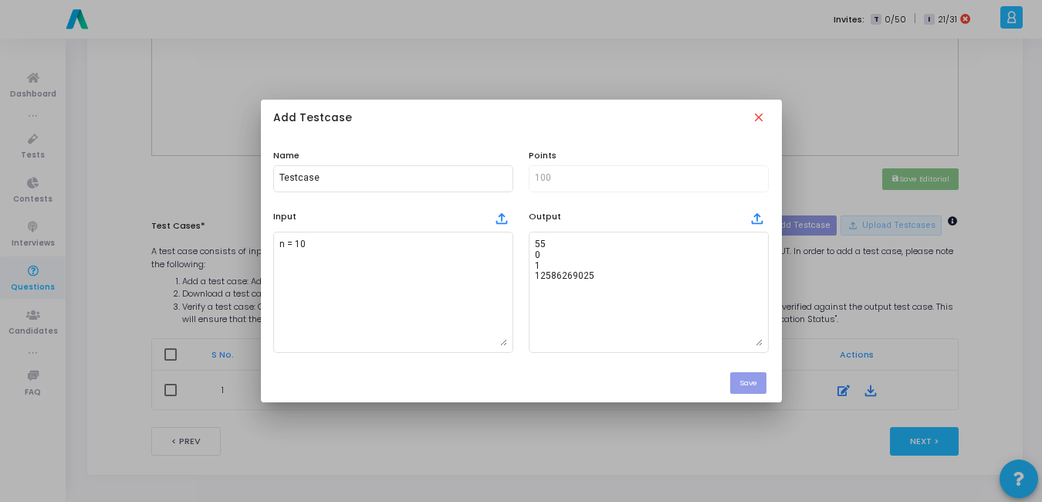
scroll to position [0, 0]
click at [569, 171] on div "100" at bounding box center [649, 177] width 228 height 29
click at [767, 113] on mat-icon "close" at bounding box center [760, 118] width 17 height 17
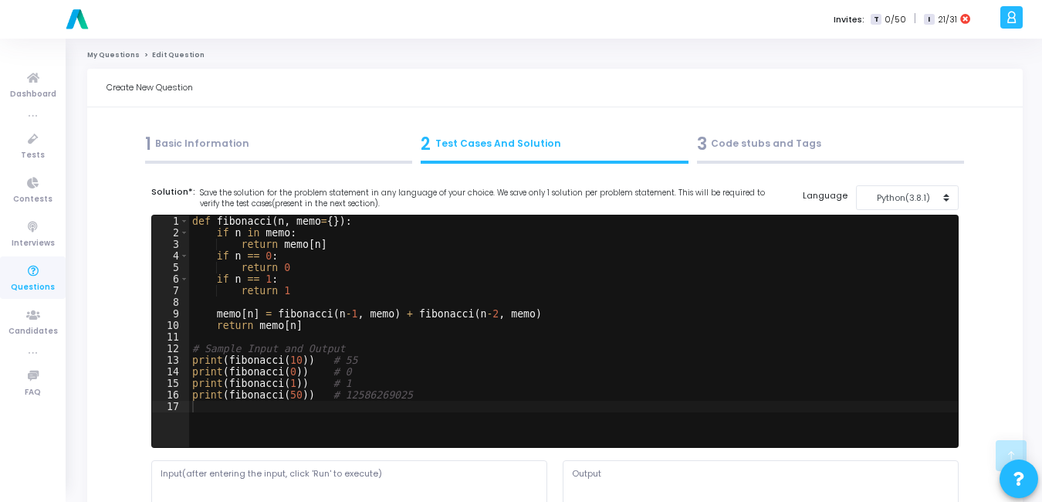
scroll to position [617, 0]
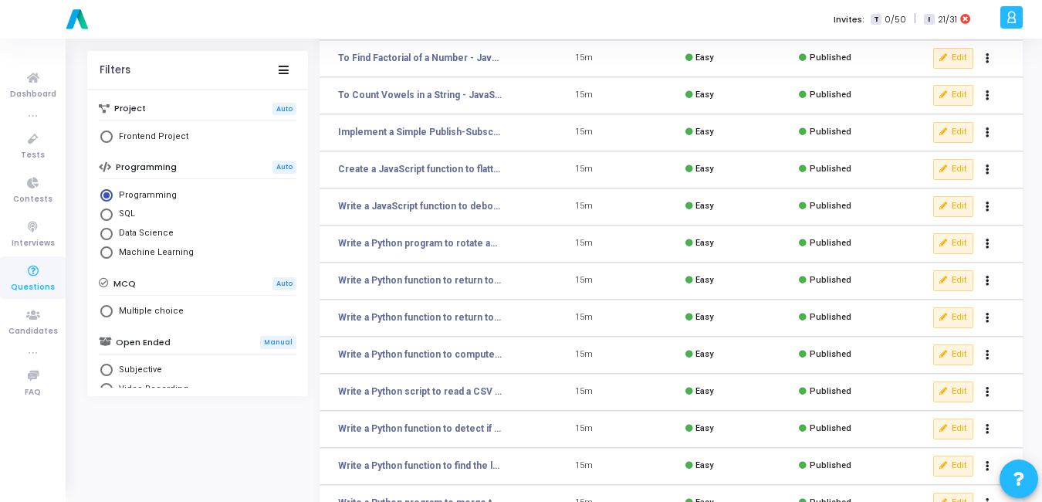
scroll to position [215, 0]
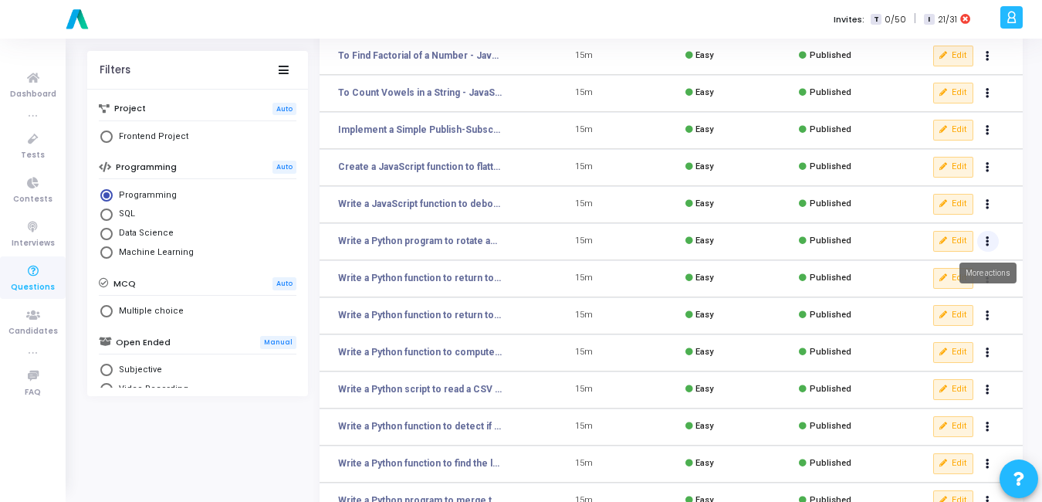
click at [989, 235] on button "Actions" at bounding box center [988, 242] width 22 height 22
click at [921, 279] on button "clear Unpublish" at bounding box center [938, 272] width 119 height 25
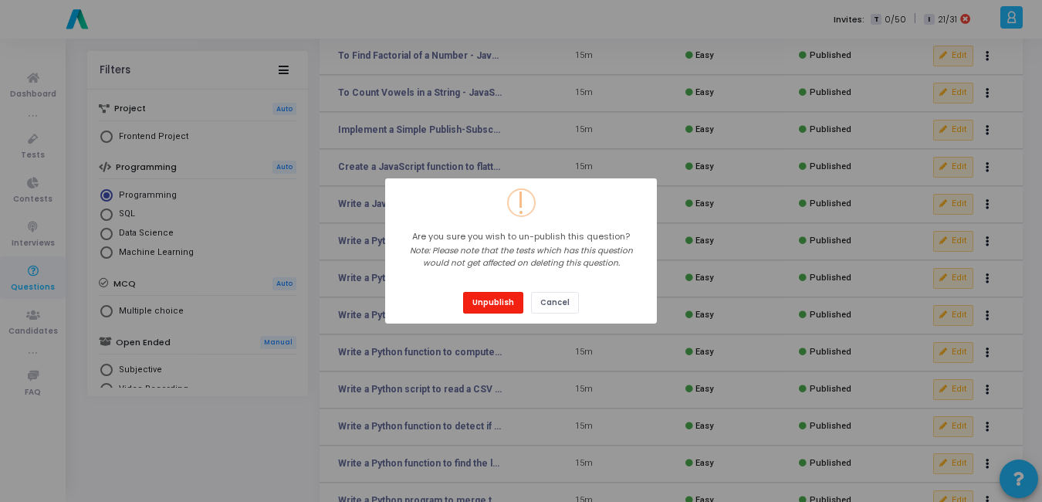
click at [494, 299] on button "Unpublish" at bounding box center [493, 302] width 60 height 21
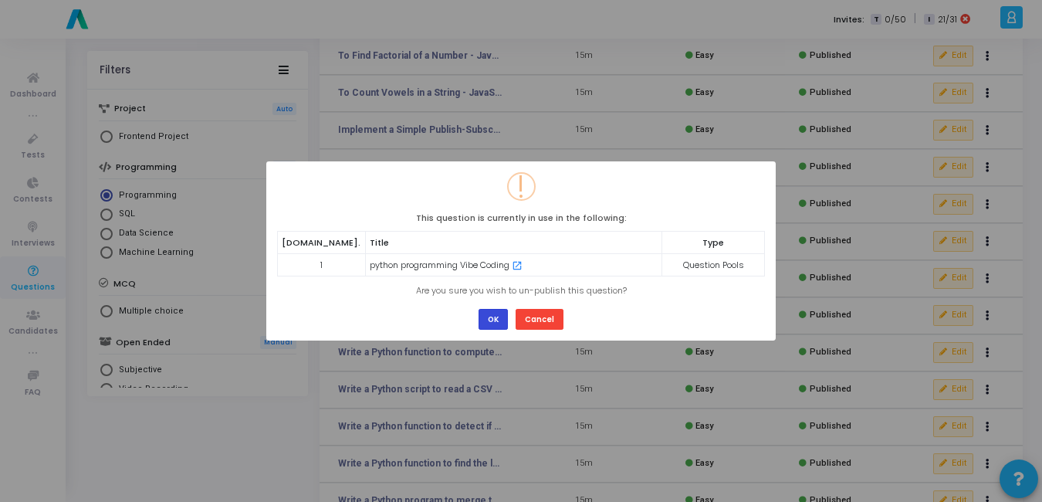
click at [488, 316] on button "OK" at bounding box center [492, 319] width 29 height 21
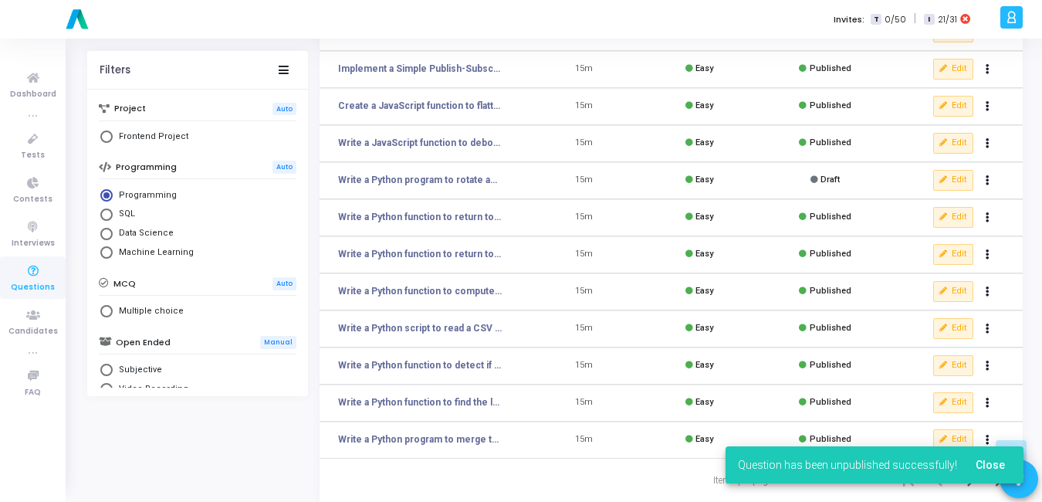
scroll to position [275, 0]
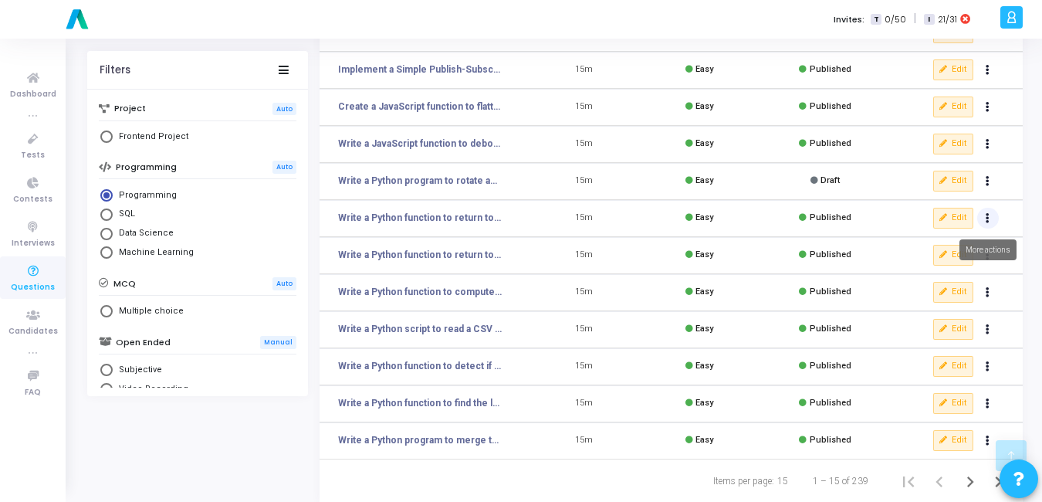
click at [992, 209] on button "Actions" at bounding box center [988, 219] width 22 height 22
click at [945, 237] on button "clear Unpublish" at bounding box center [938, 249] width 119 height 25
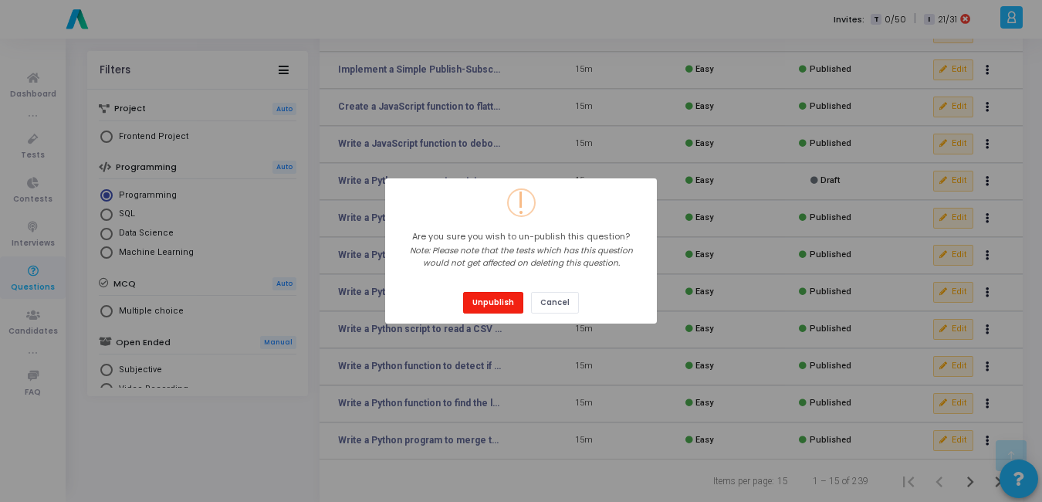
click at [506, 297] on button "Unpublish" at bounding box center [493, 302] width 60 height 21
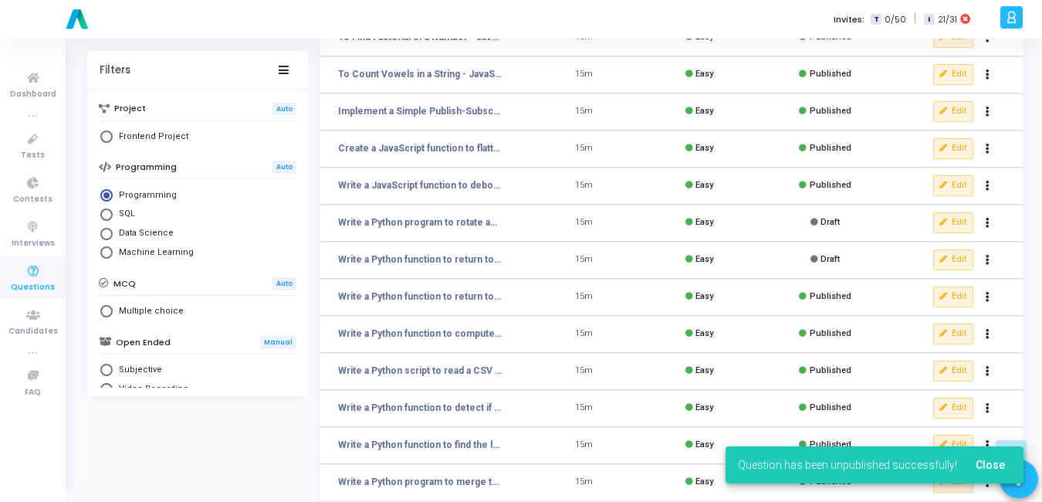
scroll to position [277, 0]
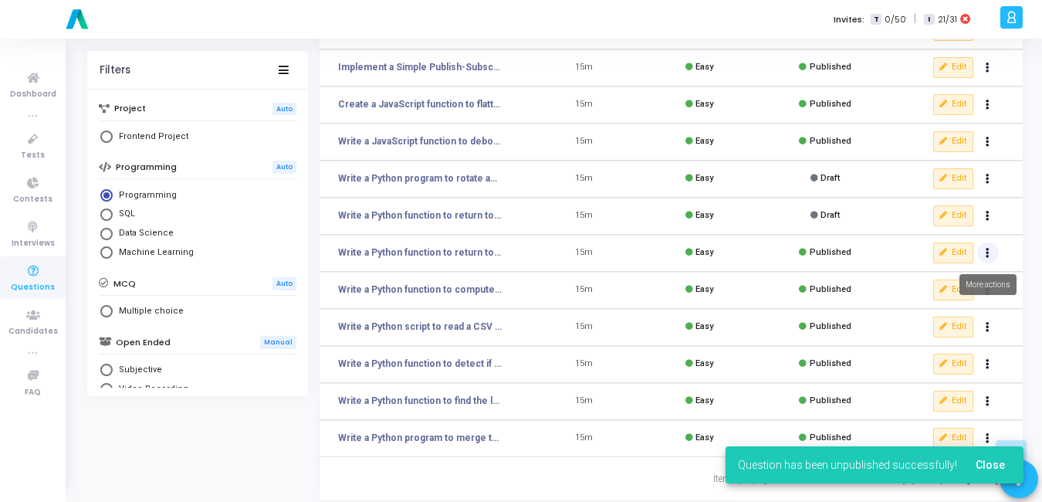
click at [983, 255] on button "Actions" at bounding box center [988, 253] width 22 height 22
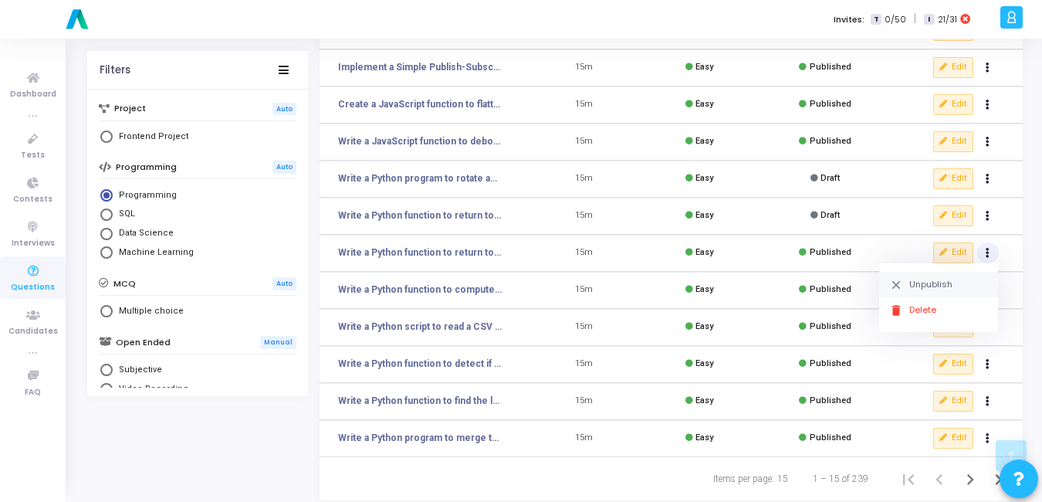
click at [907, 283] on button "clear Unpublish" at bounding box center [938, 284] width 119 height 25
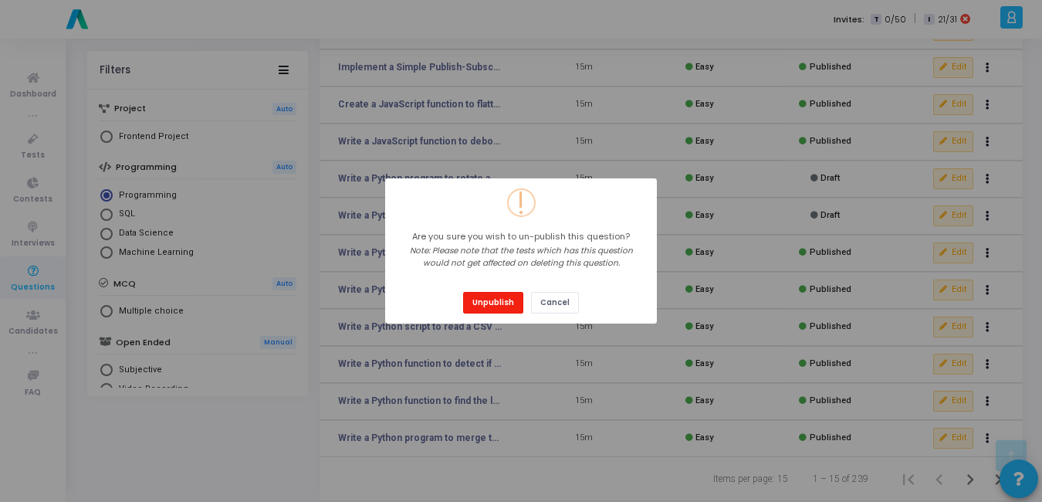
click at [471, 304] on button "Unpublish" at bounding box center [493, 302] width 60 height 21
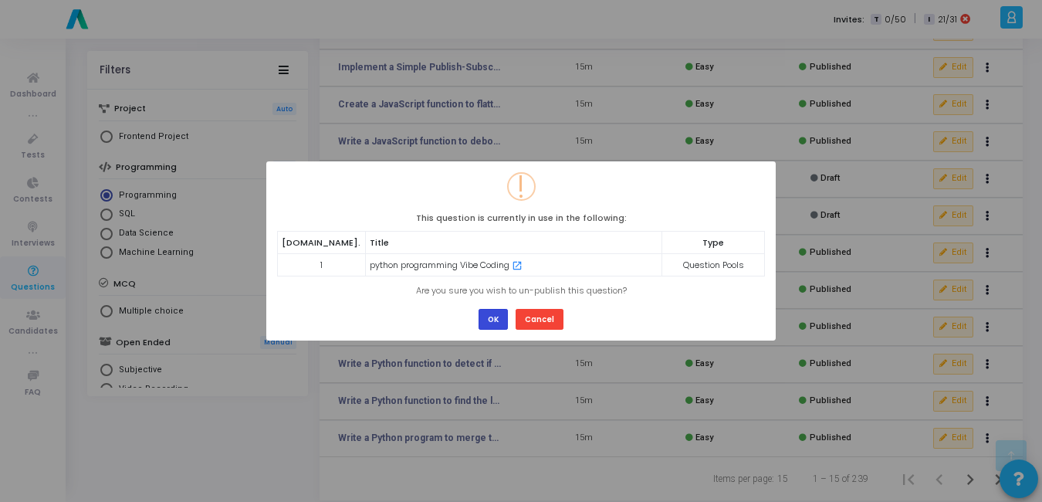
click at [495, 318] on button "OK" at bounding box center [492, 319] width 29 height 21
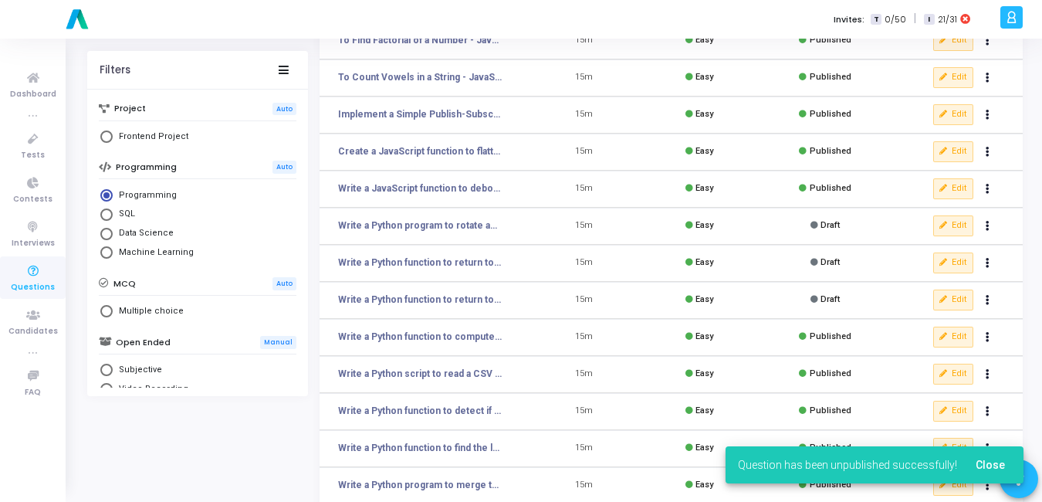
scroll to position [231, 0]
click at [982, 340] on button "Actions" at bounding box center [988, 337] width 22 height 22
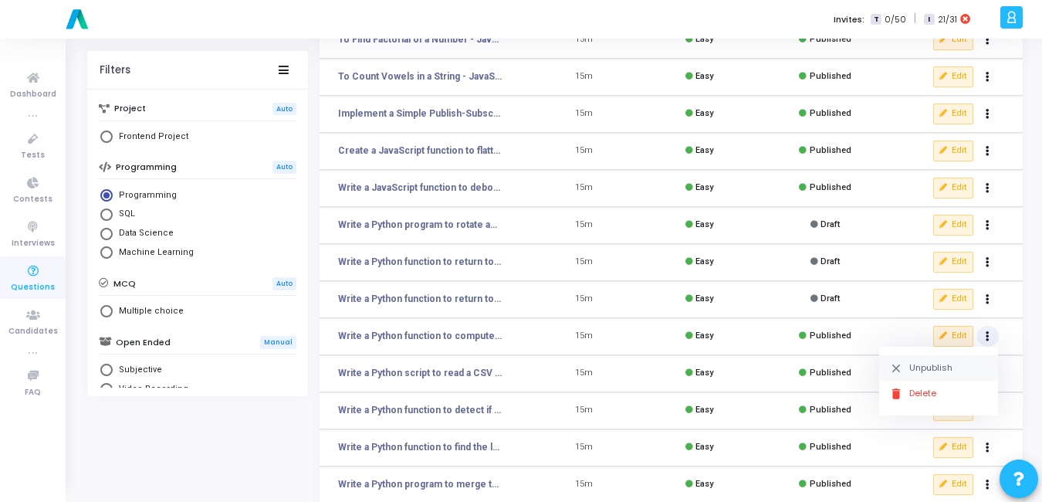
click at [922, 358] on button "clear Unpublish" at bounding box center [938, 367] width 119 height 25
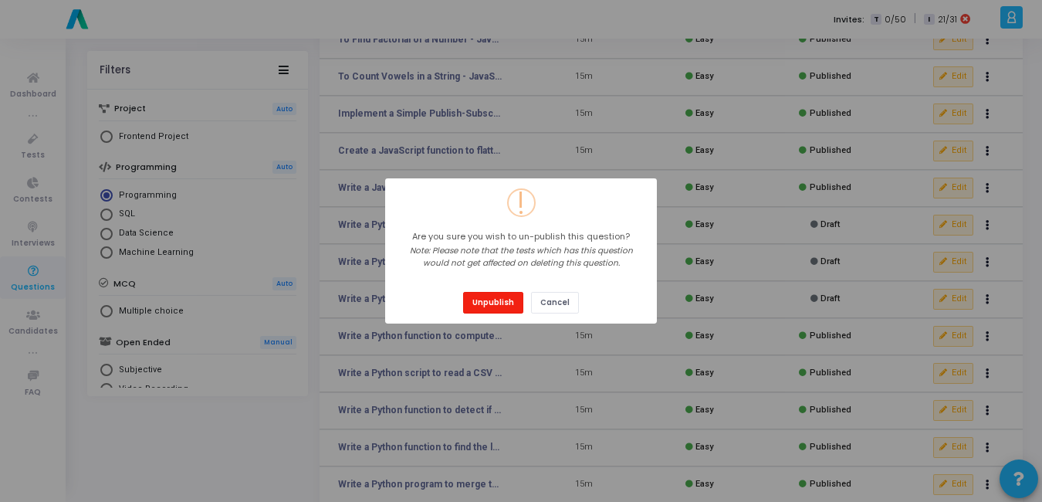
click at [500, 297] on button "Unpublish" at bounding box center [493, 302] width 60 height 21
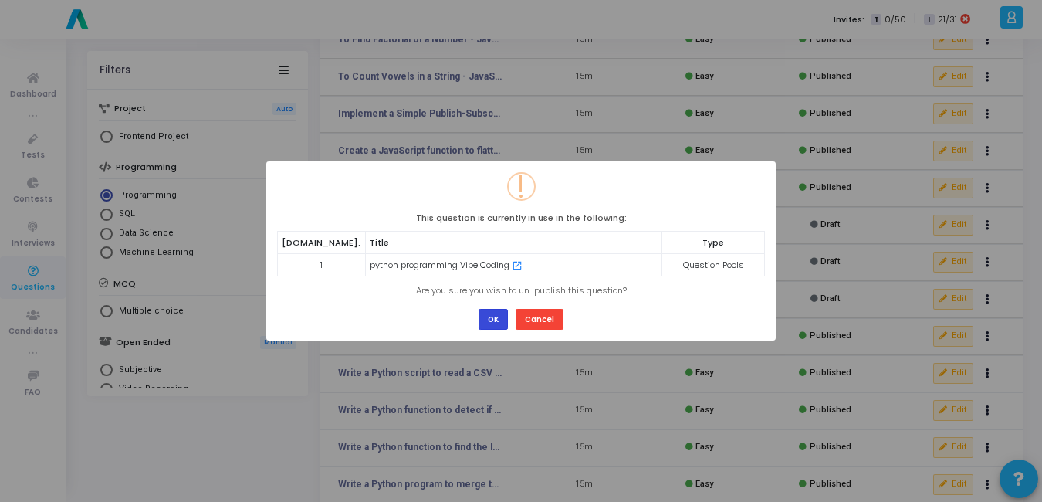
click at [496, 316] on button "OK" at bounding box center [492, 319] width 29 height 21
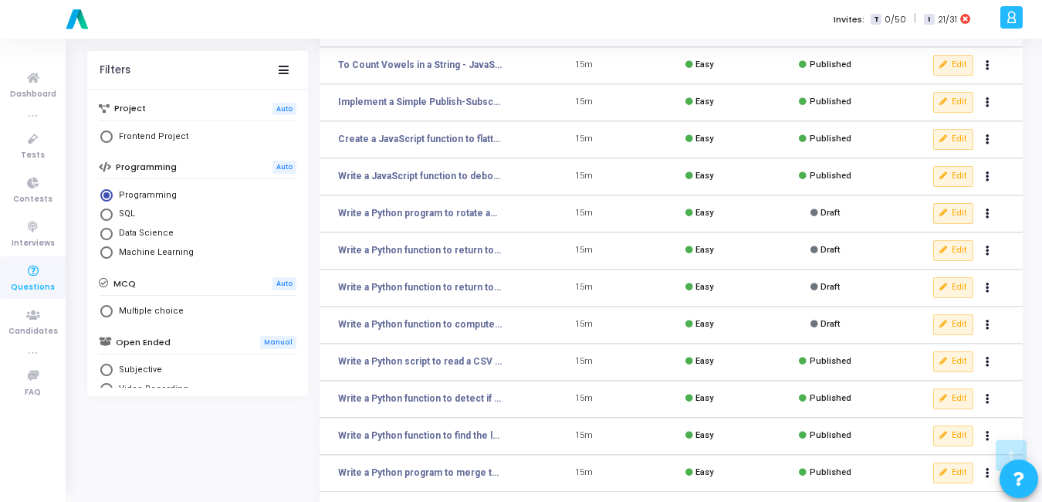
scroll to position [247, 0]
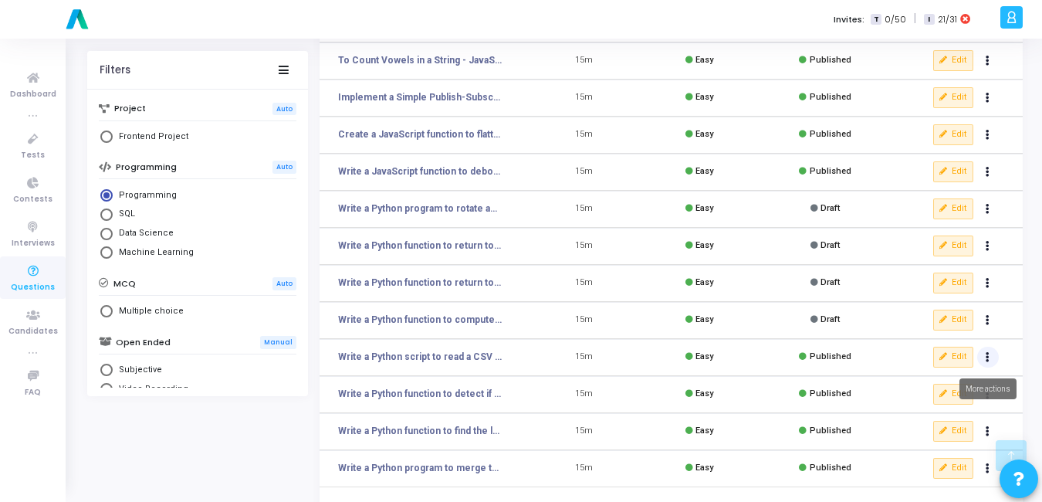
click at [987, 355] on icon "Actions" at bounding box center [988, 357] width 4 height 8
click at [934, 388] on button "clear Unpublish" at bounding box center [938, 388] width 119 height 25
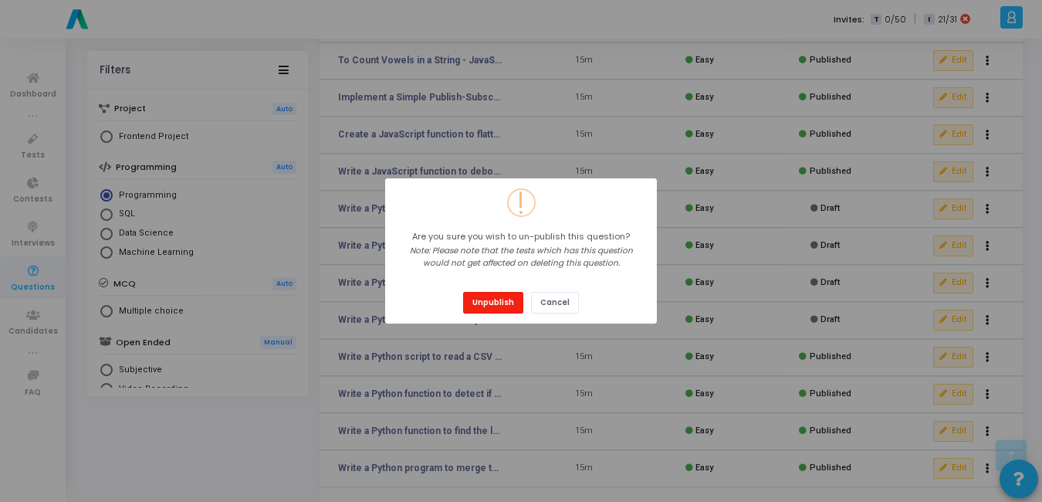
click at [504, 303] on button "Unpublish" at bounding box center [493, 302] width 60 height 21
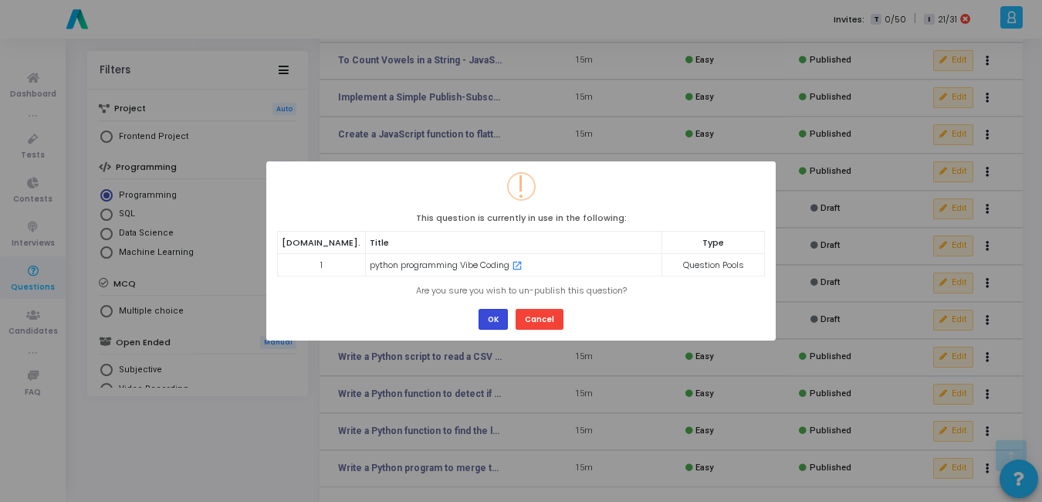
click at [487, 318] on button "OK" at bounding box center [492, 319] width 29 height 21
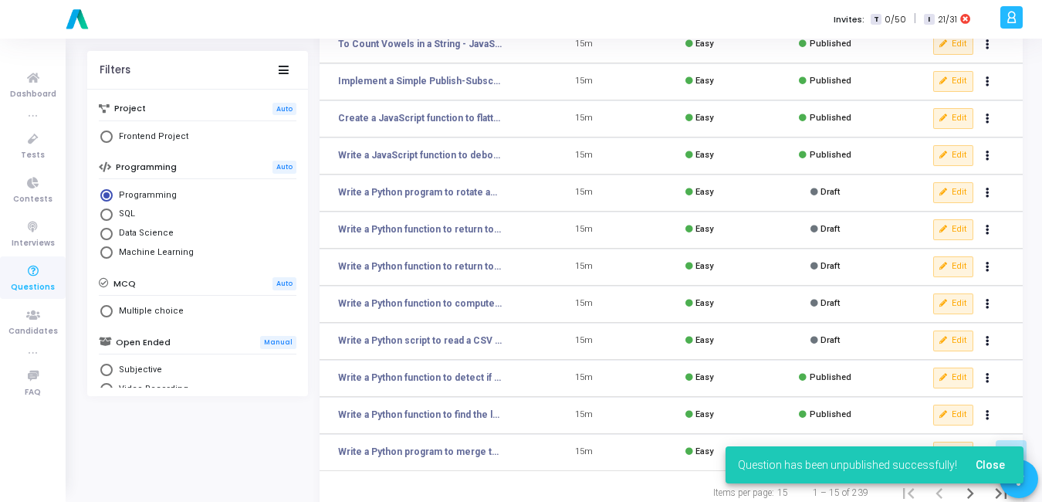
scroll to position [287, 0]
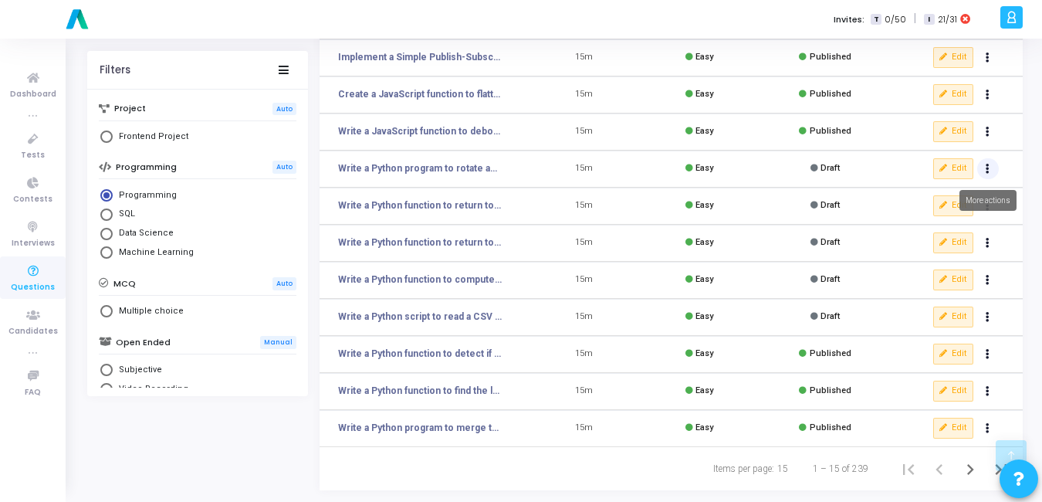
click at [982, 171] on button "Actions" at bounding box center [988, 169] width 22 height 22
click at [943, 201] on button "publish Publish" at bounding box center [938, 200] width 119 height 25
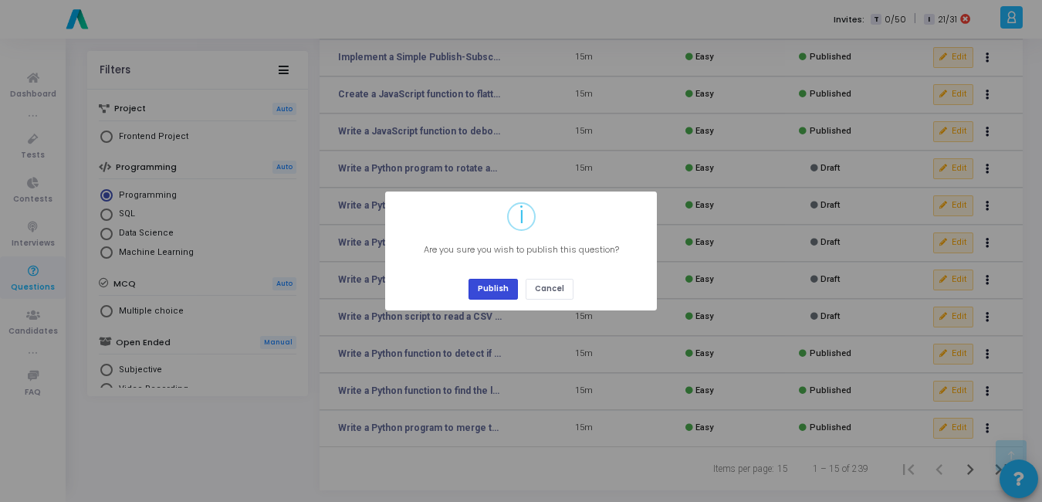
click at [506, 285] on button "Publish" at bounding box center [492, 289] width 49 height 21
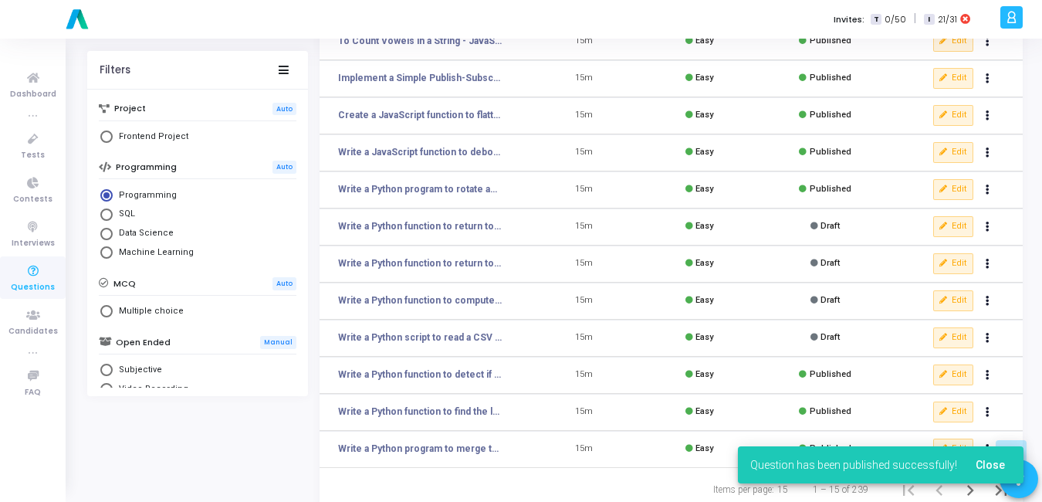
scroll to position [269, 0]
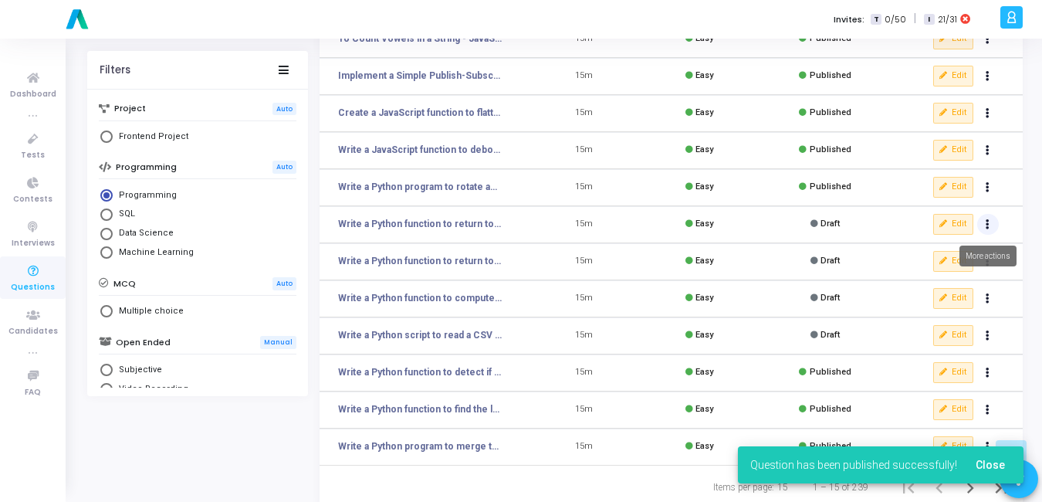
click at [984, 225] on button "Actions" at bounding box center [988, 225] width 22 height 22
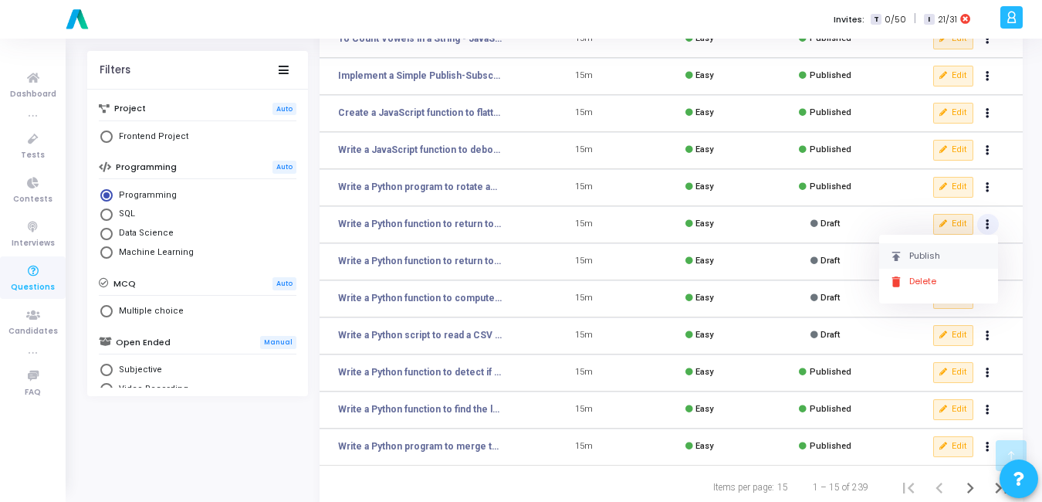
click at [905, 249] on button "publish Publish" at bounding box center [938, 255] width 119 height 25
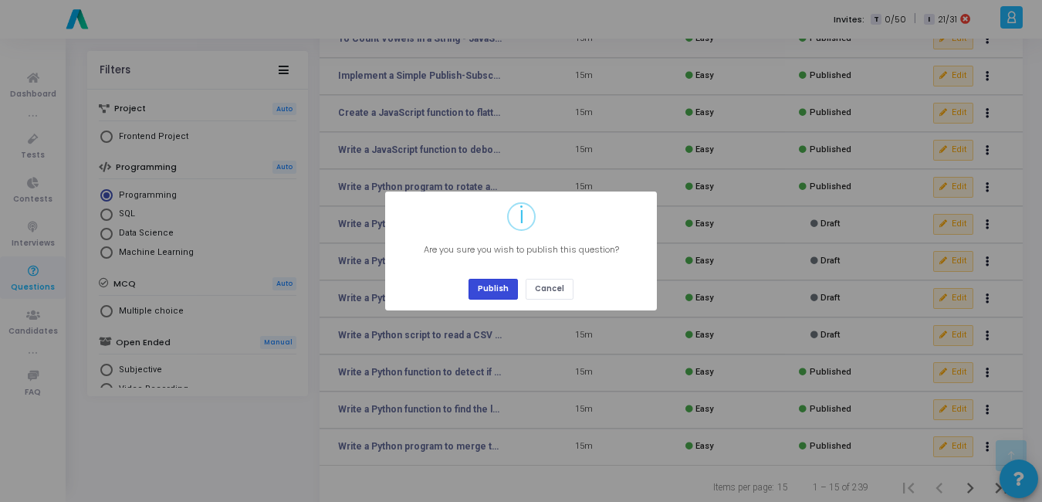
click at [485, 282] on button "Publish" at bounding box center [492, 289] width 49 height 21
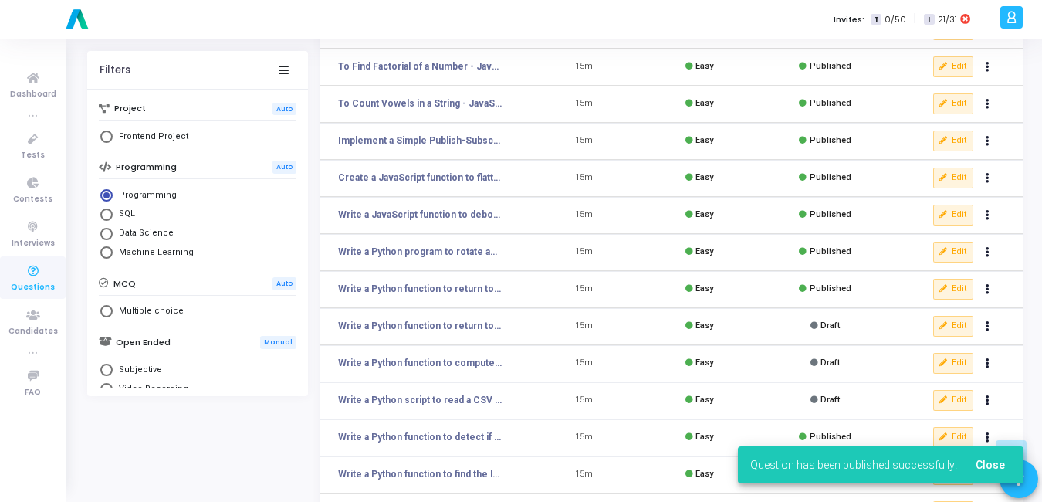
scroll to position [287, 0]
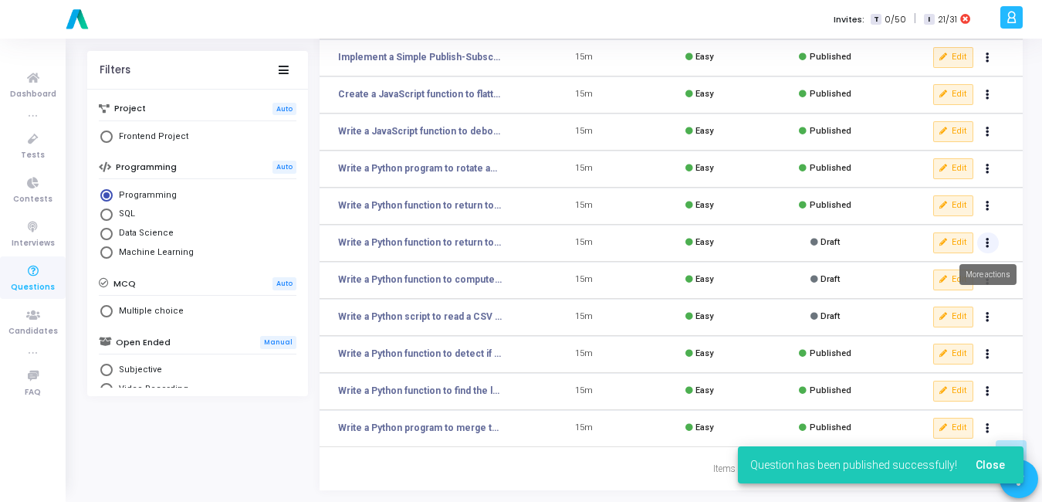
click at [992, 242] on button "Actions" at bounding box center [988, 243] width 22 height 22
click at [941, 271] on button "publish Publish" at bounding box center [938, 274] width 119 height 25
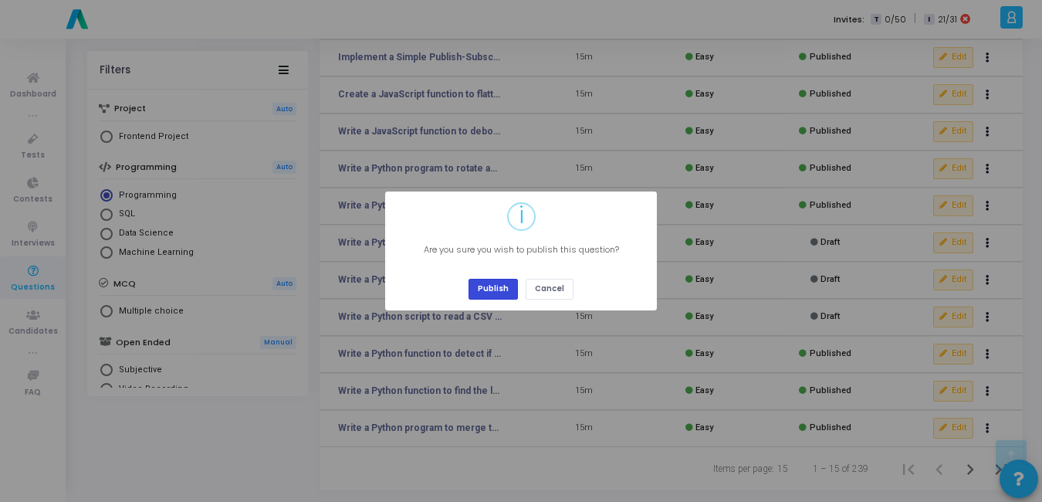
click at [477, 282] on button "Publish" at bounding box center [492, 289] width 49 height 21
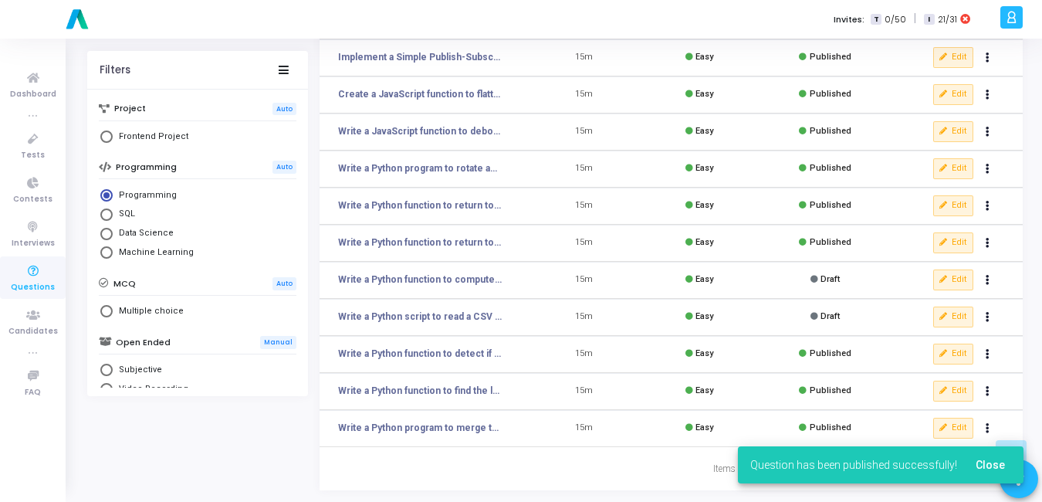
click at [986, 291] on td "Edit publish Publish delete Delete" at bounding box center [958, 280] width 130 height 37
click at [987, 285] on button "Actions" at bounding box center [988, 280] width 22 height 22
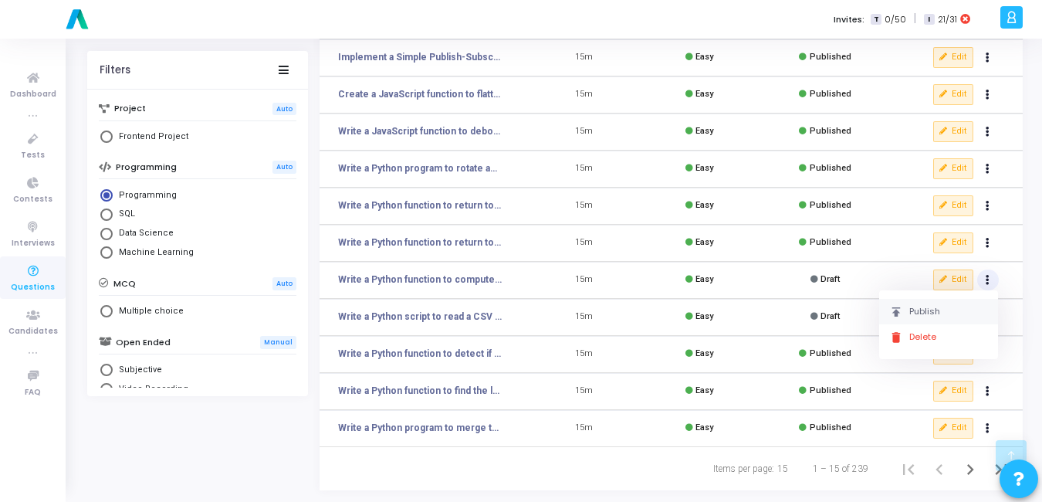
click at [933, 302] on button "publish Publish" at bounding box center [938, 311] width 119 height 25
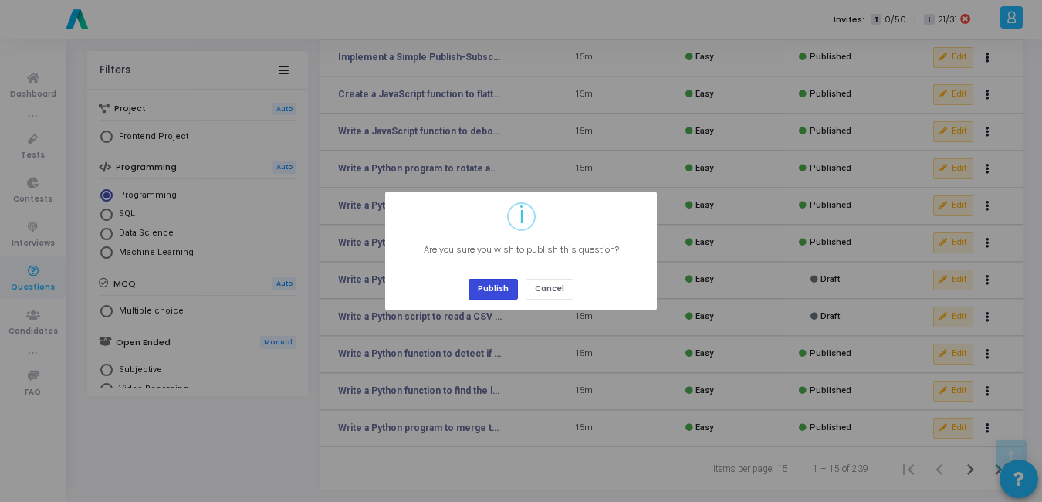
click at [499, 284] on button "Publish" at bounding box center [492, 289] width 49 height 21
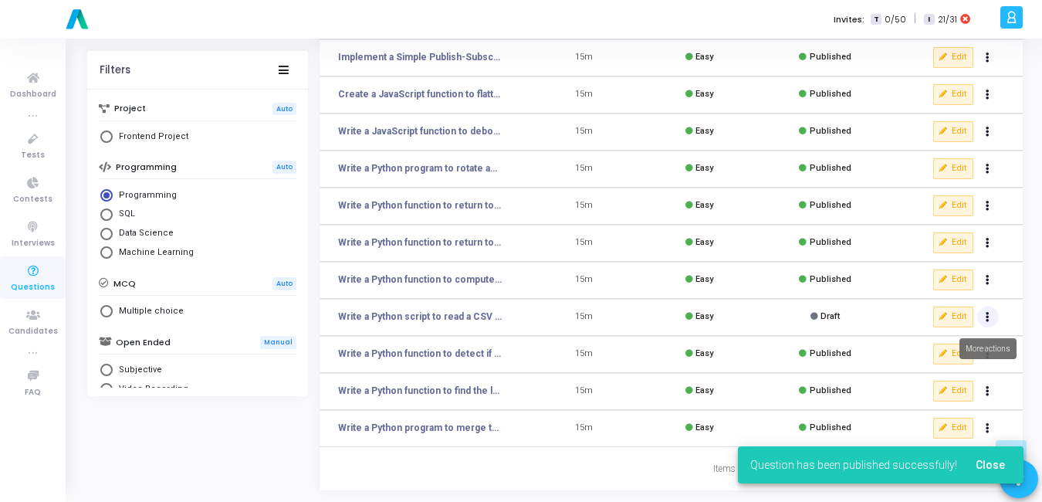
click at [989, 320] on icon "Actions" at bounding box center [988, 317] width 4 height 8
click at [915, 338] on button "publish Publish" at bounding box center [938, 348] width 119 height 25
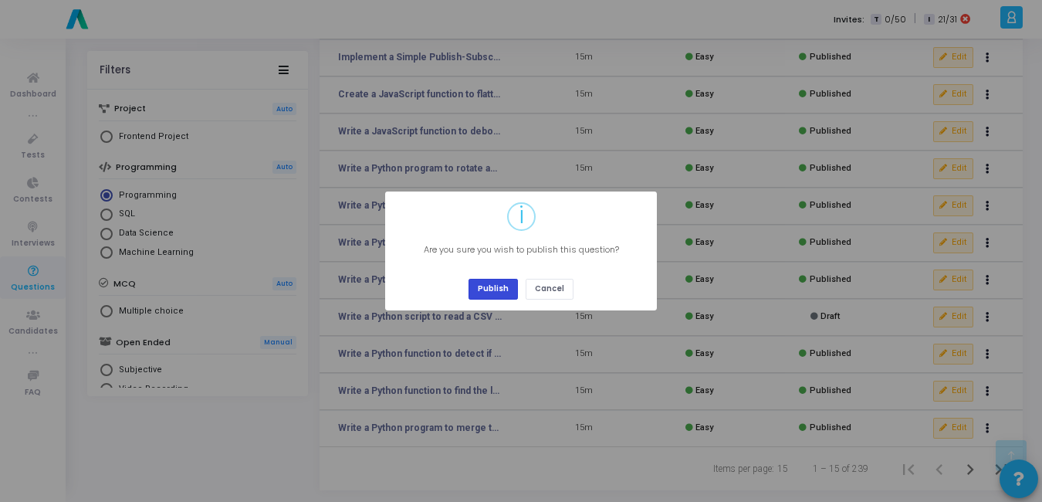
click at [506, 289] on button "Publish" at bounding box center [492, 289] width 49 height 21
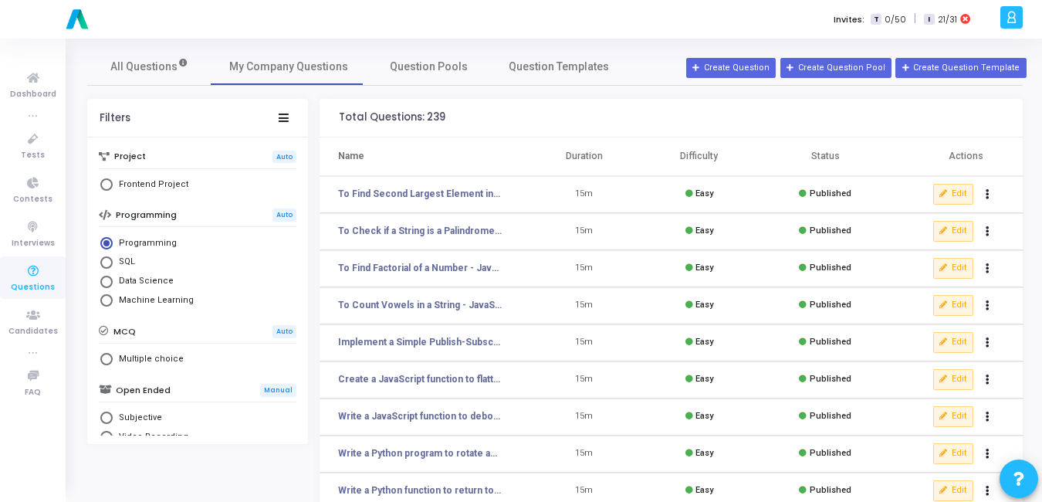
scroll to position [0, 0]
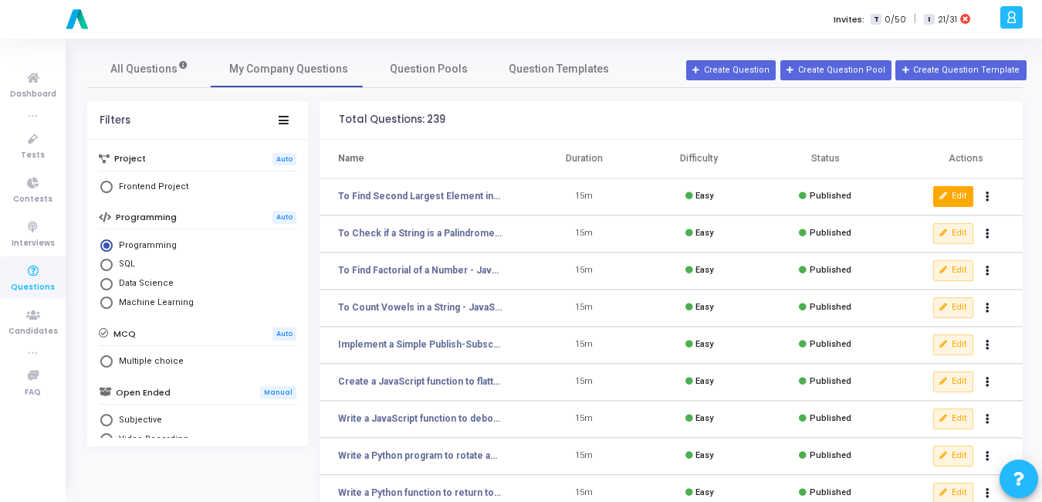
click at [960, 195] on button "Edit" at bounding box center [953, 196] width 40 height 20
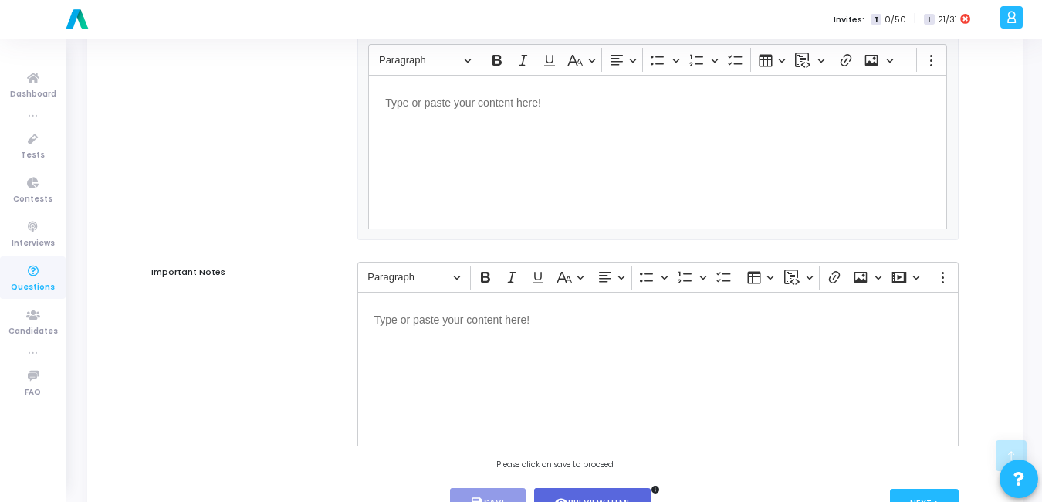
scroll to position [1009, 0]
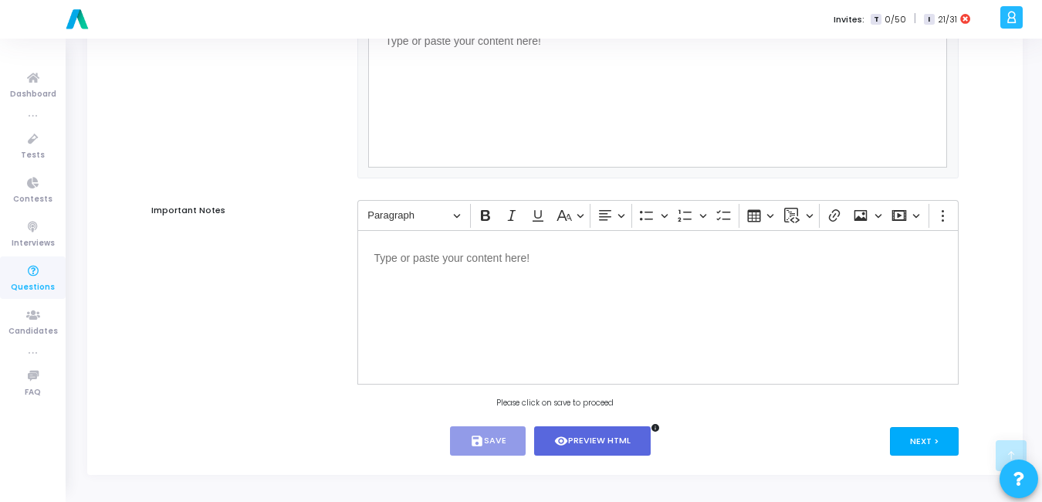
click at [952, 440] on button "Next >" at bounding box center [924, 441] width 69 height 29
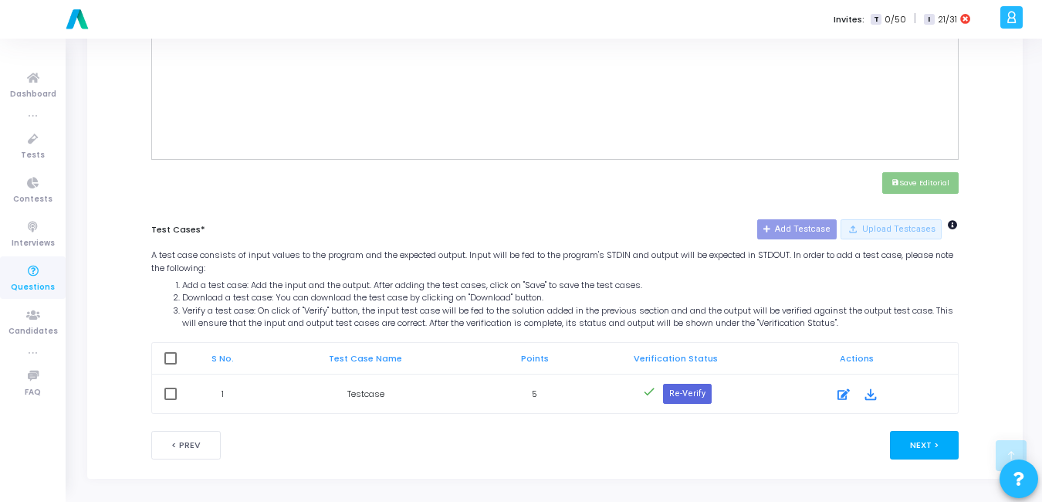
scroll to position [617, 0]
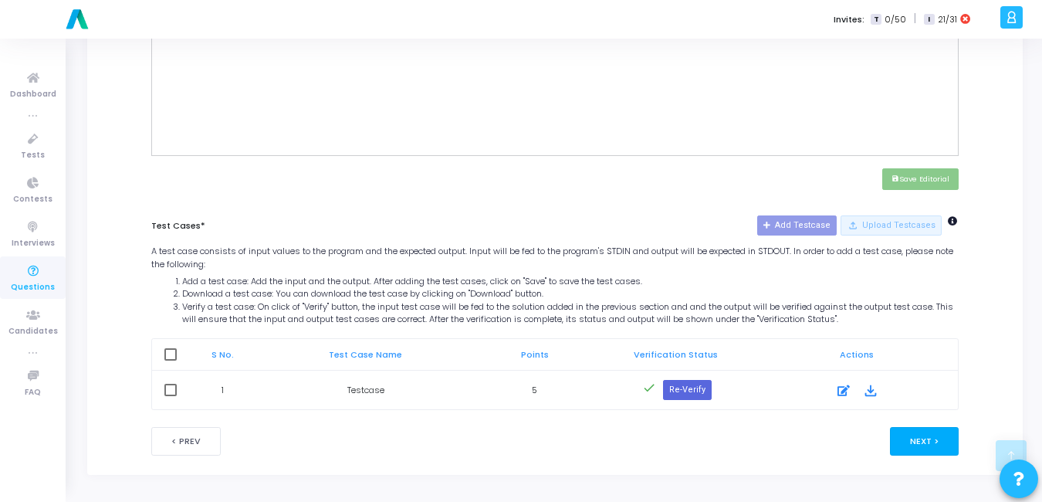
click at [918, 444] on button "Next >" at bounding box center [924, 441] width 69 height 29
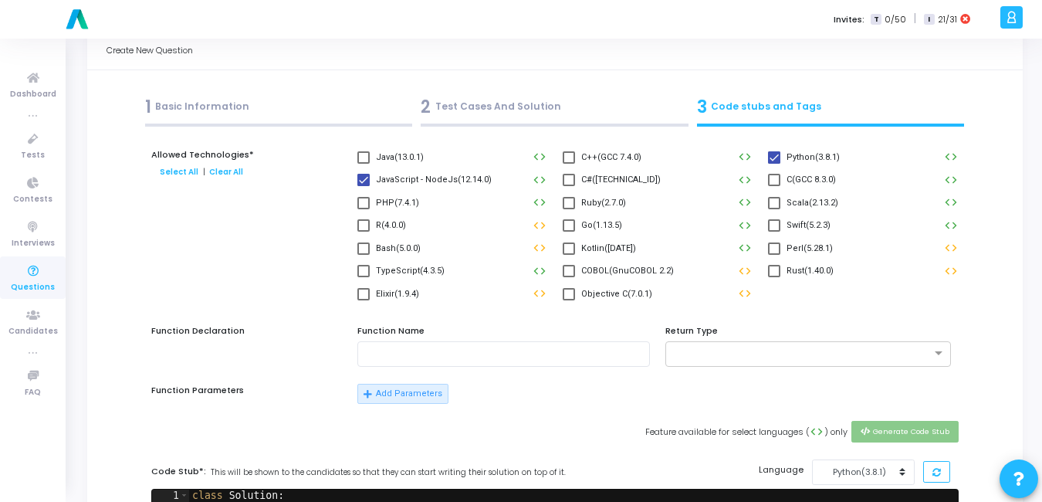
scroll to position [0, 0]
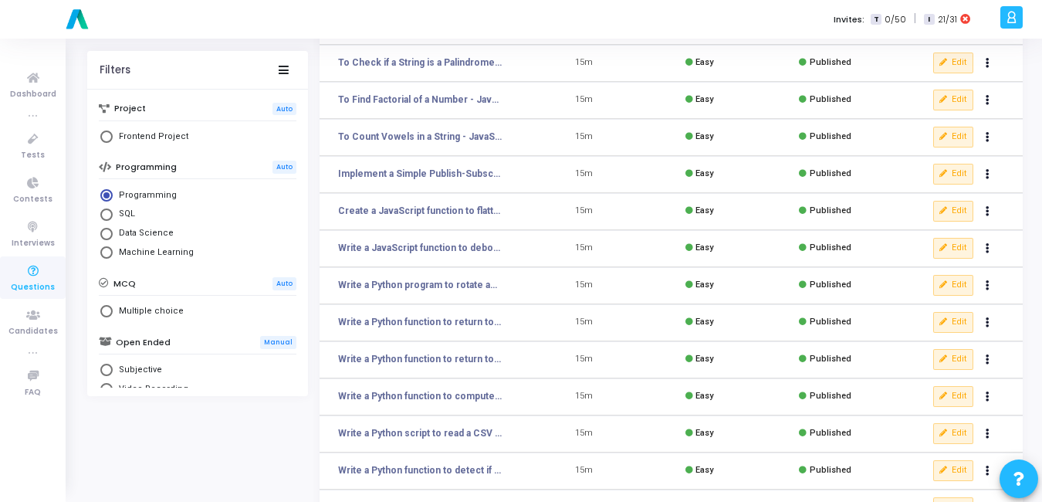
scroll to position [171, 0]
click at [959, 324] on button "Edit" at bounding box center [953, 321] width 40 height 20
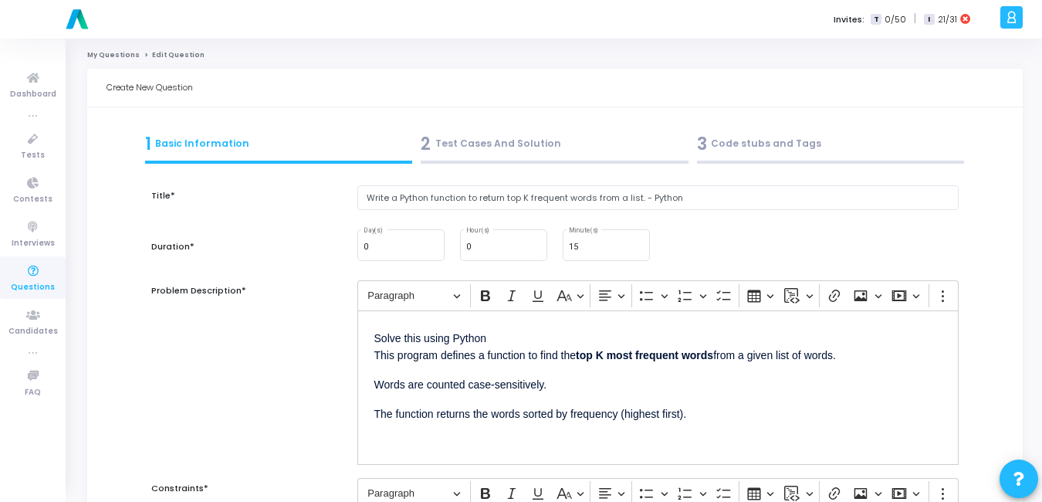
click at [479, 139] on div "2 Test Cases And Solution" at bounding box center [555, 143] width 268 height 25
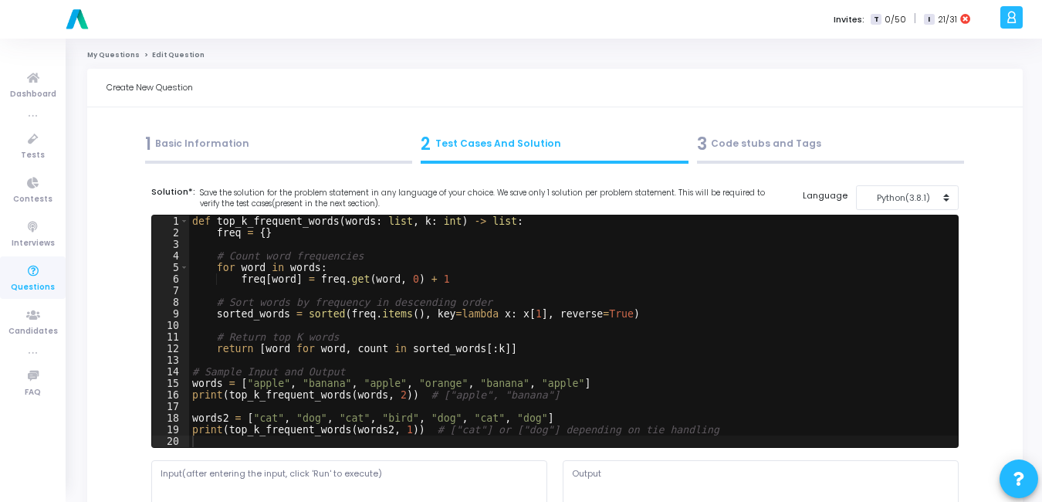
click at [279, 130] on div "1 Basic Information" at bounding box center [278, 148] width 276 height 42
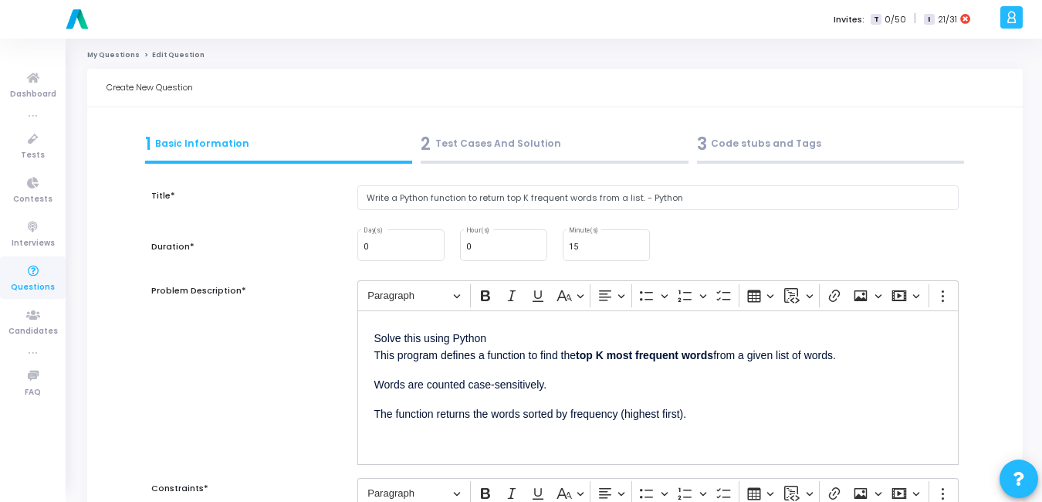
click at [471, 154] on div "2 Test Cases And Solution" at bounding box center [555, 143] width 268 height 25
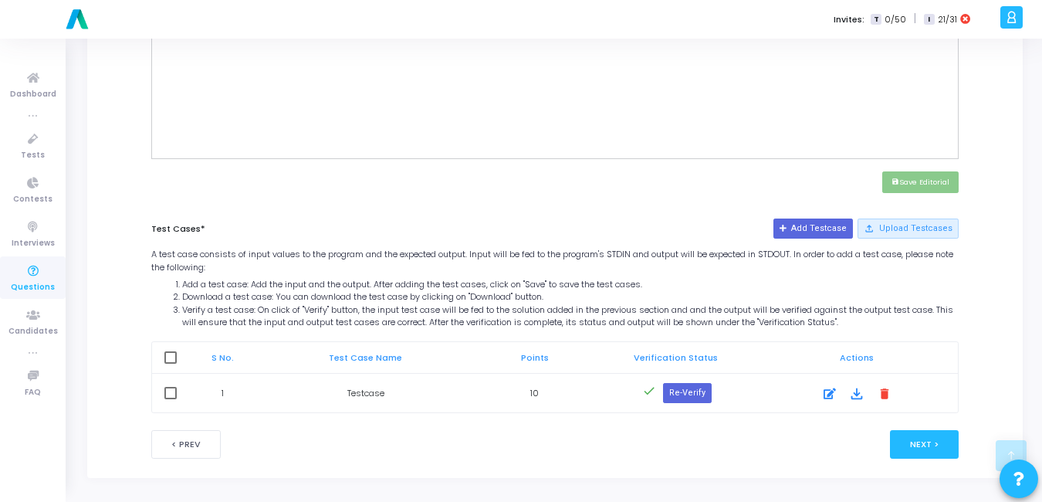
scroll to position [617, 0]
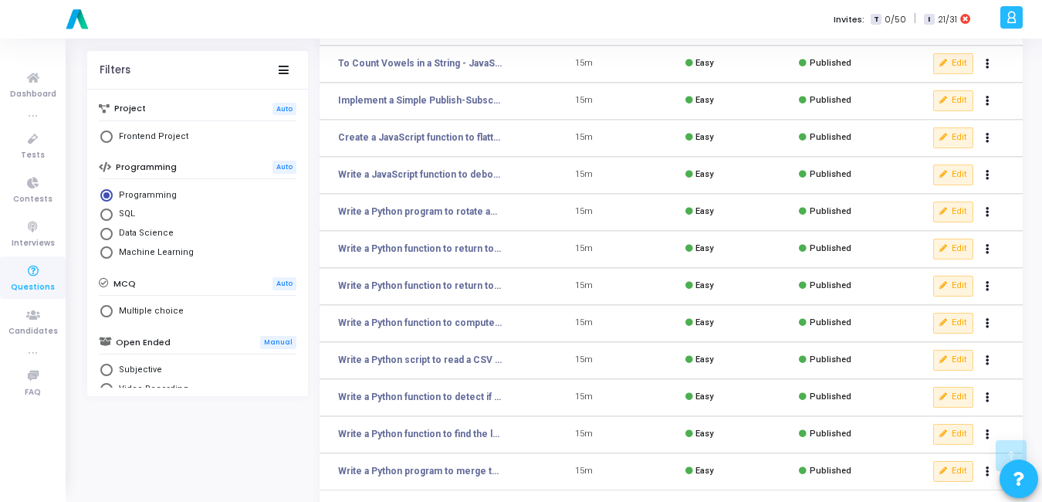
scroll to position [245, 0]
click at [941, 208] on icon at bounding box center [943, 211] width 8 height 8
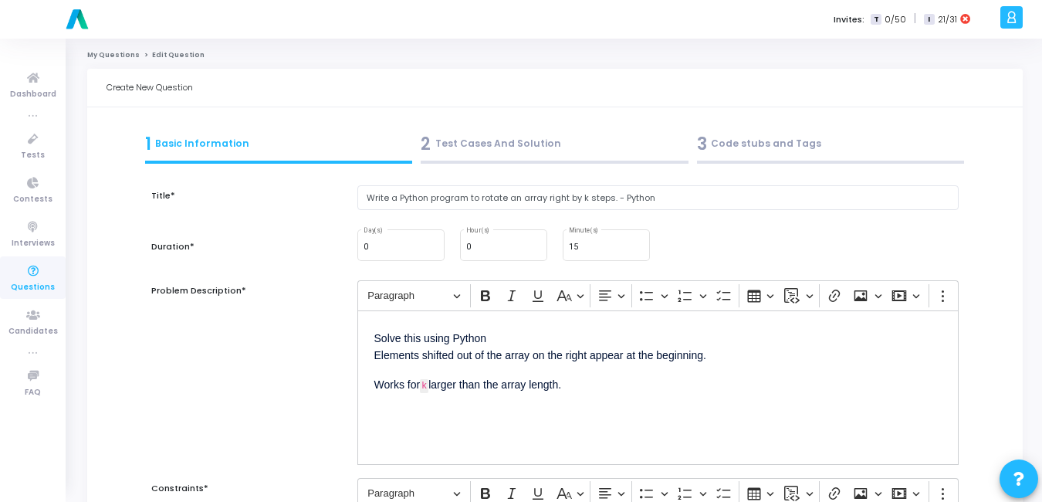
click at [472, 144] on div "2 Test Cases And Solution" at bounding box center [555, 143] width 268 height 25
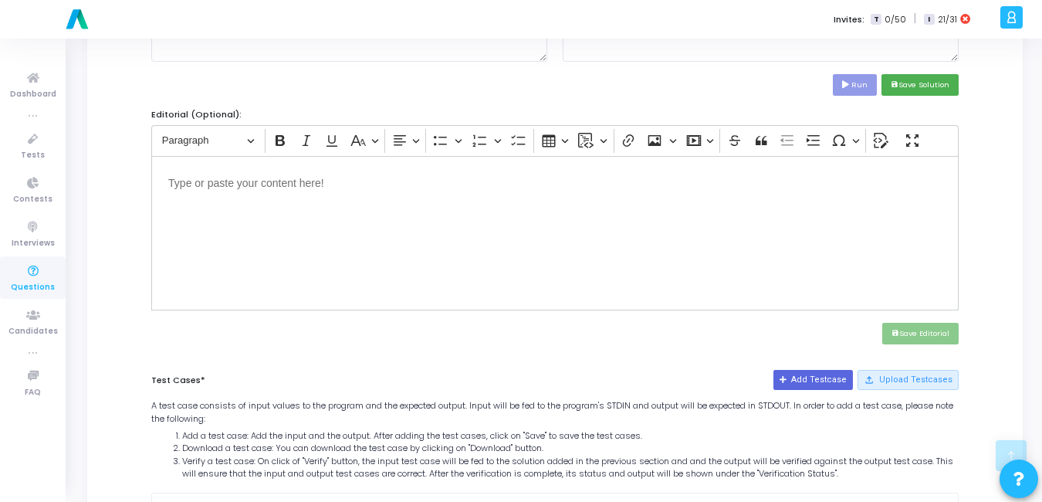
scroll to position [617, 0]
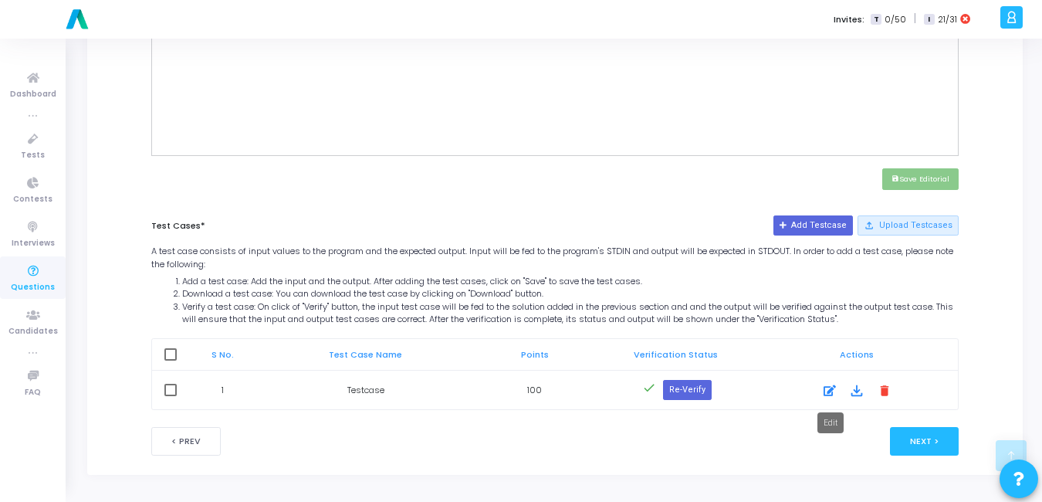
click at [825, 386] on icon at bounding box center [829, 390] width 12 height 19
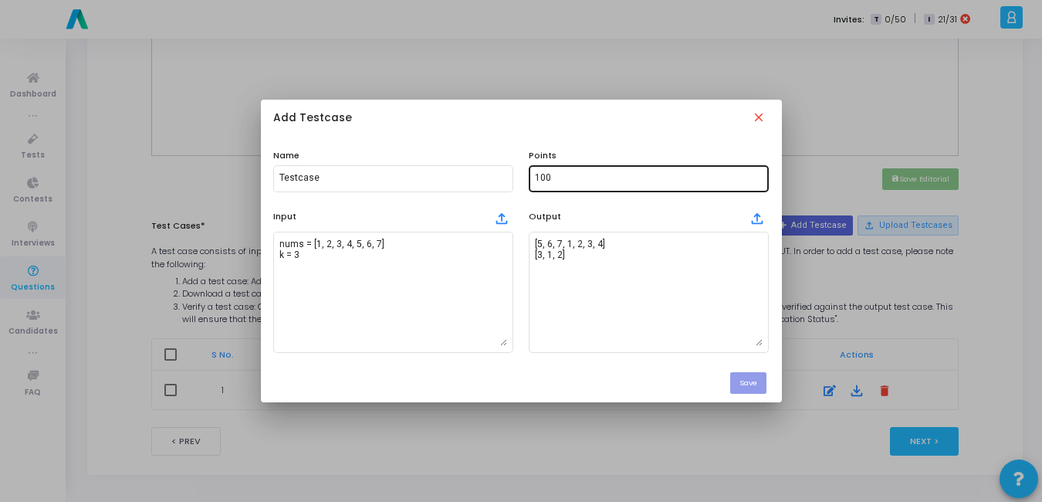
click at [568, 176] on input "100" at bounding box center [649, 178] width 228 height 11
type input "1"
type input "5"
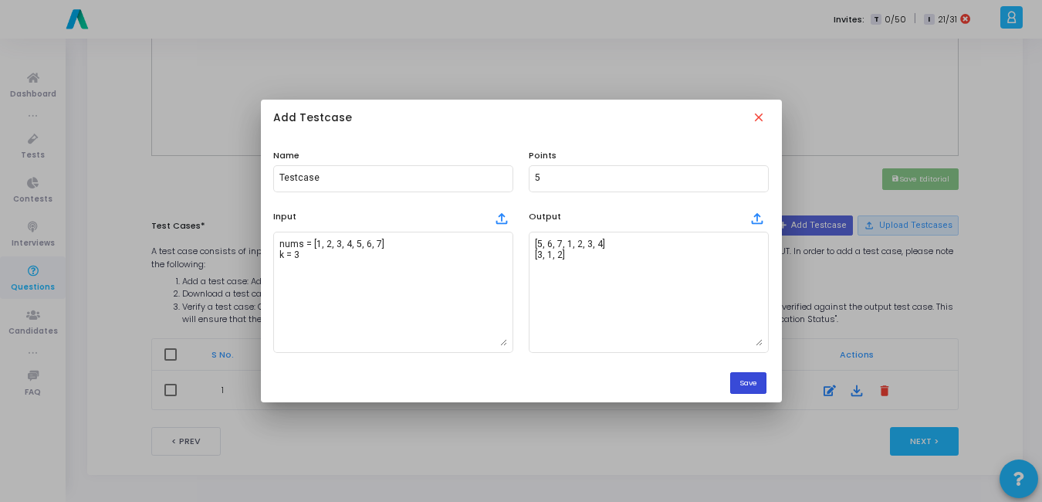
click at [749, 375] on button "Save" at bounding box center [748, 382] width 36 height 21
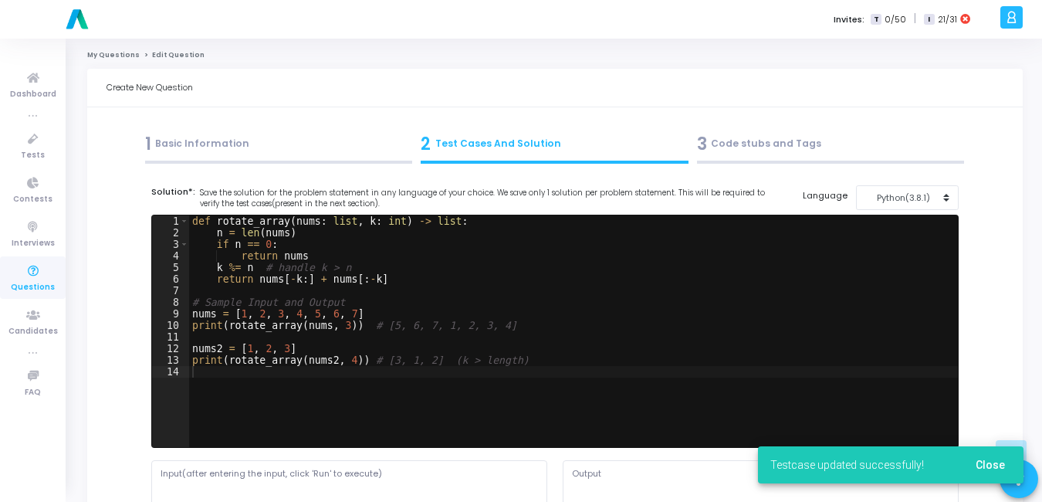
scroll to position [617, 0]
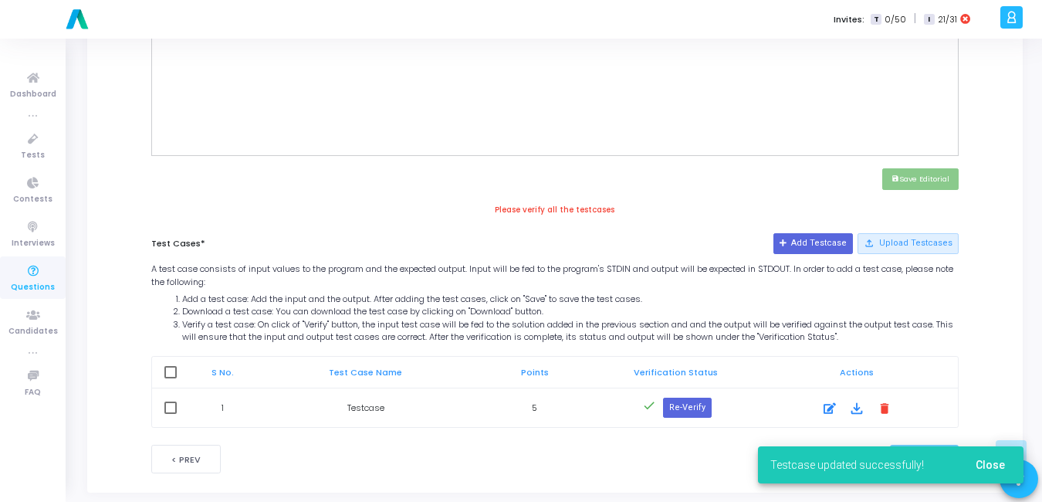
click at [984, 458] on span "Close" at bounding box center [990, 464] width 29 height 12
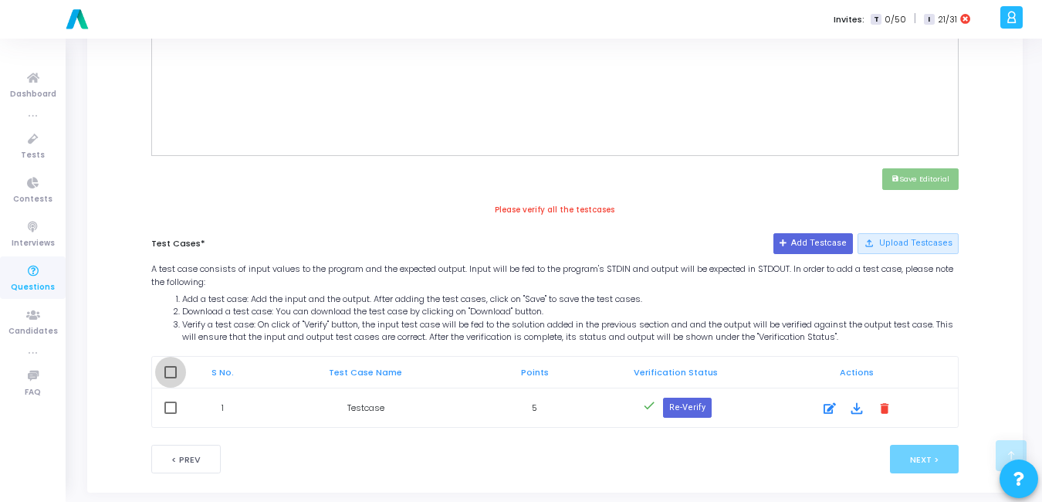
click at [166, 370] on span at bounding box center [170, 372] width 12 height 12
click at [170, 378] on input "checkbox" at bounding box center [170, 378] width 1 height 1
checkbox input "true"
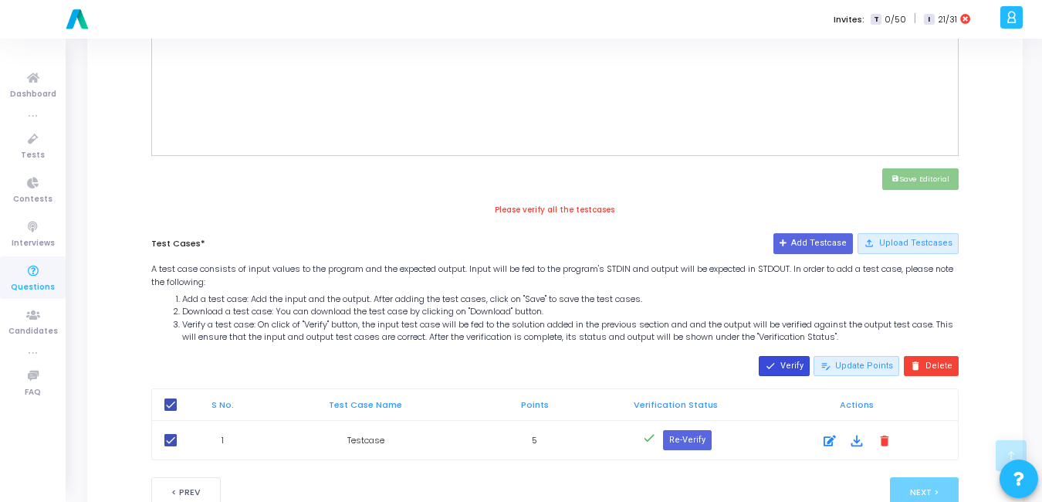
click at [800, 364] on button "done Verify" at bounding box center [784, 366] width 51 height 20
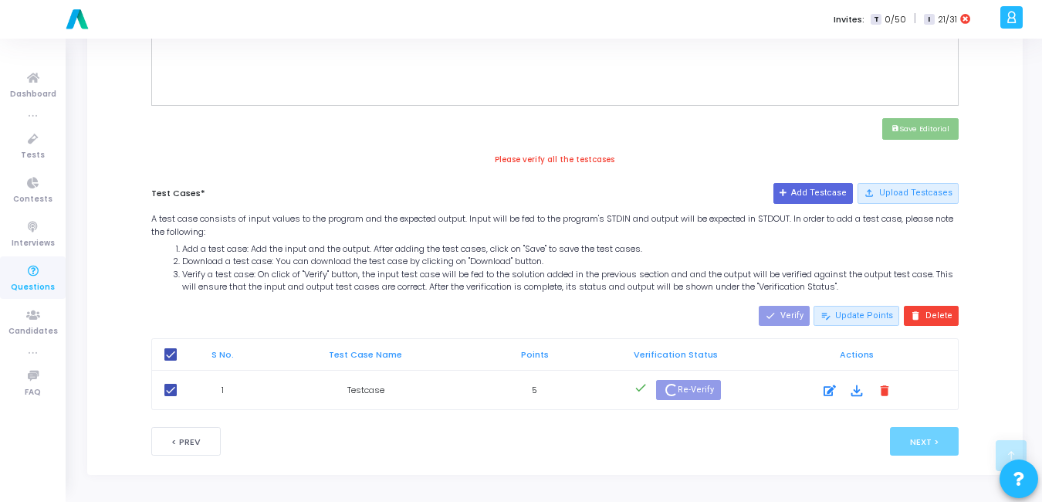
scroll to position [649, 0]
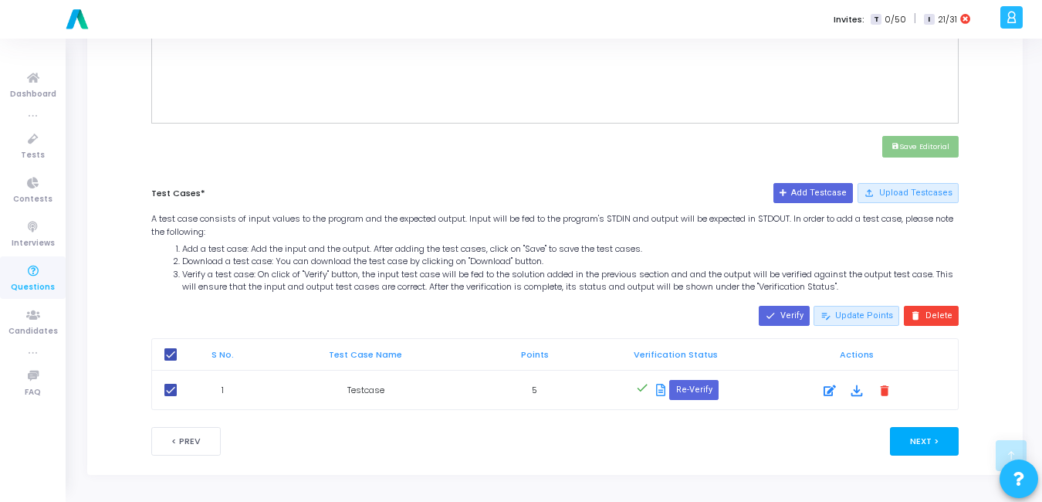
click at [935, 447] on button "Next >" at bounding box center [924, 441] width 69 height 29
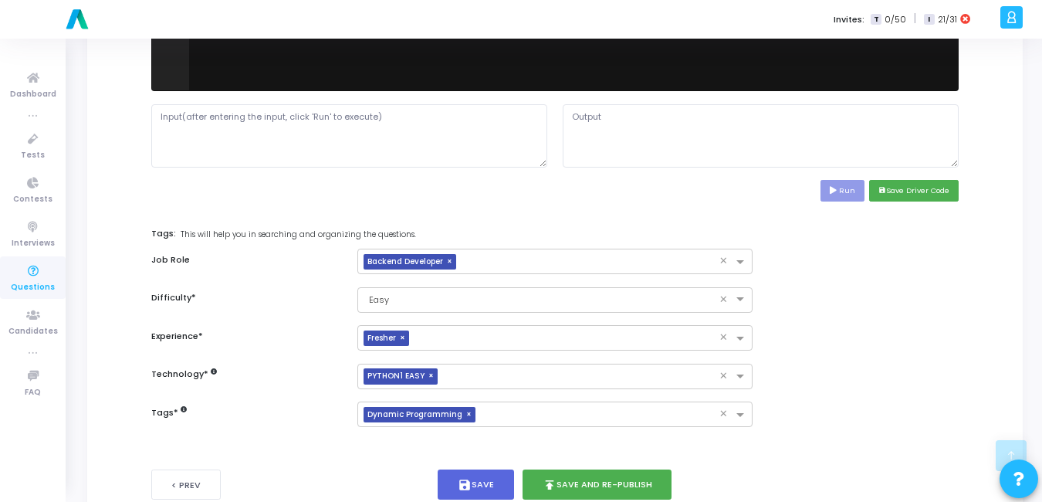
scroll to position [712, 0]
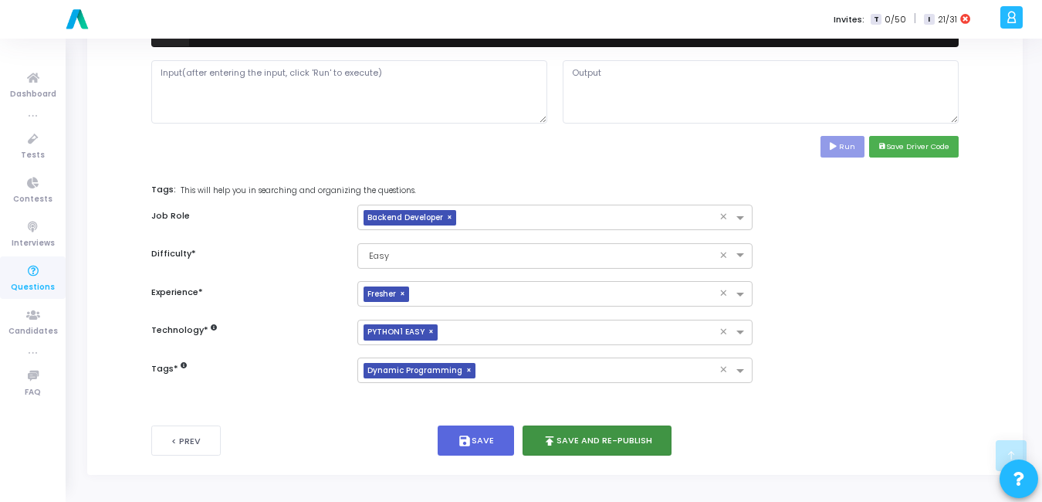
click at [600, 433] on button "publish Save and Re-publish" at bounding box center [597, 440] width 150 height 30
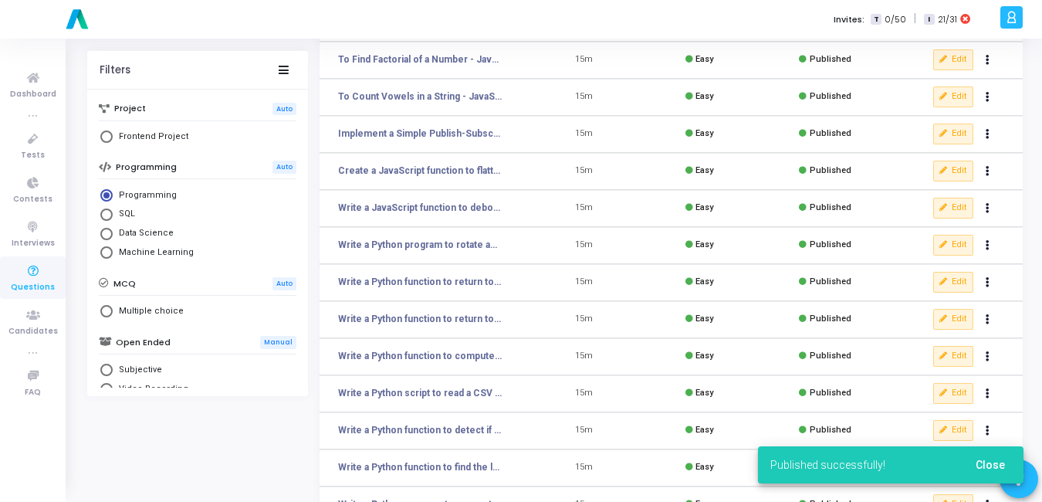
scroll to position [214, 0]
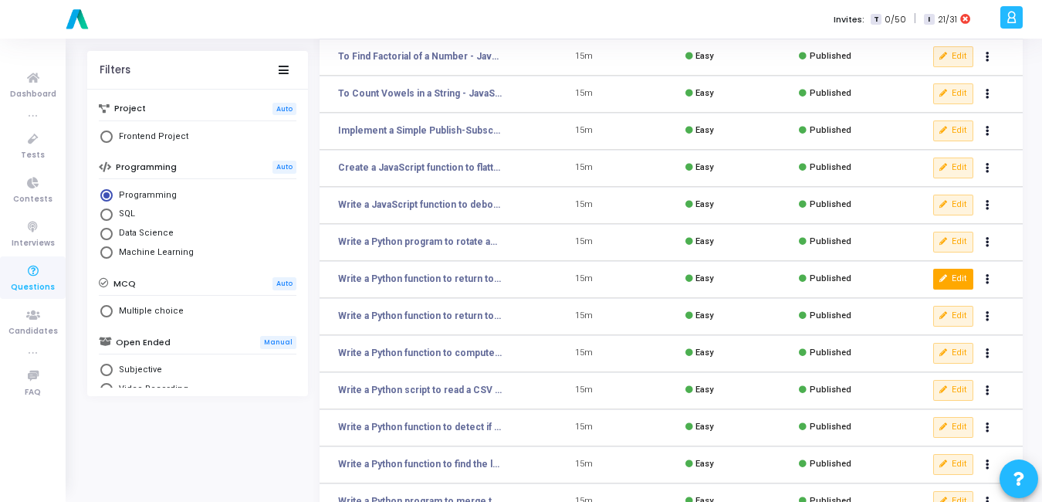
click at [949, 279] on button "Edit" at bounding box center [953, 279] width 40 height 20
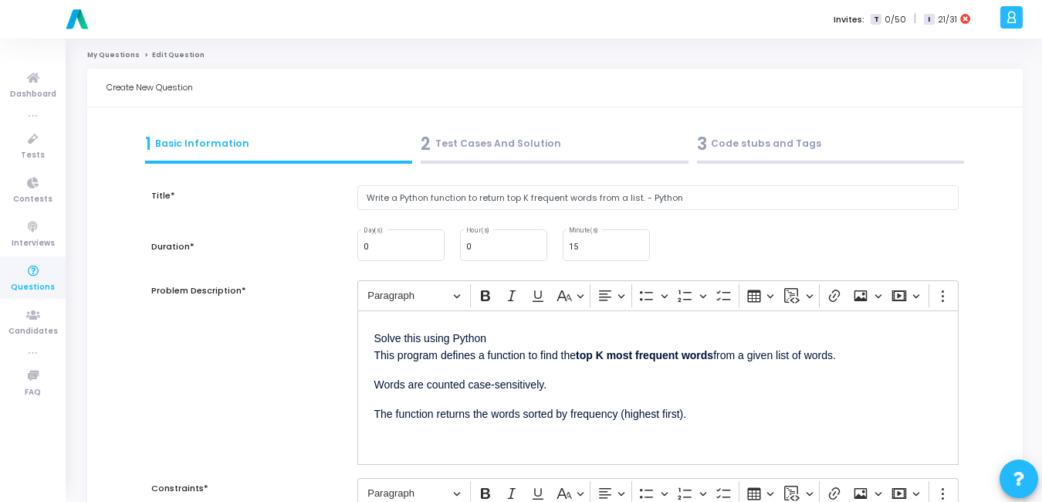
click at [488, 141] on div "2 Test Cases And Solution" at bounding box center [555, 143] width 268 height 25
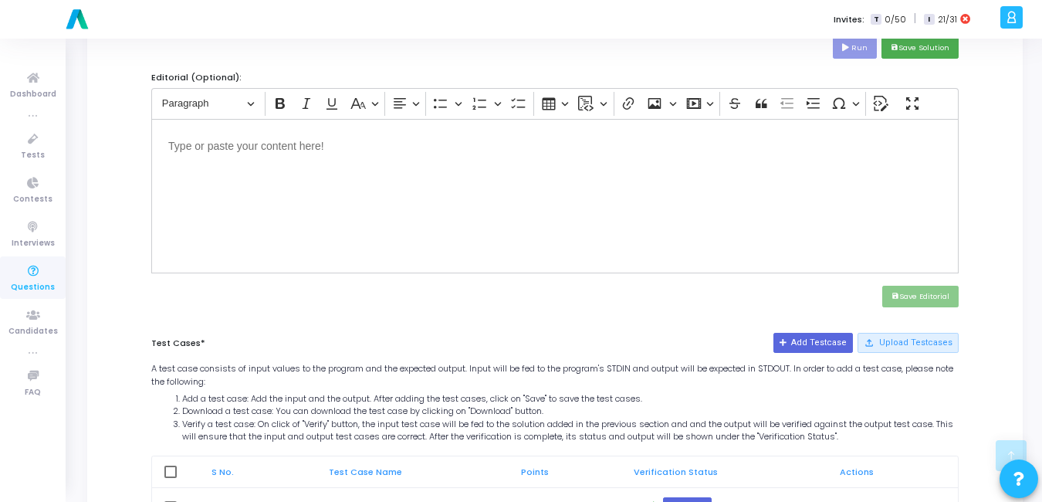
scroll to position [617, 0]
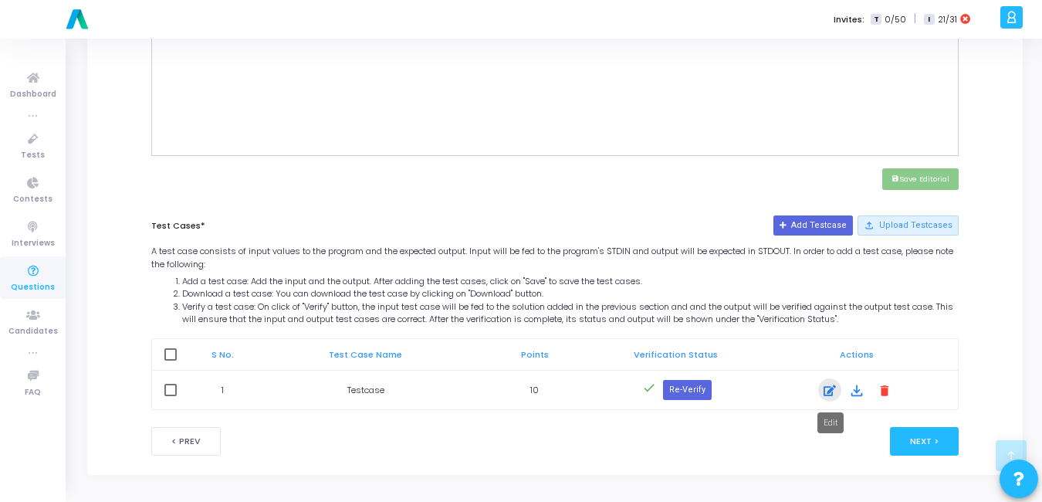
click at [830, 387] on icon at bounding box center [829, 390] width 12 height 19
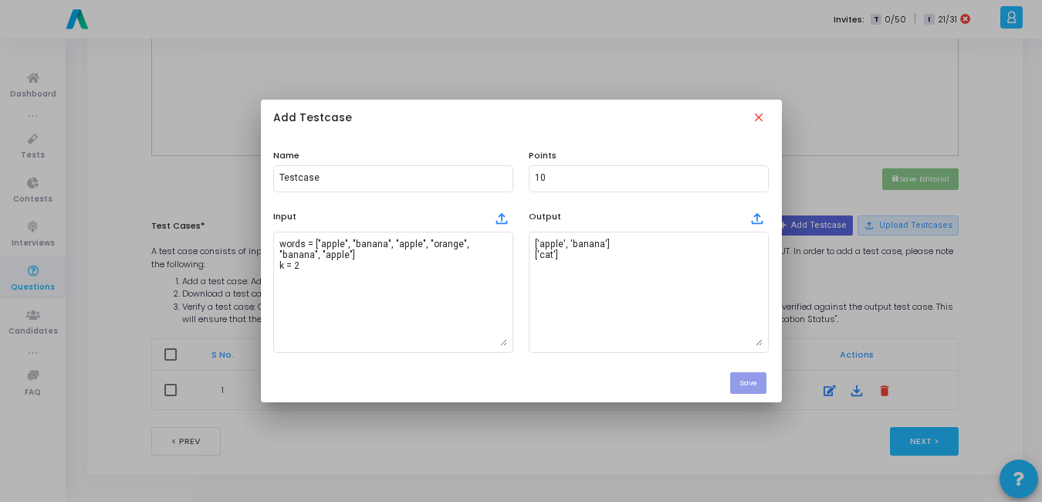
scroll to position [0, 0]
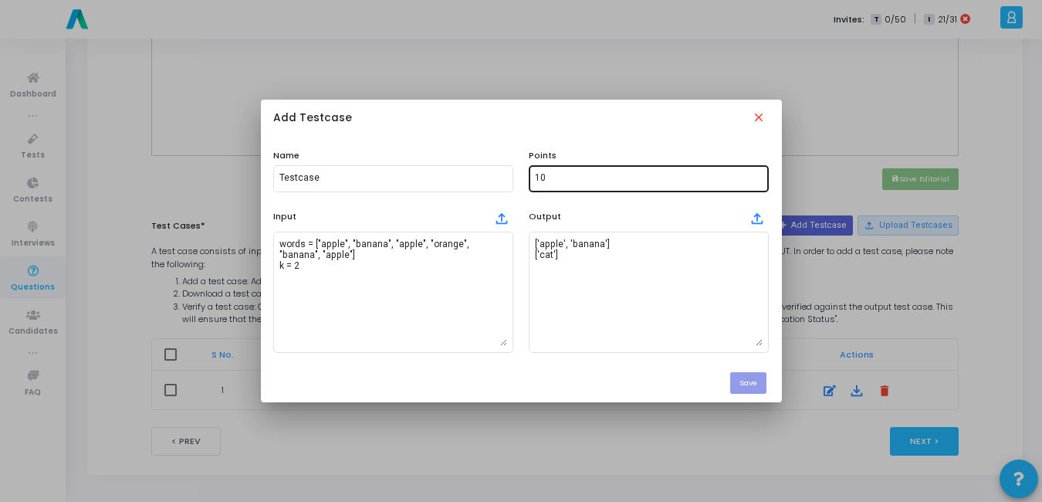
click at [574, 180] on input "10" at bounding box center [649, 178] width 228 height 11
type input "1"
type input "5"
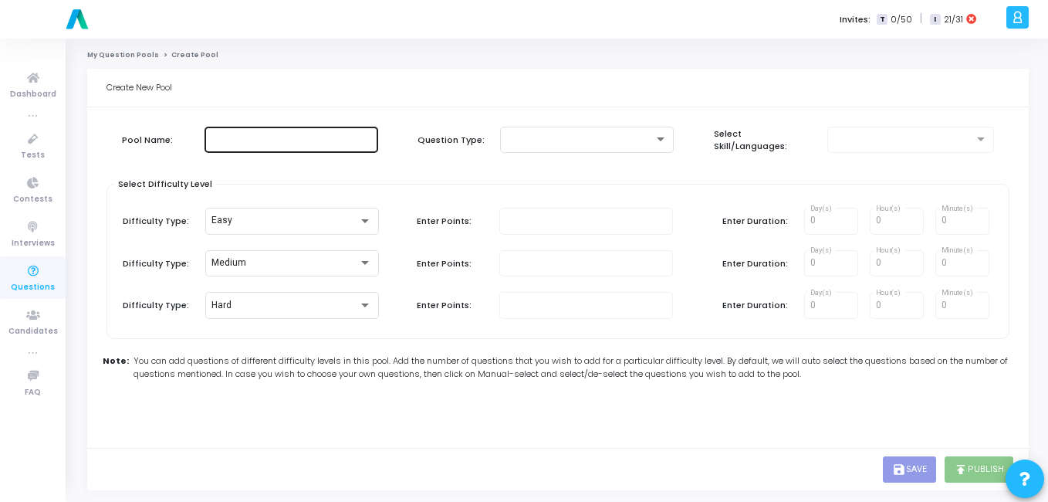
click at [303, 150] on div at bounding box center [291, 138] width 161 height 29
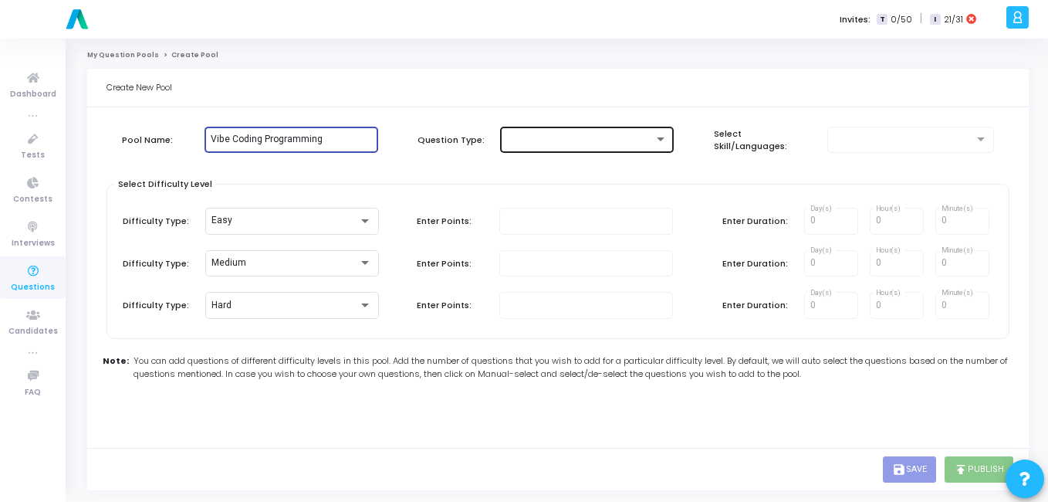
type input "Vibe Coding Programming"
click at [593, 130] on div at bounding box center [586, 138] width 161 height 29
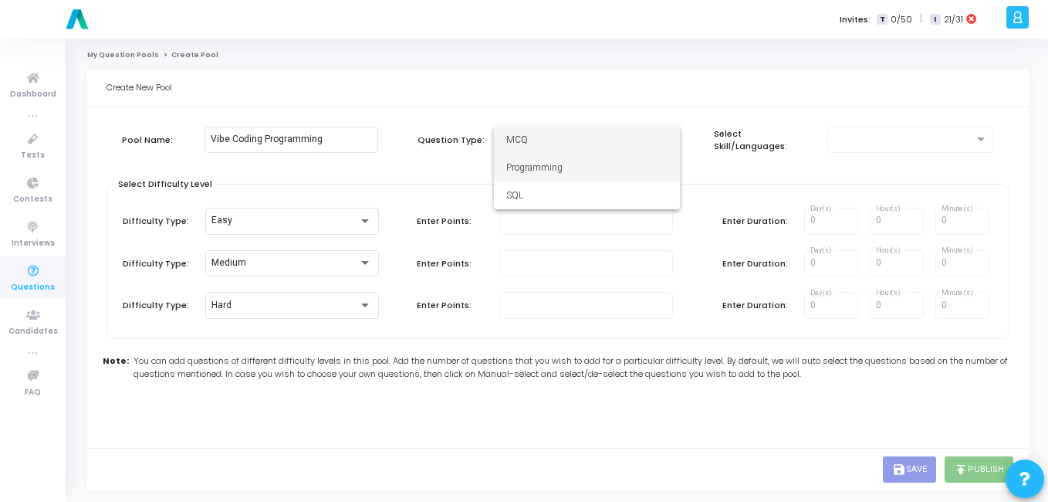
click at [567, 165] on span "Programming" at bounding box center [586, 168] width 161 height 28
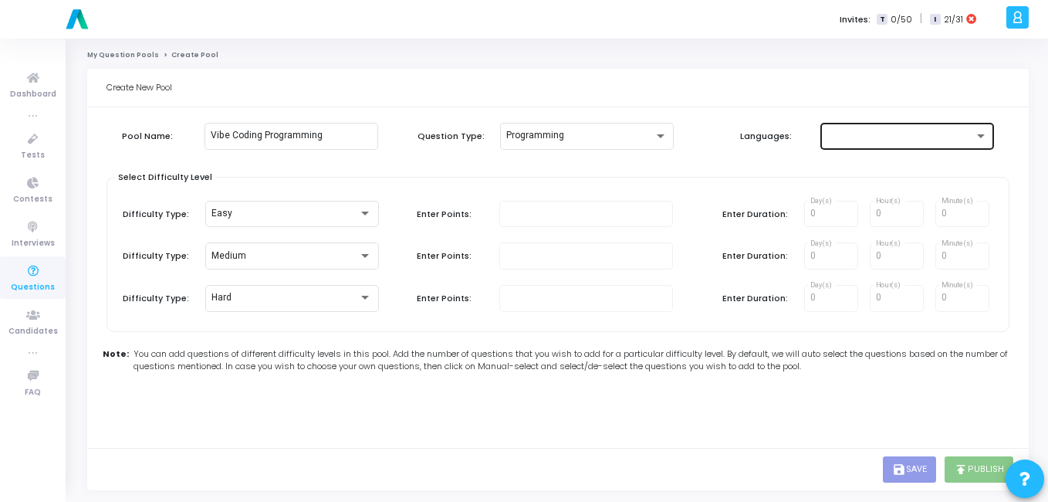
click at [871, 142] on div at bounding box center [907, 134] width 161 height 29
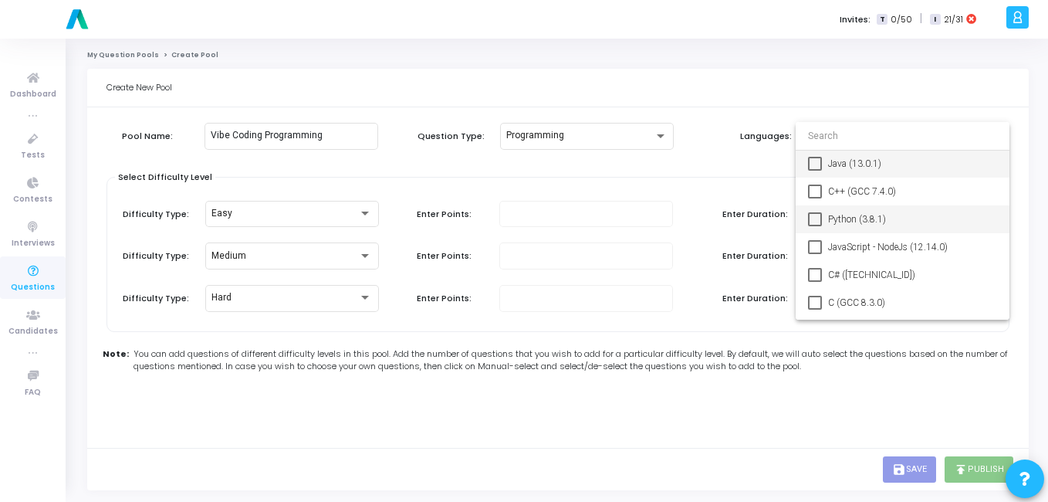
click at [828, 229] on span "Python (3.8.1)" at bounding box center [912, 219] width 169 height 28
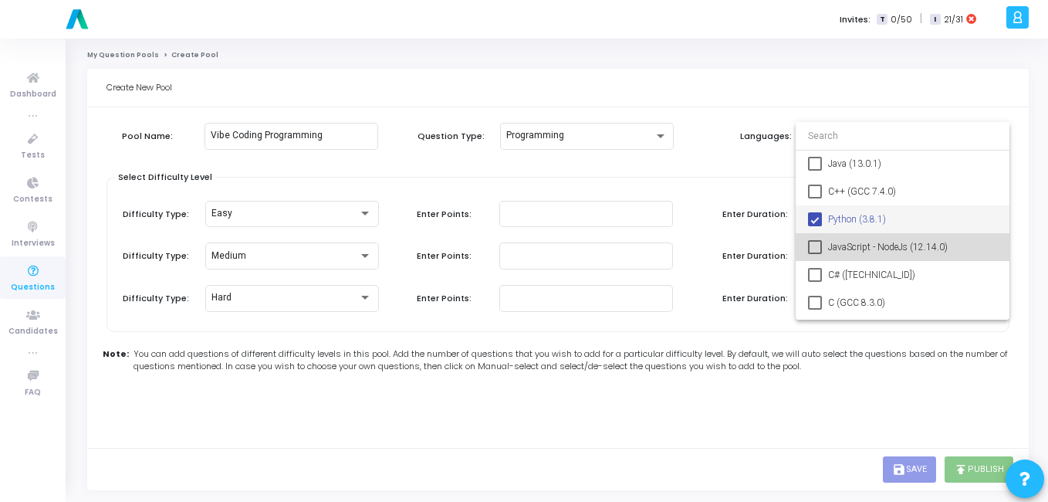
click at [823, 245] on mat-option "JavaScript - NodeJs (12.14.0)" at bounding box center [903, 247] width 214 height 28
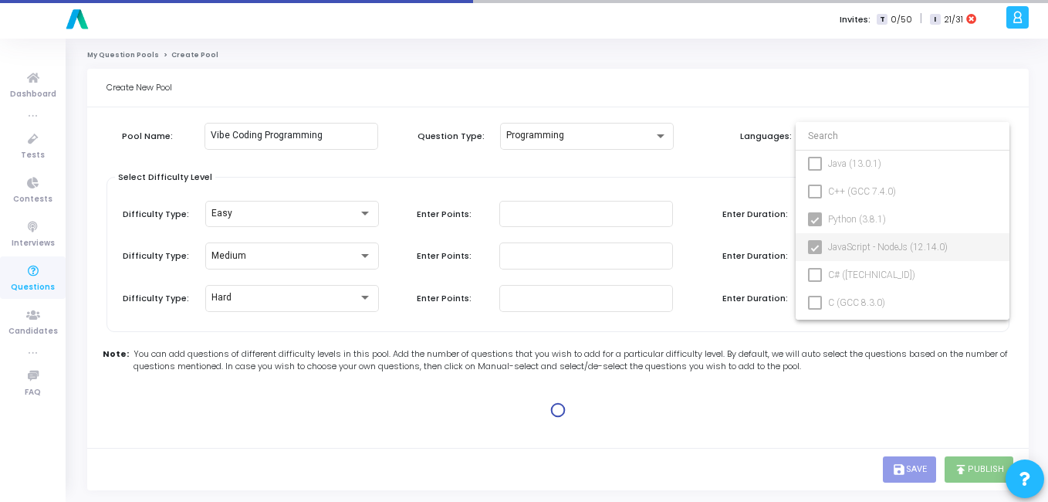
type input "100"
type input "15"
type input "100"
type input "30"
type input "100"
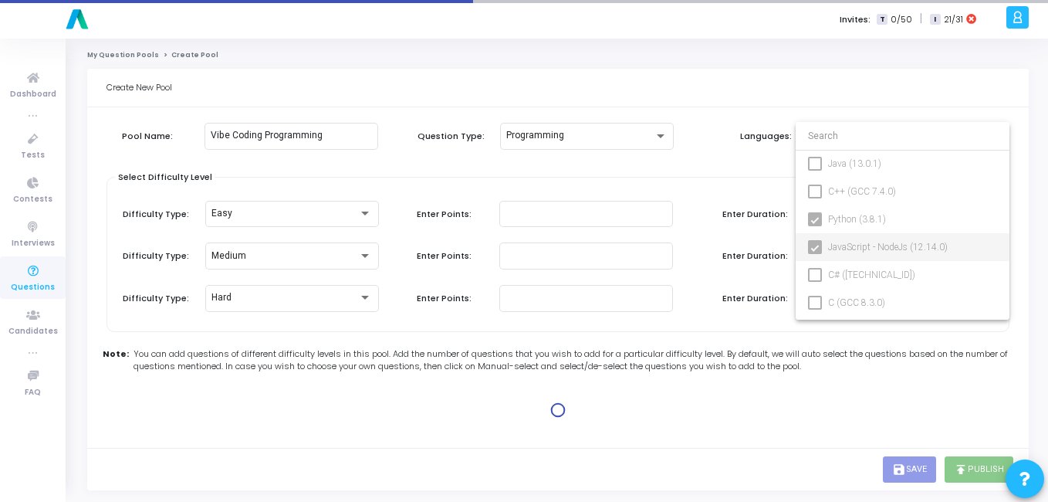
type input "45"
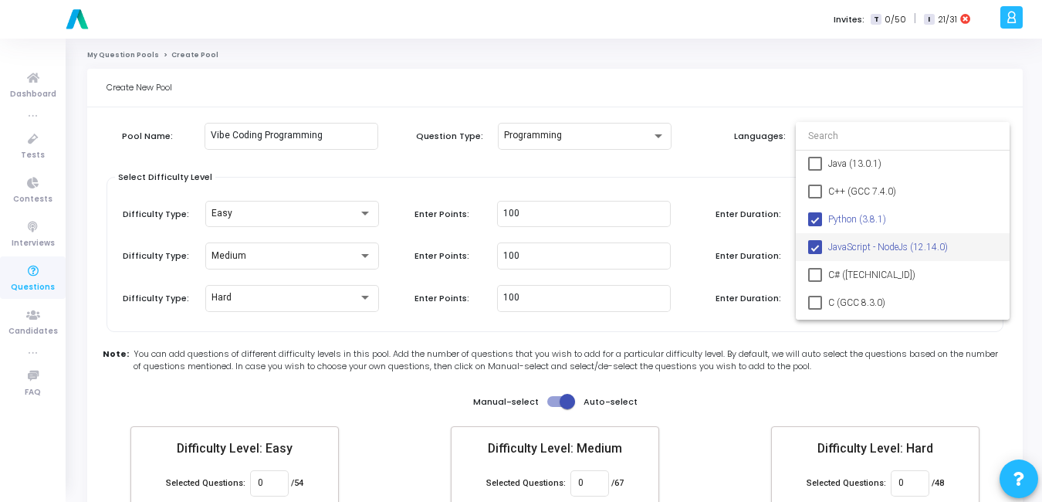
click at [575, 171] on div at bounding box center [521, 251] width 1042 height 502
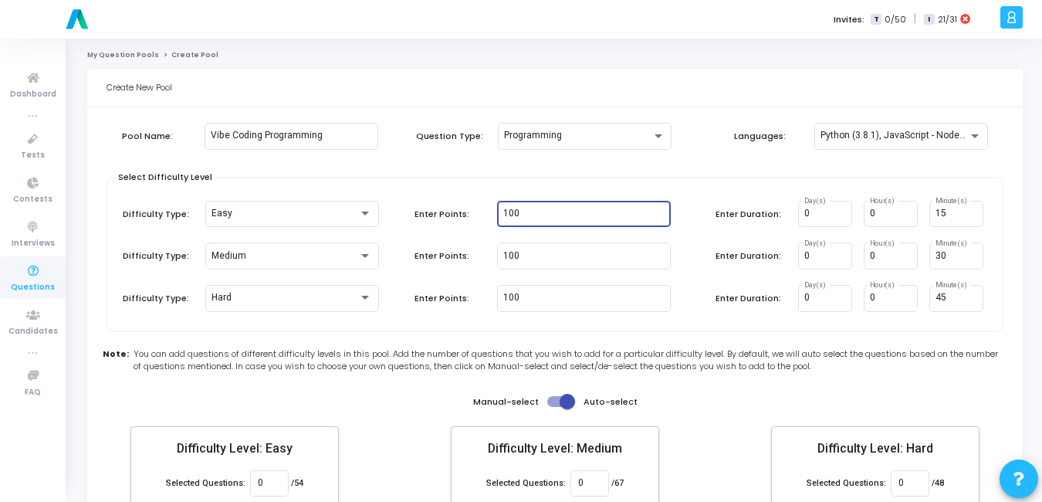
click at [552, 215] on input "100" at bounding box center [583, 213] width 161 height 11
type input "1"
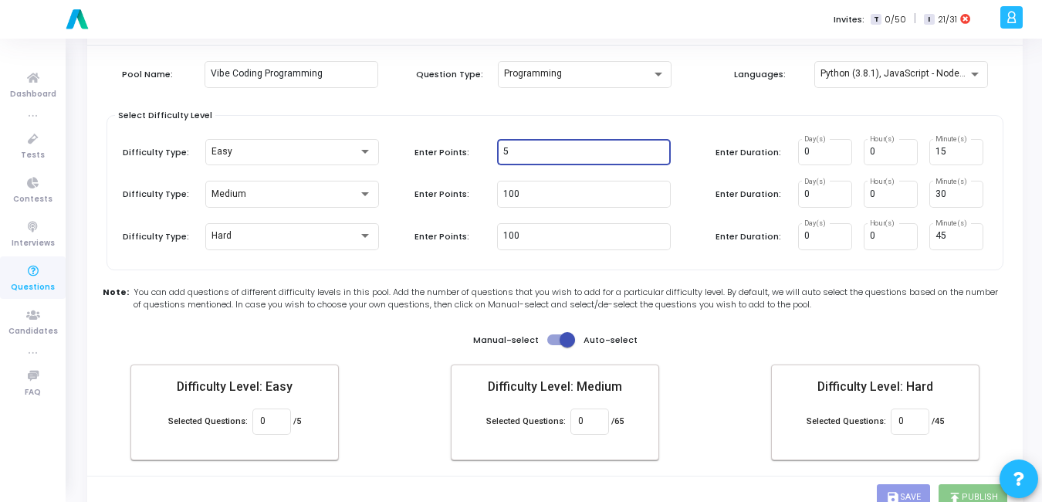
scroll to position [61, 0]
type input "5"
click at [570, 340] on span at bounding box center [567, 340] width 15 height 15
click at [555, 346] on input "checkbox" at bounding box center [554, 346] width 1 height 1
checkbox input "false"
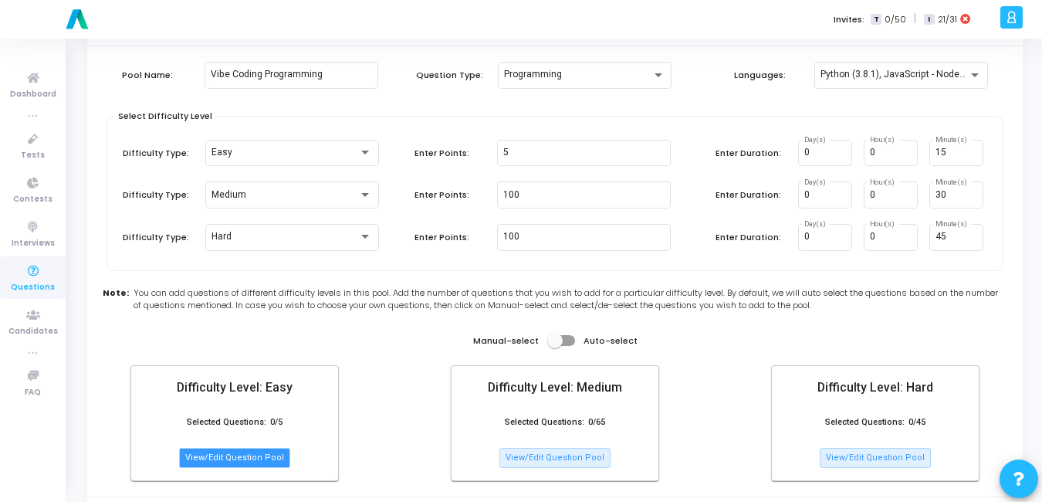
click at [259, 454] on button "View/Edit Question Pool" at bounding box center [234, 458] width 111 height 20
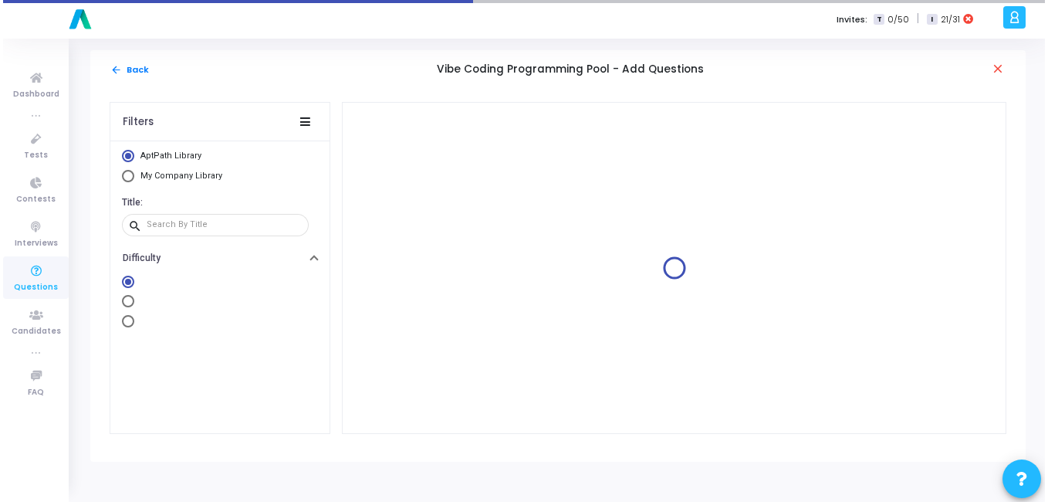
scroll to position [0, 0]
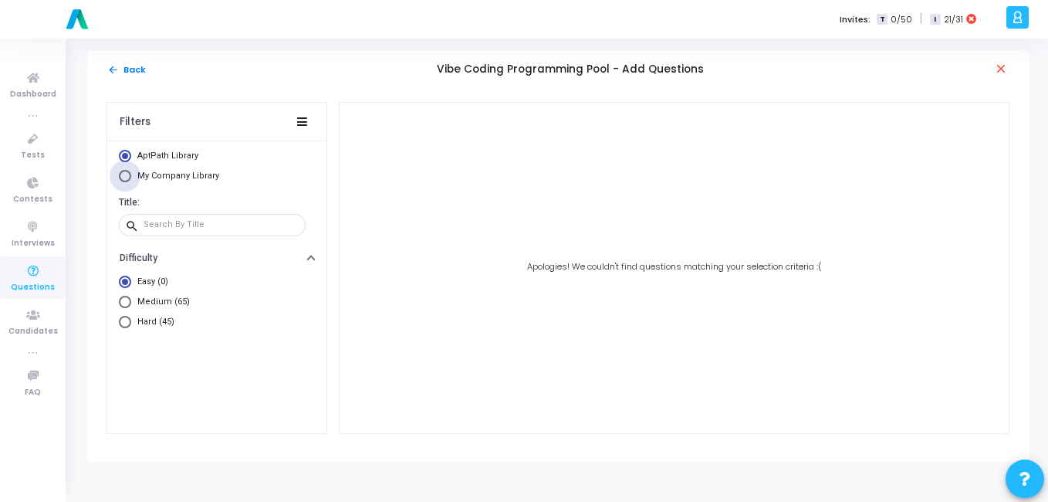
click at [126, 175] on span "Select Library" at bounding box center [125, 176] width 12 height 12
click at [126, 175] on input "My Company Library" at bounding box center [125, 176] width 12 height 12
radio input "true"
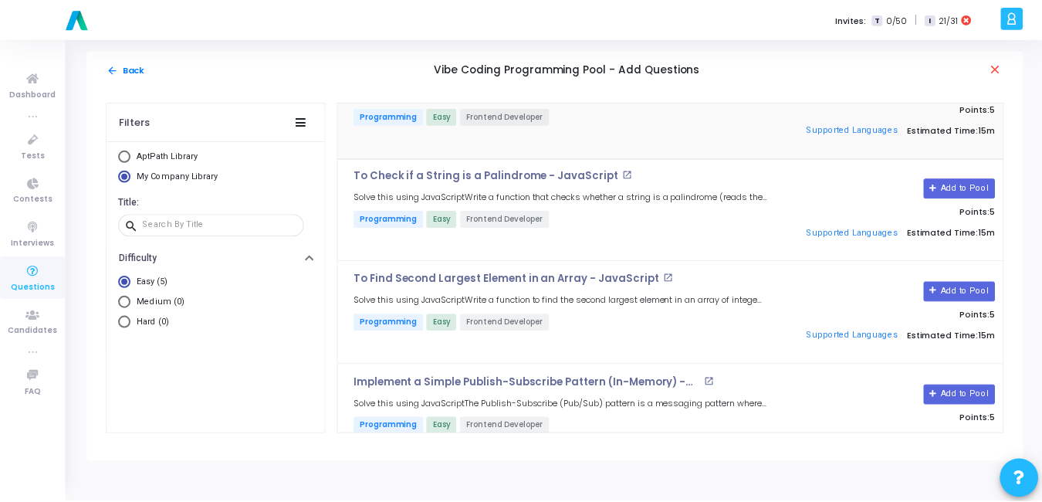
scroll to position [185, 0]
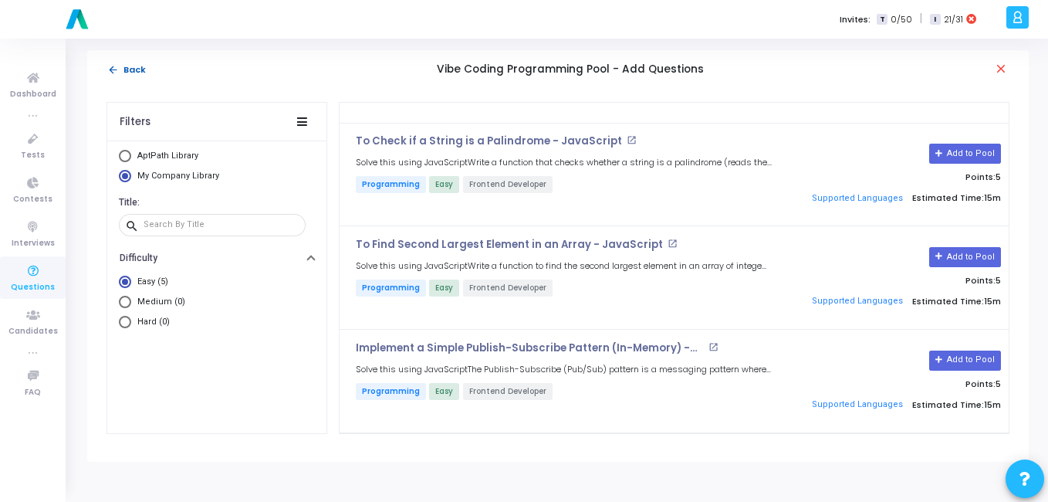
click at [113, 73] on mat-icon "arrow_back" at bounding box center [113, 70] width 12 height 12
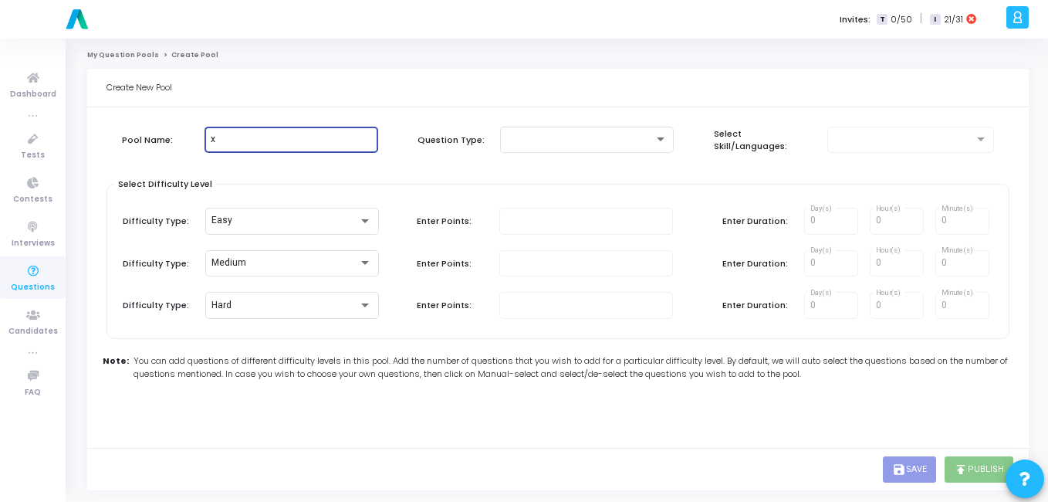
click at [302, 143] on input "x" at bounding box center [291, 139] width 161 height 11
type input "x"
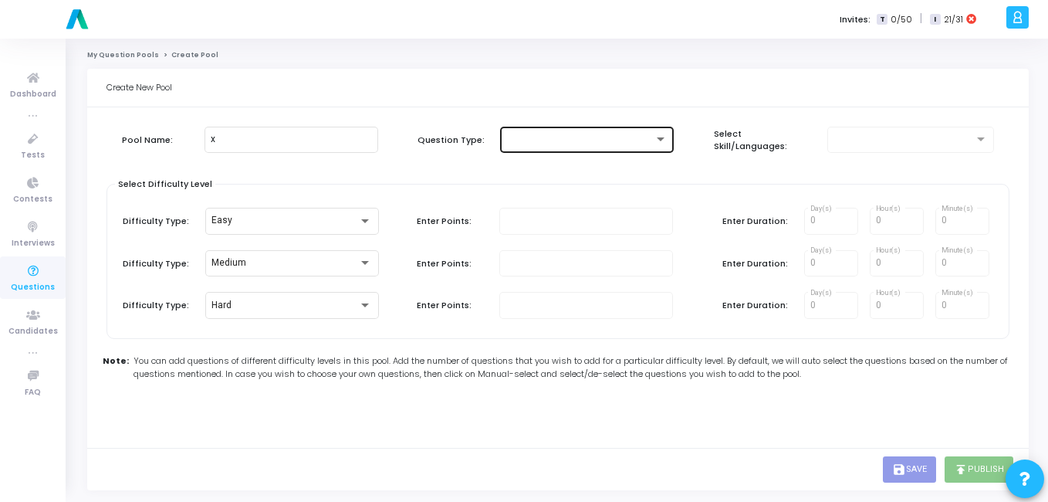
click at [663, 132] on div at bounding box center [586, 138] width 161 height 29
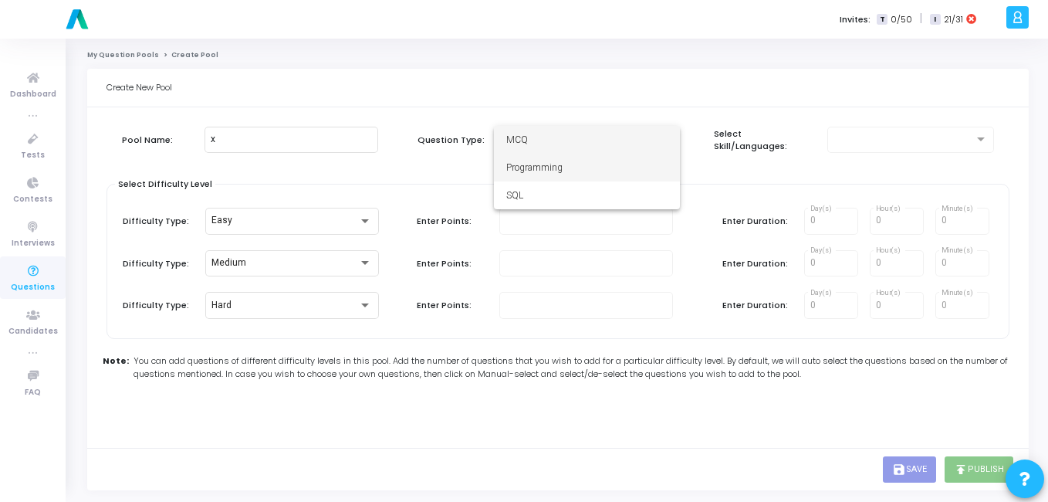
click at [583, 181] on span "Programming" at bounding box center [586, 168] width 161 height 28
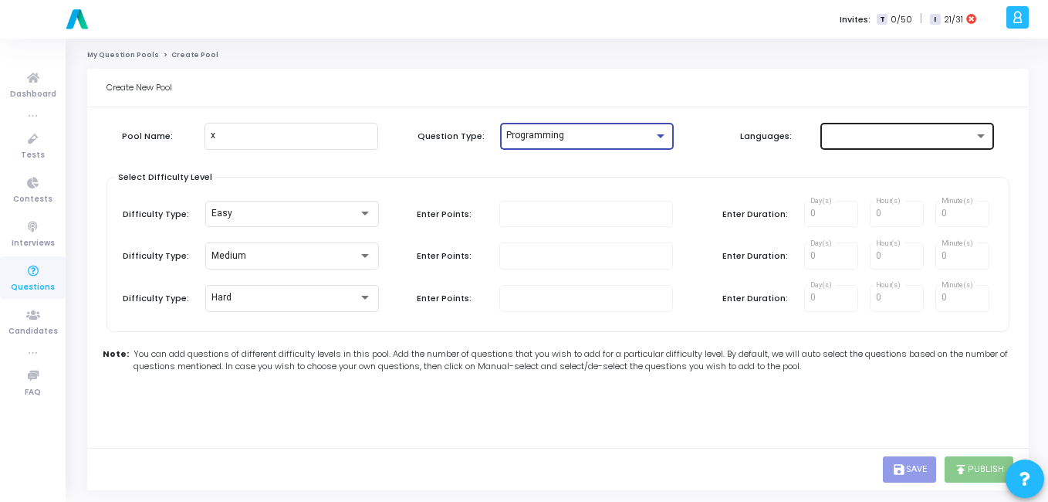
click at [848, 130] on div at bounding box center [900, 135] width 147 height 11
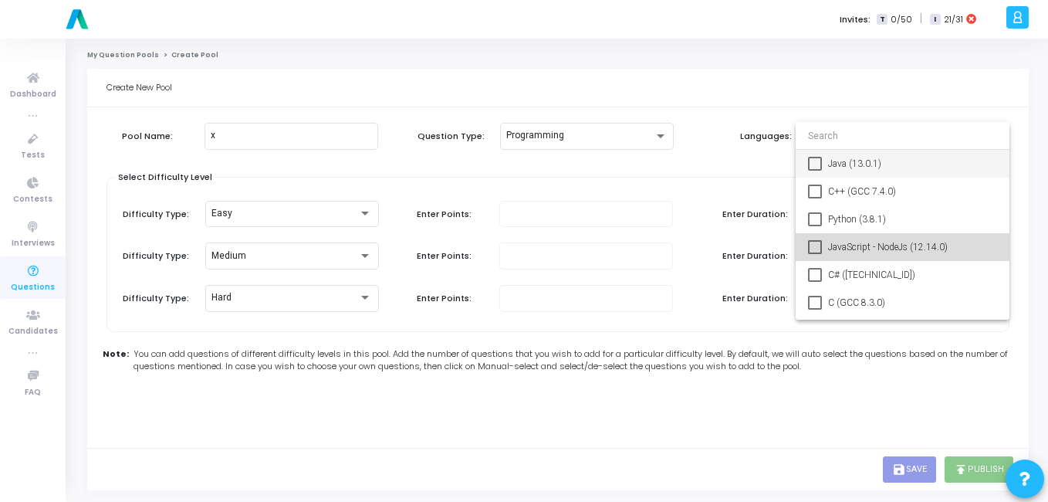
click at [854, 247] on span "JavaScript - NodeJs (12.14.0)" at bounding box center [912, 247] width 169 height 28
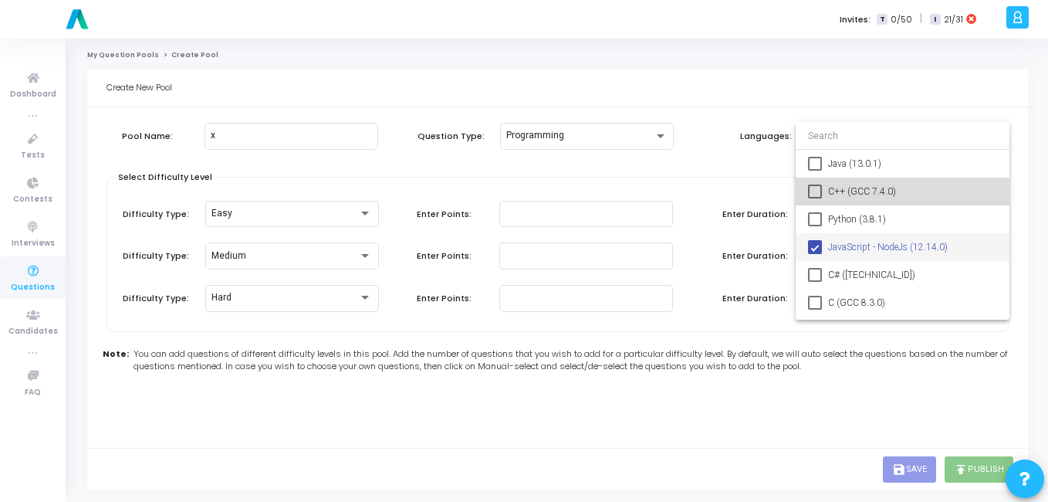
click at [861, 203] on span "C++ (GCC 7.4.0)" at bounding box center [912, 192] width 169 height 28
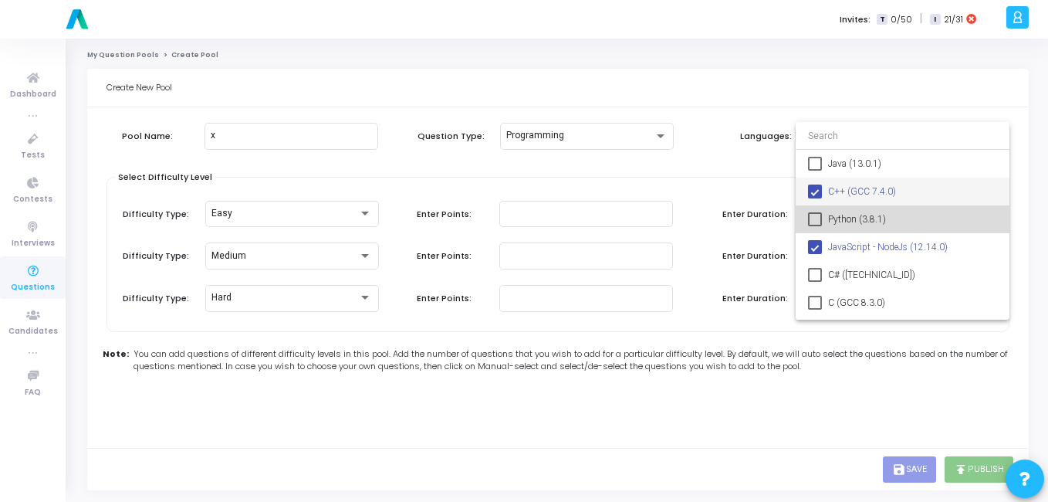
click at [857, 211] on span "Python (3.8.1)" at bounding box center [912, 219] width 169 height 28
click at [834, 182] on span "C++ (GCC 7.4.0)" at bounding box center [912, 192] width 169 height 28
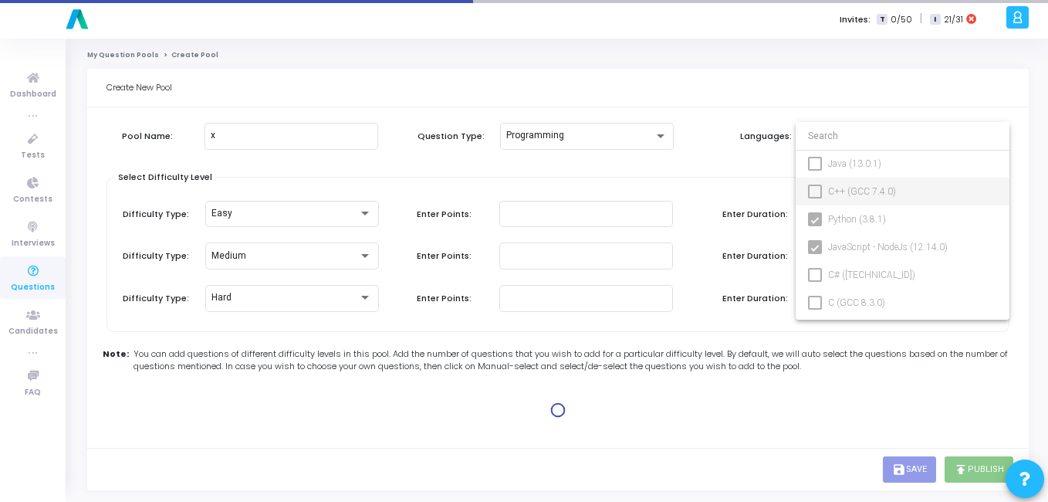
type input "100"
type input "15"
type input "100"
type input "30"
type input "100"
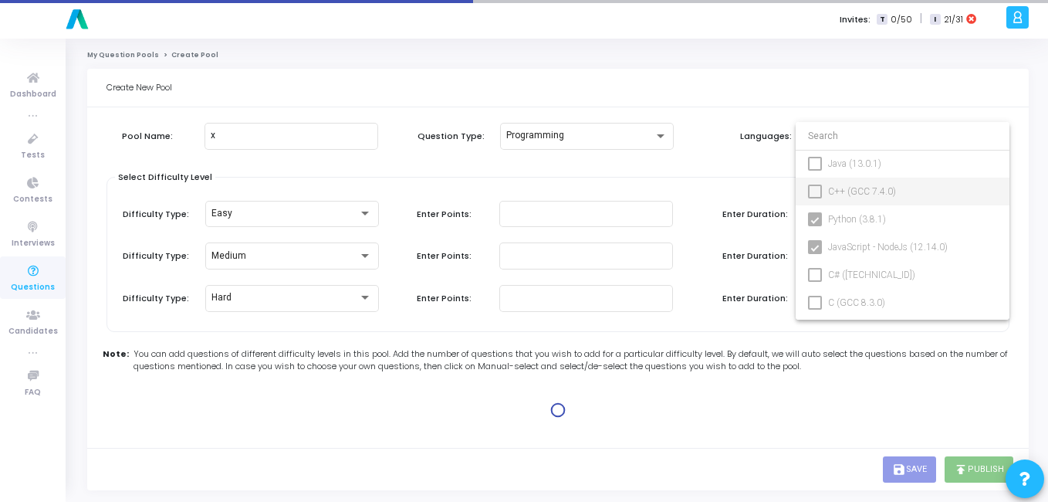
type input "45"
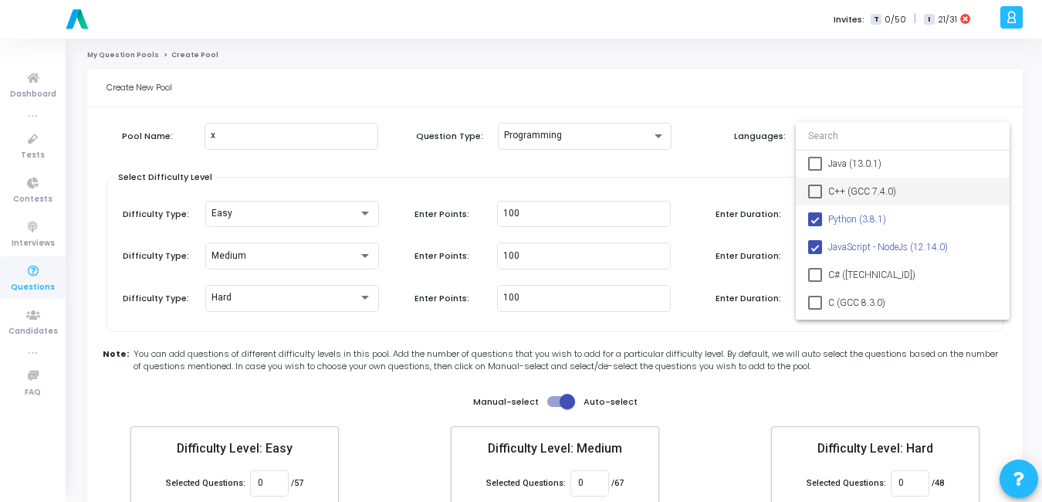
click at [556, 216] on div at bounding box center [521, 251] width 1042 height 502
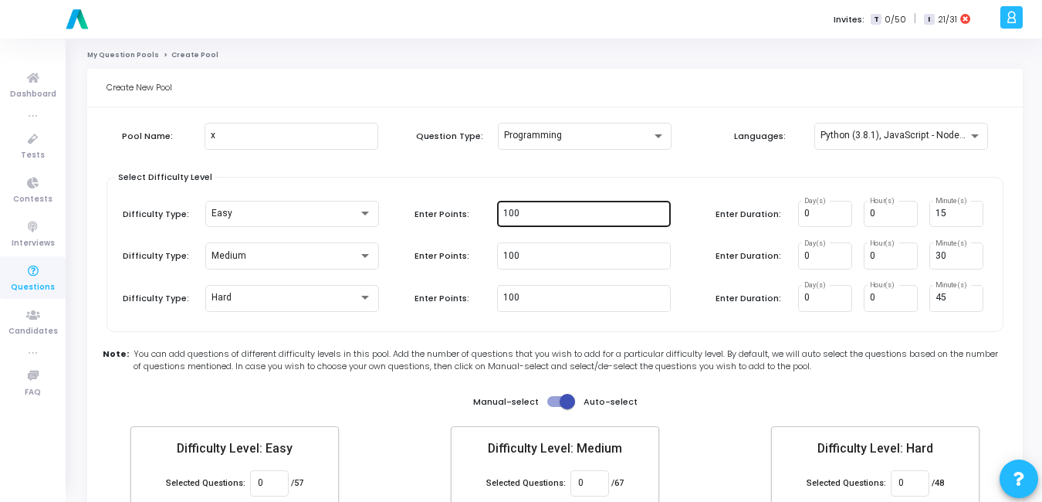
click at [547, 207] on div "100" at bounding box center [583, 212] width 161 height 29
type input "1"
type input "5"
click at [617, 178] on div "Select Difficulty Level Difficulty Type: Easy Enter Points: 5 Enter Duration: 0…" at bounding box center [555, 254] width 897 height 155
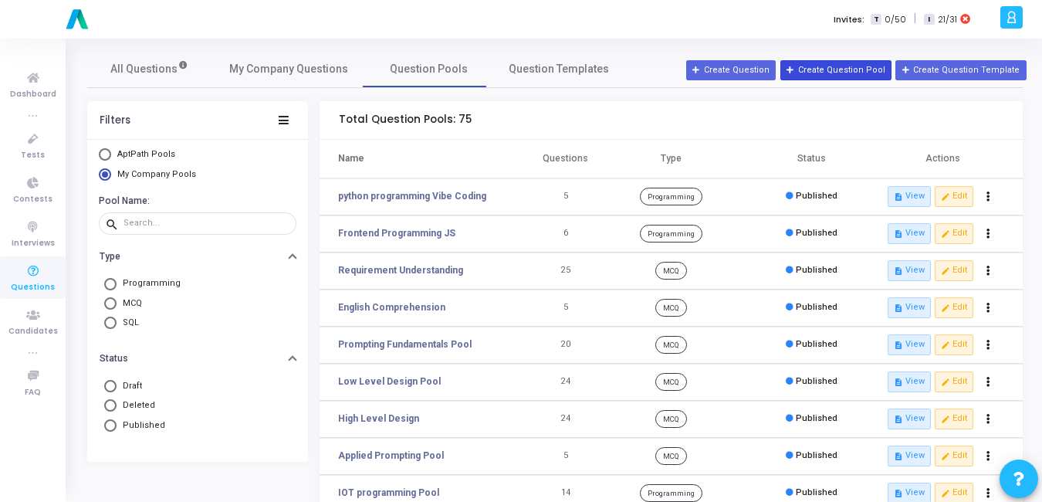
click at [850, 68] on button "Create Question Pool" at bounding box center [835, 70] width 111 height 20
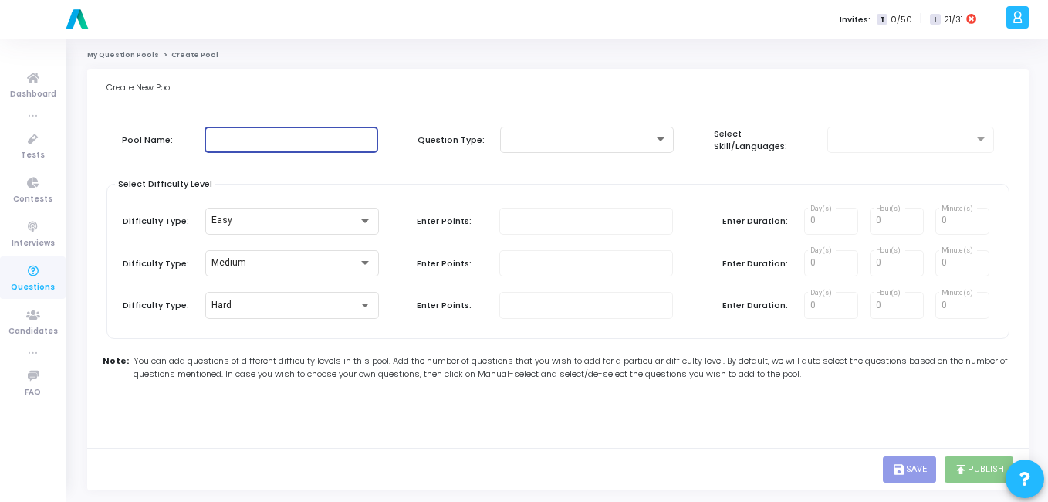
click at [267, 143] on input "text" at bounding box center [291, 139] width 161 height 11
type input "Vibe Coding Programming`"
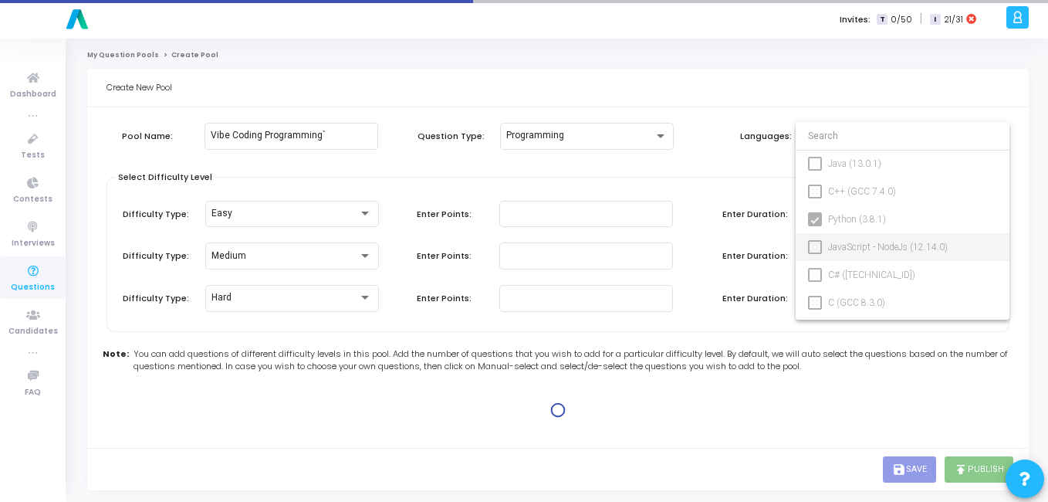
type input "100"
type input "15"
type input "100"
type input "30"
type input "100"
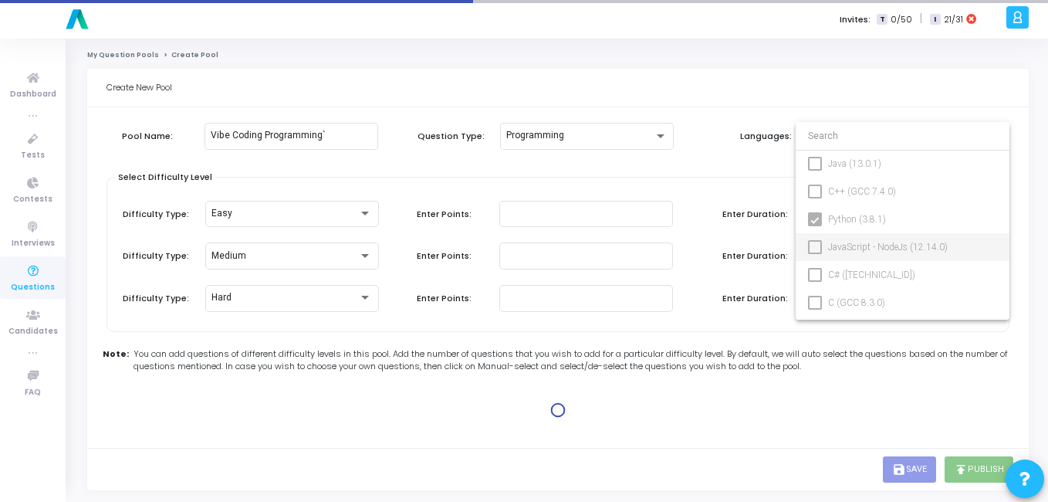
type input "45"
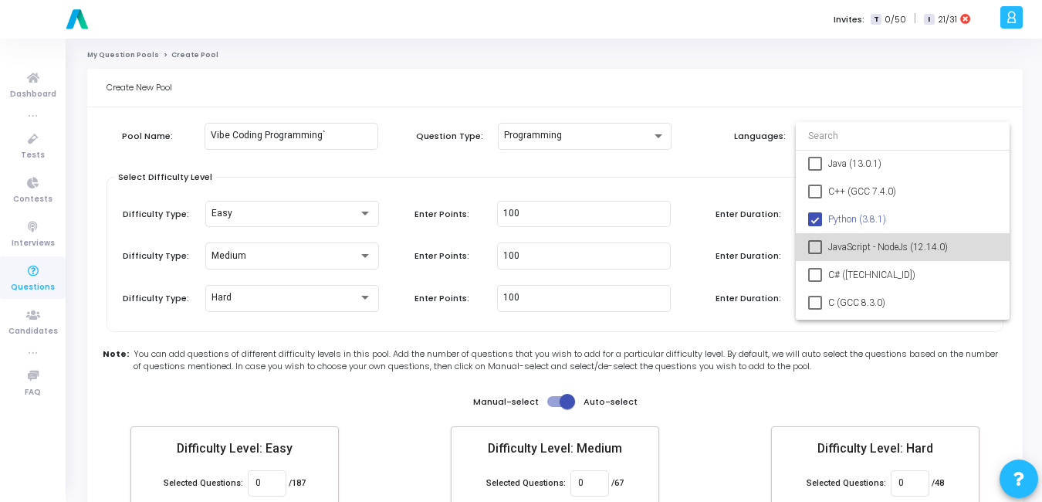
click at [820, 245] on mat-pseudo-checkbox at bounding box center [815, 247] width 14 height 14
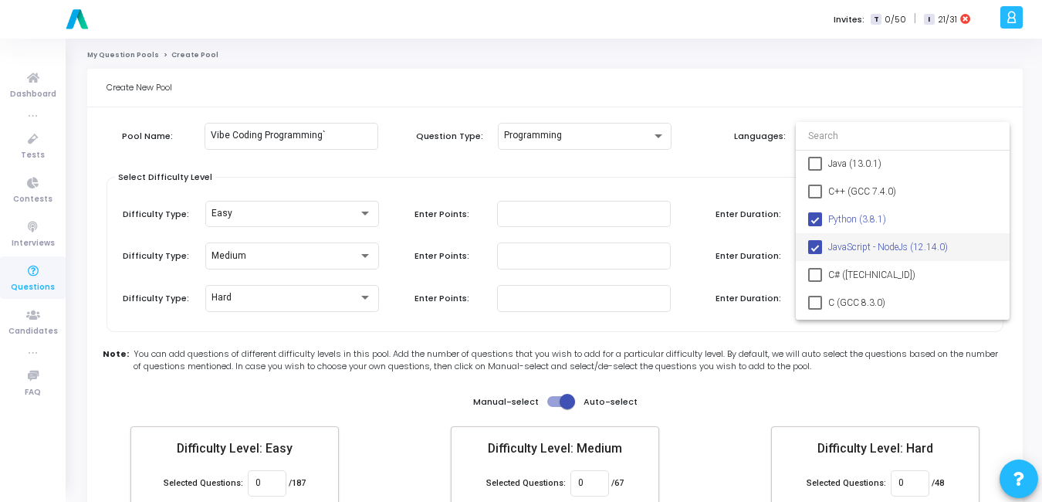
type input "0"
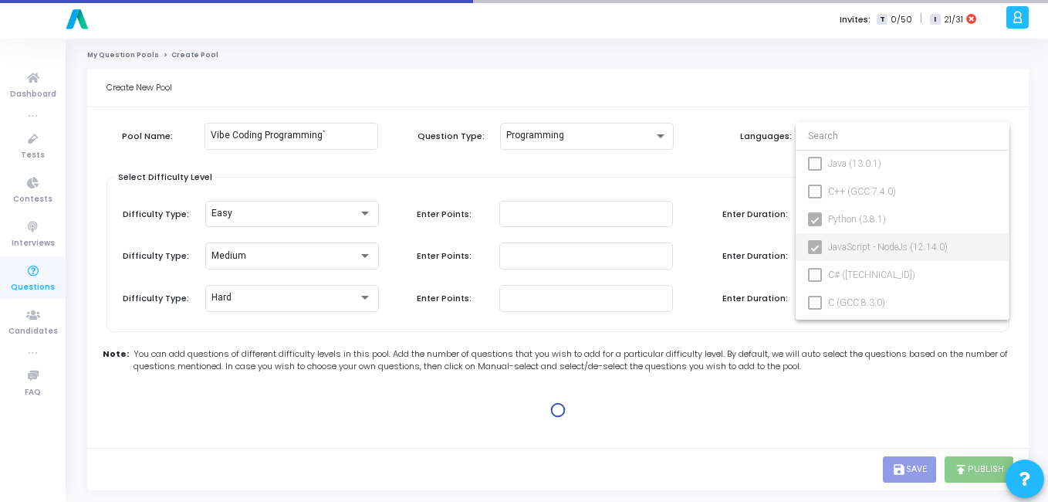
type input "100"
type input "15"
type input "100"
type input "30"
type input "100"
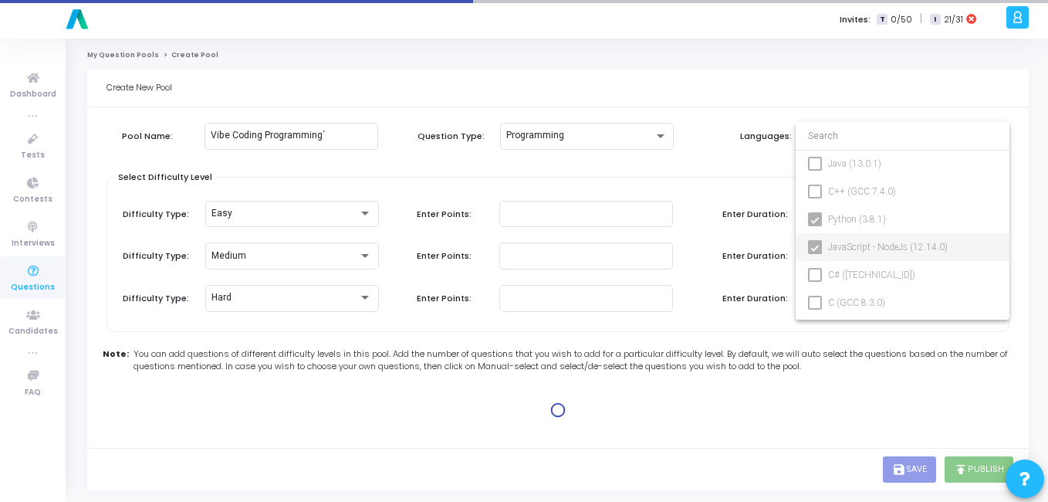
type input "45"
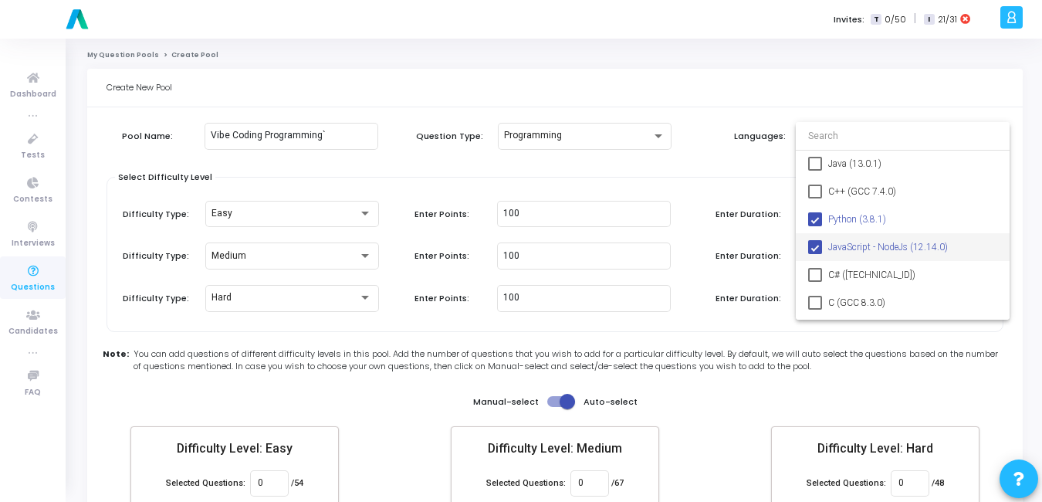
click at [670, 184] on div at bounding box center [521, 251] width 1042 height 502
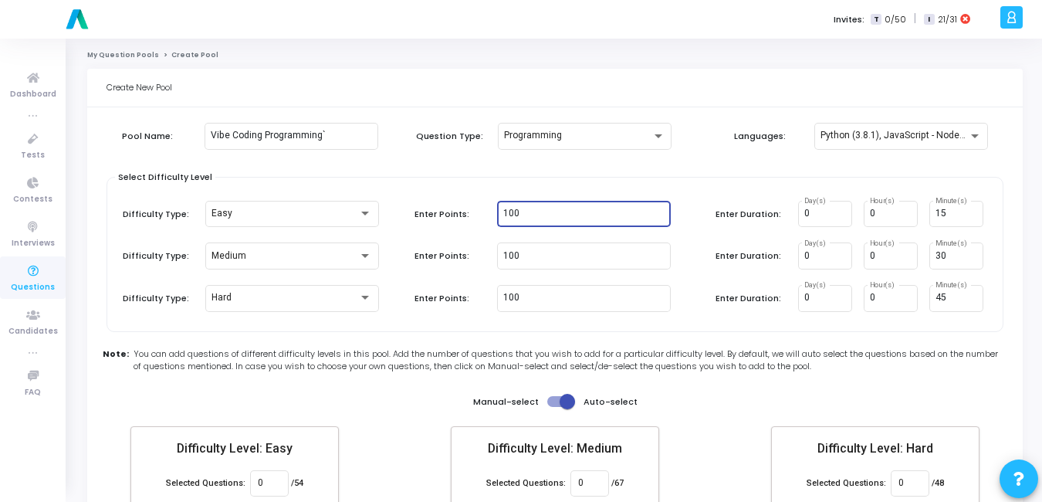
click at [617, 211] on input "100" at bounding box center [583, 213] width 161 height 11
type input "1"
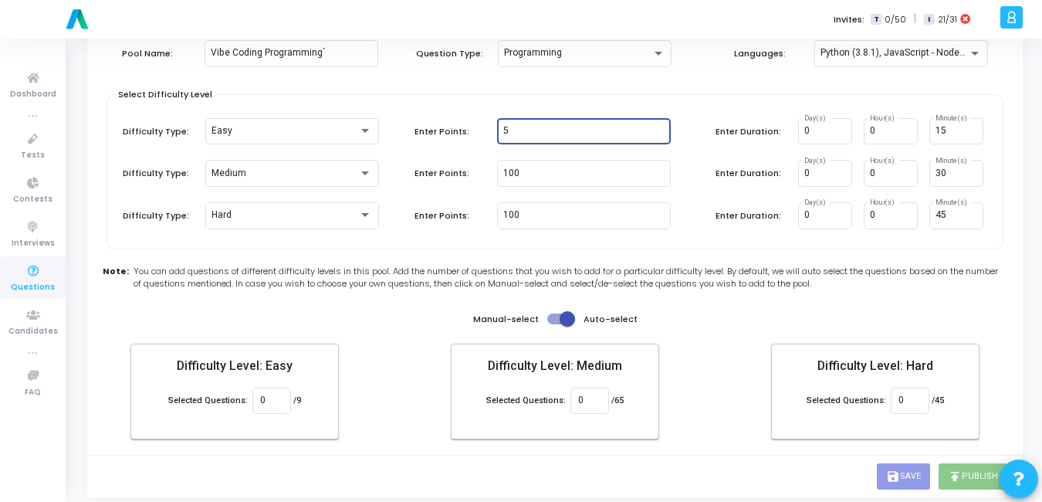
type input "5"
click at [565, 320] on span at bounding box center [567, 318] width 15 height 15
click at [555, 324] on input "checkbox" at bounding box center [554, 324] width 1 height 1
checkbox input "false"
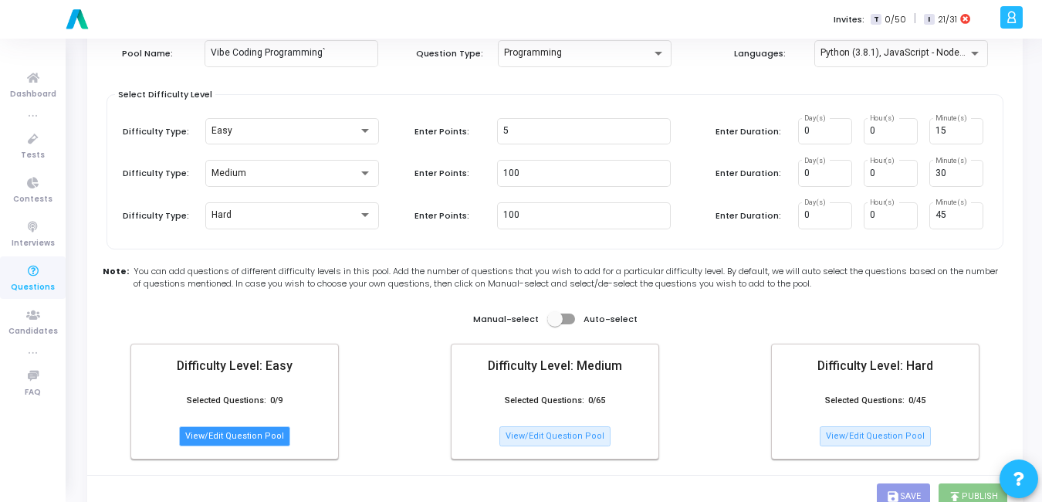
click at [234, 438] on button "View/Edit Question Pool" at bounding box center [234, 436] width 111 height 20
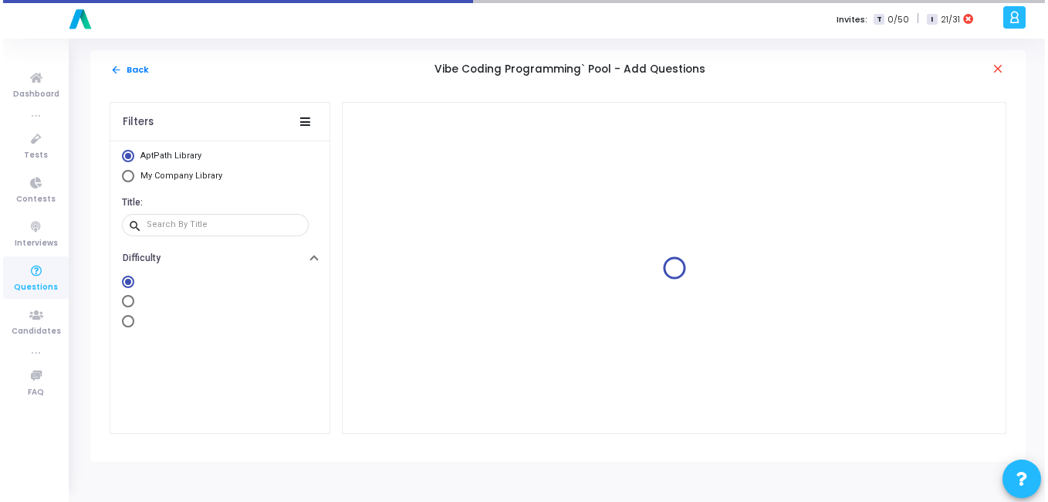
scroll to position [0, 0]
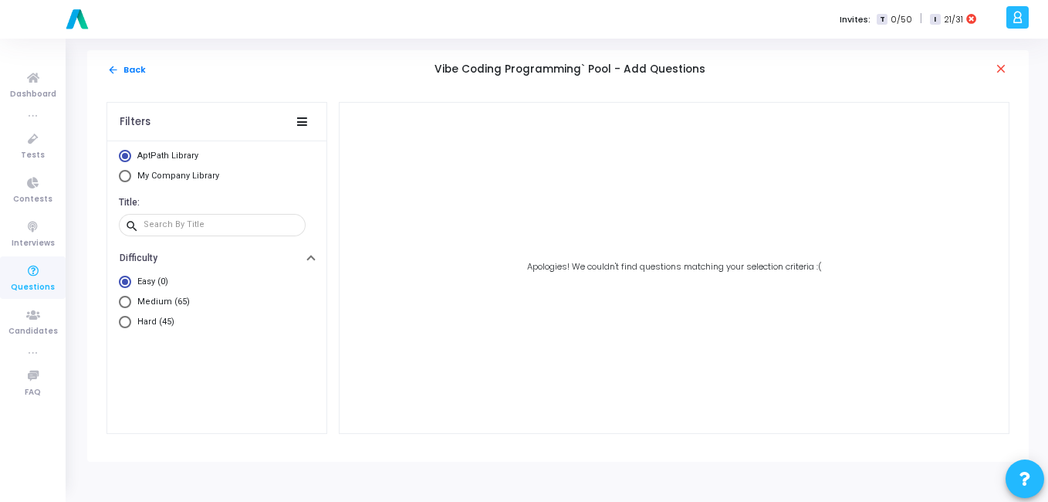
click at [156, 177] on span "My Company Library" at bounding box center [178, 176] width 82 height 10
click at [131, 177] on input "My Company Library" at bounding box center [125, 176] width 12 height 12
radio input "true"
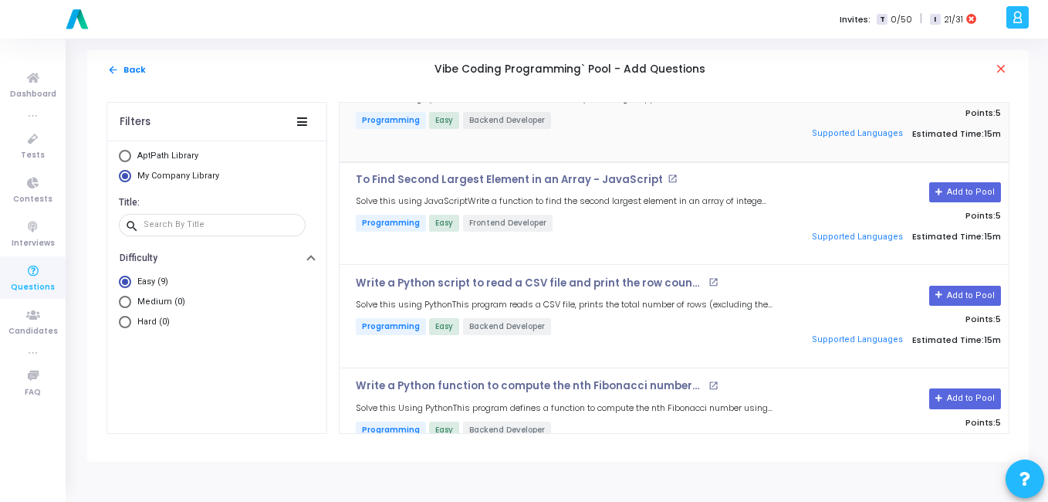
scroll to position [458, 0]
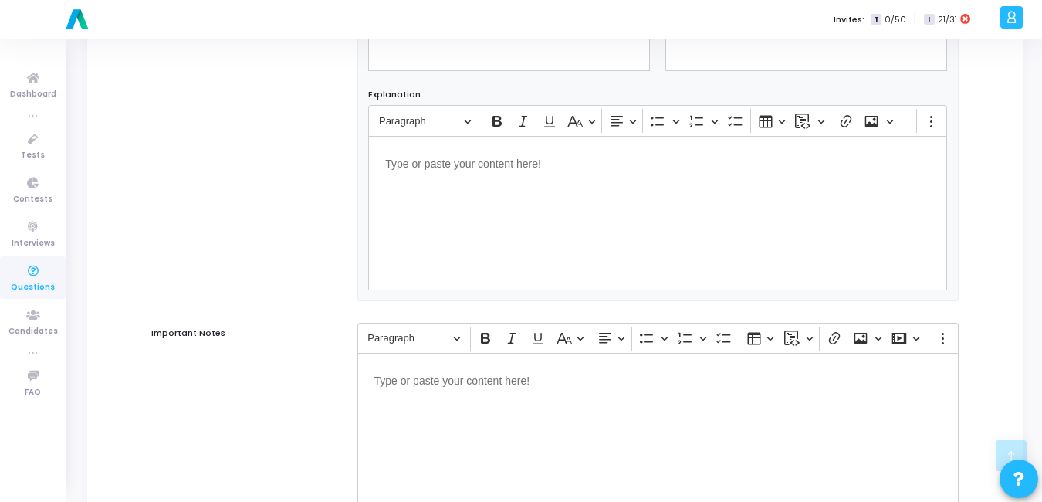
scroll to position [1009, 0]
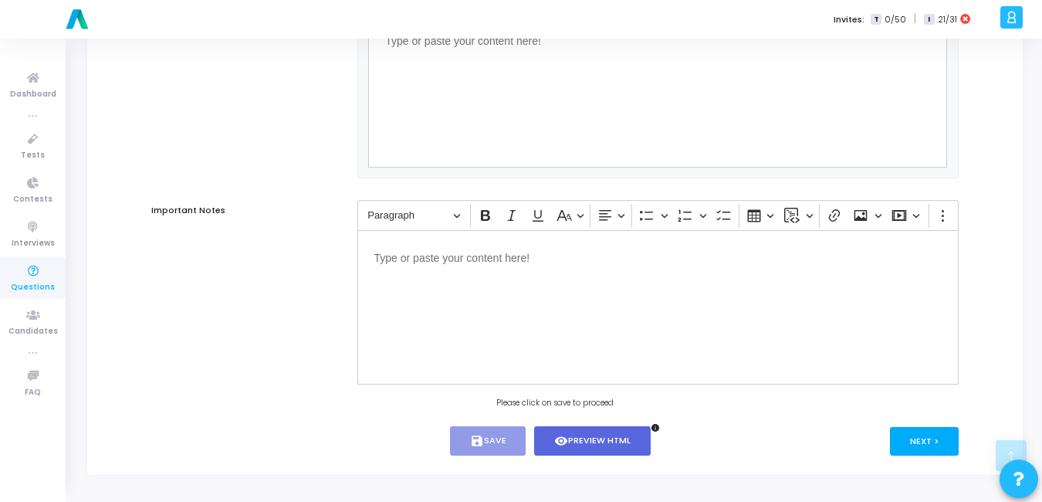
click at [911, 434] on button "Next >" at bounding box center [924, 441] width 69 height 29
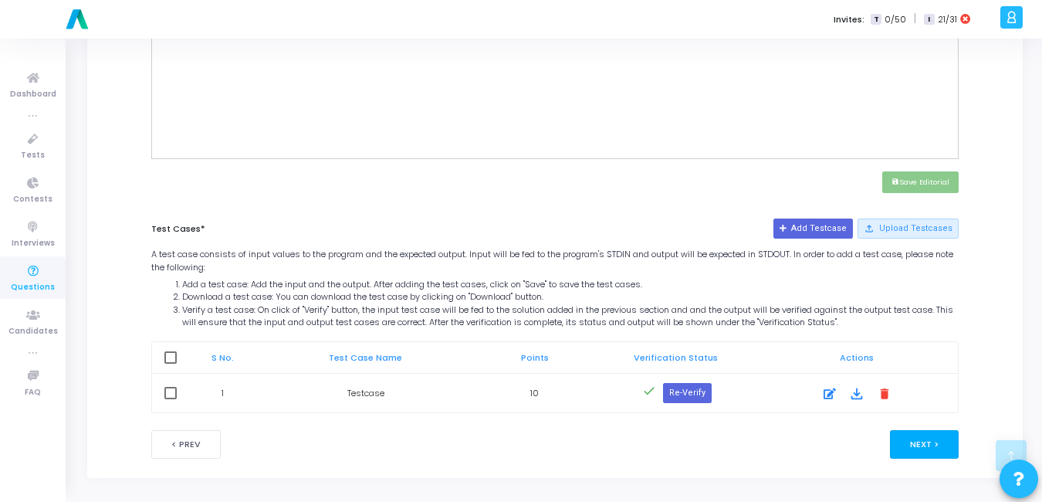
scroll to position [617, 0]
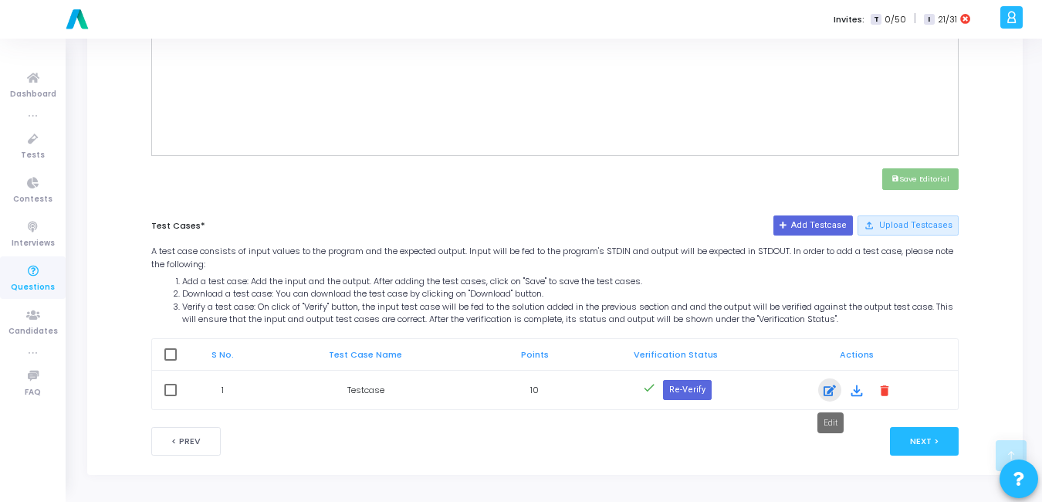
click at [828, 388] on icon at bounding box center [829, 390] width 12 height 19
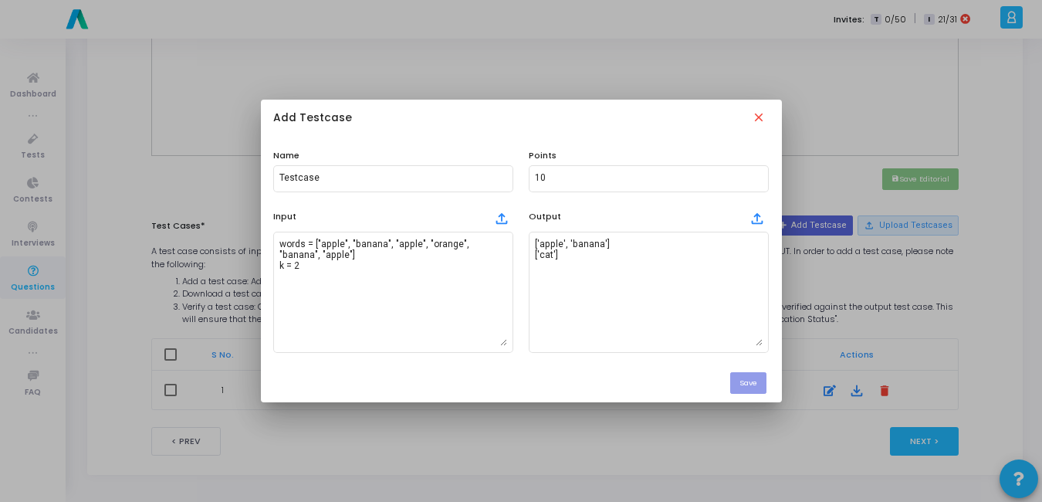
scroll to position [0, 0]
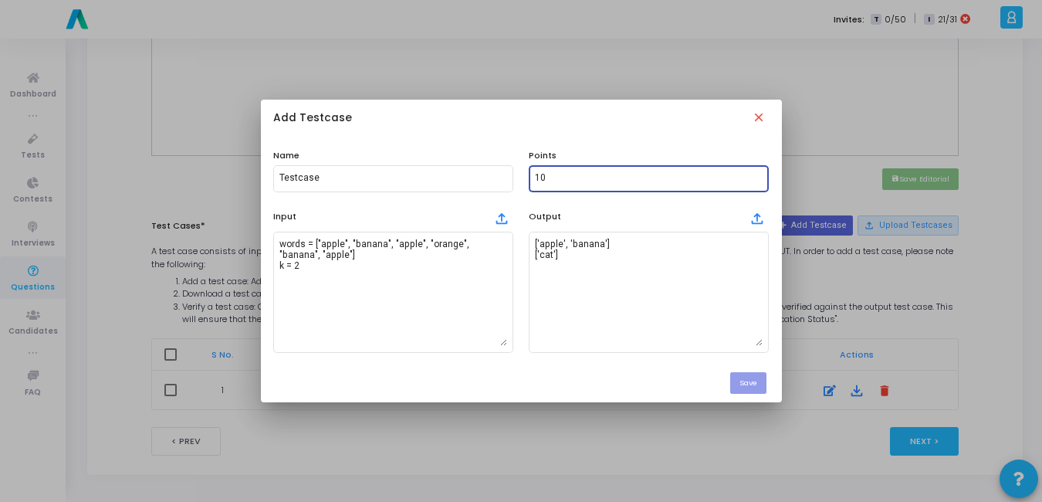
click at [575, 181] on input "10" at bounding box center [649, 178] width 228 height 11
type input "1"
type input "5"
click at [758, 384] on button "Save" at bounding box center [748, 382] width 36 height 21
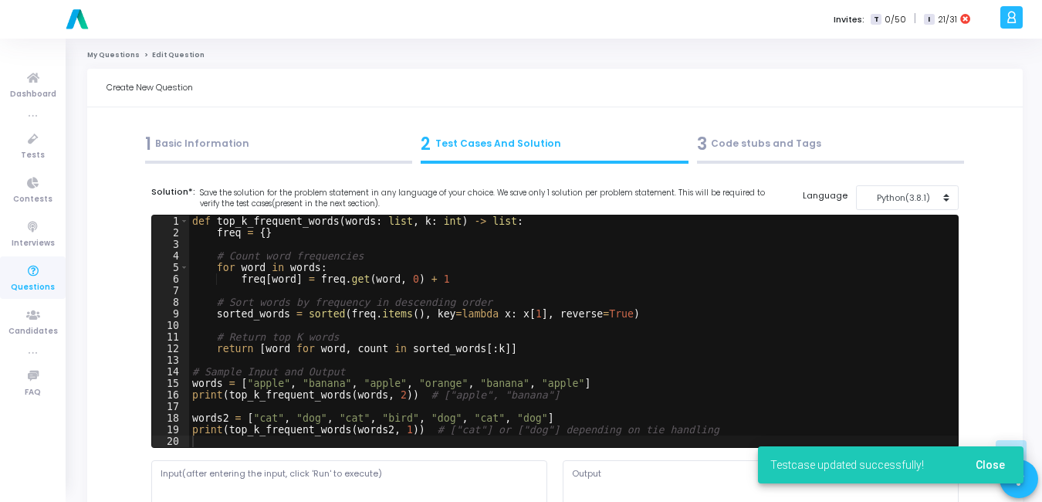
scroll to position [617, 0]
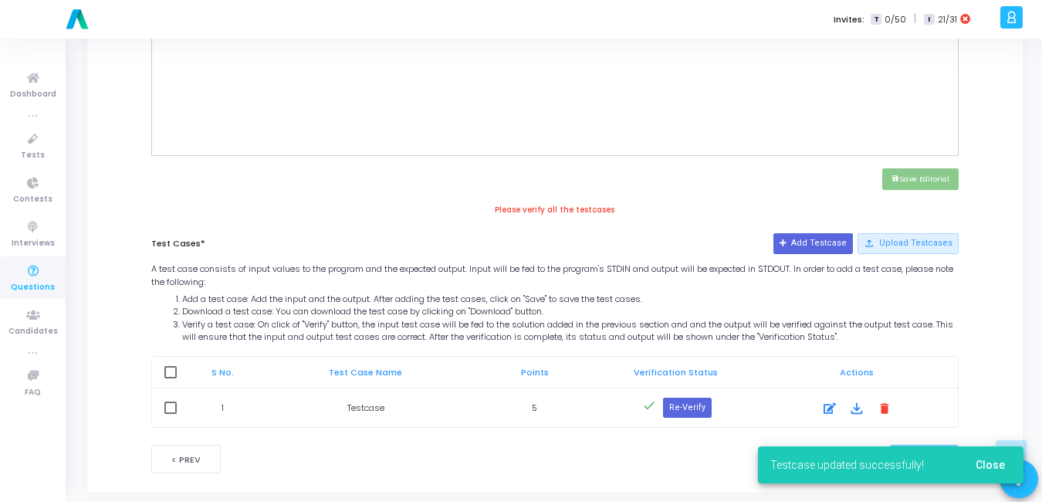
click at [174, 372] on span at bounding box center [170, 372] width 12 height 12
click at [171, 378] on input "checkbox" at bounding box center [170, 378] width 1 height 1
checkbox input "true"
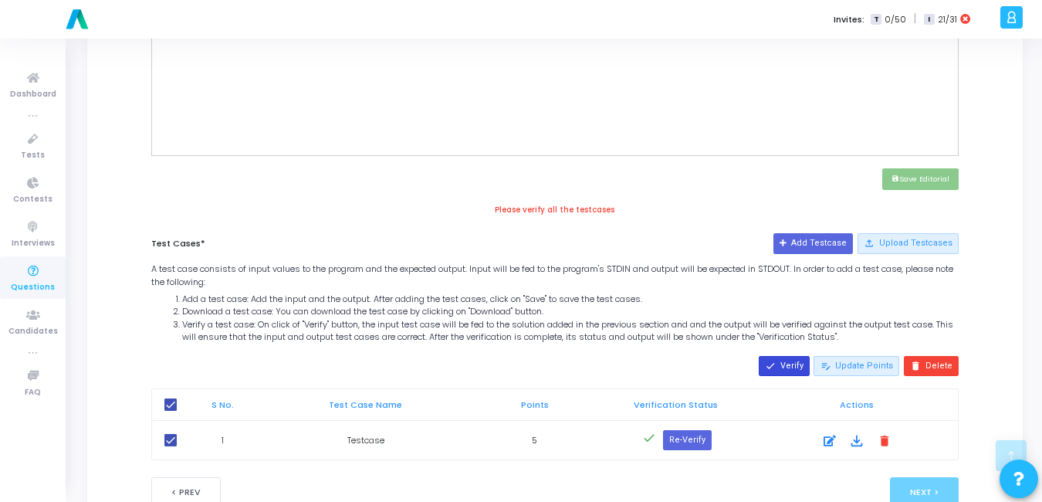
click at [798, 366] on button "done Verify" at bounding box center [784, 366] width 51 height 20
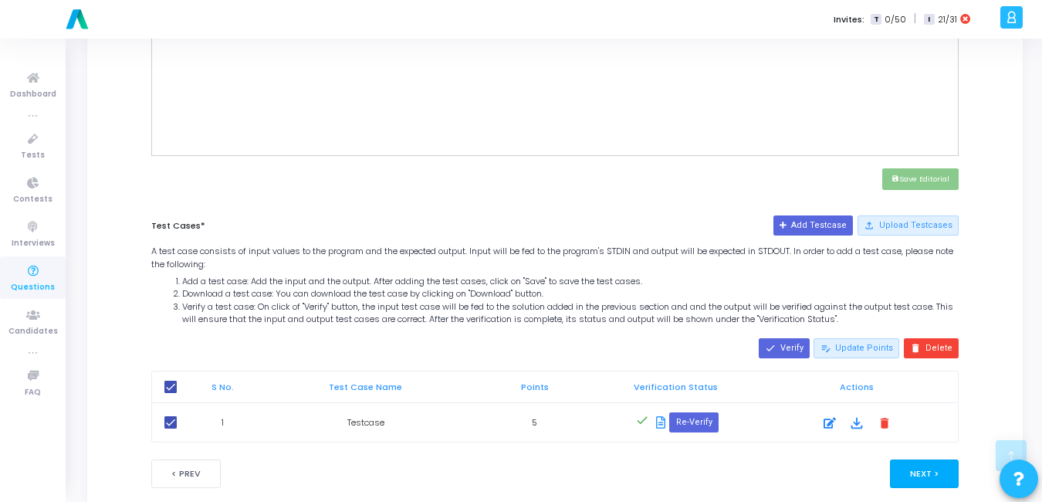
click at [933, 482] on button "Next >" at bounding box center [924, 473] width 69 height 29
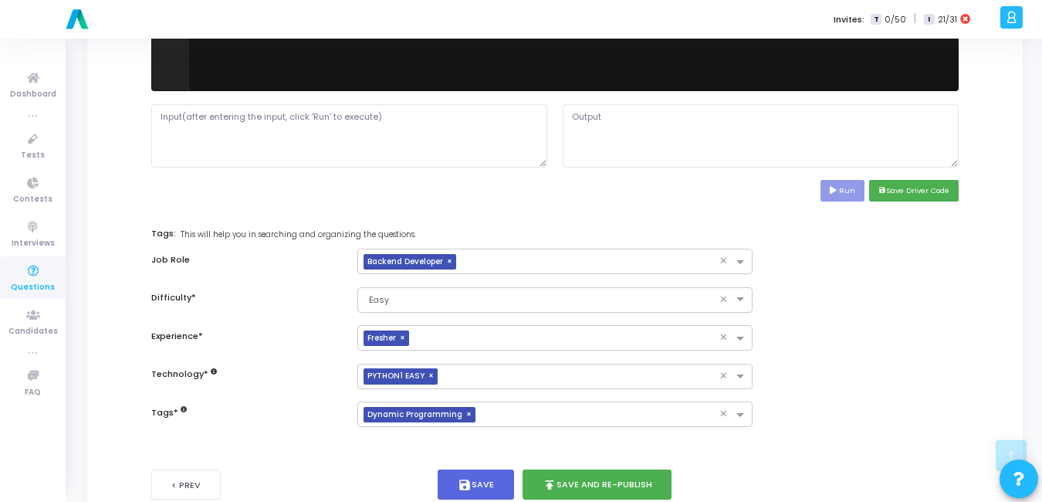
scroll to position [712, 0]
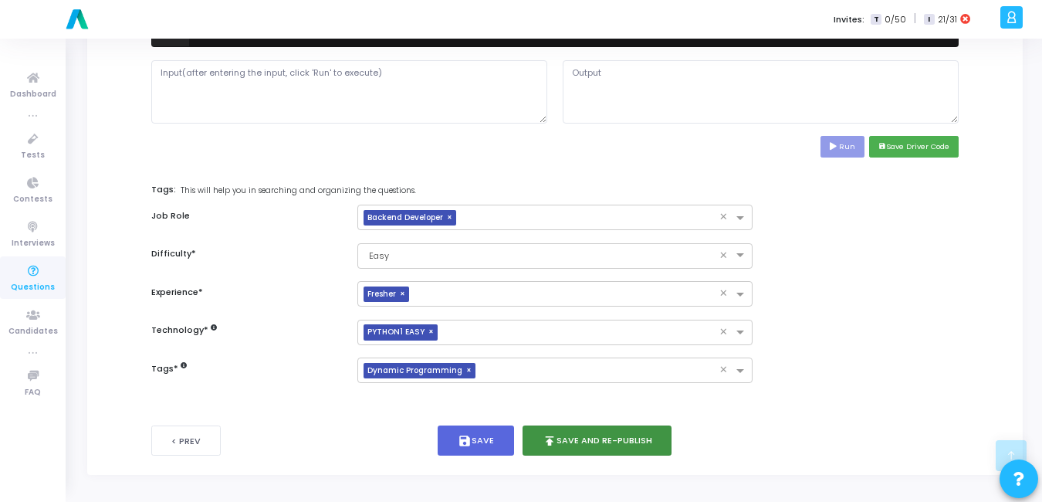
click at [577, 435] on button "publish Save and Re-publish" at bounding box center [597, 440] width 150 height 30
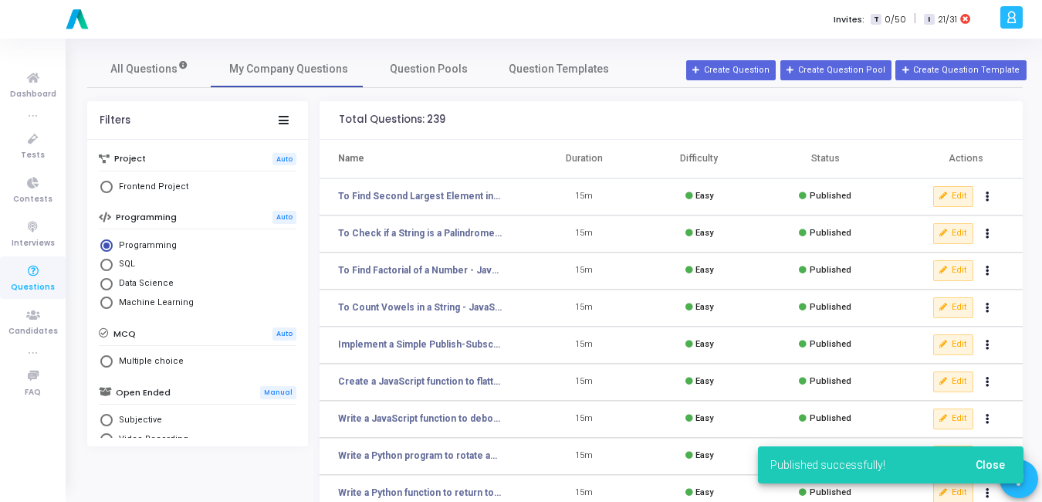
click at [989, 452] on button "Close" at bounding box center [990, 465] width 54 height 28
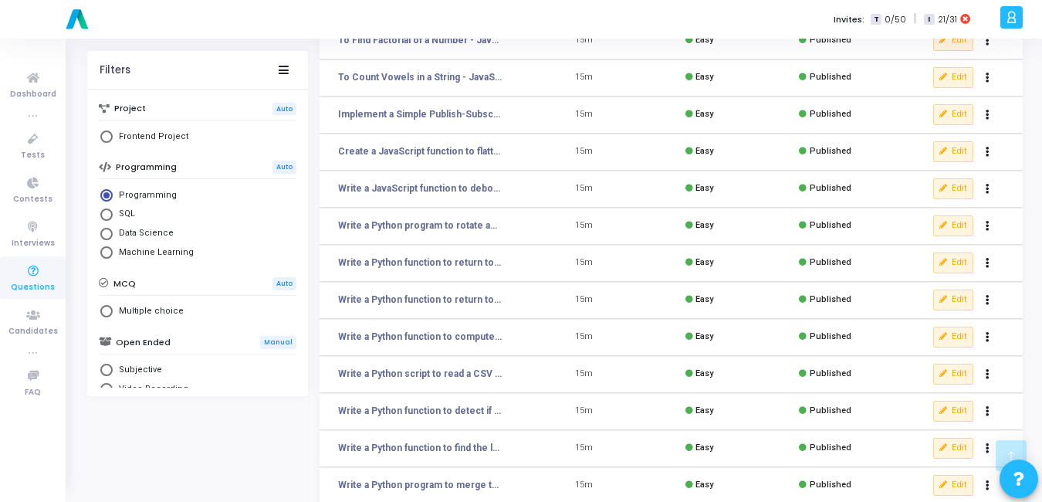
scroll to position [234, 0]
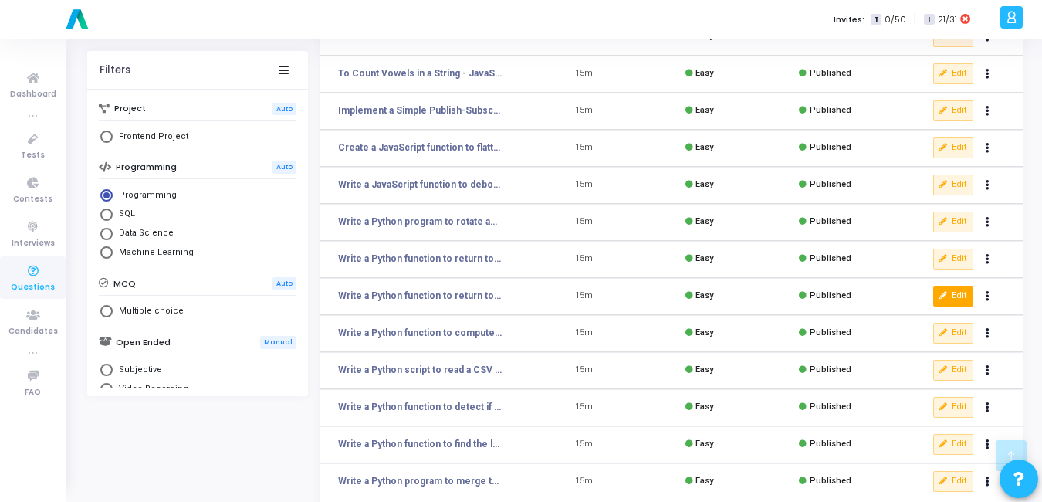
click at [949, 295] on button "Edit" at bounding box center [953, 296] width 40 height 20
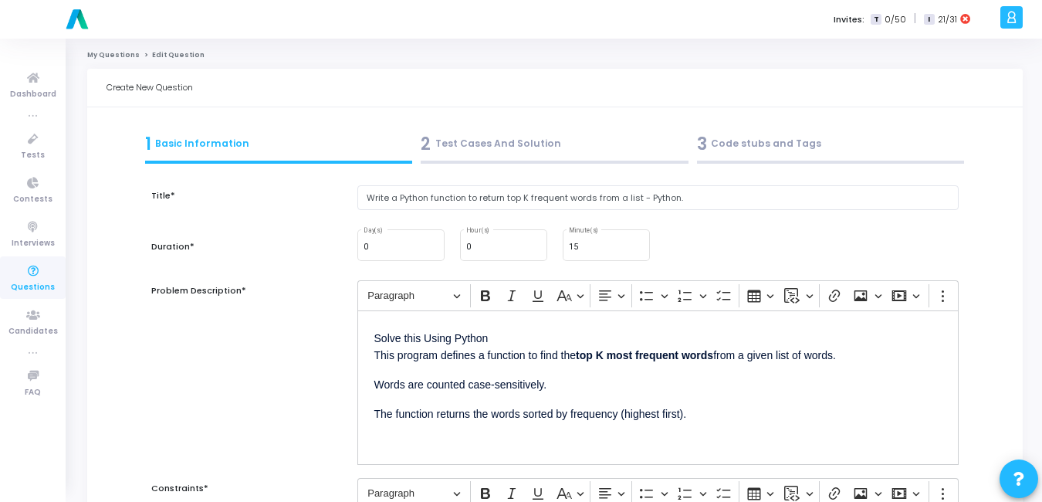
click at [494, 147] on div "2 Test Cases And Solution" at bounding box center [555, 143] width 268 height 25
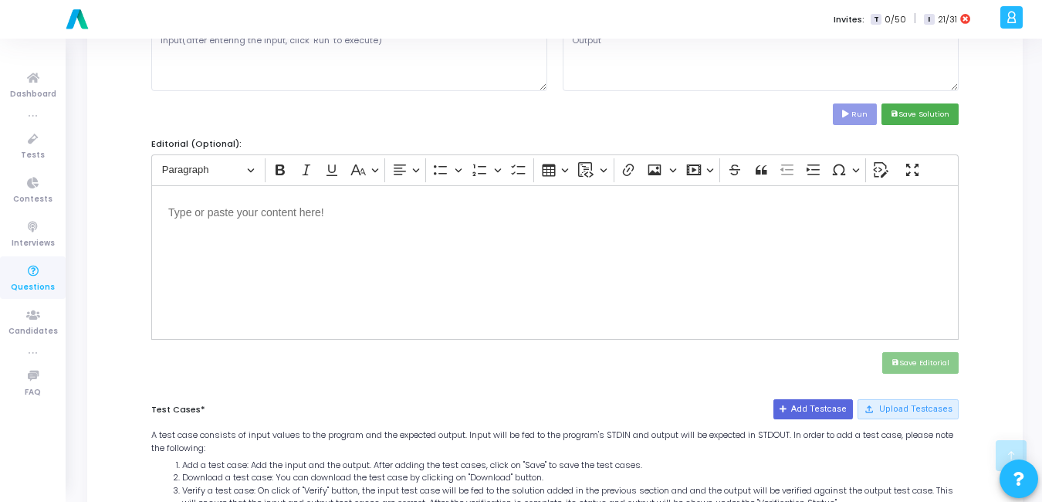
scroll to position [617, 0]
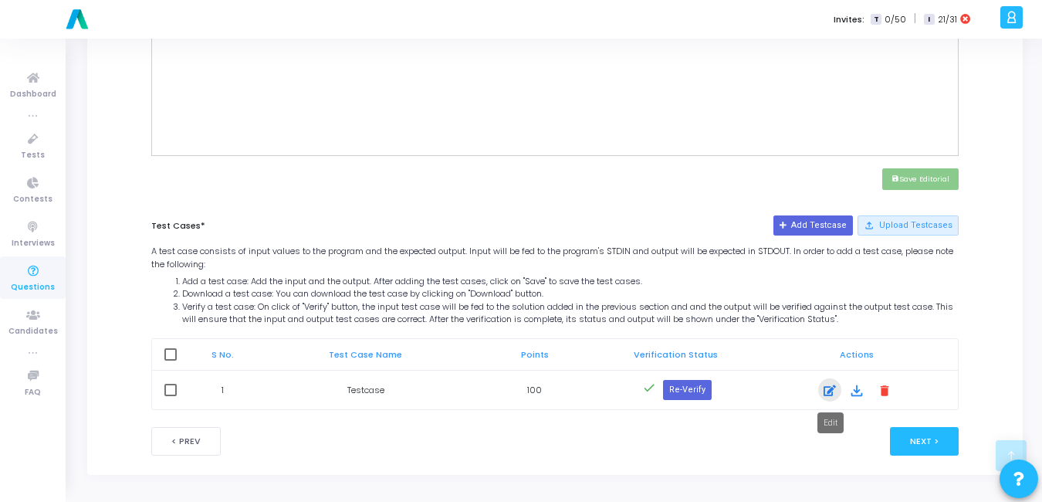
click at [827, 386] on icon at bounding box center [829, 390] width 12 height 19
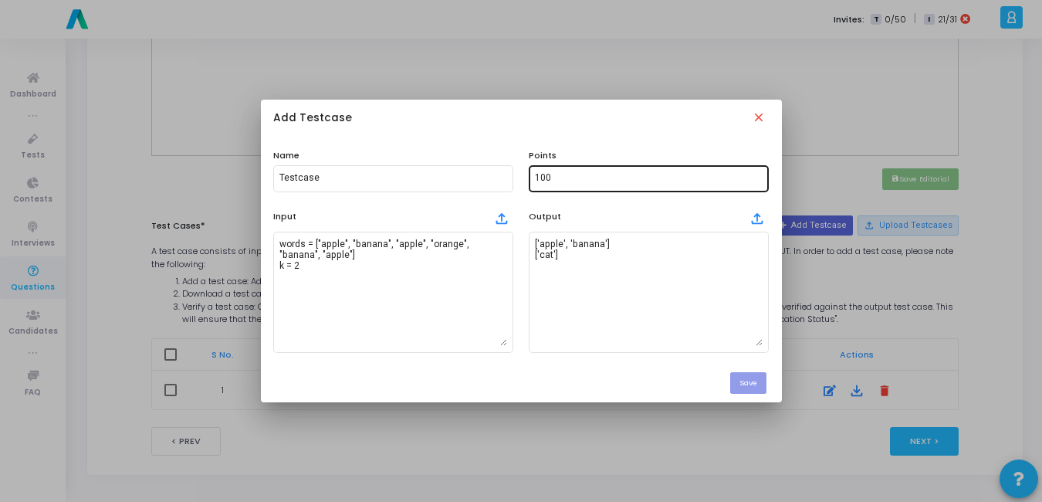
scroll to position [0, 0]
click at [603, 189] on div "100" at bounding box center [649, 177] width 228 height 29
click at [603, 186] on div "100" at bounding box center [649, 177] width 228 height 29
type input "1"
type input "5"
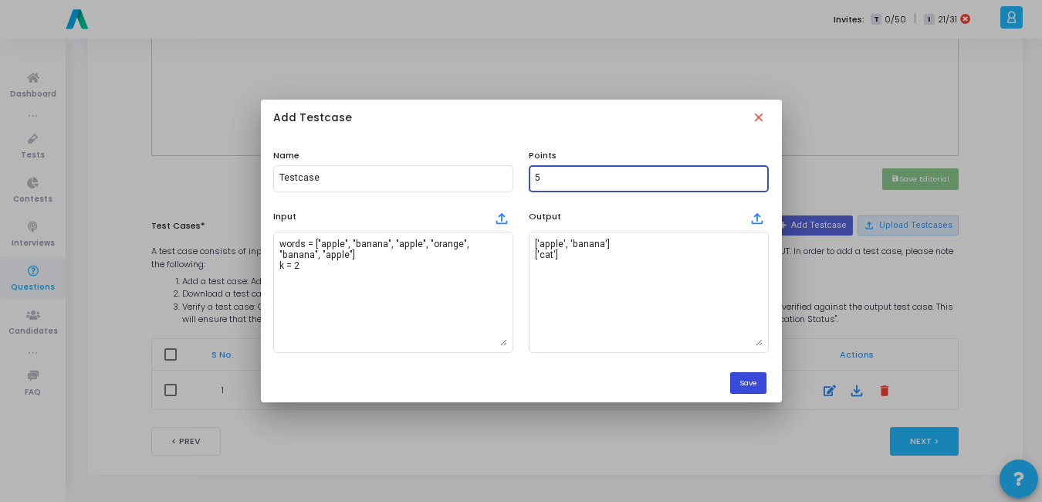
click at [752, 387] on button "Save" at bounding box center [748, 382] width 36 height 21
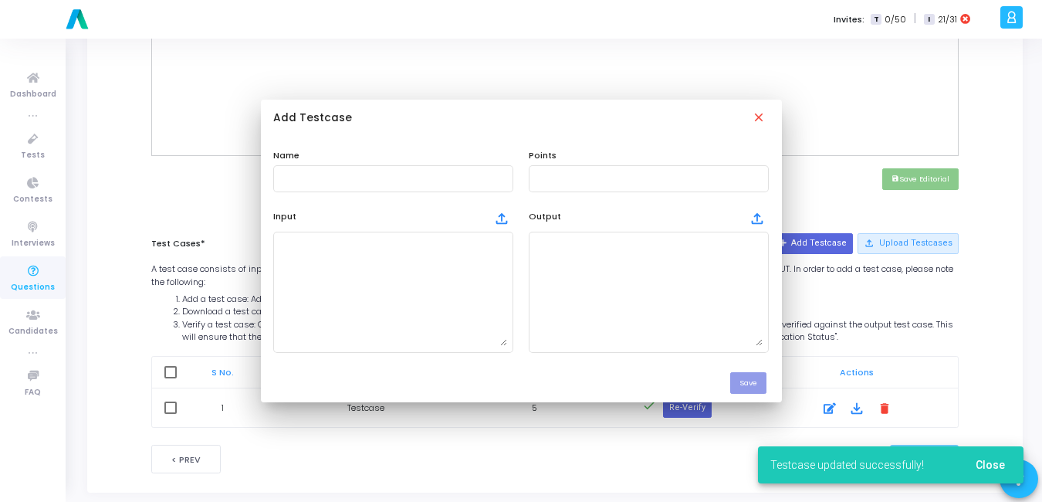
scroll to position [617, 0]
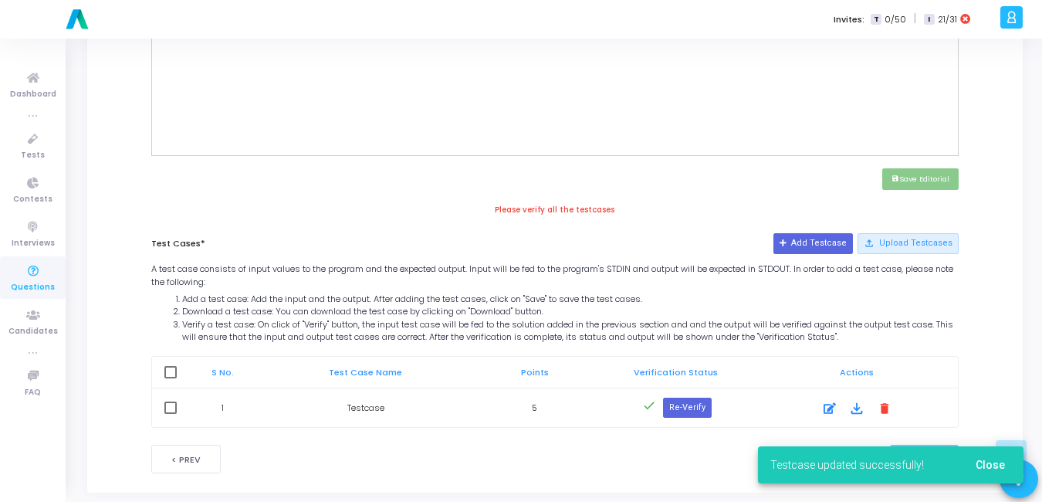
click at [172, 356] on div "S No. Test Case Name Points Verification Status Actions 1 Testcase 5 done Re-Ve…" at bounding box center [554, 392] width 807 height 72
click at [172, 369] on span at bounding box center [170, 372] width 12 height 12
click at [171, 378] on input "checkbox" at bounding box center [170, 378] width 1 height 1
checkbox input "true"
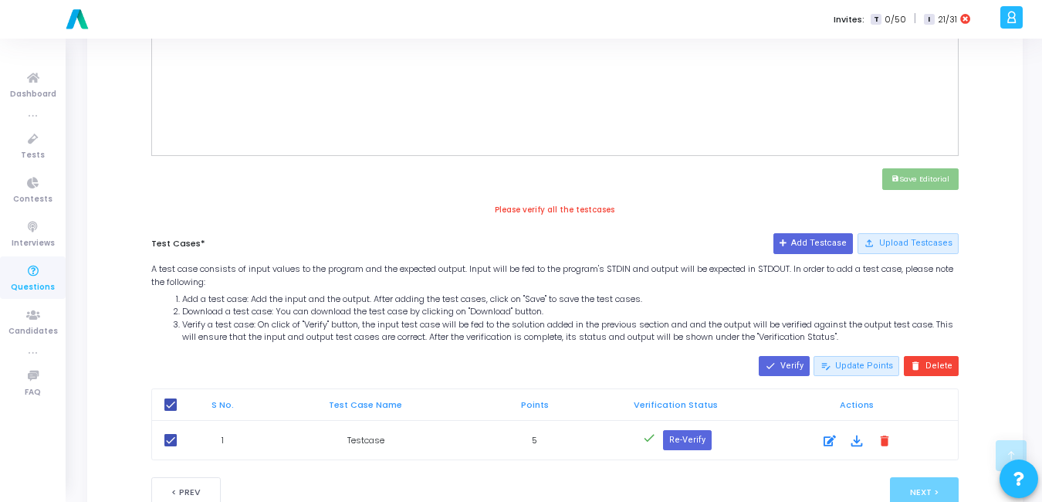
click at [805, 350] on div "Test Cases* Add Testcase file_upload Upload Testcases A test case consists of i…" at bounding box center [555, 292] width 823 height 119
click at [793, 367] on button "done Verify" at bounding box center [784, 366] width 51 height 20
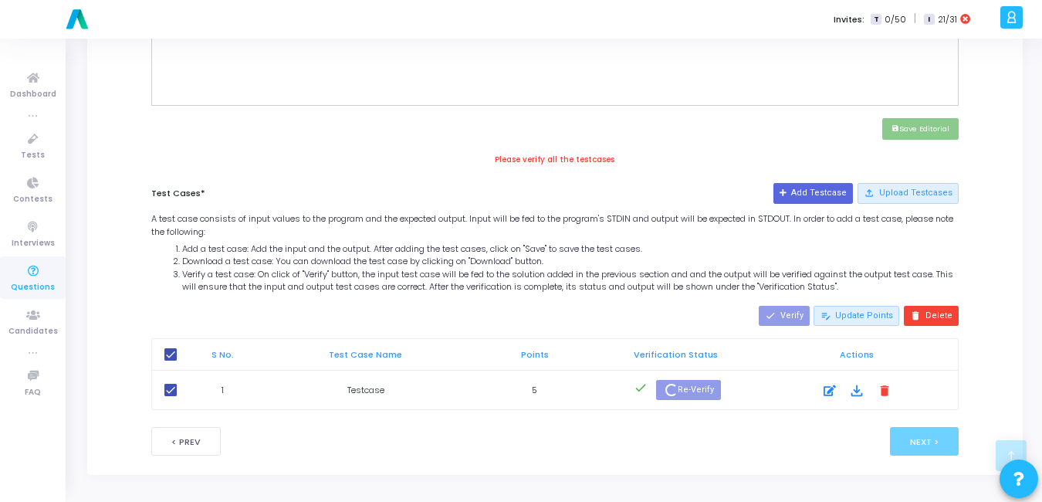
scroll to position [649, 0]
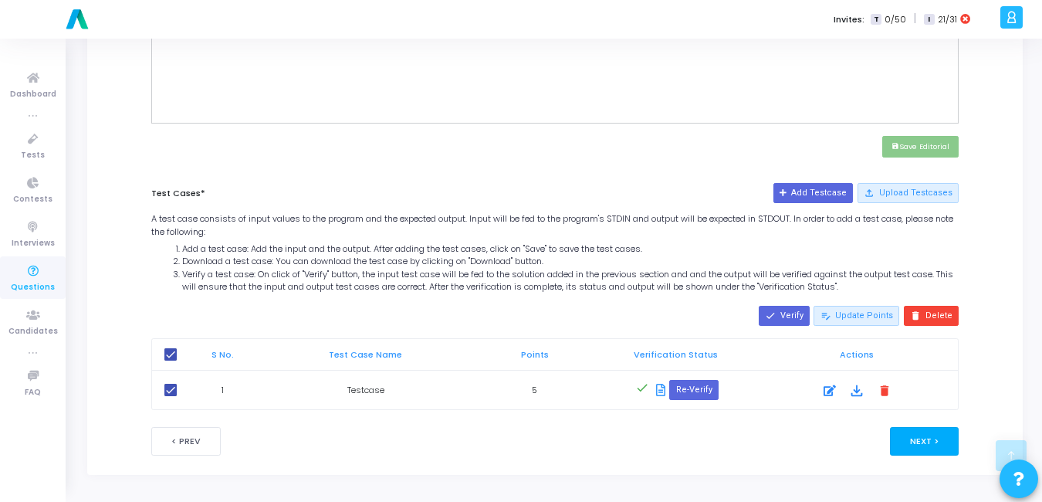
click at [950, 449] on button "Next >" at bounding box center [924, 441] width 69 height 29
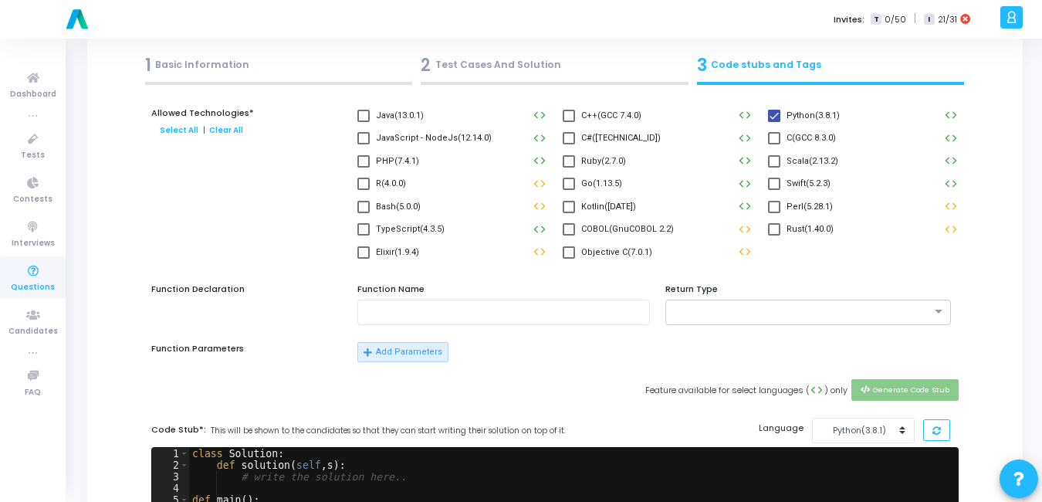
scroll to position [79, 0]
click at [366, 134] on span at bounding box center [363, 137] width 12 height 12
click at [363, 144] on input "JavaScript - NodeJs(12.14.0)" at bounding box center [363, 144] width 1 height 1
checkbox input "true"
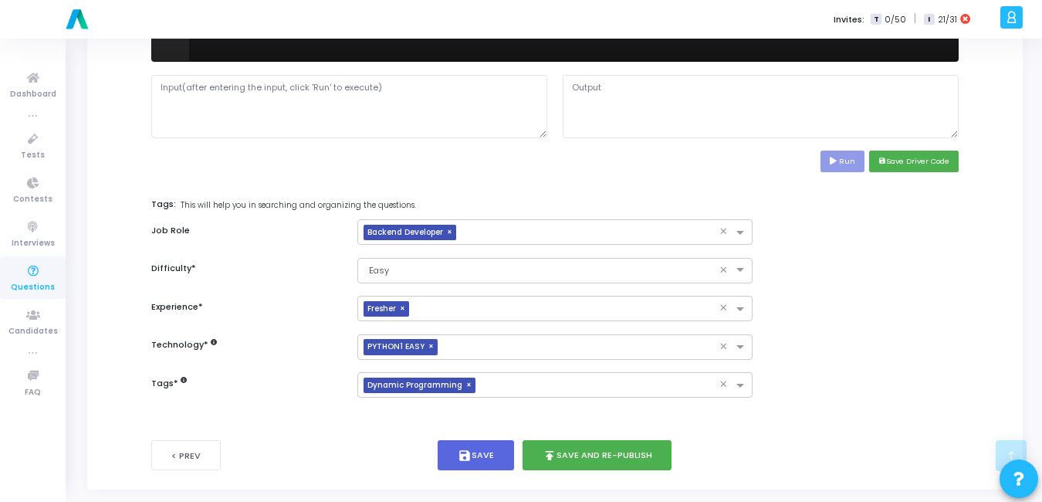
scroll to position [698, 0]
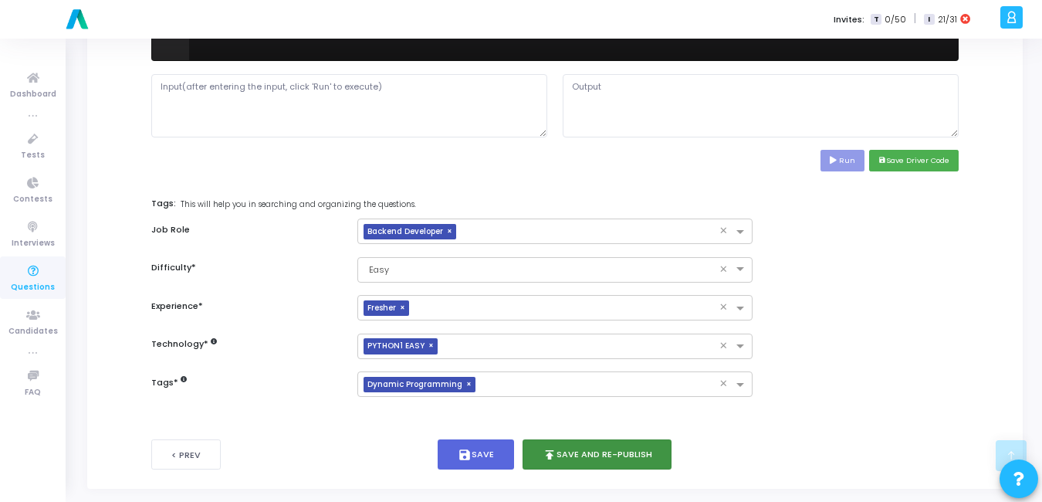
click at [630, 449] on button "publish Save and Re-publish" at bounding box center [597, 454] width 150 height 30
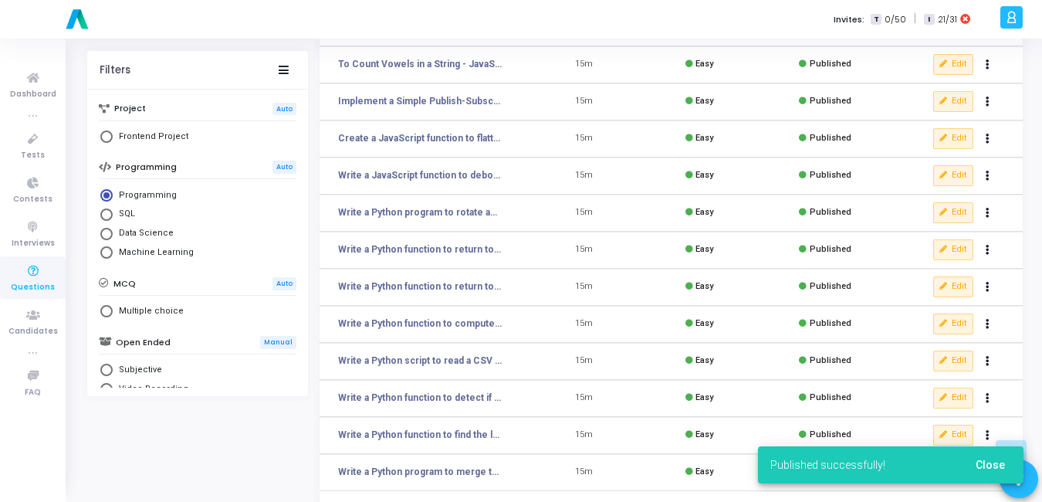
scroll to position [244, 0]
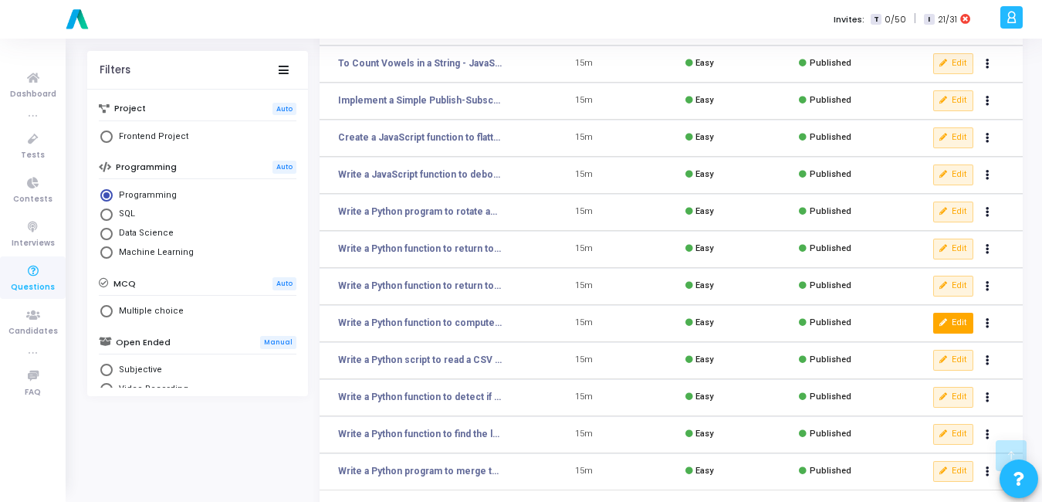
click at [948, 326] on icon at bounding box center [943, 323] width 8 height 8
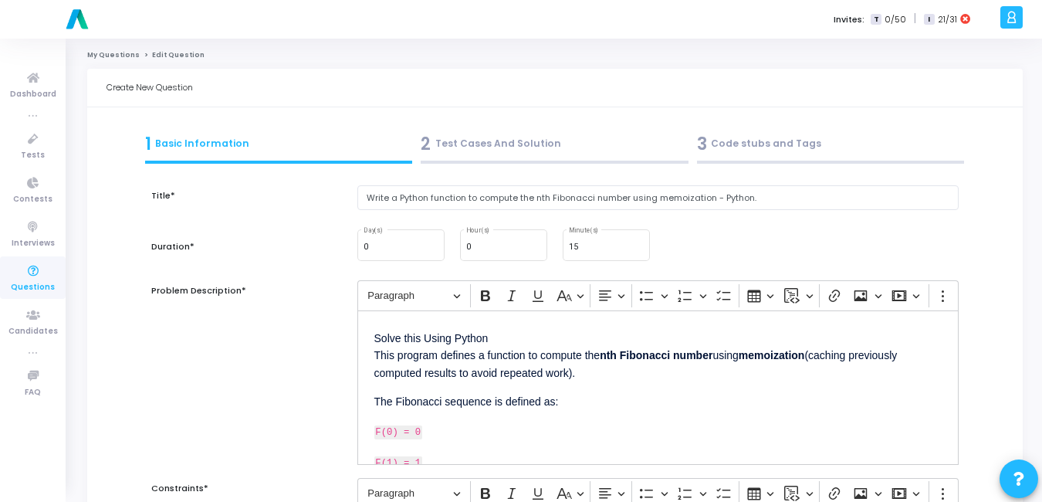
click at [421, 136] on span "2" at bounding box center [426, 143] width 10 height 25
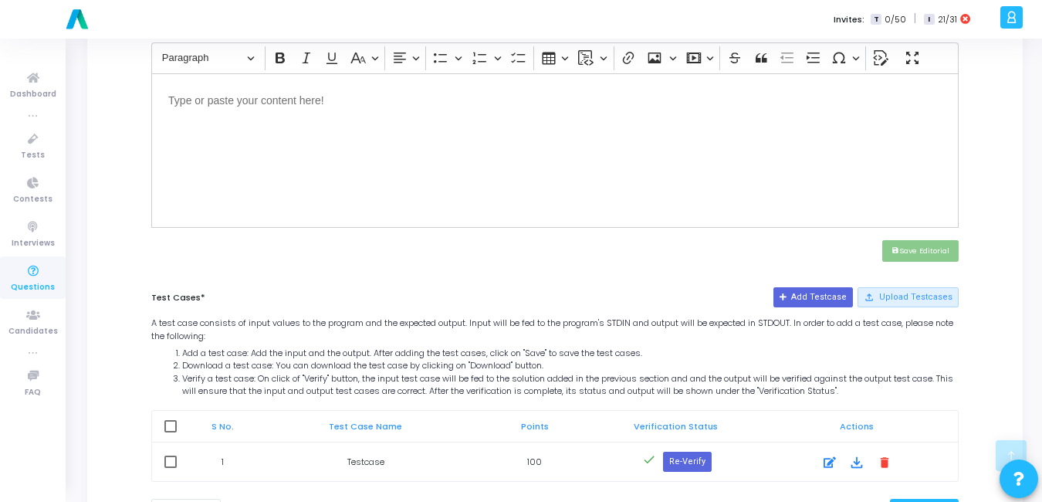
scroll to position [617, 0]
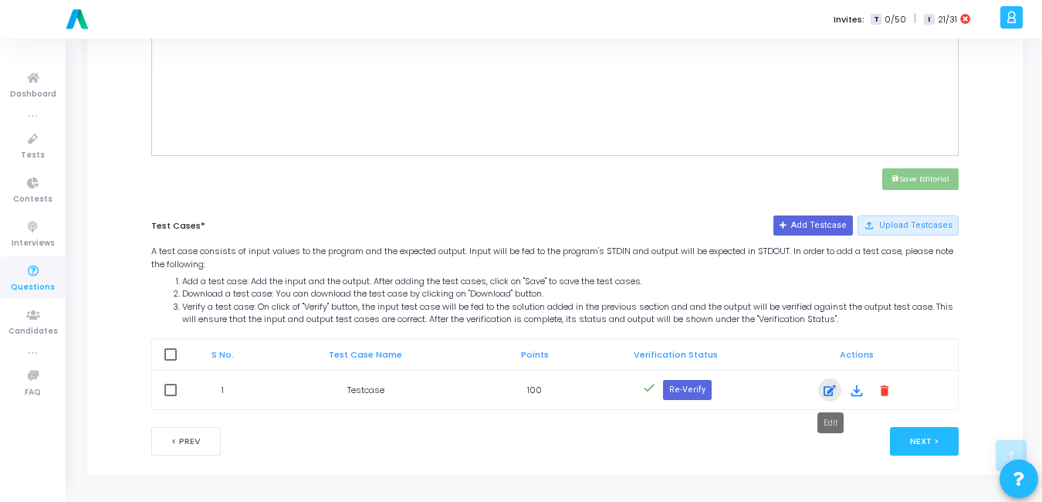
click at [832, 384] on icon at bounding box center [829, 390] width 12 height 19
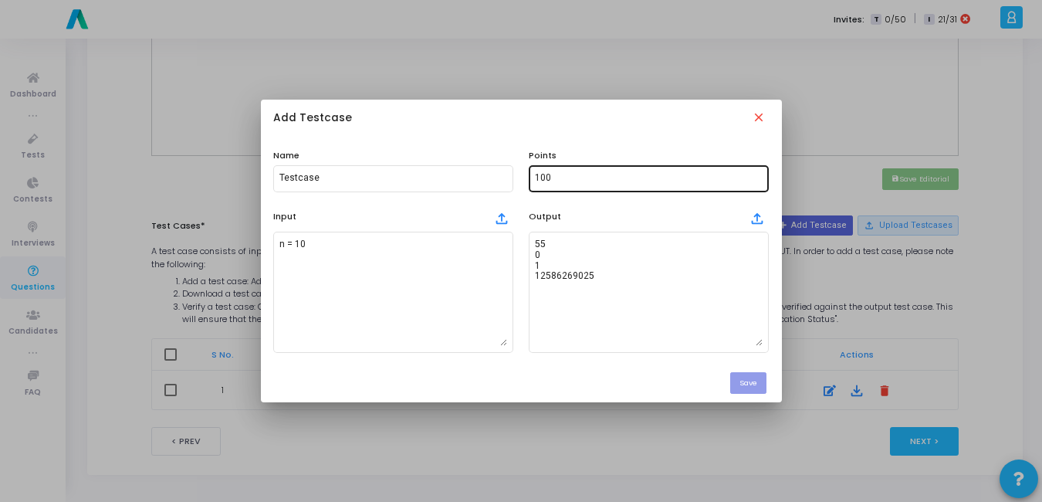
click at [593, 172] on div "100" at bounding box center [649, 177] width 228 height 29
type input "1"
type input "5"
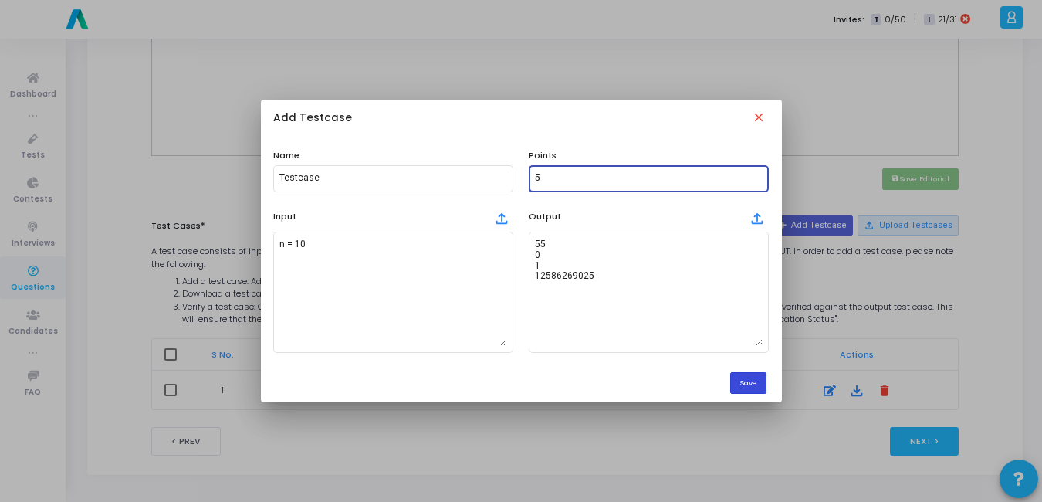
click at [760, 384] on button "Save" at bounding box center [748, 382] width 36 height 21
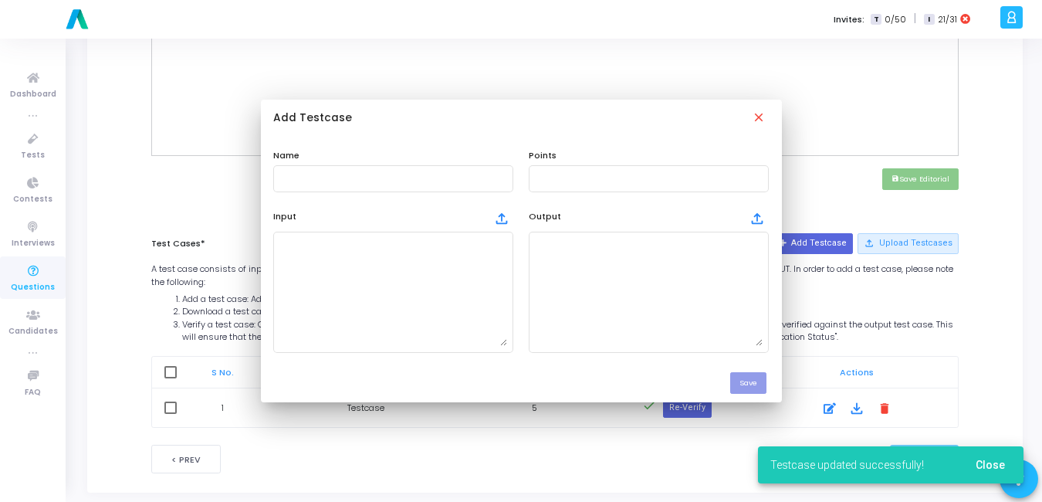
scroll to position [617, 0]
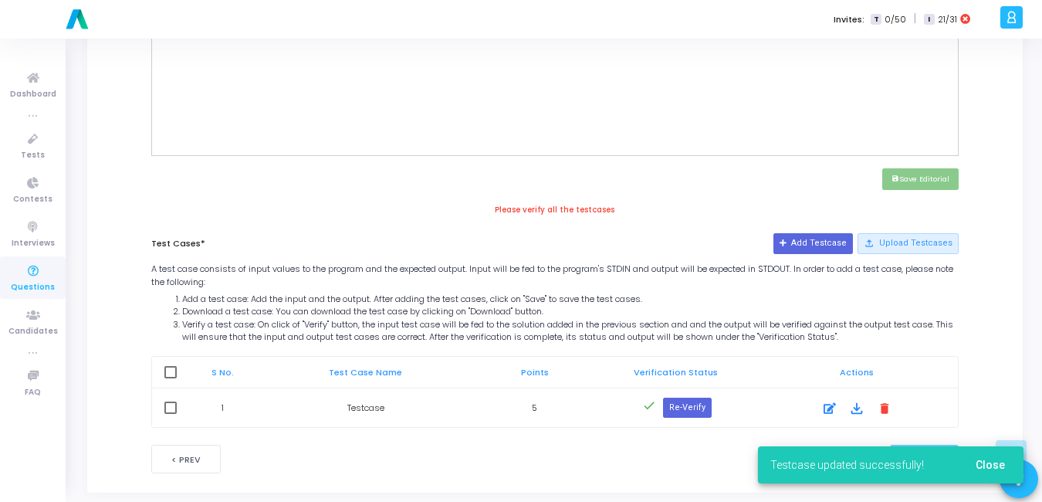
click at [175, 354] on div "S No. Test Case Name Points Verification Status Actions 1 Testcase 5 done Re-Ve…" at bounding box center [555, 390] width 823 height 76
click at [174, 366] on span at bounding box center [170, 372] width 12 height 12
click at [171, 378] on input "checkbox" at bounding box center [170, 378] width 1 height 1
checkbox input "true"
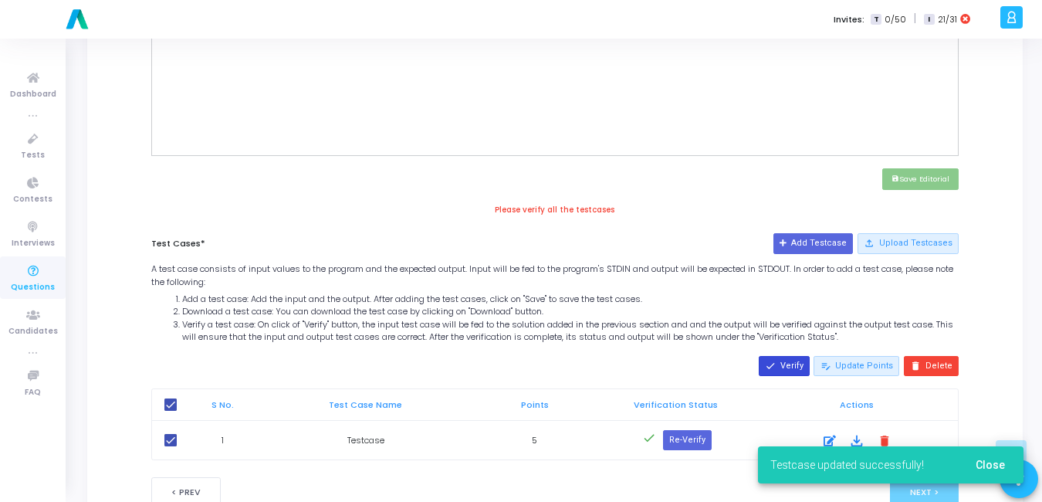
click at [776, 366] on mat-icon "done" at bounding box center [770, 365] width 11 height 11
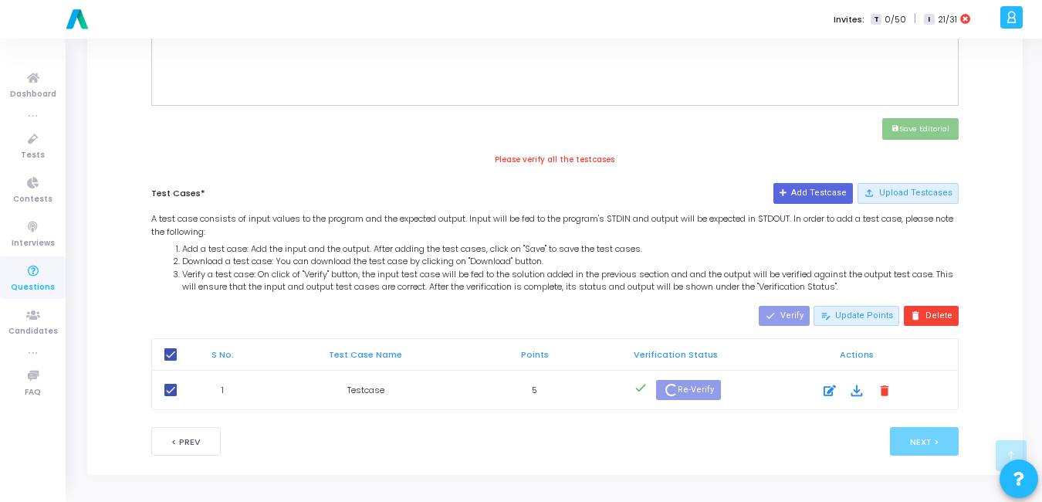
scroll to position [649, 0]
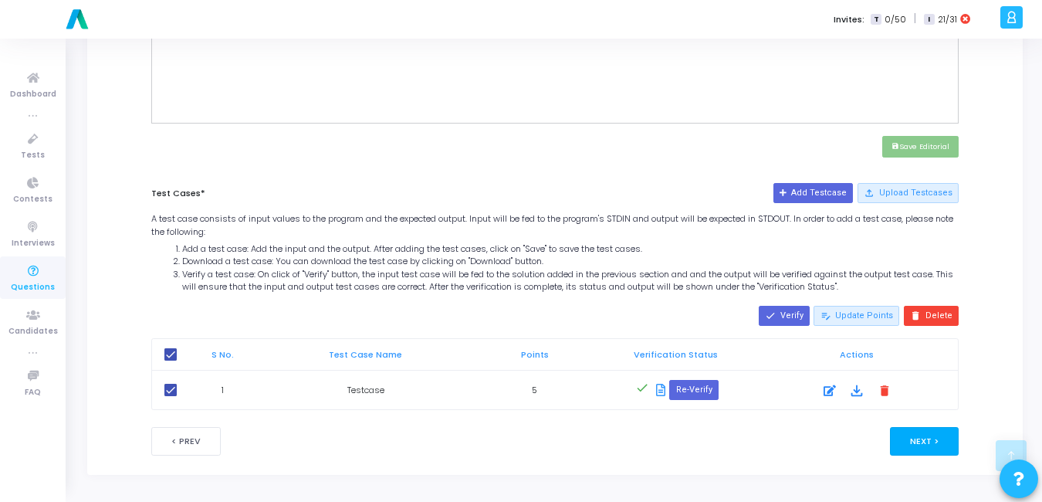
click at [921, 450] on button "Next >" at bounding box center [924, 441] width 69 height 29
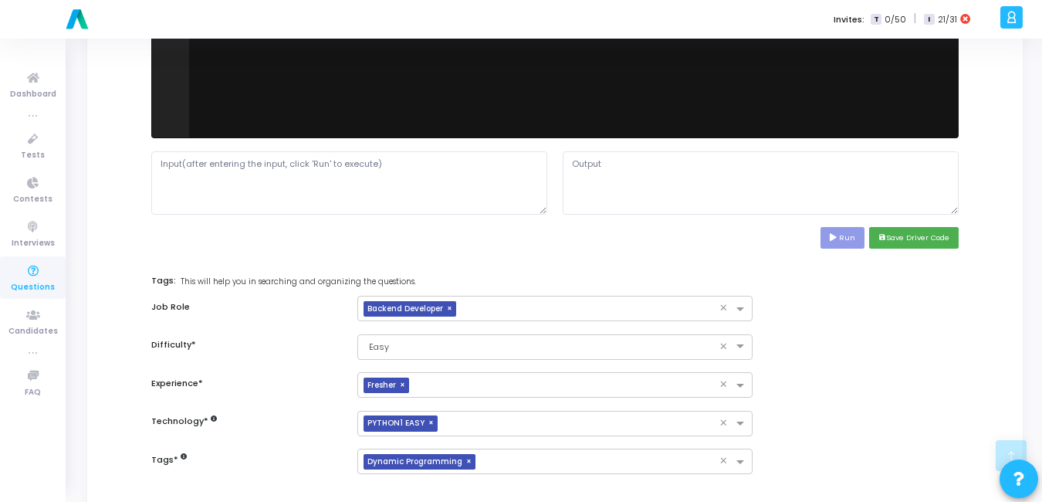
scroll to position [712, 0]
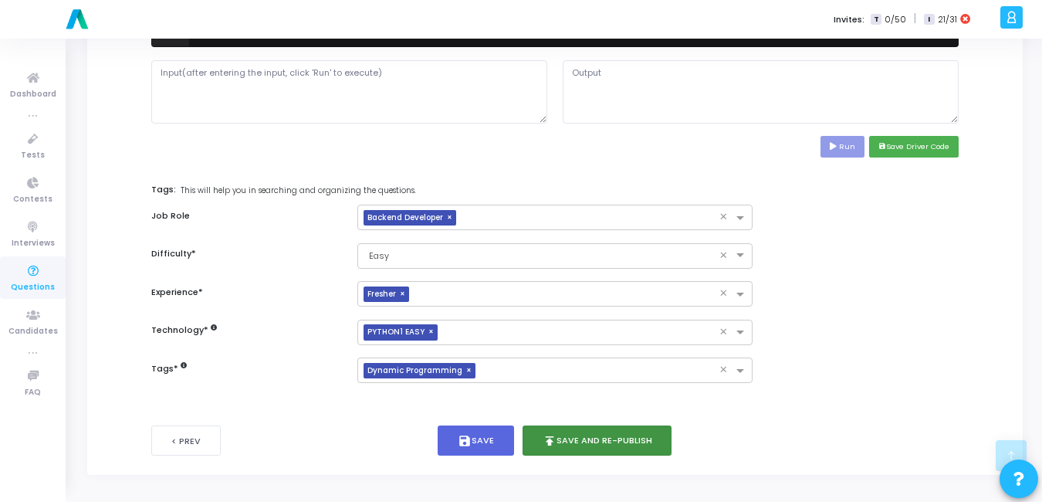
click at [610, 433] on button "publish Save and Re-publish" at bounding box center [597, 440] width 150 height 30
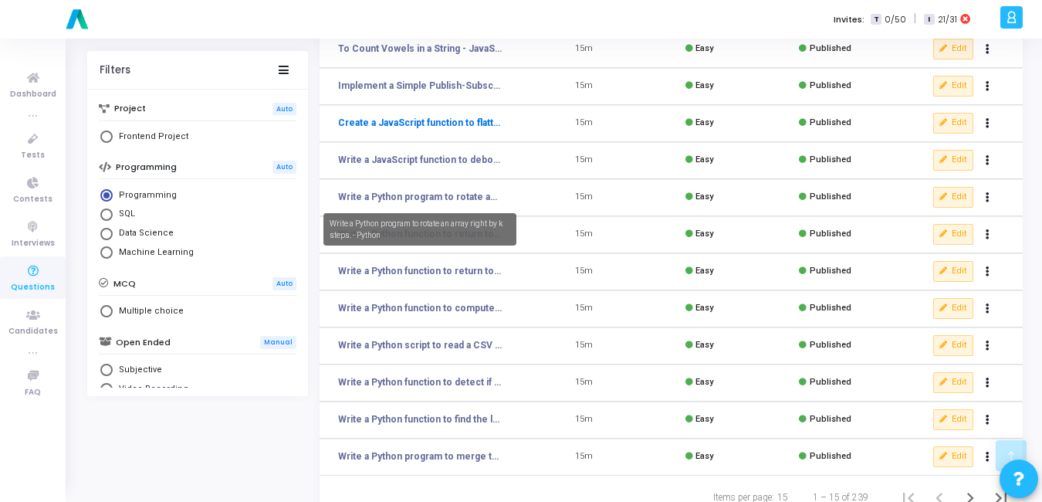
scroll to position [262, 0]
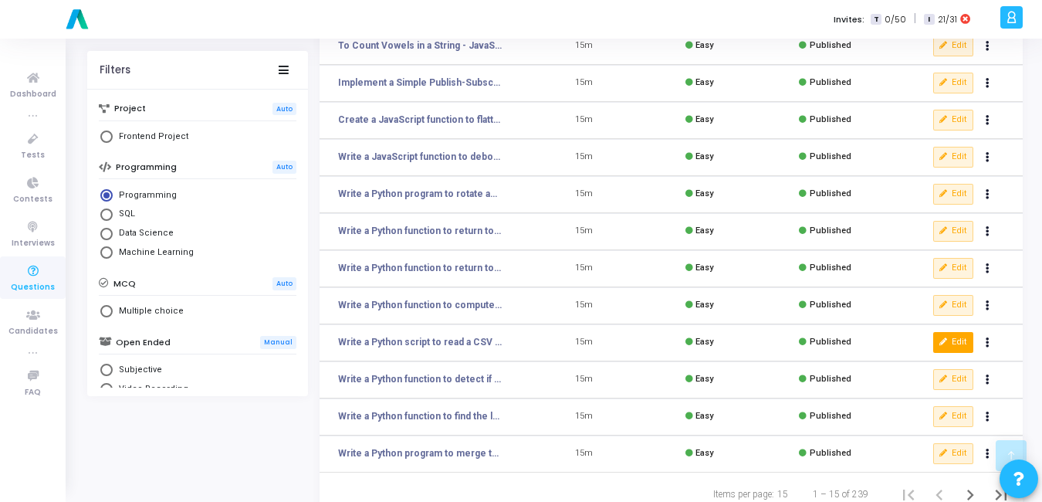
click at [948, 339] on icon at bounding box center [943, 342] width 8 height 8
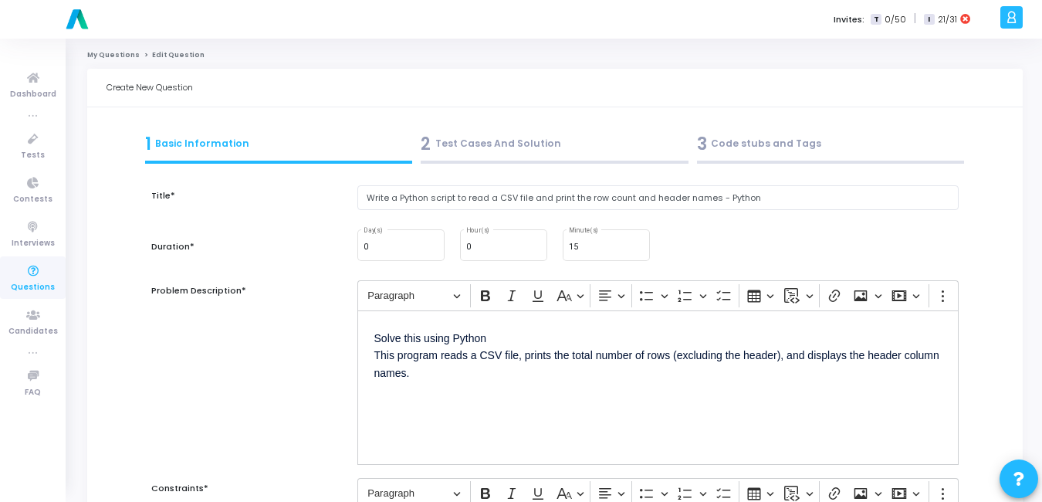
click at [441, 136] on div "2 Test Cases And Solution" at bounding box center [555, 143] width 268 height 25
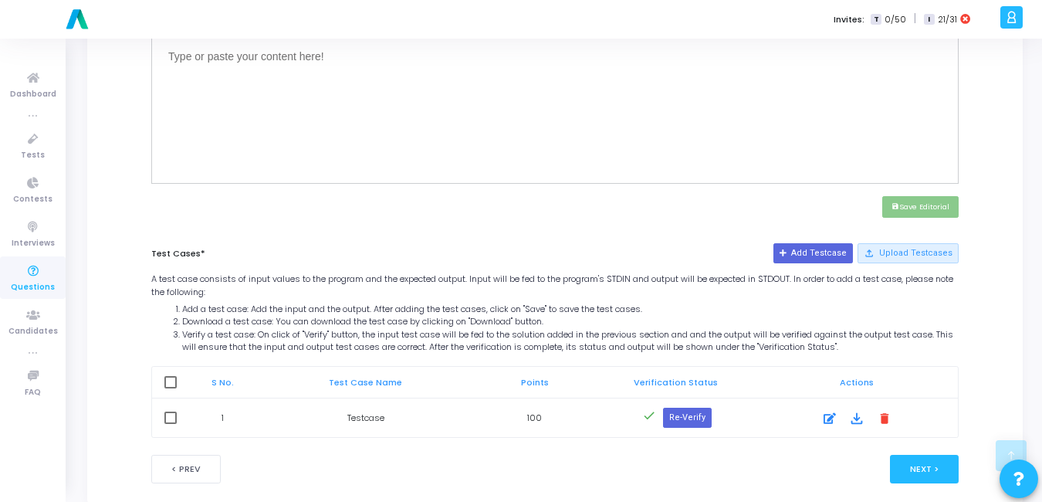
scroll to position [617, 0]
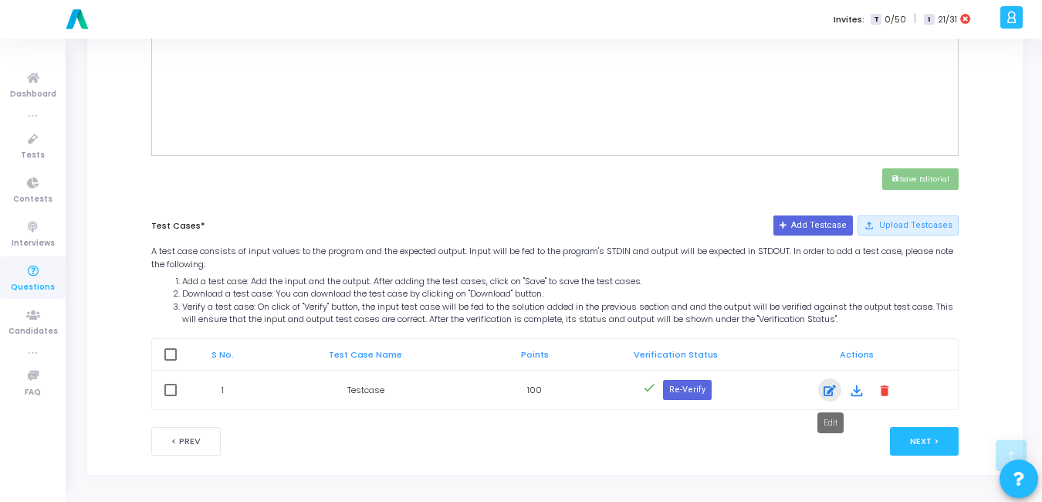
click at [834, 393] on icon at bounding box center [829, 390] width 12 height 19
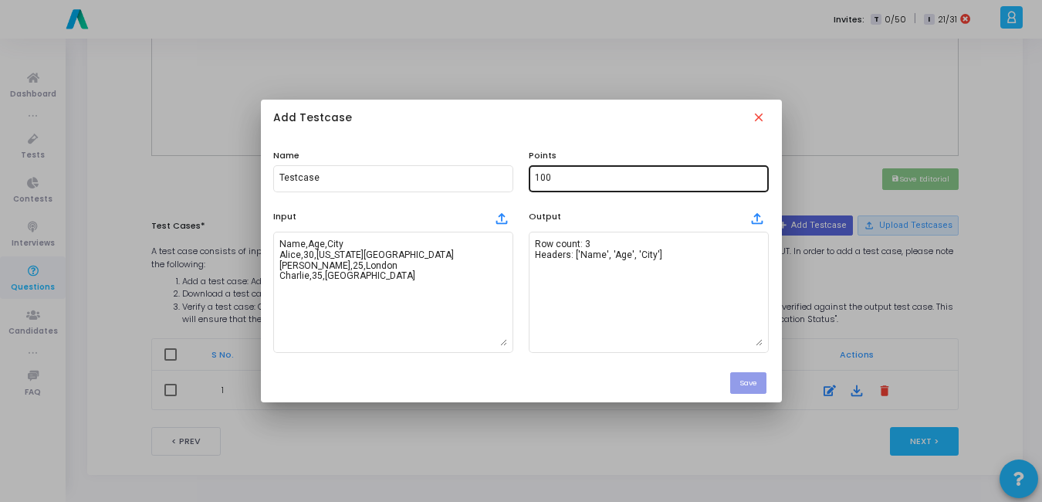
click at [573, 180] on input "100" at bounding box center [649, 178] width 228 height 11
type input "1"
type input "5"
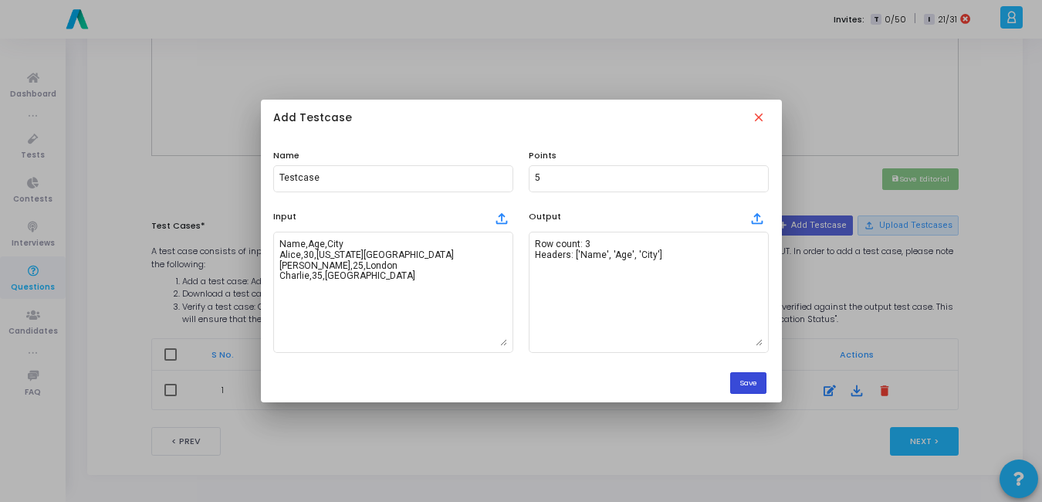
click at [748, 386] on button "Save" at bounding box center [748, 382] width 36 height 21
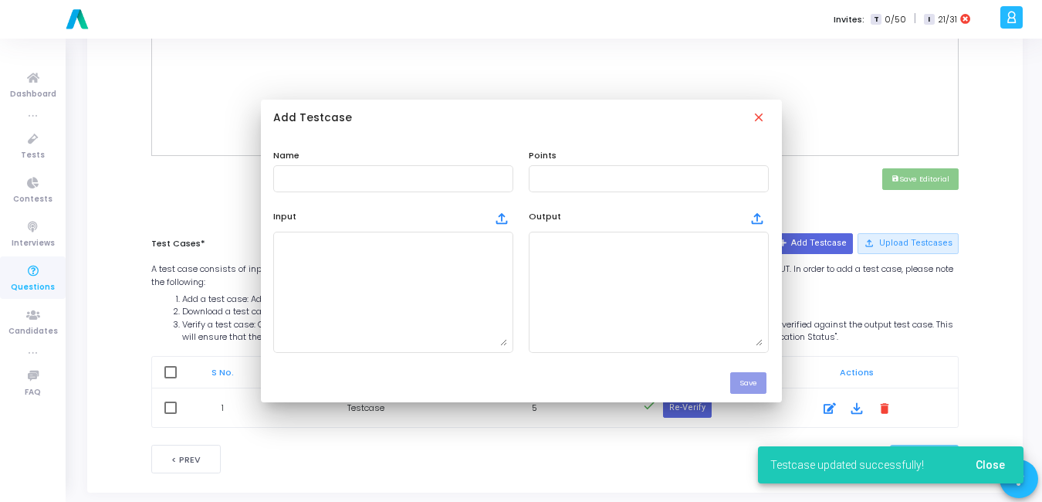
scroll to position [617, 0]
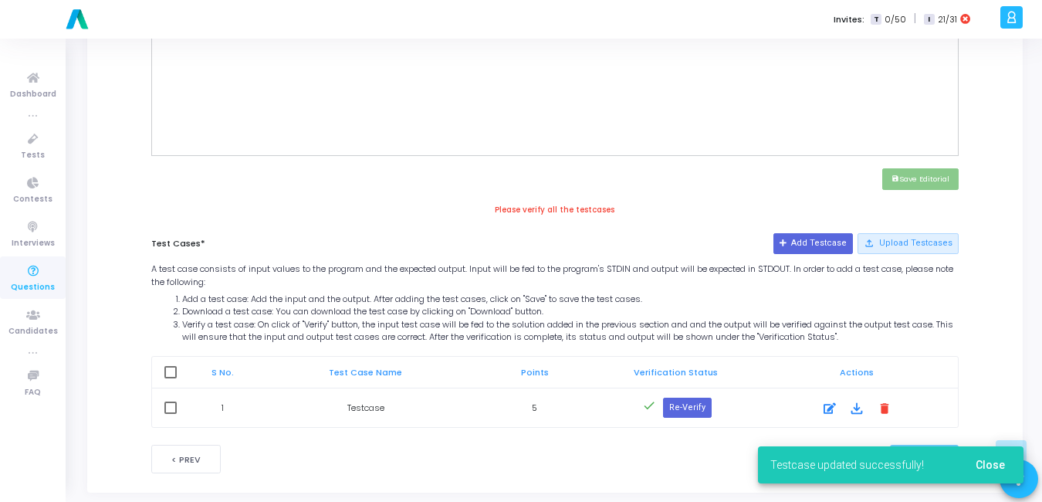
click at [178, 376] on th at bounding box center [170, 372] width 36 height 31
click at [172, 374] on span at bounding box center [170, 372] width 12 height 12
click at [171, 378] on input "checkbox" at bounding box center [170, 378] width 1 height 1
checkbox input "true"
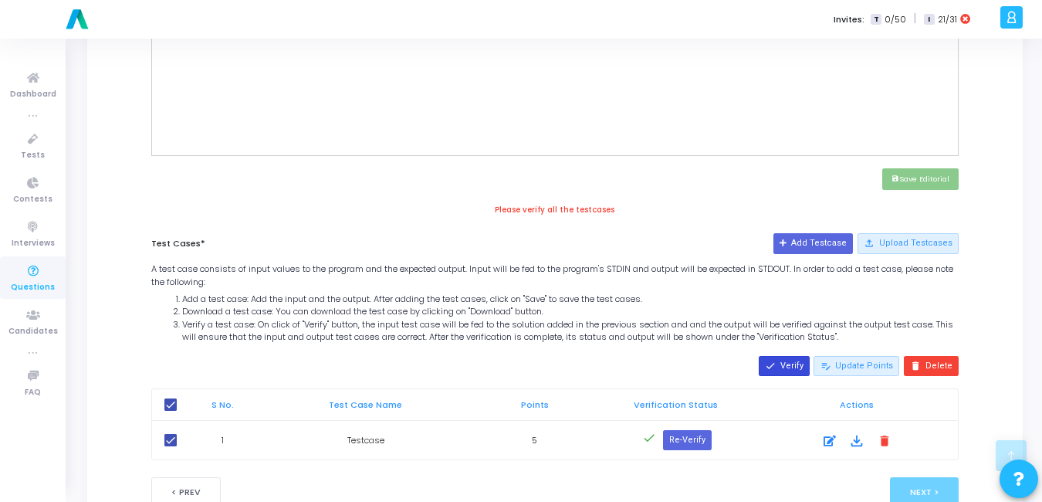
click at [789, 372] on button "done Verify" at bounding box center [784, 366] width 51 height 20
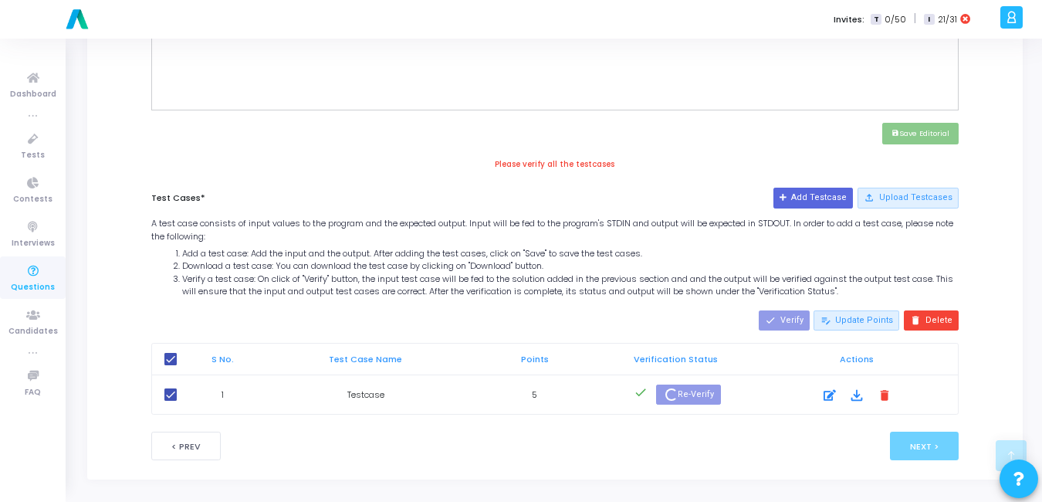
scroll to position [649, 0]
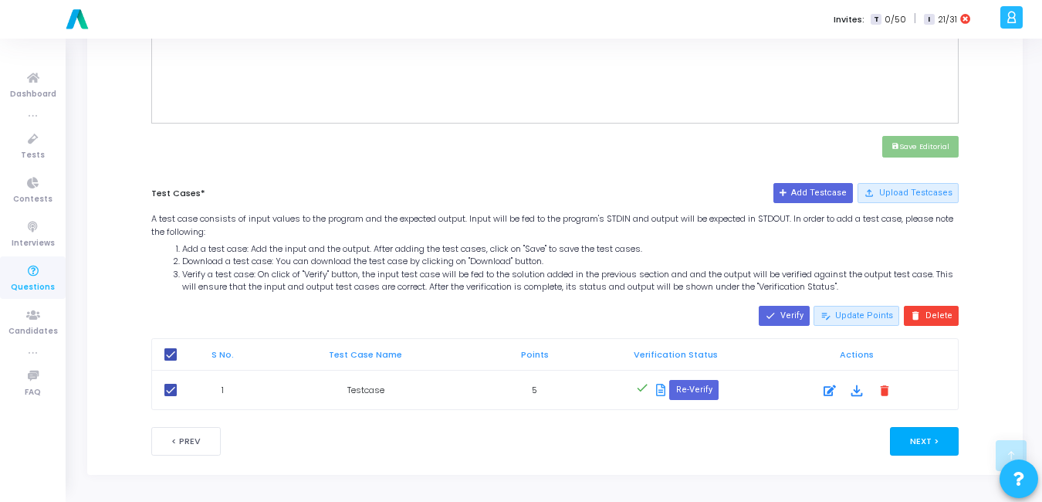
click at [940, 448] on button "Next >" at bounding box center [924, 441] width 69 height 29
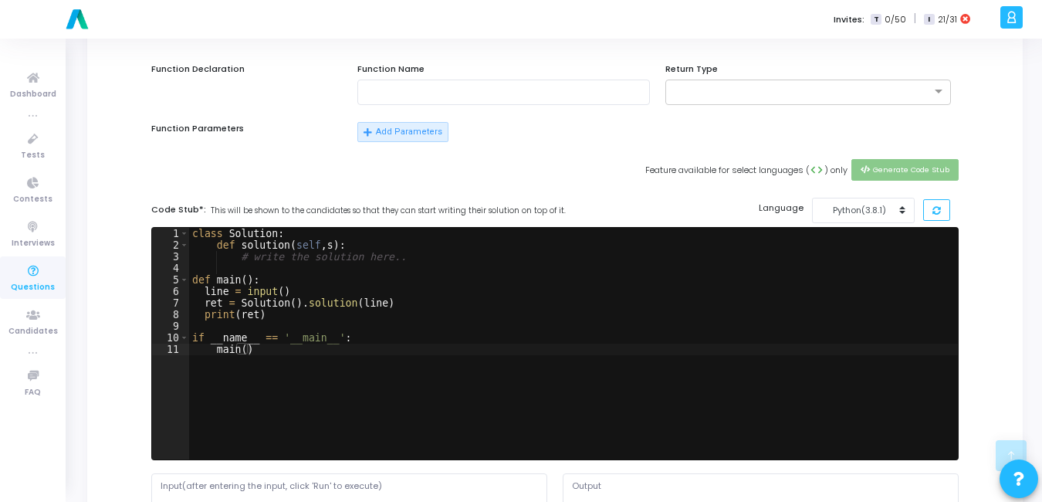
scroll to position [712, 0]
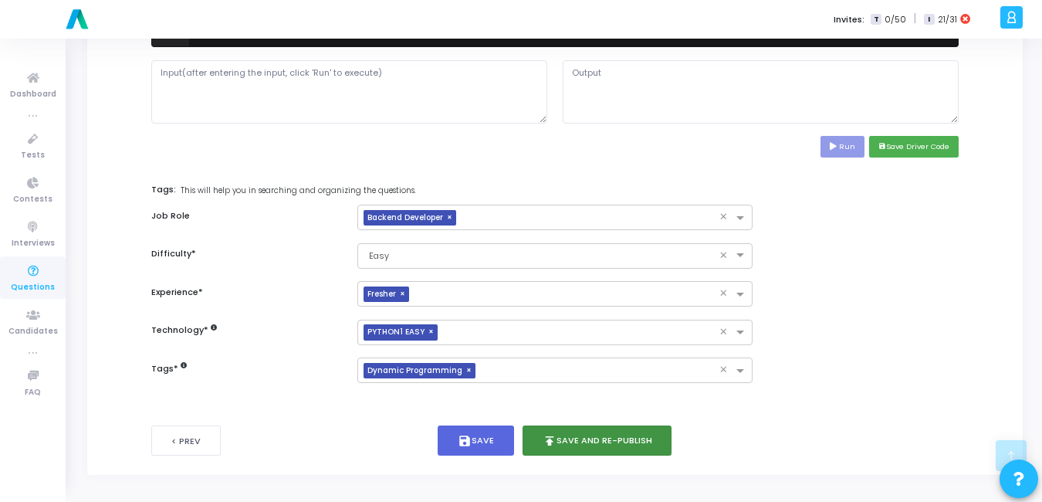
click at [599, 438] on button "publish Save and Re-publish" at bounding box center [597, 440] width 150 height 30
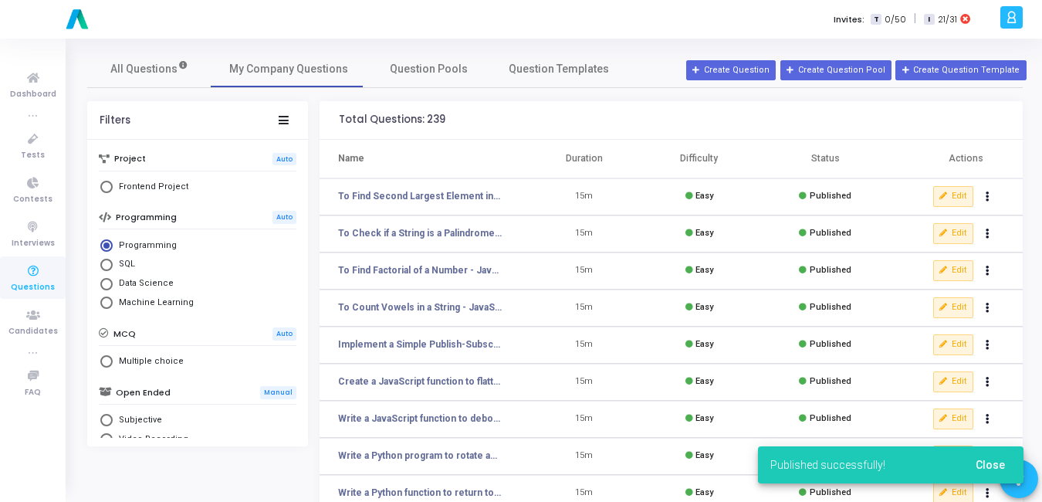
click at [997, 462] on span "Close" at bounding box center [990, 464] width 29 height 12
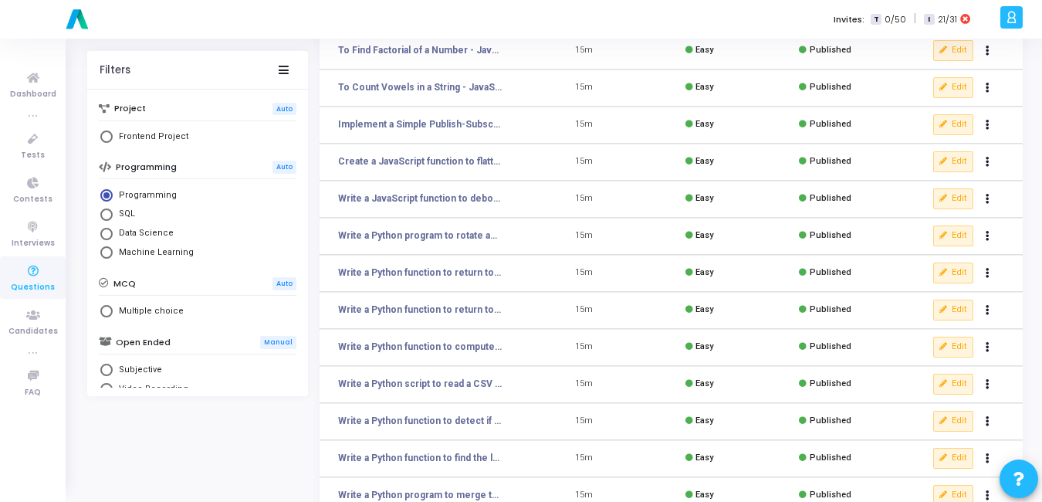
scroll to position [219, 0]
click at [986, 342] on button "Actions" at bounding box center [988, 348] width 22 height 22
click at [919, 398] on button "delete Delete" at bounding box center [938, 404] width 119 height 25
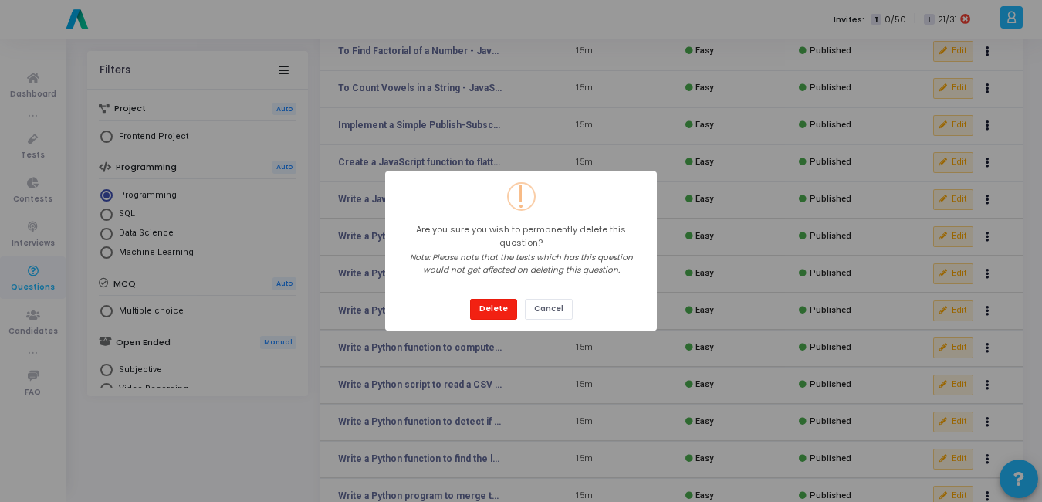
click at [488, 299] on button "Delete" at bounding box center [493, 309] width 47 height 21
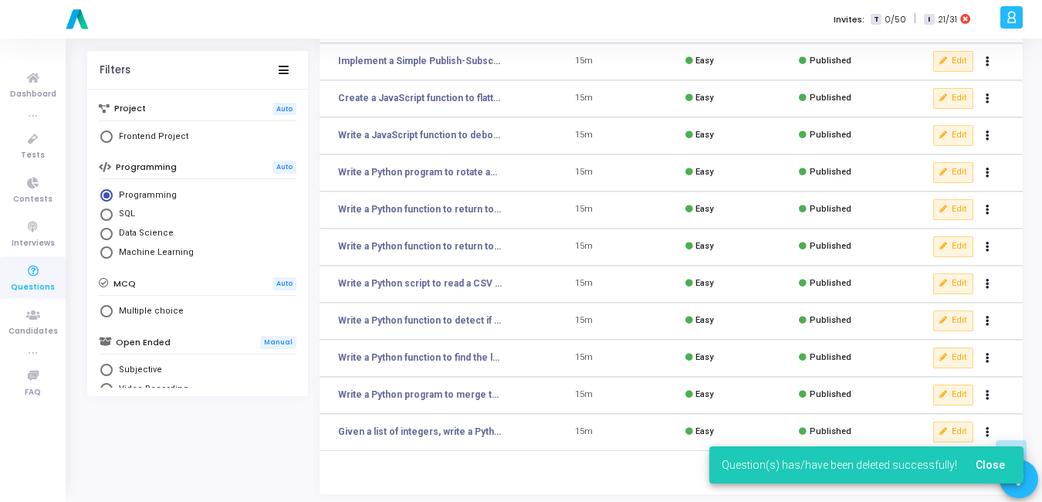
scroll to position [287, 0]
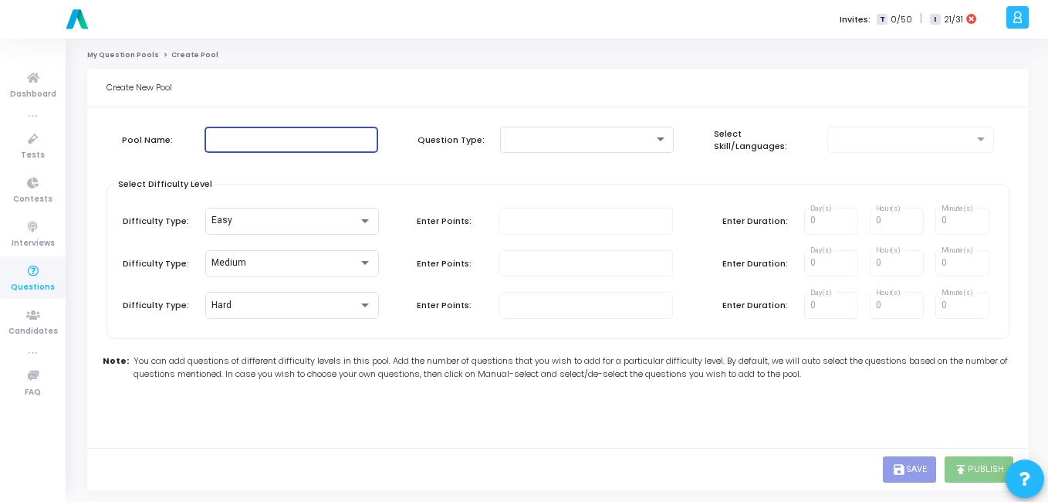
click at [256, 135] on input "text" at bounding box center [291, 139] width 161 height 11
type input "k"
click at [578, 144] on div at bounding box center [579, 139] width 147 height 11
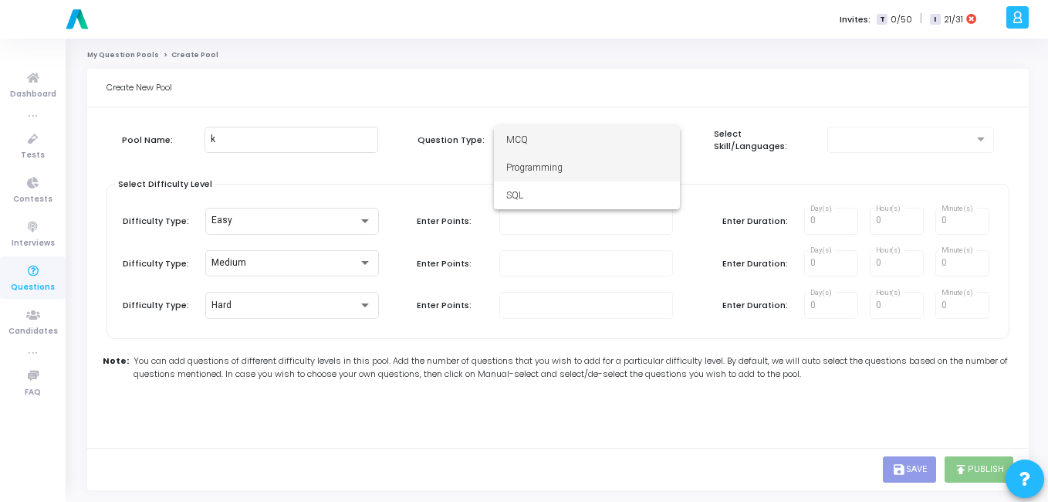
click at [558, 170] on span "Programming" at bounding box center [586, 168] width 161 height 28
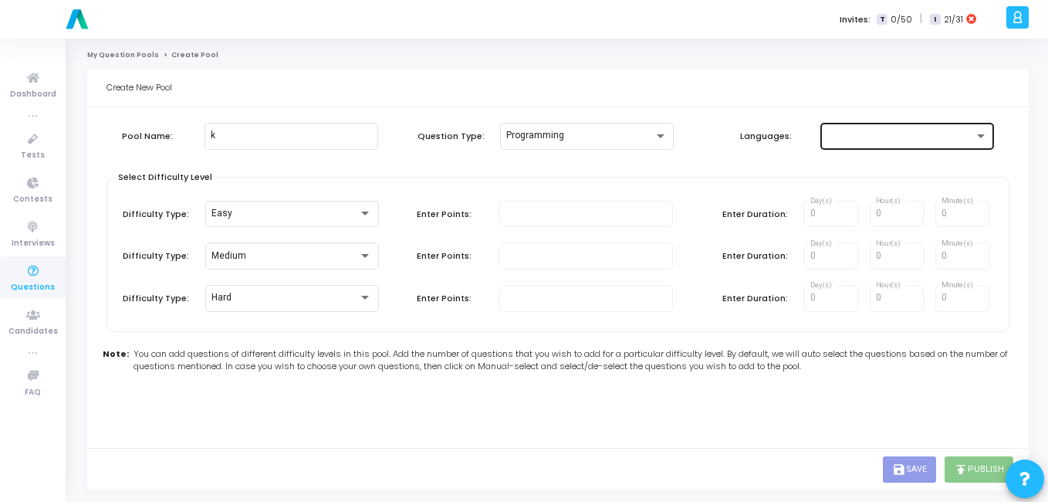
click at [823, 136] on div at bounding box center [907, 134] width 174 height 29
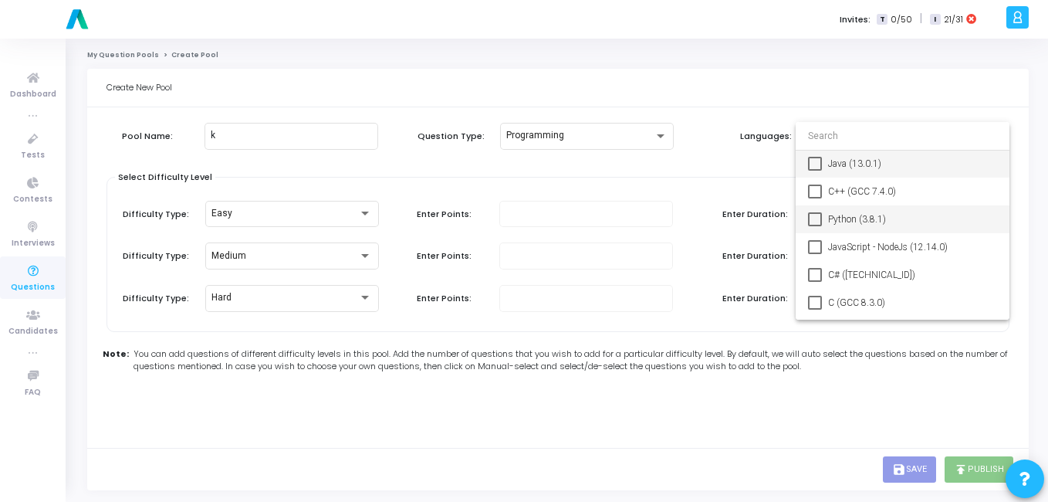
click at [835, 212] on span "Python (3.8.1)" at bounding box center [912, 219] width 169 height 28
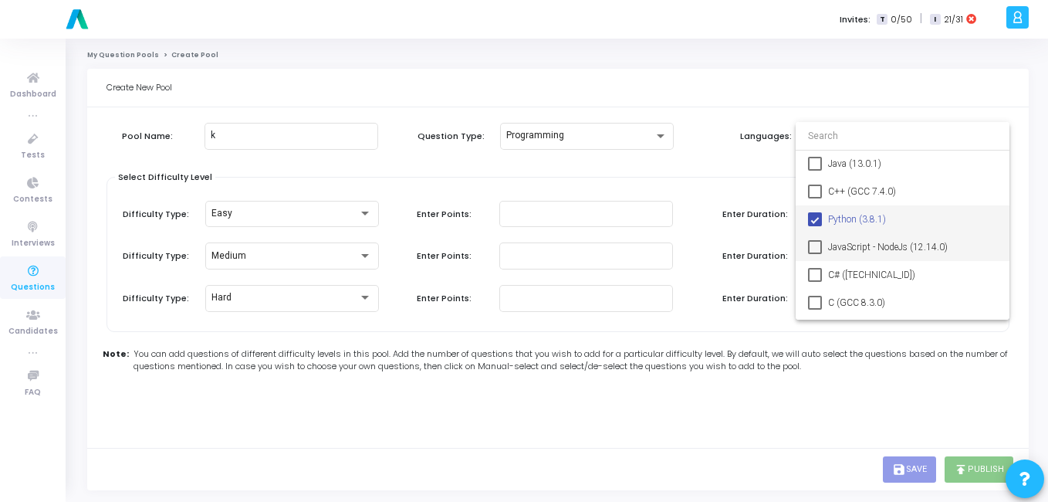
click at [824, 243] on mat-option "JavaScript - NodeJs (12.14.0)" at bounding box center [903, 247] width 214 height 28
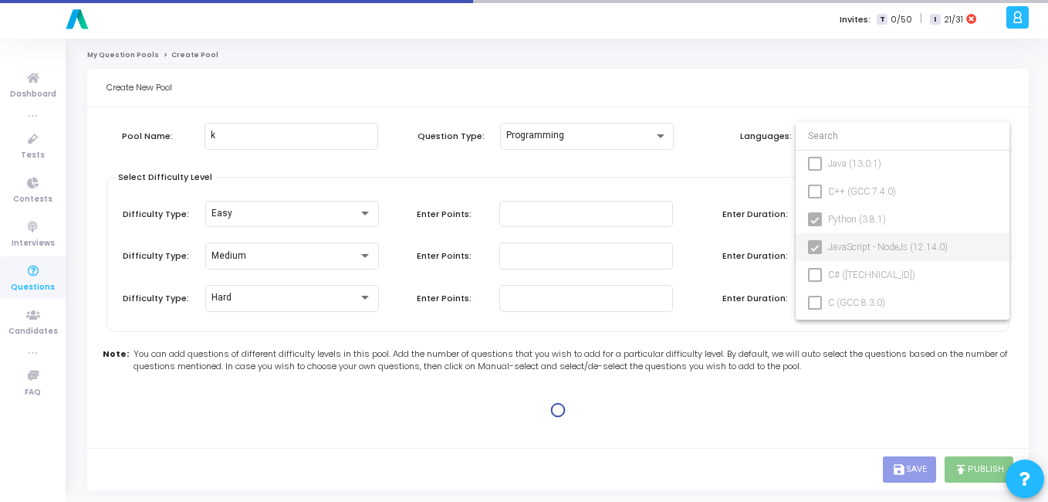
click at [682, 174] on div at bounding box center [524, 251] width 1048 height 502
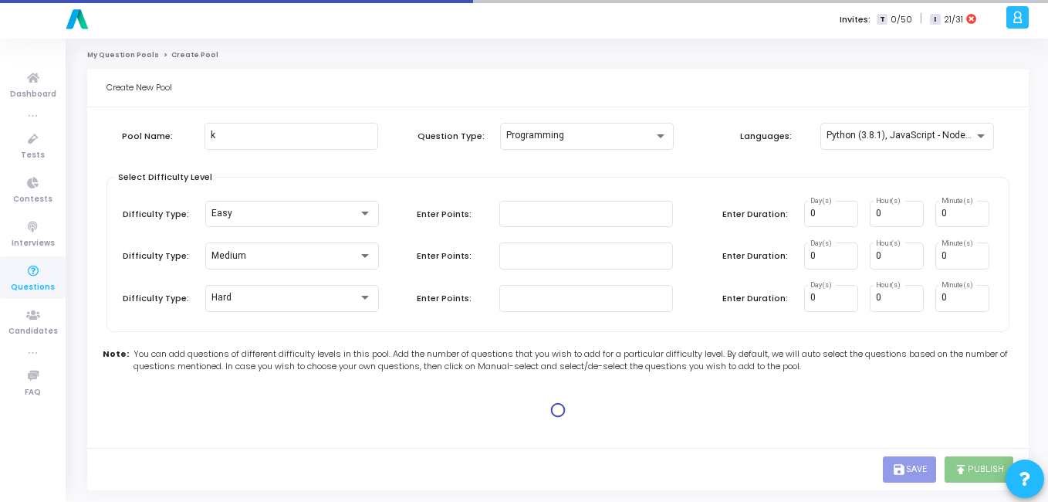
type input "100"
type input "15"
type input "100"
type input "30"
type input "100"
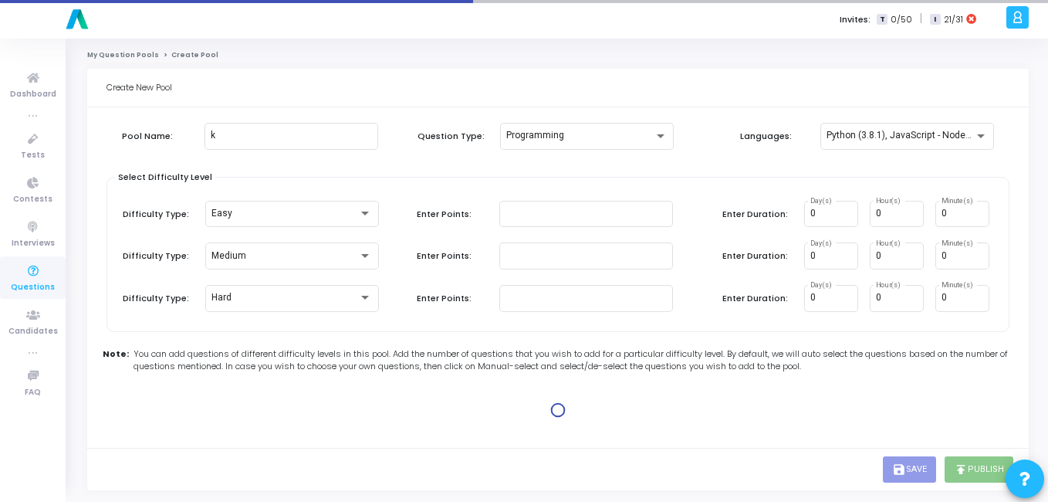
type input "45"
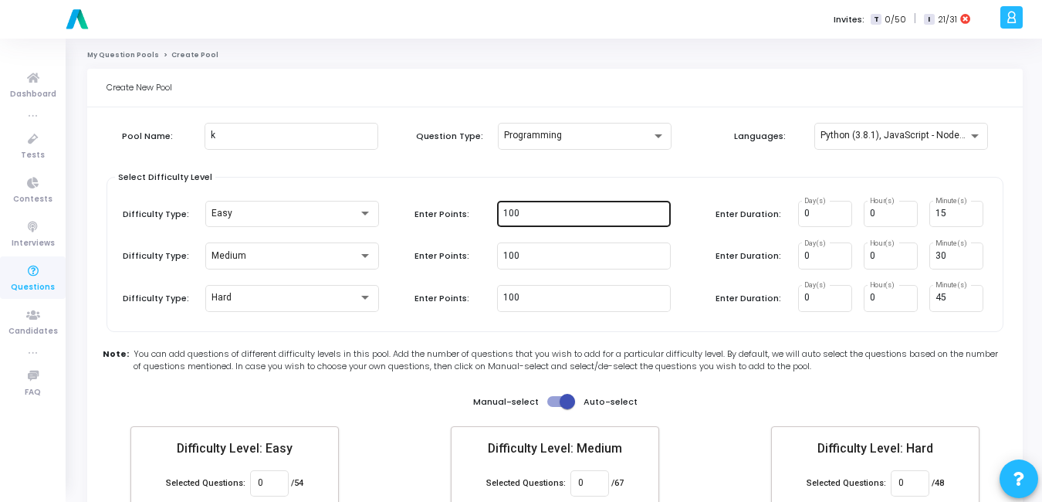
click at [624, 213] on input "100" at bounding box center [583, 213] width 161 height 11
type input "1"
type input "5"
click at [615, 165] on div "Pool Name: k Question Type: Programming Languages: Python (3.8.1), JavaScript -…" at bounding box center [555, 150] width 897 height 54
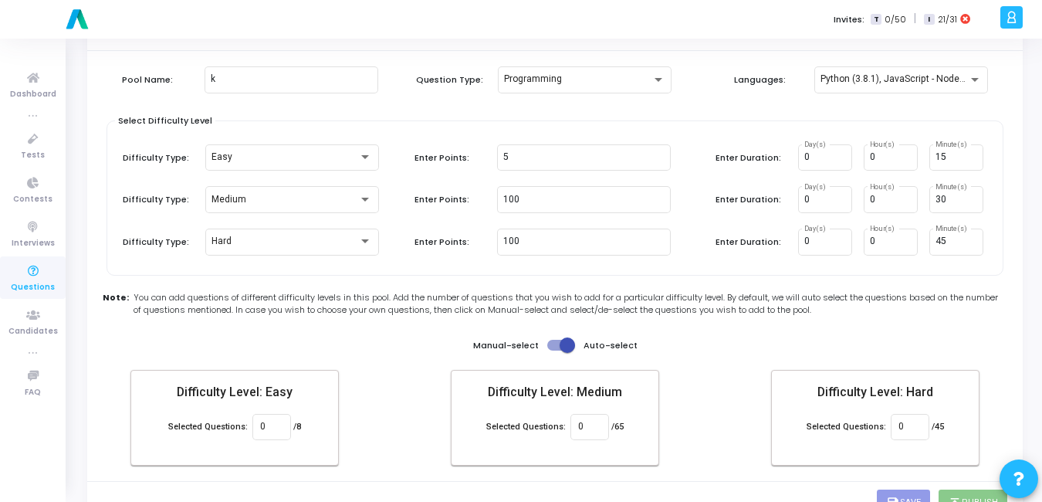
scroll to position [90, 0]
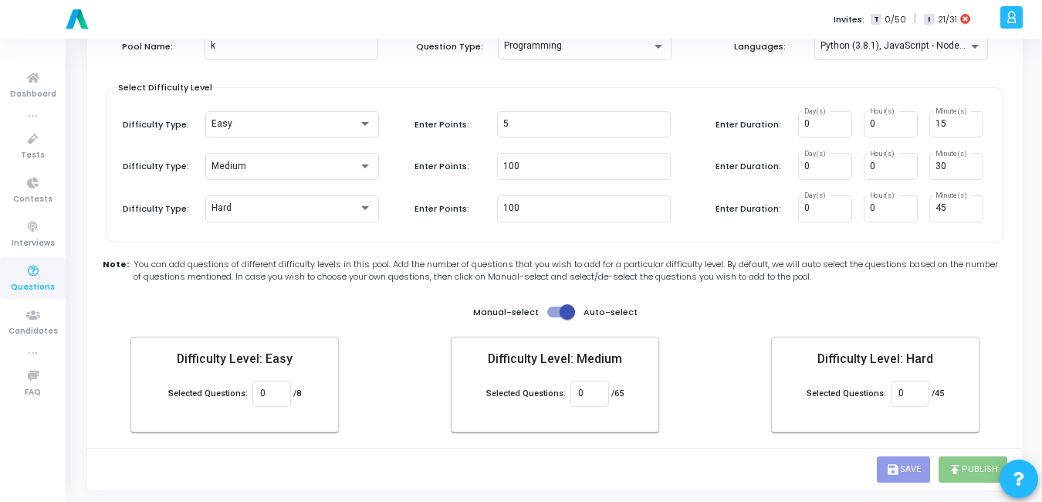
click at [550, 303] on label at bounding box center [561, 312] width 28 height 19
click at [554, 317] on input "checkbox" at bounding box center [554, 317] width 1 height 1
checkbox input "false"
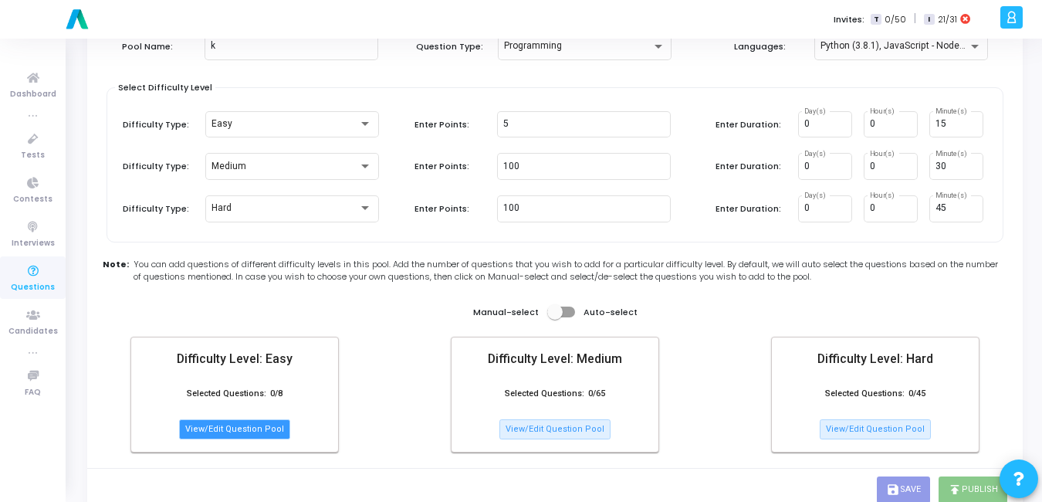
click at [245, 428] on button "View/Edit Question Pool" at bounding box center [234, 429] width 111 height 20
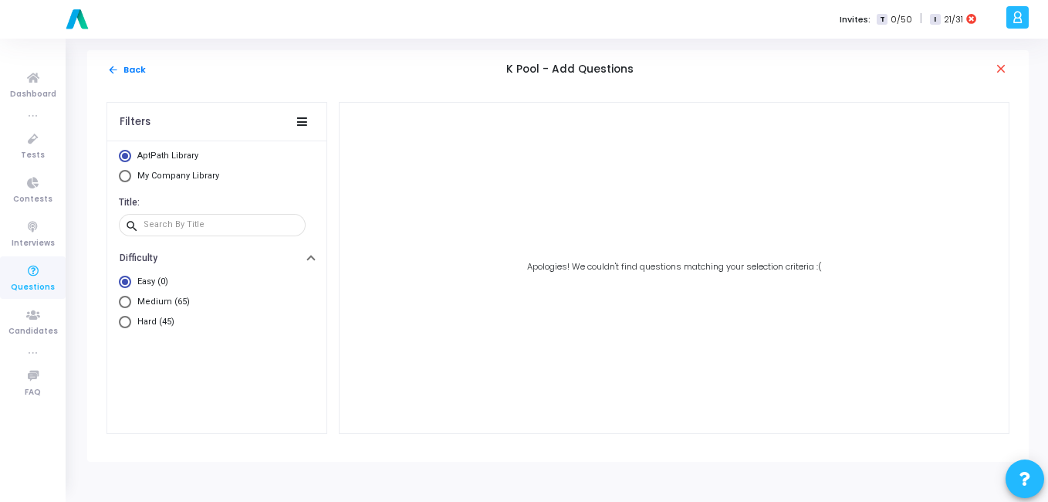
click at [132, 168] on mat-radio-group "AptPath Library My Company Library" at bounding box center [217, 168] width 196 height 36
click at [130, 172] on span "Select Library" at bounding box center [125, 176] width 12 height 12
click at [130, 172] on input "My Company Library" at bounding box center [125, 176] width 12 height 12
radio input "true"
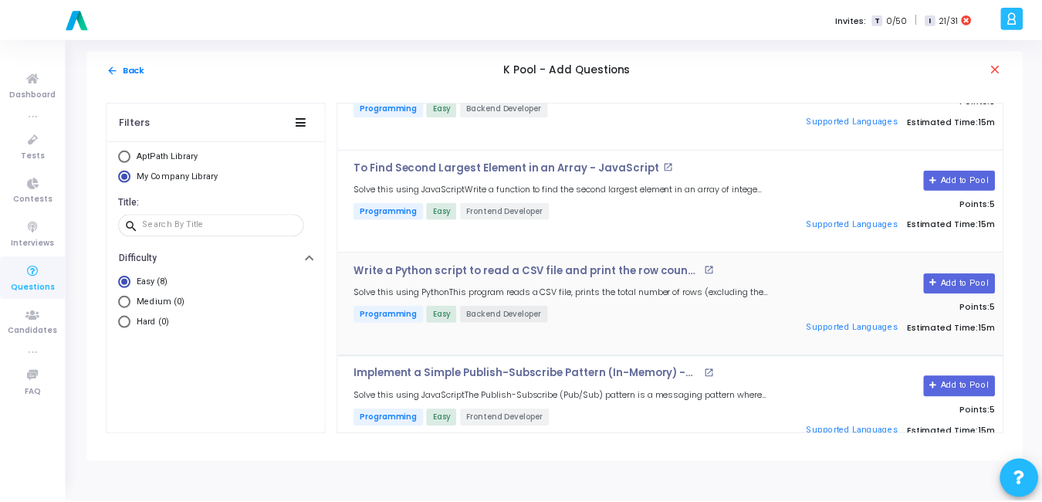
scroll to position [495, 0]
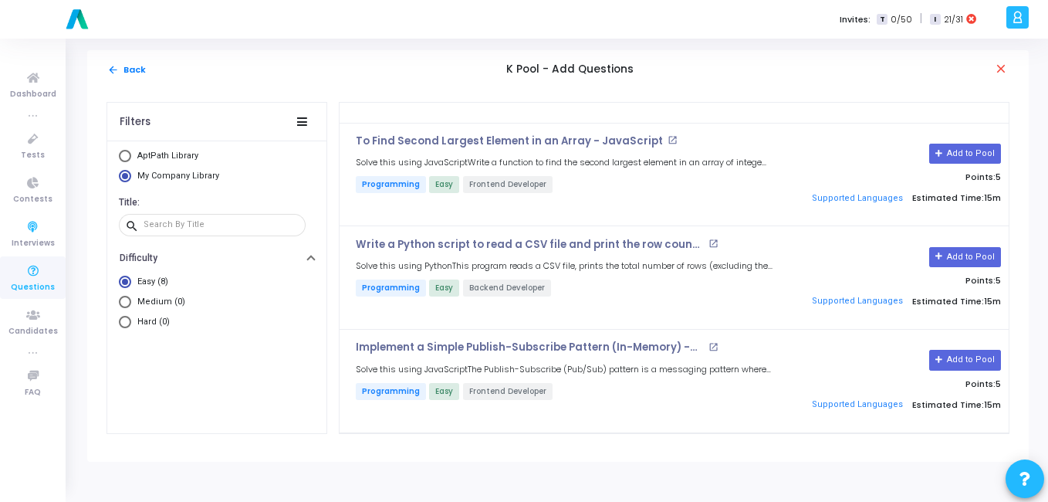
click at [28, 270] on icon at bounding box center [33, 271] width 32 height 19
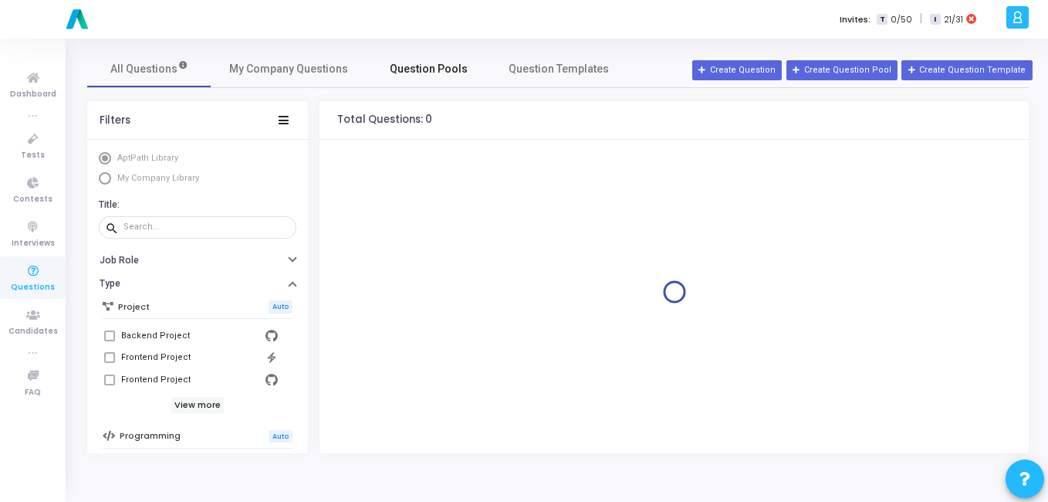
click at [451, 76] on span "Question Pools" at bounding box center [429, 69] width 78 height 16
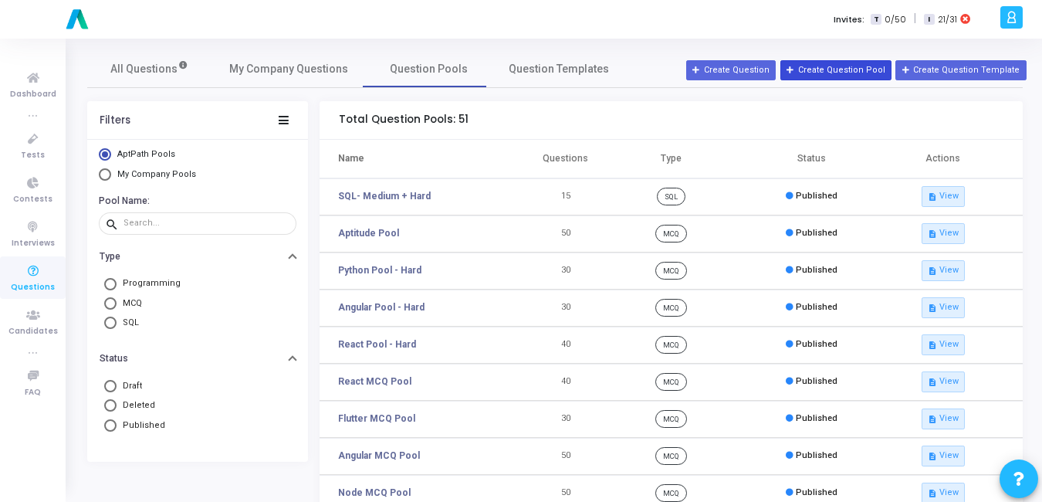
click at [847, 65] on button "Create Question Pool" at bounding box center [835, 70] width 111 height 20
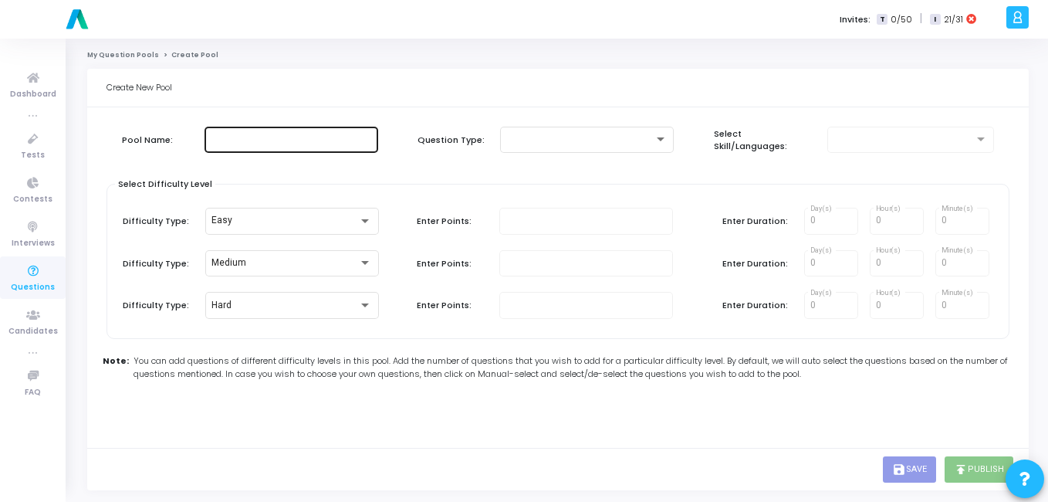
click at [263, 147] on div at bounding box center [291, 138] width 161 height 29
type input "P"
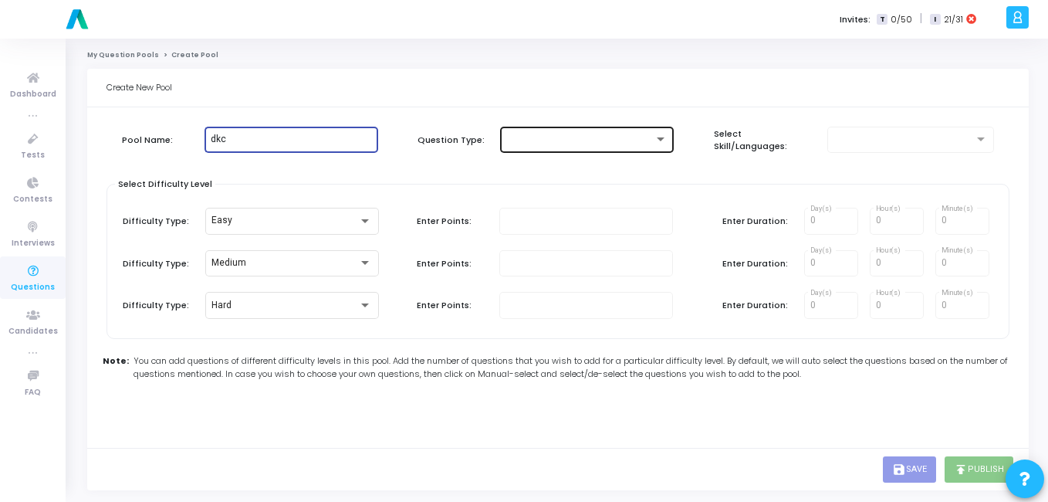
type input "dkc"
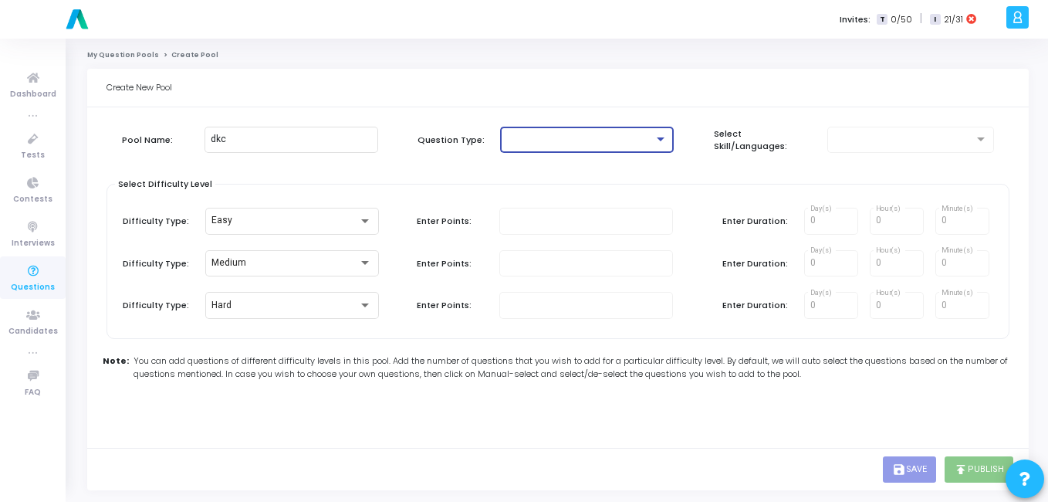
click at [595, 142] on div at bounding box center [579, 139] width 147 height 11
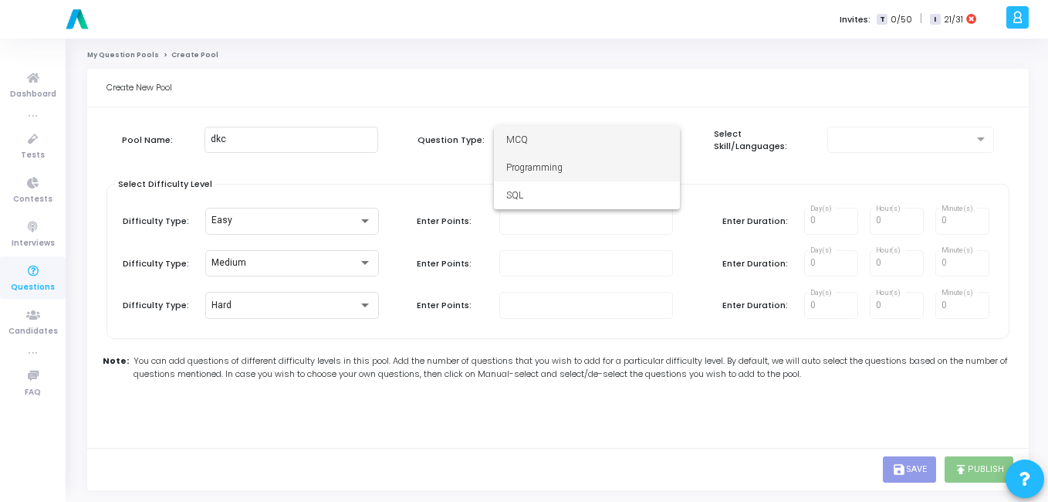
click at [576, 170] on span "Programming" at bounding box center [586, 168] width 161 height 28
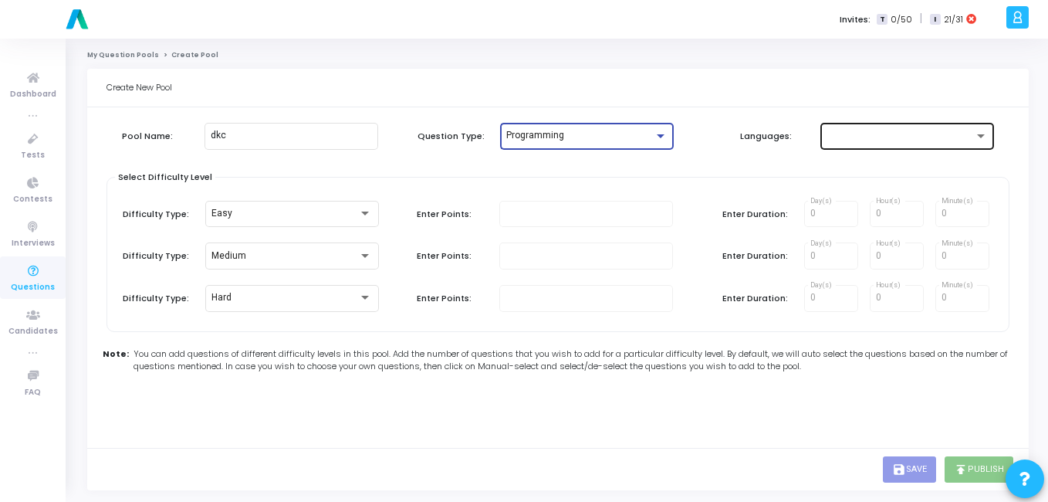
click at [853, 132] on div at bounding box center [900, 135] width 147 height 11
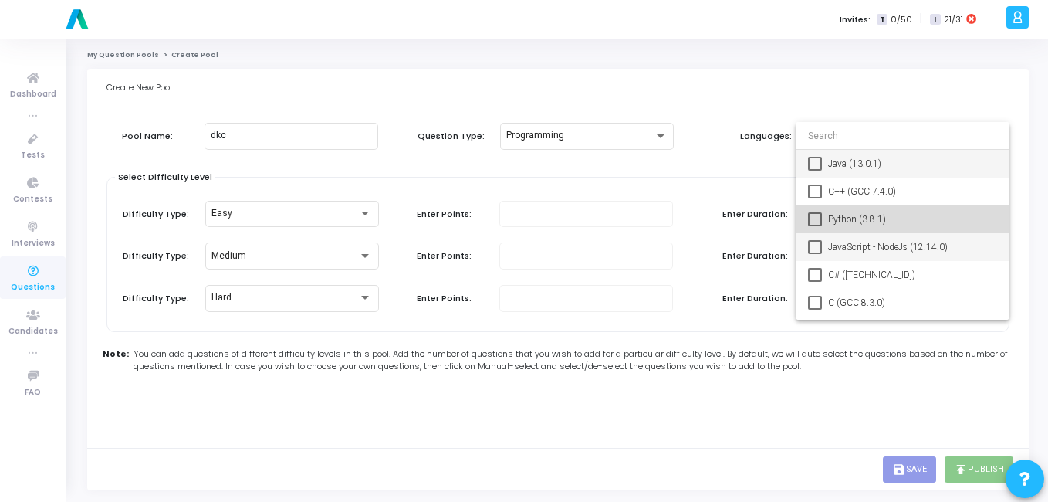
drag, startPoint x: 834, startPoint y: 219, endPoint x: 827, endPoint y: 237, distance: 19.4
click at [833, 222] on span "Python (3.8.1)" at bounding box center [912, 219] width 169 height 28
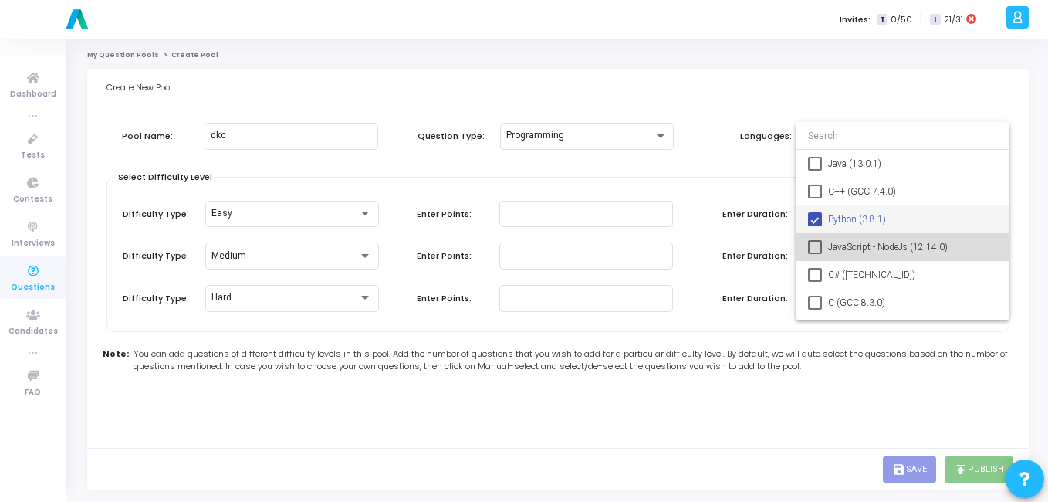
click at [824, 244] on mat-option "JavaScript - NodeJs (12.14.0)" at bounding box center [903, 247] width 214 height 28
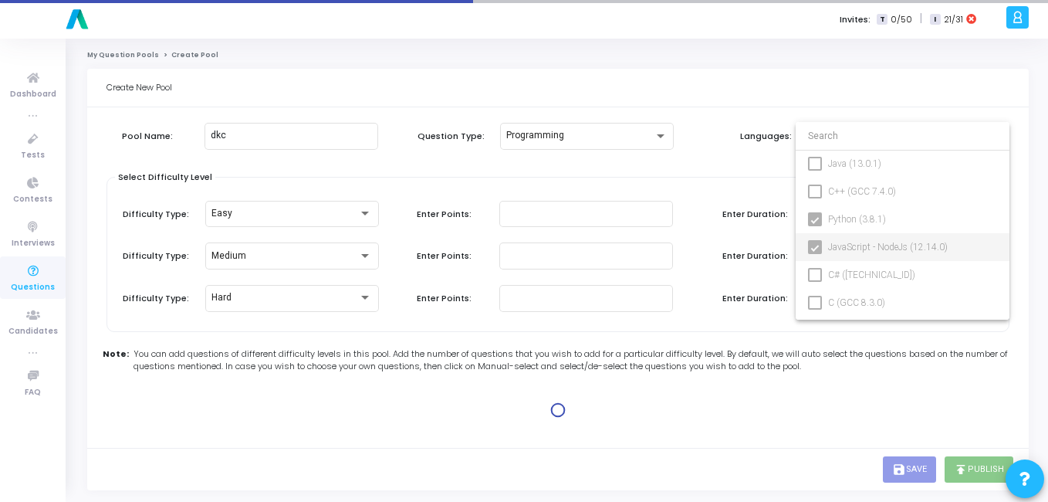
type input "100"
type input "15"
type input "100"
type input "30"
type input "100"
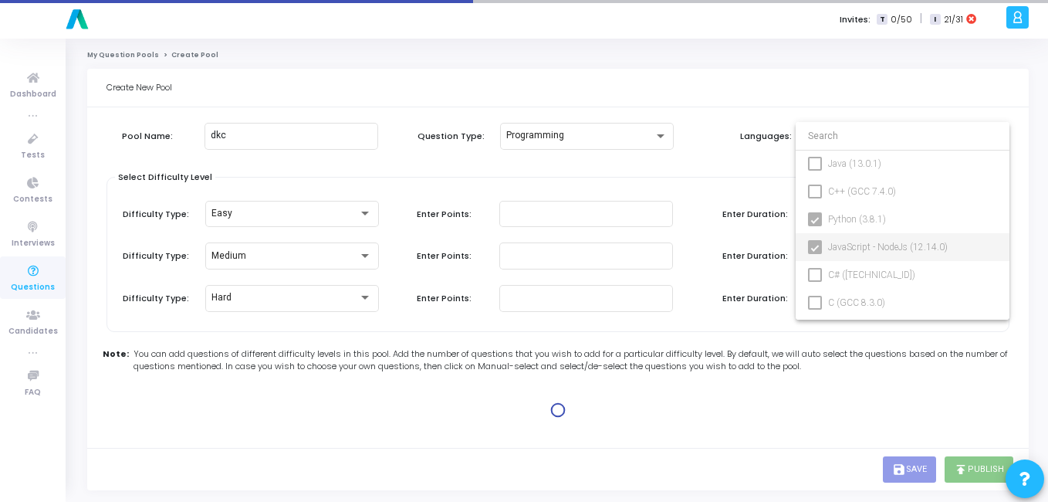
type input "45"
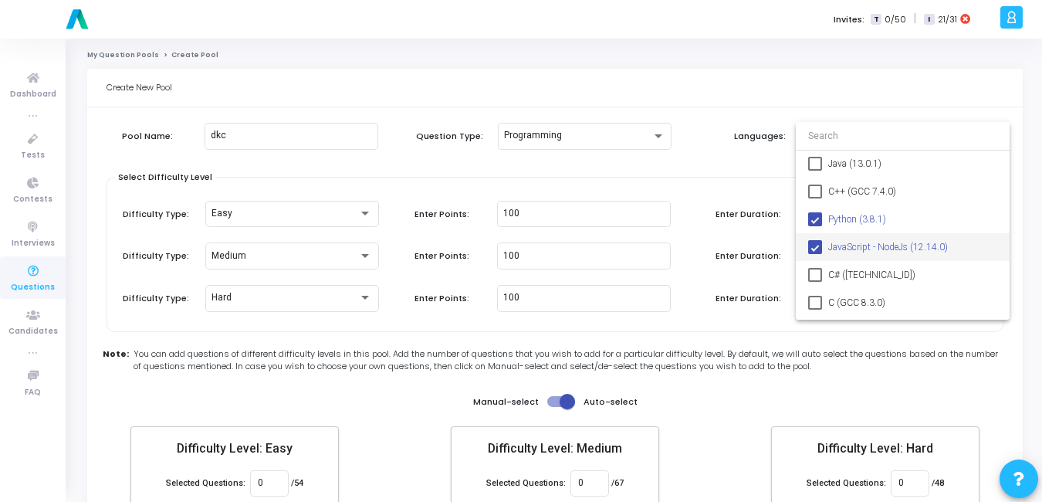
click at [560, 218] on div at bounding box center [521, 251] width 1042 height 502
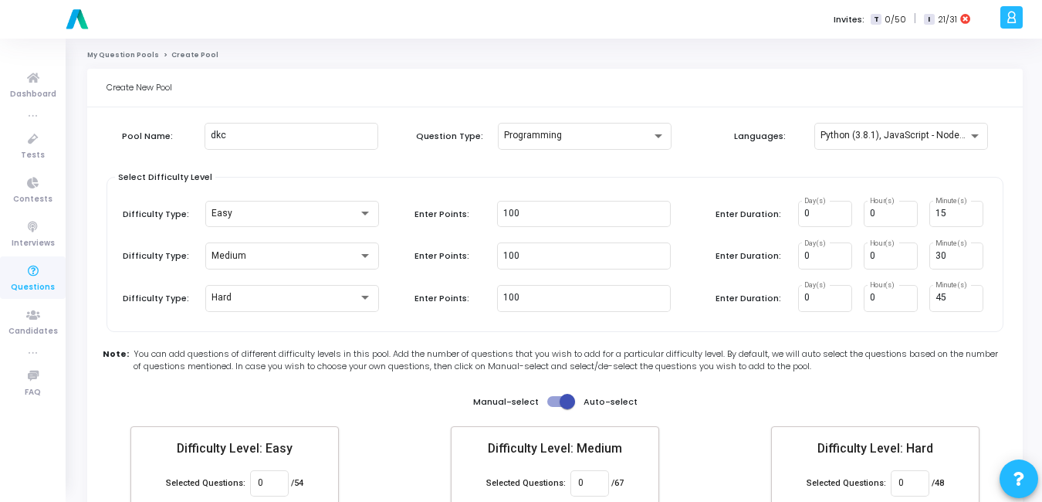
click at [560, 218] on input "100" at bounding box center [583, 213] width 161 height 11
type input "1"
type input "5"
click at [628, 179] on div "Select Difficulty Level Difficulty Type: Easy Enter Points: 5 Enter Duration: 0…" at bounding box center [555, 254] width 897 height 155
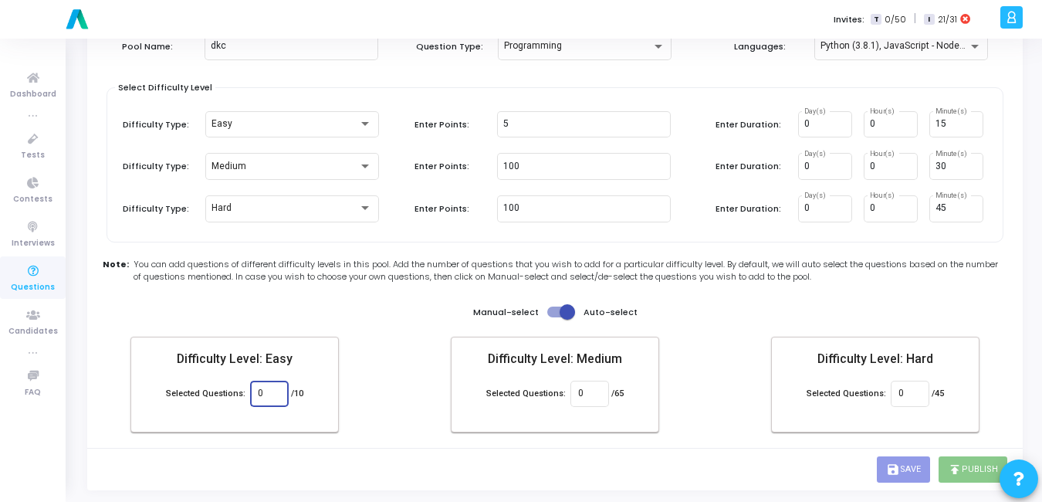
click at [268, 390] on input "0" at bounding box center [269, 393] width 22 height 11
type input "10"
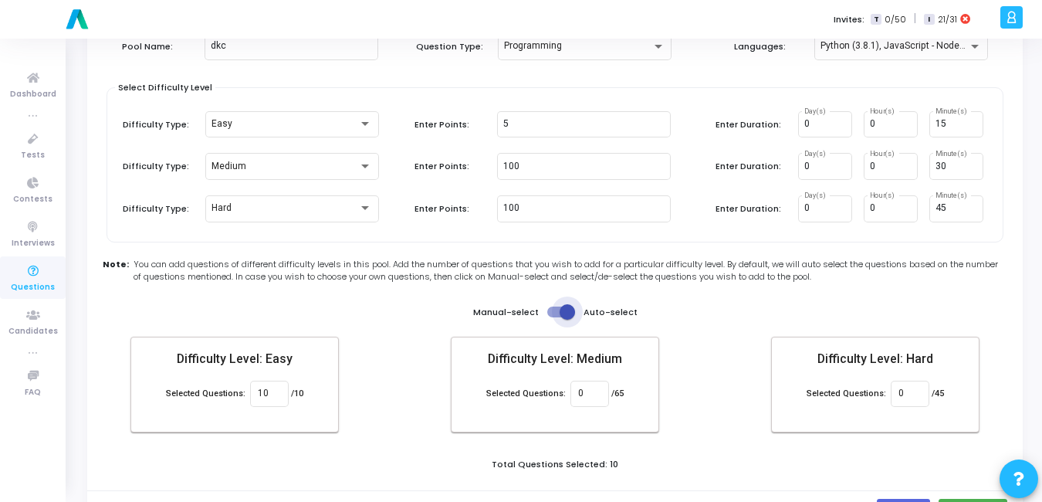
click at [548, 313] on span at bounding box center [561, 311] width 28 height 11
click at [554, 317] on input "checkbox" at bounding box center [554, 317] width 1 height 1
checkbox input "false"
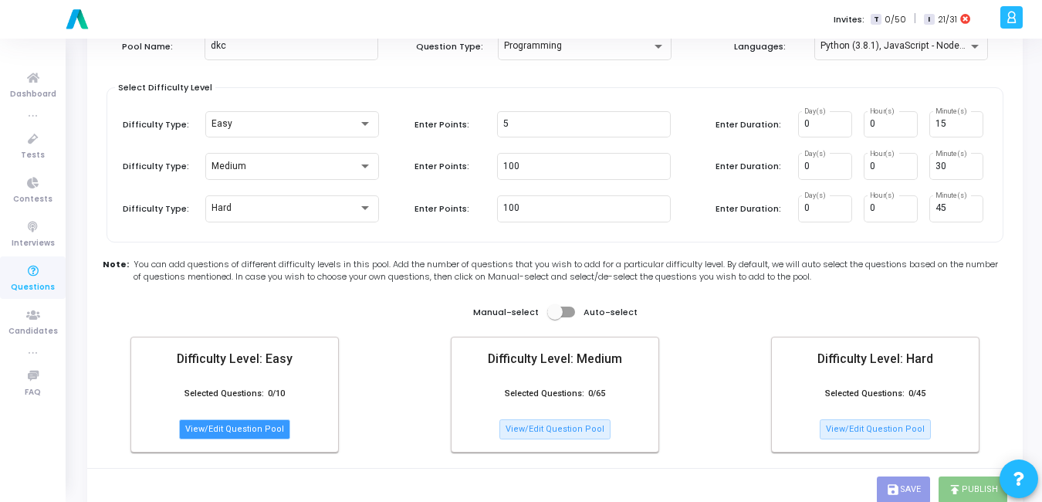
click at [246, 426] on button "View/Edit Question Pool" at bounding box center [234, 429] width 111 height 20
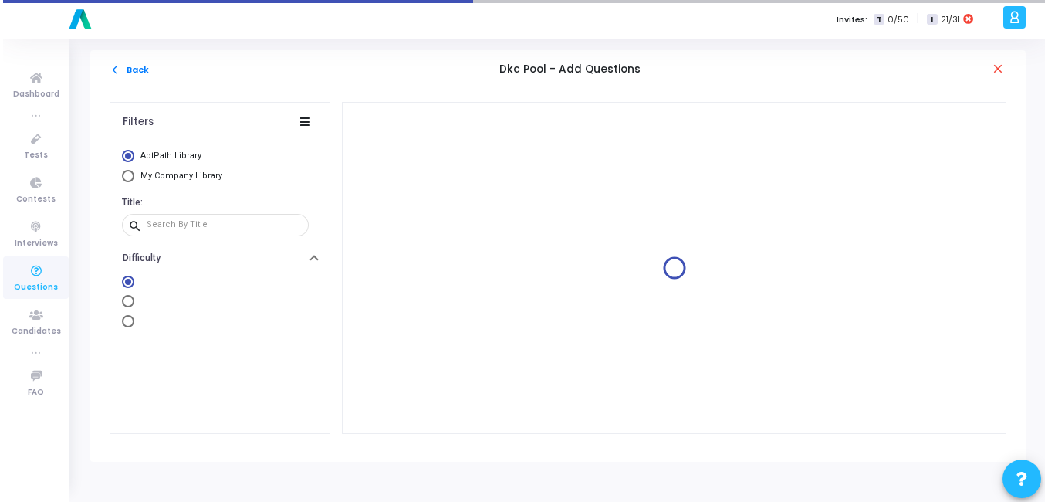
scroll to position [0, 0]
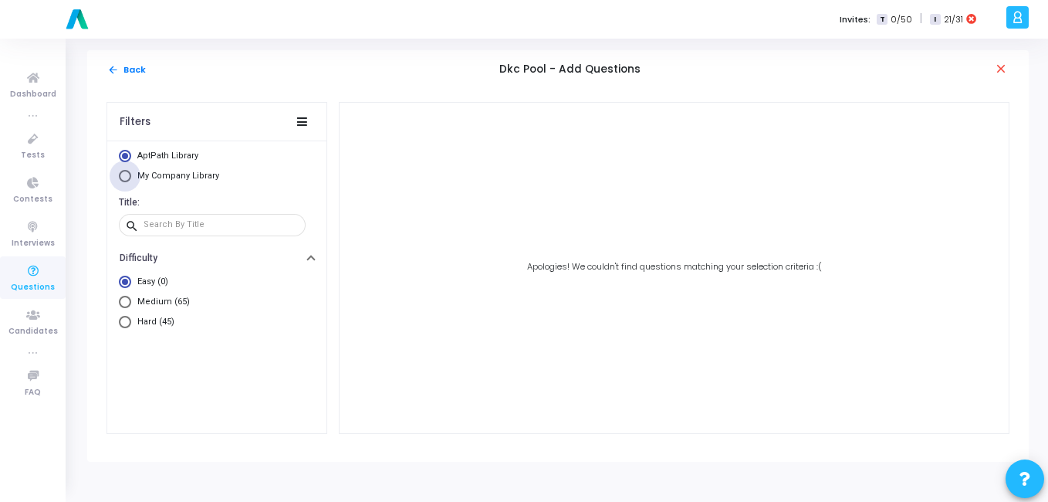
click at [199, 178] on span "My Company Library" at bounding box center [178, 176] width 82 height 10
click at [131, 178] on input "My Company Library" at bounding box center [125, 176] width 12 height 12
radio input "true"
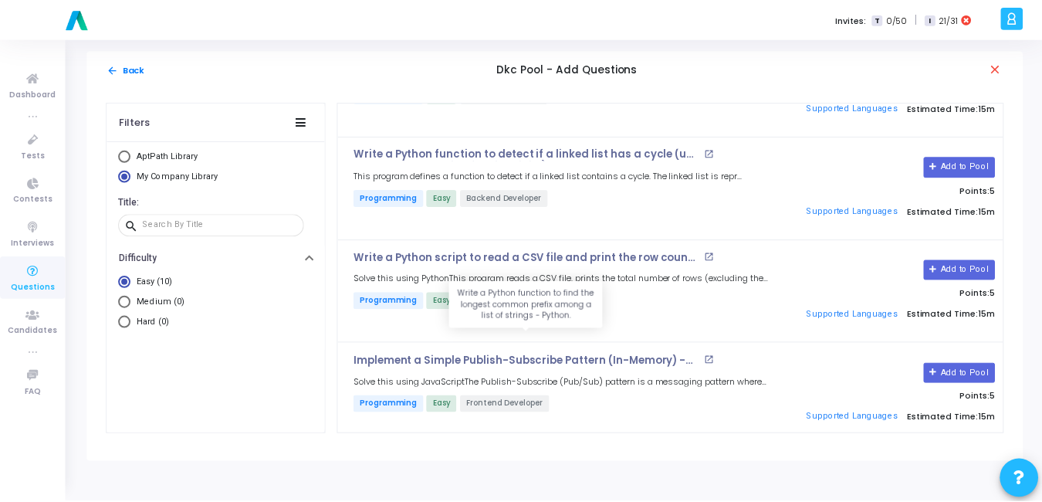
scroll to position [701, 0]
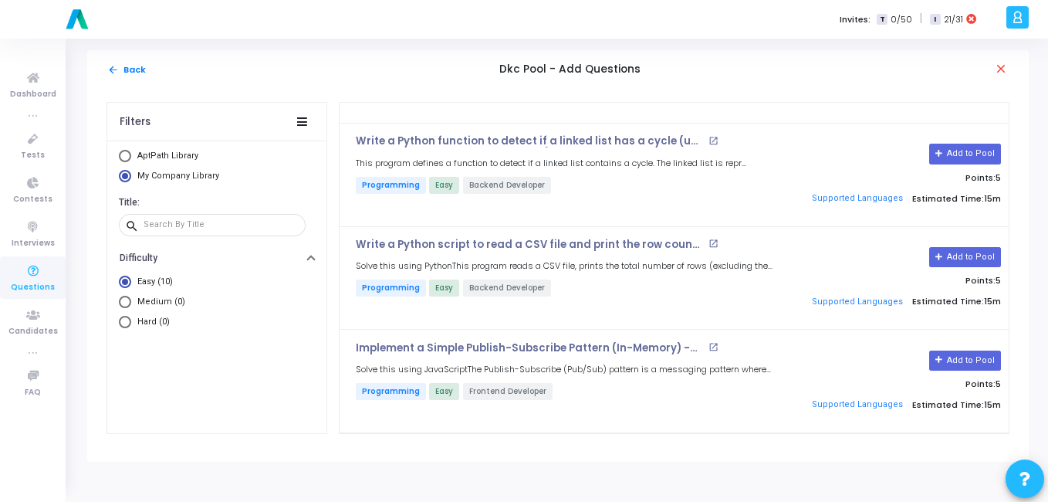
click at [105, 69] on div "arrow_back Back Dkc Pool - Add Questions close" at bounding box center [558, 69] width 942 height 39
click at [111, 69] on mat-icon "arrow_back" at bounding box center [113, 70] width 12 height 12
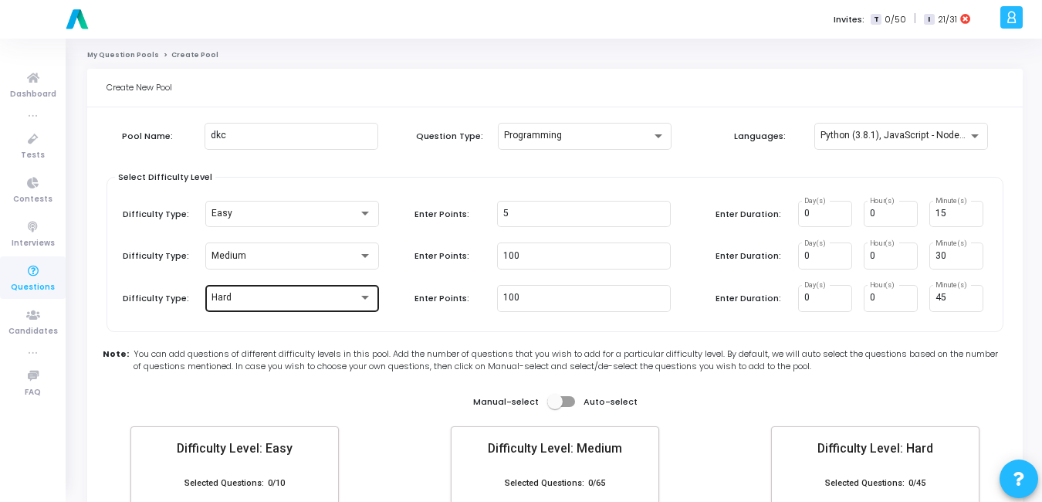
scroll to position [110, 0]
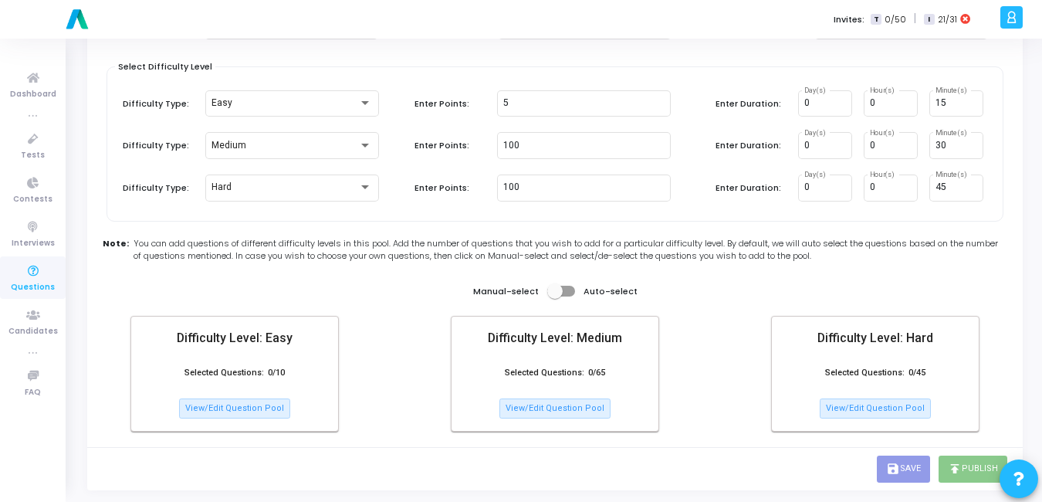
click at [575, 298] on div "Manual-select Auto-select" at bounding box center [555, 291] width 164 height 19
click at [570, 291] on span at bounding box center [561, 291] width 28 height 11
click at [555, 296] on input "checkbox" at bounding box center [554, 296] width 1 height 1
checkbox input "true"
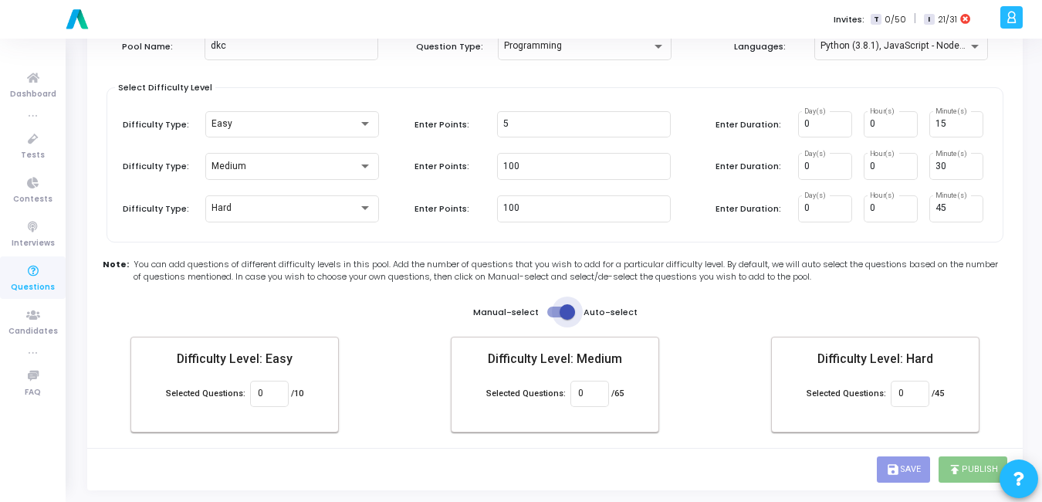
scroll to position [90, 0]
click at [274, 397] on input "0" at bounding box center [269, 393] width 22 height 11
type input "10"
click at [752, 325] on div "Pool Name: dkc Question Type: Programming Languages: Python (3.8.1), JavaScript…" at bounding box center [555, 236] width 897 height 422
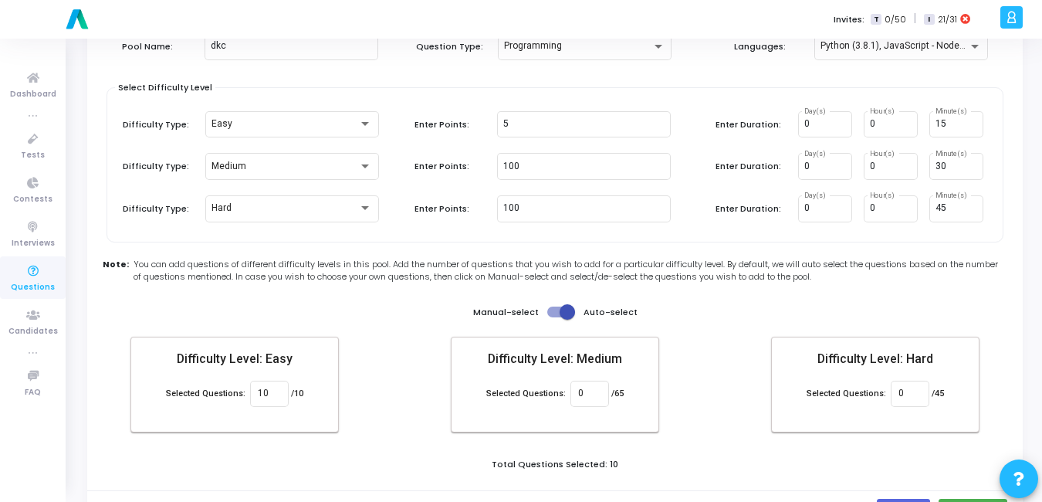
scroll to position [132, 0]
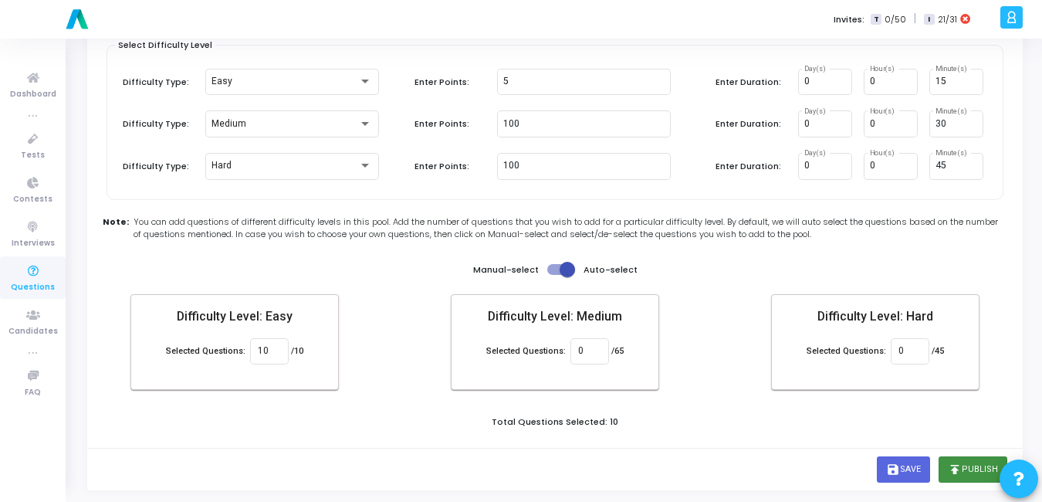
click at [960, 472] on icon "publish" at bounding box center [955, 469] width 14 height 14
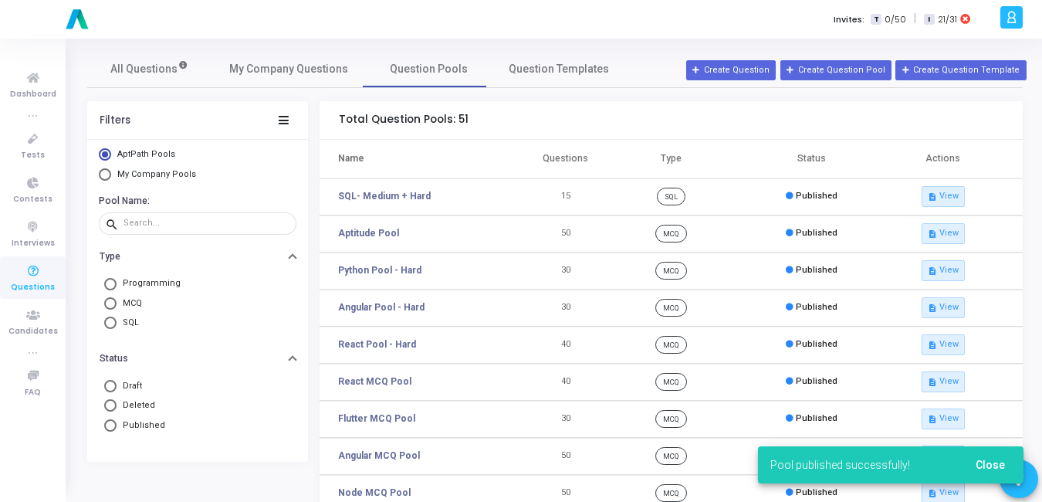
click at [159, 177] on span "My Company Pools" at bounding box center [156, 174] width 79 height 10
click at [111, 177] on input "My Company Pools" at bounding box center [105, 174] width 12 height 12
radio input "true"
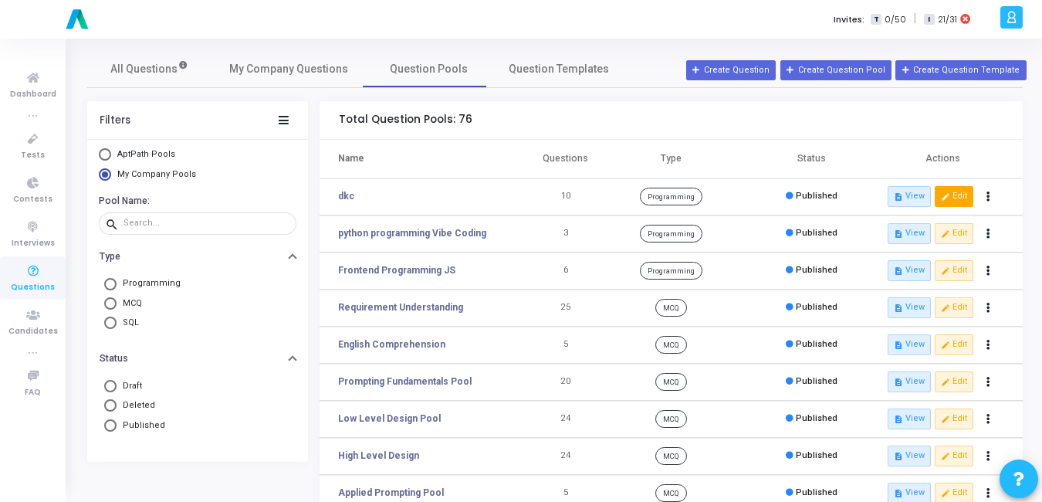
click at [965, 200] on button "edit Edit" at bounding box center [954, 196] width 39 height 20
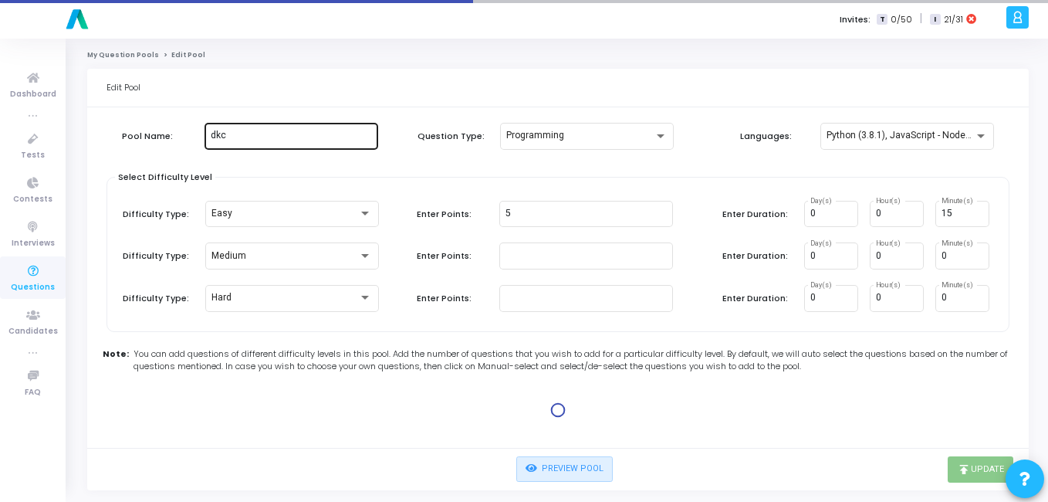
type input "100"
type input "30"
type input "100"
type input "45"
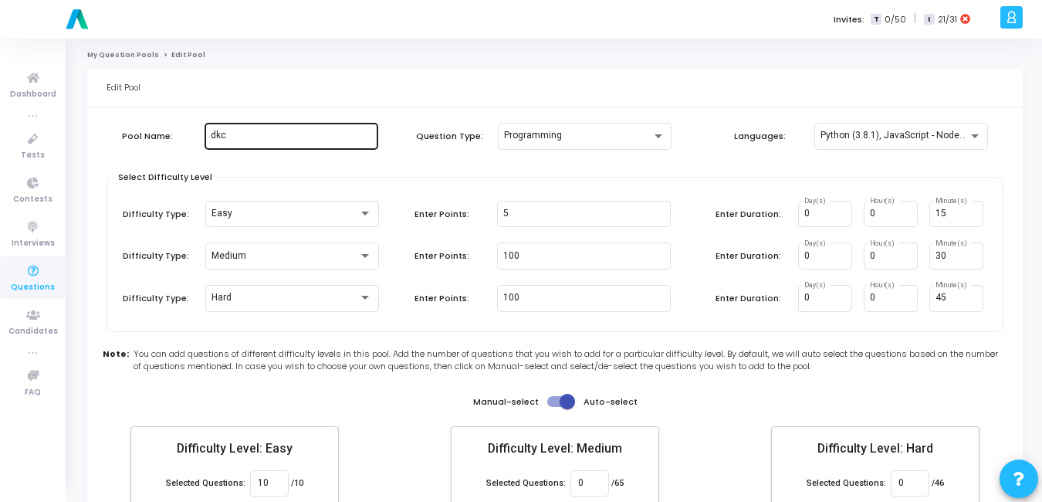
click at [242, 137] on input "dkc" at bounding box center [291, 135] width 161 height 11
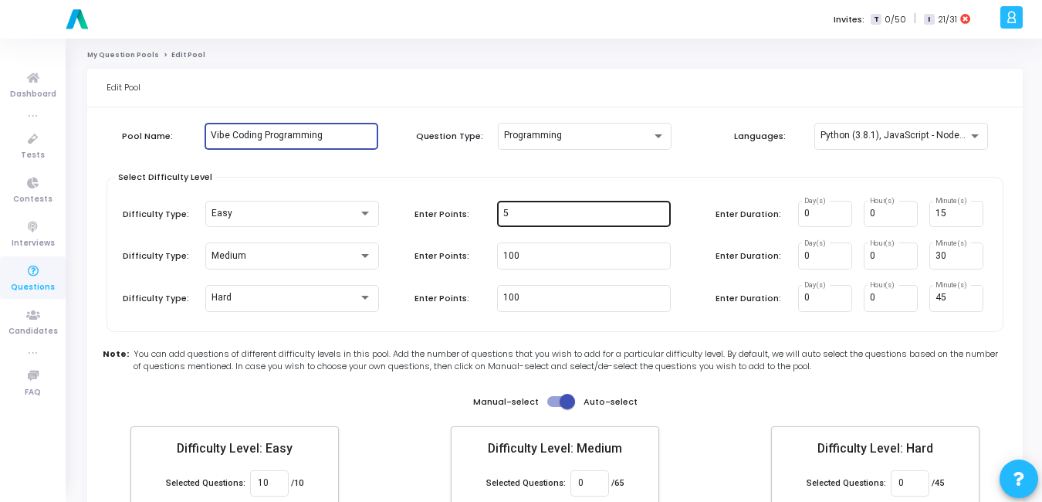
scroll to position [132, 0]
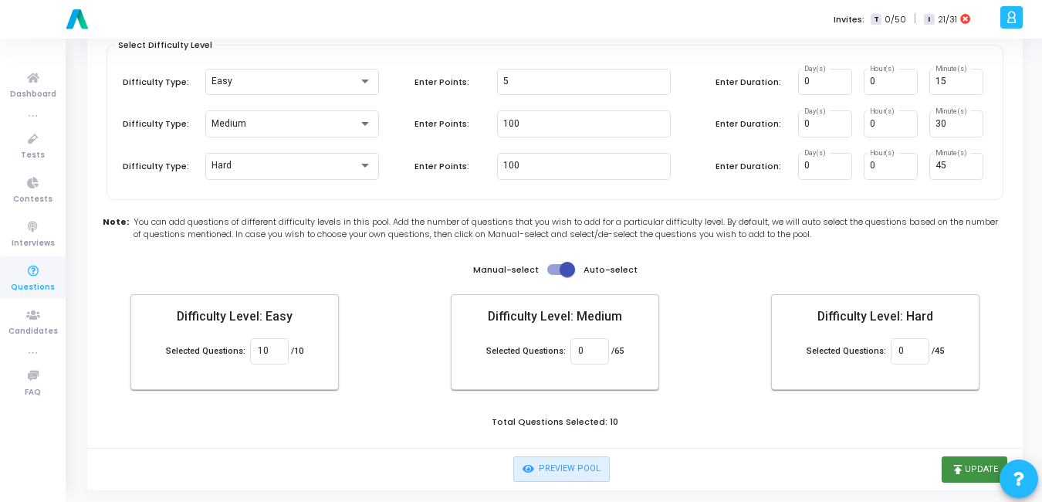
type input "Vibe Coding Programming"
click at [962, 468] on icon "publish" at bounding box center [958, 469] width 14 height 14
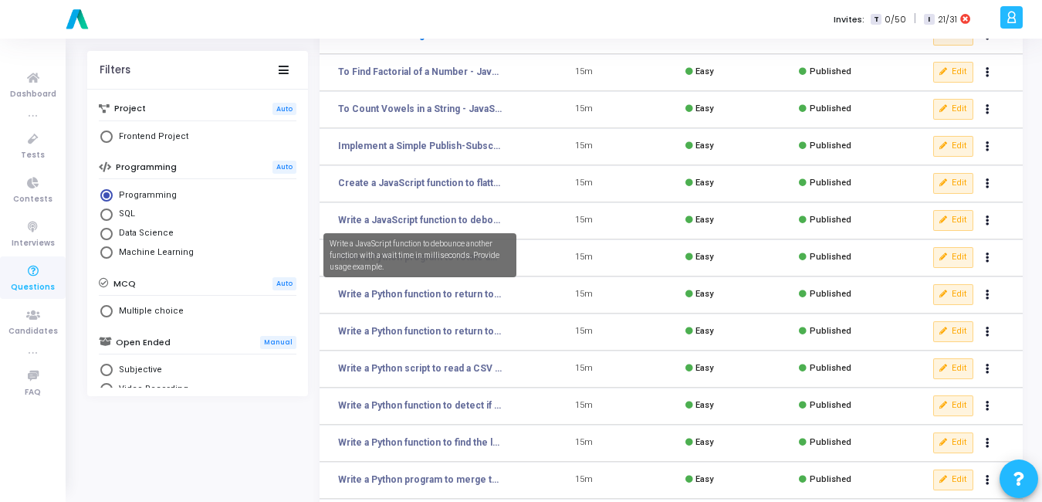
scroll to position [205, 0]
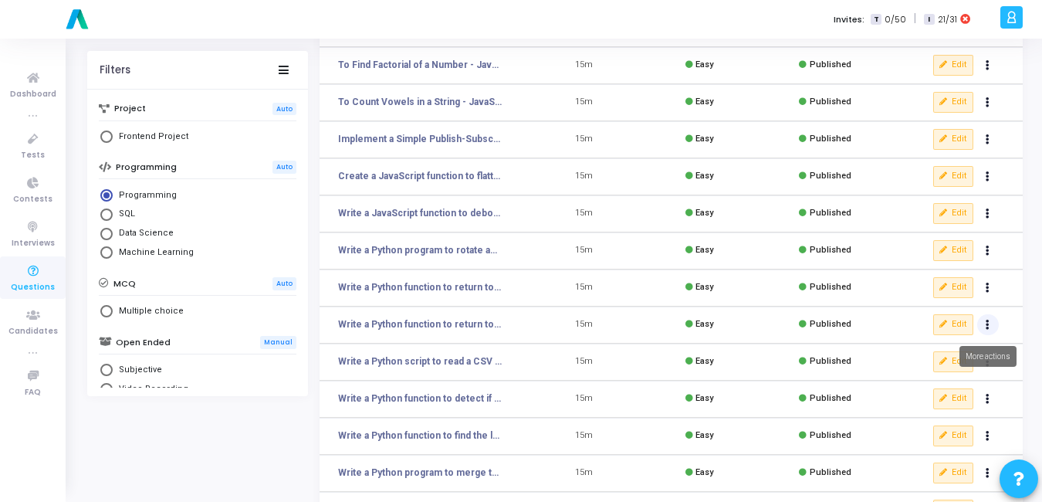
click at [990, 315] on button "Actions" at bounding box center [988, 325] width 22 height 22
click at [932, 355] on button "clear Unpublish" at bounding box center [938, 355] width 119 height 25
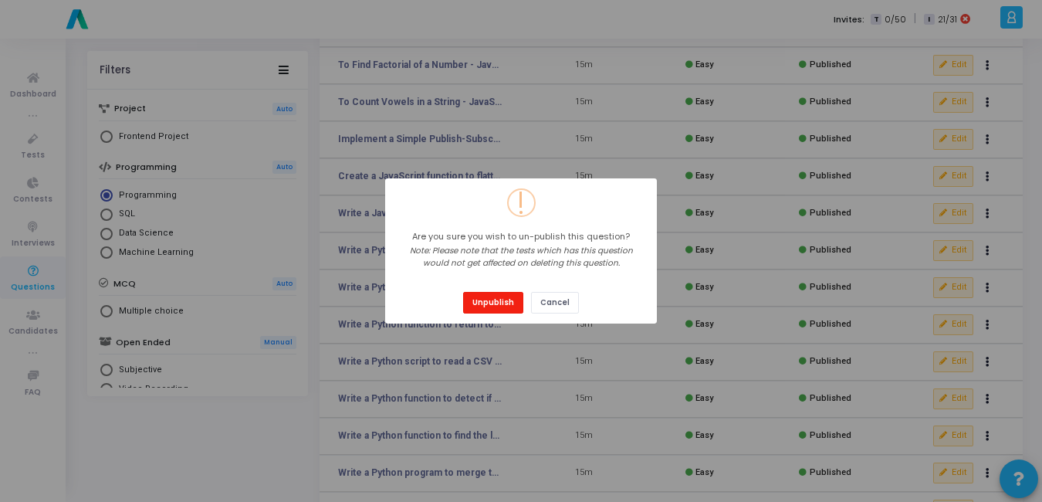
click at [491, 299] on button "Unpublish" at bounding box center [493, 302] width 60 height 21
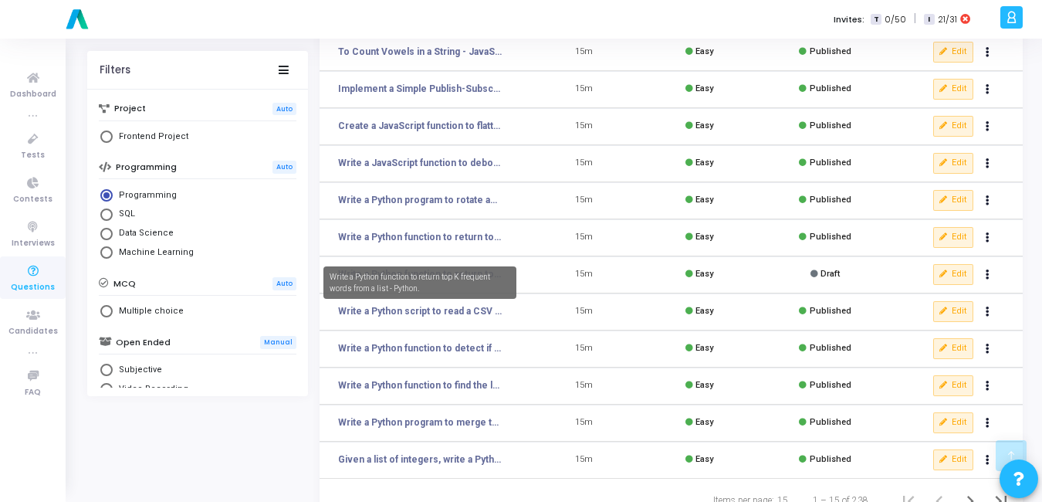
scroll to position [287, 0]
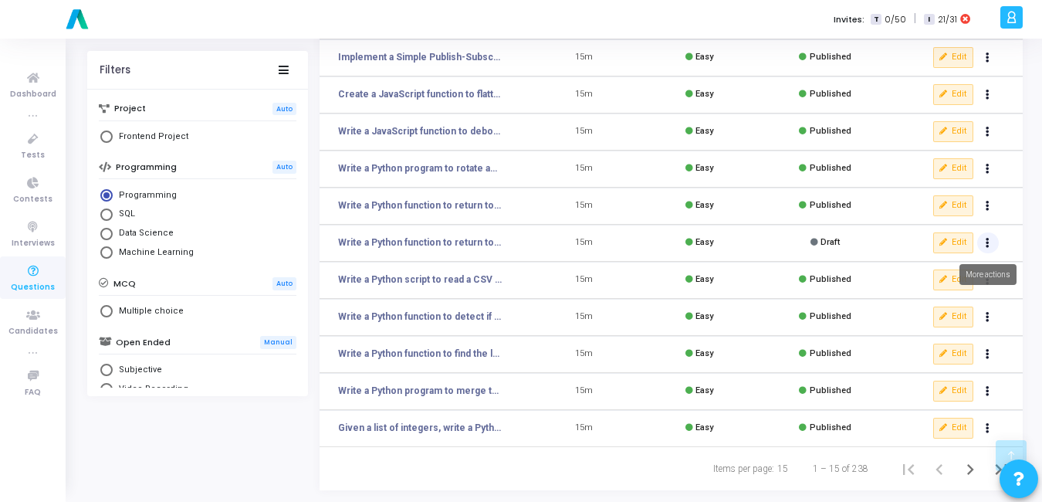
click at [989, 243] on icon "Actions" at bounding box center [988, 243] width 4 height 8
click at [945, 297] on button "delete Delete" at bounding box center [938, 299] width 119 height 25
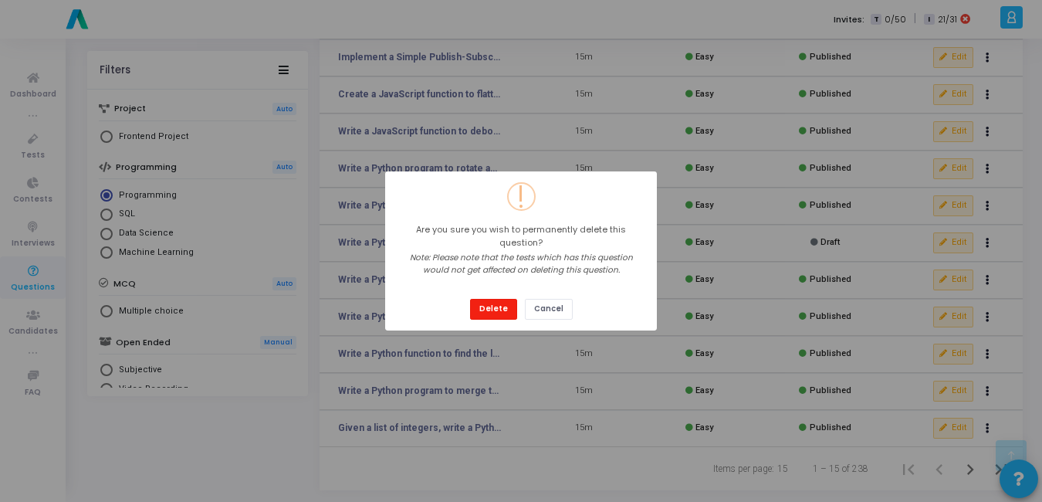
click at [508, 305] on button "Delete" at bounding box center [493, 309] width 47 height 21
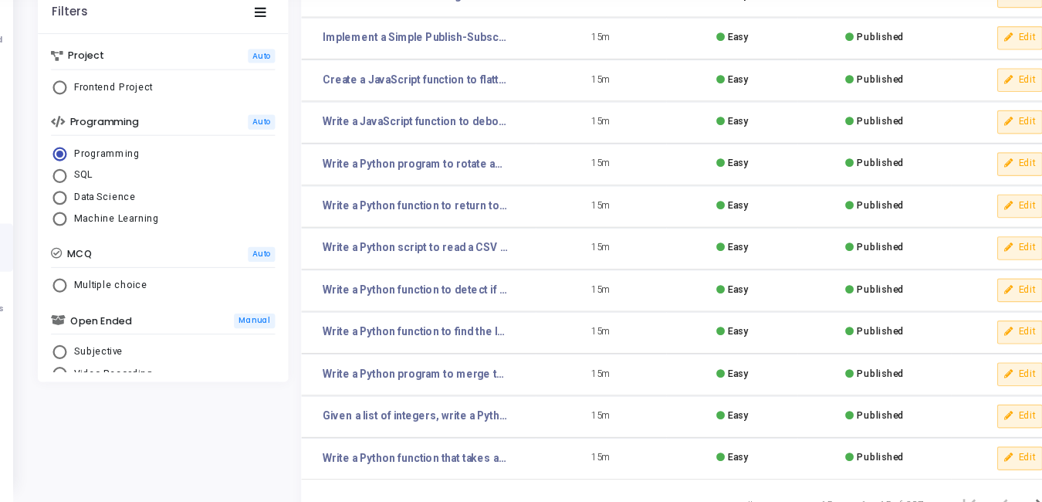
scroll to position [253, 0]
click at [952, 315] on button "Edit" at bounding box center [953, 313] width 40 height 20
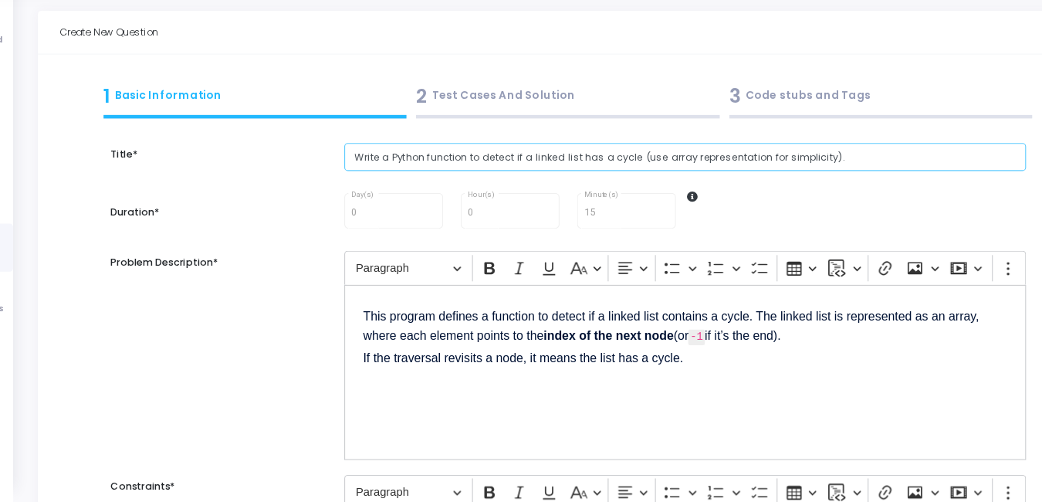
click at [809, 199] on input "Write a Python function to detect if a linked list has a cycle (use array repre…" at bounding box center [657, 197] width 601 height 25
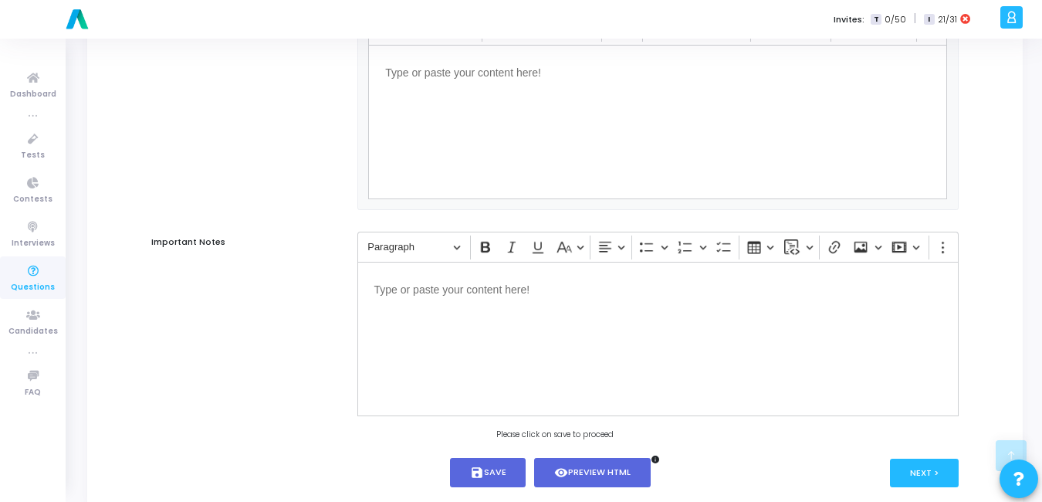
scroll to position [1009, 0]
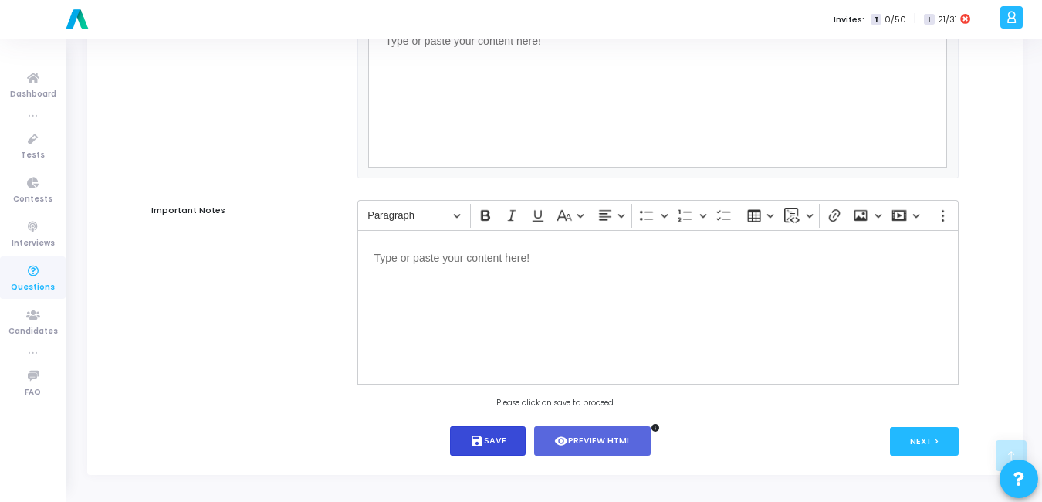
type input "Write a Python function to detect if a linked list has a cycle (use array repre…"
click at [480, 442] on icon "save" at bounding box center [477, 441] width 14 height 14
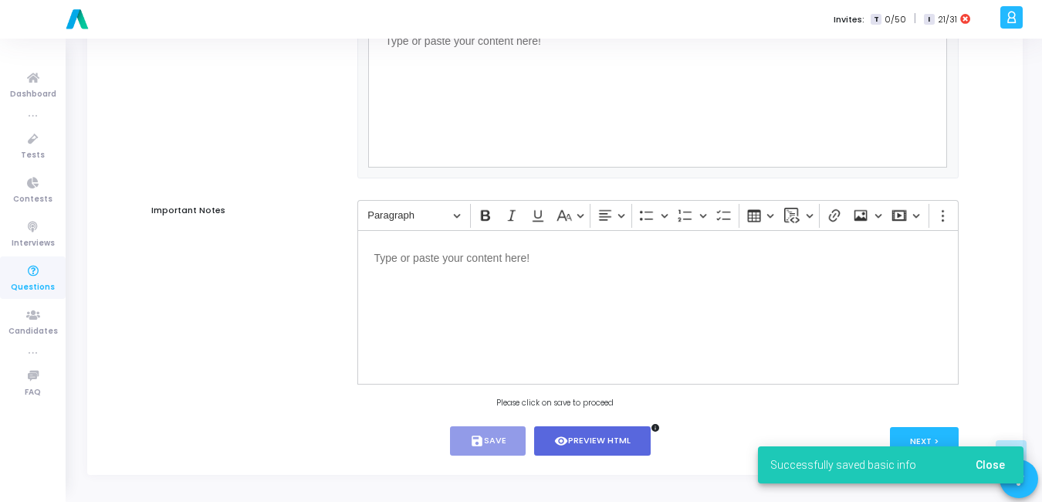
click at [1003, 461] on span "Close" at bounding box center [990, 464] width 29 height 12
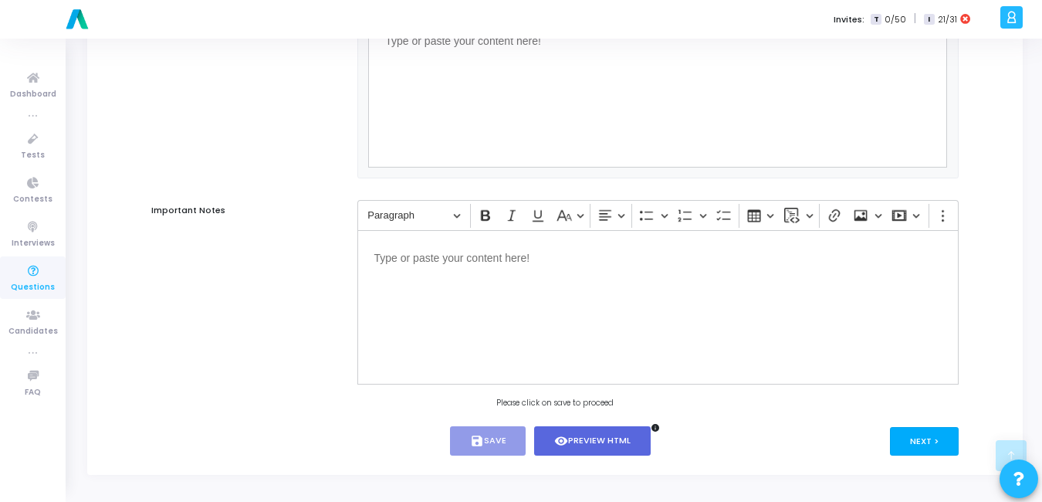
click at [920, 438] on button "Next >" at bounding box center [924, 441] width 69 height 29
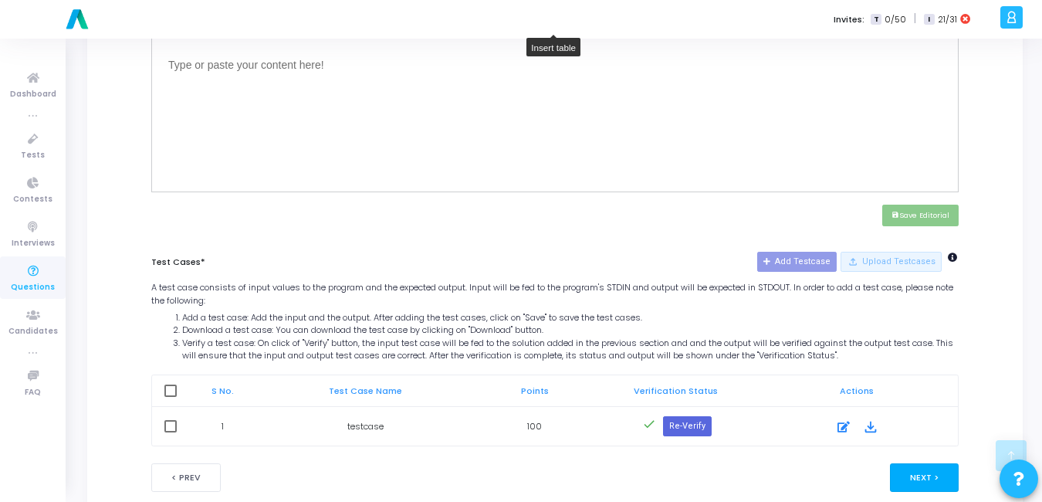
scroll to position [617, 0]
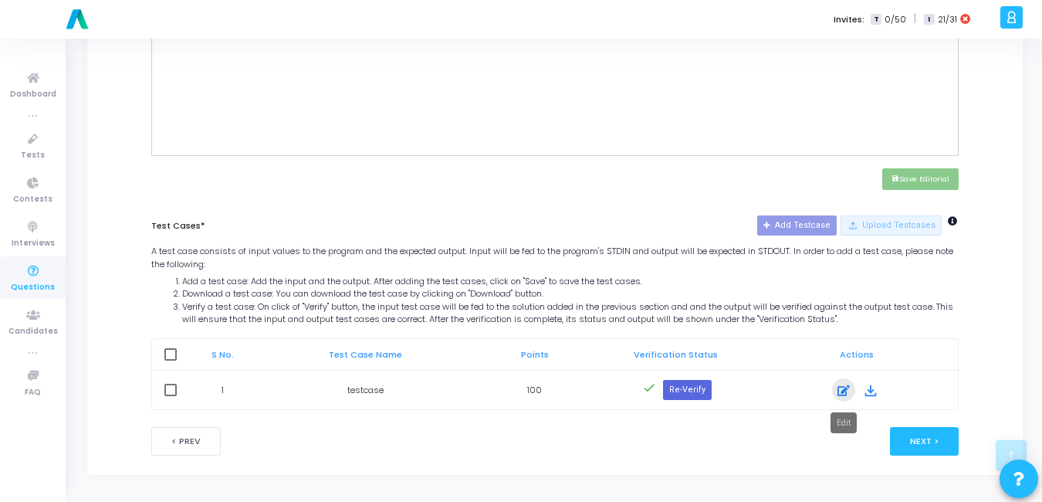
click at [850, 390] on div at bounding box center [843, 390] width 23 height 19
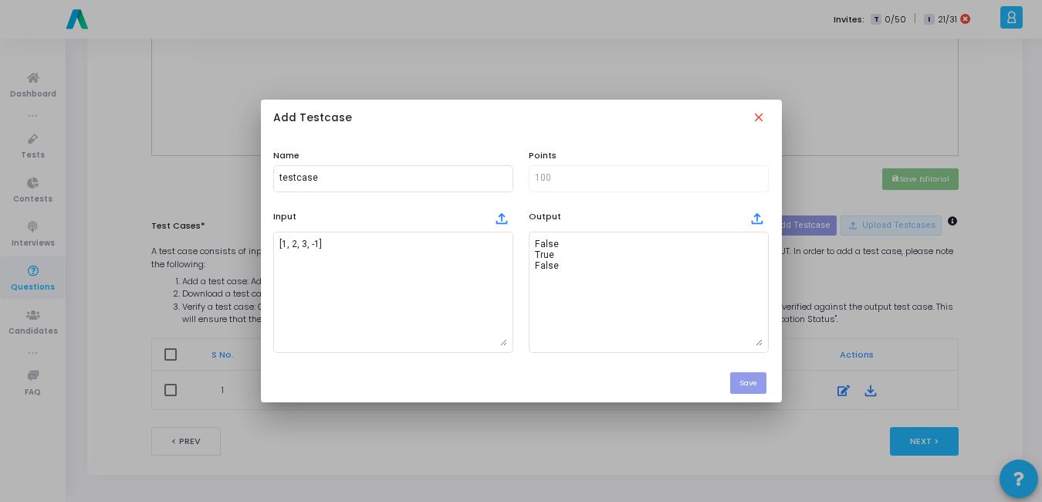
click at [771, 114] on div "Add Testcase close" at bounding box center [521, 119] width 521 height 39
click at [763, 120] on mat-icon "close" at bounding box center [760, 118] width 17 height 17
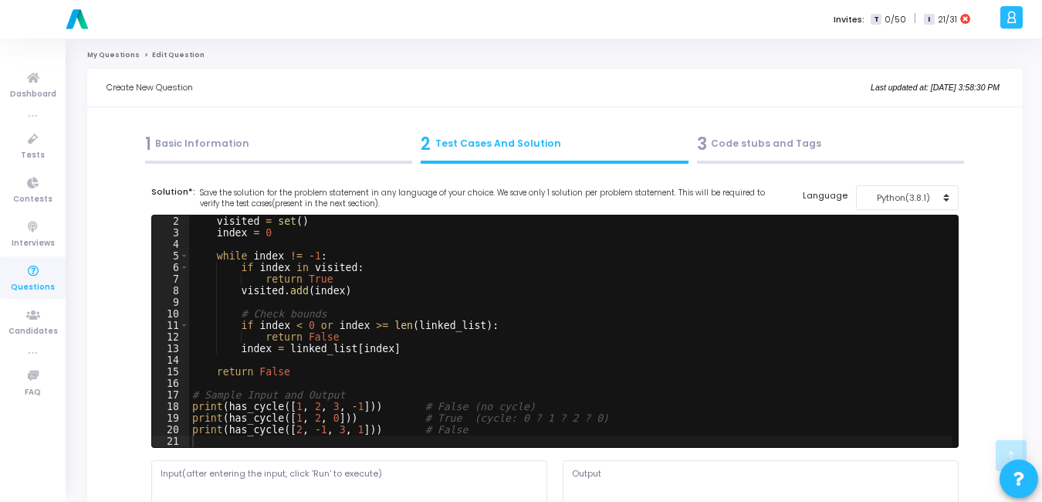
scroll to position [617, 0]
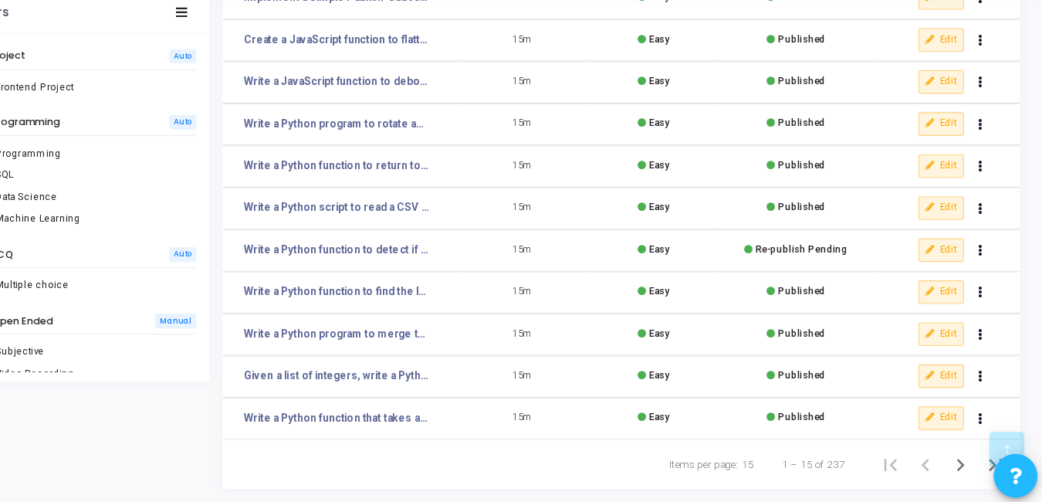
scroll to position [286, 0]
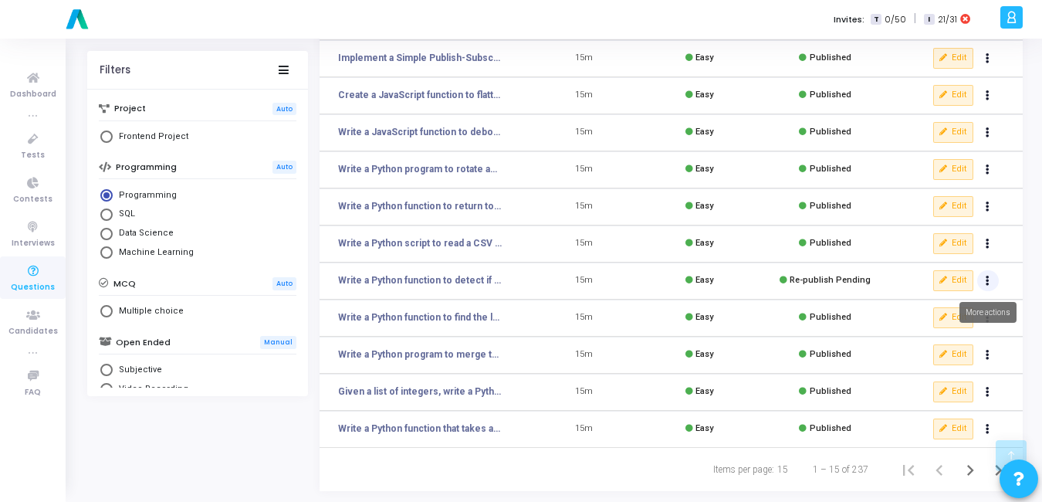
click at [989, 282] on icon "Actions" at bounding box center [988, 281] width 4 height 8
click at [925, 332] on button "clear Unpublish" at bounding box center [938, 337] width 119 height 25
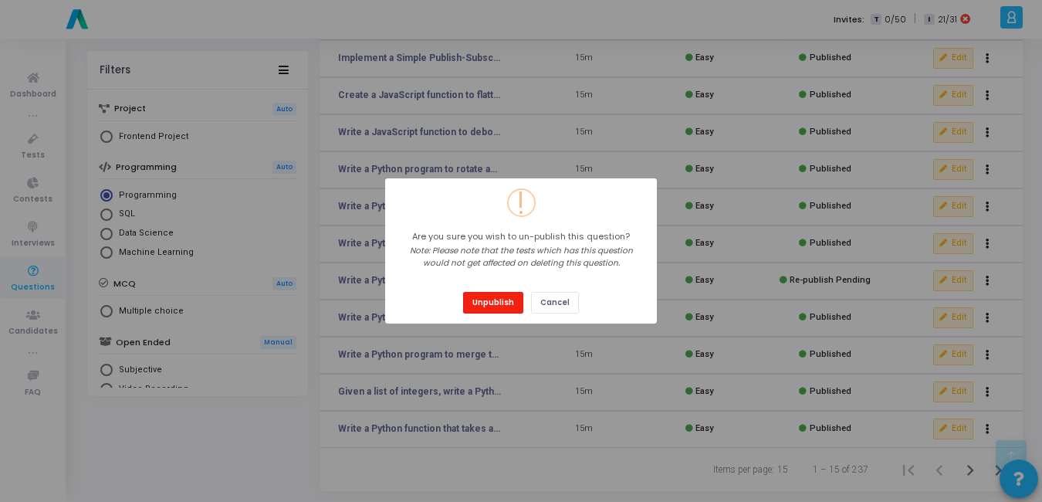
click at [492, 296] on button "Unpublish" at bounding box center [493, 302] width 60 height 21
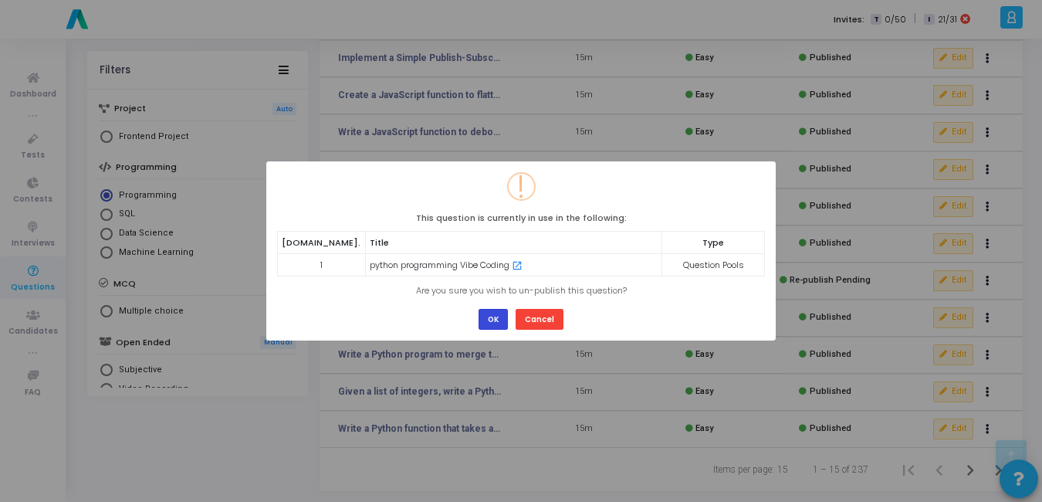
click at [501, 320] on button "OK" at bounding box center [492, 319] width 29 height 21
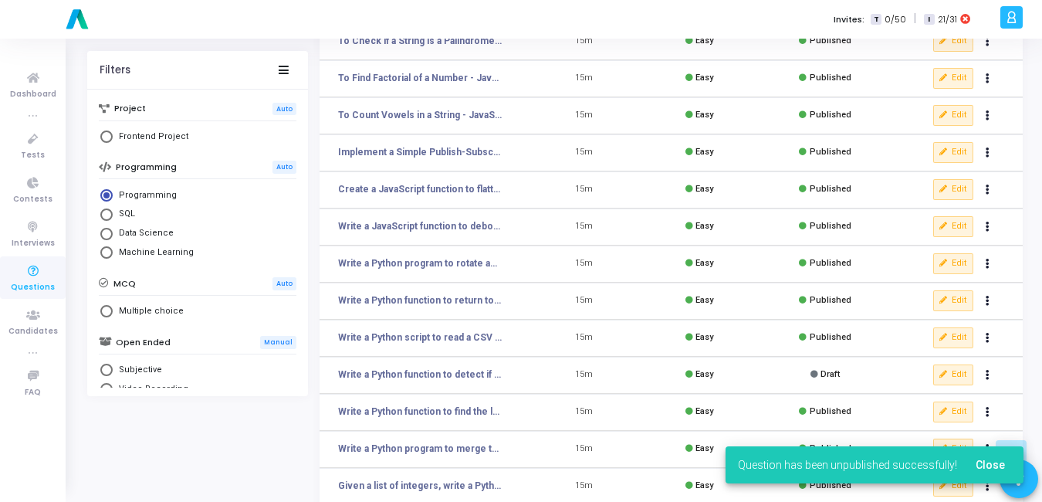
scroll to position [287, 0]
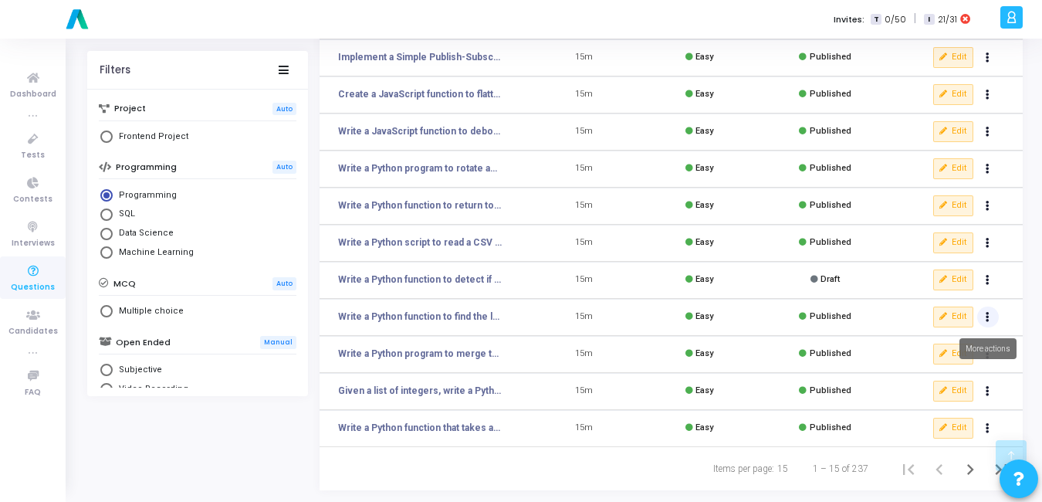
click at [987, 316] on icon "Actions" at bounding box center [988, 317] width 4 height 8
click at [927, 346] on button "clear Unpublish" at bounding box center [938, 348] width 119 height 25
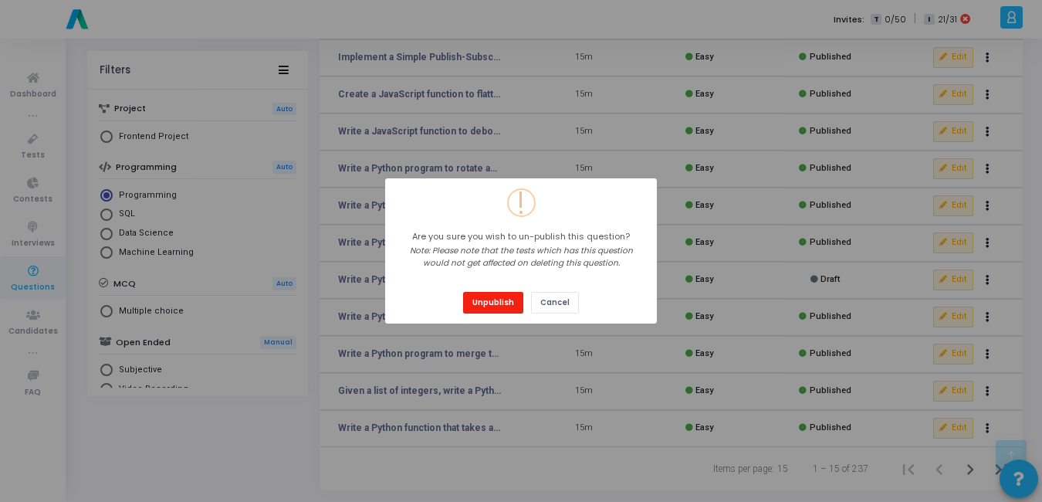
click at [508, 303] on button "Unpublish" at bounding box center [493, 302] width 60 height 21
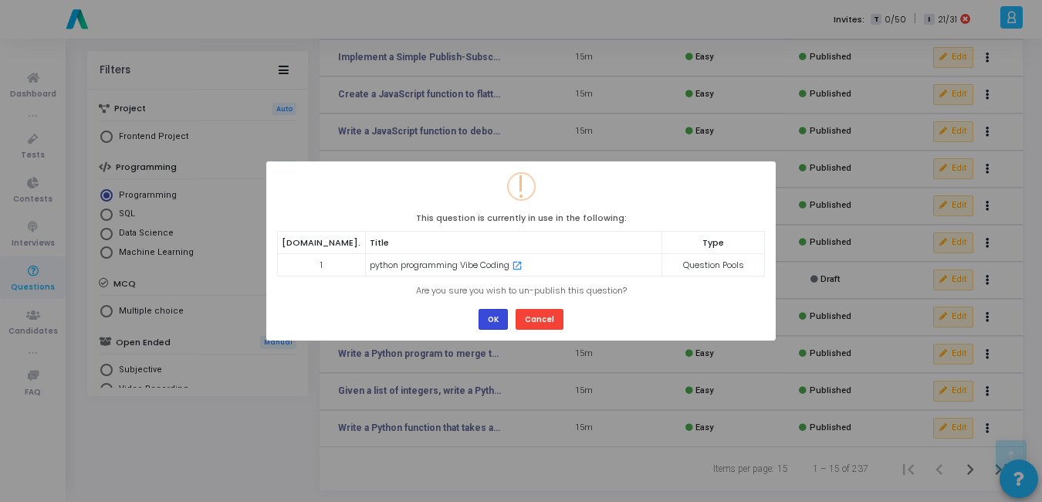
click at [495, 316] on button "OK" at bounding box center [492, 319] width 29 height 21
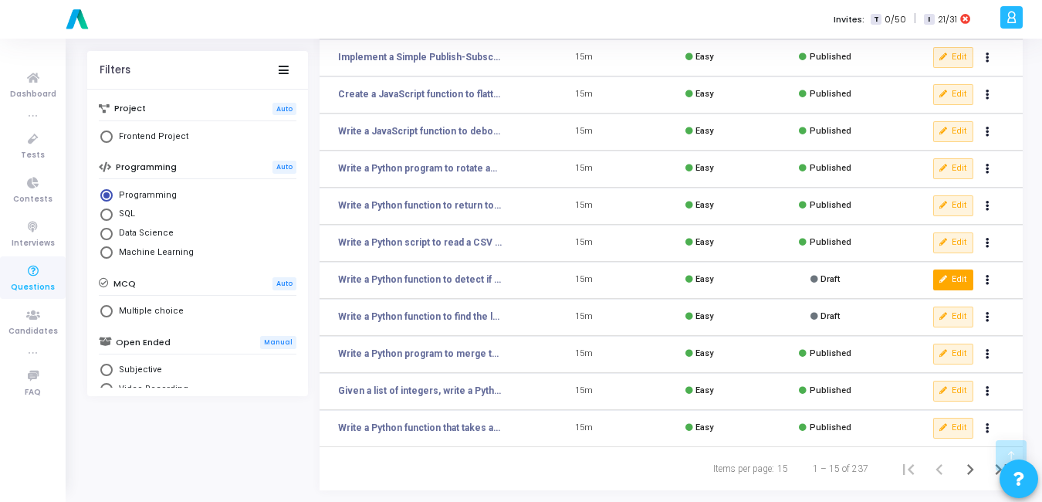
click at [942, 282] on icon at bounding box center [943, 280] width 8 height 8
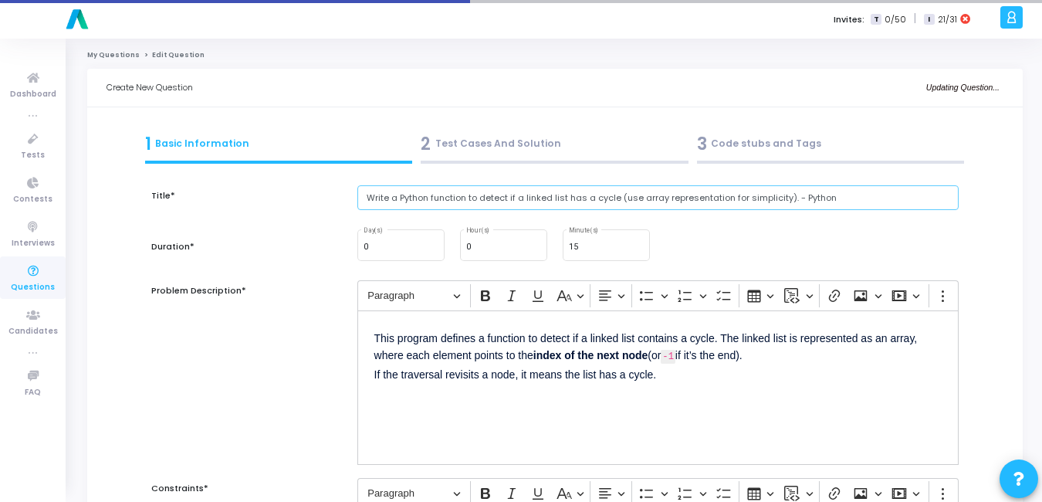
click at [787, 204] on input "Write a Python function to detect if a linked list has a cycle (use array repre…" at bounding box center [657, 197] width 601 height 25
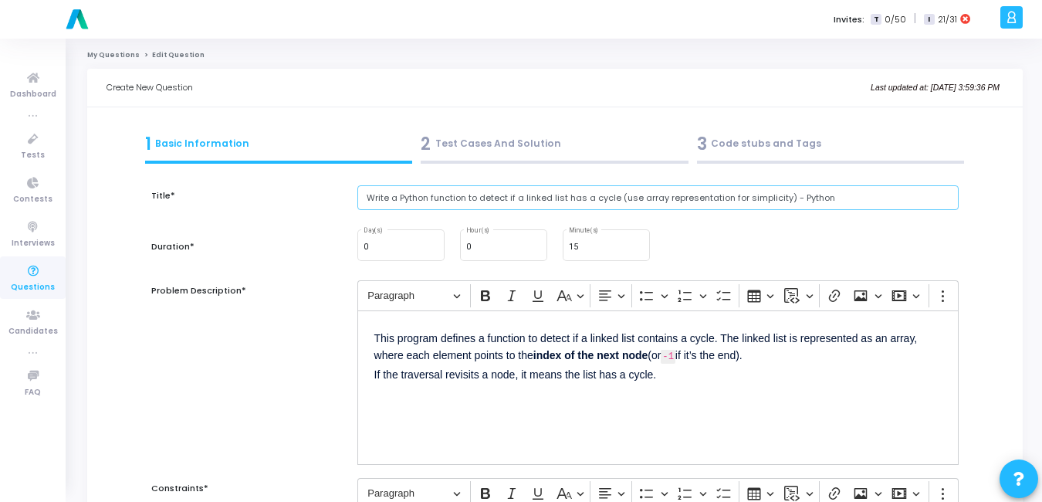
click at [822, 194] on input "Write a Python function to detect if a linked list has a cycle (use array repre…" at bounding box center [657, 197] width 601 height 25
type input "Write a Python function to detect if a linked list has a cycle (use array repre…"
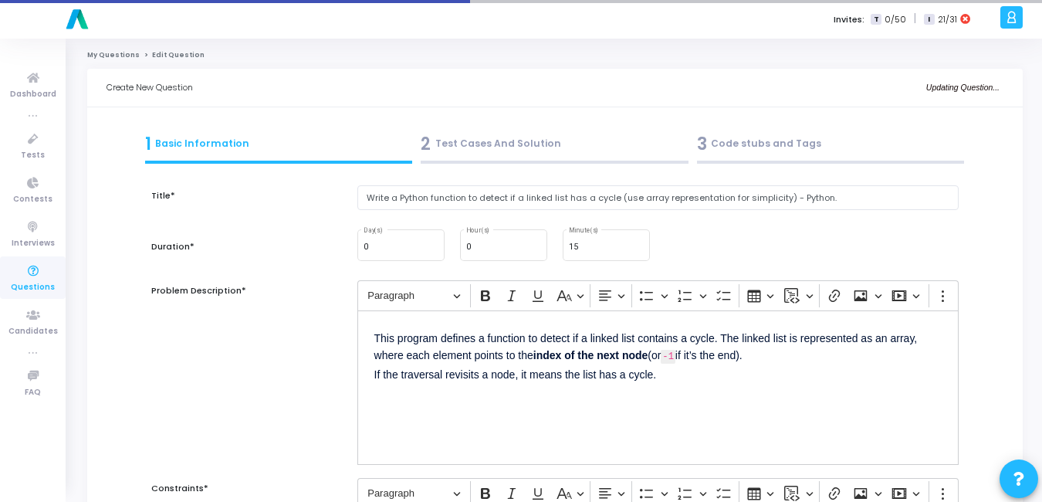
click at [827, 235] on div "0 Day(s) 0 Hour(s) 15 Minute(s)" at bounding box center [658, 245] width 617 height 36
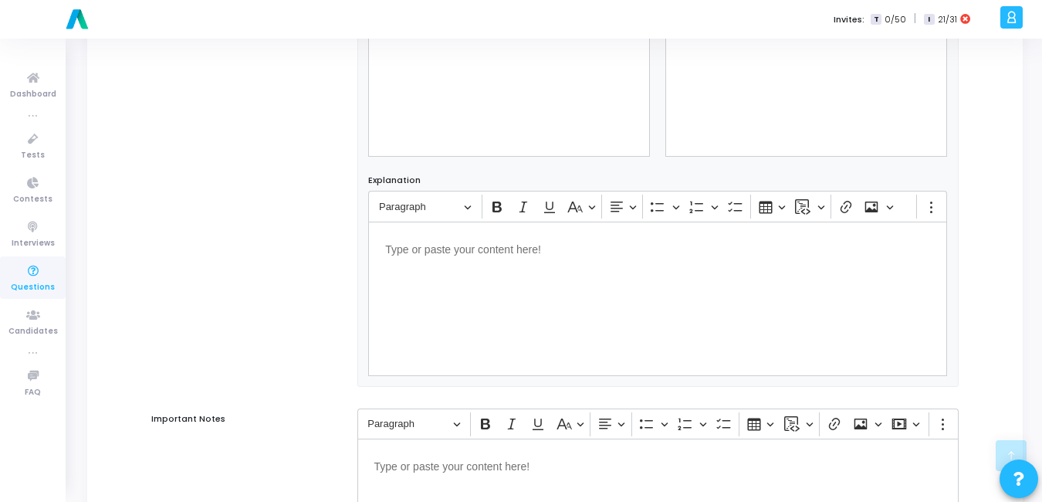
scroll to position [1009, 0]
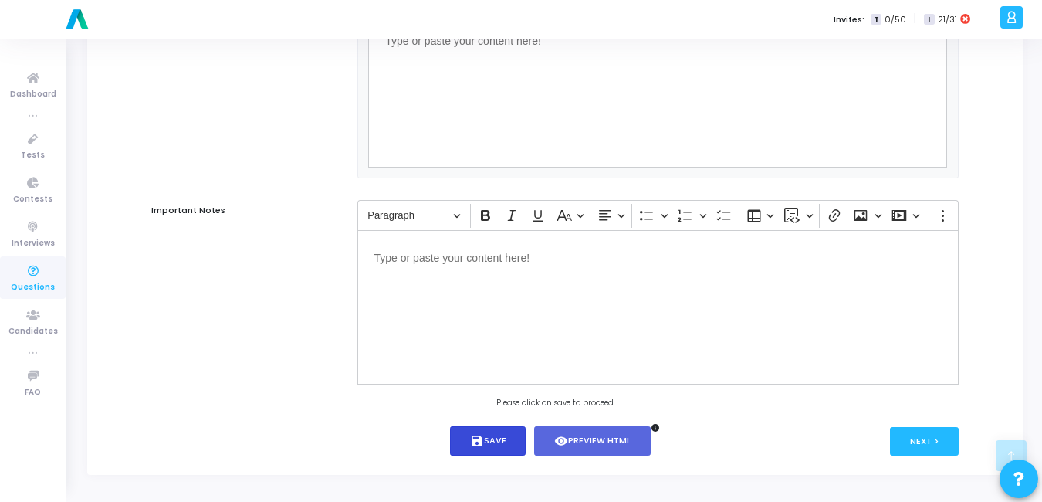
click at [489, 431] on button "save Save" at bounding box center [488, 441] width 76 height 30
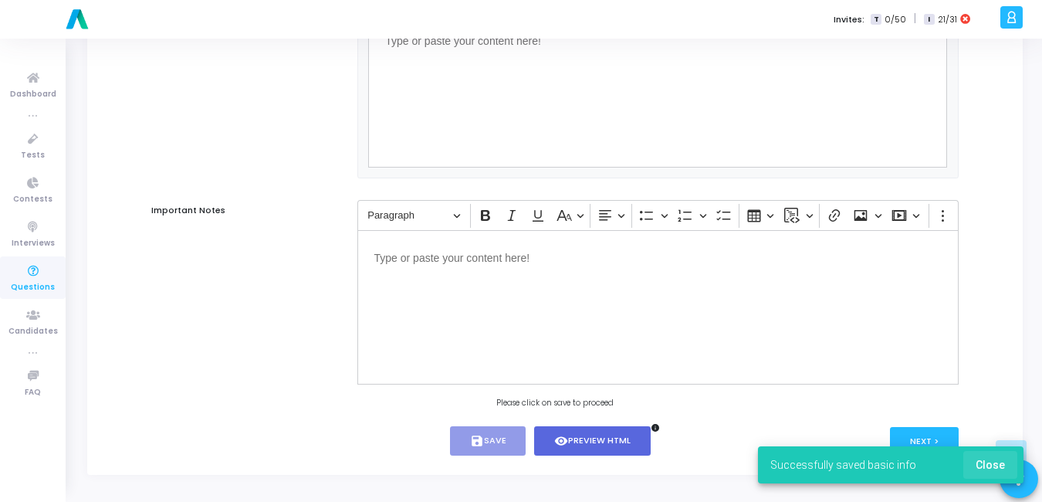
drag, startPoint x: 996, startPoint y: 460, endPoint x: 983, endPoint y: 461, distance: 12.4
click at [996, 461] on span "Close" at bounding box center [990, 464] width 29 height 12
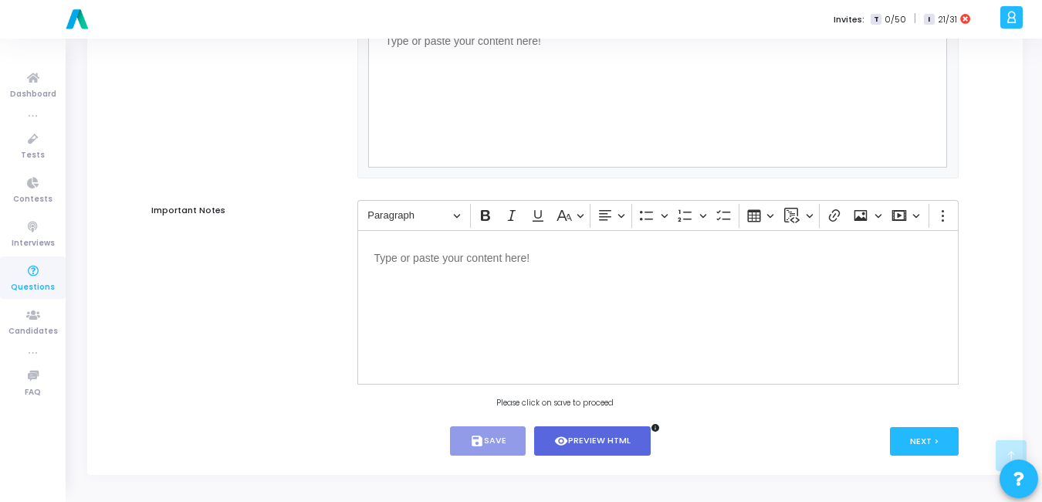
click at [905, 426] on div "Next >" at bounding box center [856, 441] width 201 height 30
click at [909, 436] on button "Next >" at bounding box center [924, 441] width 69 height 29
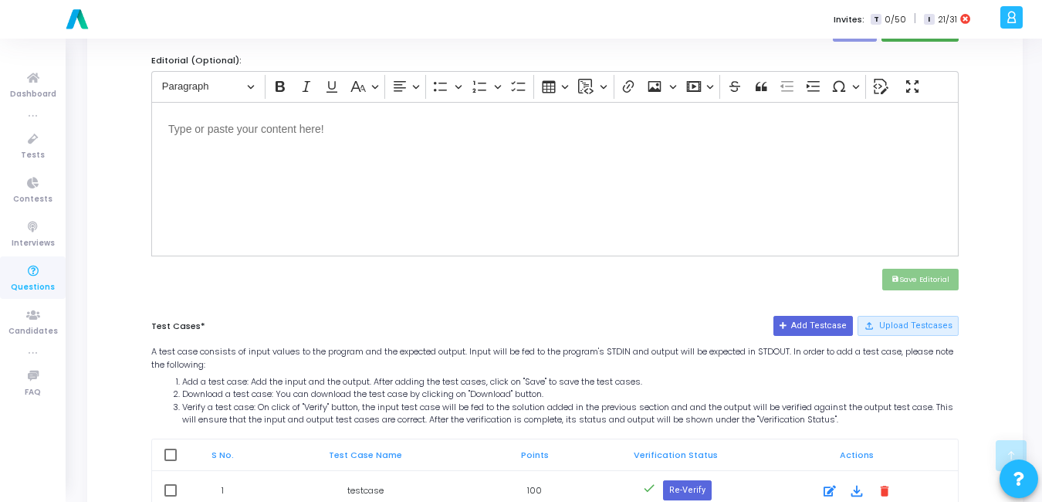
scroll to position [617, 0]
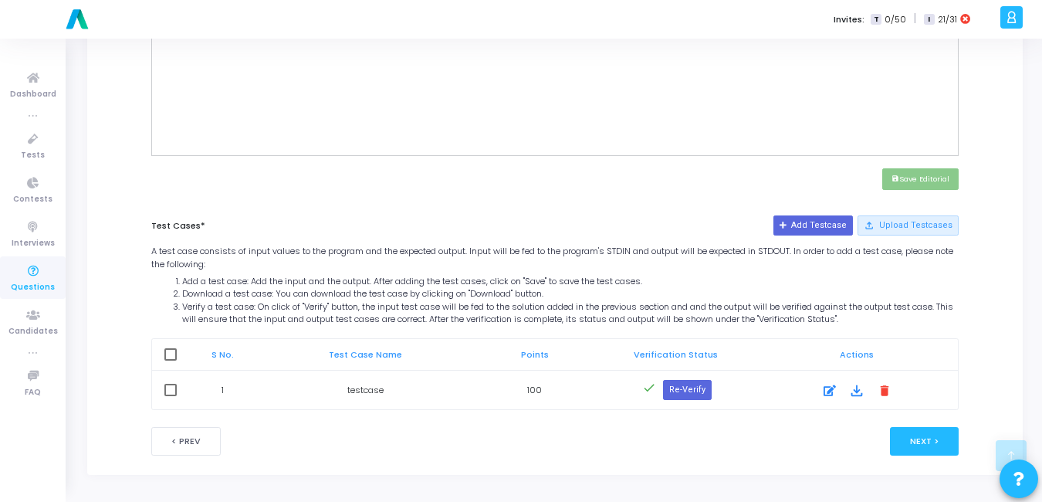
click at [171, 393] on span at bounding box center [170, 390] width 12 height 12
click at [171, 396] on input "checkbox" at bounding box center [170, 396] width 1 height 1
checkbox input "true"
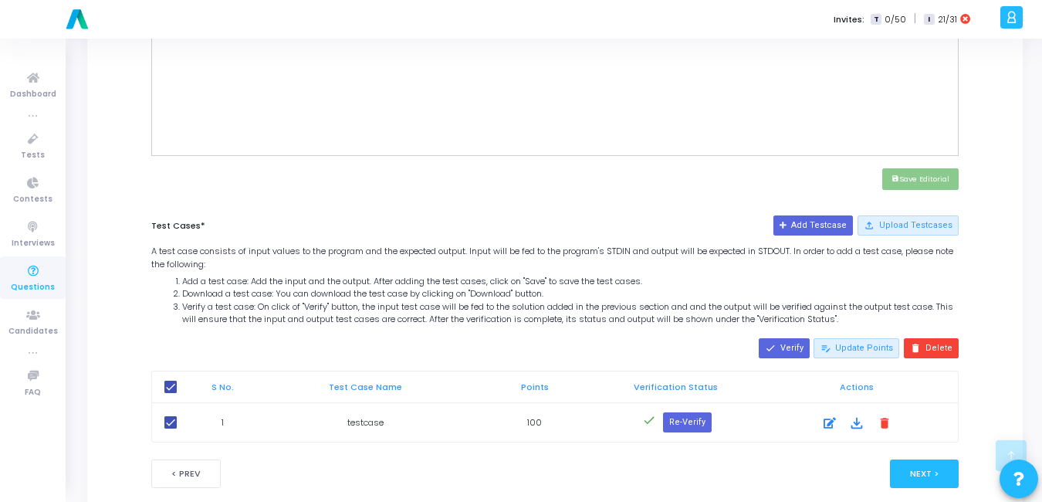
click at [825, 426] on icon at bounding box center [829, 423] width 12 height 19
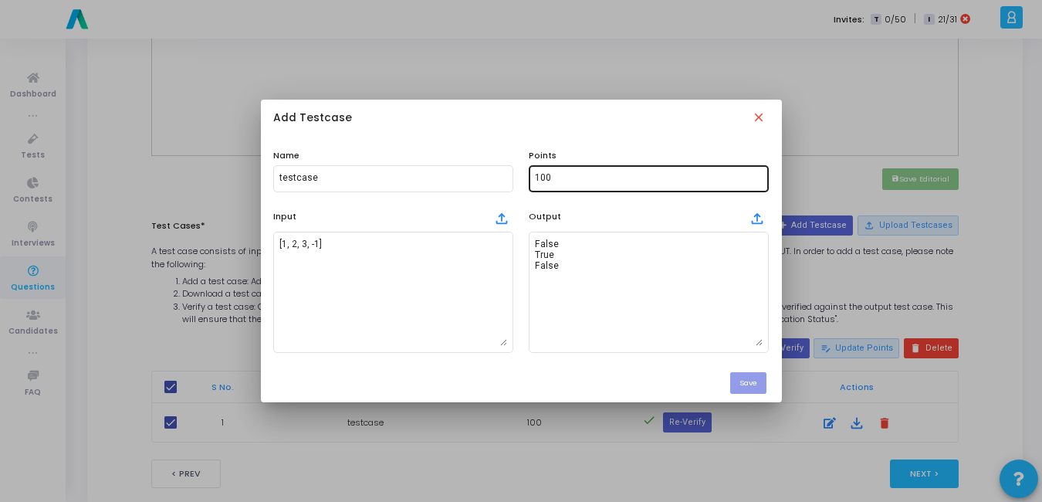
click at [566, 181] on input "100" at bounding box center [649, 178] width 228 height 11
type input "1"
type input "5"
click at [751, 384] on button "Save" at bounding box center [748, 382] width 36 height 21
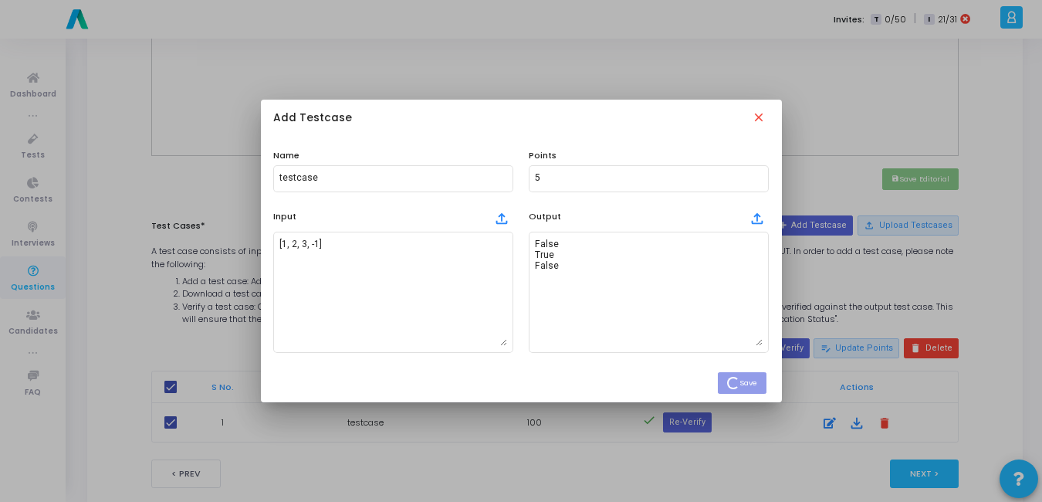
click at [462, 96] on div at bounding box center [521, 251] width 1042 height 502
click at [758, 115] on mat-icon "close" at bounding box center [760, 118] width 17 height 17
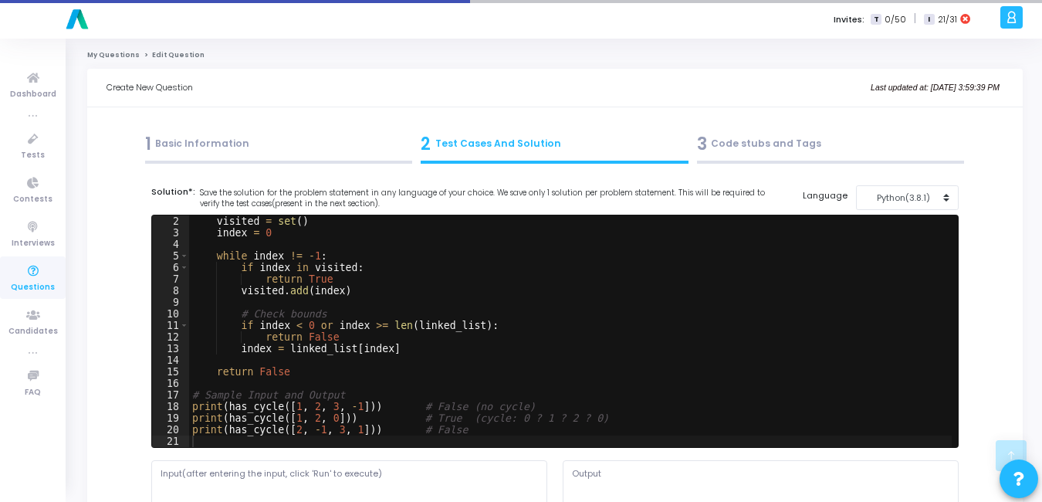
scroll to position [617, 0]
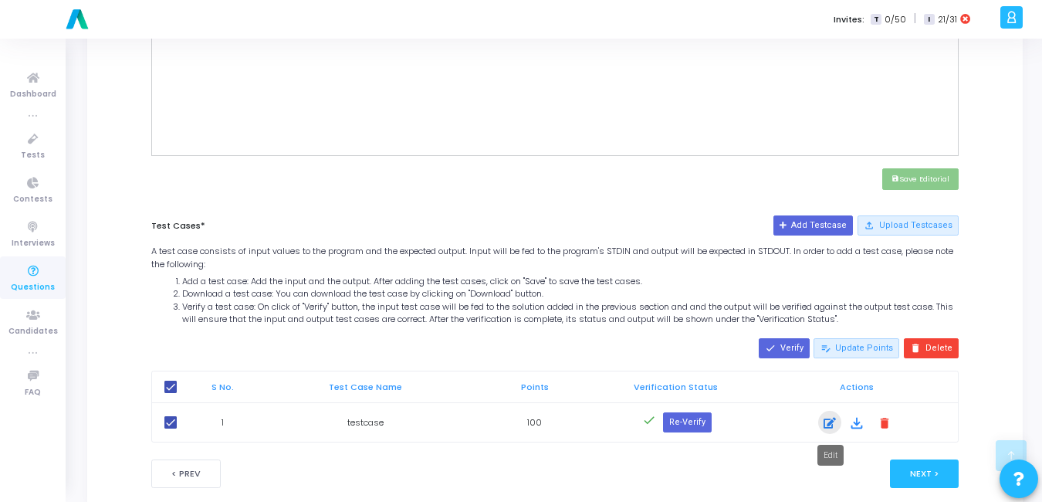
click at [829, 421] on icon at bounding box center [829, 423] width 12 height 19
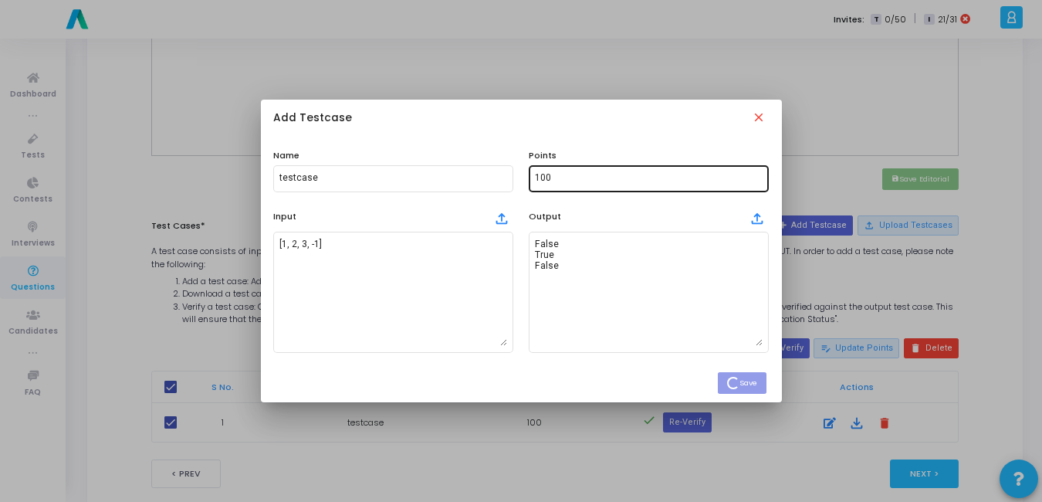
click at [611, 179] on input "100" at bounding box center [649, 178] width 228 height 11
type input "1"
type input "5"
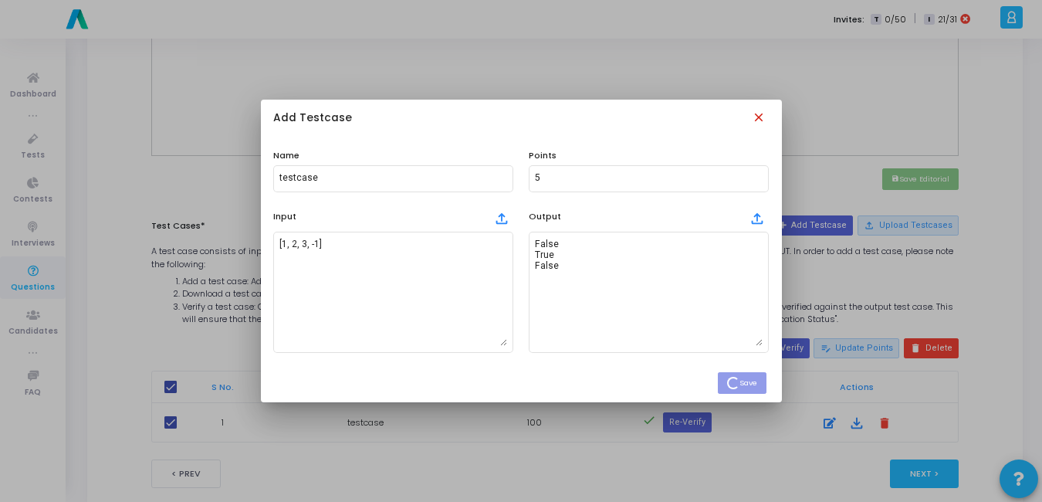
click at [756, 122] on mat-icon "close" at bounding box center [760, 118] width 17 height 17
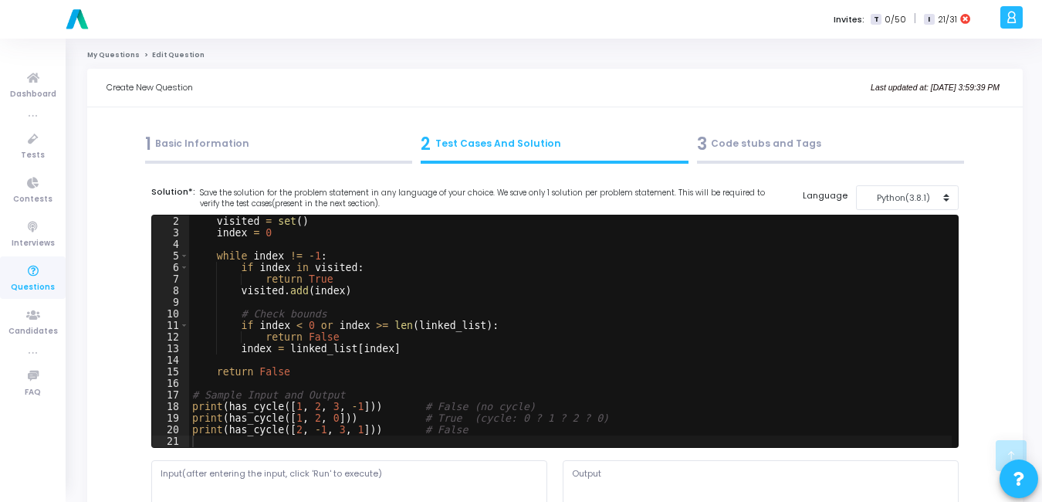
scroll to position [617, 0]
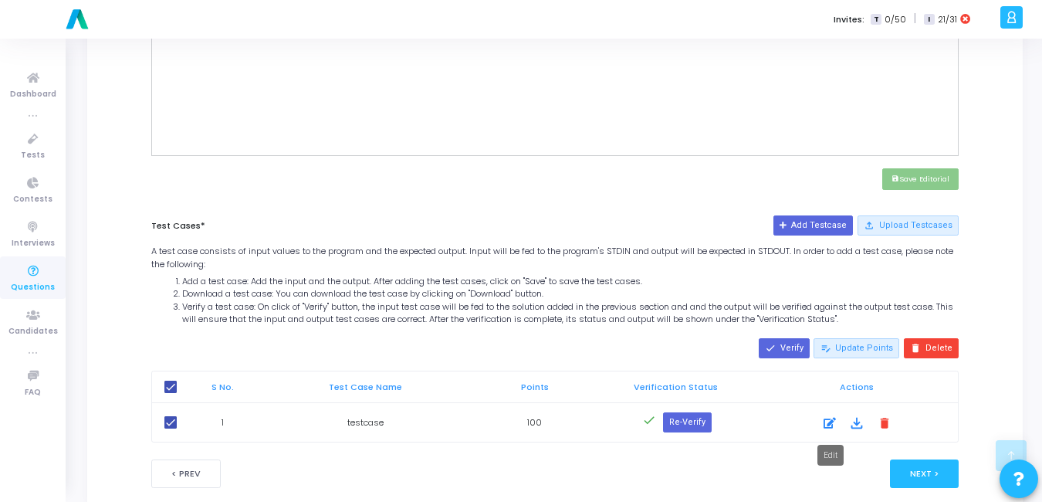
click at [825, 428] on icon at bounding box center [829, 423] width 12 height 19
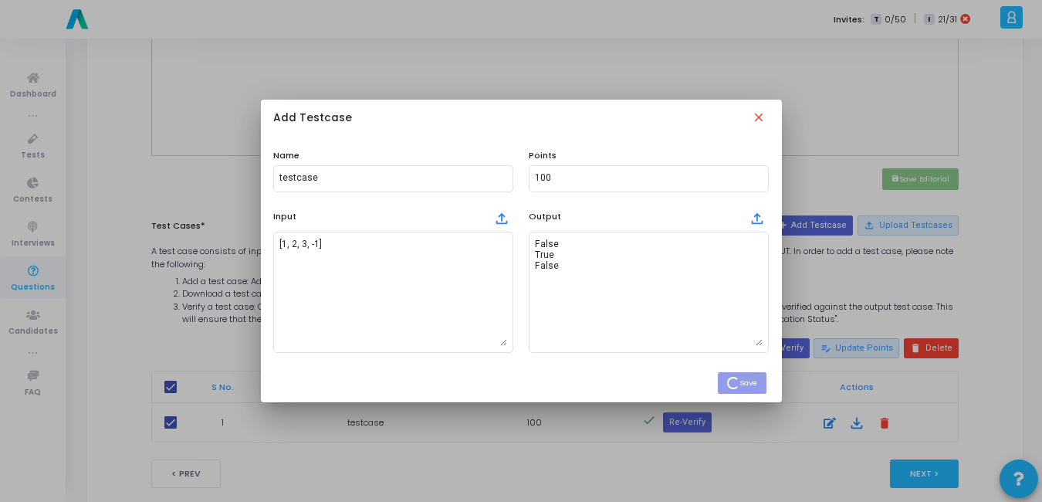
scroll to position [0, 0]
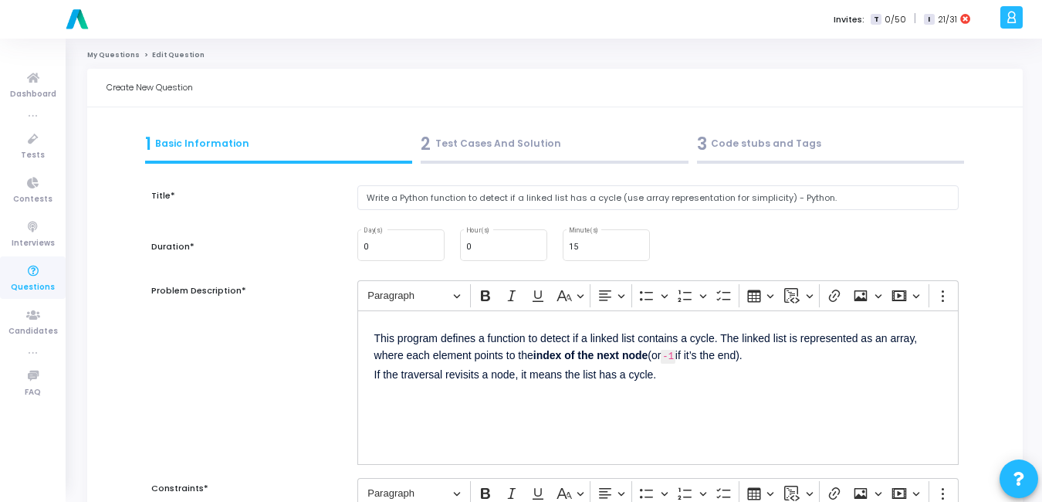
click at [590, 140] on div "2 Test Cases And Solution" at bounding box center [555, 143] width 268 height 25
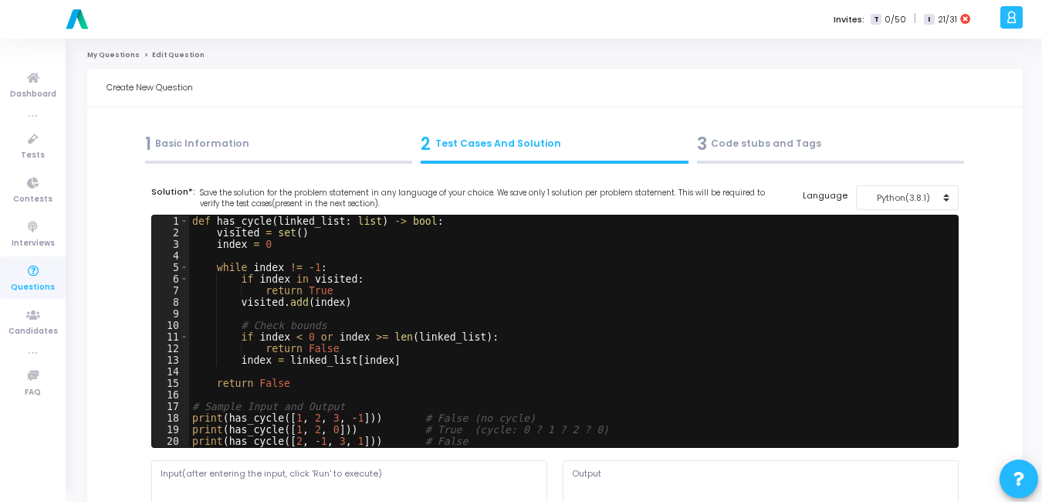
click at [265, 149] on div "1 Basic Information" at bounding box center [279, 143] width 268 height 25
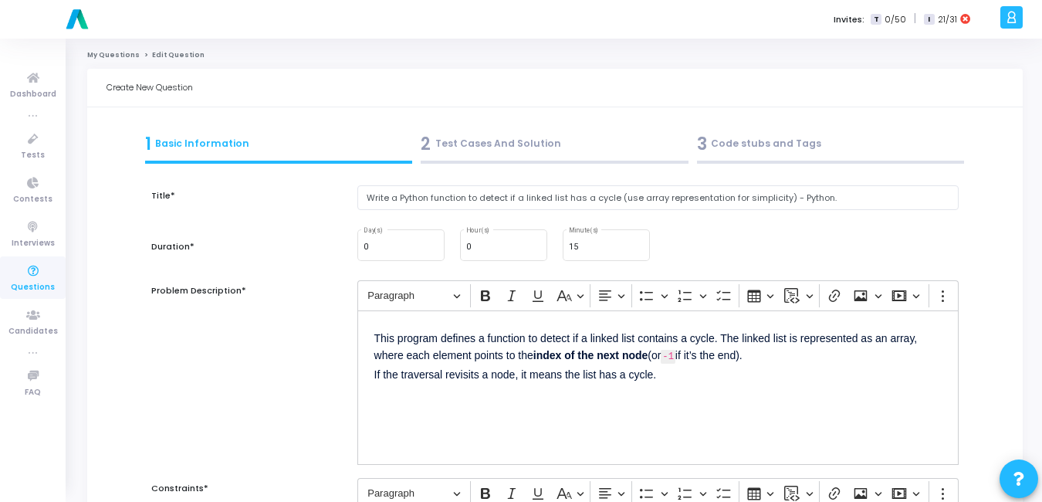
click at [484, 151] on div "2 Test Cases And Solution" at bounding box center [555, 143] width 268 height 25
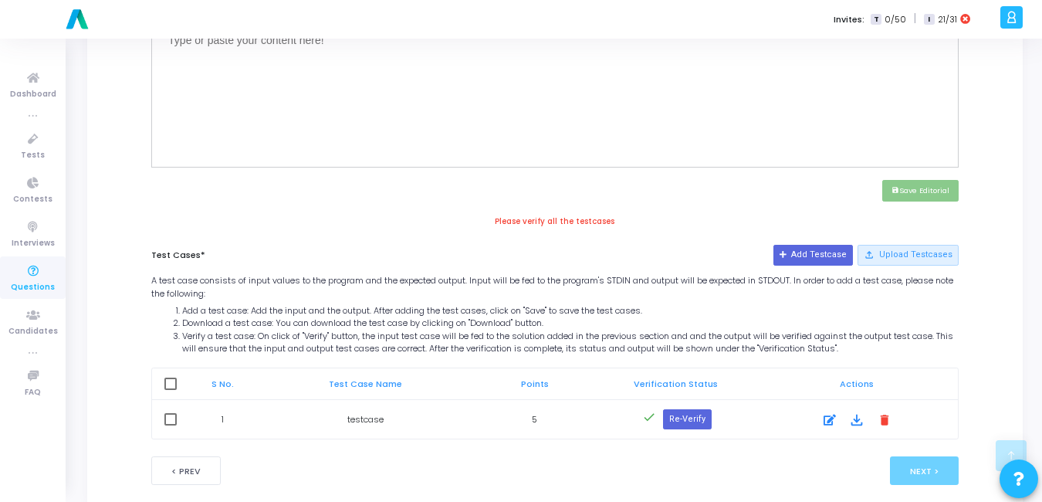
scroll to position [634, 0]
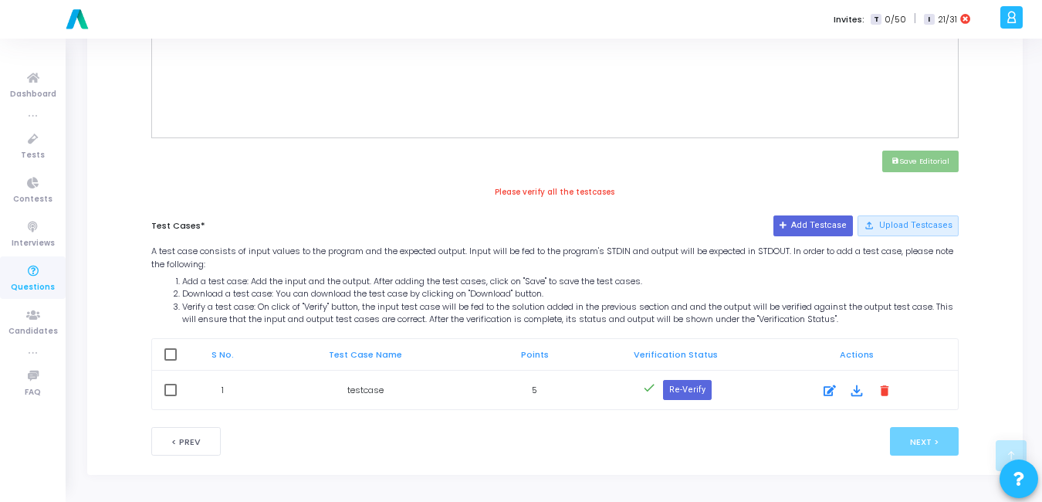
click at [166, 353] on span at bounding box center [170, 354] width 12 height 12
click at [170, 360] on input "checkbox" at bounding box center [170, 360] width 1 height 1
checkbox input "true"
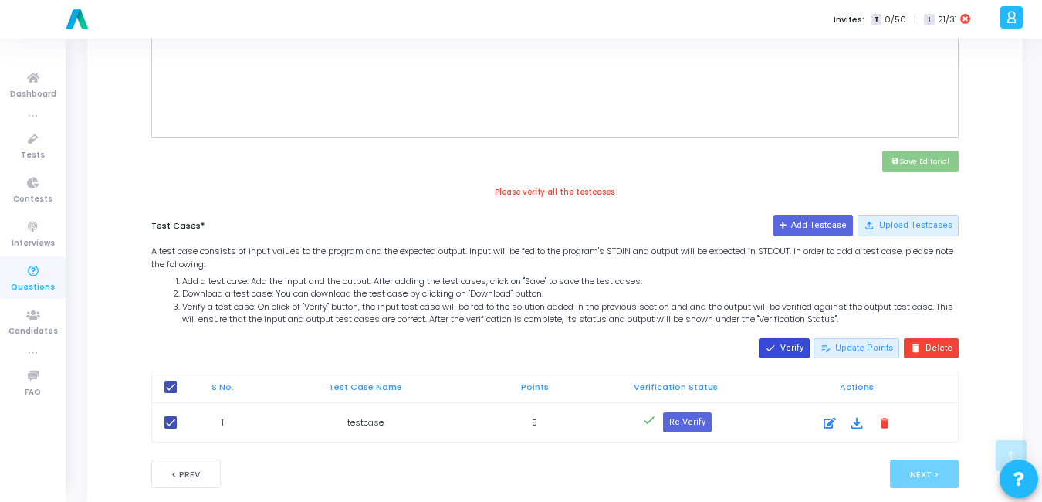
click at [792, 350] on button "done Verify" at bounding box center [784, 348] width 51 height 20
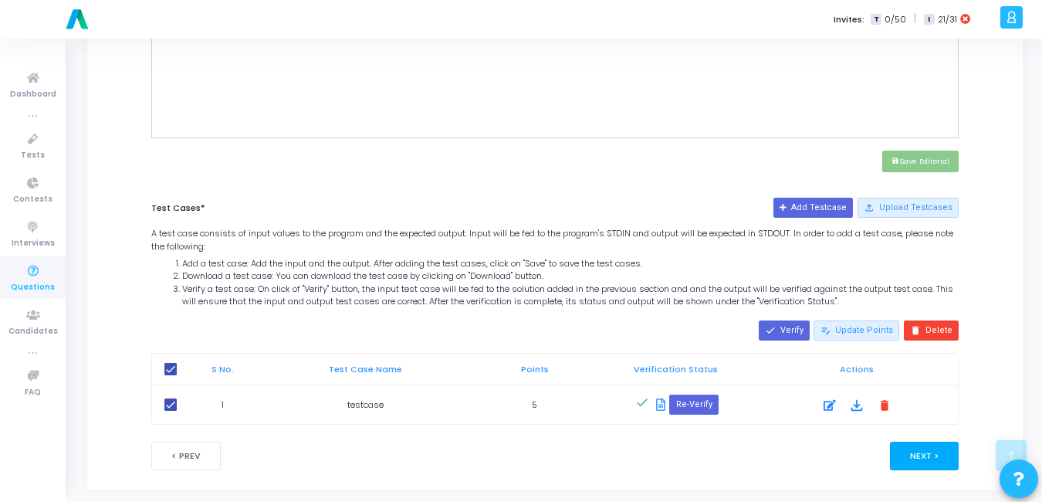
click at [935, 451] on button "Next >" at bounding box center [924, 455] width 69 height 29
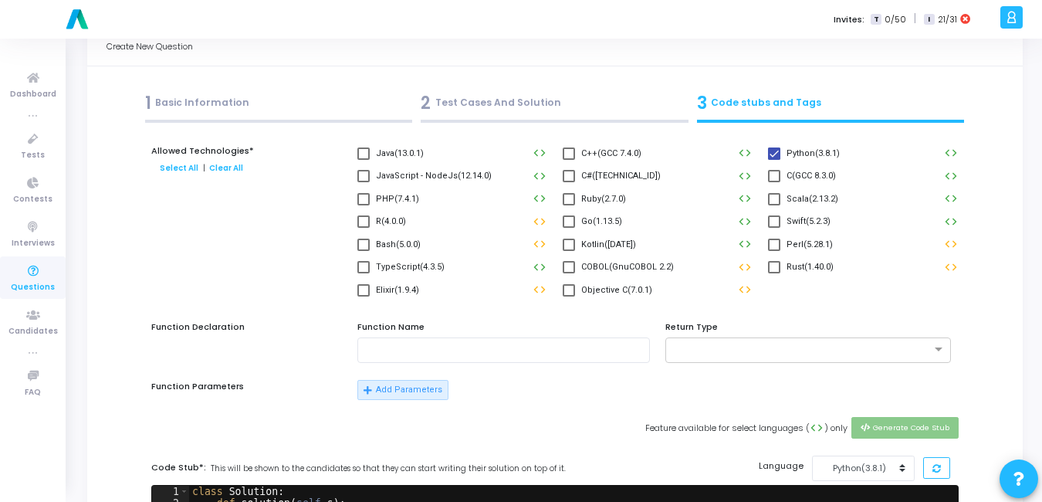
scroll to position [0, 0]
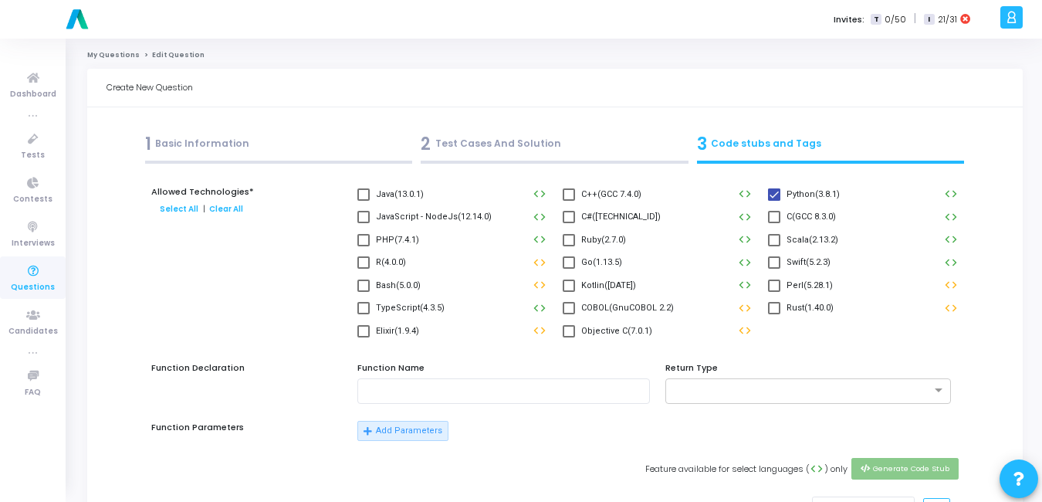
click at [407, 210] on span "JavaScript - NodeJs(12.14.0)" at bounding box center [434, 217] width 116 height 19
click at [363, 223] on input "JavaScript - NodeJs(12.14.0)" at bounding box center [363, 223] width 1 height 1
checkbox input "true"
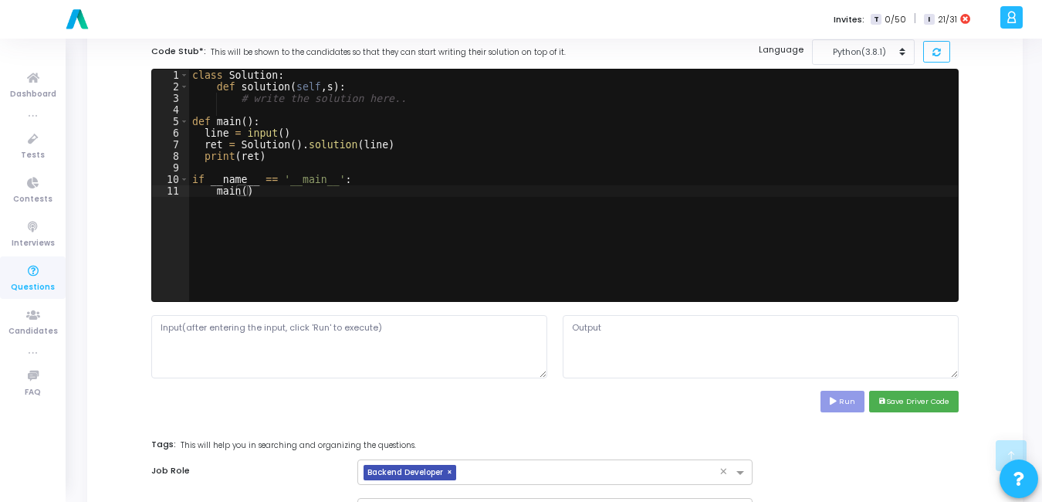
scroll to position [458, 0]
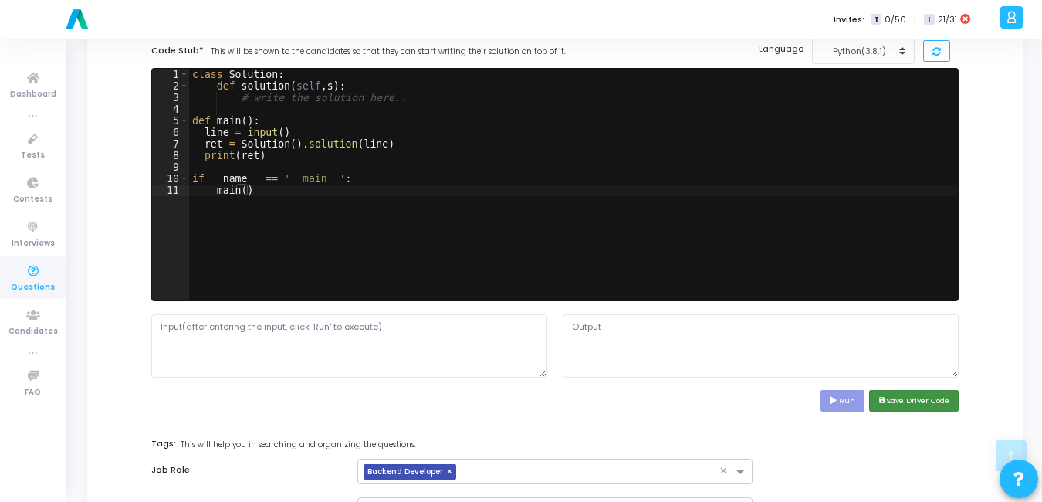
click at [879, 399] on icon "save" at bounding box center [882, 401] width 8 height 8
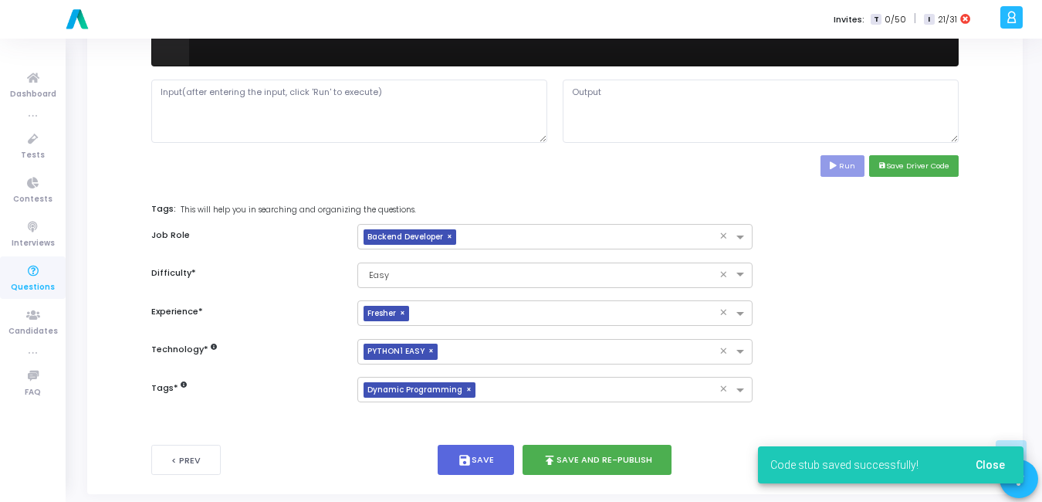
scroll to position [712, 0]
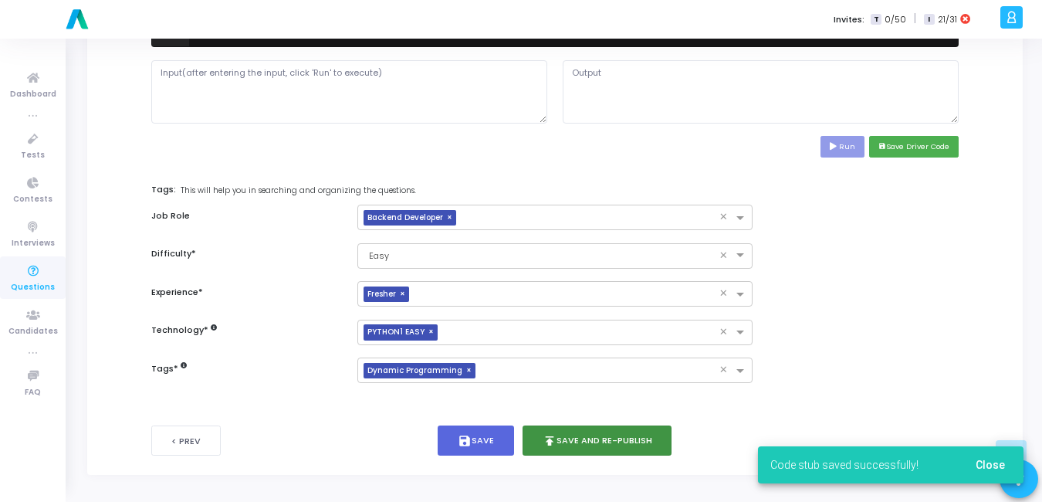
click at [603, 435] on button "publish Save and Re-publish" at bounding box center [597, 440] width 150 height 30
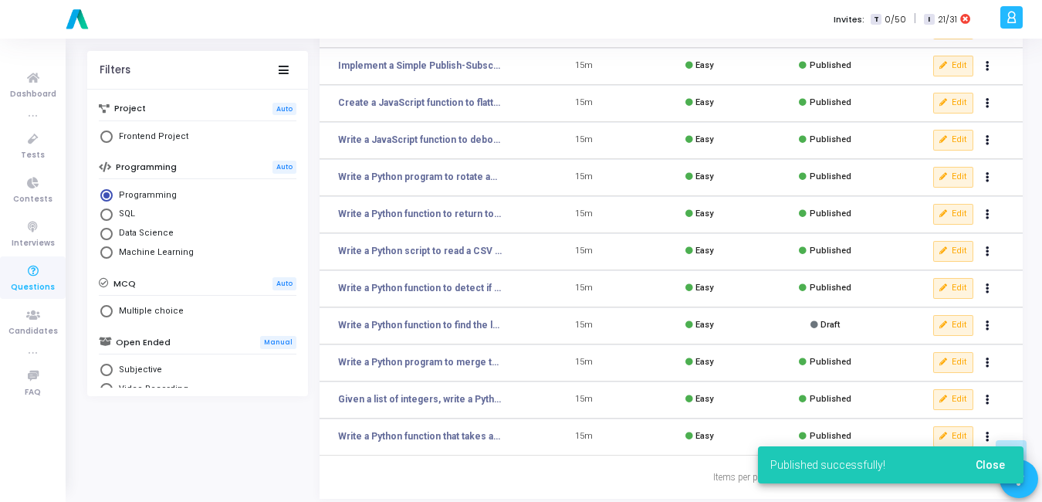
scroll to position [287, 0]
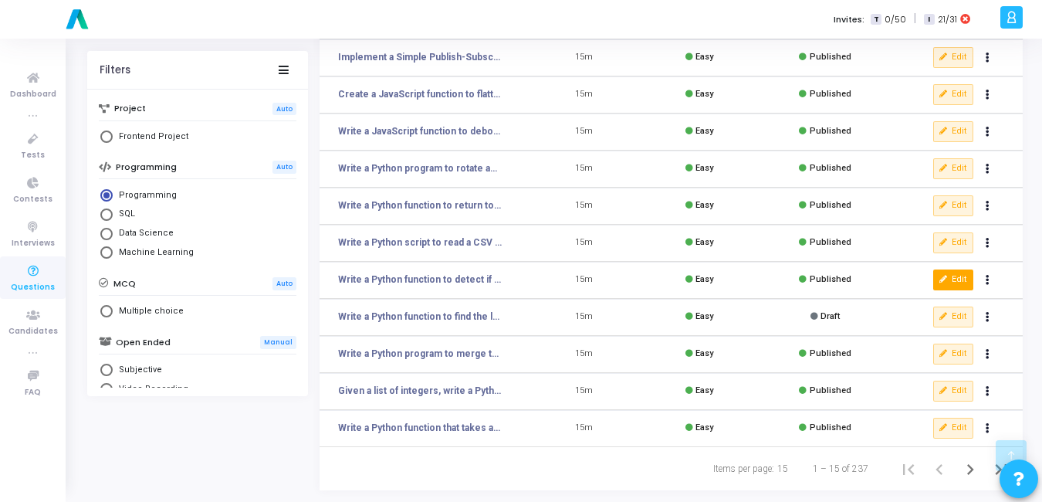
click at [954, 281] on button "Edit" at bounding box center [953, 279] width 40 height 20
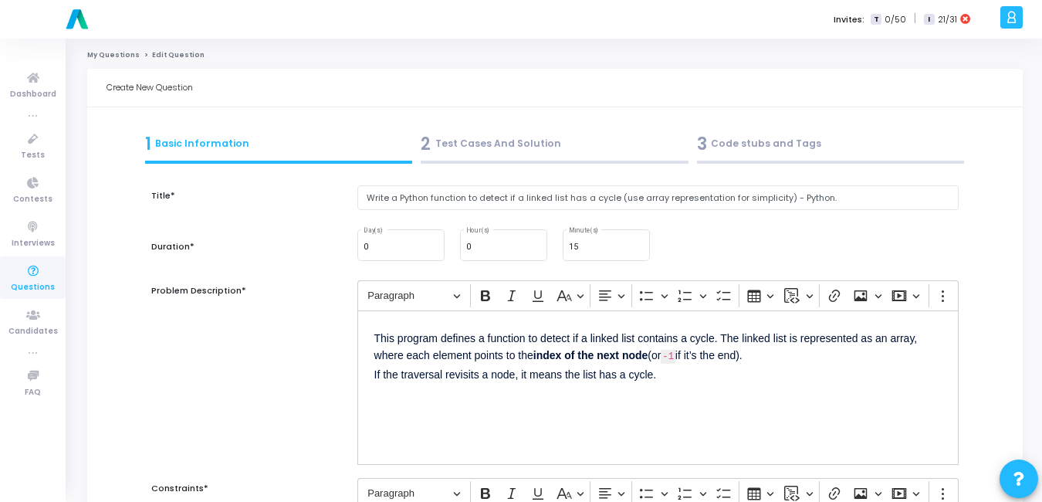
click at [509, 154] on div "2 Test Cases And Solution" at bounding box center [555, 143] width 268 height 25
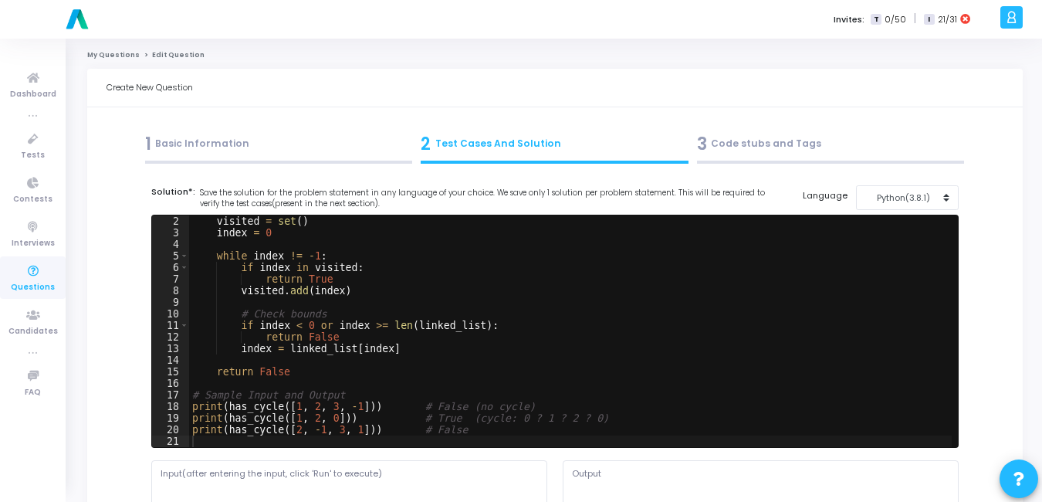
click at [762, 153] on div "3 Code stubs and Tags" at bounding box center [831, 143] width 268 height 25
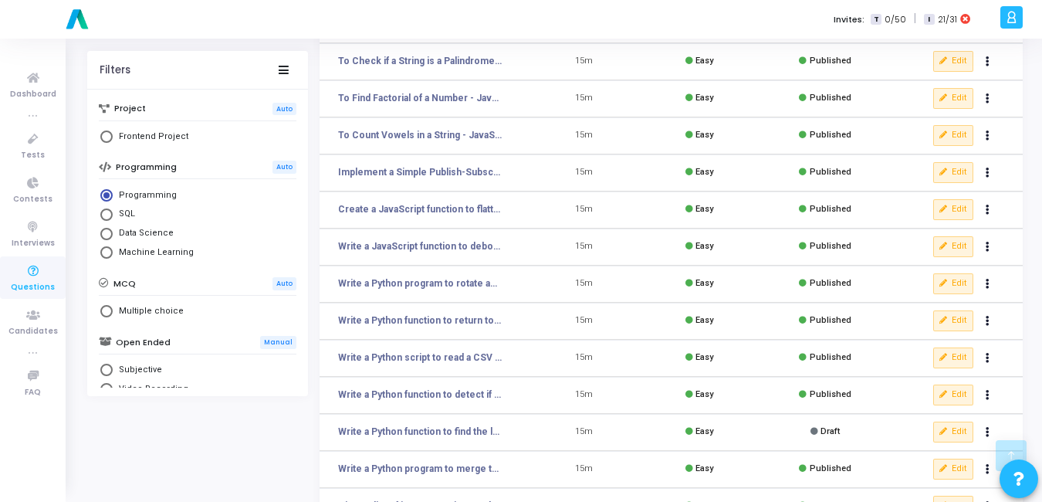
scroll to position [287, 0]
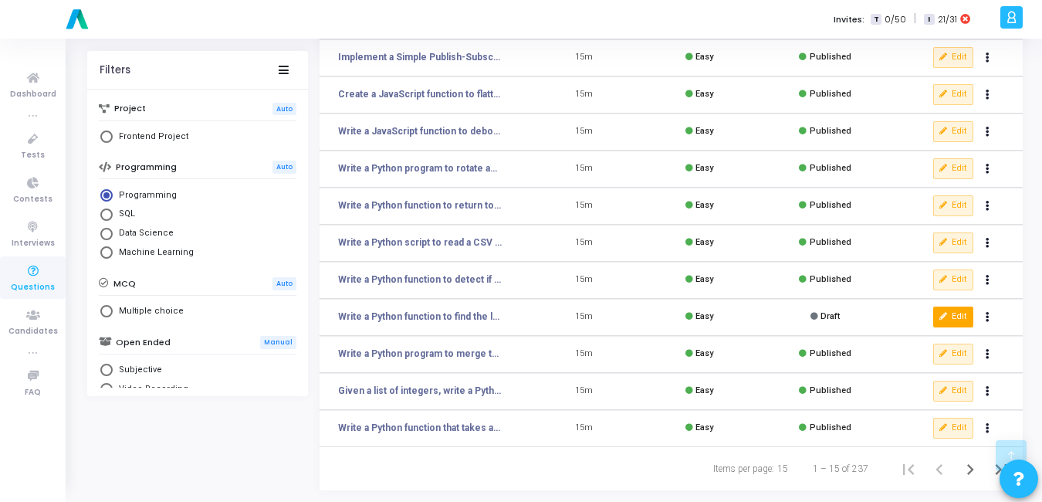
click at [966, 318] on button "Edit" at bounding box center [953, 316] width 40 height 20
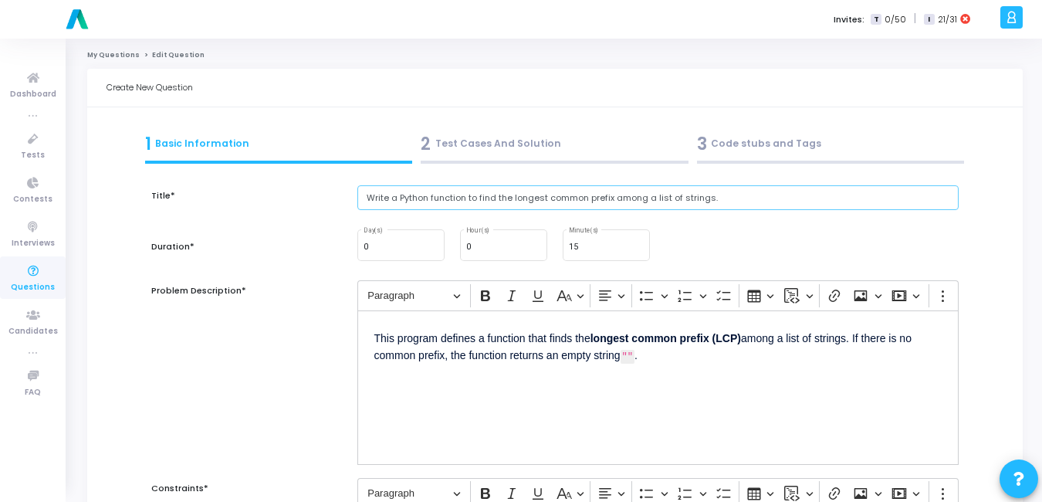
click at [747, 191] on input "Write a Python function to find the longest common prefix among a list of strin…" at bounding box center [657, 197] width 601 height 25
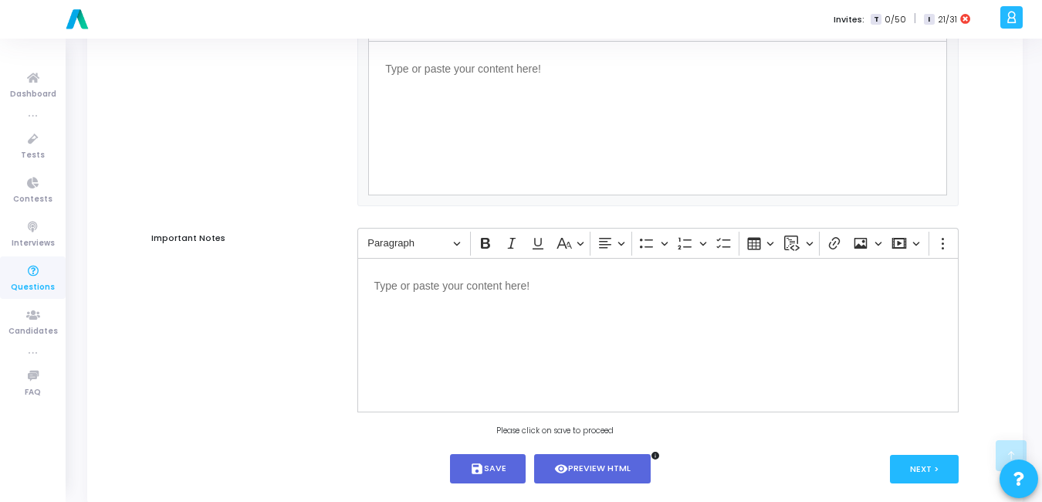
scroll to position [1009, 0]
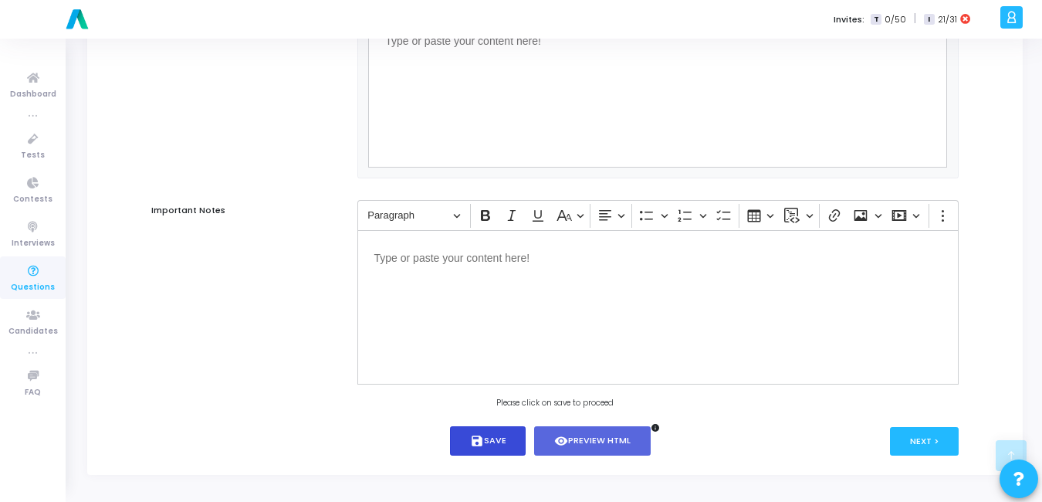
type input "Write a Python function to find the longest common prefix among a list of strin…"
click at [466, 448] on button "save Save" at bounding box center [488, 441] width 76 height 30
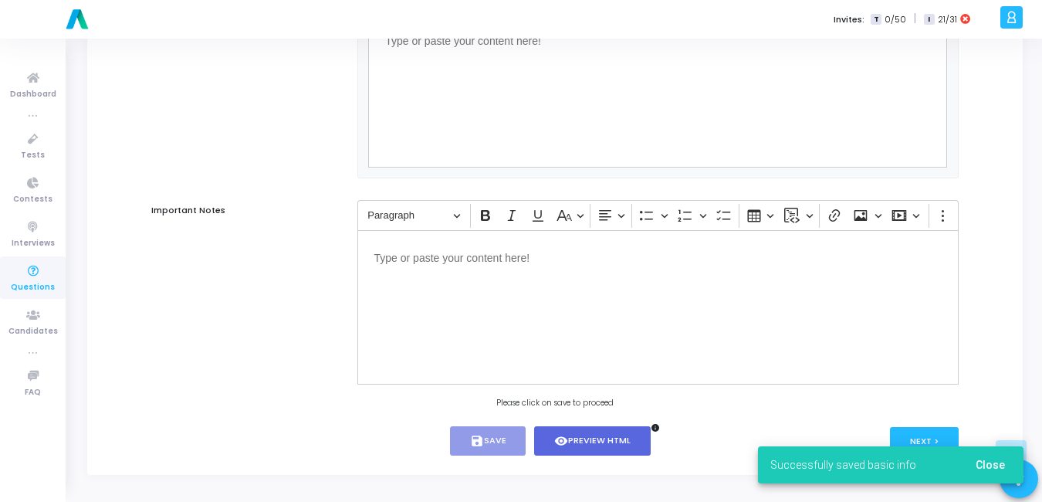
drag, startPoint x: 991, startPoint y: 469, endPoint x: 982, endPoint y: 463, distance: 10.5
click at [988, 468] on span "Close" at bounding box center [990, 464] width 29 height 12
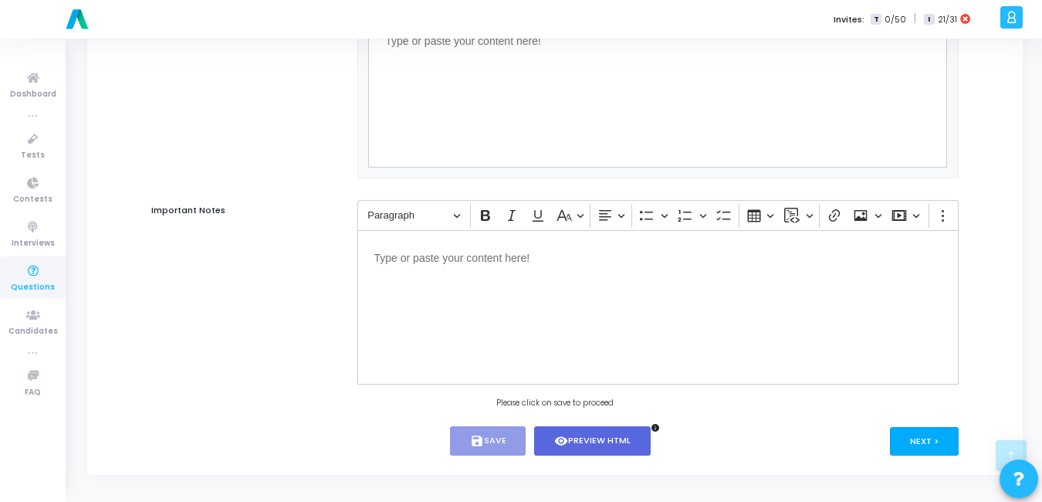
click at [945, 448] on button "Next >" at bounding box center [924, 441] width 69 height 29
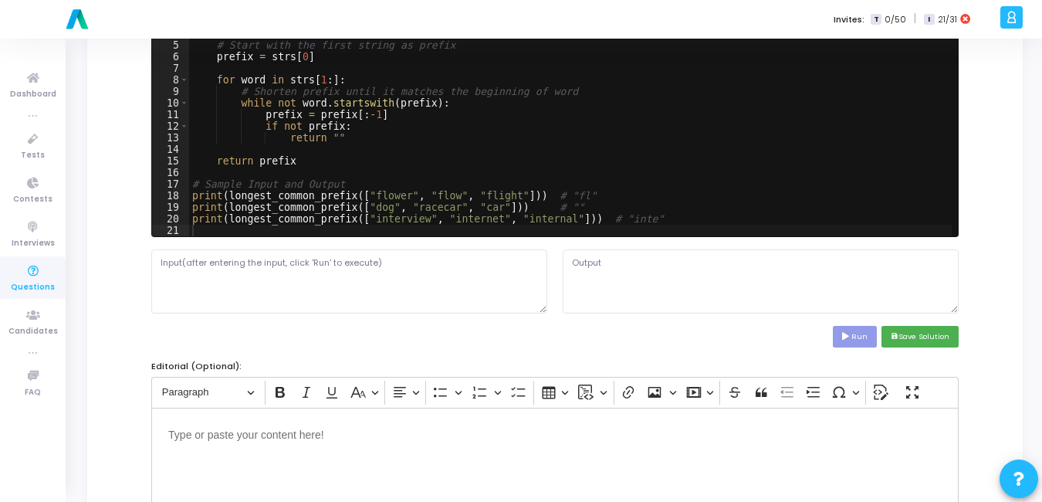
scroll to position [12, 0]
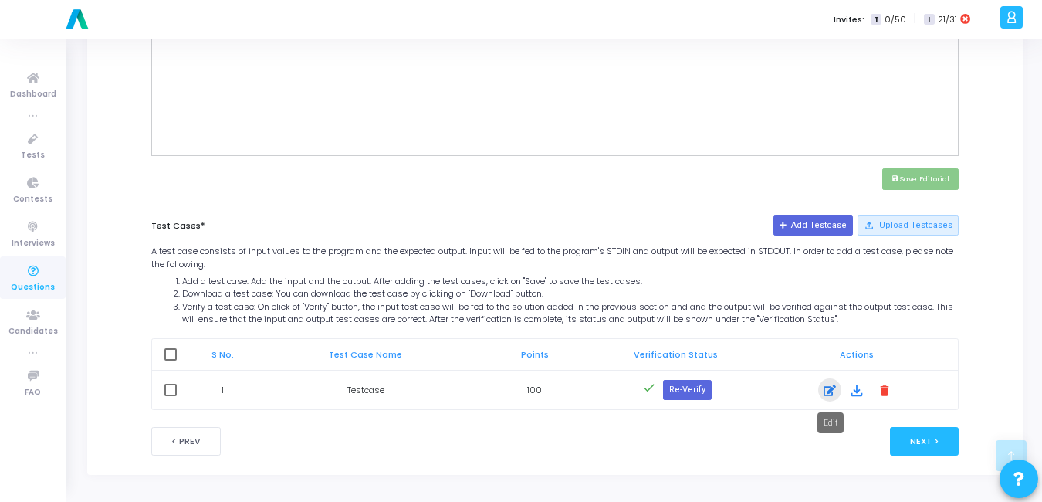
click at [823, 391] on div at bounding box center [829, 390] width 23 height 19
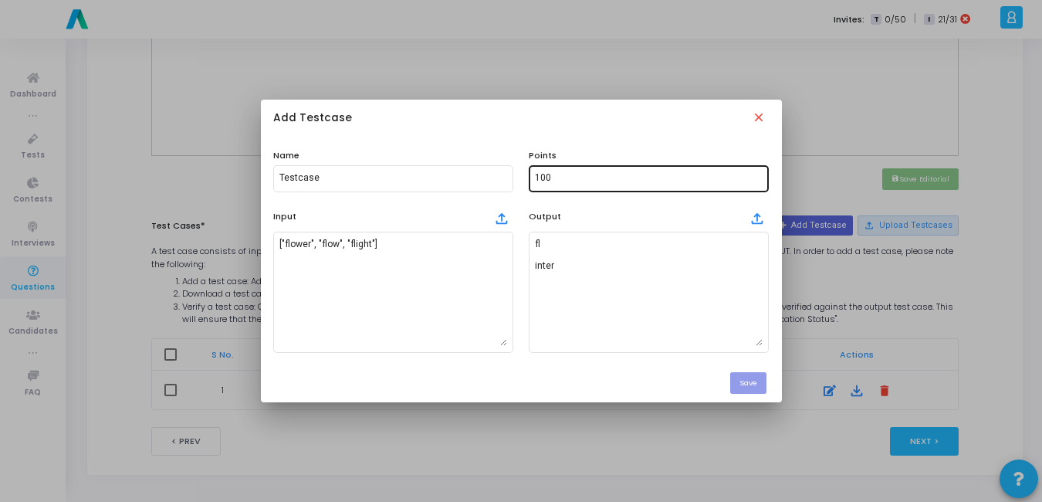
click at [574, 187] on div "100" at bounding box center [649, 177] width 228 height 29
type input "1"
type input "5"
click at [765, 391] on button "Save" at bounding box center [748, 382] width 36 height 21
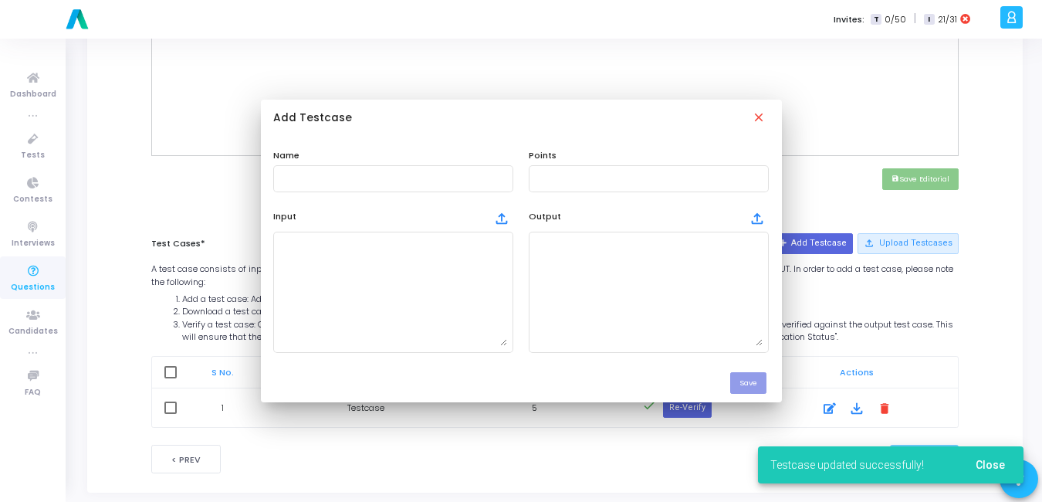
scroll to position [617, 0]
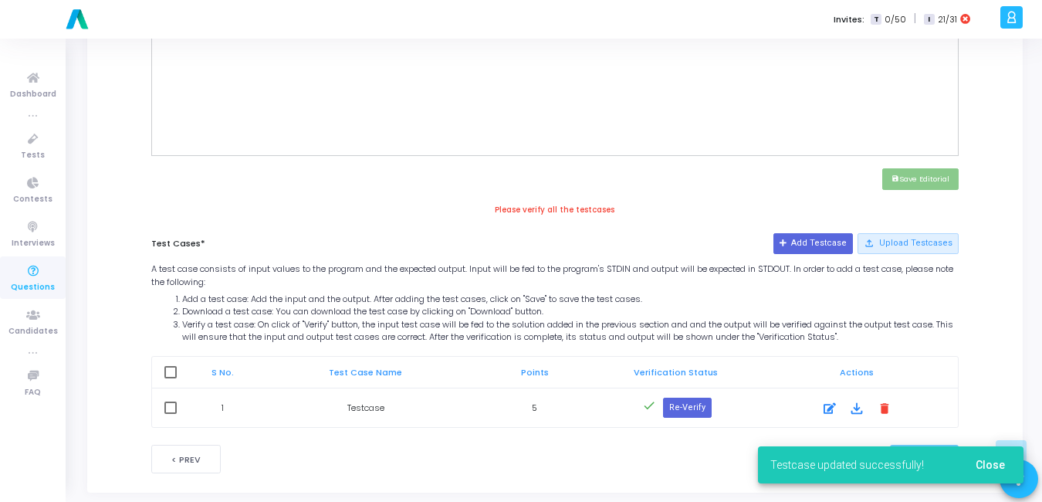
click at [168, 353] on div "S No. Test Case Name Points Verification Status Actions 1 Testcase 5 done Re-Ve…" at bounding box center [555, 390] width 823 height 76
click at [168, 376] on span at bounding box center [170, 372] width 12 height 12
click at [170, 378] on input "checkbox" at bounding box center [170, 378] width 1 height 1
checkbox input "true"
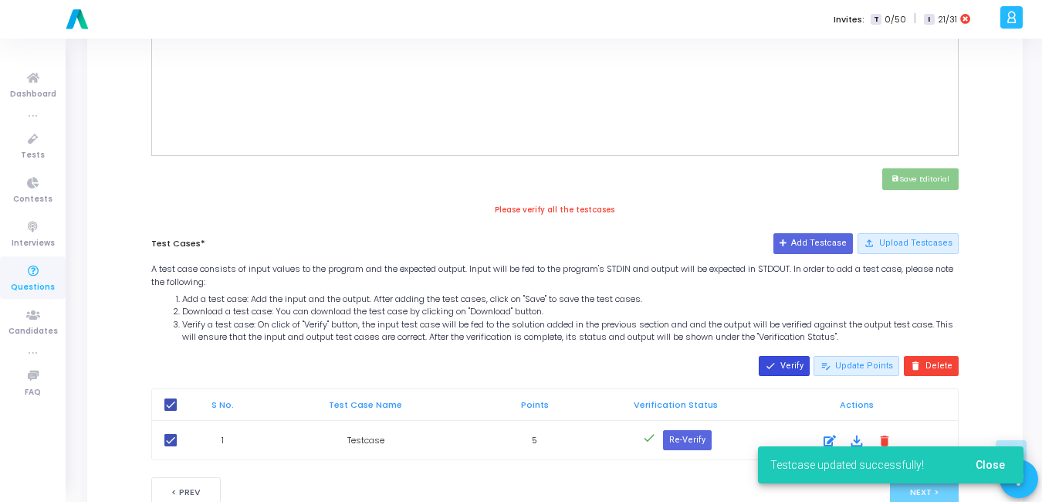
click at [799, 360] on button "done Verify" at bounding box center [784, 366] width 51 height 20
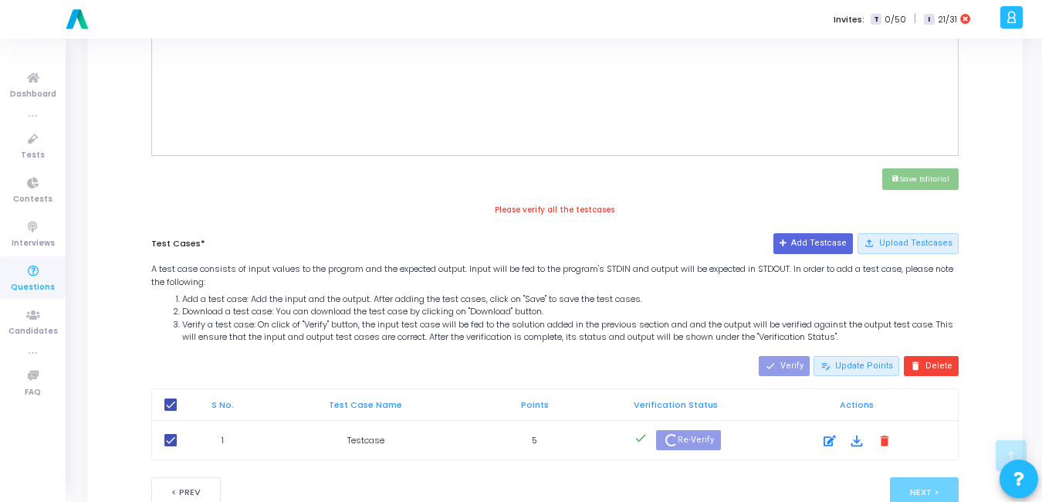
scroll to position [667, 0]
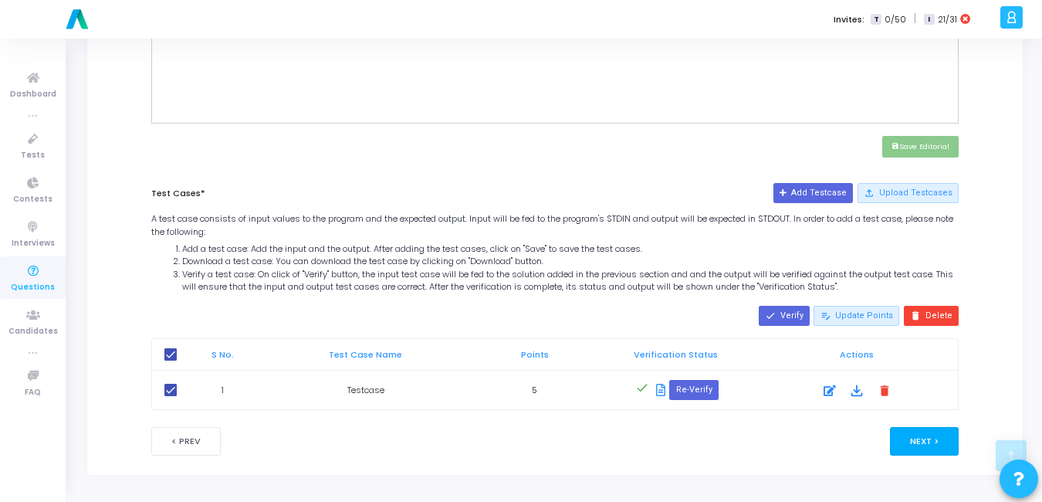
click at [948, 439] on button "Next >" at bounding box center [924, 441] width 69 height 29
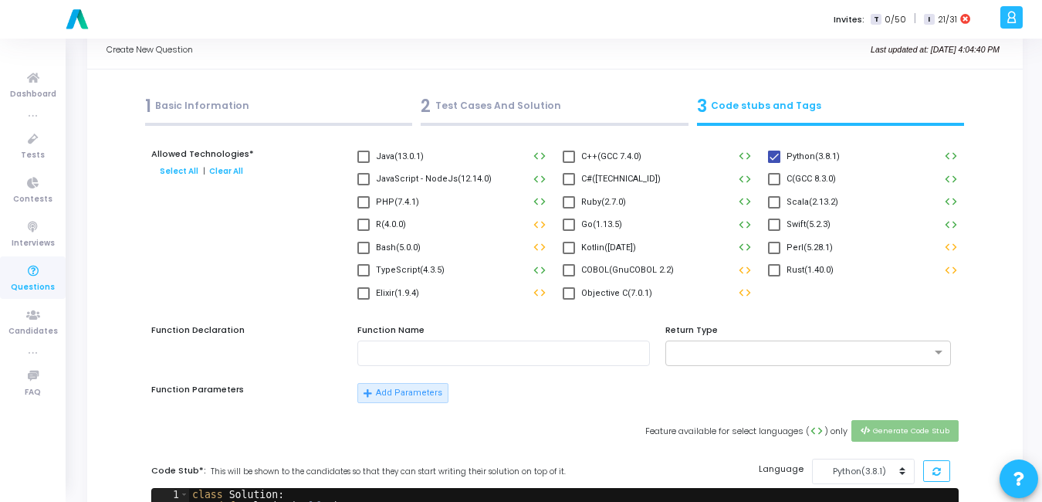
scroll to position [0, 0]
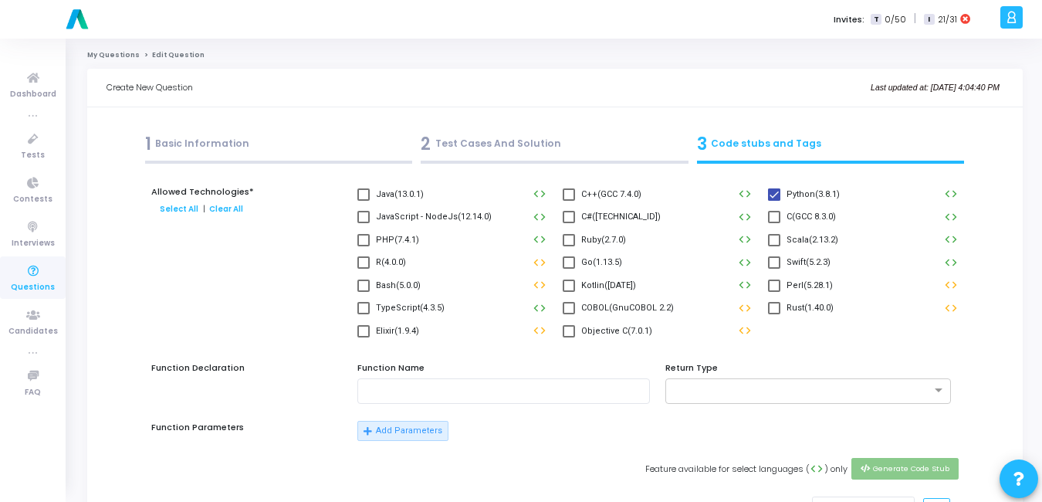
click at [374, 218] on label "JavaScript - NodeJs(12.14.0)" at bounding box center [424, 217] width 134 height 19
click at [363, 223] on input "JavaScript - NodeJs(12.14.0)" at bounding box center [363, 223] width 1 height 1
checkbox input "true"
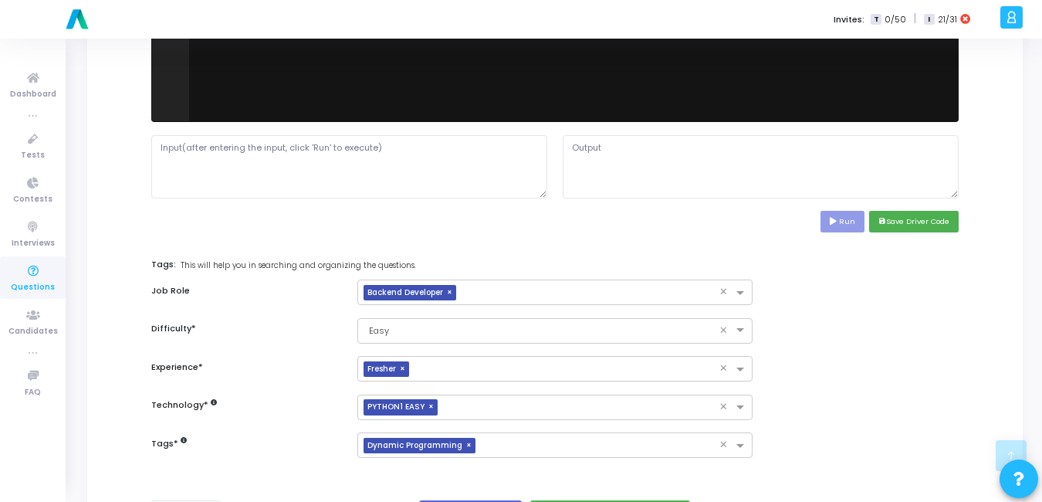
scroll to position [712, 0]
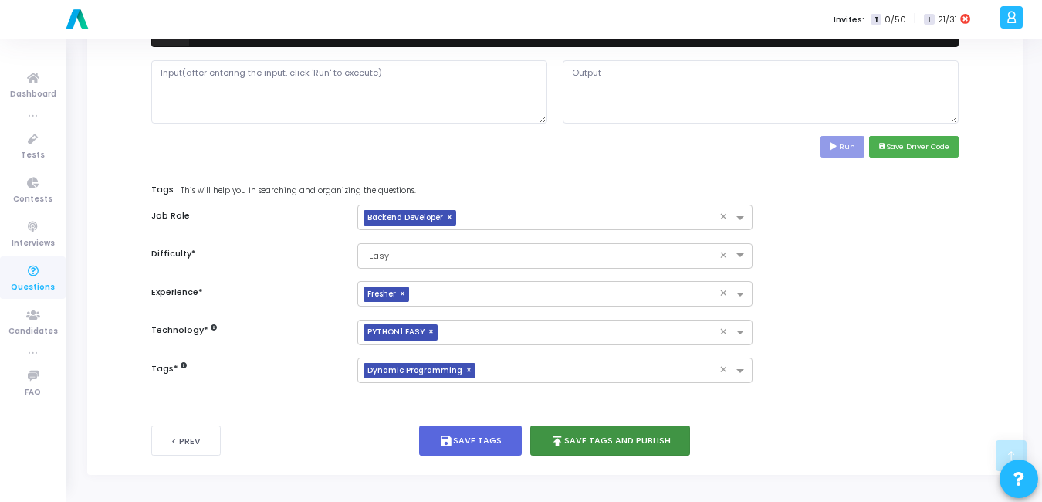
click at [576, 437] on button "publish Save Tags and Publish" at bounding box center [610, 440] width 161 height 30
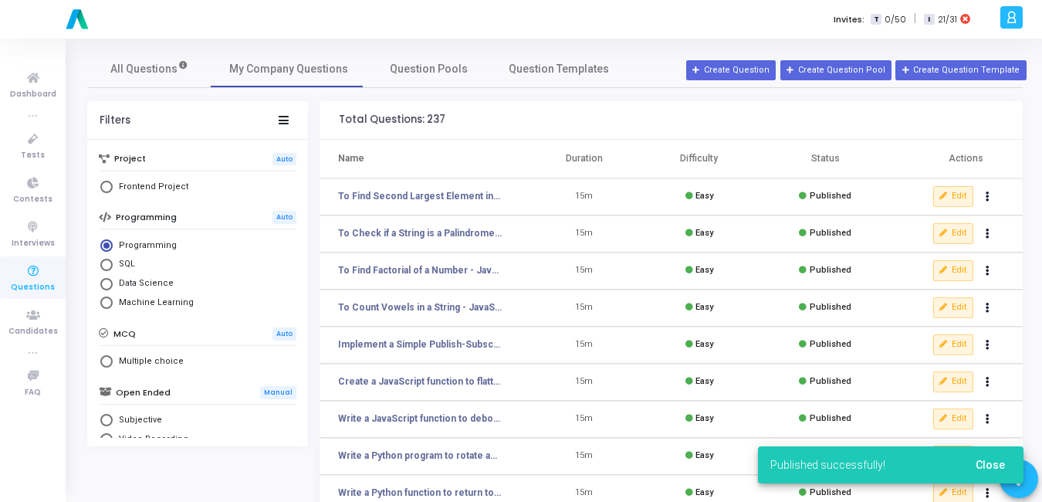
click at [989, 458] on span "Close" at bounding box center [990, 464] width 29 height 12
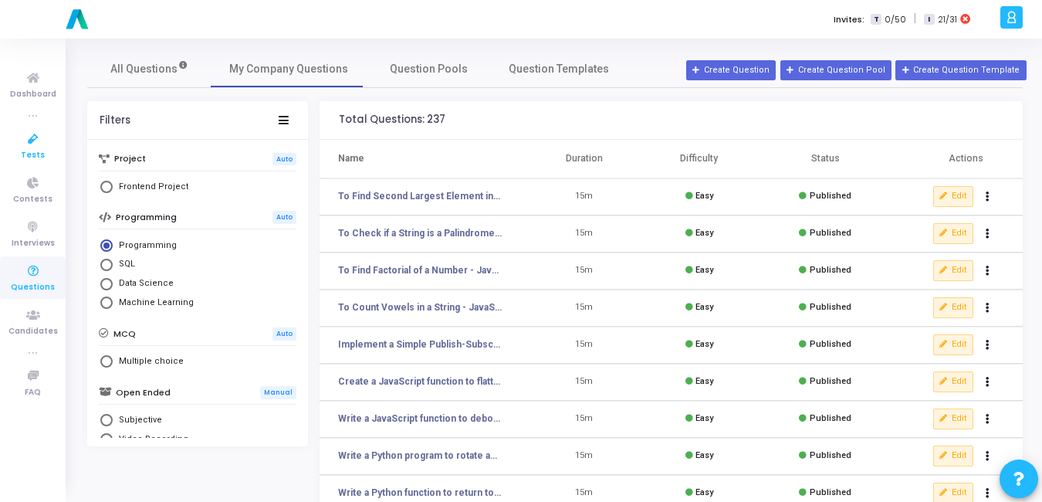
click at [42, 145] on icon at bounding box center [33, 139] width 32 height 19
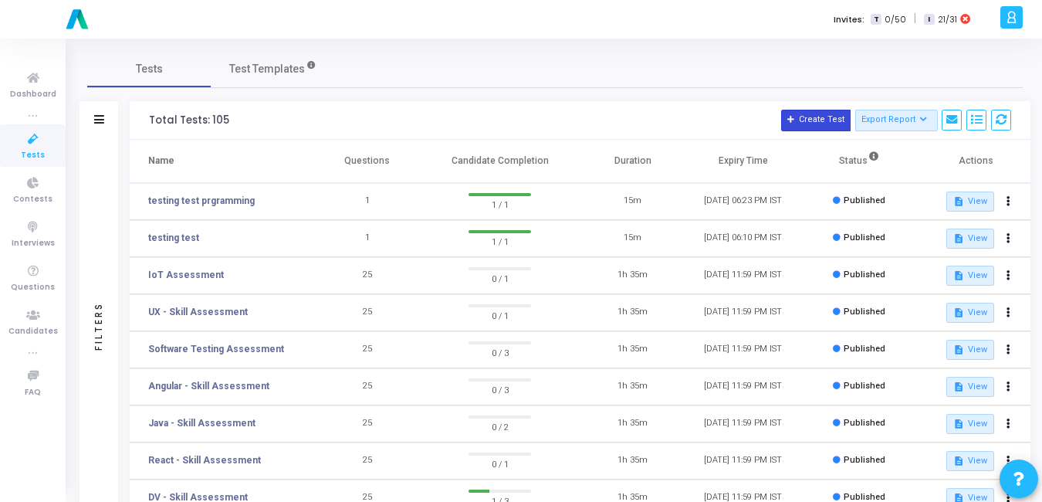
click at [808, 113] on button "Create Test" at bounding box center [815, 121] width 69 height 22
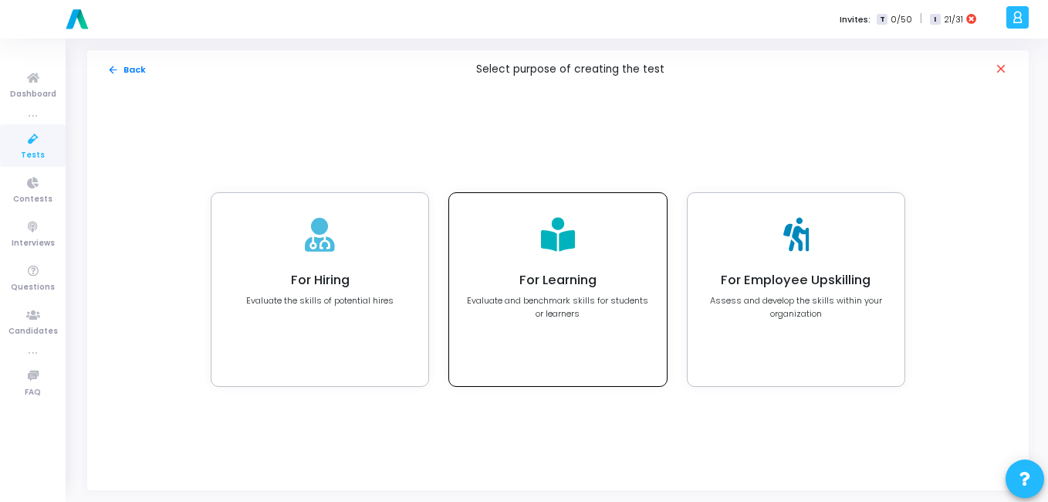
click at [543, 257] on div at bounding box center [558, 235] width 34 height 51
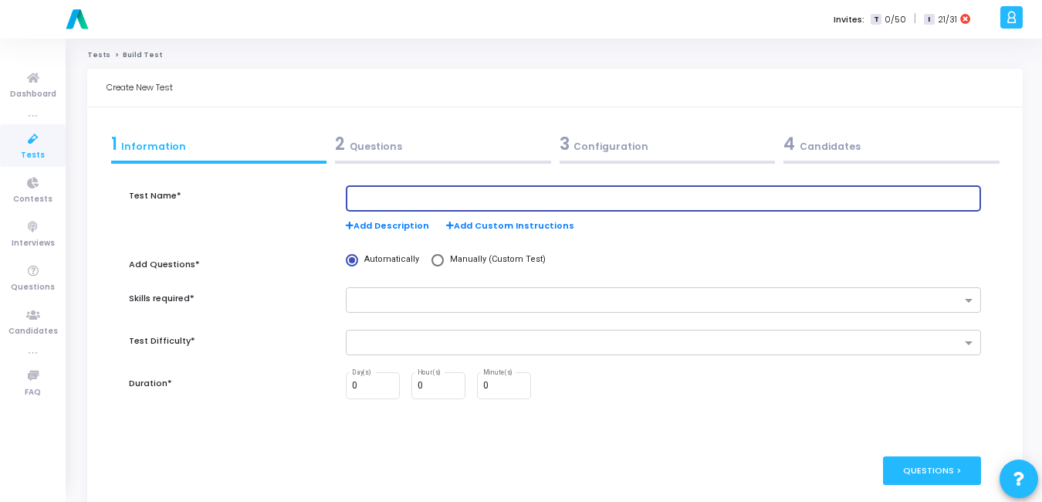
click at [393, 198] on input "text" at bounding box center [663, 198] width 622 height 11
type input "Vibe Coding Assessment"
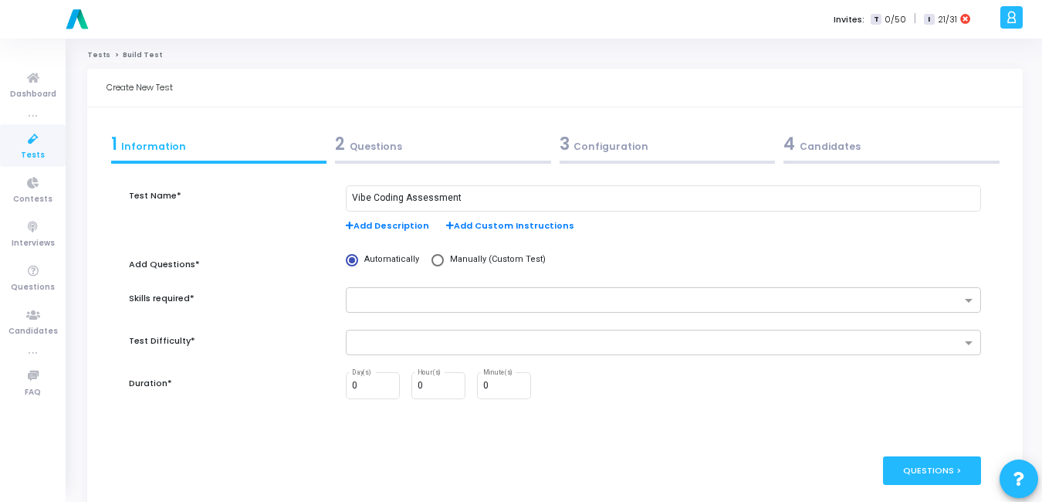
click at [468, 248] on div "Vibe Coding Assessment Add Description Add Custom Instructions" at bounding box center [663, 217] width 651 height 64
click at [458, 259] on span "Manually (Custom Test)" at bounding box center [495, 259] width 102 height 13
click at [444, 259] on input "Manually (Custom Test)" at bounding box center [437, 260] width 12 height 12
radio input "true"
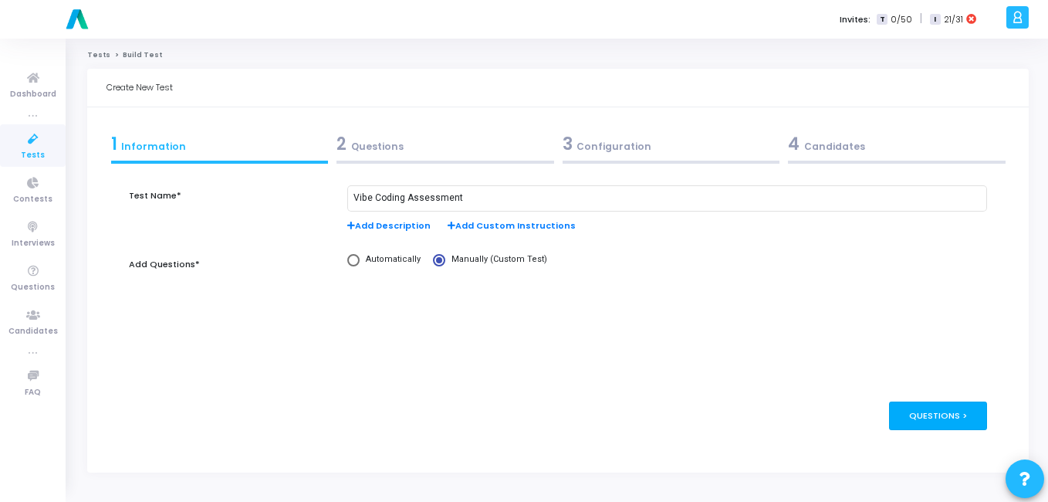
click at [928, 418] on div "Questions >" at bounding box center [938, 415] width 98 height 29
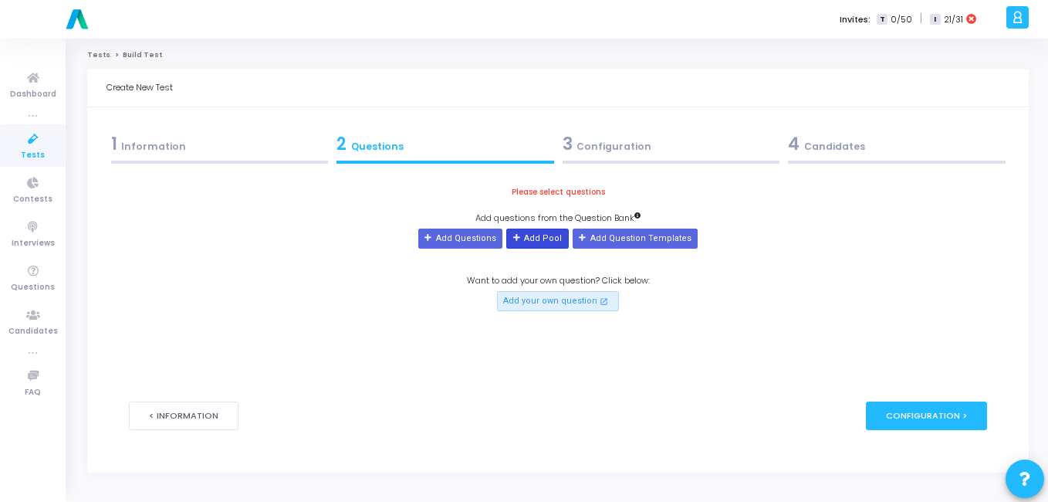
click at [520, 239] on icon at bounding box center [517, 238] width 8 height 8
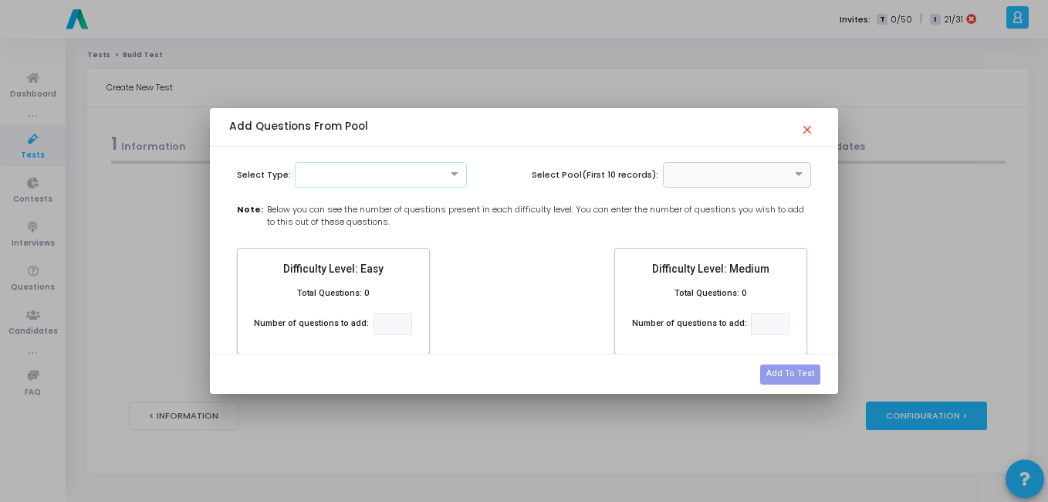
click at [340, 174] on div at bounding box center [381, 173] width 171 height 13
click at [345, 201] on div "MCQ" at bounding box center [381, 200] width 171 height 25
click at [764, 178] on input "text" at bounding box center [721, 173] width 101 height 13
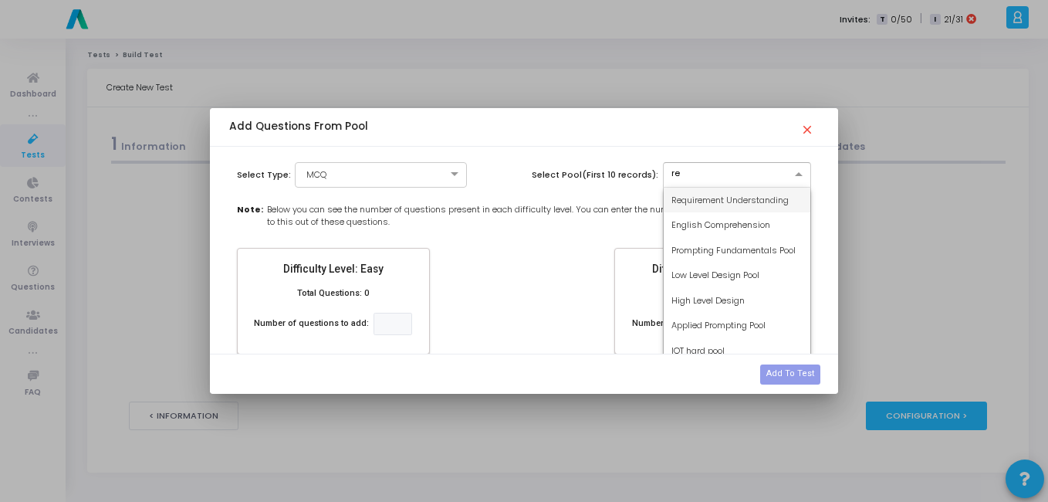
type input "req"
click at [749, 195] on span "Requirement Understanding" at bounding box center [729, 200] width 117 height 12
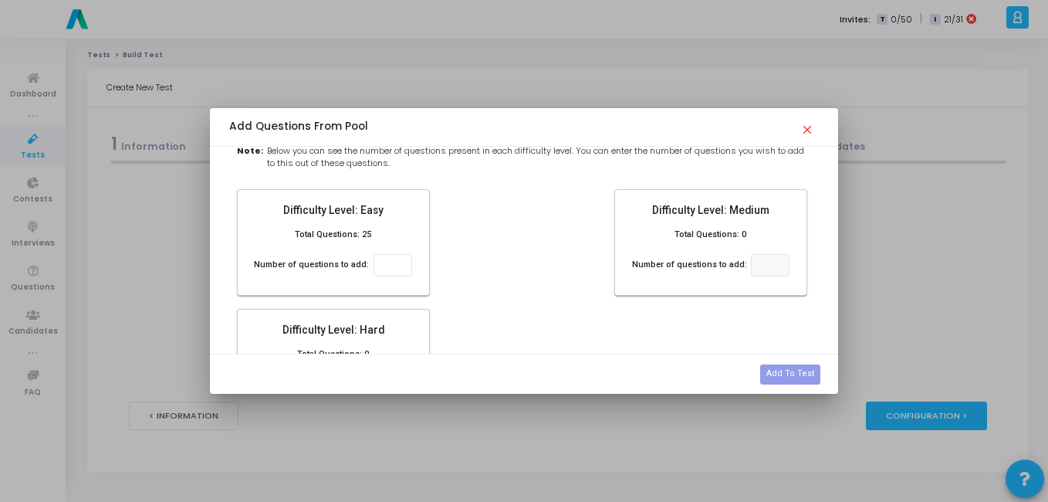
scroll to position [59, 0]
click at [391, 259] on input "number" at bounding box center [393, 264] width 39 height 22
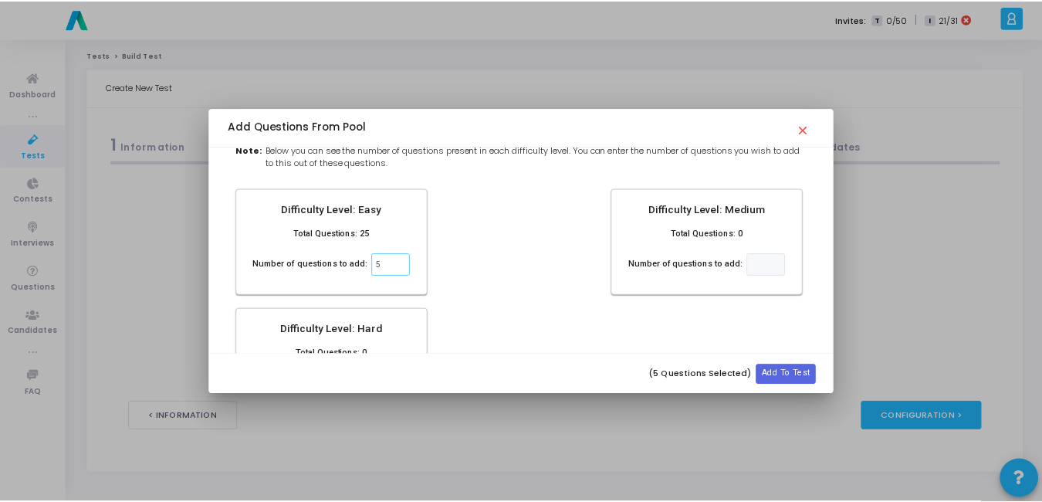
scroll to position [140, 0]
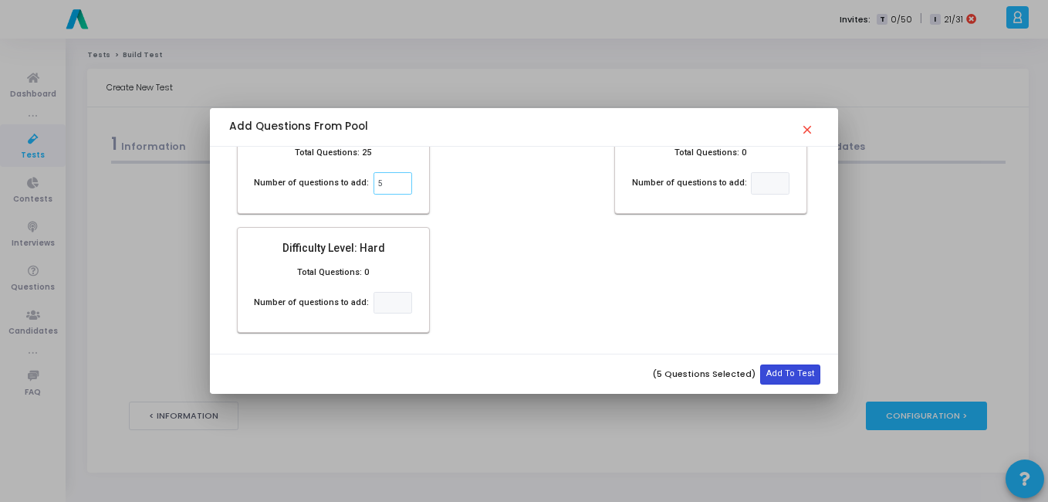
type input "5"
click at [779, 375] on button "Add To Test" at bounding box center [790, 374] width 60 height 20
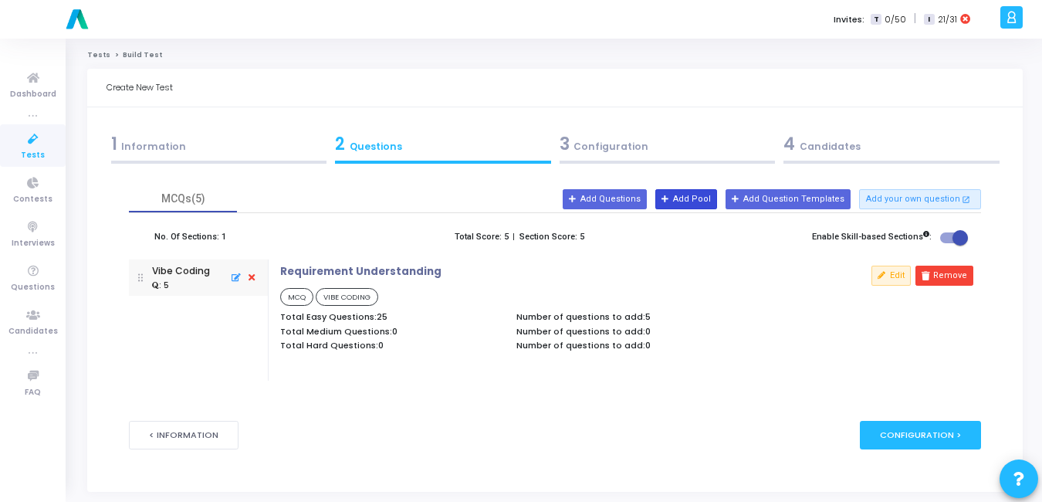
click at [711, 196] on button "Add Pool" at bounding box center [686, 199] width 62 height 20
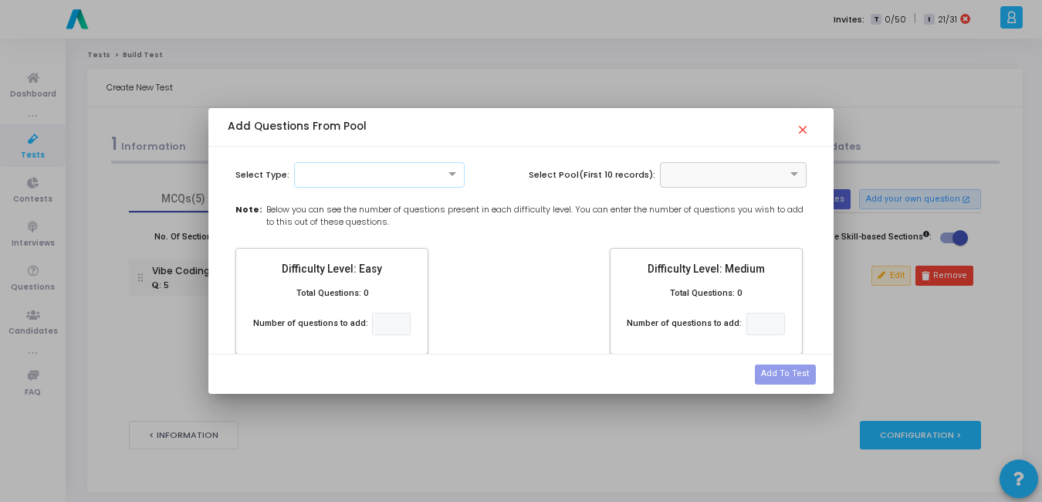
click at [343, 175] on div at bounding box center [379, 173] width 169 height 13
click at [333, 193] on div "MCQ" at bounding box center [379, 200] width 169 height 25
click at [748, 175] on input "text" at bounding box center [718, 173] width 100 height 13
type input "i"
type input "high l"
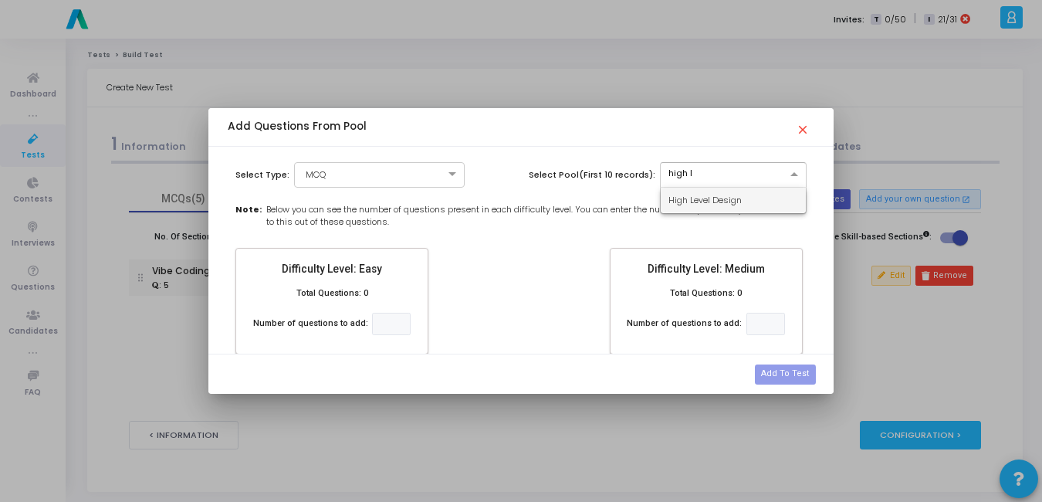
click at [724, 194] on span "High Level Design" at bounding box center [704, 200] width 73 height 12
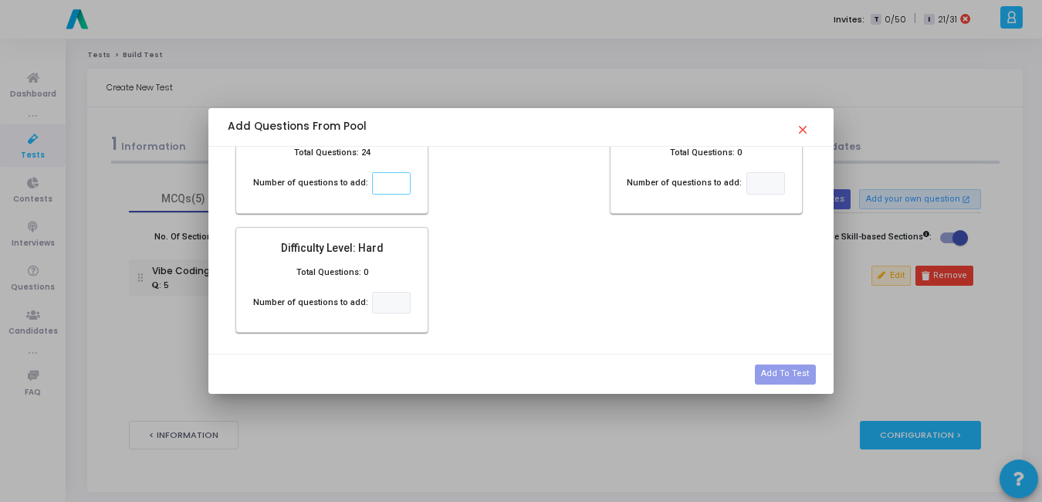
click at [389, 188] on input "number" at bounding box center [391, 183] width 39 height 22
type input "5"
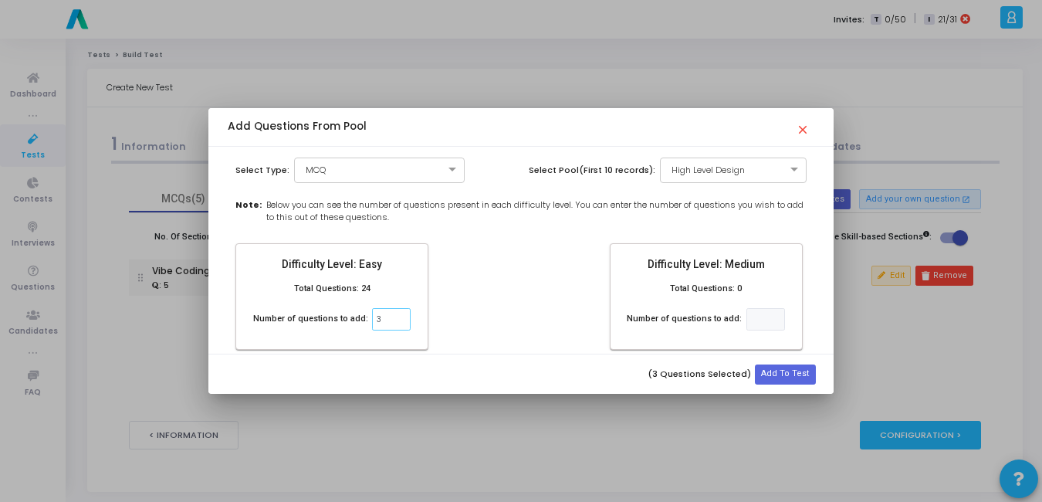
scroll to position [0, 0]
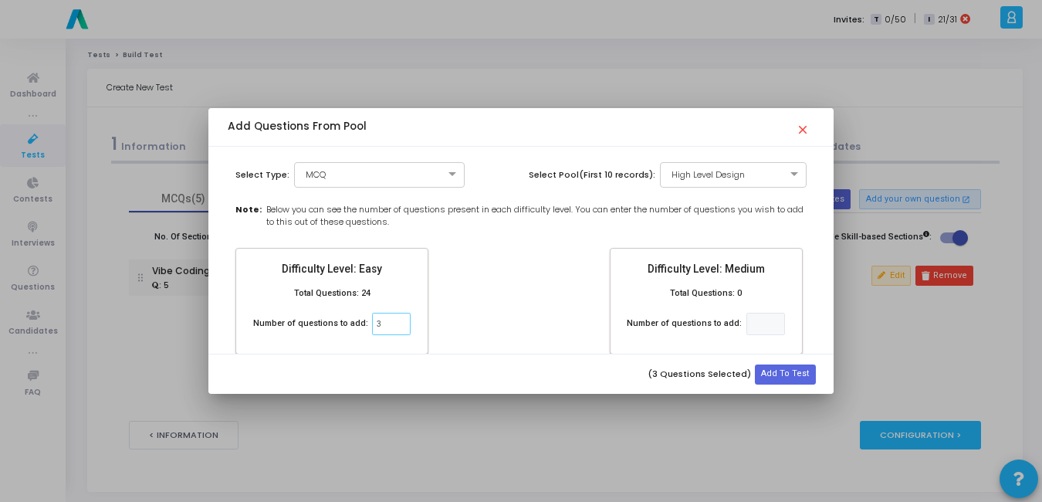
type input "3"
click at [531, 293] on div "Difficulty Level: Easy Total Questions: 24 Number of questions to add: 3 Diffic…" at bounding box center [521, 367] width 587 height 238
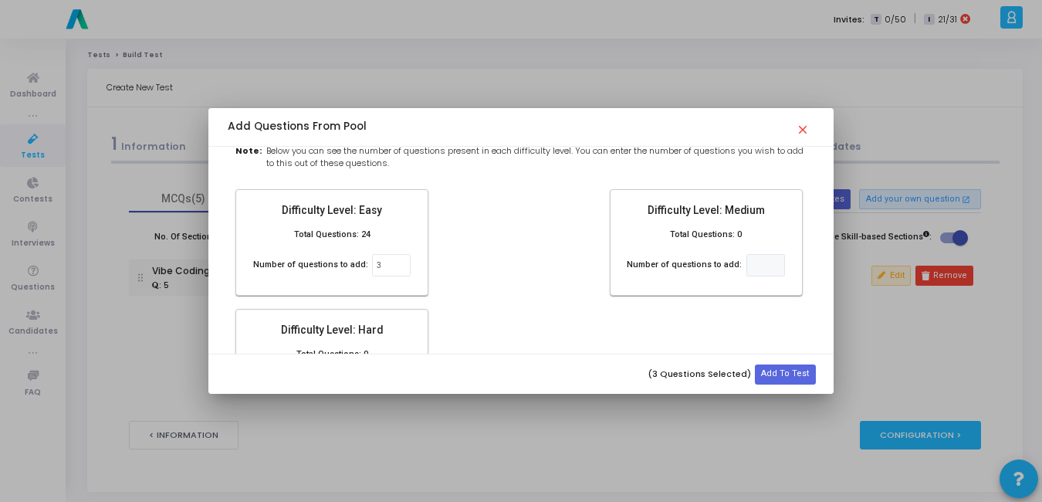
scroll to position [140, 0]
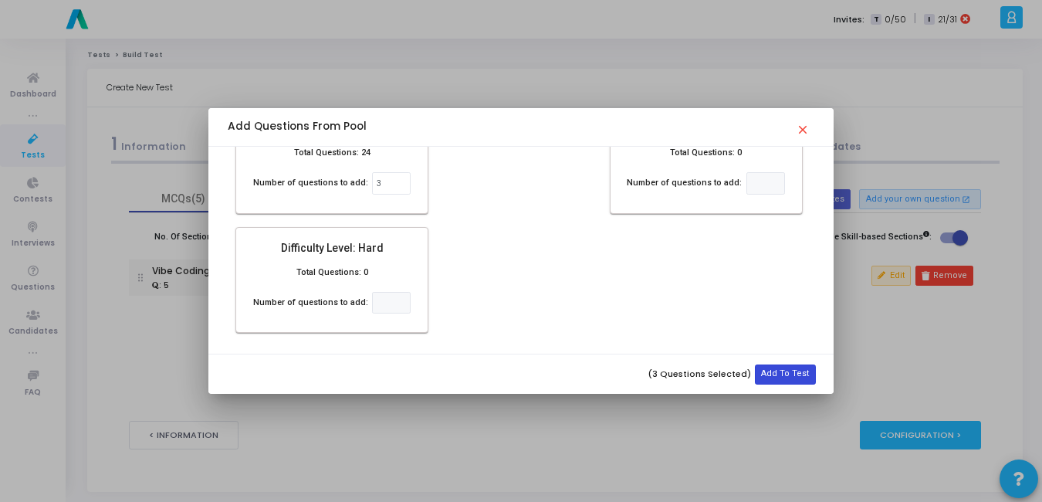
click at [781, 373] on button "Add To Test" at bounding box center [785, 374] width 60 height 20
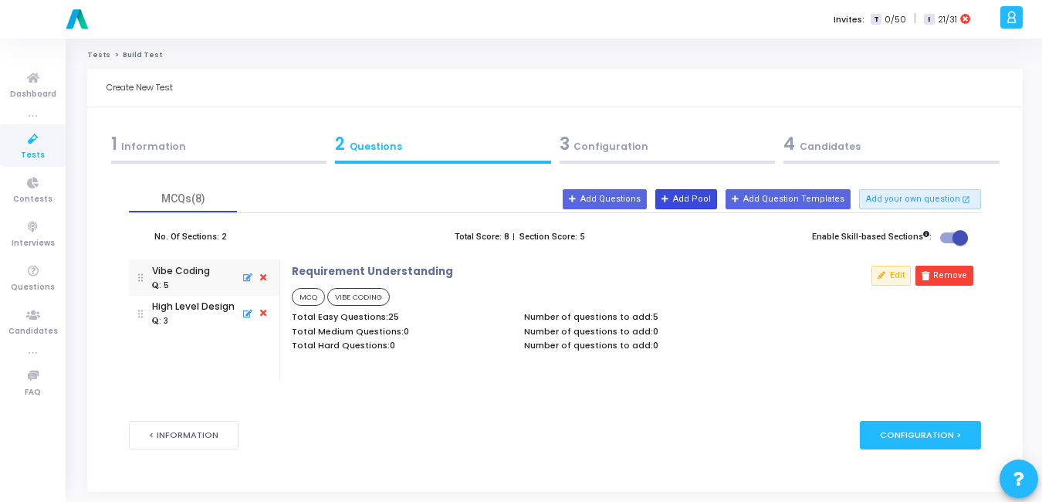
click at [717, 199] on button "Add Pool" at bounding box center [686, 199] width 62 height 20
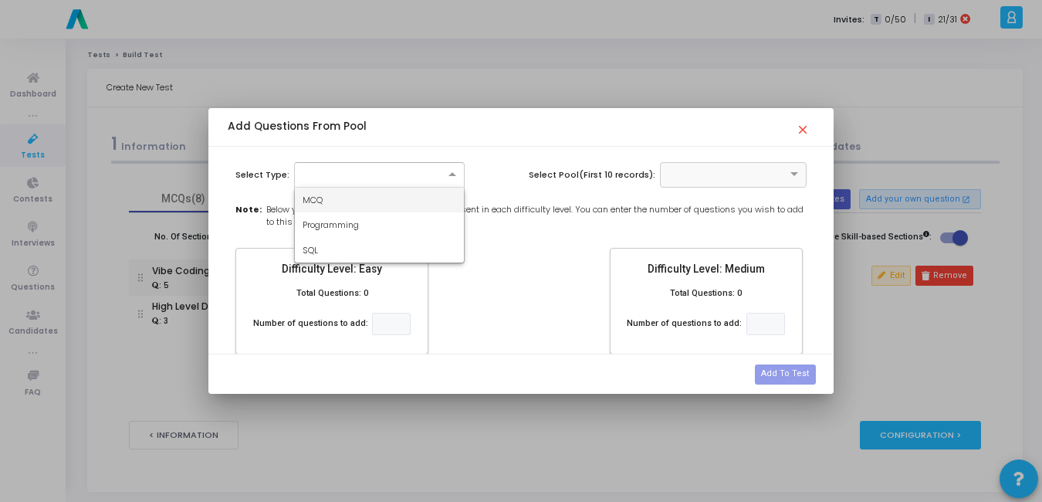
click at [389, 172] on div at bounding box center [379, 173] width 169 height 13
click at [373, 195] on div "MCQ" at bounding box center [379, 200] width 169 height 25
click at [706, 171] on input "text" at bounding box center [718, 173] width 100 height 13
type input "low le"
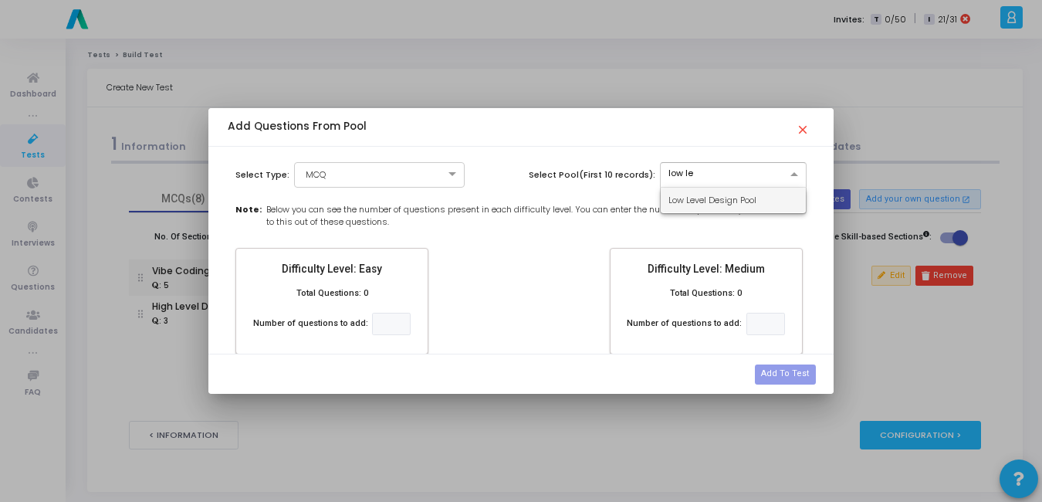
click at [708, 198] on span "Low Level Design Pool" at bounding box center [712, 200] width 88 height 12
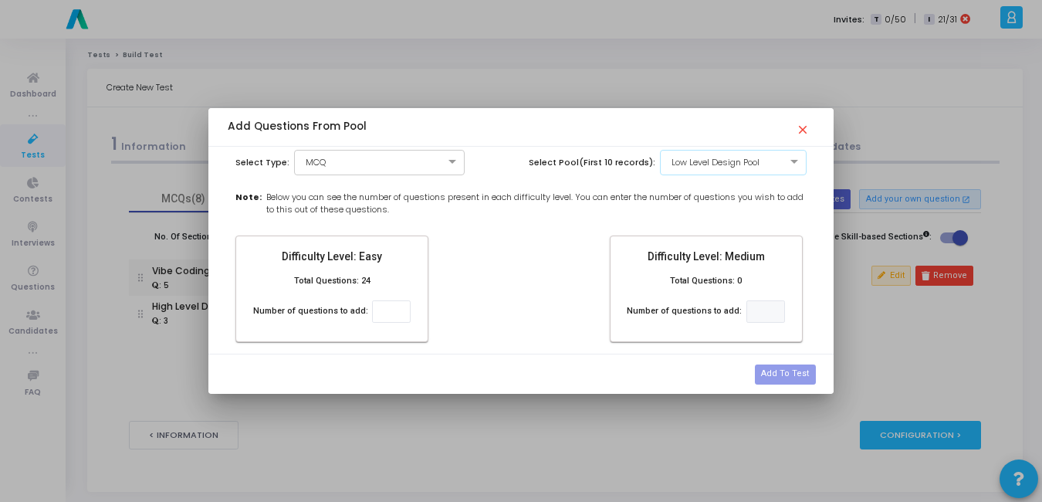
scroll to position [14, 0]
click at [477, 242] on div "Difficulty Level: Easy Total Questions: 24 Number of questions to add: Difficul…" at bounding box center [521, 353] width 587 height 238
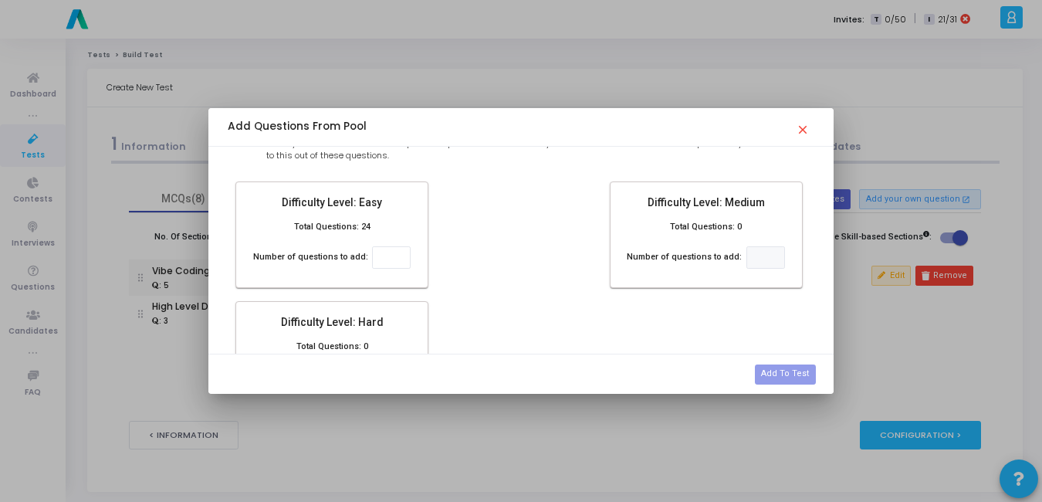
scroll to position [67, 0]
click at [378, 255] on input "number" at bounding box center [391, 256] width 39 height 22
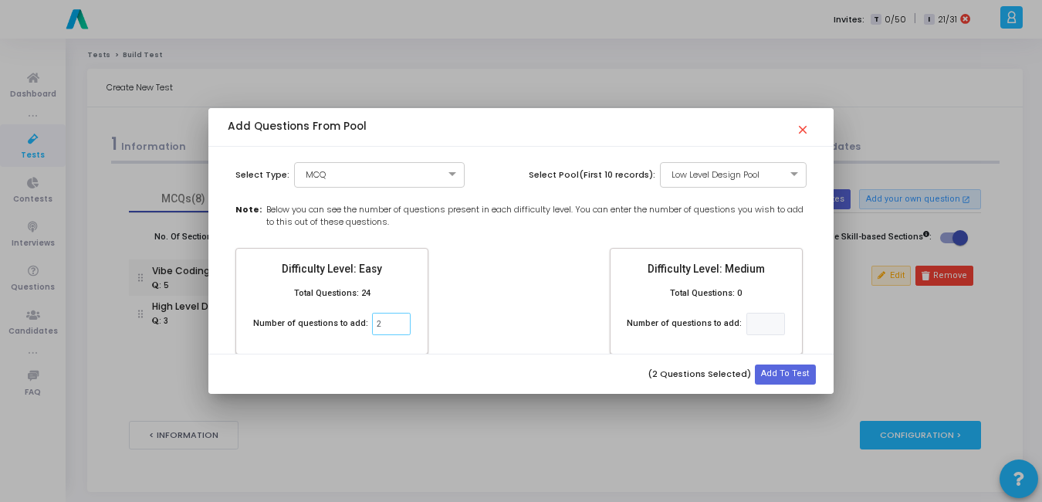
scroll to position [50, 0]
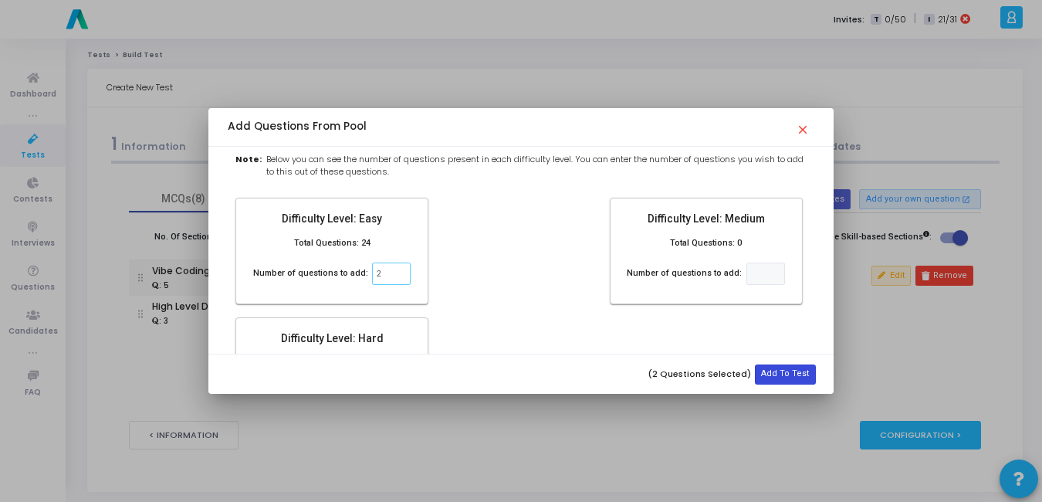
type input "2"
click at [788, 368] on button "Add To Test" at bounding box center [785, 374] width 60 height 20
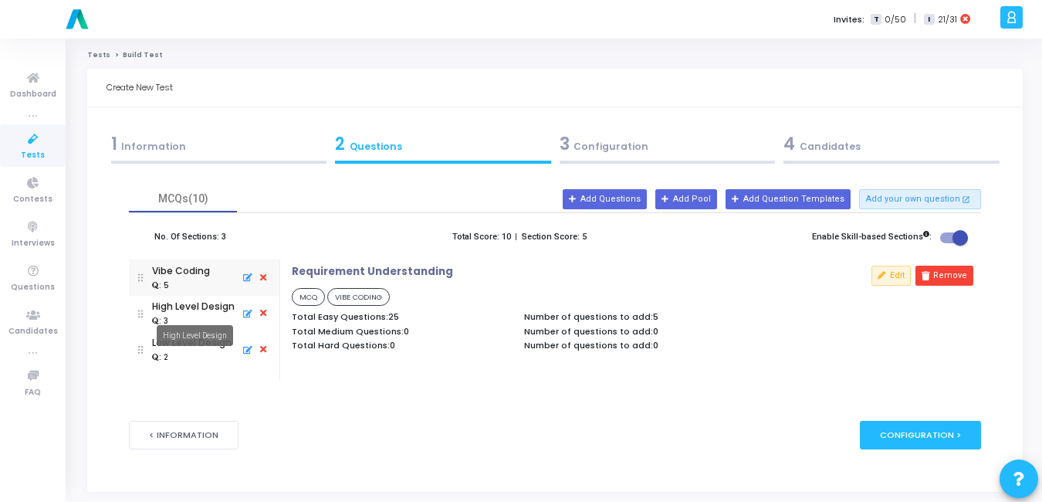
click at [190, 323] on mat-tooltip-component "High Level Design" at bounding box center [195, 335] width 98 height 42
click at [194, 304] on div "High Level Design" at bounding box center [193, 306] width 83 height 14
click at [205, 285] on div ": 5" at bounding box center [181, 285] width 58 height 14
click at [694, 201] on button "Add Pool" at bounding box center [686, 199] width 62 height 20
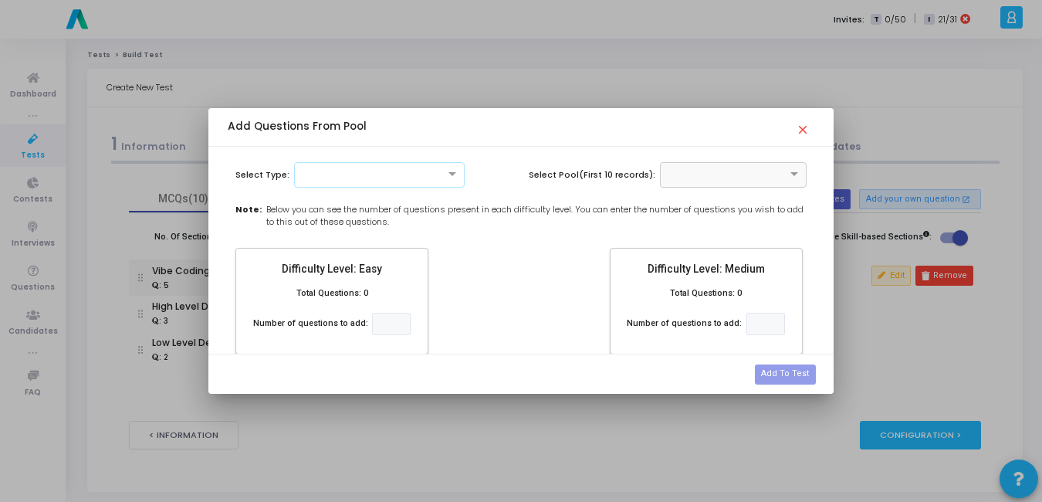
click at [313, 168] on div at bounding box center [379, 173] width 169 height 13
click at [312, 203] on span "MCQ" at bounding box center [313, 200] width 20 height 12
click at [715, 177] on input "text" at bounding box center [718, 173] width 100 height 13
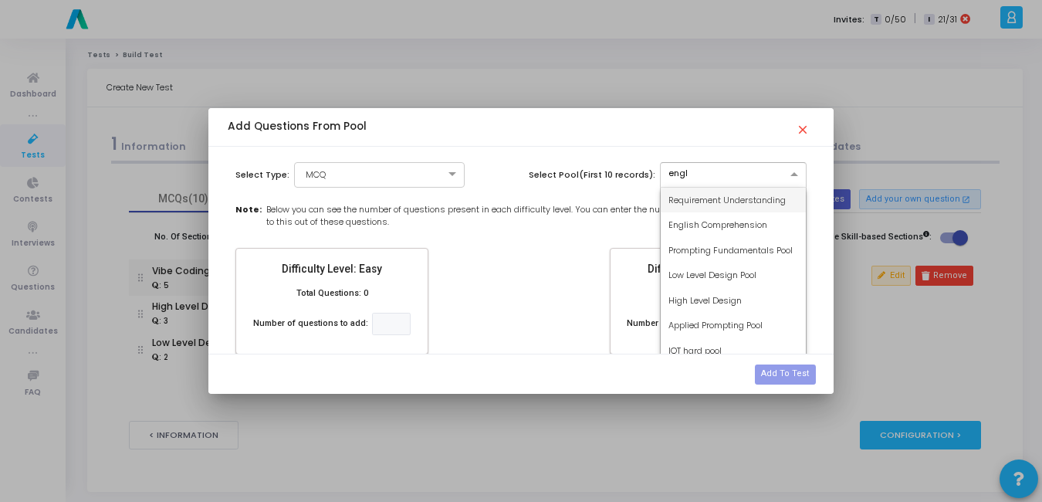
type input "engli"
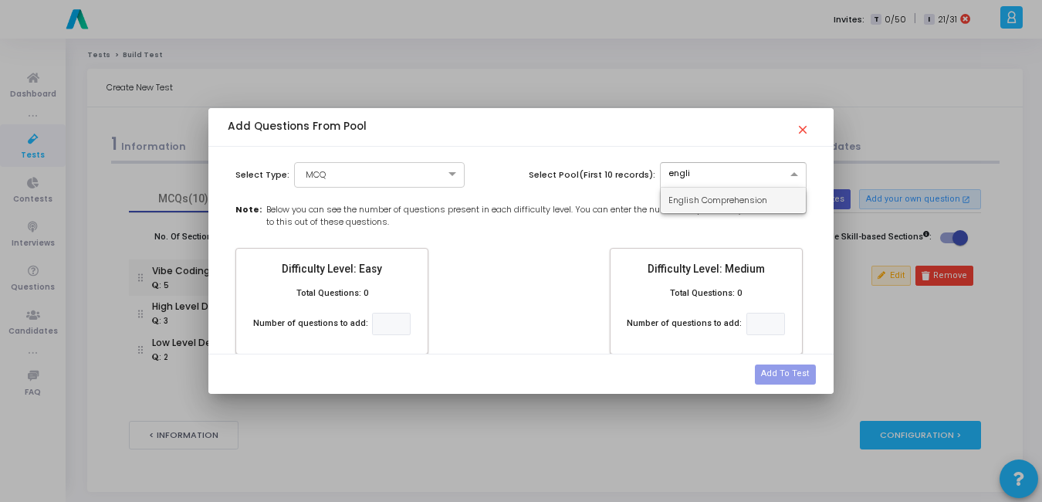
click at [715, 196] on span "English Comprehension" at bounding box center [717, 200] width 99 height 12
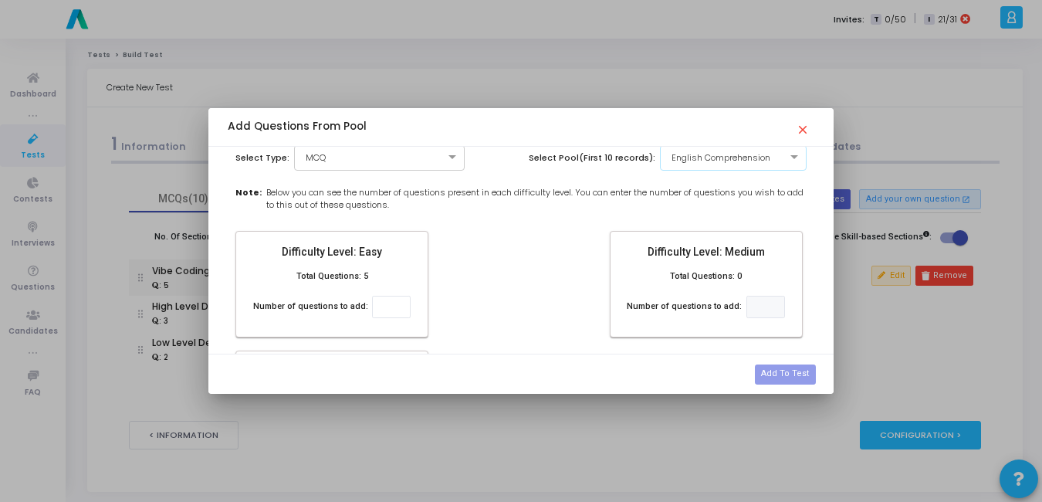
scroll to position [16, 0]
click at [385, 303] on input "number" at bounding box center [391, 307] width 39 height 22
type input "1"
click at [793, 374] on button "Add To Test" at bounding box center [785, 374] width 60 height 20
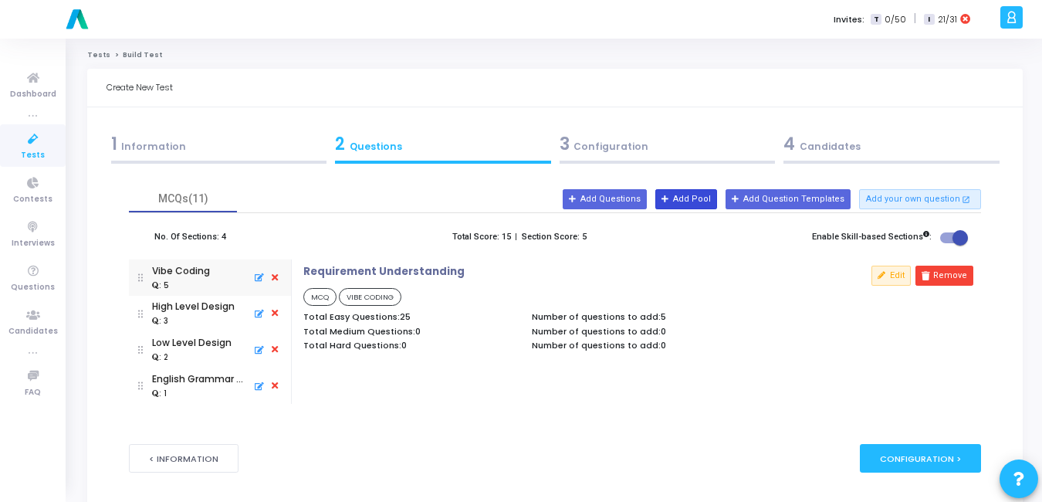
click at [705, 202] on button "Add Pool" at bounding box center [686, 199] width 62 height 20
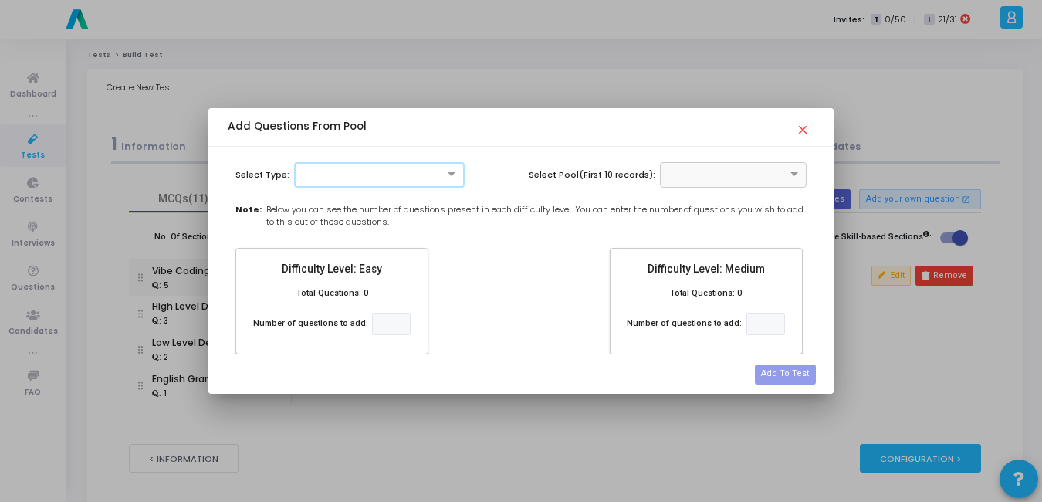
click at [414, 185] on div at bounding box center [379, 174] width 171 height 25
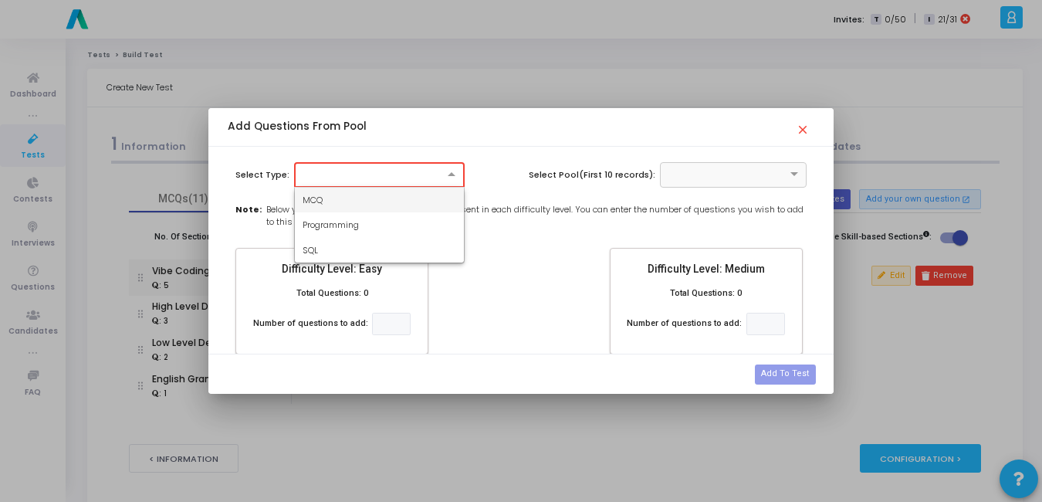
click at [378, 203] on div "MCQ" at bounding box center [379, 200] width 169 height 25
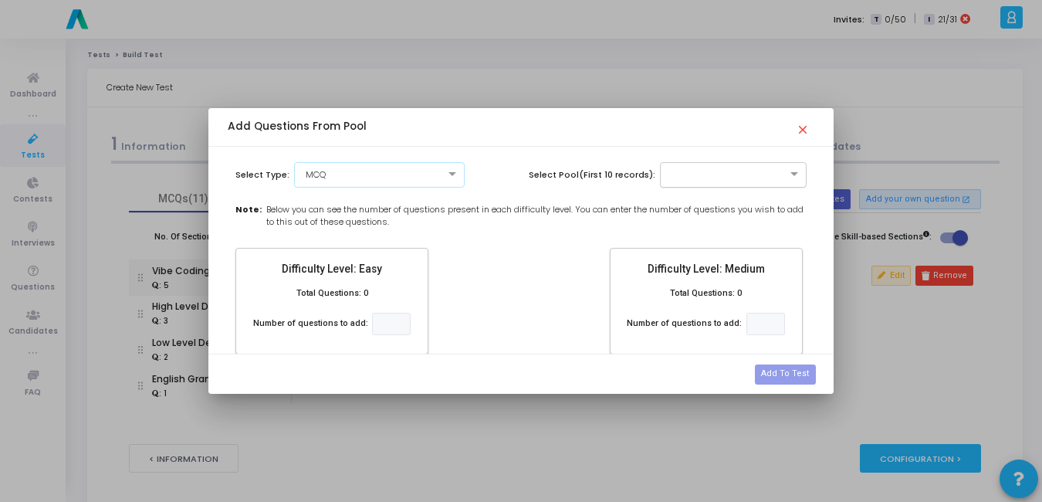
click at [687, 181] on div at bounding box center [733, 174] width 147 height 25
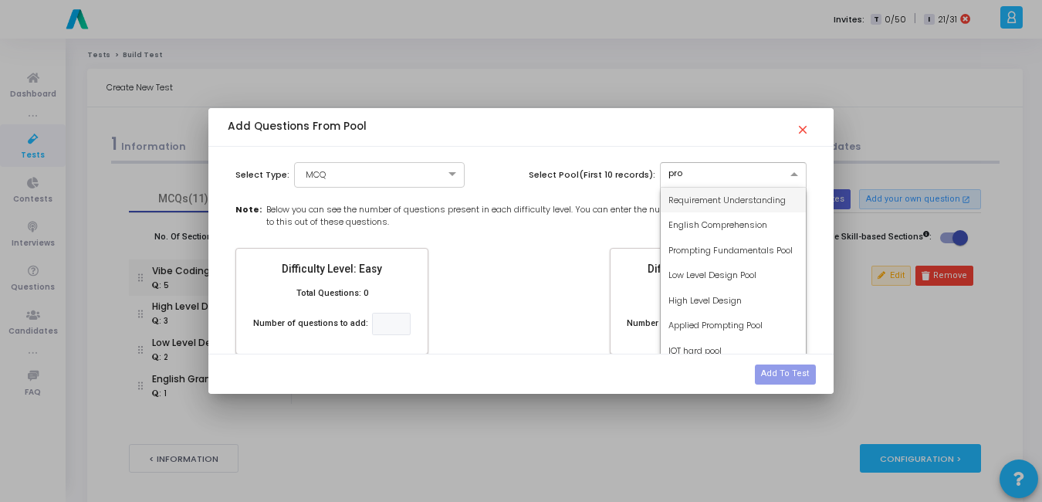
type input "prom"
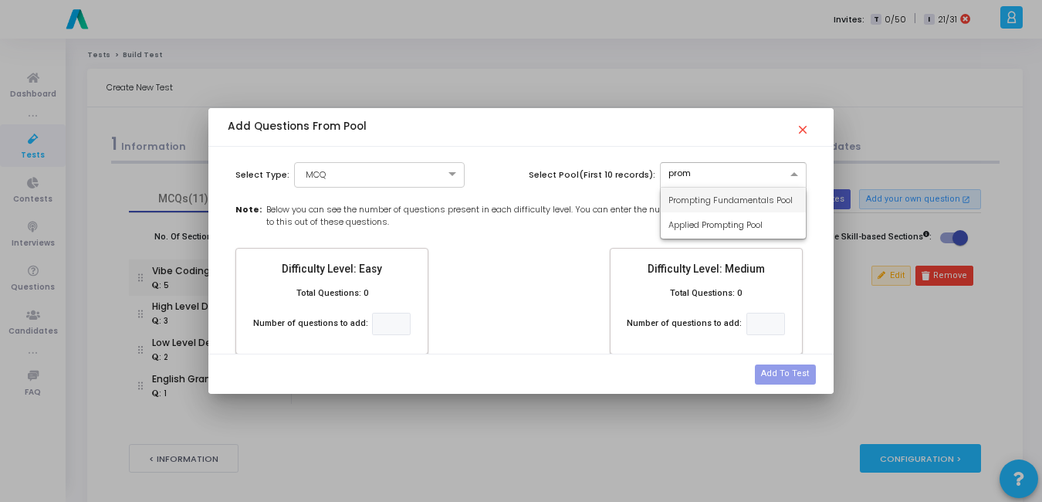
click at [703, 200] on span "Prompting Fundamentals Pool" at bounding box center [730, 200] width 124 height 12
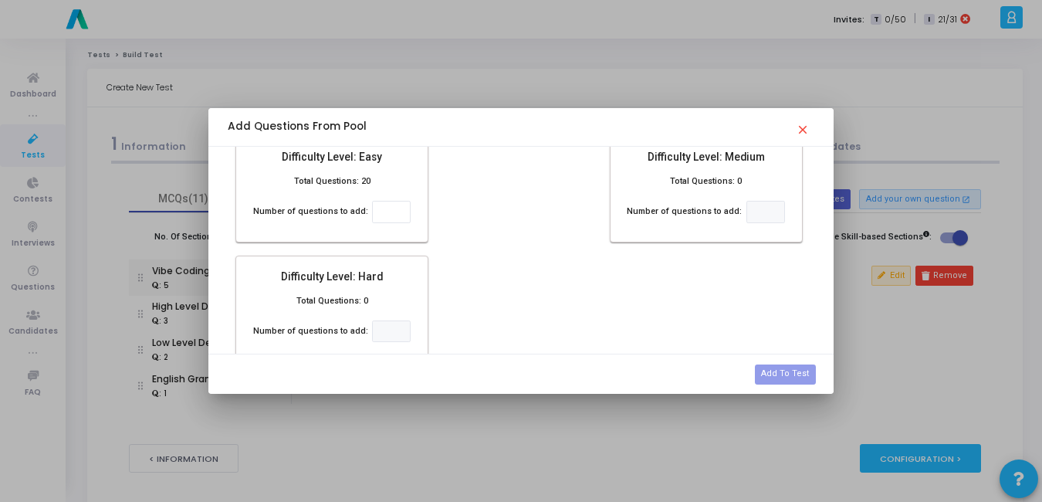
scroll to position [113, 0]
click at [392, 209] on input "number" at bounding box center [391, 211] width 39 height 22
type input "3"
click at [793, 377] on button "Add To Test" at bounding box center [785, 374] width 60 height 20
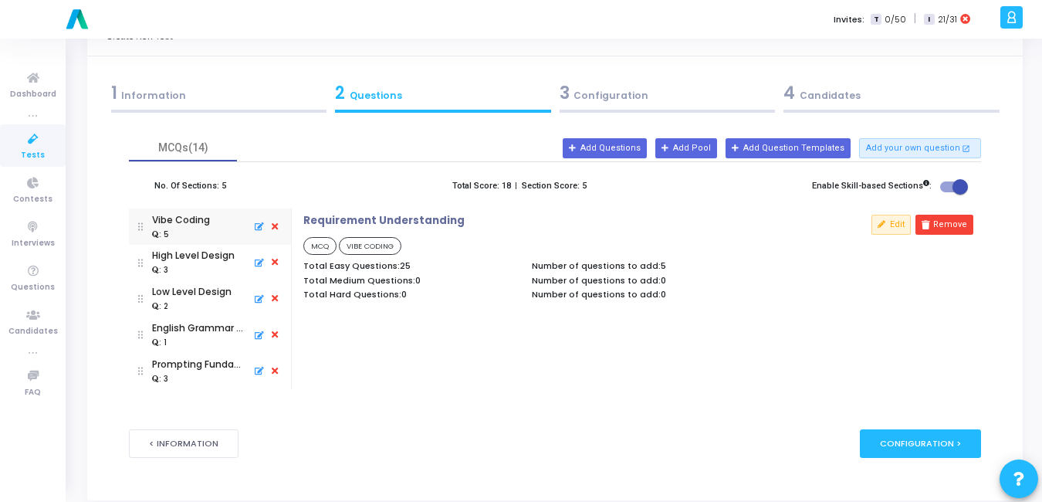
scroll to position [52, 0]
click at [697, 142] on button "Add Pool" at bounding box center [686, 147] width 62 height 20
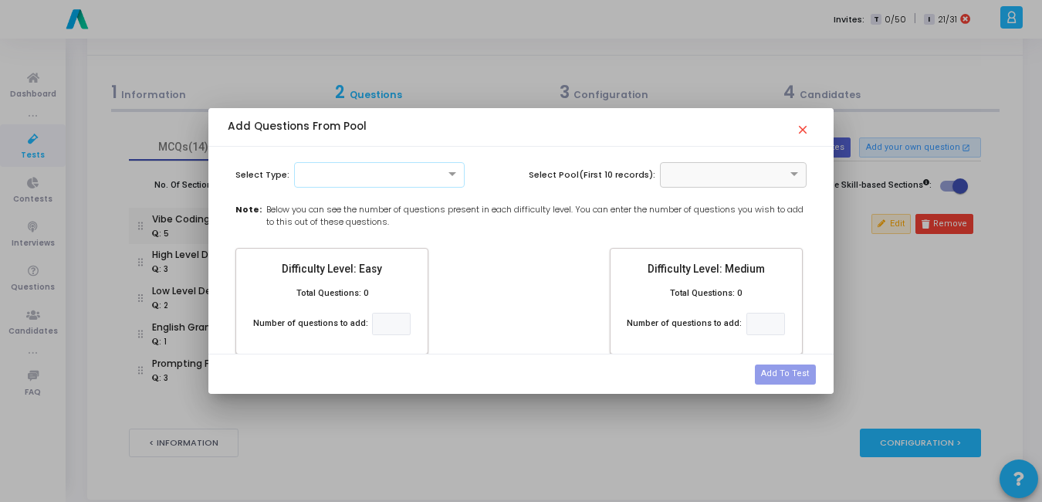
click at [430, 170] on div at bounding box center [379, 173] width 169 height 13
click at [353, 194] on div "MCQ" at bounding box center [379, 200] width 169 height 25
click at [726, 183] on div at bounding box center [733, 174] width 147 height 25
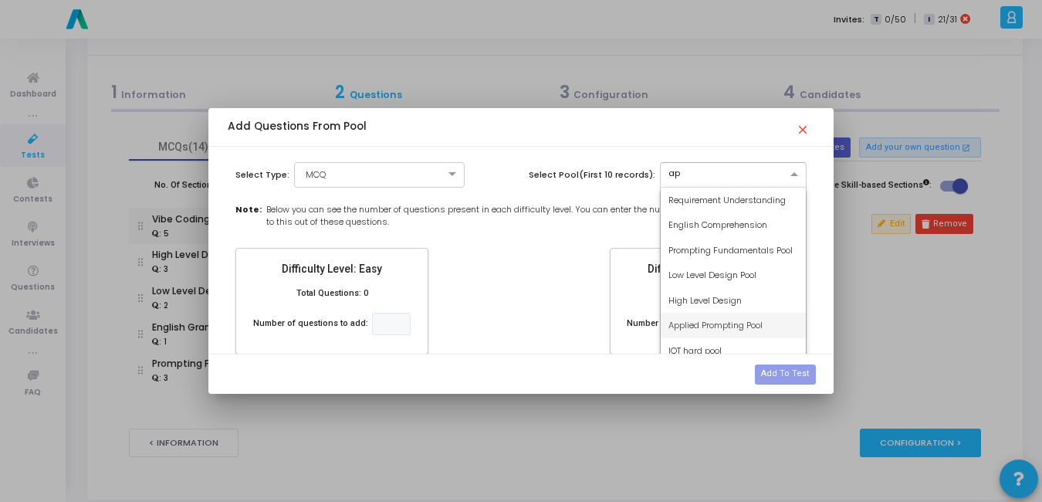
type input "app"
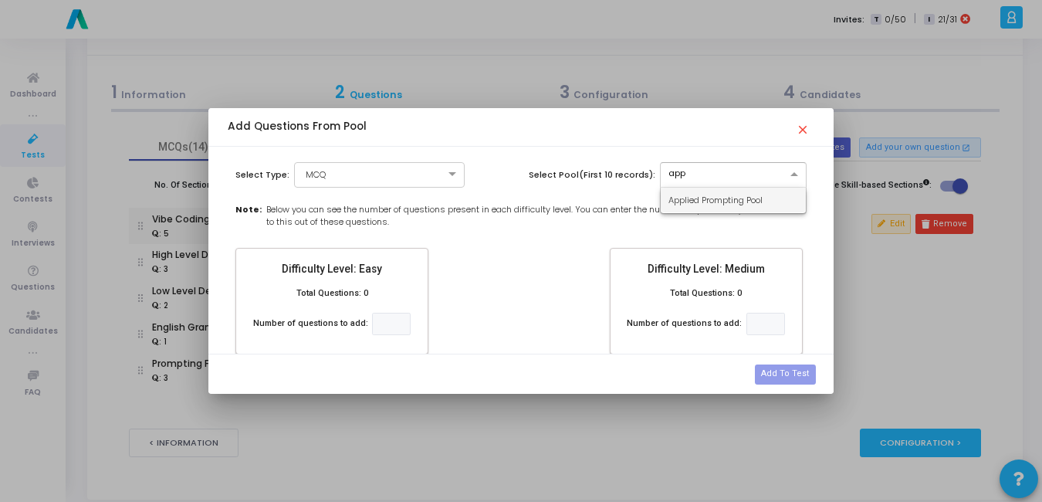
click at [688, 191] on div "Applied Prompting Pool" at bounding box center [734, 200] width 146 height 25
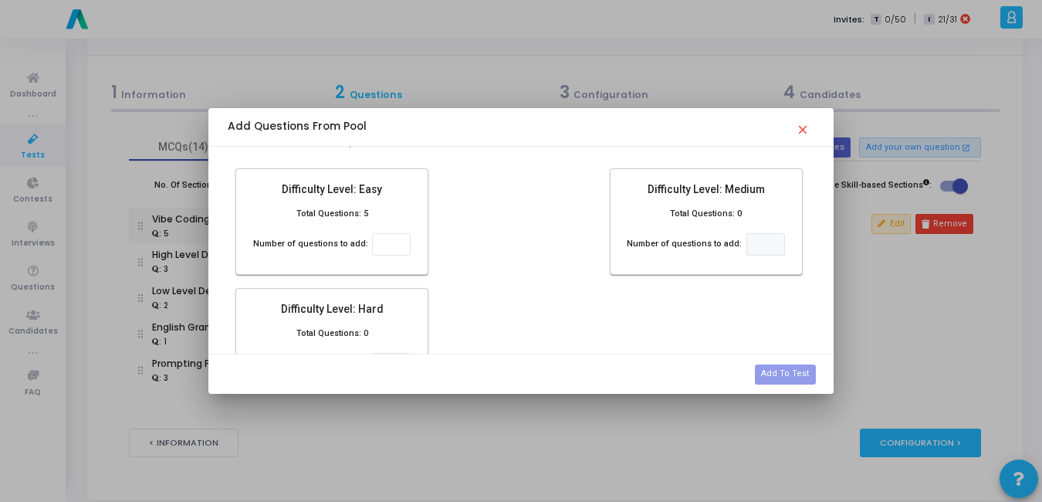
scroll to position [81, 0]
click at [384, 242] on input "number" at bounding box center [391, 243] width 39 height 22
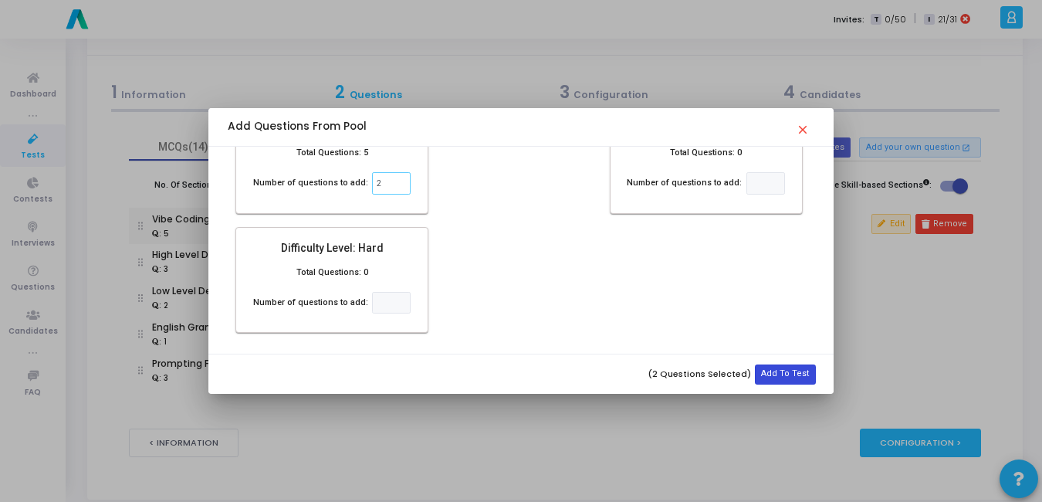
type input "2"
click at [792, 374] on button "Add To Test" at bounding box center [785, 374] width 60 height 20
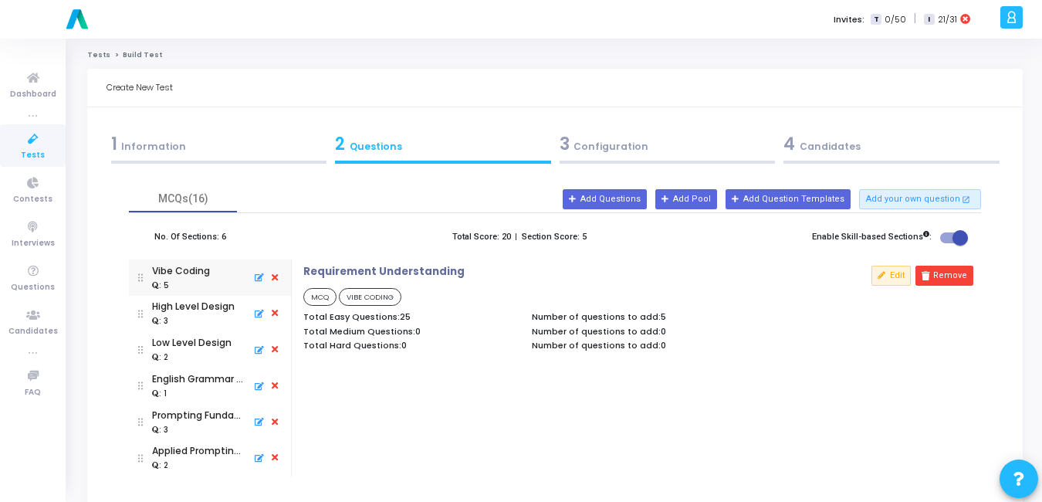
scroll to position [52, 0]
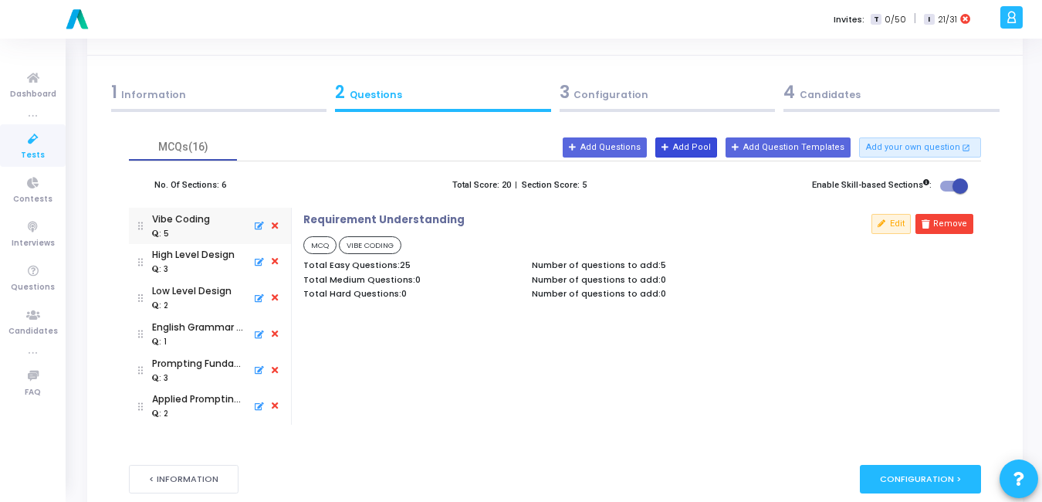
click at [706, 144] on button "Add Pool" at bounding box center [686, 147] width 62 height 20
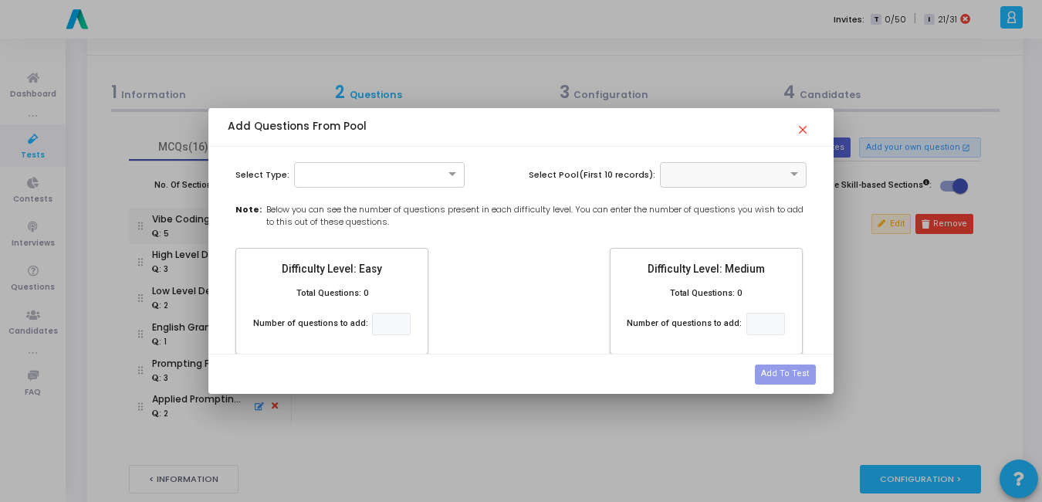
scroll to position [0, 0]
click at [390, 172] on div at bounding box center [379, 173] width 169 height 13
click at [337, 227] on span "Programming" at bounding box center [331, 224] width 56 height 12
click at [752, 174] on input "text" at bounding box center [718, 173] width 100 height 13
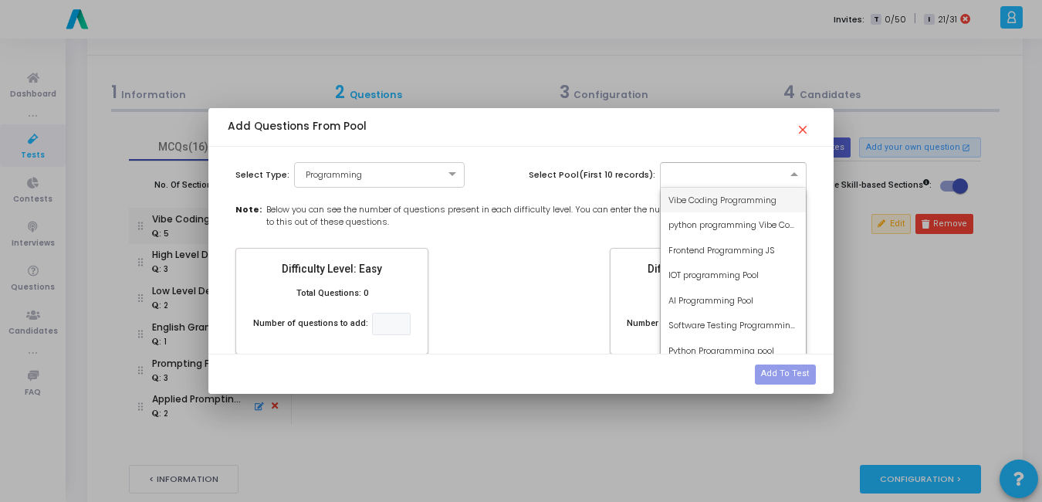
click at [729, 194] on span "Vibe Coding Programming" at bounding box center [722, 200] width 108 height 12
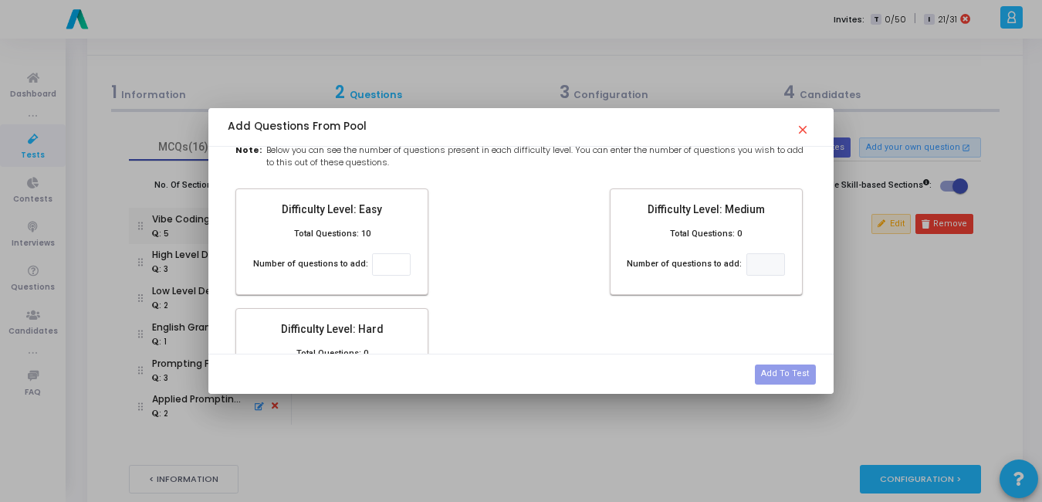
scroll to position [63, 0]
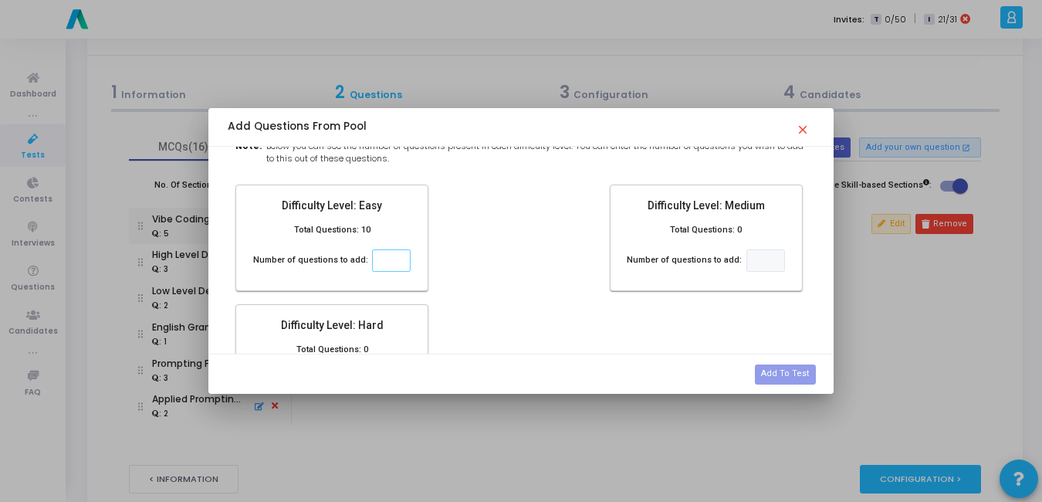
click at [387, 255] on input "number" at bounding box center [391, 260] width 39 height 22
type input "10"
click at [545, 282] on div "Difficulty Level: Easy Total Questions: 10 Number of questions to add: 10 Diffi…" at bounding box center [521, 303] width 587 height 238
click at [783, 369] on button "Add To Test" at bounding box center [785, 374] width 60 height 20
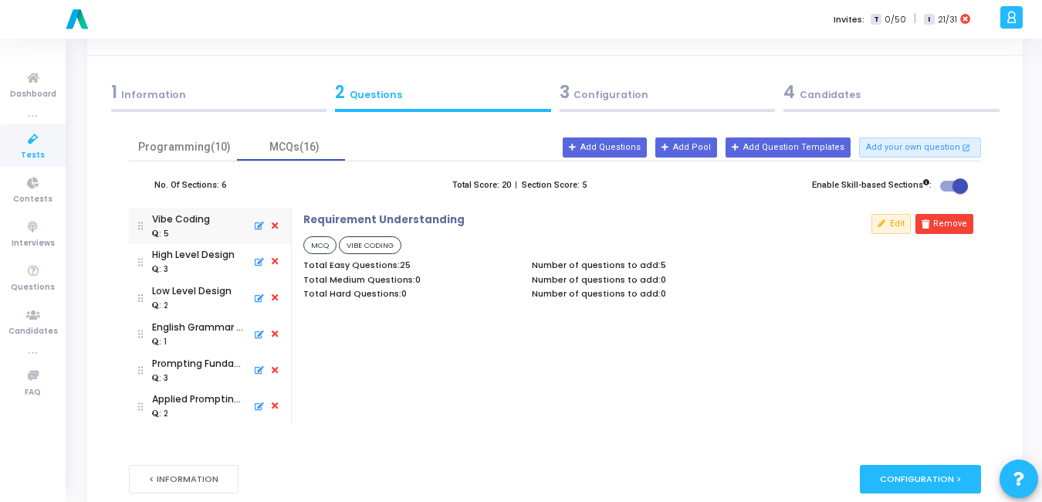
scroll to position [113, 0]
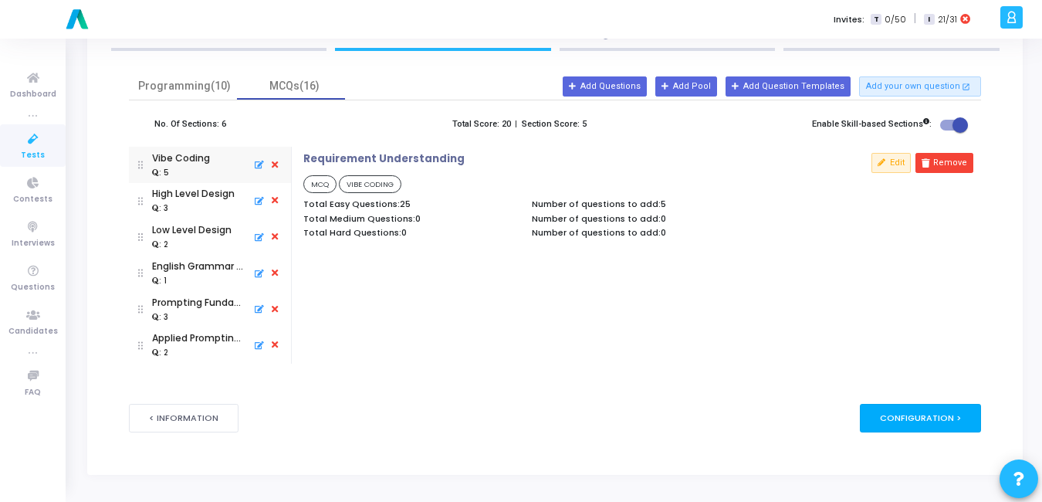
click at [884, 411] on div "Configuration >" at bounding box center [920, 418] width 121 height 29
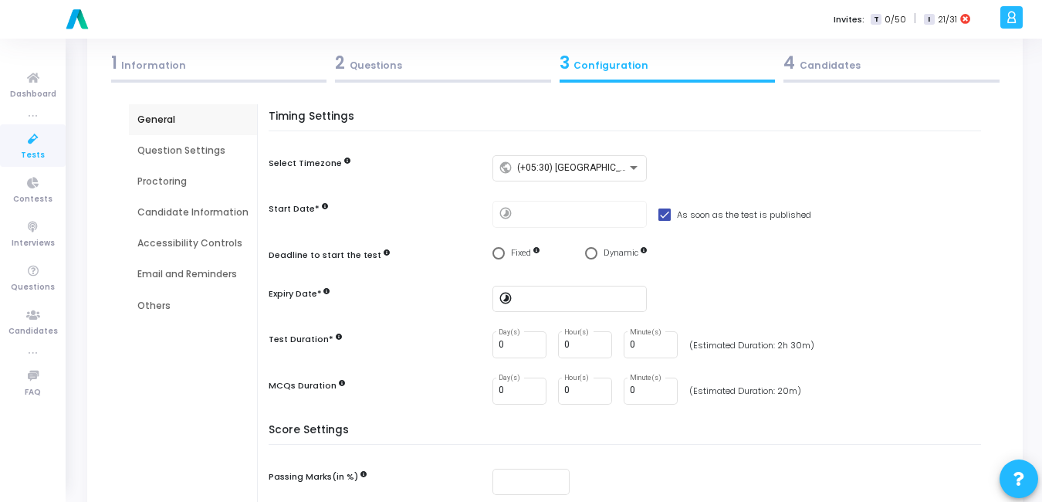
scroll to position [82, 0]
click at [493, 251] on span "Select confirmation" at bounding box center [498, 252] width 12 height 12
click at [493, 251] on input "Fixed" at bounding box center [498, 252] width 12 height 12
radio input "true"
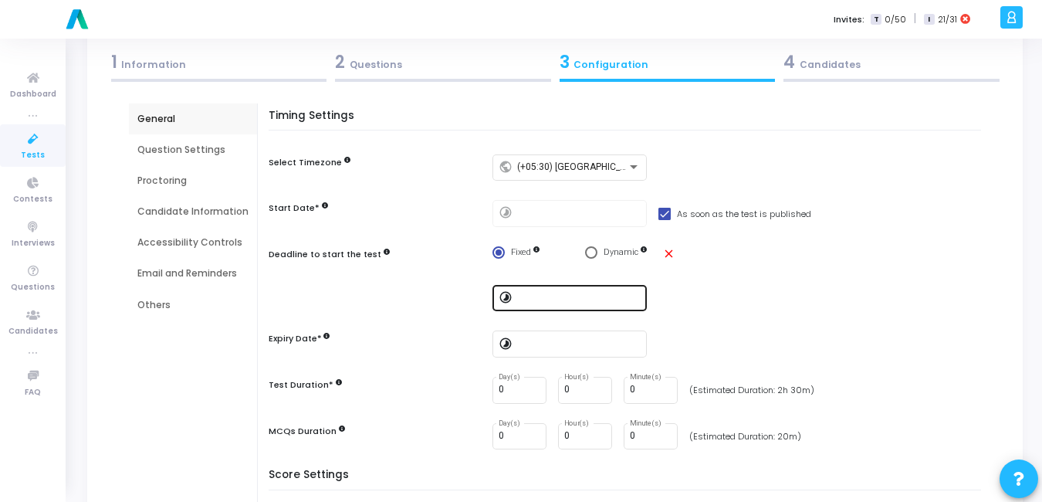
click at [590, 303] on input at bounding box center [578, 297] width 123 height 11
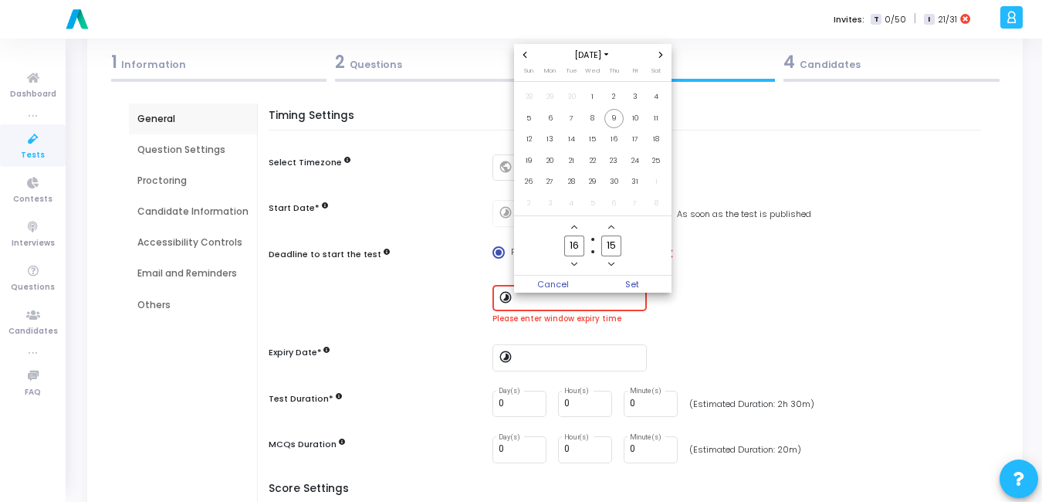
scroll to position [0, 0]
click at [635, 180] on span "31" at bounding box center [634, 181] width 19 height 19
click at [574, 225] on icon "Add a hour" at bounding box center [574, 227] width 6 height 4
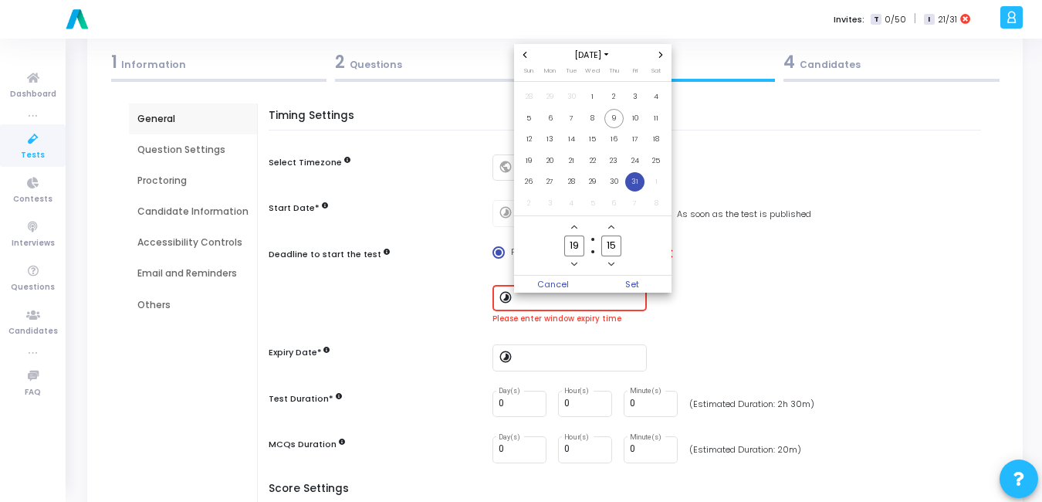
click at [574, 225] on icon "Add a hour" at bounding box center [574, 227] width 6 height 4
type input "20"
click at [612, 265] on icon "Minus a minute" at bounding box center [611, 264] width 6 height 4
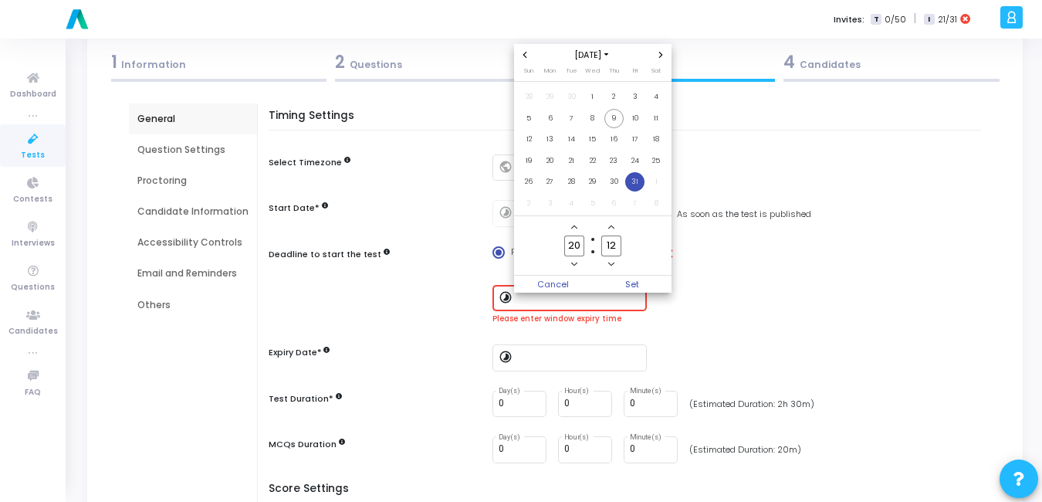
click at [612, 265] on icon "Minus a minute" at bounding box center [611, 264] width 6 height 4
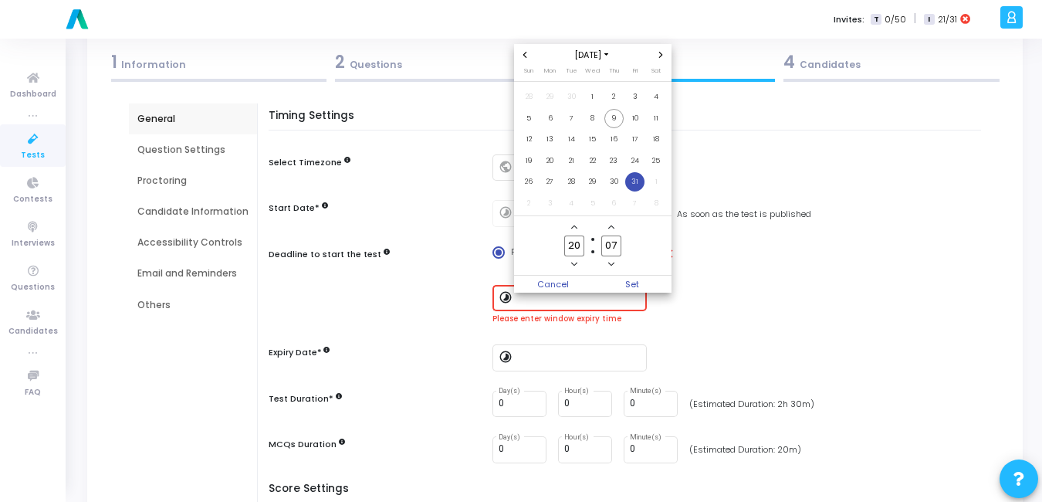
click at [612, 265] on icon "Minus a minute" at bounding box center [611, 264] width 6 height 4
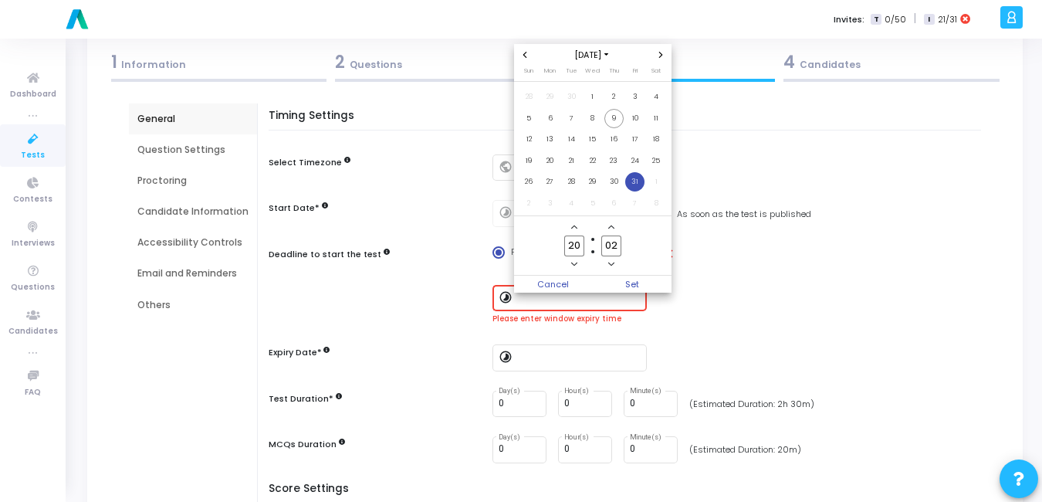
click at [612, 265] on icon "Minus a minute" at bounding box center [611, 264] width 6 height 4
type input "00"
click at [634, 282] on span "Set" at bounding box center [632, 284] width 79 height 17
type input "[DATE] 8:00 PM"
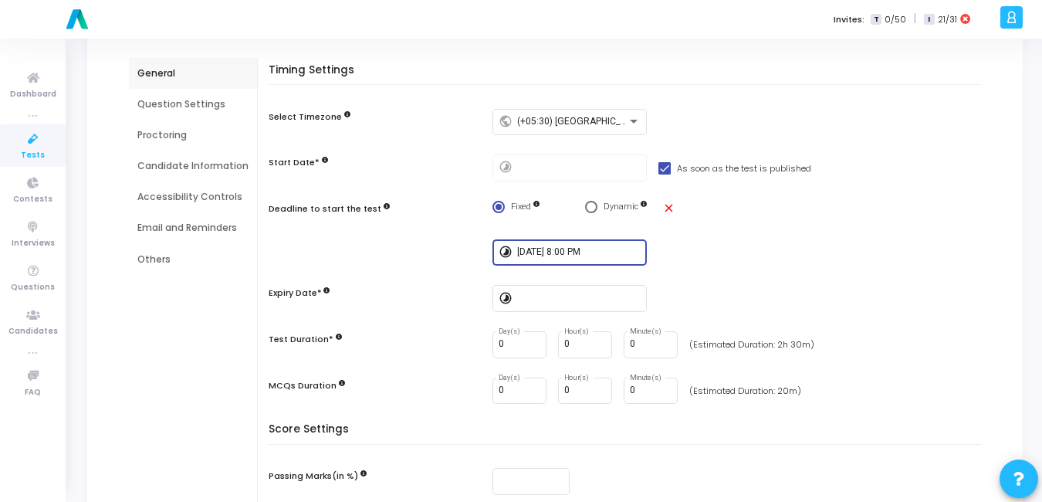
scroll to position [129, 0]
click at [540, 298] on input at bounding box center [578, 297] width 123 height 11
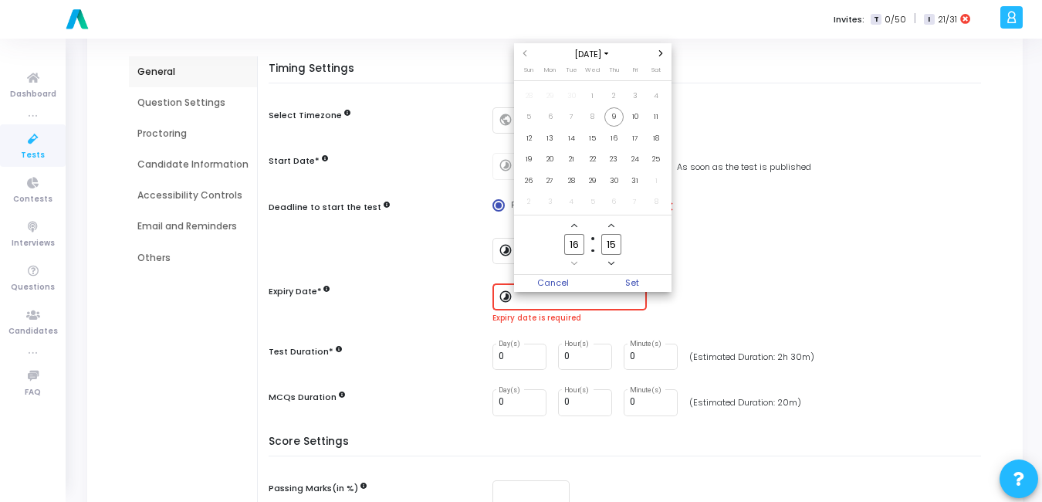
scroll to position [0, 0]
click at [633, 189] on span "31" at bounding box center [634, 180] width 19 height 19
click at [575, 225] on icon "Add a hour" at bounding box center [574, 226] width 6 height 4
click at [576, 224] on icon "Add a hour" at bounding box center [574, 225] width 6 height 6
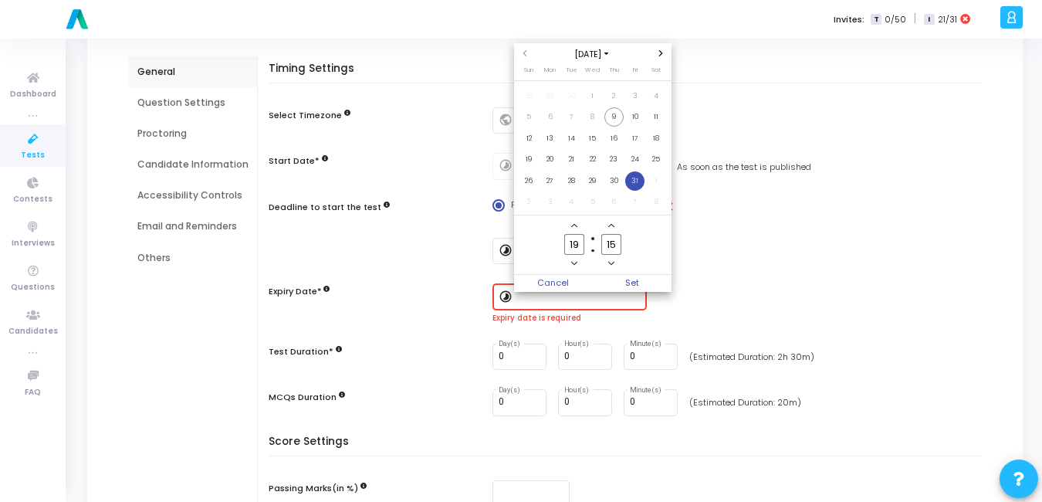
click at [577, 222] on icon "Add a hour" at bounding box center [574, 225] width 6 height 6
click at [577, 224] on span "Add a hour" at bounding box center [574, 225] width 13 height 13
type input "23"
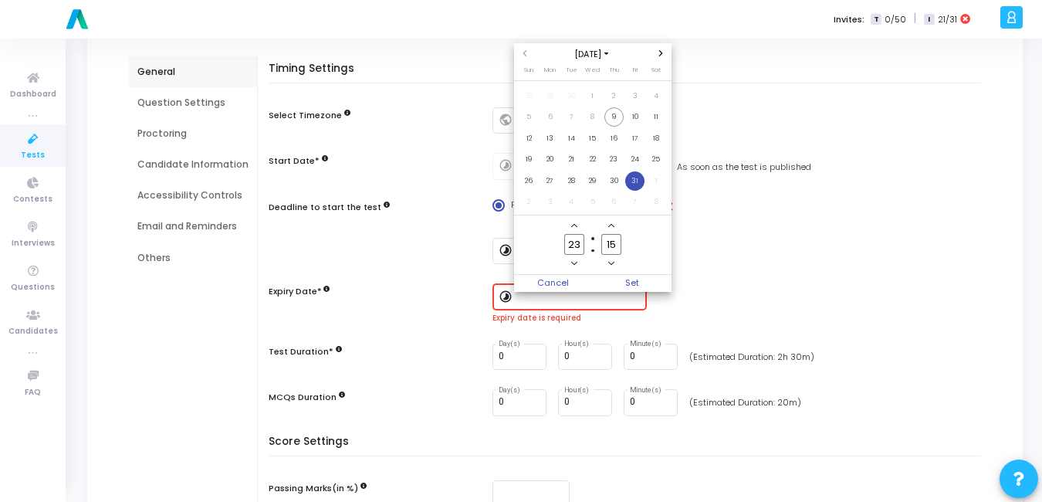
click at [614, 265] on icon "Minus a minute" at bounding box center [611, 263] width 6 height 6
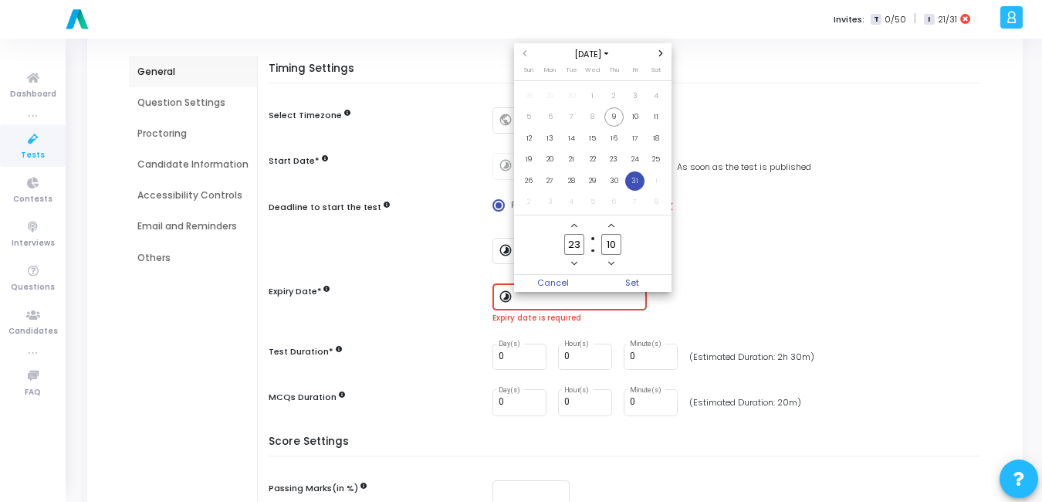
click at [614, 265] on icon "Minus a minute" at bounding box center [611, 263] width 6 height 6
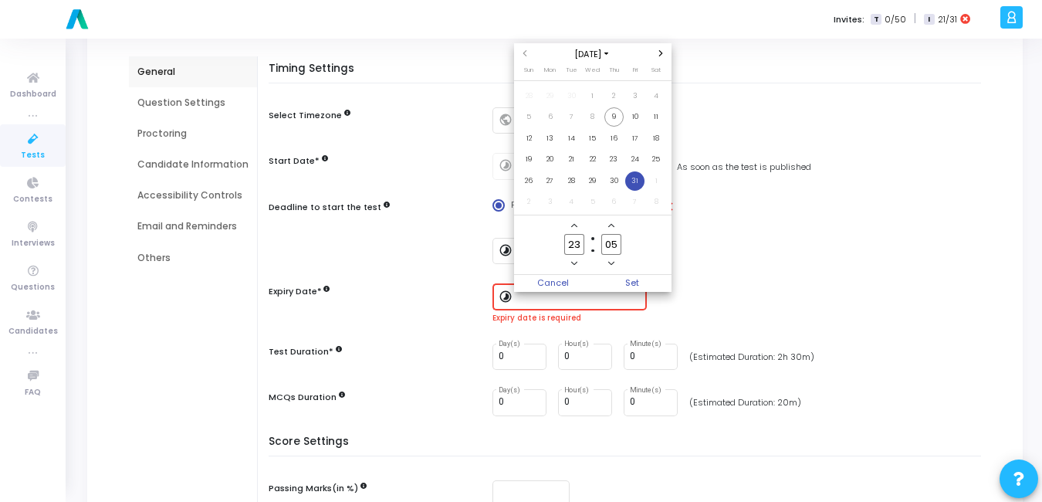
click at [614, 265] on icon "Minus a minute" at bounding box center [611, 263] width 6 height 6
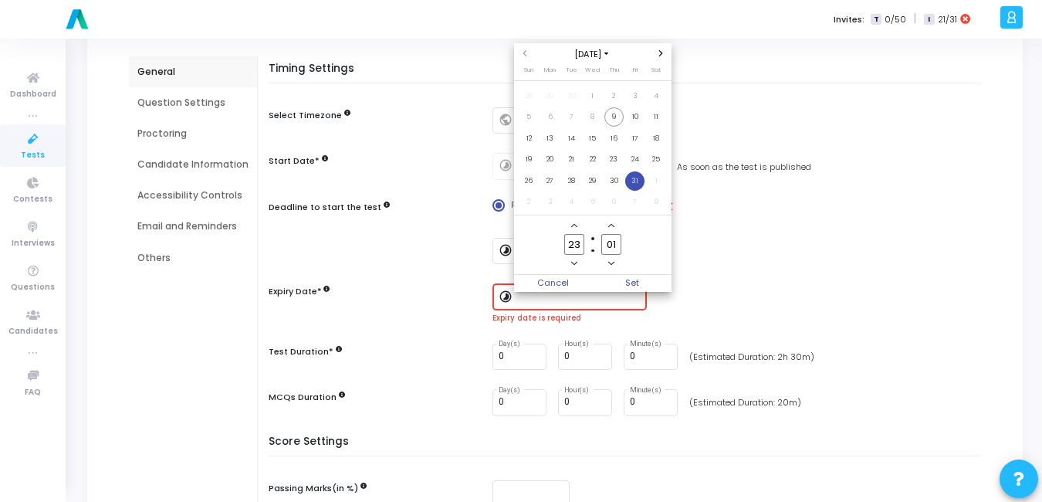
type input "00"
click at [614, 265] on icon "Minus a minute" at bounding box center [611, 263] width 6 height 6
type input "22"
type input "59"
click at [578, 222] on span "Add a hour" at bounding box center [574, 225] width 13 height 13
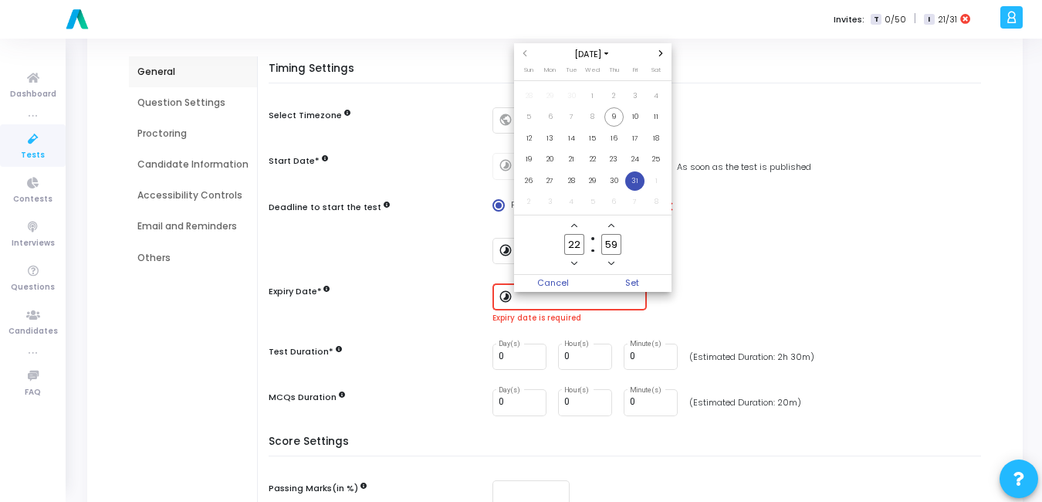
type input "23"
click at [641, 282] on span "Set" at bounding box center [632, 283] width 79 height 17
type input "[DATE] 11:59 PM"
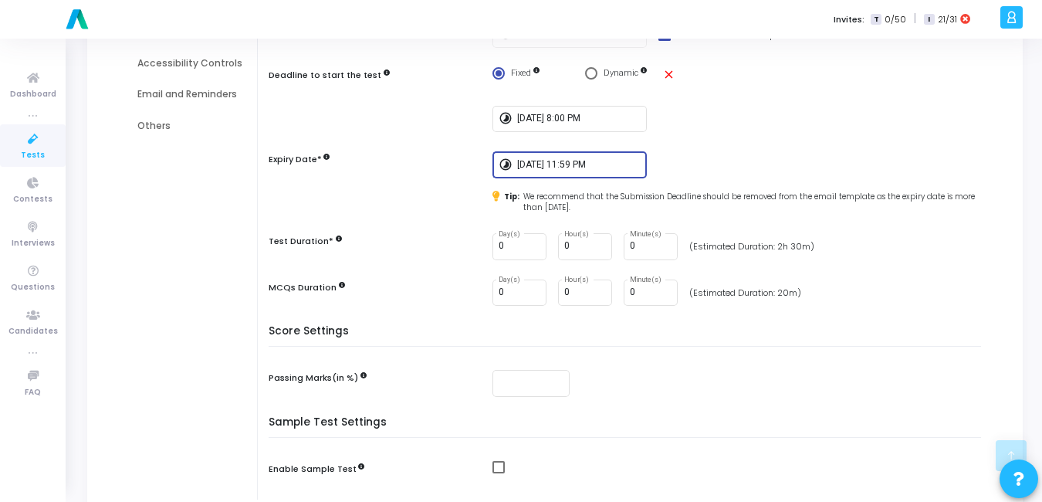
scroll to position [262, 0]
click at [645, 288] on input "0" at bounding box center [651, 291] width 42 height 11
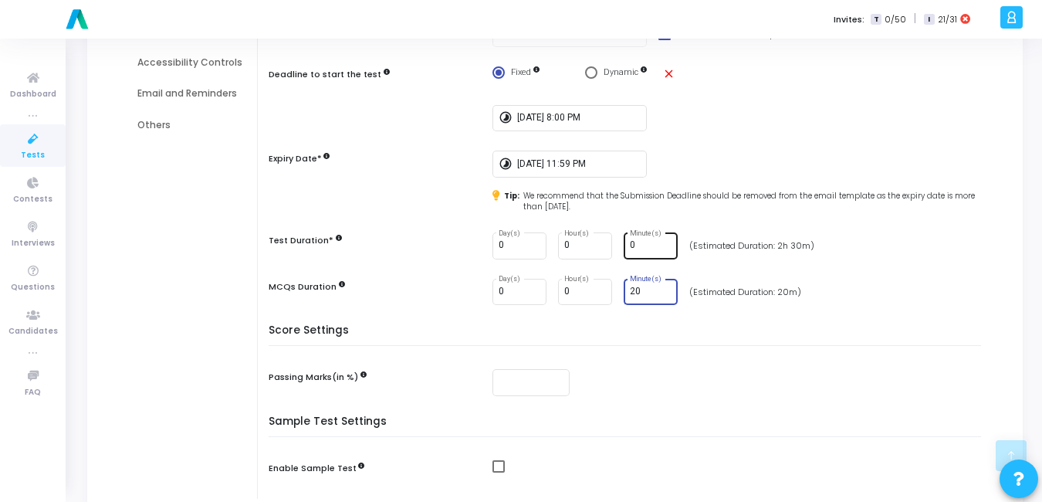
type input "20"
click at [638, 246] on input "0" at bounding box center [651, 245] width 42 height 11
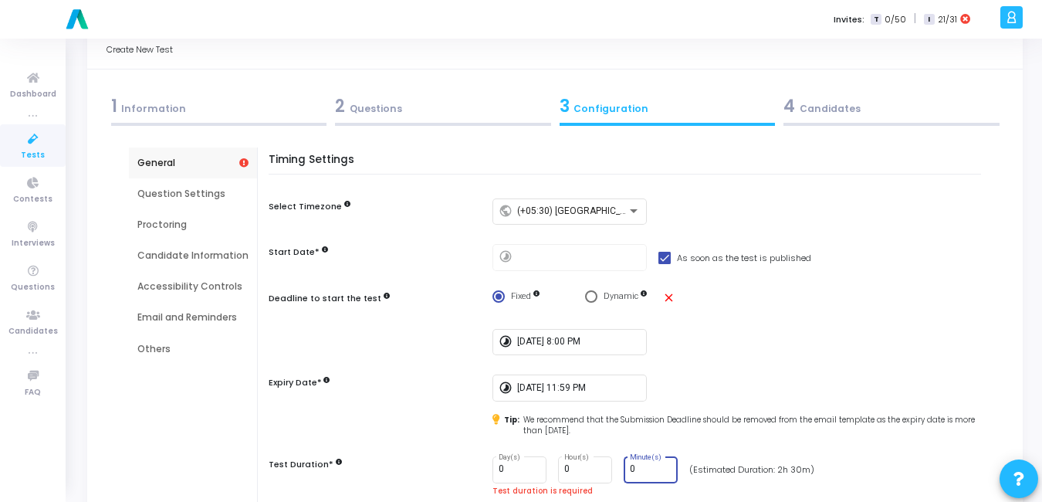
scroll to position [29, 0]
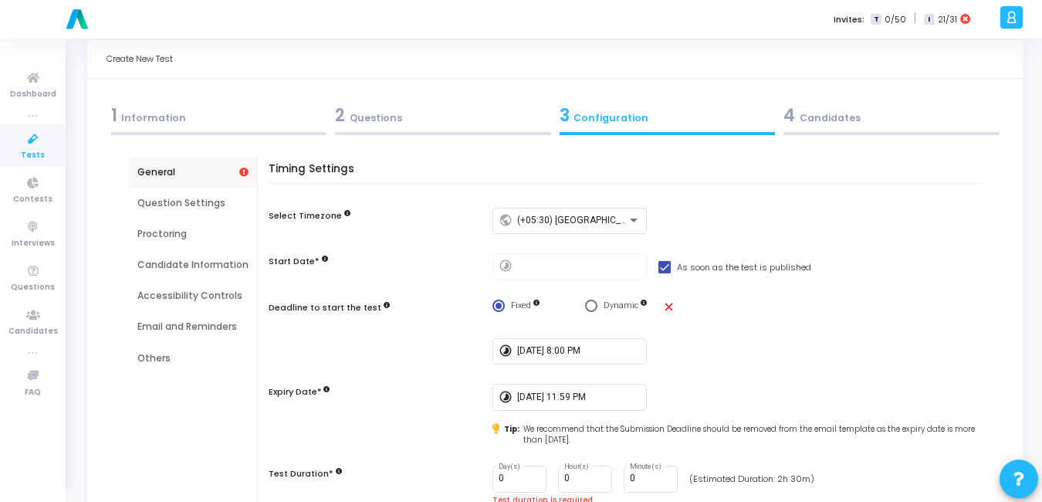
click at [358, 110] on div "2 Questions" at bounding box center [443, 115] width 216 height 25
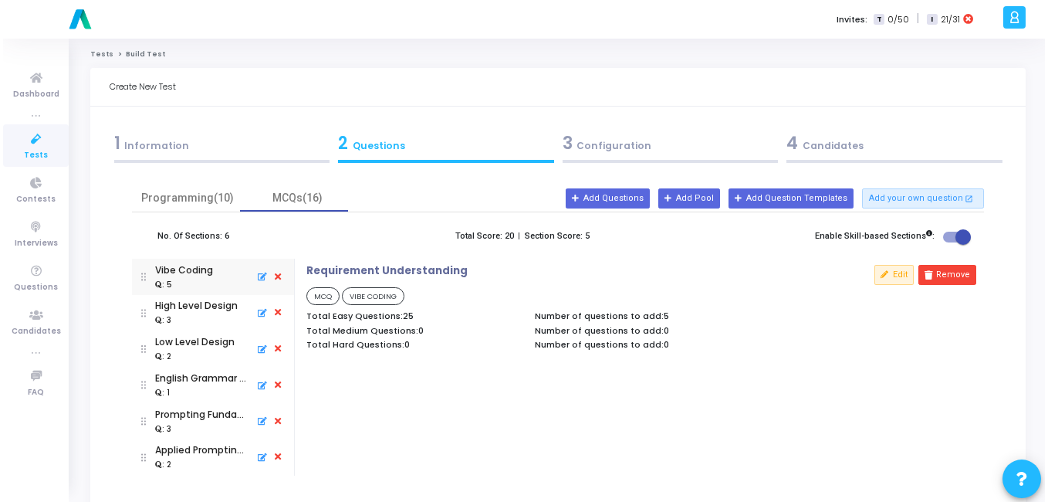
scroll to position [0, 0]
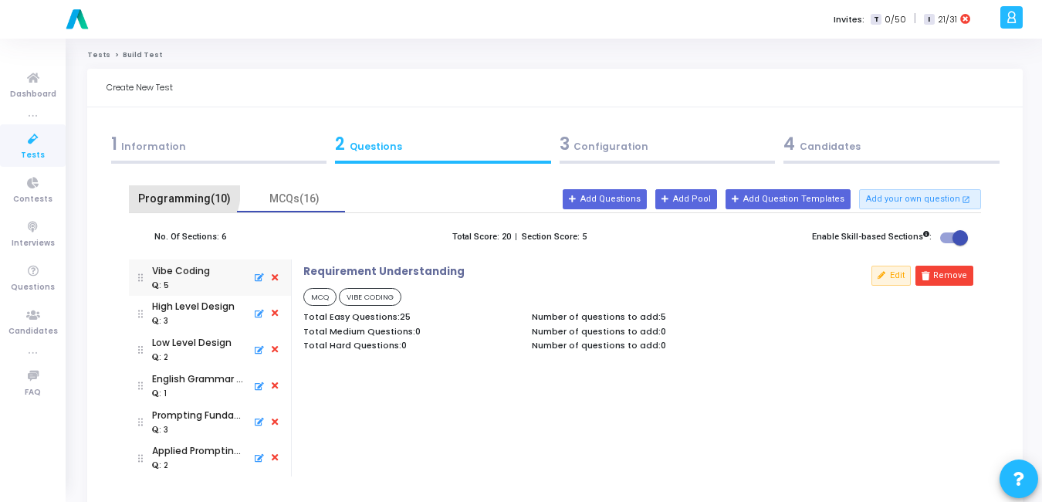
click at [168, 191] on div "Programming(10)" at bounding box center [184, 199] width 93 height 16
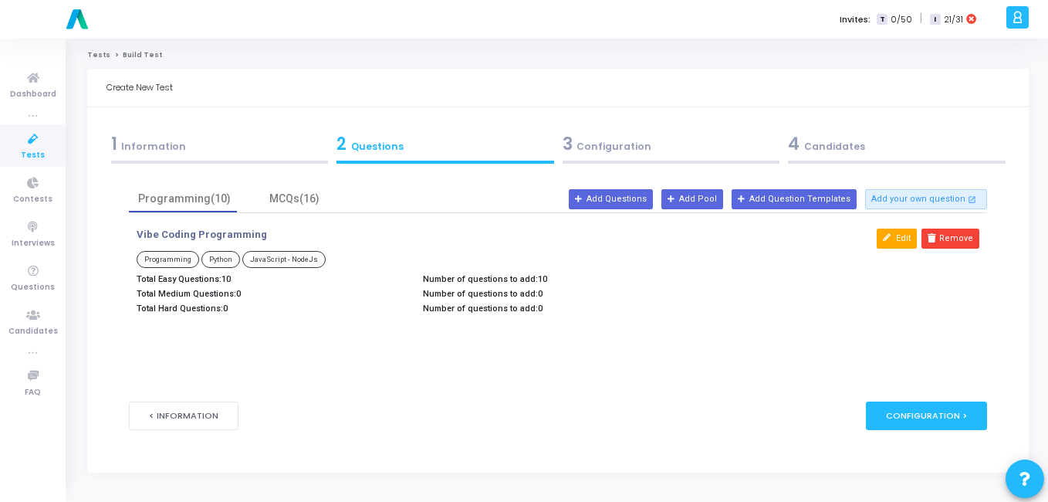
click at [898, 235] on button "Edit" at bounding box center [897, 238] width 40 height 20
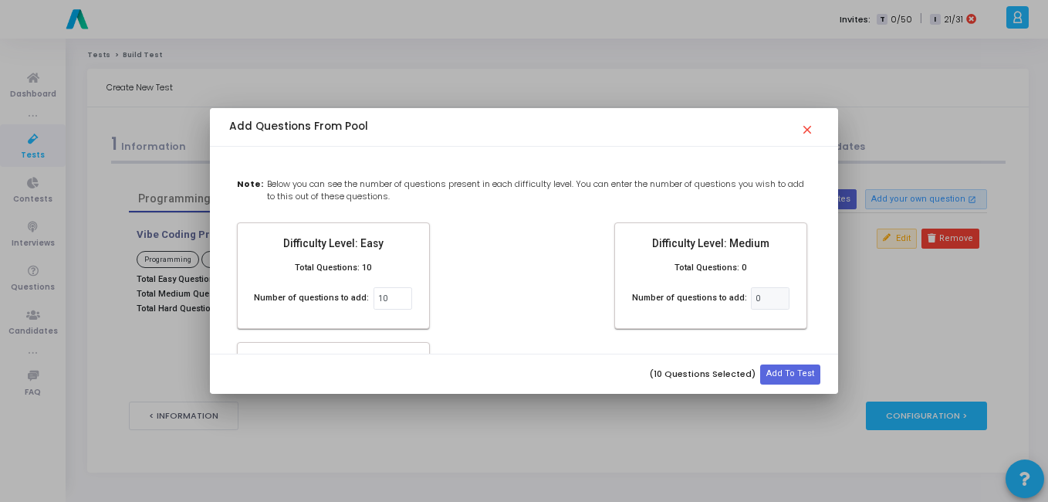
type input "1"
type input "5"
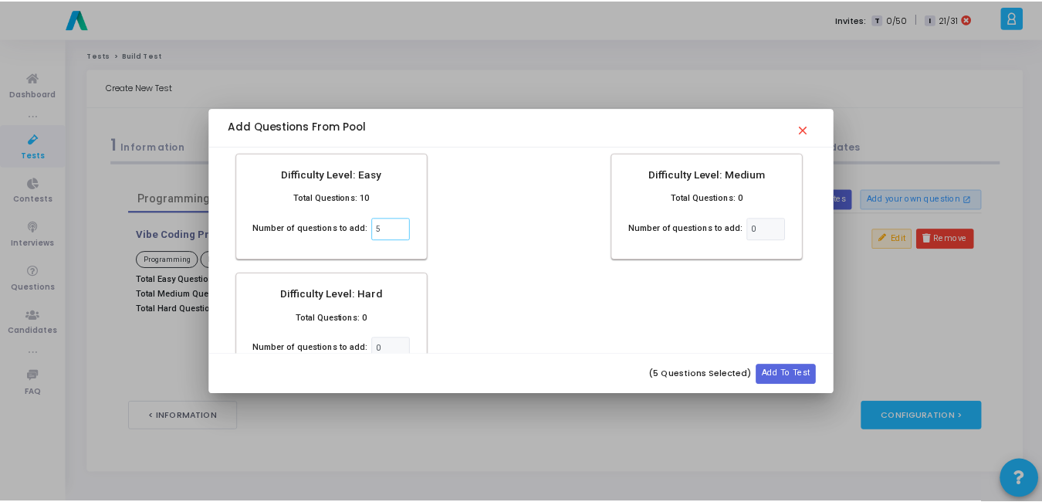
scroll to position [70, 0]
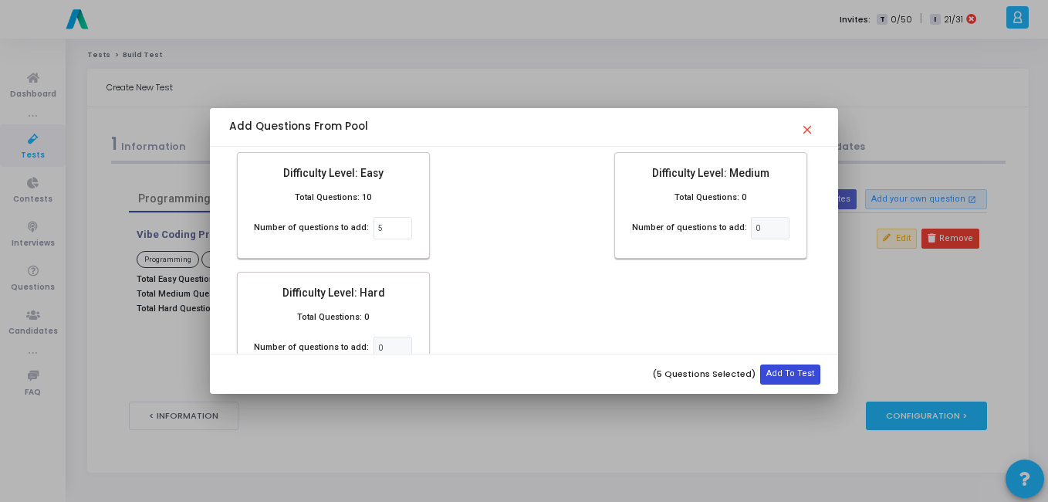
click at [797, 372] on button "Add To Test" at bounding box center [790, 374] width 60 height 20
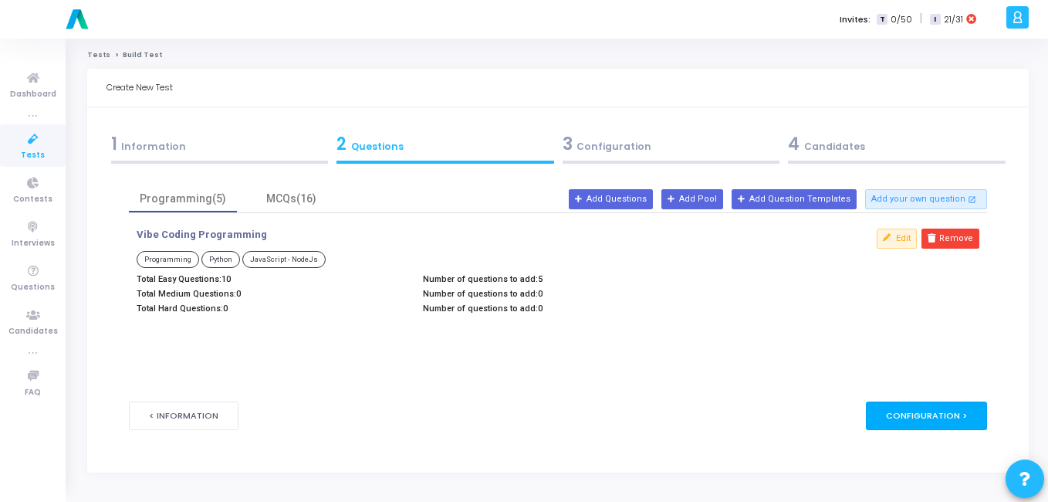
click at [969, 426] on div "Configuration >" at bounding box center [926, 415] width 121 height 29
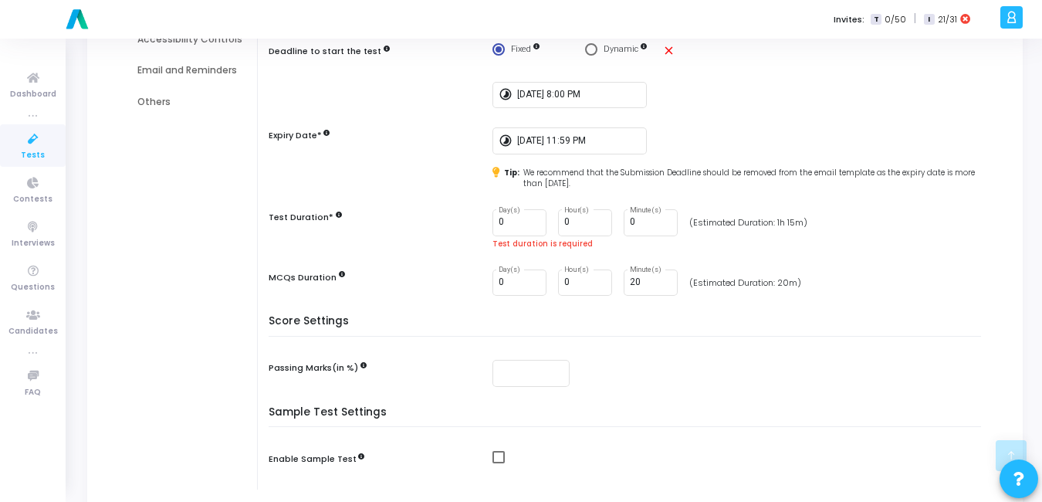
scroll to position [294, 0]
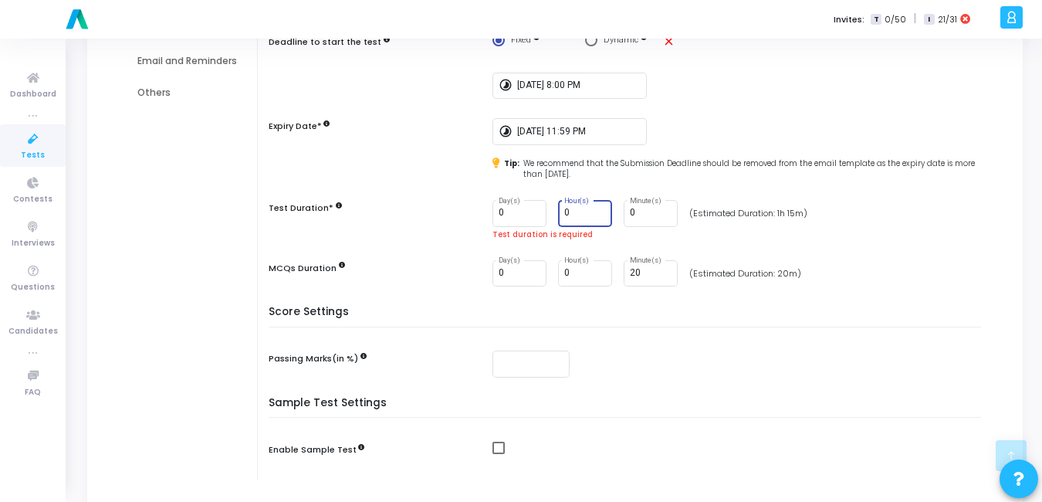
click at [583, 216] on input "0" at bounding box center [585, 213] width 42 height 11
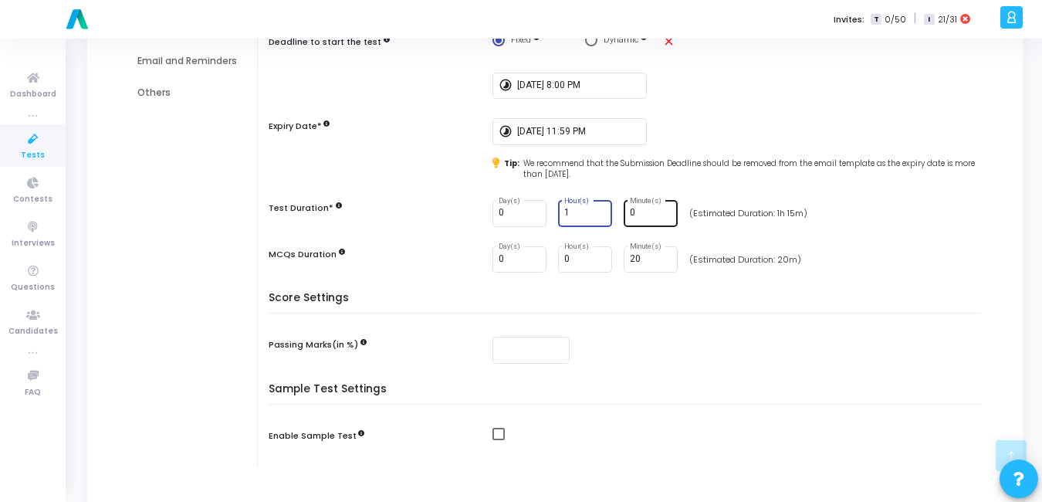
type input "1"
click at [639, 221] on div "0 Minute(s)" at bounding box center [651, 212] width 42 height 29
type input "15"
click at [844, 261] on div "0 Day(s) 0 Hour(s) 20 Minute(s) (Estimated Duration: 20m)" at bounding box center [740, 259] width 496 height 27
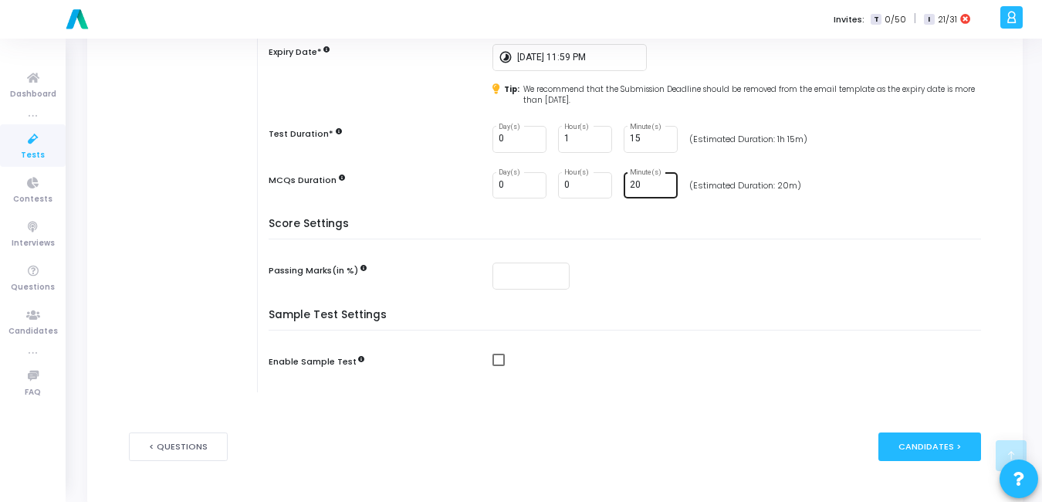
scroll to position [369, 0]
click at [504, 270] on input "number" at bounding box center [531, 275] width 65 height 11
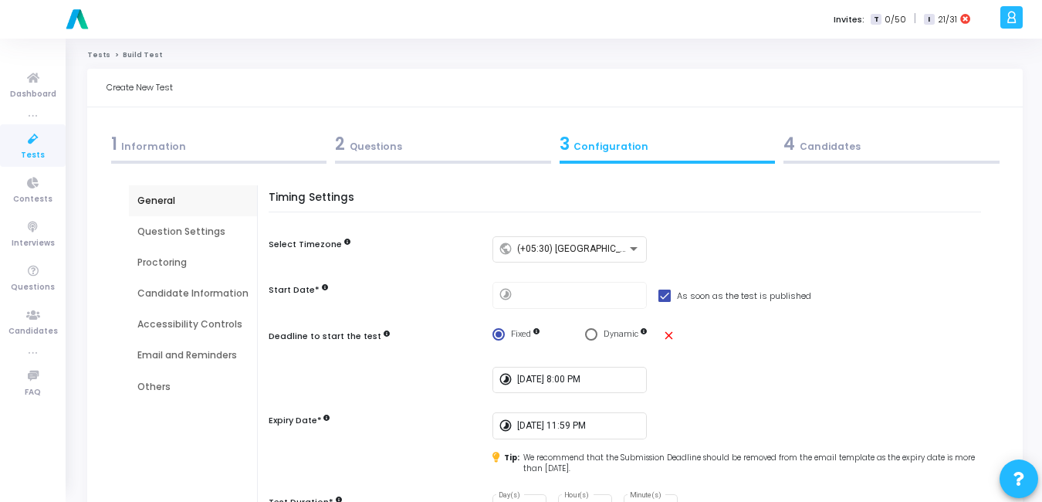
type input "51"
click at [220, 226] on div "Question Settings" at bounding box center [192, 232] width 111 height 14
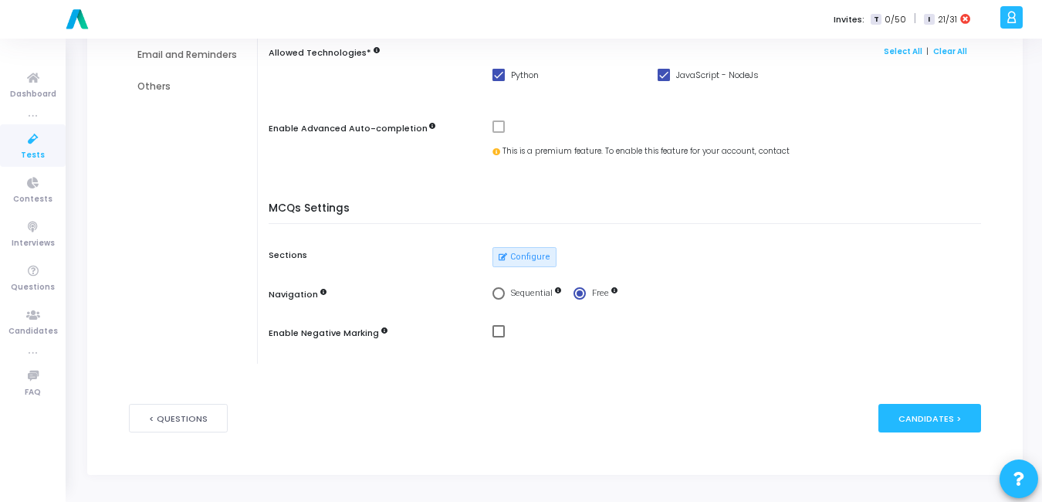
scroll to position [138, 0]
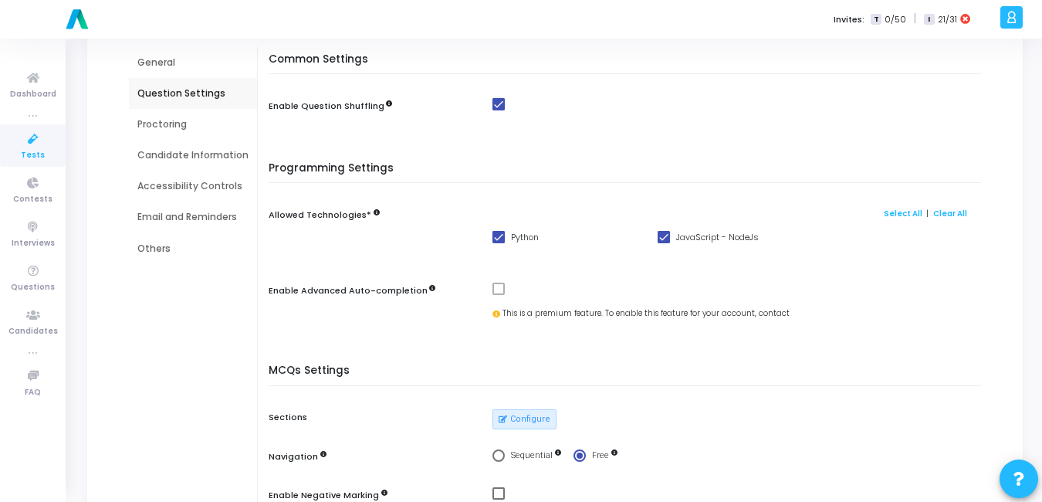
click at [156, 130] on div "Proctoring" at bounding box center [192, 124] width 111 height 14
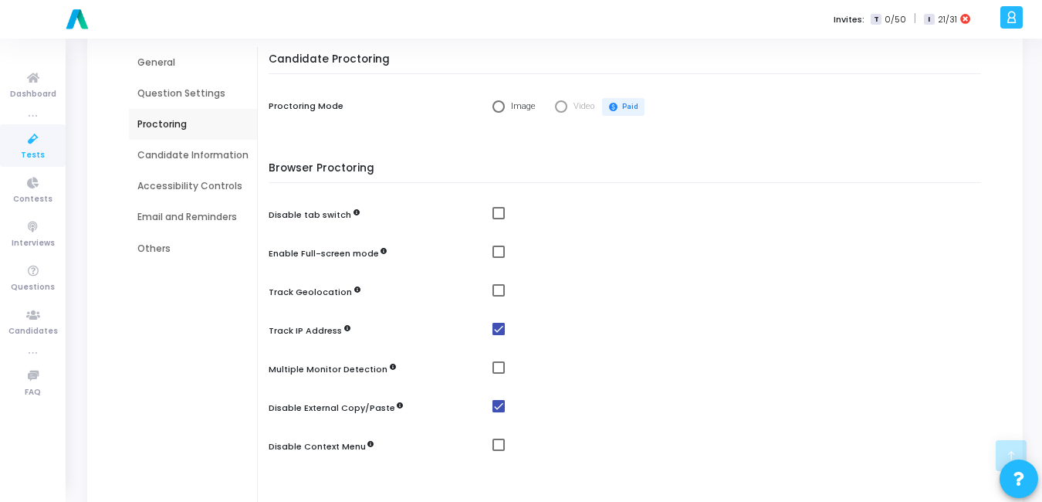
scroll to position [360, 0]
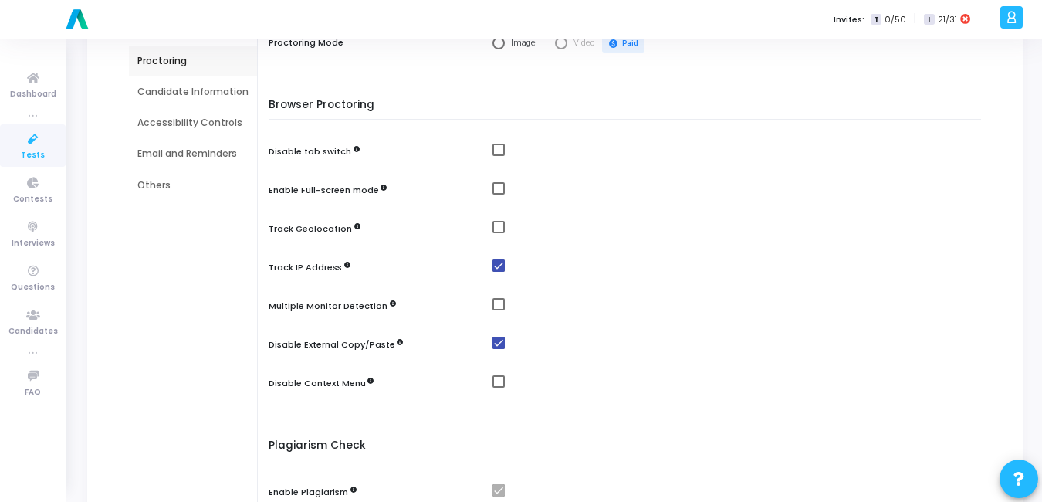
click at [213, 97] on div "Candidate Information" at bounding box center [192, 92] width 111 height 14
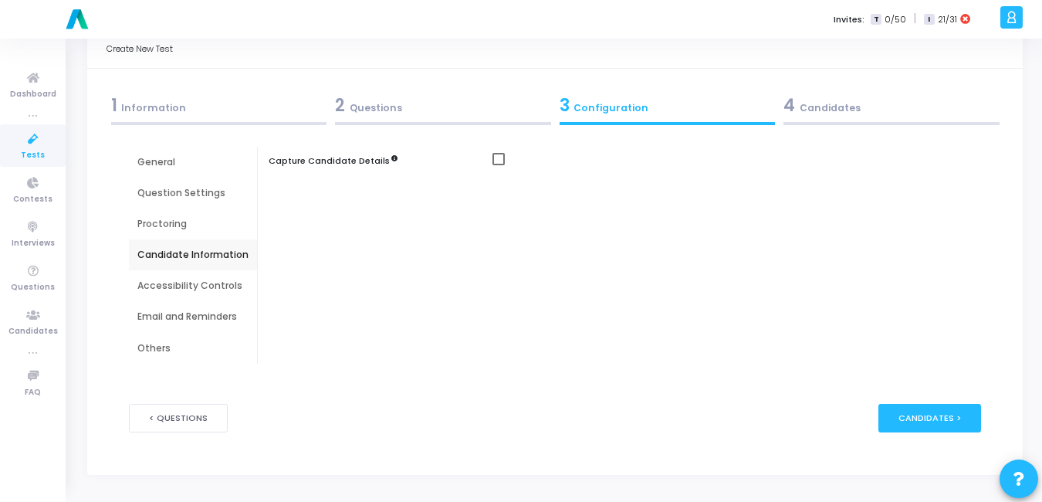
click at [189, 280] on div "Accessibility Controls" at bounding box center [192, 286] width 111 height 14
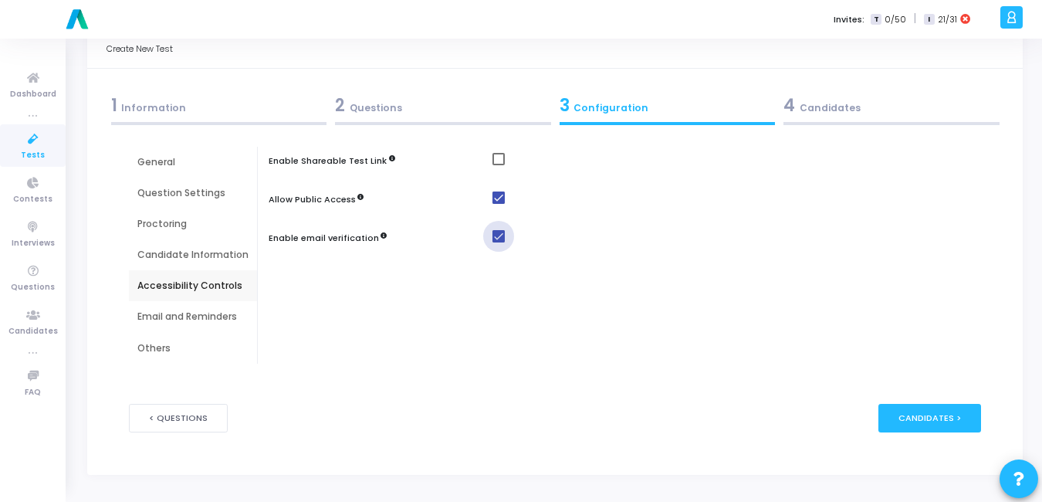
click at [492, 232] on span at bounding box center [498, 236] width 12 height 12
click at [498, 242] on input "checkbox" at bounding box center [498, 242] width 1 height 1
checkbox input "false"
click at [166, 320] on div "Email and Reminders" at bounding box center [192, 316] width 111 height 14
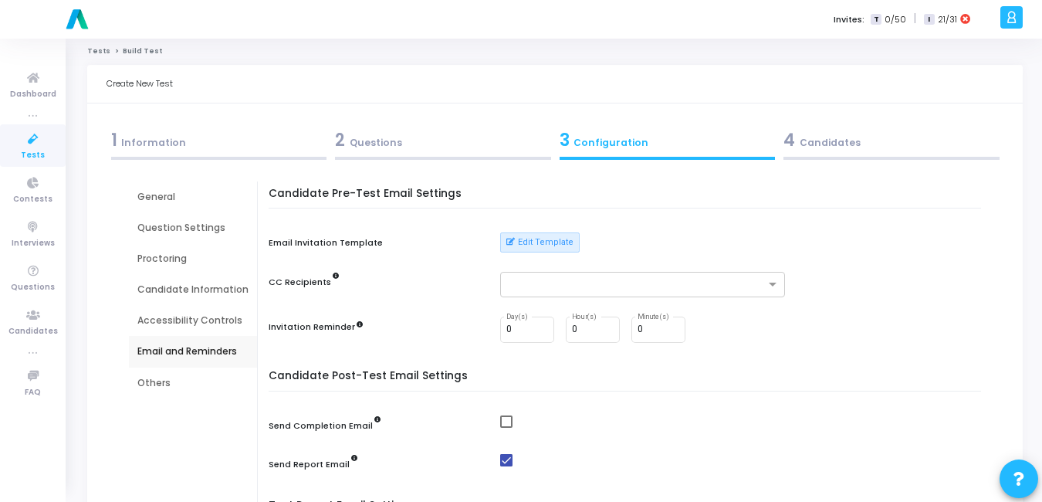
scroll to position [0, 0]
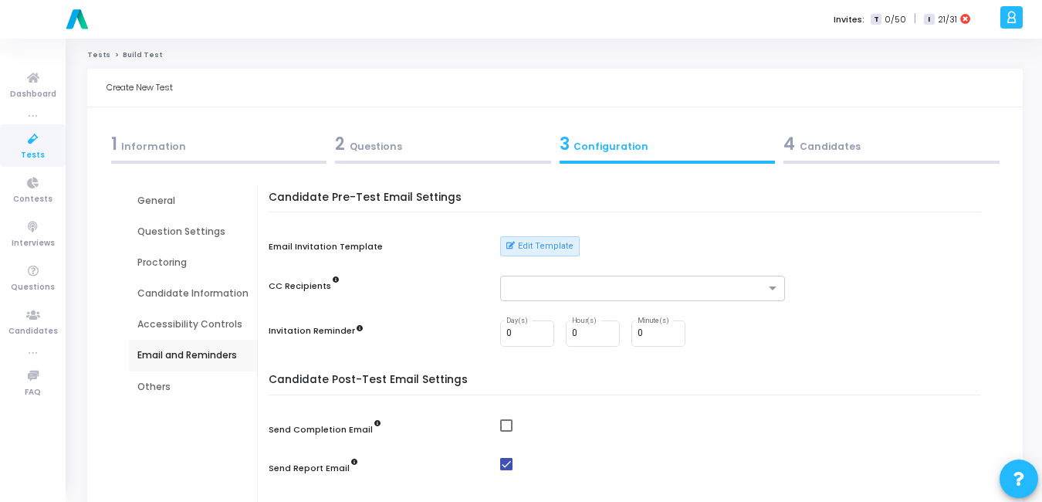
click at [195, 320] on div "Accessibility Controls" at bounding box center [192, 324] width 111 height 14
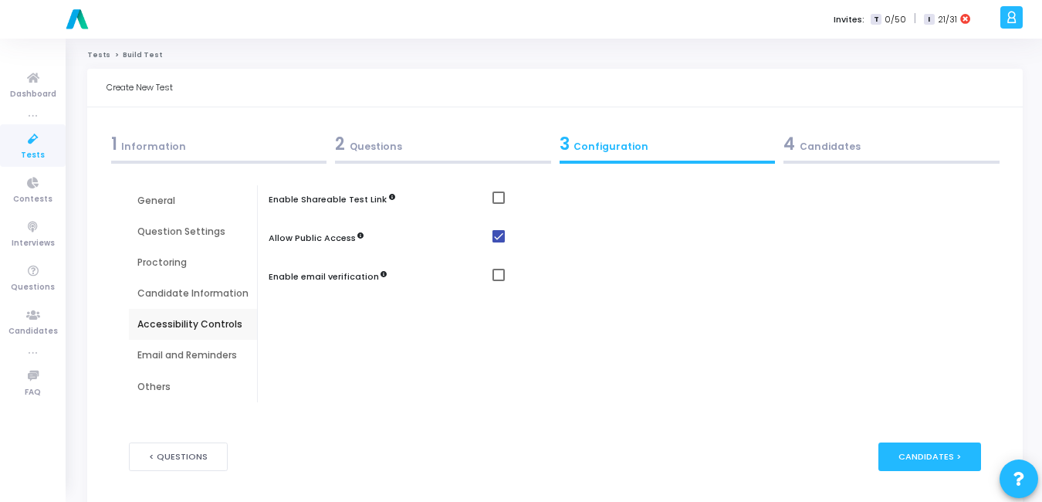
click at [186, 378] on div "Others" at bounding box center [193, 386] width 128 height 31
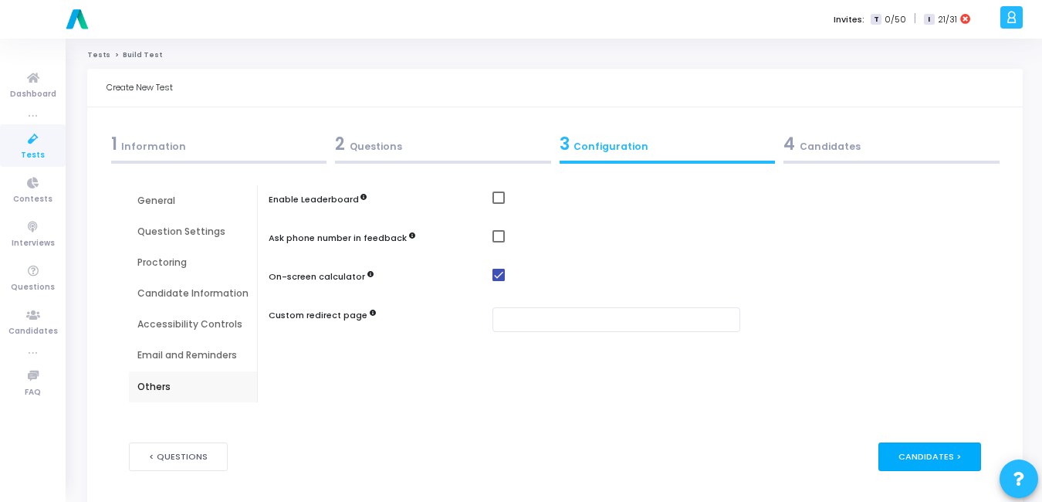
click at [944, 452] on div "Candidates >" at bounding box center [929, 456] width 103 height 29
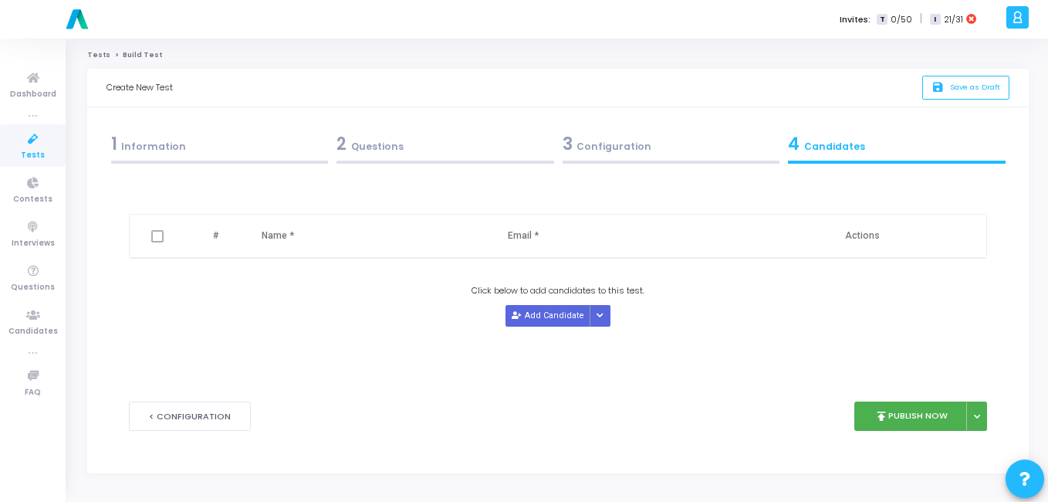
click at [548, 242] on th "Email *" at bounding box center [615, 236] width 247 height 43
click at [553, 322] on button "Add Candidate" at bounding box center [548, 315] width 85 height 21
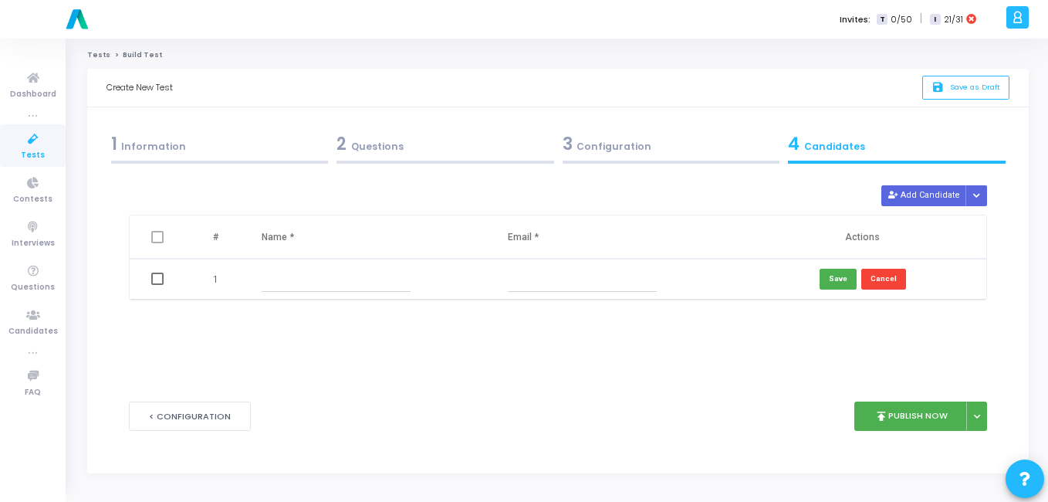
click at [565, 285] on input "text" at bounding box center [582, 278] width 149 height 25
paste input "[EMAIL_ADDRESS][DOMAIN_NAME]"
type input "[EMAIL_ADDRESS][DOMAIN_NAME]"
click at [277, 290] on input "text" at bounding box center [336, 278] width 149 height 25
type input "testing"
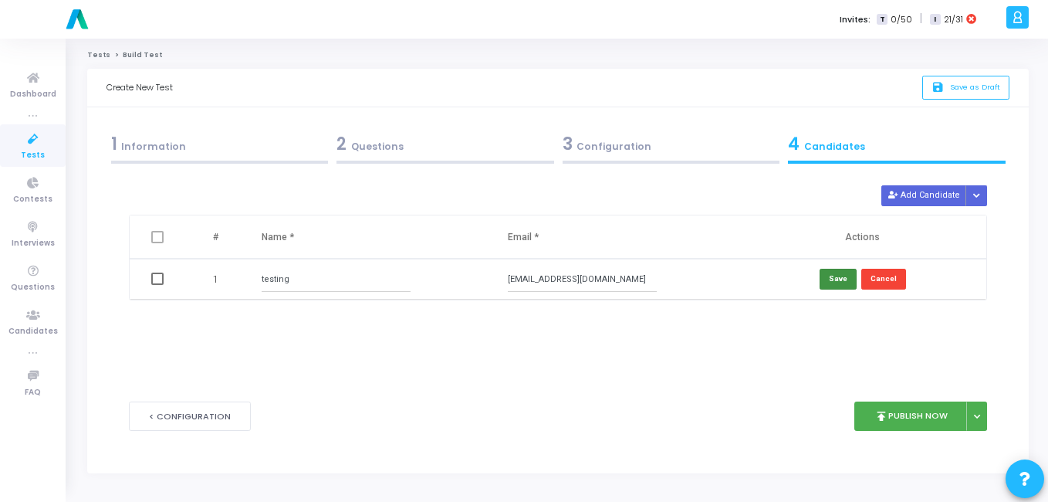
click at [844, 278] on button "Save" at bounding box center [838, 279] width 37 height 21
click at [158, 238] on span at bounding box center [157, 237] width 12 height 12
click at [157, 243] on input "checkbox" at bounding box center [157, 243] width 1 height 1
checkbox input "true"
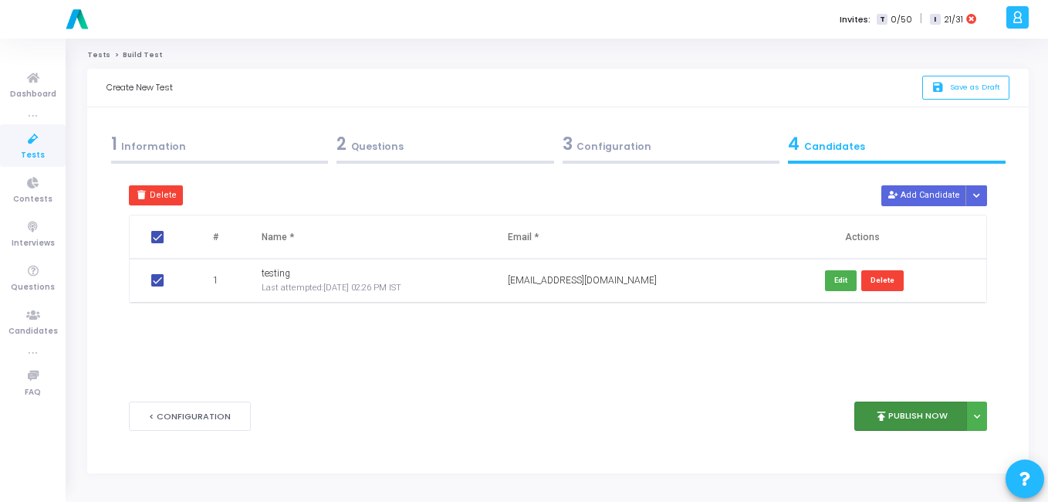
click at [913, 422] on button "publish Publish Now" at bounding box center [910, 416] width 113 height 30
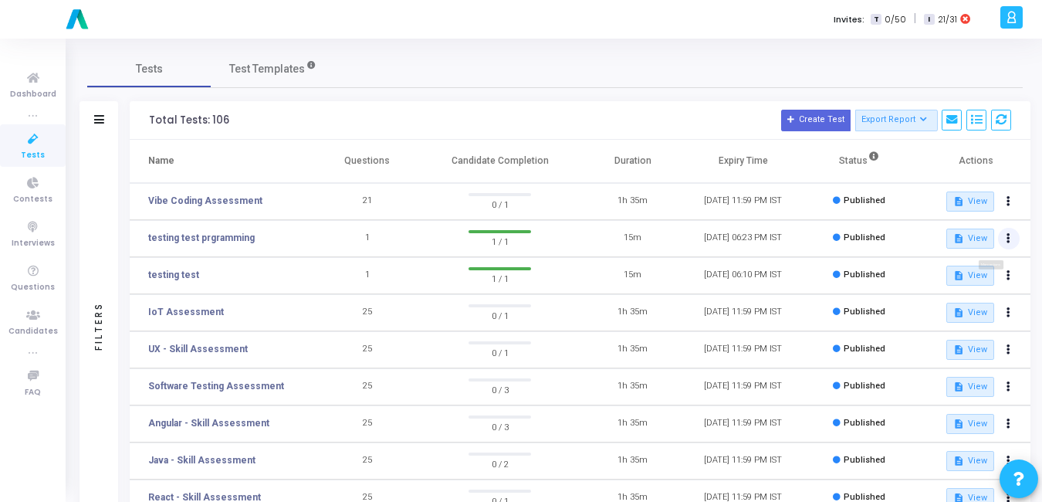
click at [1003, 239] on button at bounding box center [1009, 239] width 22 height 22
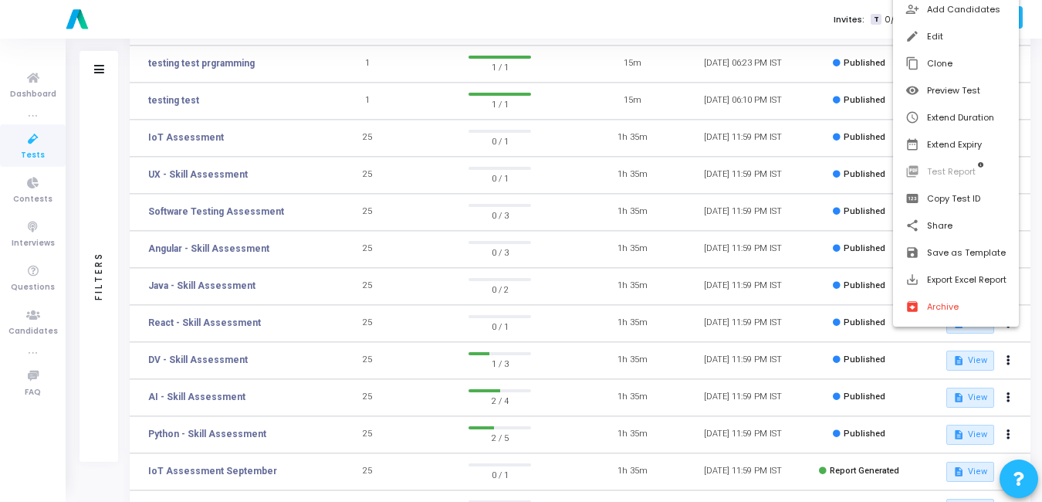
scroll to position [175, 0]
click at [928, 309] on button "archive Archive" at bounding box center [956, 306] width 126 height 27
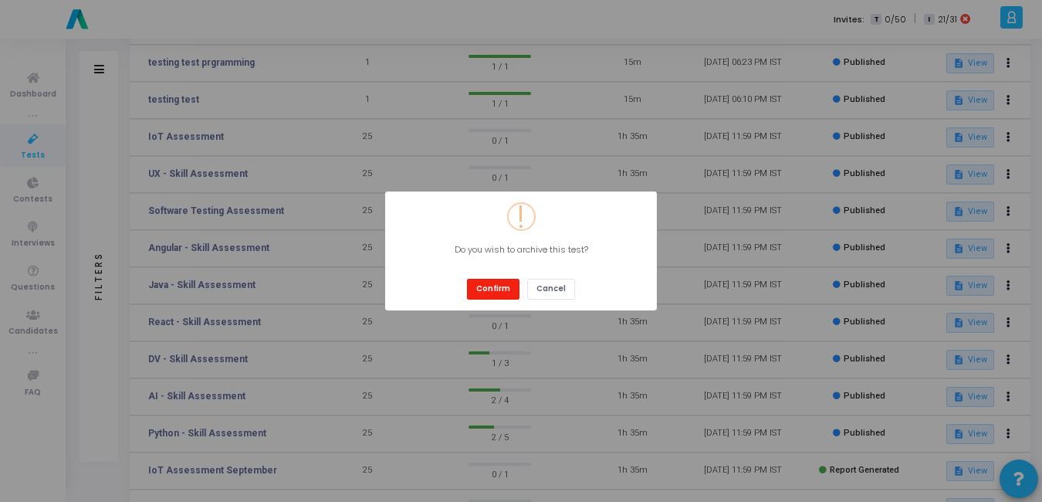
click at [504, 279] on button "Confirm" at bounding box center [493, 289] width 52 height 21
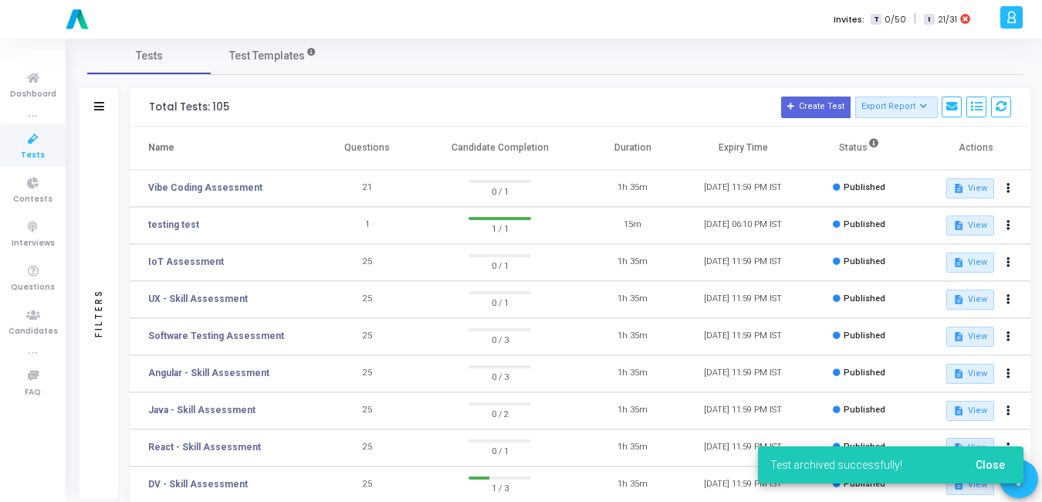
scroll to position [15, 0]
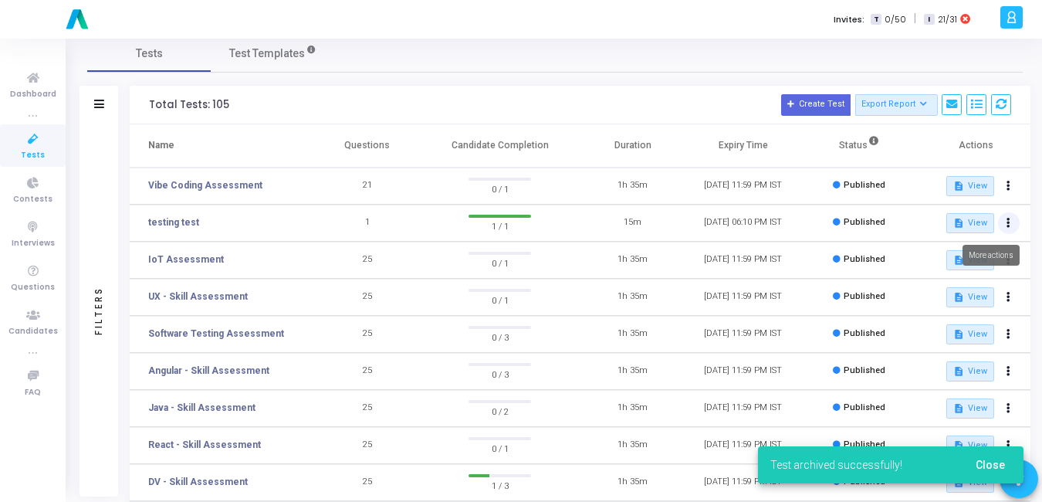
click at [1007, 225] on icon at bounding box center [1008, 223] width 4 height 8
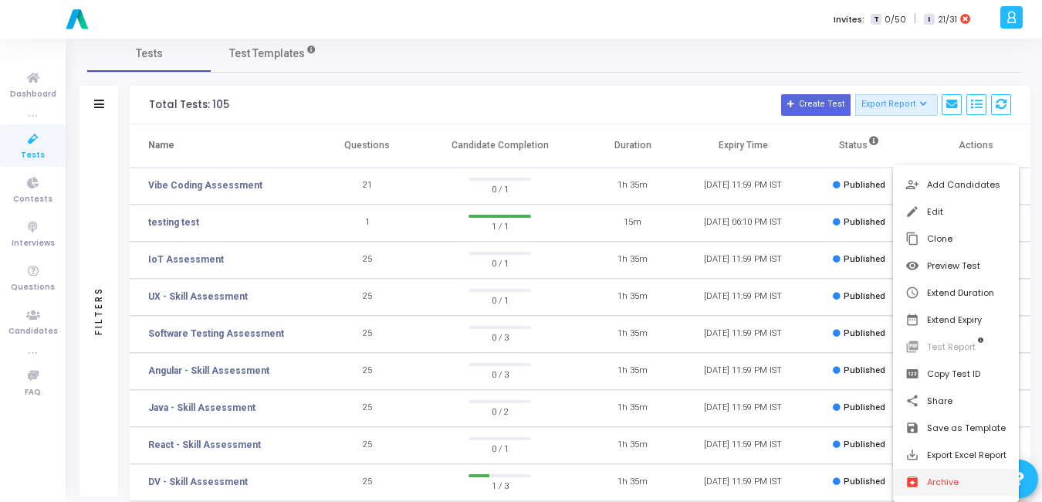
click at [932, 478] on button "archive Archive" at bounding box center [956, 481] width 126 height 27
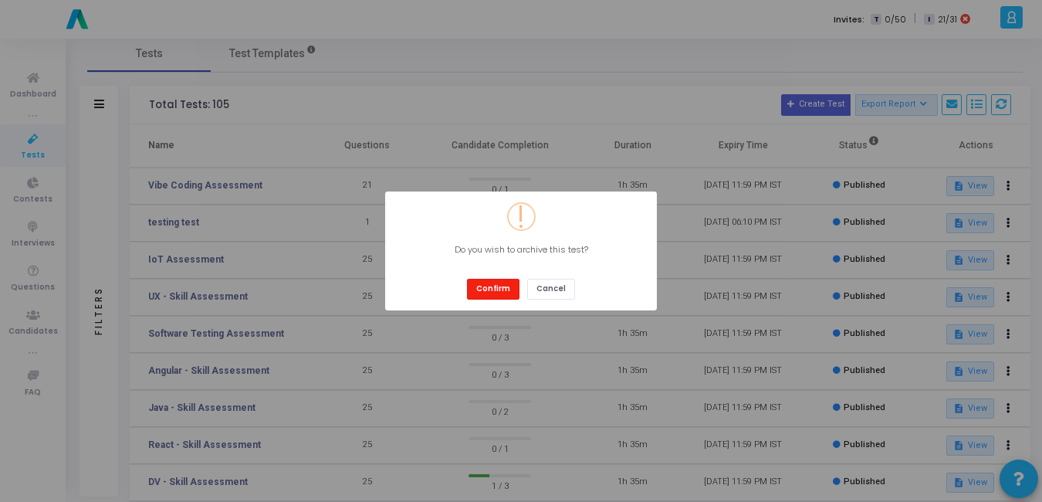
click at [493, 287] on button "Confirm" at bounding box center [493, 289] width 52 height 21
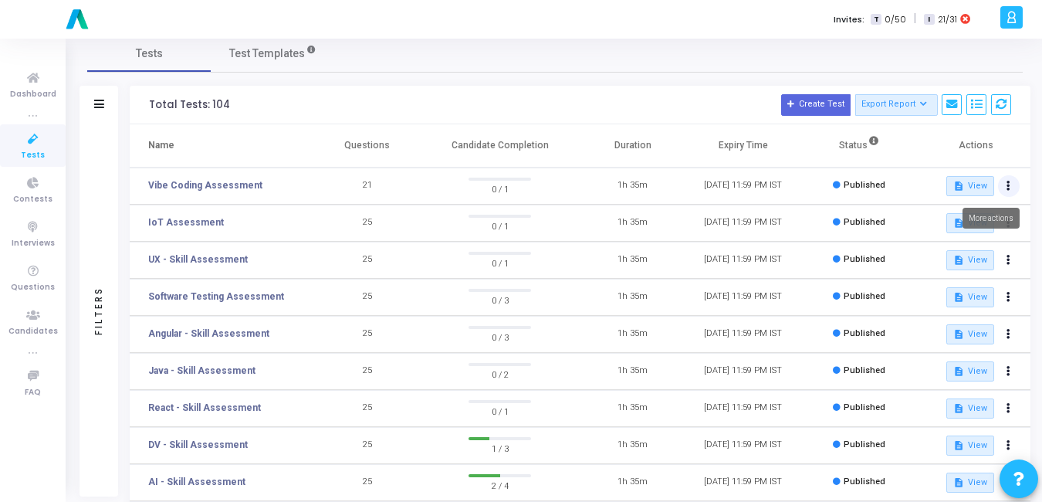
click at [1009, 183] on icon at bounding box center [1008, 186] width 4 height 8
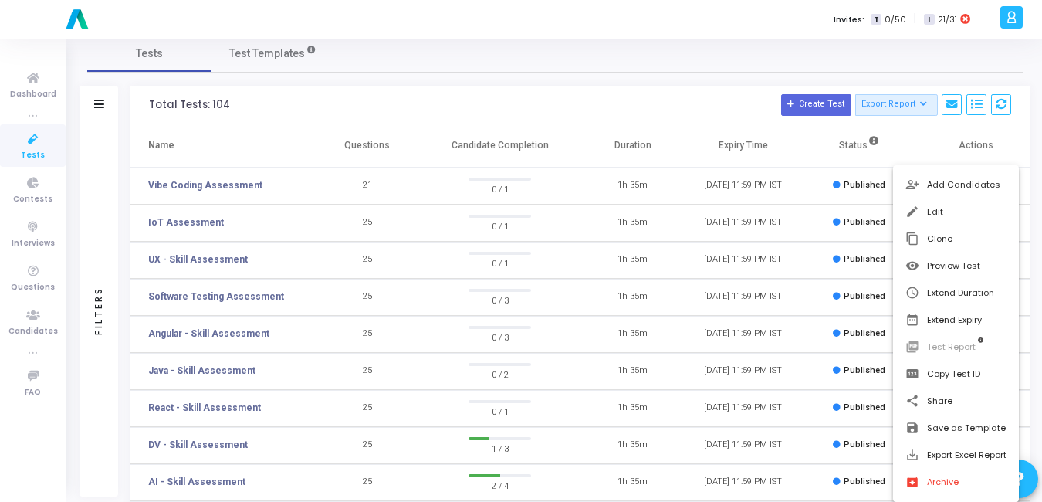
click at [923, 133] on div at bounding box center [521, 251] width 1042 height 502
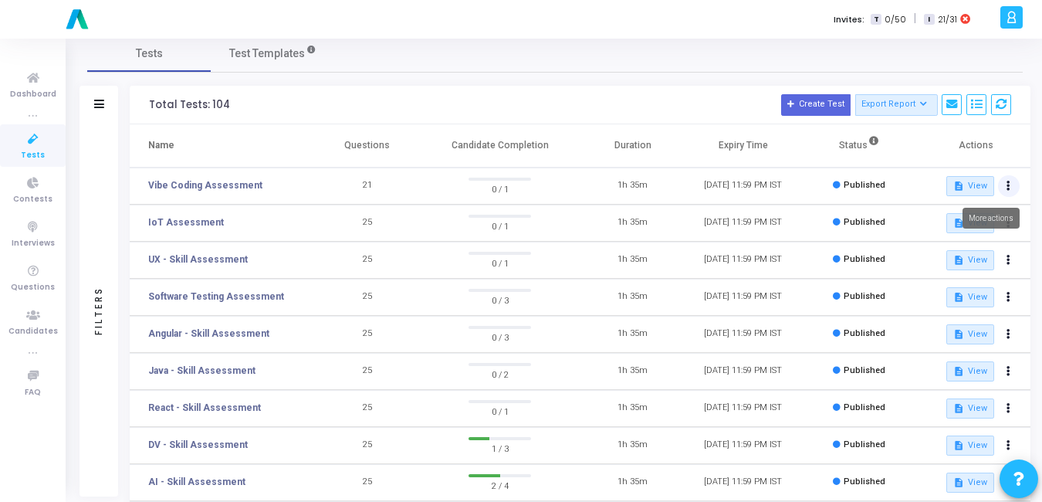
click at [1002, 190] on button at bounding box center [1009, 186] width 22 height 22
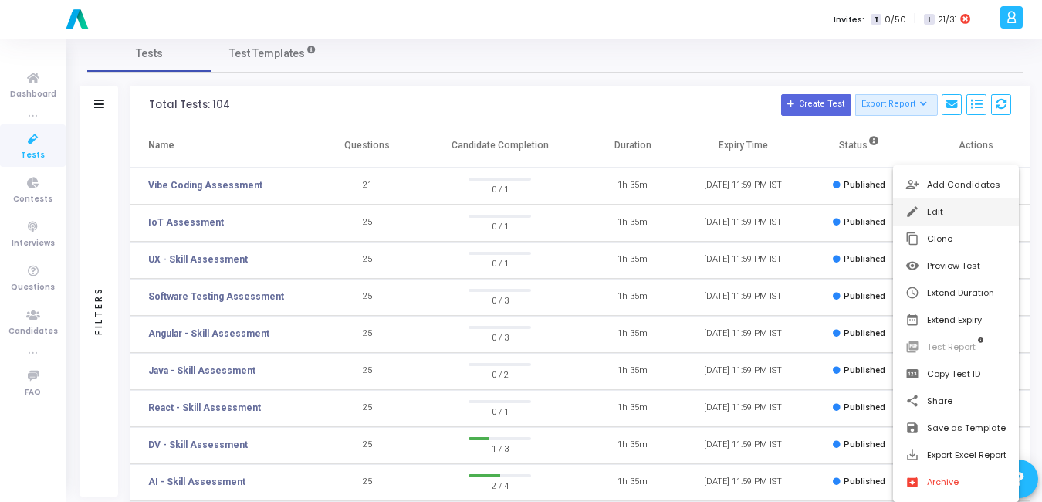
click at [930, 206] on button "edit Edit" at bounding box center [956, 211] width 126 height 27
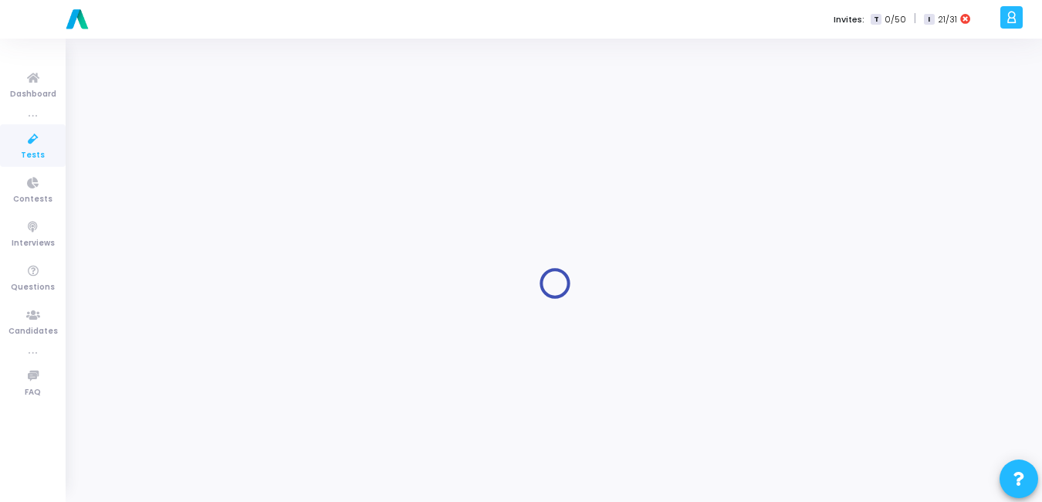
type input "Vibe Coding Assessment"
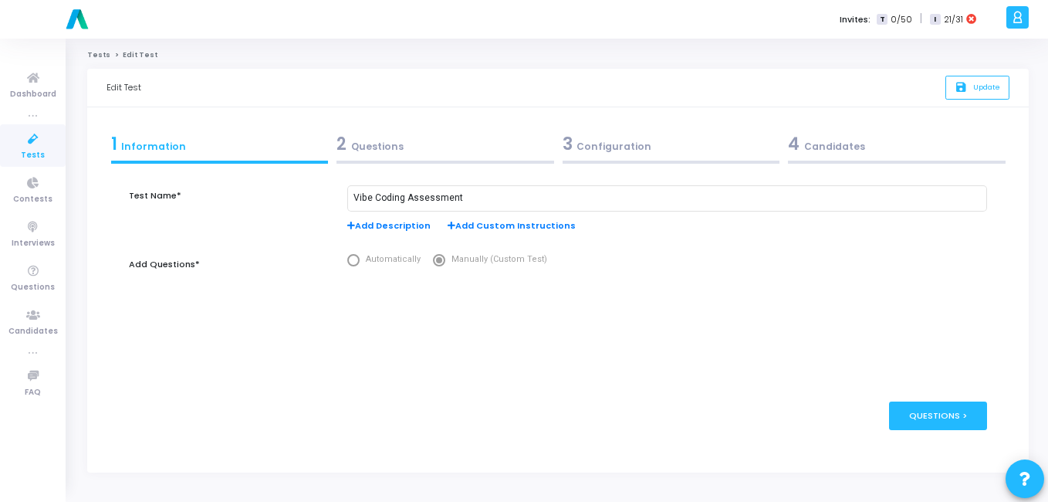
click at [363, 150] on div "2 Questions" at bounding box center [445, 143] width 218 height 25
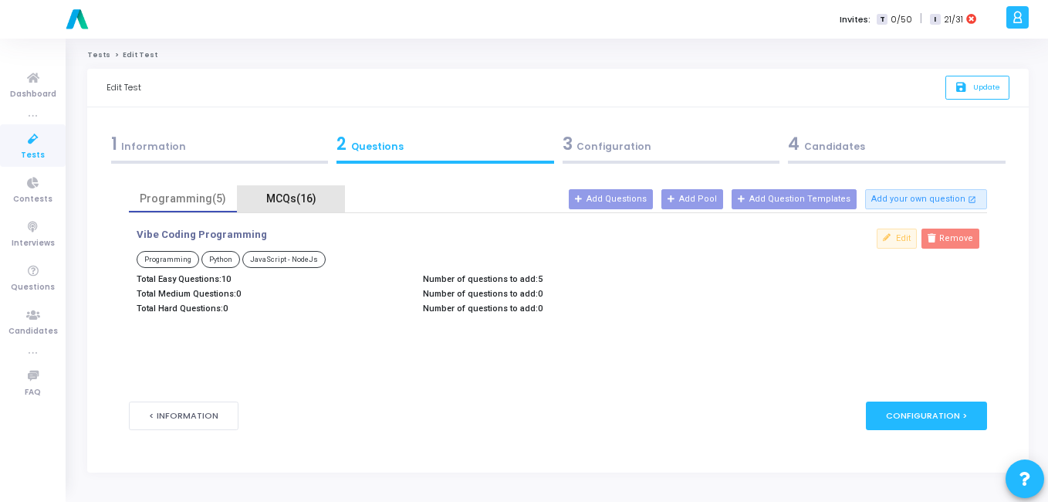
click at [300, 198] on div "MCQs(16)" at bounding box center [291, 199] width 90 height 16
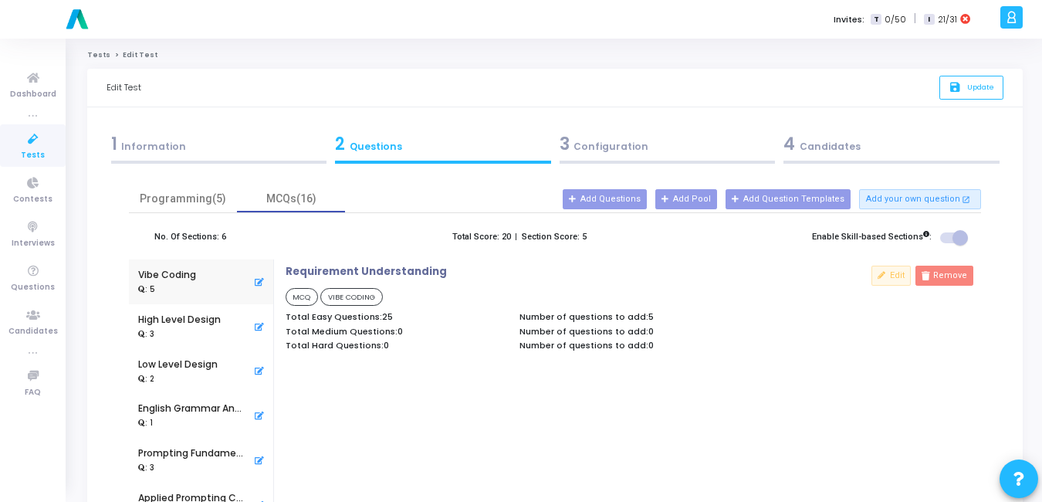
click at [604, 157] on div "3 Configuration" at bounding box center [667, 148] width 225 height 42
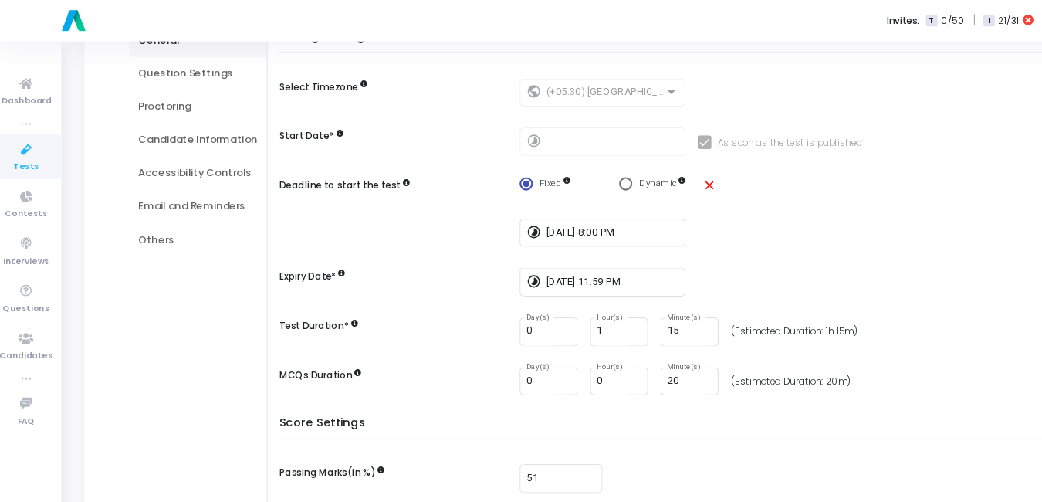
scroll to position [115, 0]
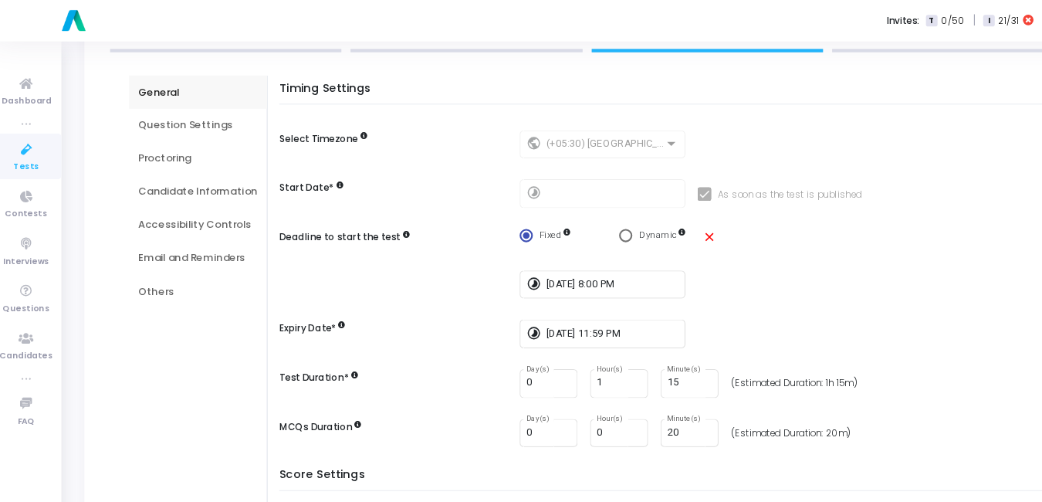
click at [175, 210] on div "Accessibility Controls" at bounding box center [192, 209] width 111 height 14
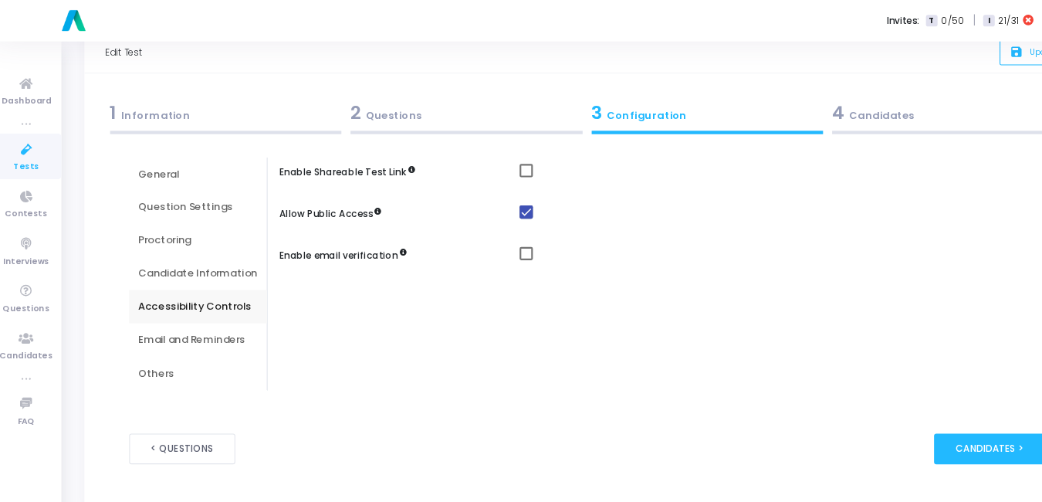
scroll to position [39, 0]
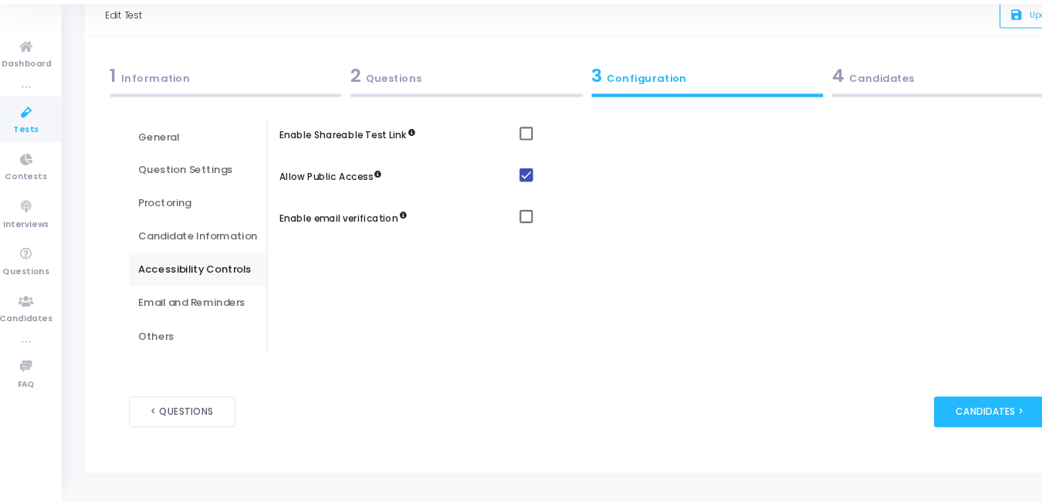
click at [823, 110] on div "4 Candidates" at bounding box center [891, 105] width 216 height 25
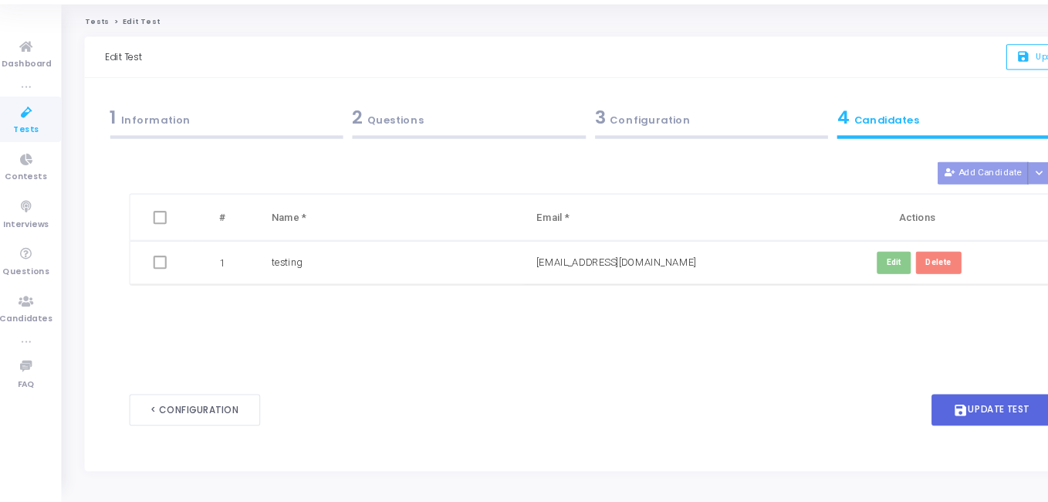
click at [589, 144] on div "3 Configuration" at bounding box center [672, 143] width 218 height 25
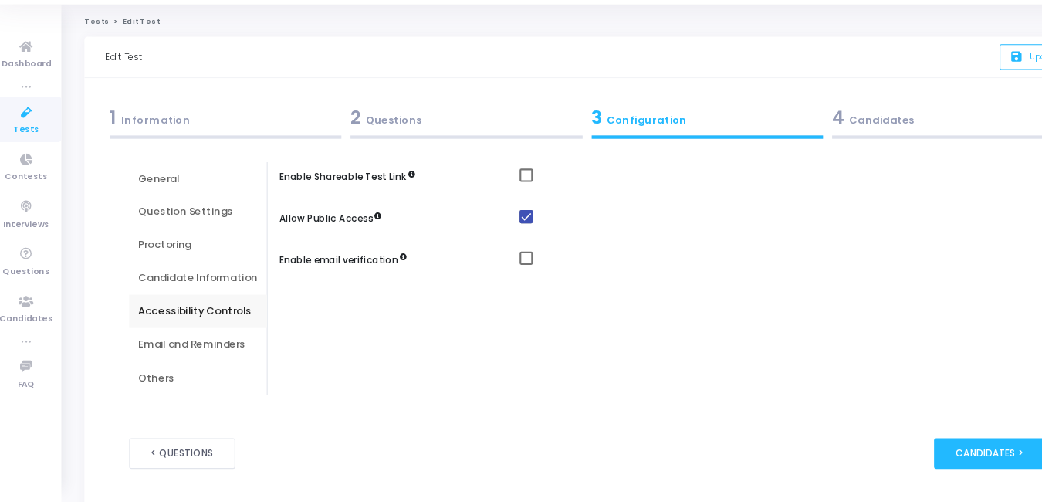
click at [361, 137] on div "2 Questions" at bounding box center [443, 143] width 216 height 25
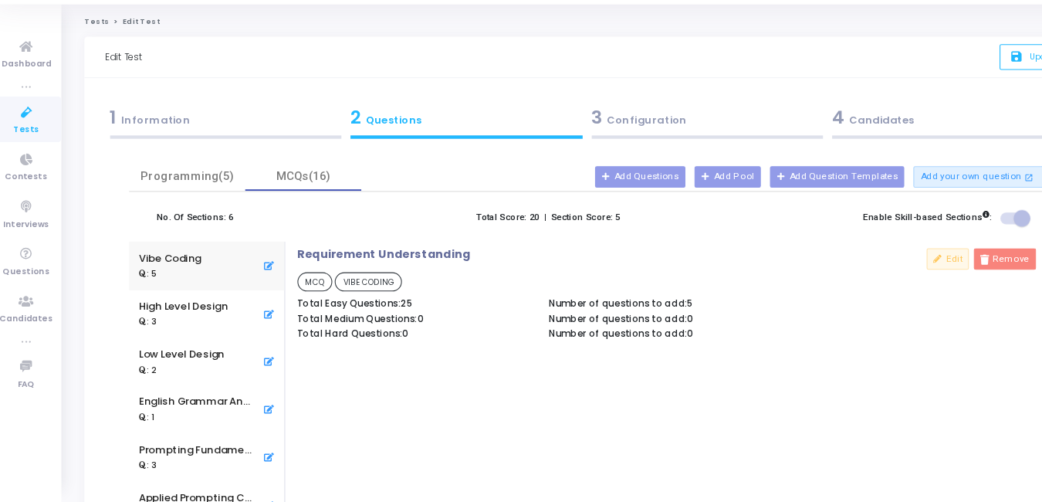
click at [125, 147] on div "1 Information" at bounding box center [219, 143] width 216 height 25
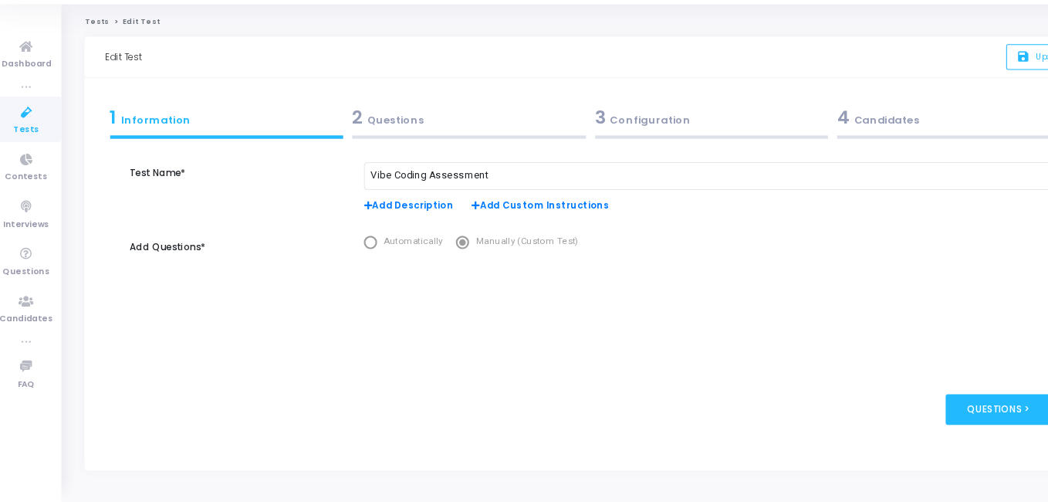
click at [394, 149] on div "2 Questions" at bounding box center [445, 143] width 218 height 25
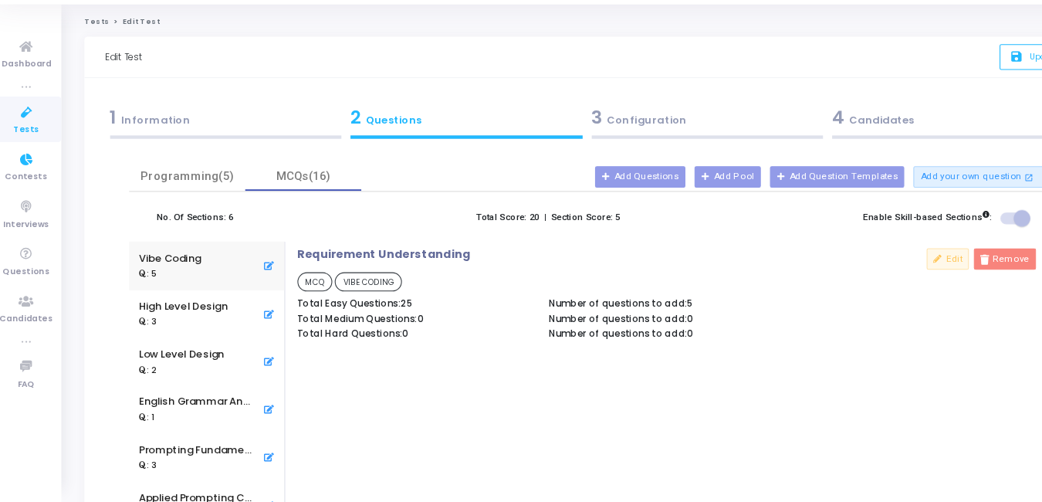
click at [39, 151] on span "Tests" at bounding box center [33, 155] width 24 height 13
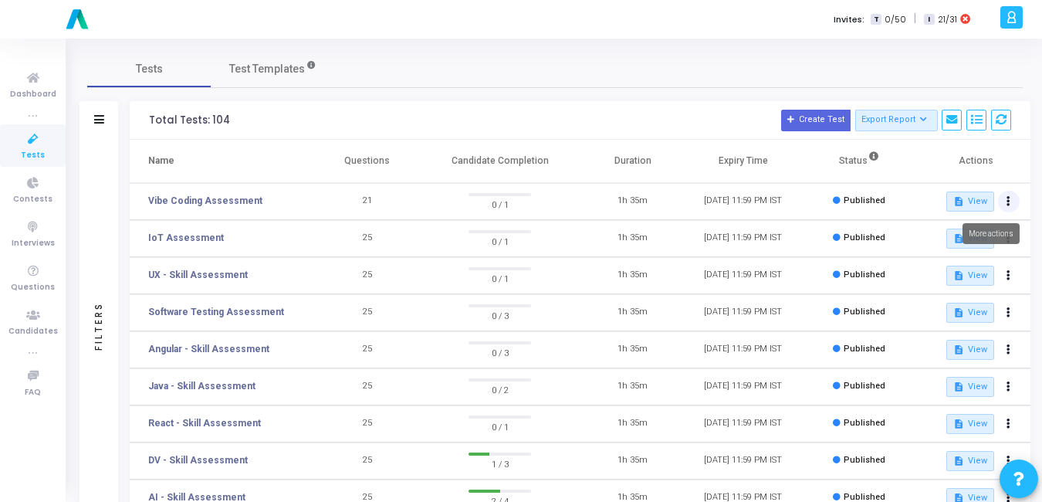
click at [1009, 201] on icon at bounding box center [1008, 202] width 4 height 8
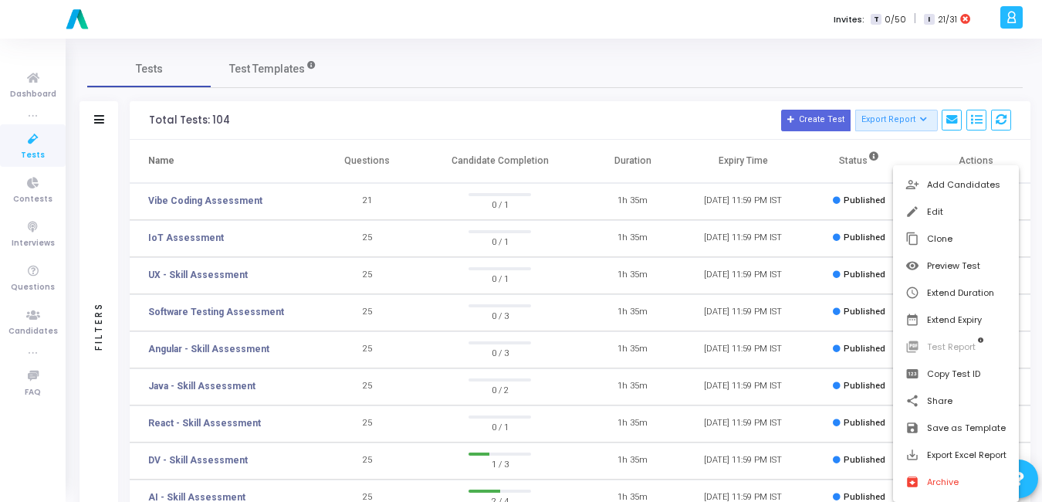
click at [705, 137] on div at bounding box center [521, 251] width 1042 height 502
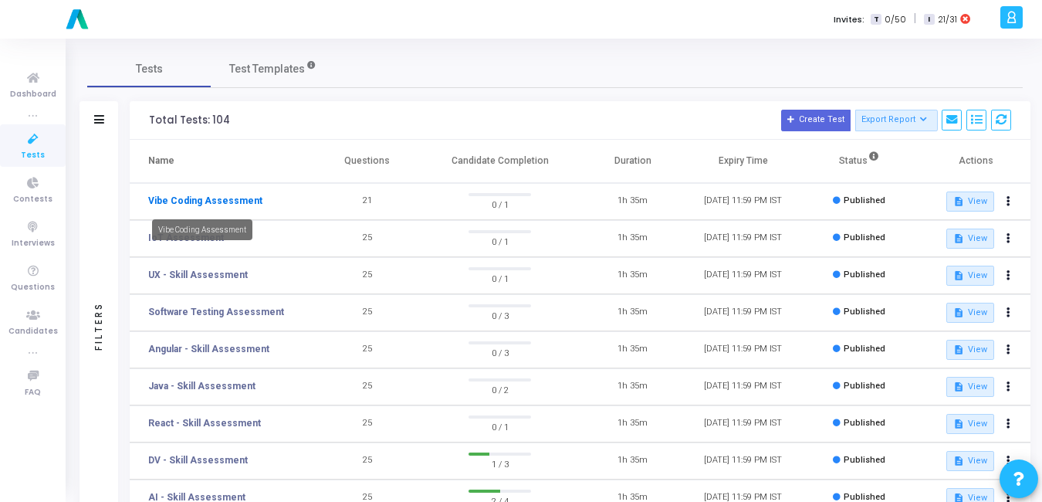
click at [184, 202] on link "Vibe Coding Assessment" at bounding box center [205, 201] width 114 height 14
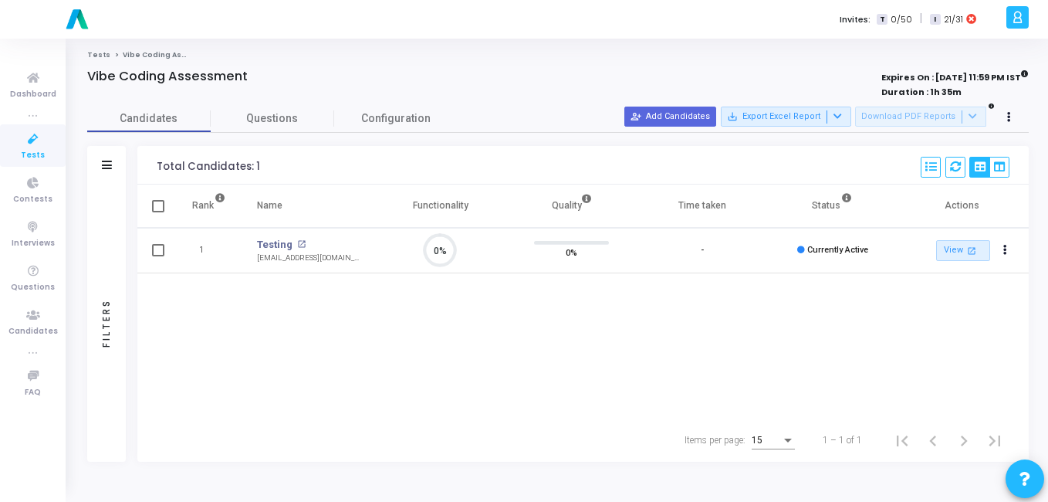
scroll to position [7, 7]
